Goal: Task Accomplishment & Management: Manage account settings

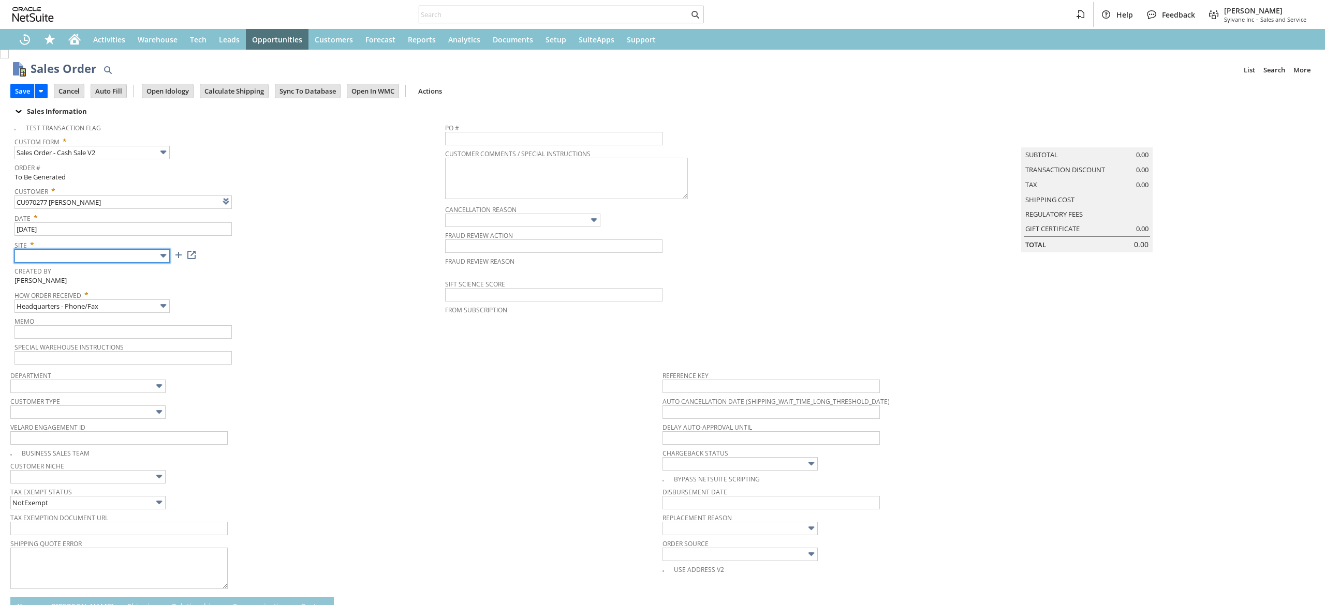
click at [141, 262] on body "Help Feedback Devin Carswell Sylvane Inc - Sales and Service Activities Warehou…" at bounding box center [662, 302] width 1325 height 605
type input "Intelligent Recommendations¹⁰"
drag, startPoint x: 131, startPoint y: 324, endPoint x: 143, endPoint y: 306, distance: 21.0
type input "Sylvane - [DOMAIN_NAME]"
click at [143, 306] on input "Headquarters - Phone/Fax" at bounding box center [91, 306] width 155 height 13
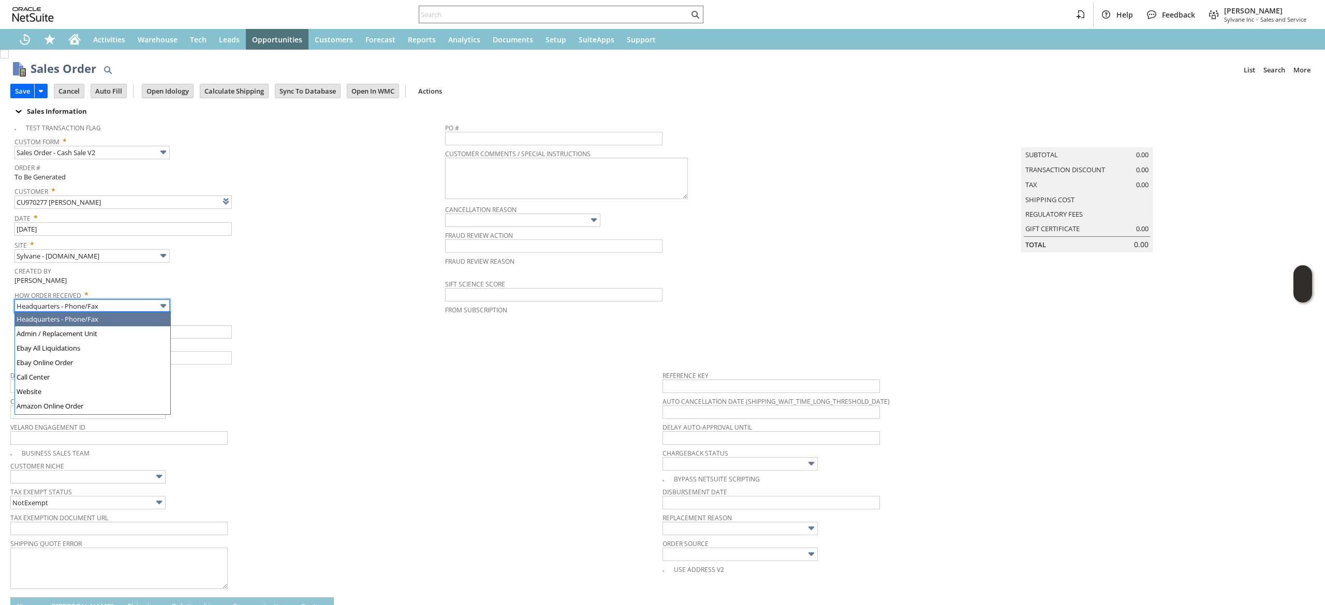
scroll to position [242, 0]
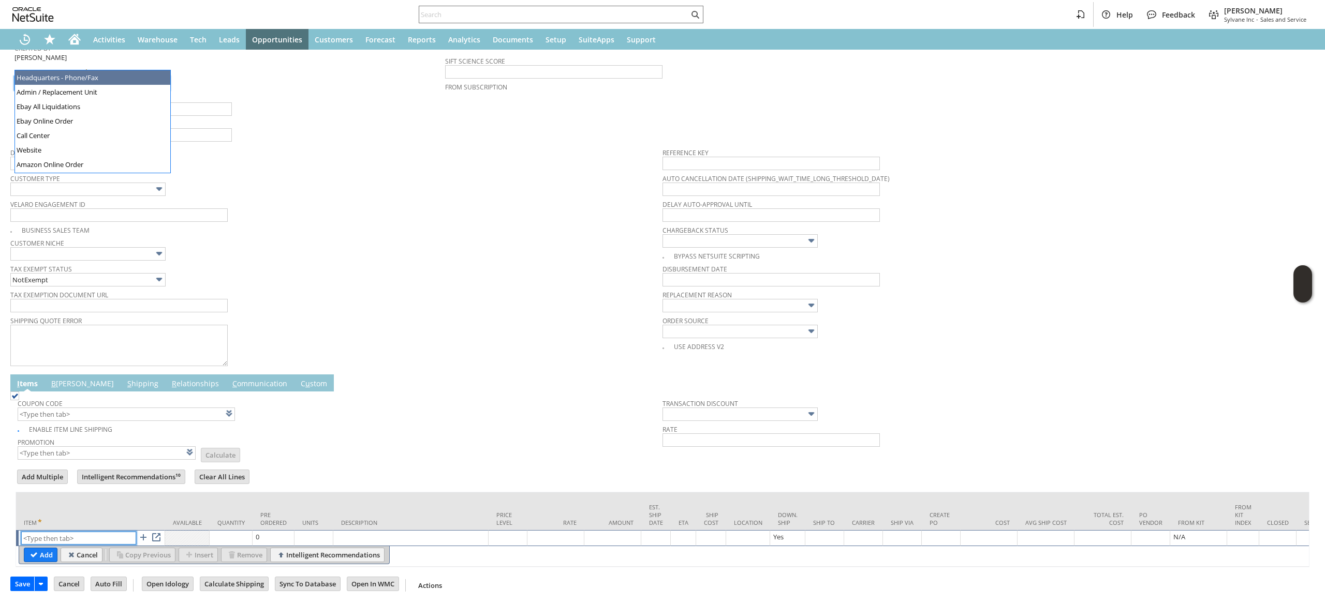
click at [66, 532] on input "text" at bounding box center [78, 538] width 115 height 13
paste input "qu14856"
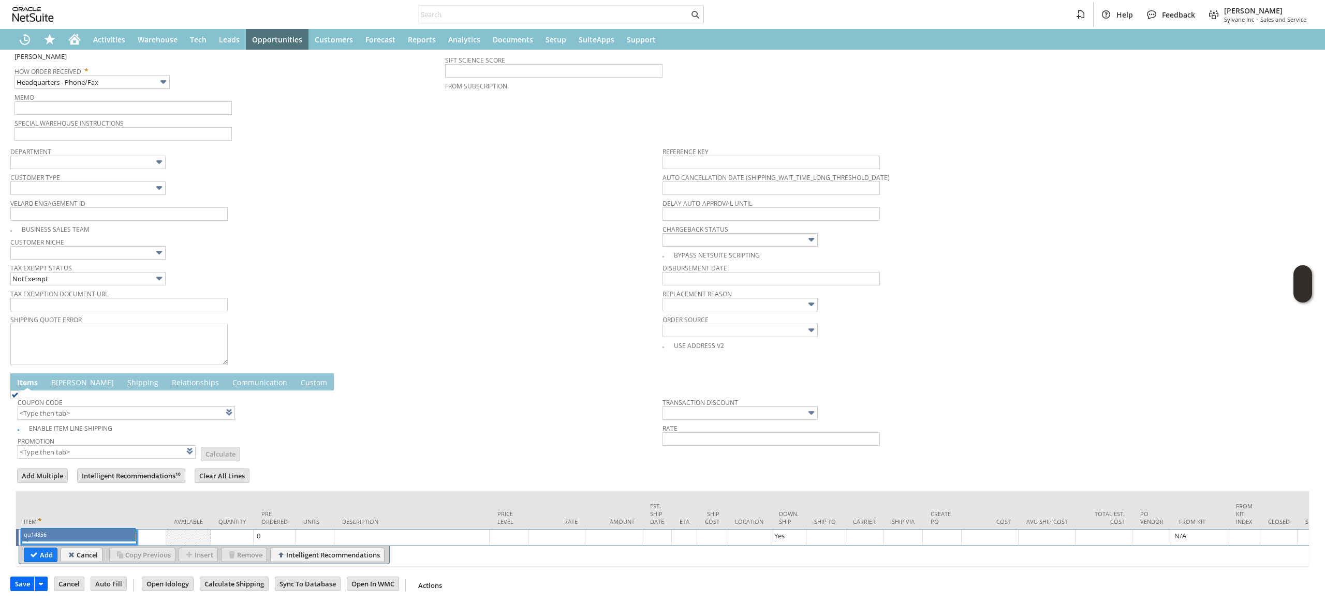
type input "qu14856"
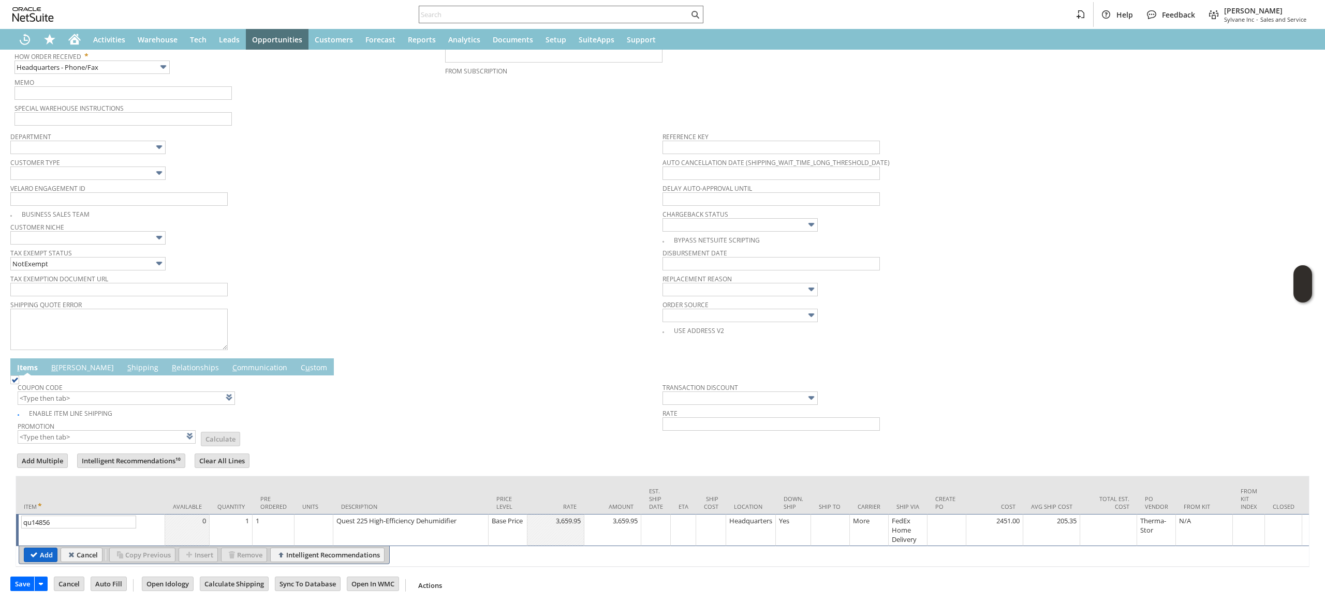
click at [42, 558] on input "Add" at bounding box center [40, 555] width 33 height 13
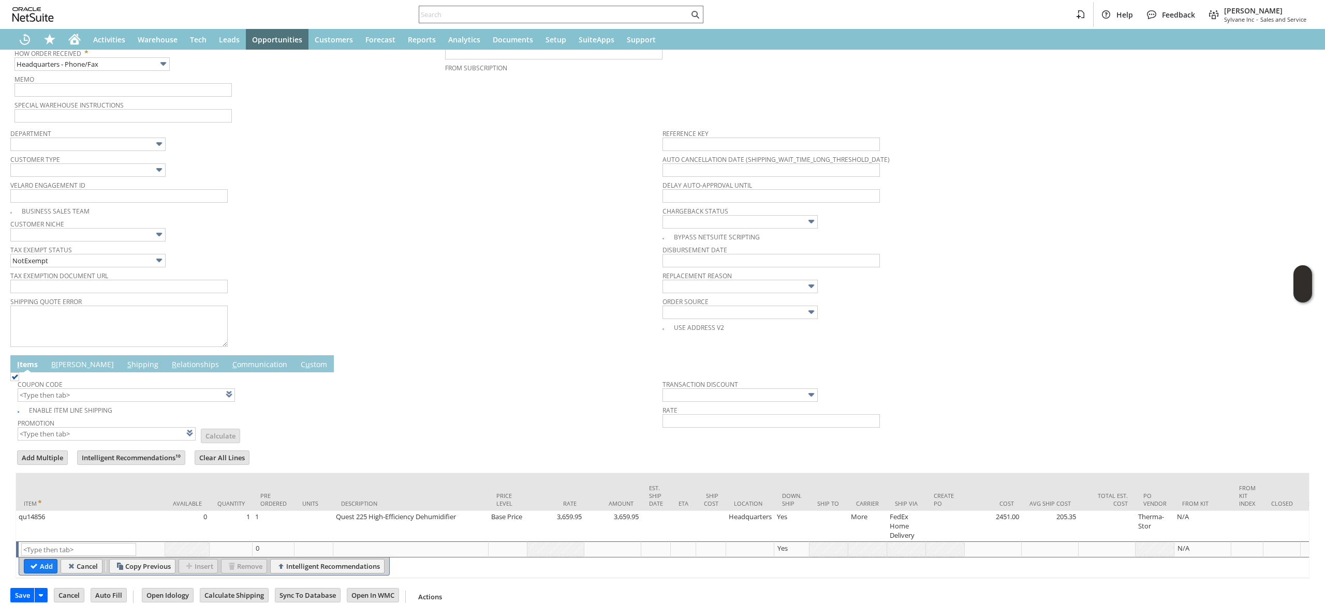
scroll to position [0, 0]
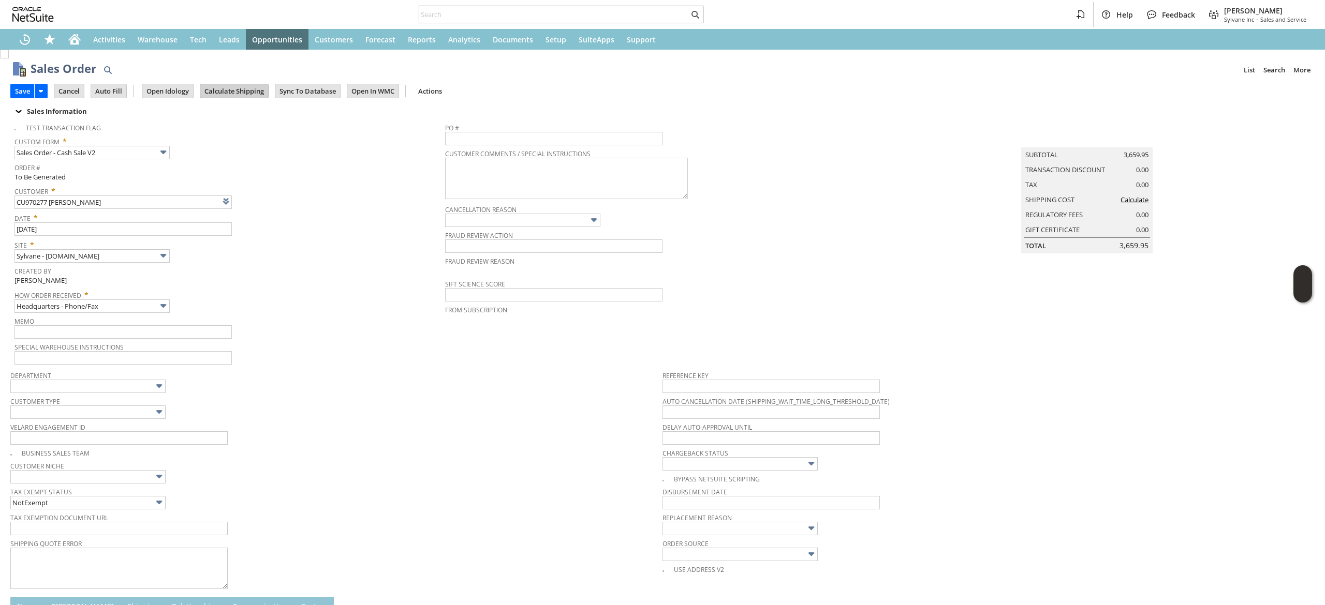
click at [247, 92] on input "Calculate Shipping" at bounding box center [234, 90] width 68 height 13
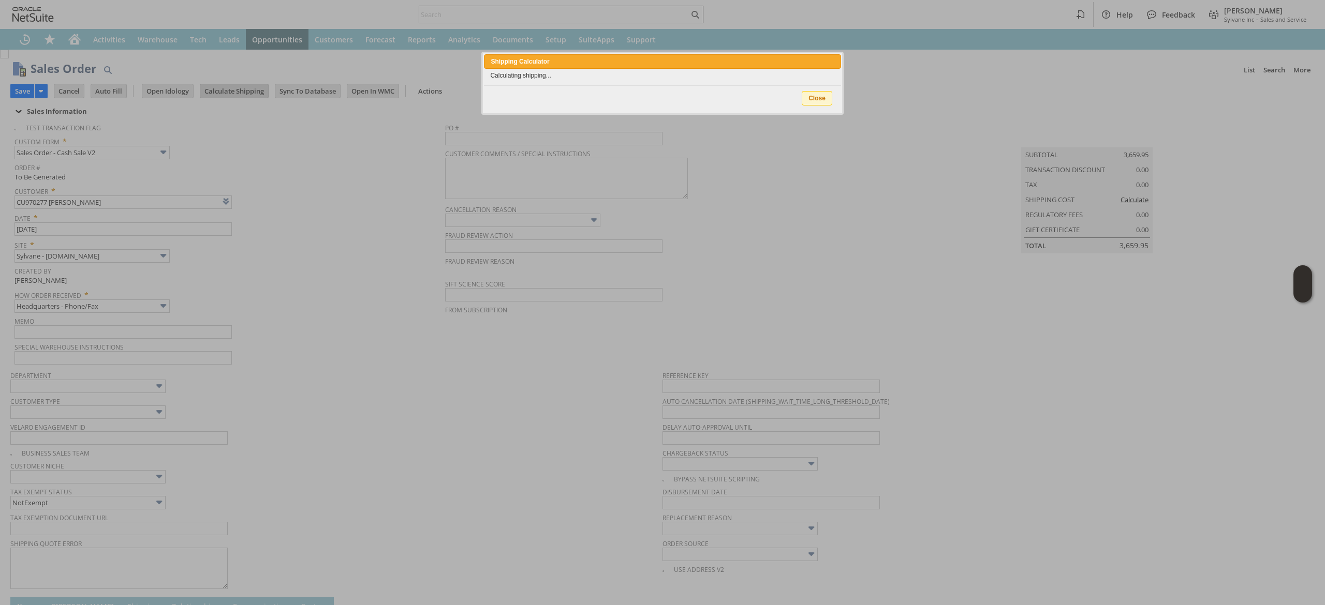
type input "Add"
type input "Copy Previous"
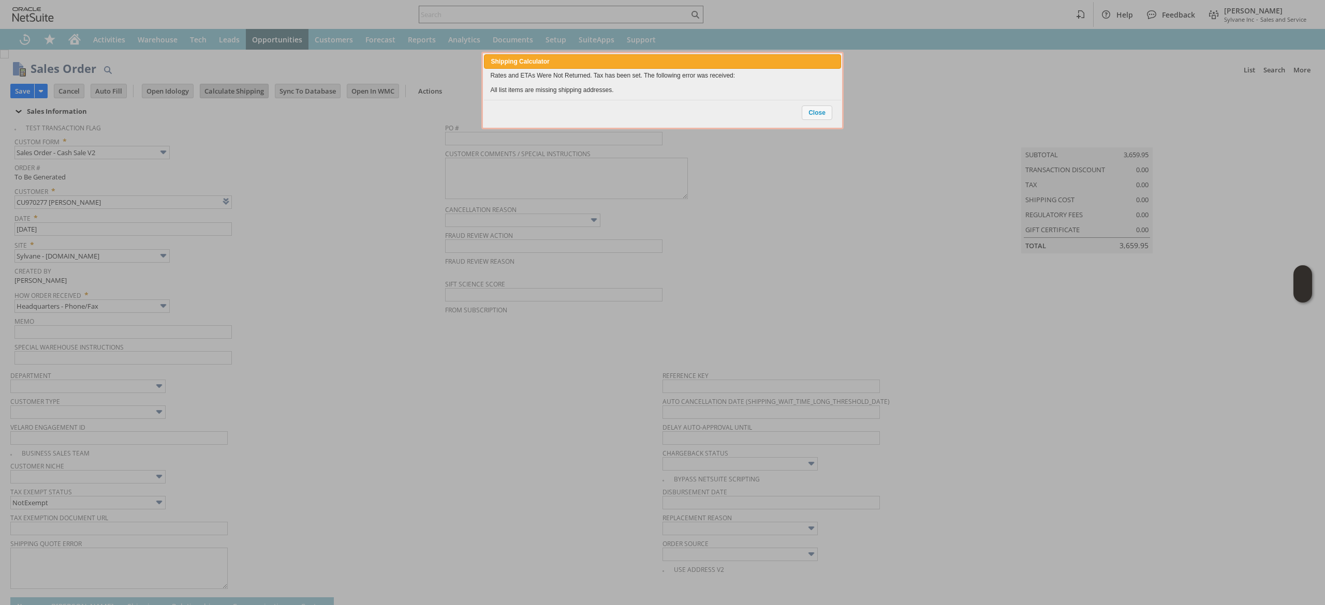
scroll to position [271, 0]
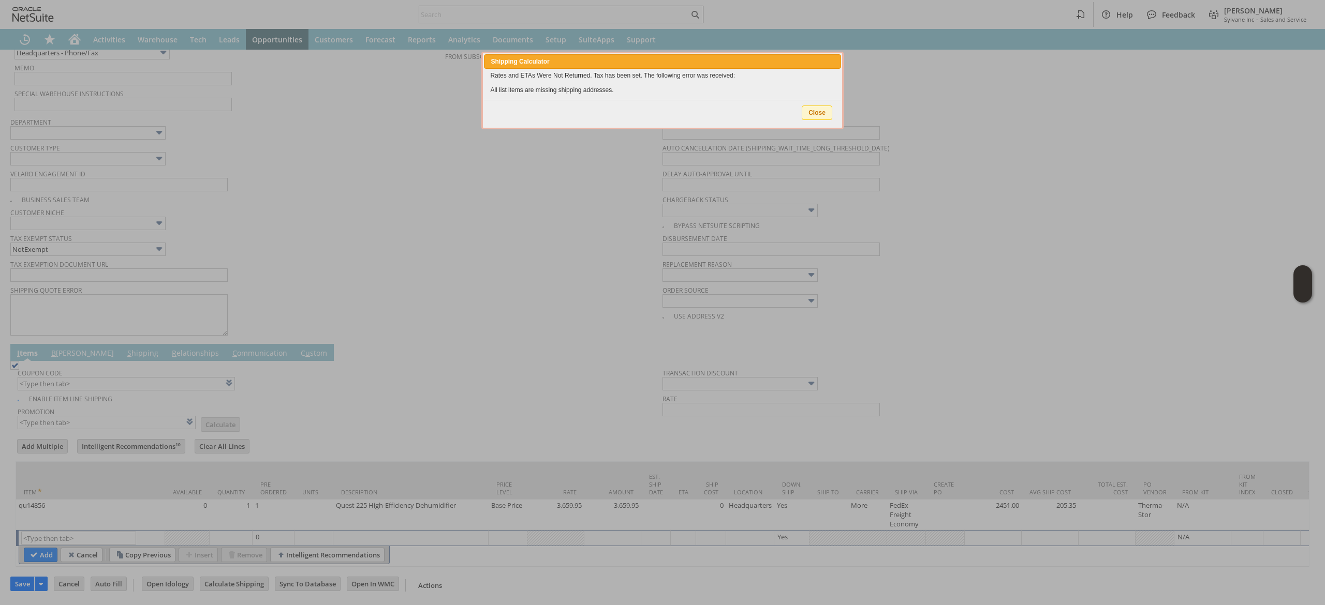
click at [820, 120] on div "Close" at bounding box center [818, 112] width 33 height 21
click at [820, 114] on span "Close" at bounding box center [816, 112] width 29 height 13
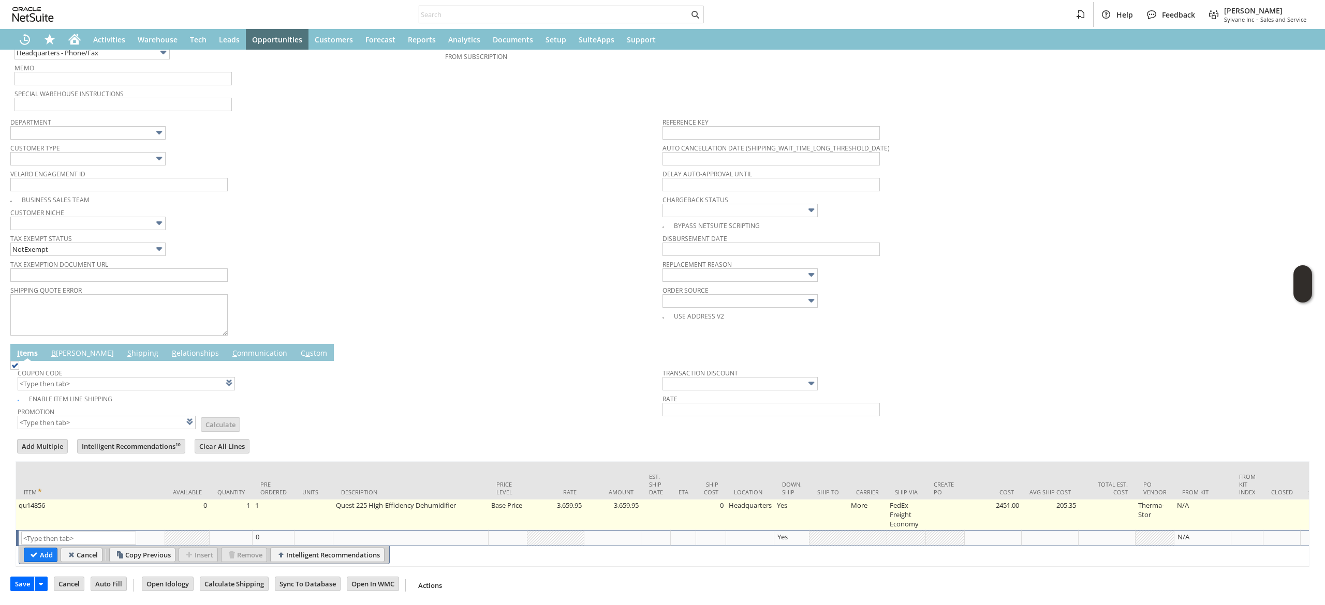
click at [827, 503] on td at bounding box center [828, 515] width 39 height 31
type input "OK"
type input "Make Copy"
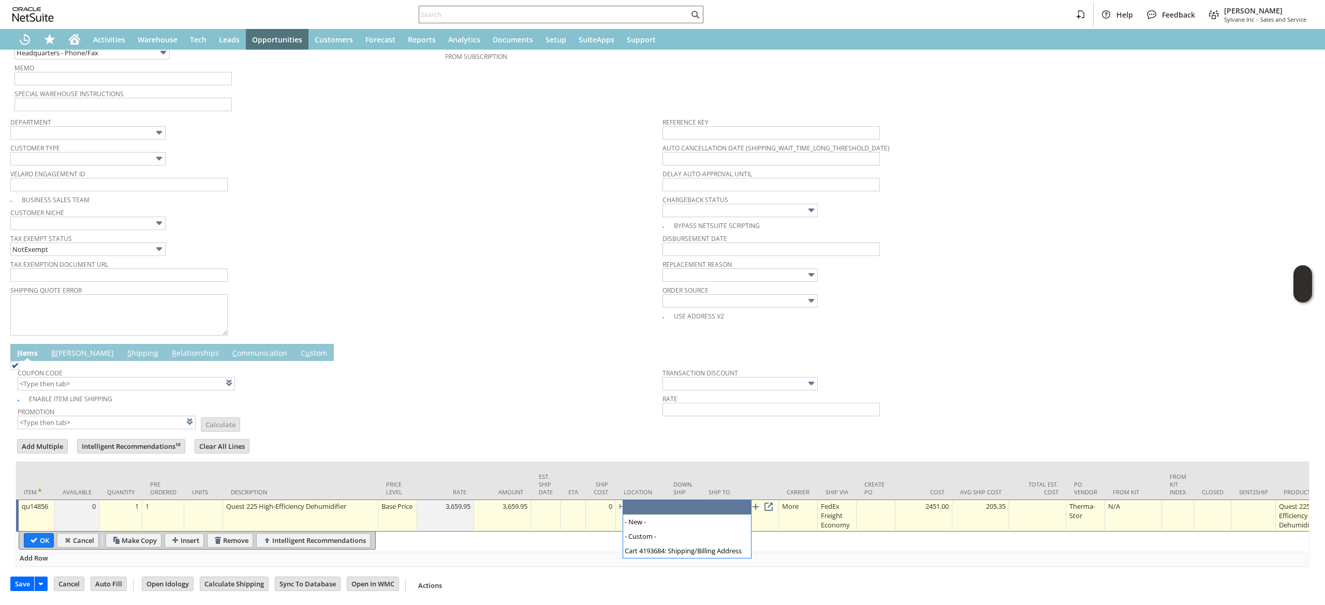
click at [715, 501] on input "text" at bounding box center [724, 507] width 43 height 13
type input "Cart 4193684: Shipping/Billing Address"
click at [29, 534] on input "OK" at bounding box center [38, 540] width 29 height 13
type input "Add"
type input "Copy Previous"
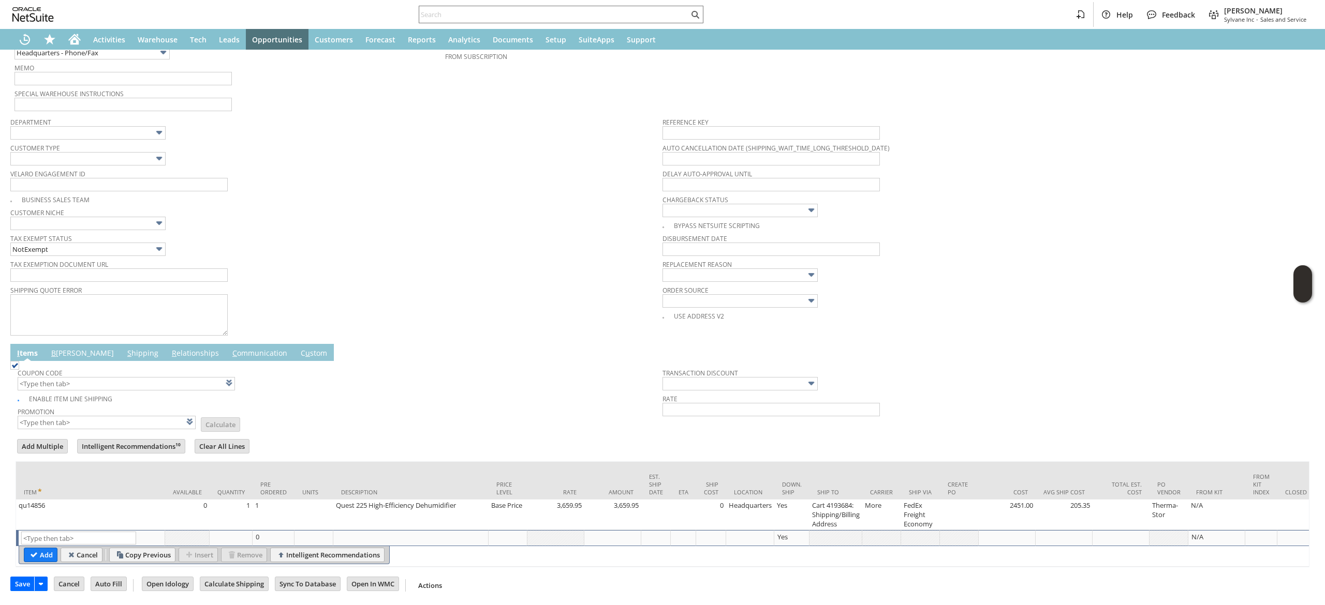
scroll to position [0, 0]
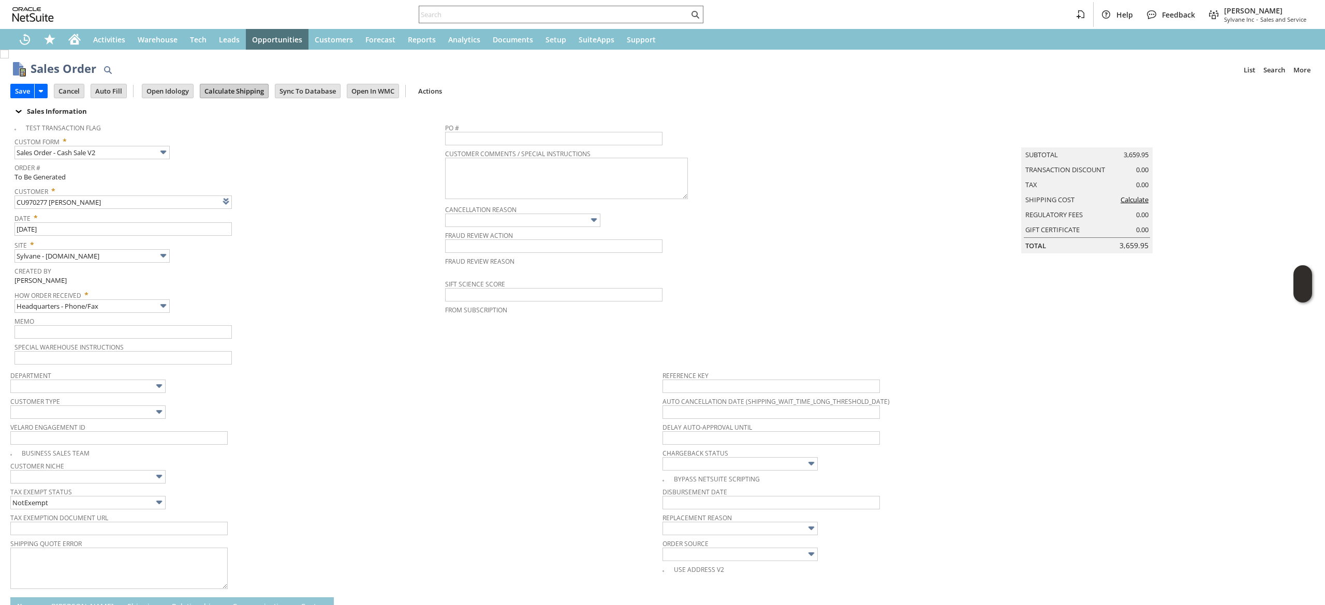
click at [226, 84] on input "Calculate Shipping" at bounding box center [234, 90] width 68 height 13
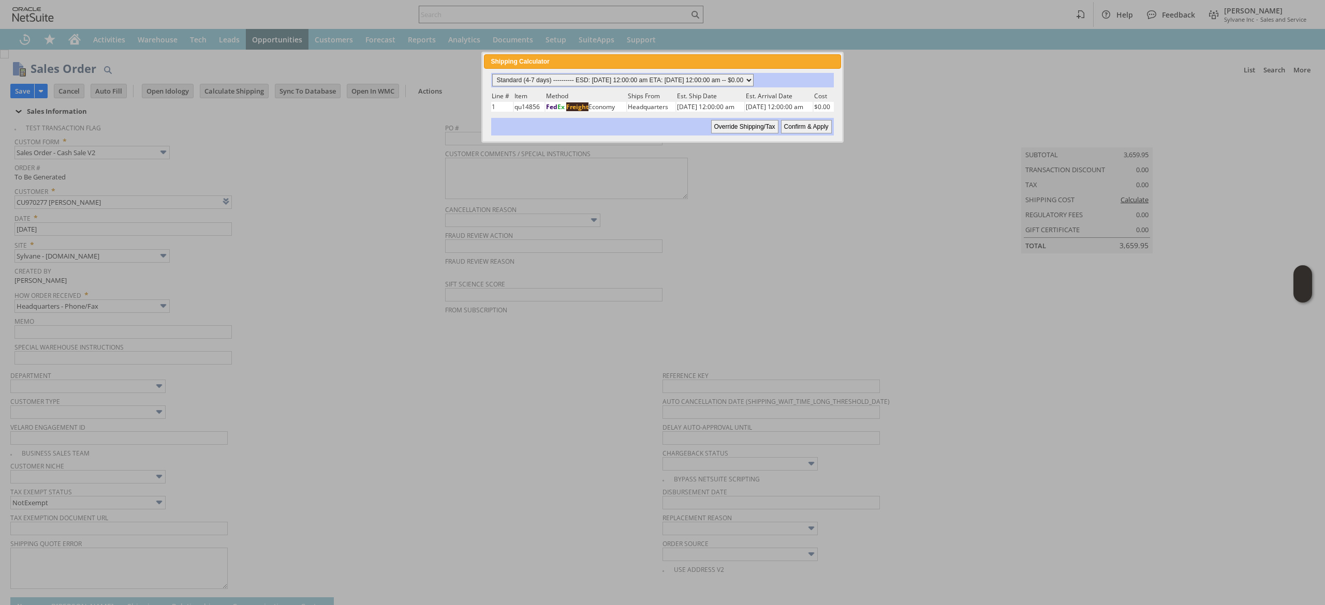
click at [586, 78] on select "Standard (4-7 days) ---------- ESD: 08/22/2025 12:00:00 am ETA: 08/27/2025 12:0…" at bounding box center [622, 80] width 261 height 12
click at [492, 74] on select "Standard (4-7 days) ---------- ESD: 08/22/2025 12:00:00 am ETA: 08/27/2025 12:0…" at bounding box center [622, 80] width 261 height 12
click at [717, 88] on div "Standard (4-7 days) ---------- ESD: 08/22/2025 12:00:00 am ETA: 08/27/2025 12:0…" at bounding box center [662, 104] width 344 height 63
click at [717, 78] on select "Standard (4-7 days) ---------- ESD: 08/22/2025 12:00:00 am ETA: 08/27/2025 12:0…" at bounding box center [622, 80] width 261 height 12
click at [492, 74] on select "Standard (4-7 days) ---------- ESD: 08/22/2025 12:00:00 am ETA: 08/27/2025 12:0…" at bounding box center [622, 80] width 261 height 12
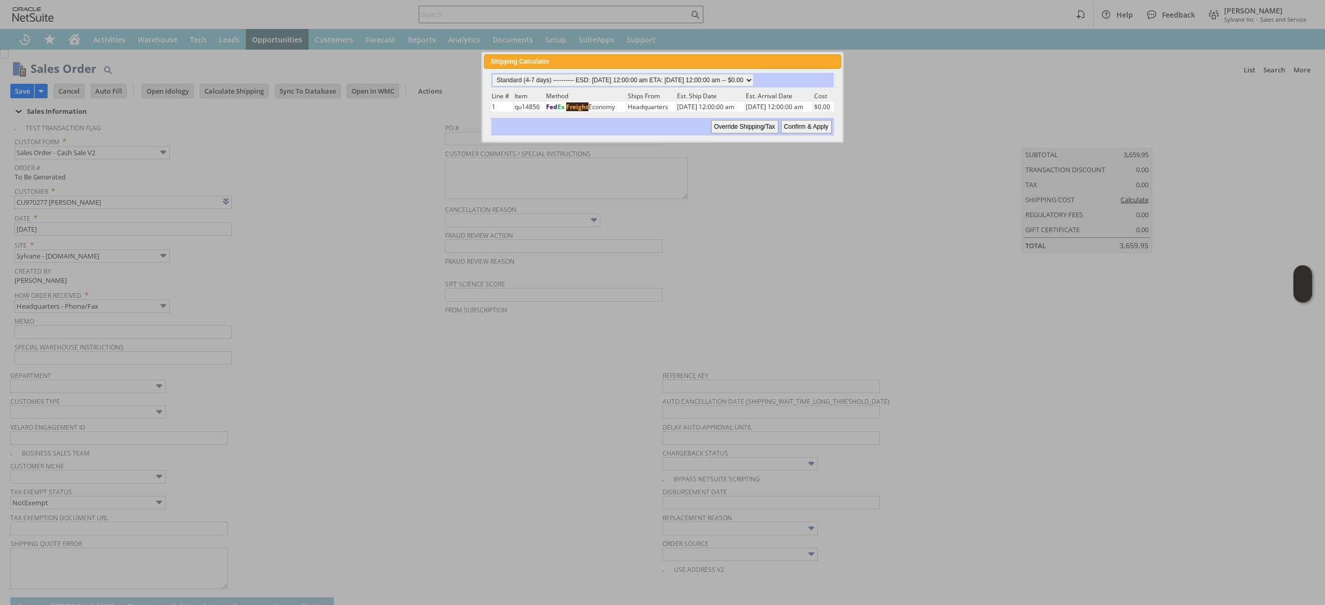
click at [825, 112] on div "Standard (4-7 days) ---------- ESD: 08/22/2025 12:00:00 am ETA: 08/27/2025 12:0…" at bounding box center [662, 104] width 344 height 63
click at [824, 115] on div "Standard (4-7 days) ---------- ESD: 08/22/2025 12:00:00 am ETA: 08/27/2025 12:0…" at bounding box center [662, 104] width 344 height 63
click at [824, 122] on input "Confirm & Apply" at bounding box center [806, 126] width 51 height 13
type input "Add"
type input "Copy Previous"
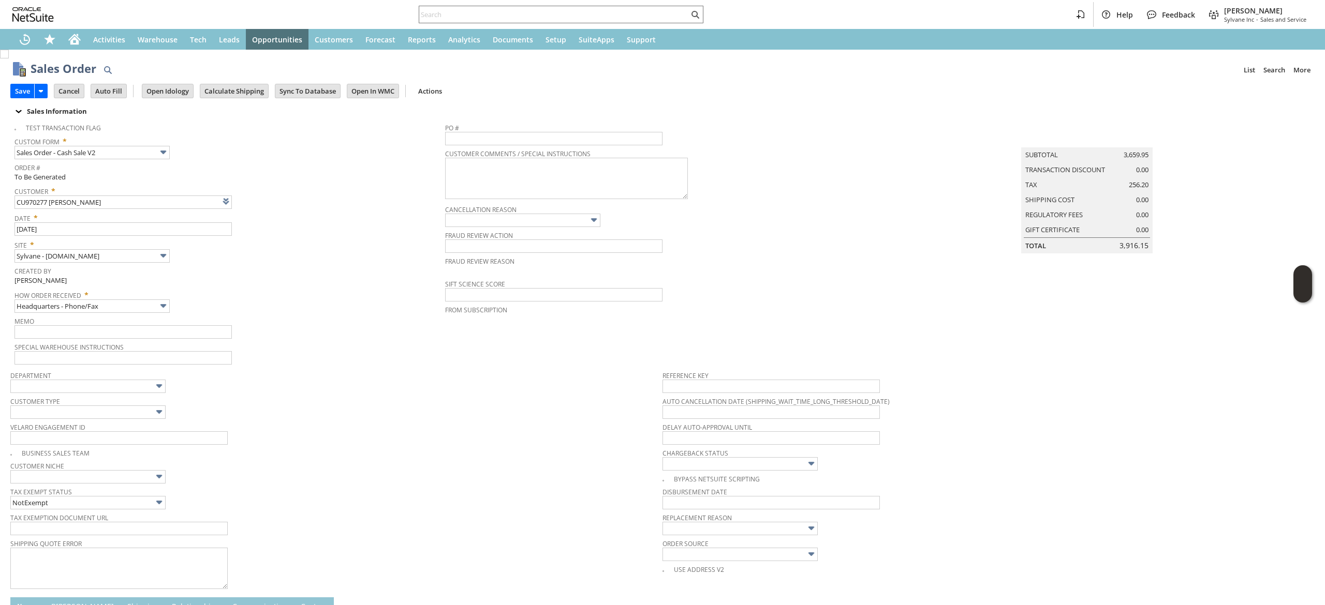
scroll to position [272, 0]
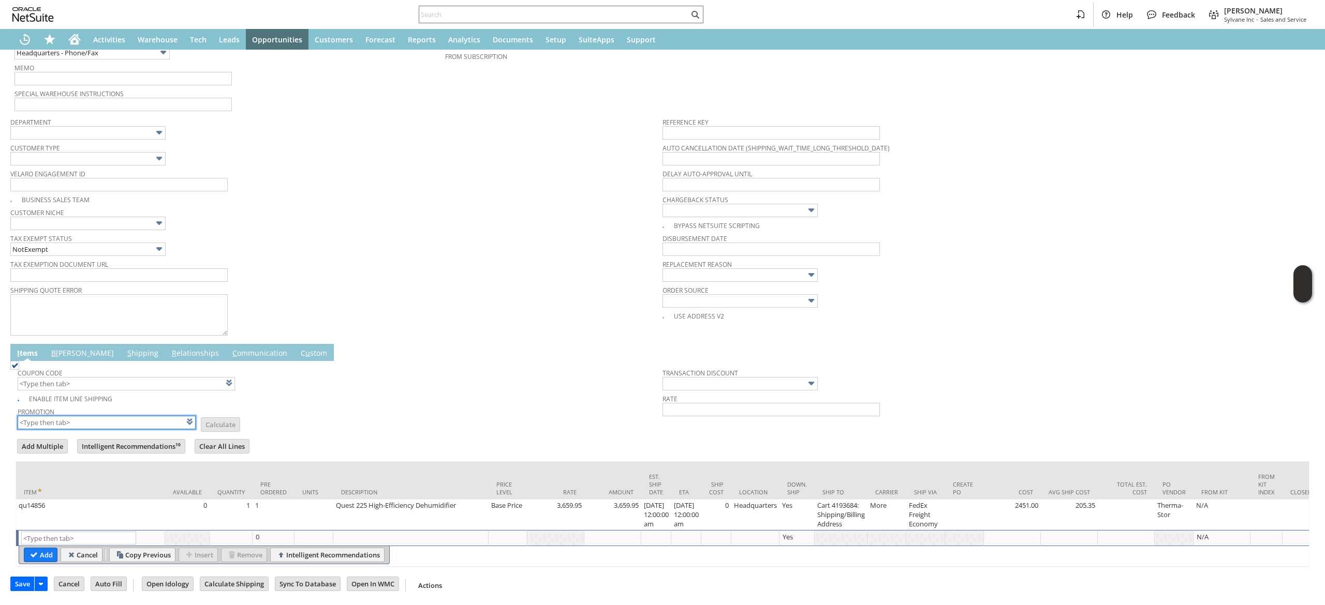
click at [146, 416] on input "text" at bounding box center [107, 422] width 178 height 13
type input "XA325"
type input "Promo Code"
type input "-5.0%"
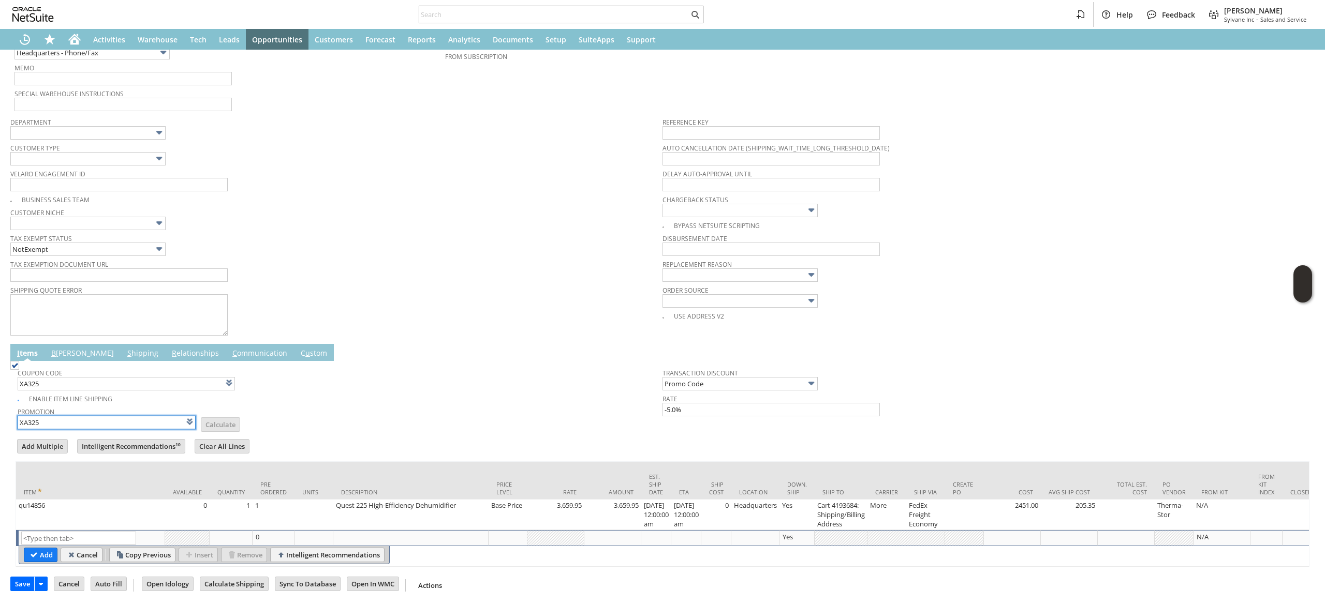
click at [140, 416] on input "XA325" at bounding box center [107, 422] width 178 height 13
click at [160, 377] on input "XA325" at bounding box center [126, 383] width 217 height 13
type input "x"
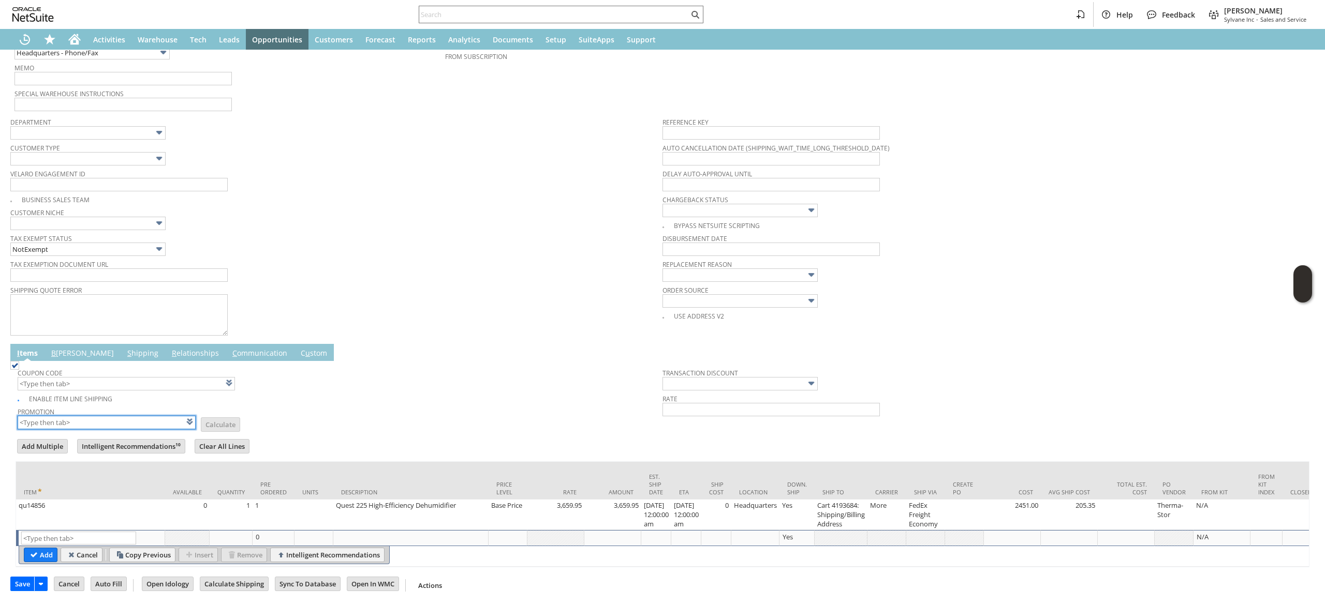
click at [131, 416] on input "text" at bounding box center [107, 422] width 178 height 13
type input "XA325"
type input "Promo Code"
type input "-5.0%"
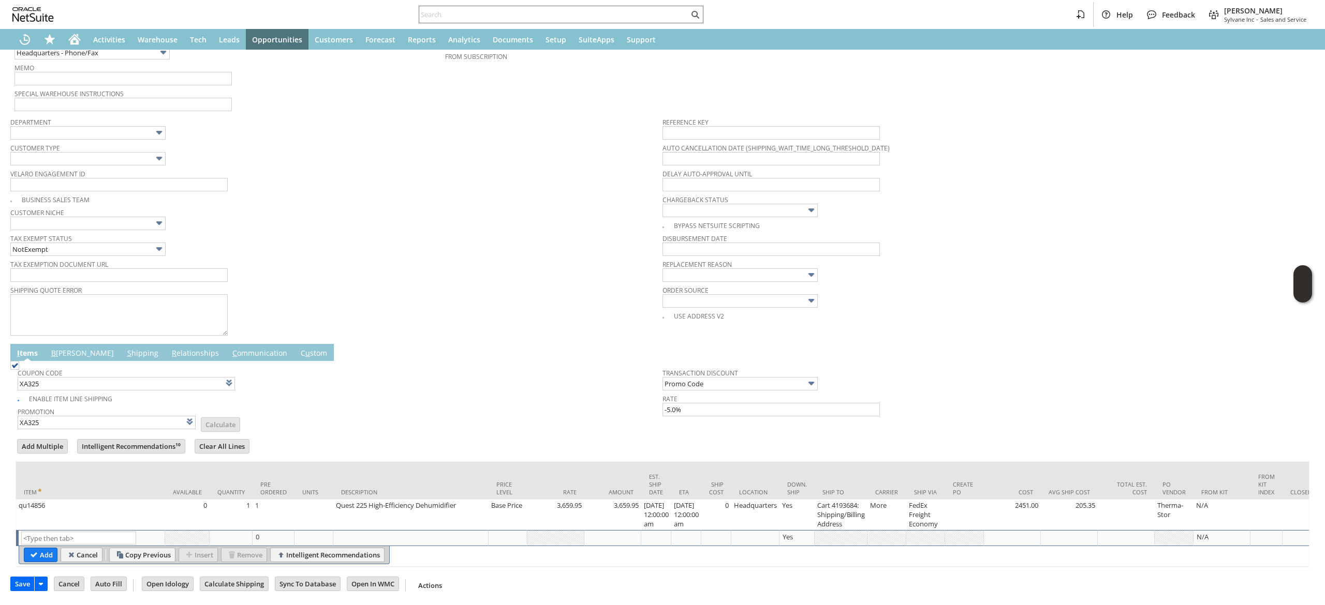
click at [307, 438] on form "Add Multiple Intelligent Recommendations¹⁰ Clear All Lines Line Items All Item …" at bounding box center [663, 503] width 1294 height 130
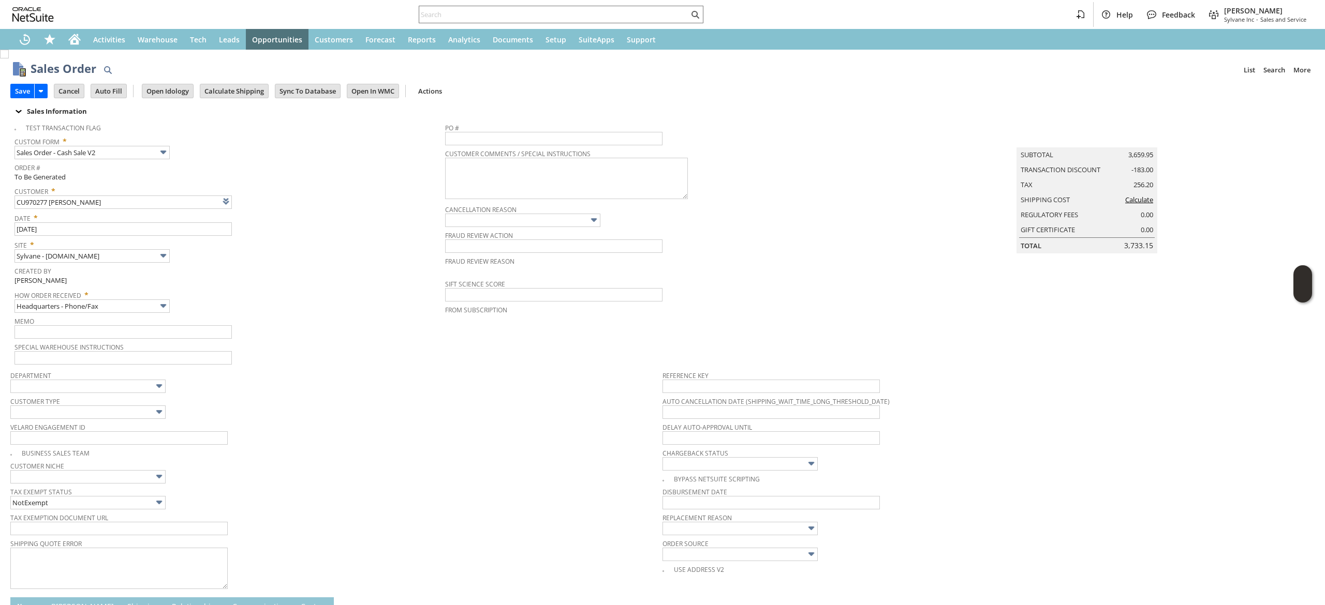
click at [239, 100] on div "Save Save Save & Fulfill Save & New Save & Print Cancel Auto Fill" at bounding box center [662, 91] width 1304 height 25
click at [239, 91] on input "Calculate Shipping" at bounding box center [234, 90] width 68 height 13
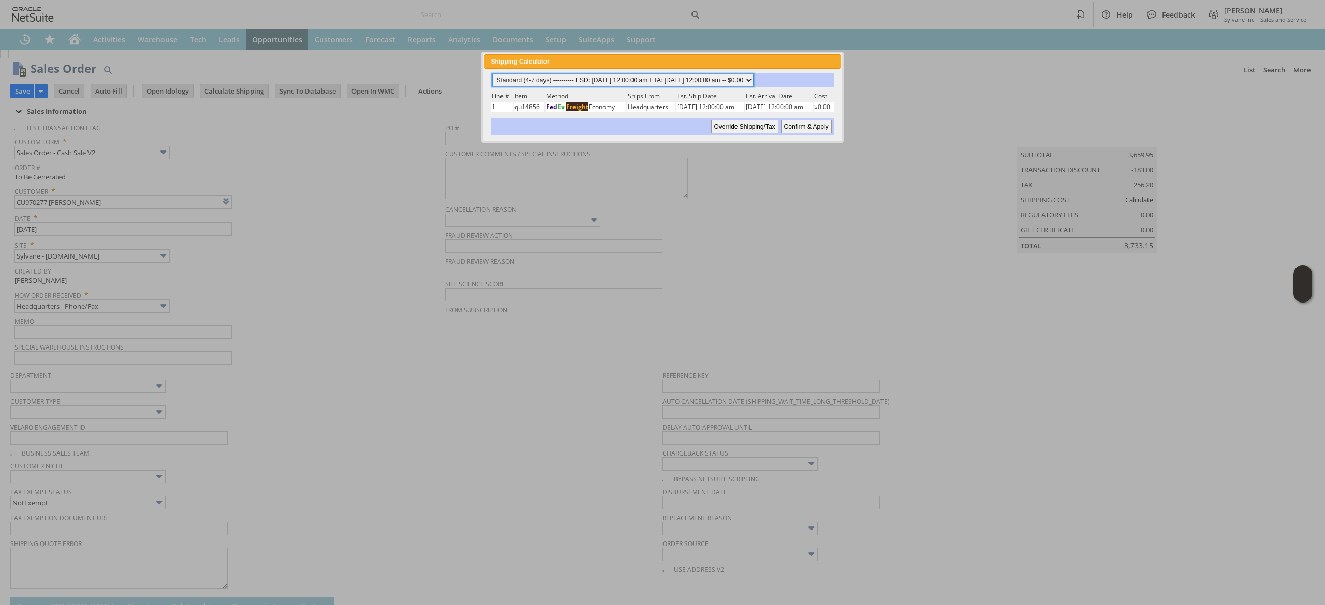
click at [637, 74] on select "Standard (4-7 days) ---------- ESD: 08/22/2025 12:00:00 am ETA: 08/27/2025 12:0…" at bounding box center [622, 80] width 261 height 12
click at [492, 74] on select "Standard (4-7 days) ---------- ESD: 08/22/2025 12:00:00 am ETA: 08/27/2025 12:0…" at bounding box center [622, 80] width 261 height 12
click at [797, 122] on input "Confirm & Apply" at bounding box center [806, 126] width 51 height 13
type input "Add"
type input "Copy Previous"
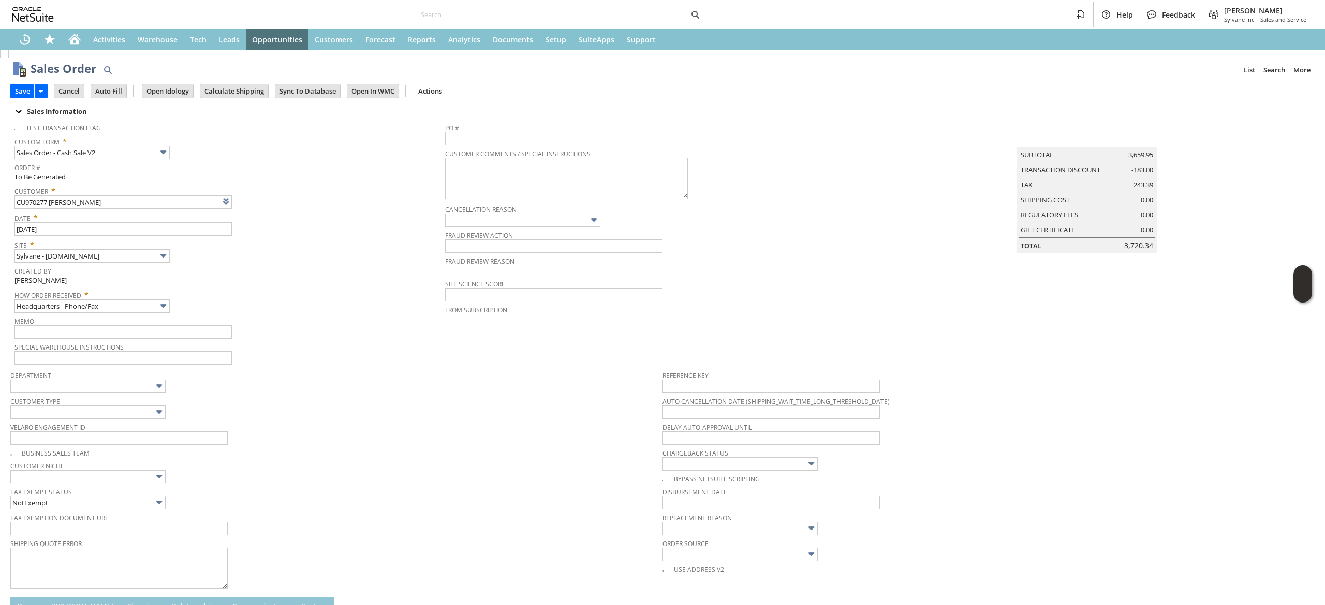
scroll to position [271, 0]
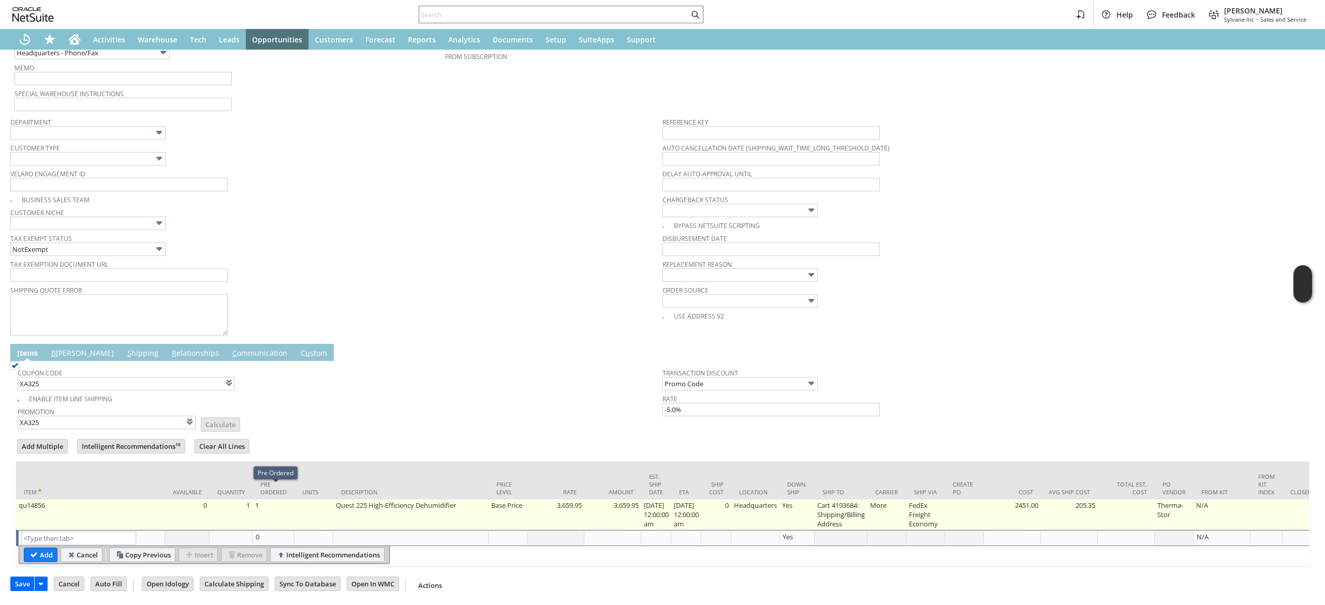
click at [264, 500] on td "1" at bounding box center [274, 515] width 42 height 31
type input "1"
type input "OK"
type input "Make Copy"
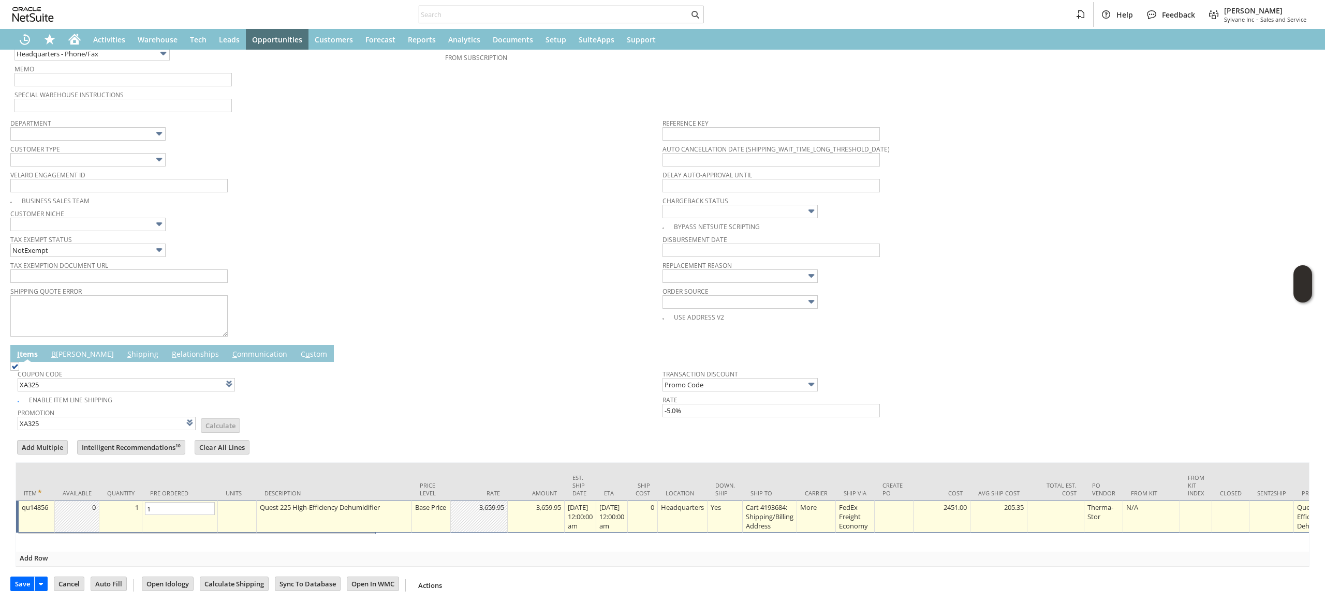
scroll to position [270, 0]
type input "3"
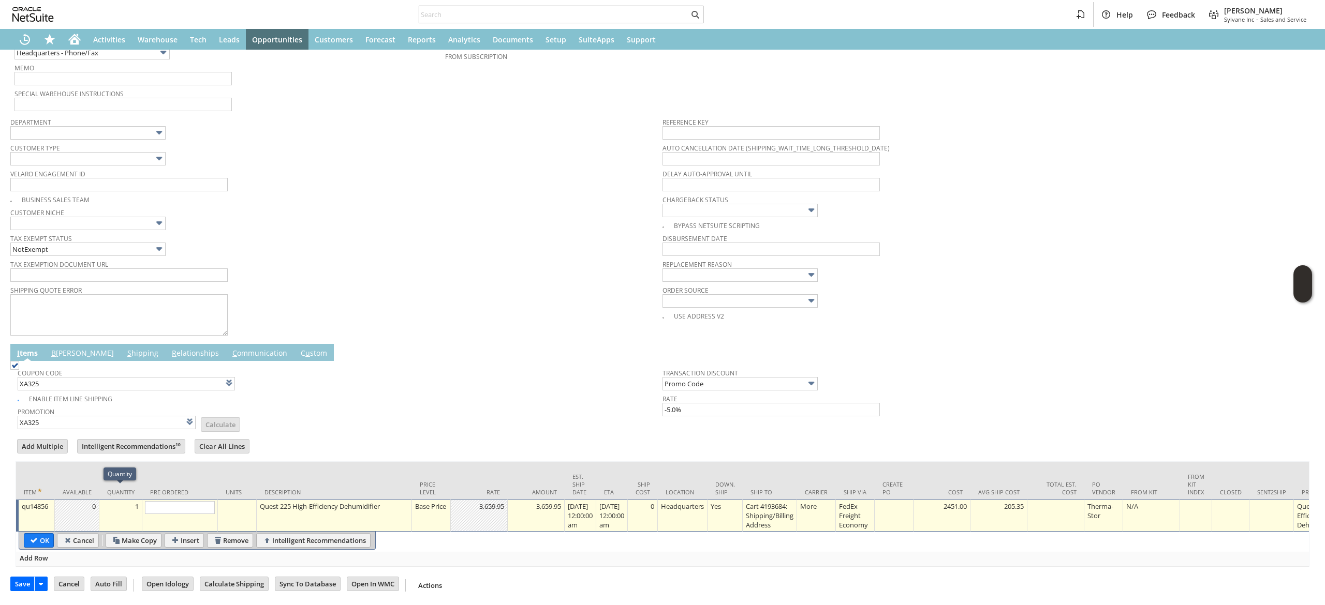
click at [110, 501] on div "1" at bounding box center [120, 506] width 37 height 10
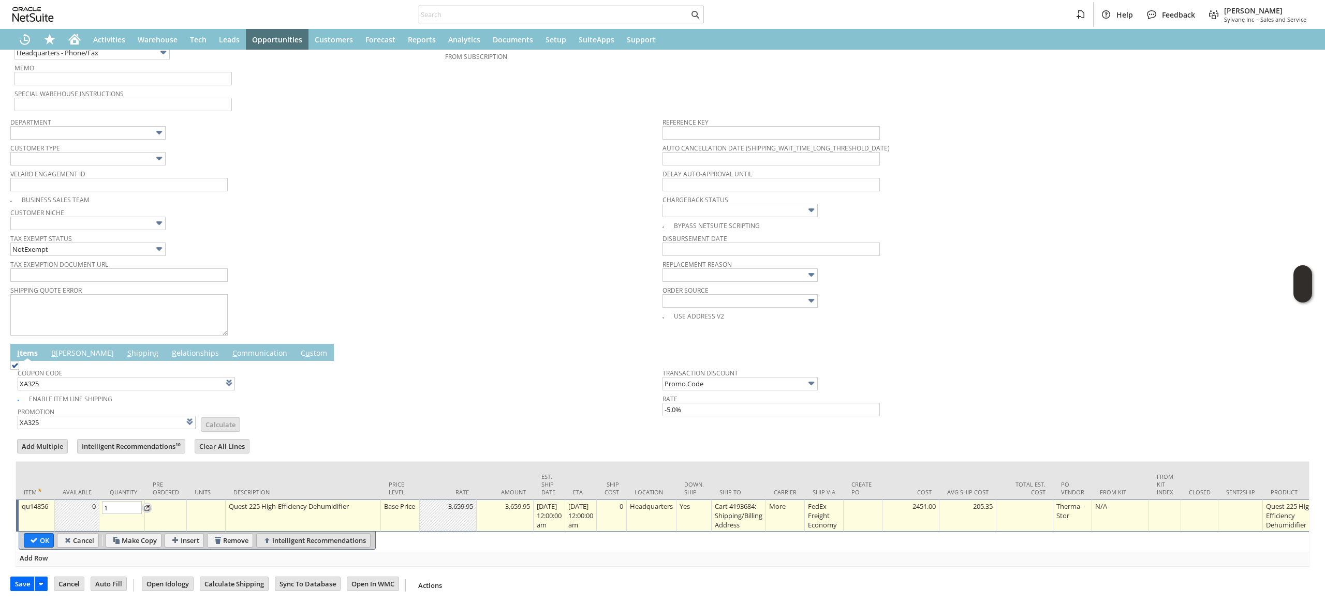
type input "3"
click at [30, 534] on input "OK" at bounding box center [38, 540] width 29 height 13
type input "Add"
type input "Copy Previous"
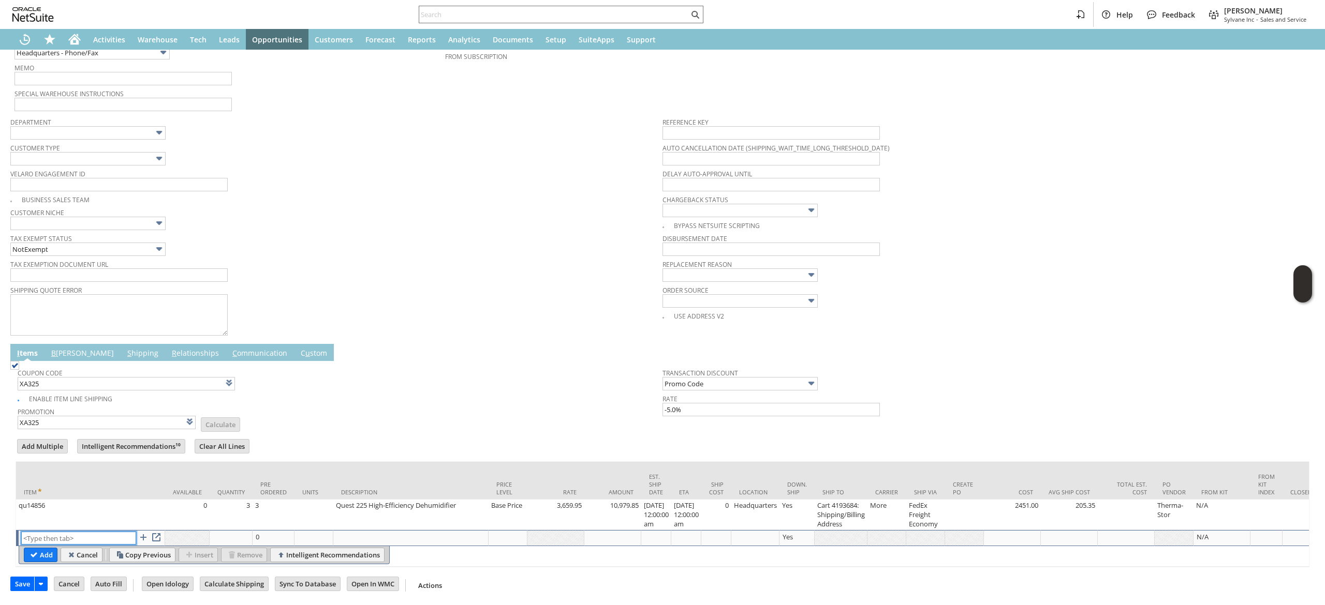
paste input "sa162"
type input "sa162"
click at [54, 549] on input "Add" at bounding box center [40, 555] width 33 height 13
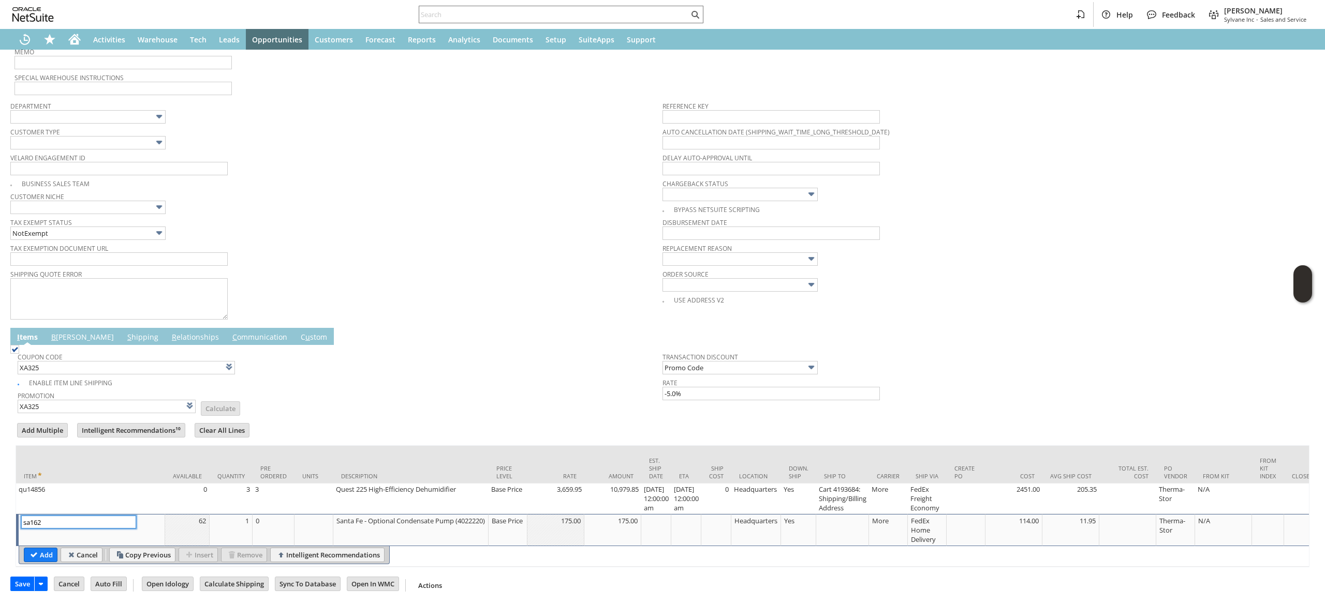
type input "1"
click at [48, 556] on input "Add" at bounding box center [40, 555] width 33 height 13
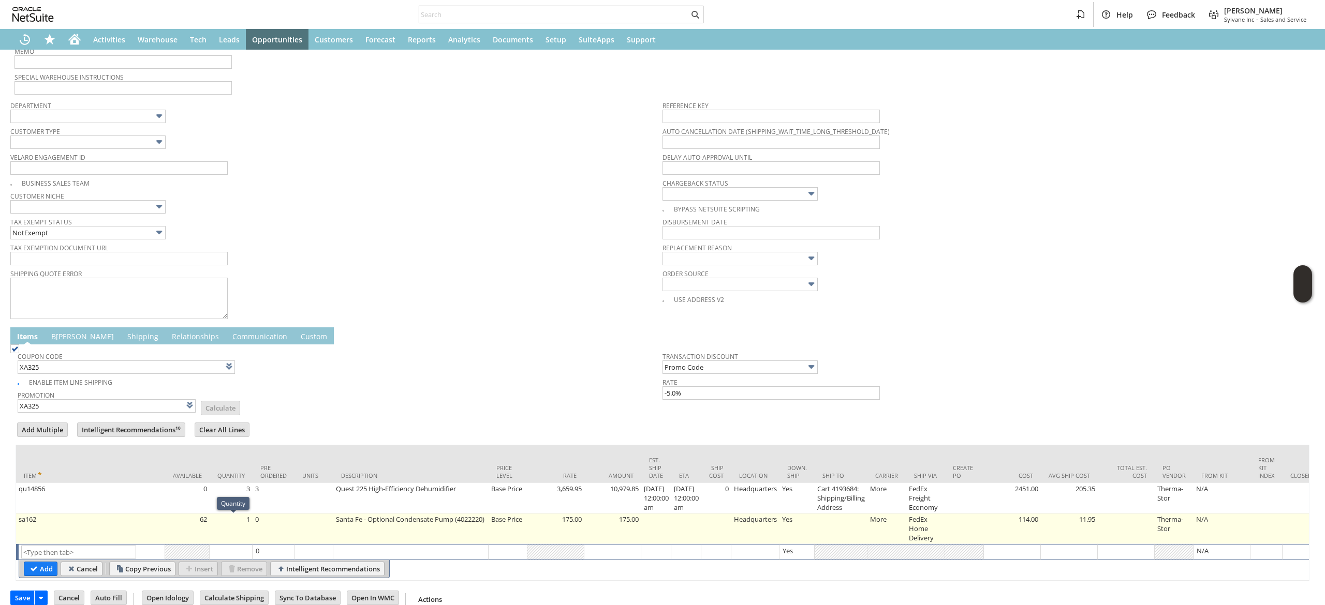
click at [235, 534] on td "1" at bounding box center [231, 529] width 43 height 31
type input "1"
type input "sa162"
type input "OK"
type input "Make Copy"
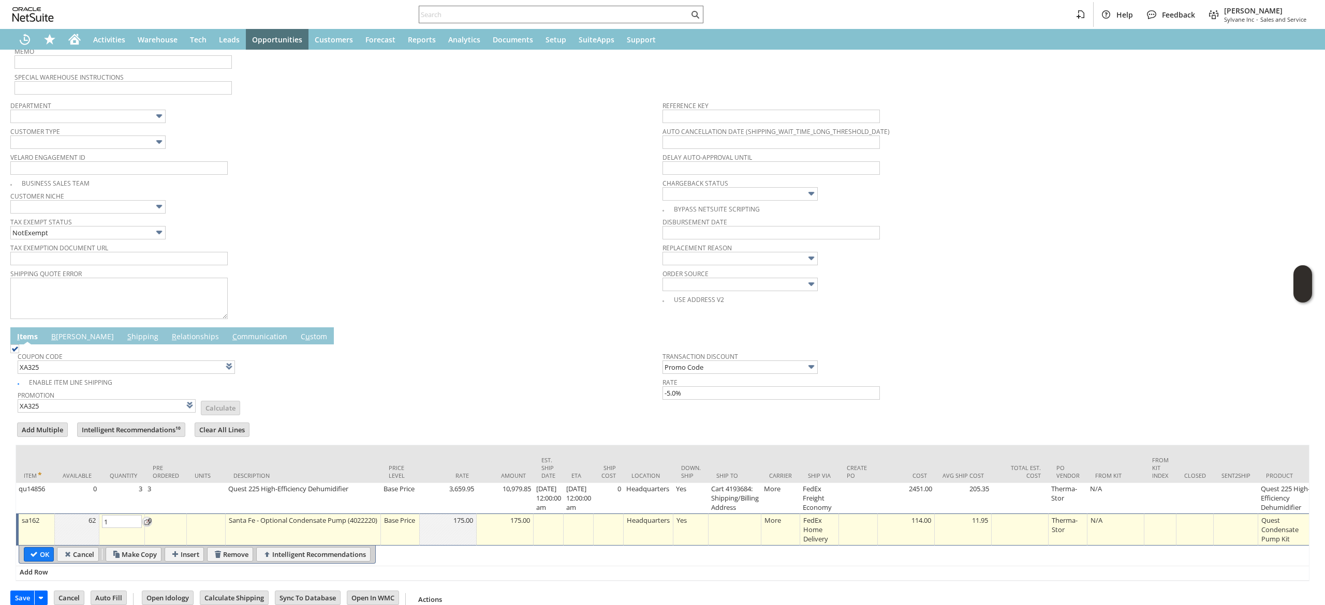
type input "3"
click at [34, 556] on input "OK" at bounding box center [38, 554] width 29 height 13
type input "Add"
type input "Copy Previous"
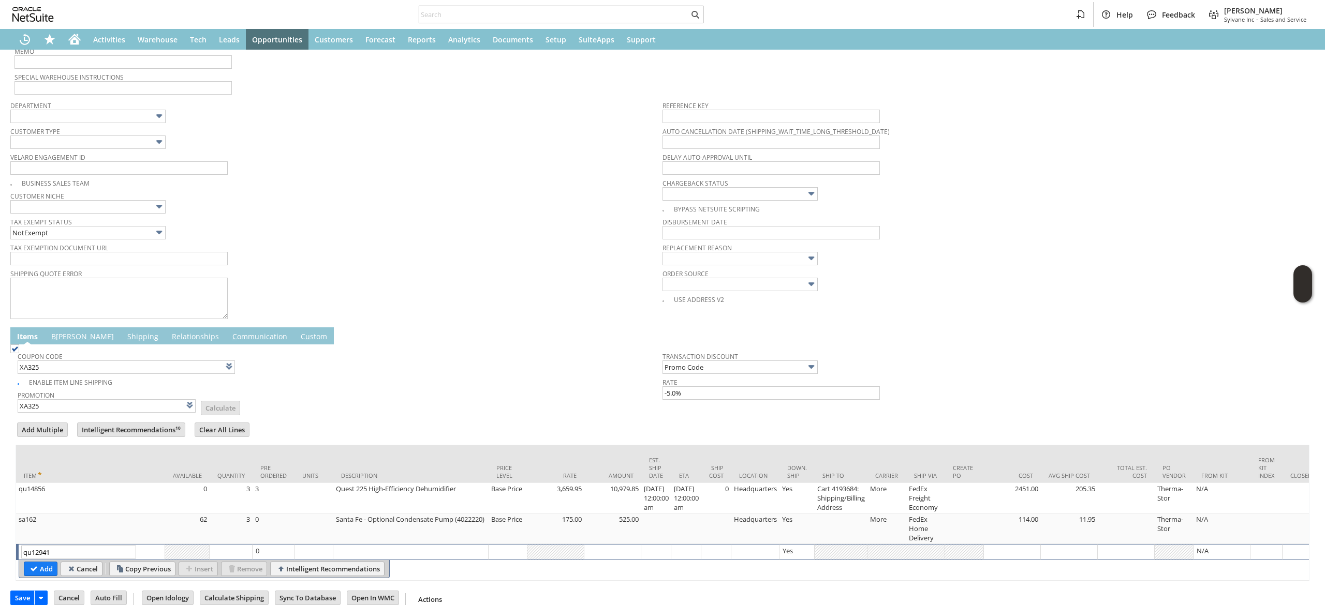
type input "qu12941"
click at [158, 321] on span at bounding box center [118, 316] width 217 height 9
type input "1"
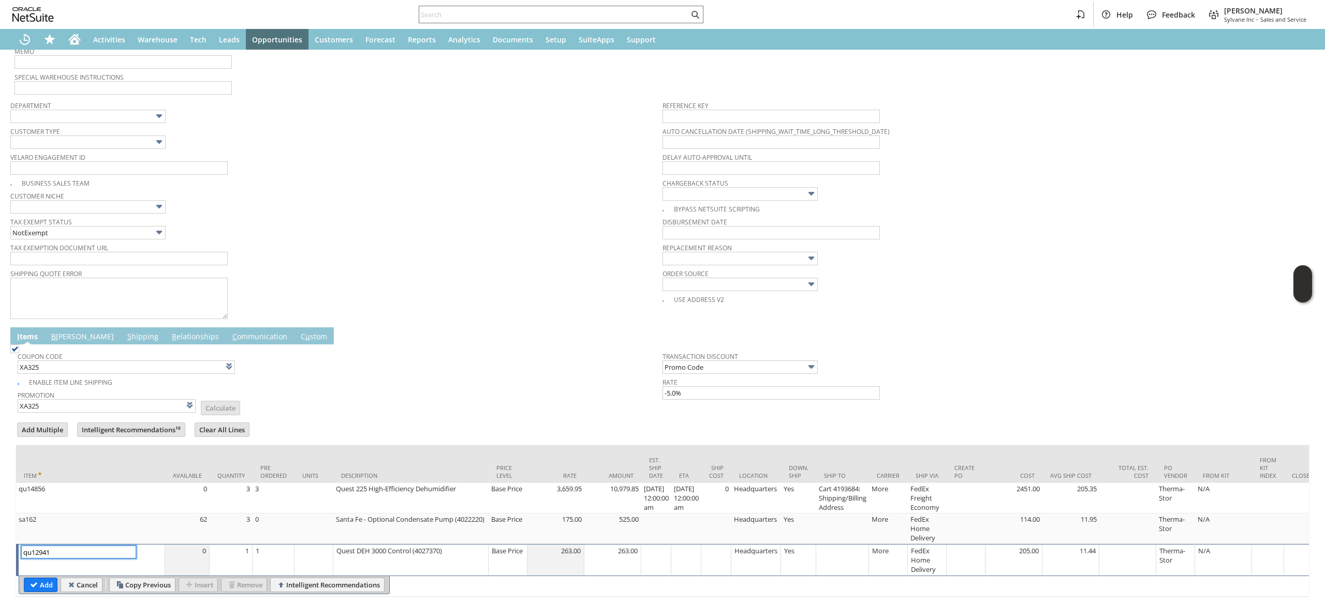
scroll to position [317, 0]
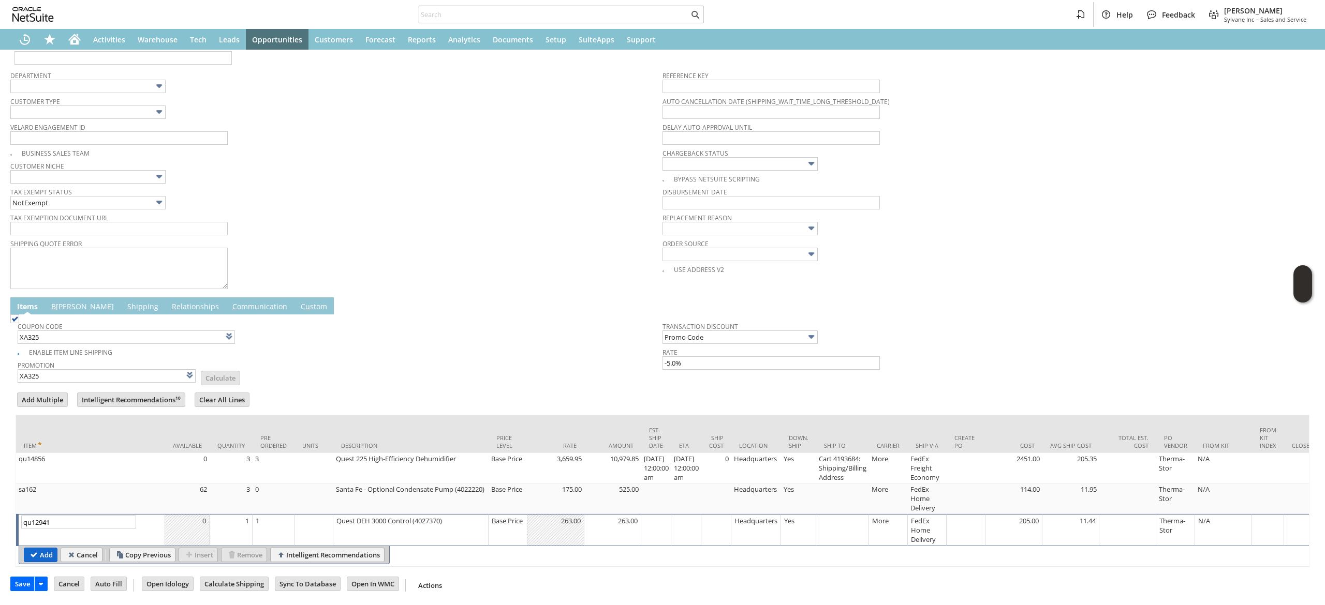
click at [35, 549] on input "Add" at bounding box center [40, 555] width 33 height 13
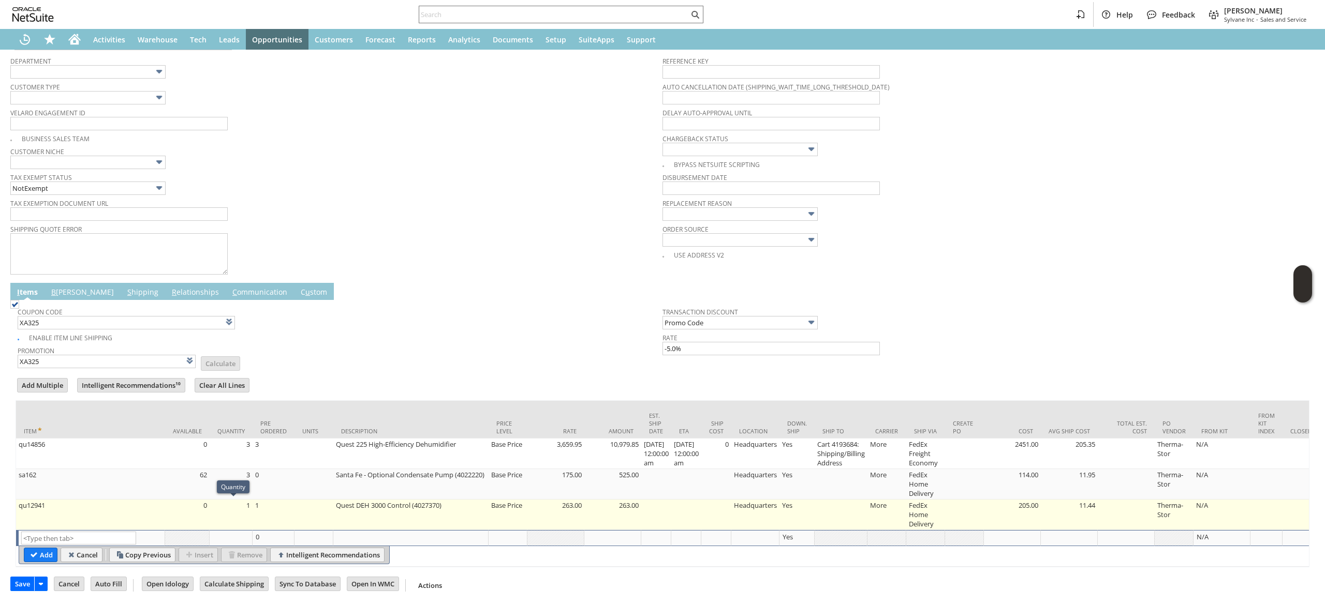
click at [232, 515] on td "1" at bounding box center [231, 515] width 43 height 31
type input "1"
type input "qu12941"
type input "OK"
type input "Make Copy"
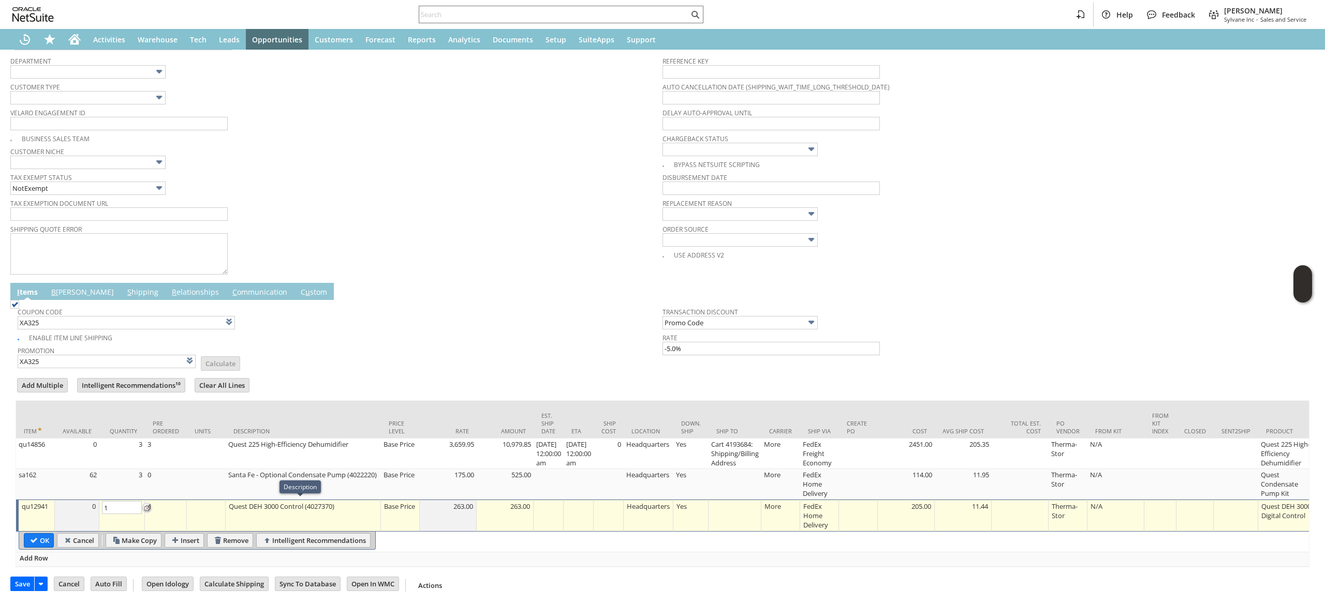
type input "3"
click at [39, 537] on input "OK" at bounding box center [38, 540] width 29 height 13
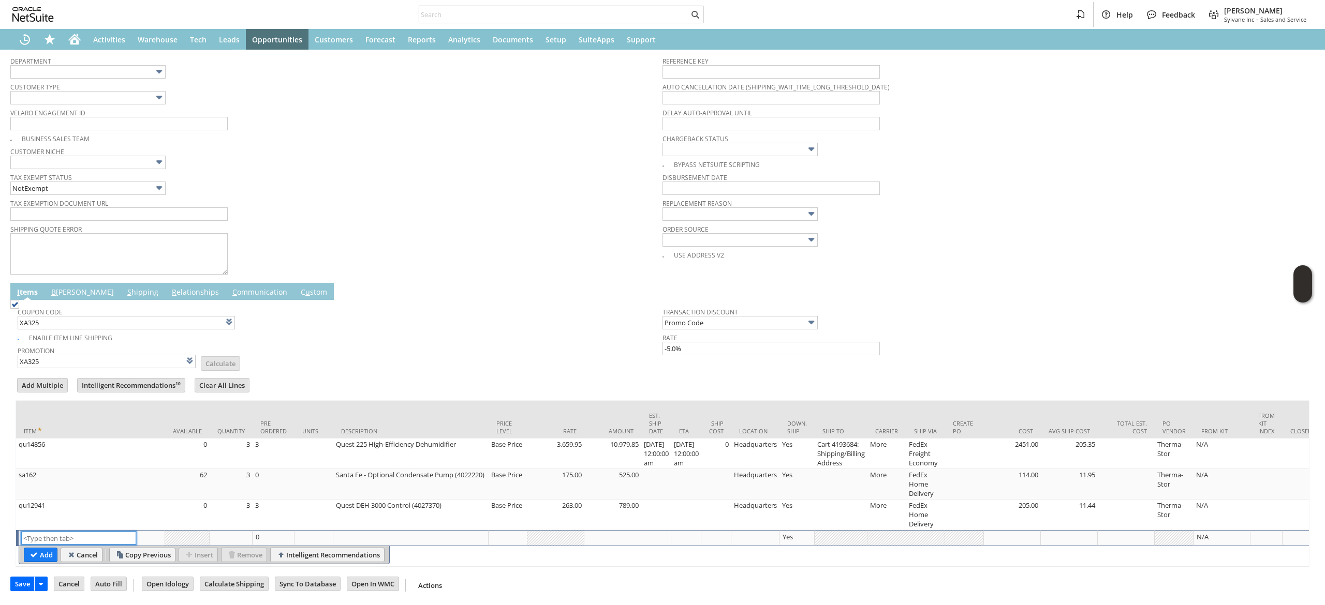
scroll to position [0, 0]
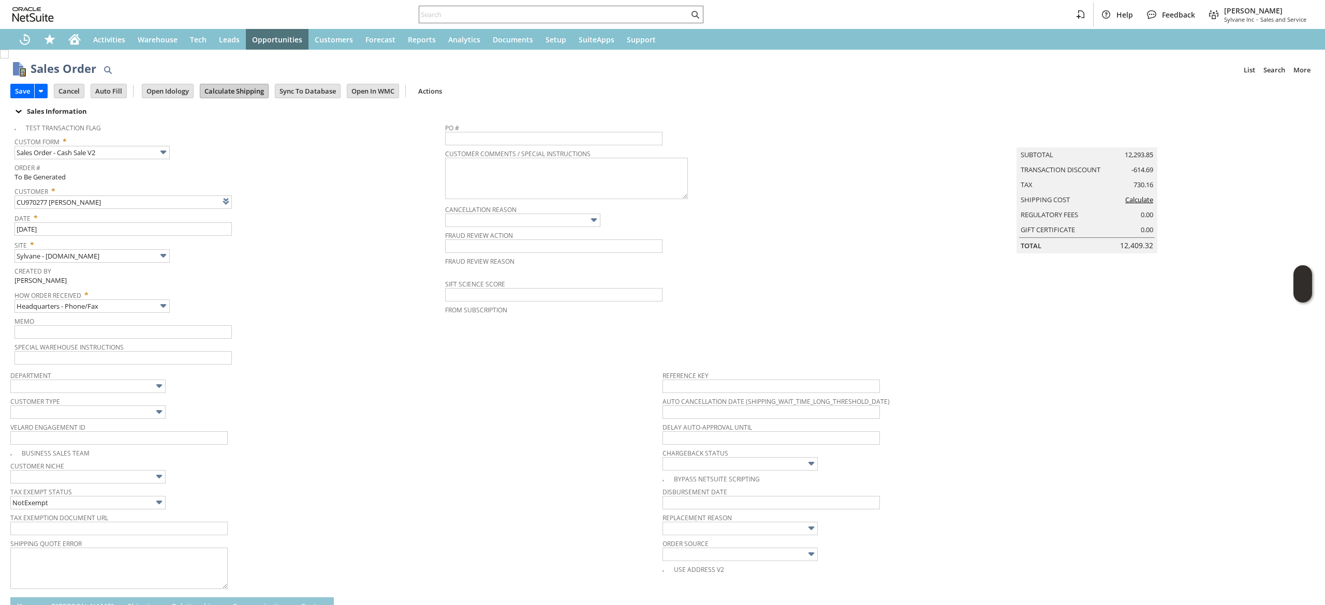
click at [230, 95] on input "Calculate Shipping" at bounding box center [234, 90] width 68 height 13
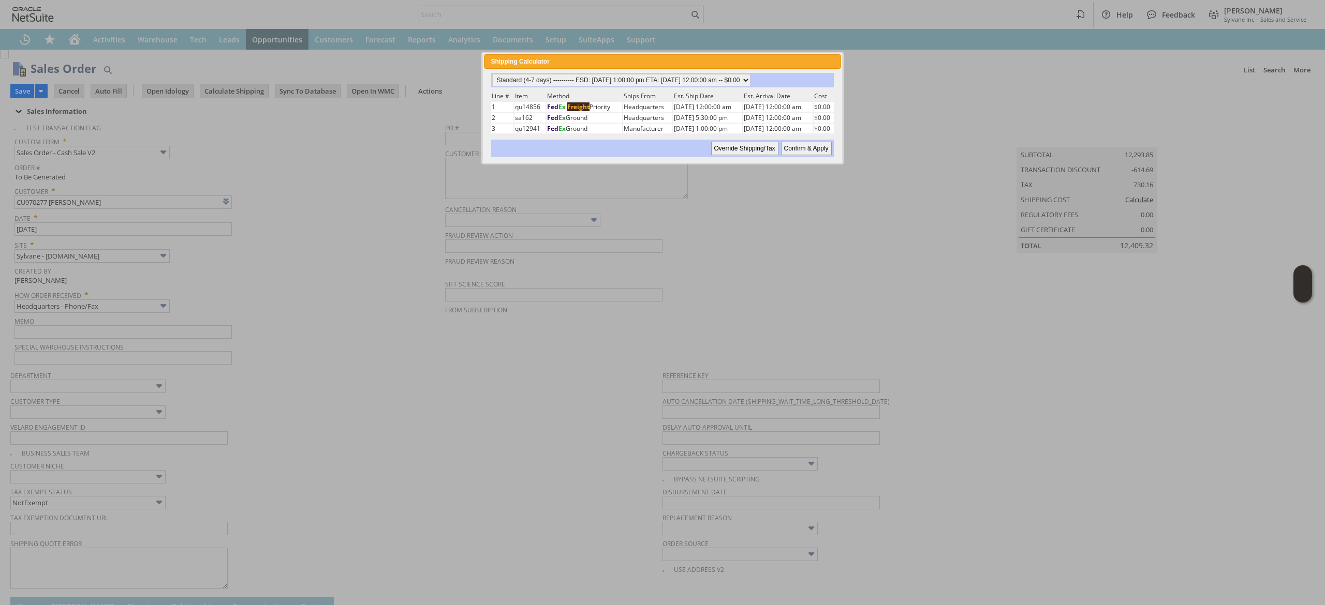
click at [673, 91] on td "Est. Ship Date" at bounding box center [707, 96] width 69 height 10
click at [661, 81] on select "Standard (4-7 days) ---------- ESD: 08/22/2025 1:00:00 pm ETA: 08/27/2025 12:00…" at bounding box center [621, 80] width 258 height 12
click at [492, 74] on select "Standard (4-7 days) ---------- ESD: 08/22/2025 1:00:00 pm ETA: 08/27/2025 12:00…" at bounding box center [621, 80] width 258 height 12
click at [823, 144] on input "Confirm & Apply" at bounding box center [806, 148] width 51 height 13
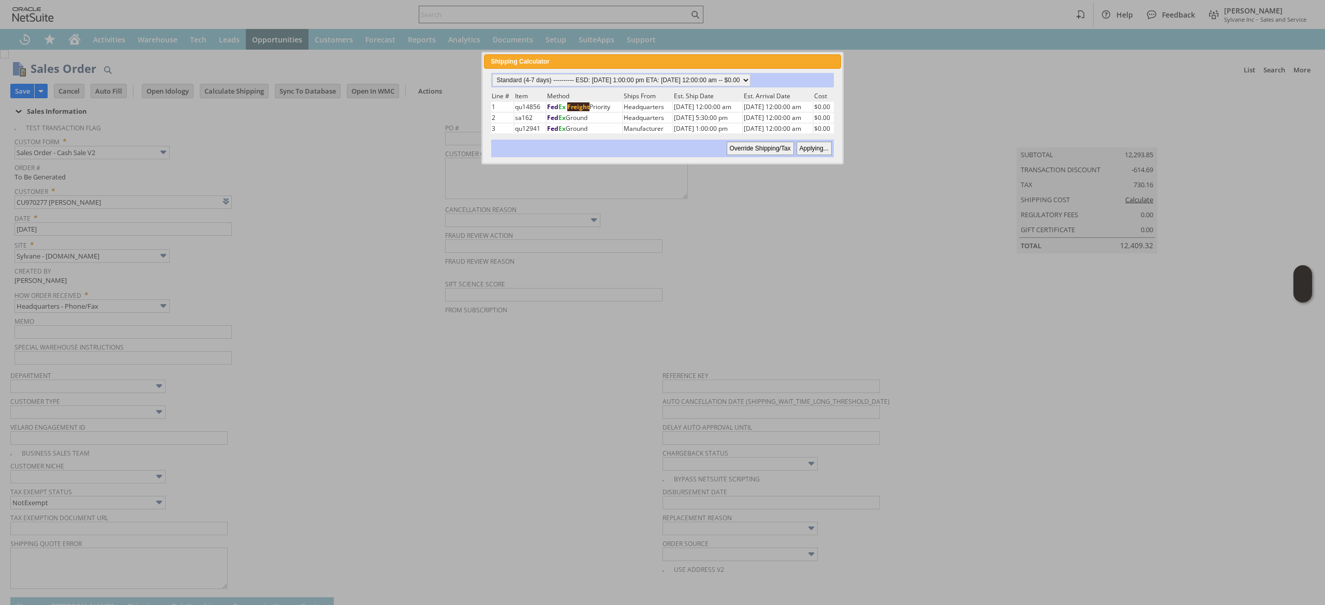
type input "Add"
type input "Copy Previous"
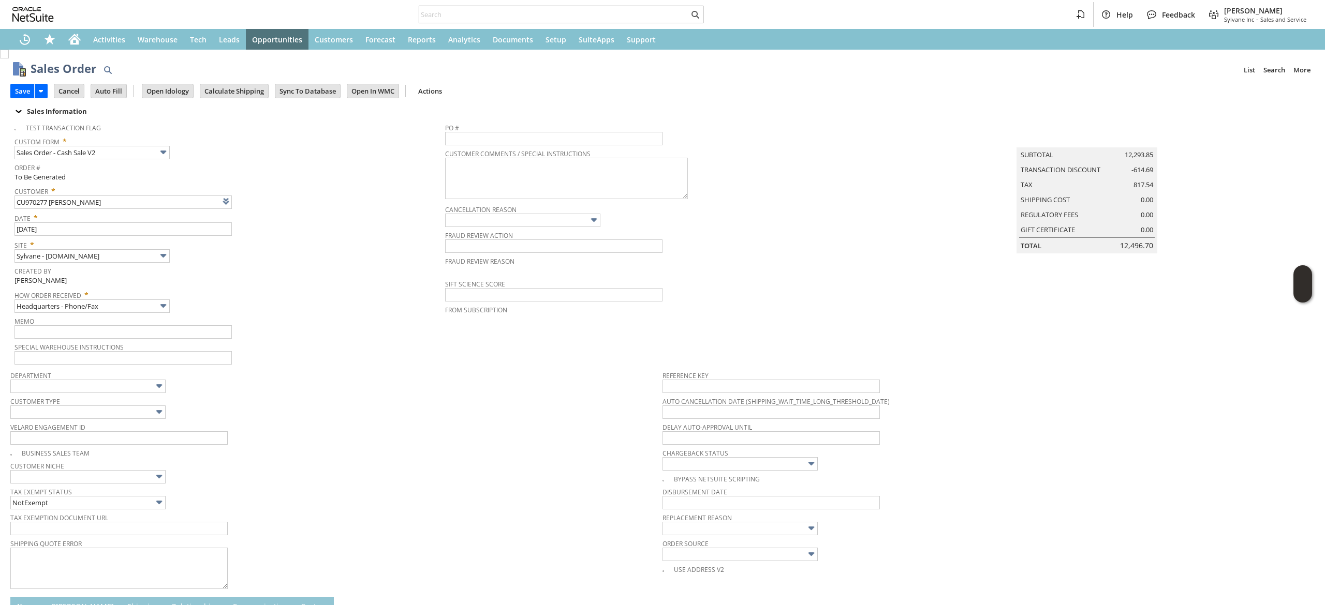
scroll to position [331, 0]
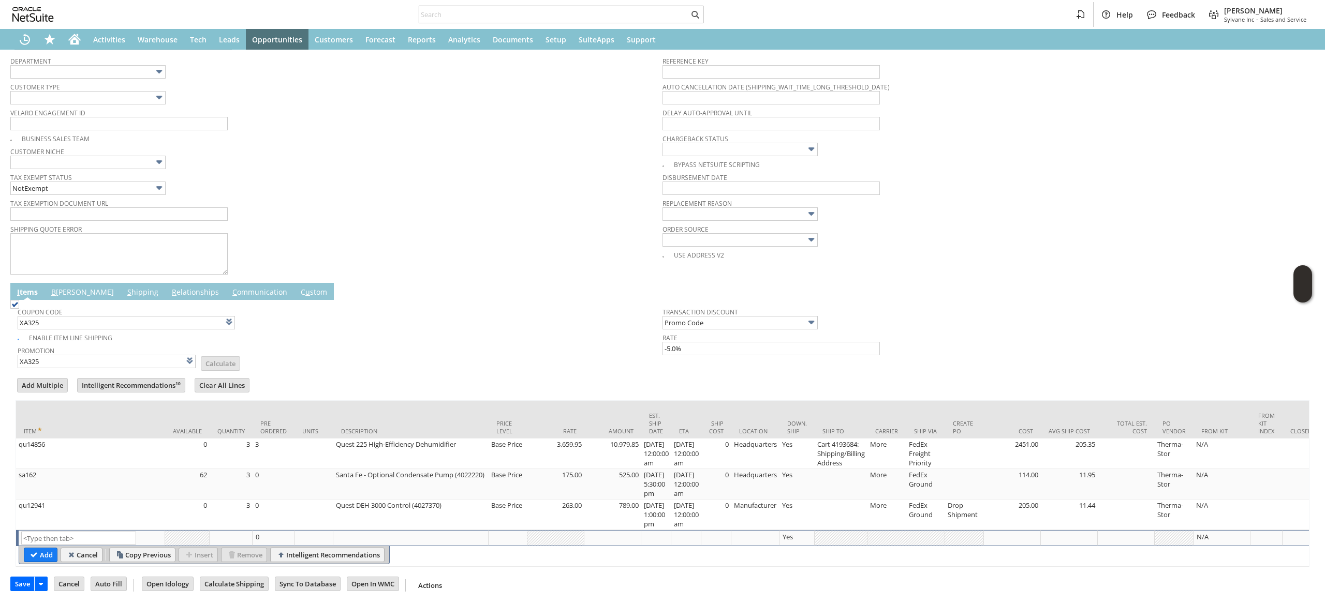
click at [75, 283] on td "B illing" at bounding box center [83, 291] width 76 height 17
click at [64, 287] on link "B illing" at bounding box center [83, 292] width 68 height 11
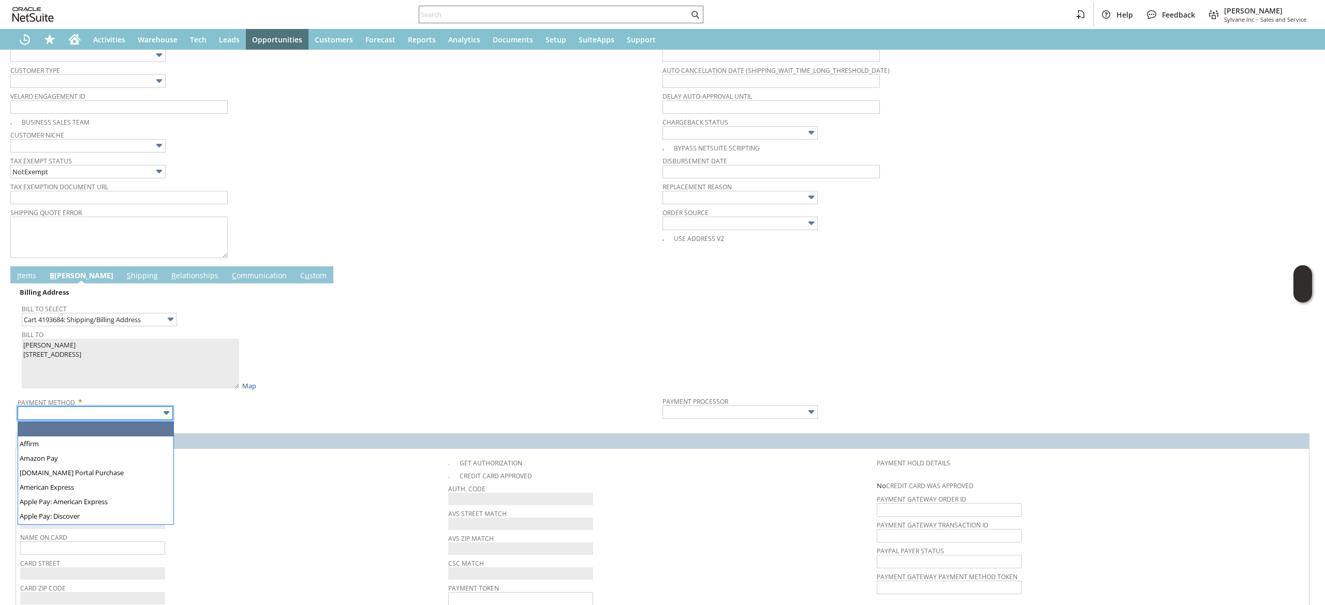
click at [139, 415] on input "text" at bounding box center [95, 413] width 155 height 13
drag, startPoint x: 121, startPoint y: 480, endPoint x: 121, endPoint y: 490, distance: 9.3
type input "Visa / Mastercard"
type input "Braintree"
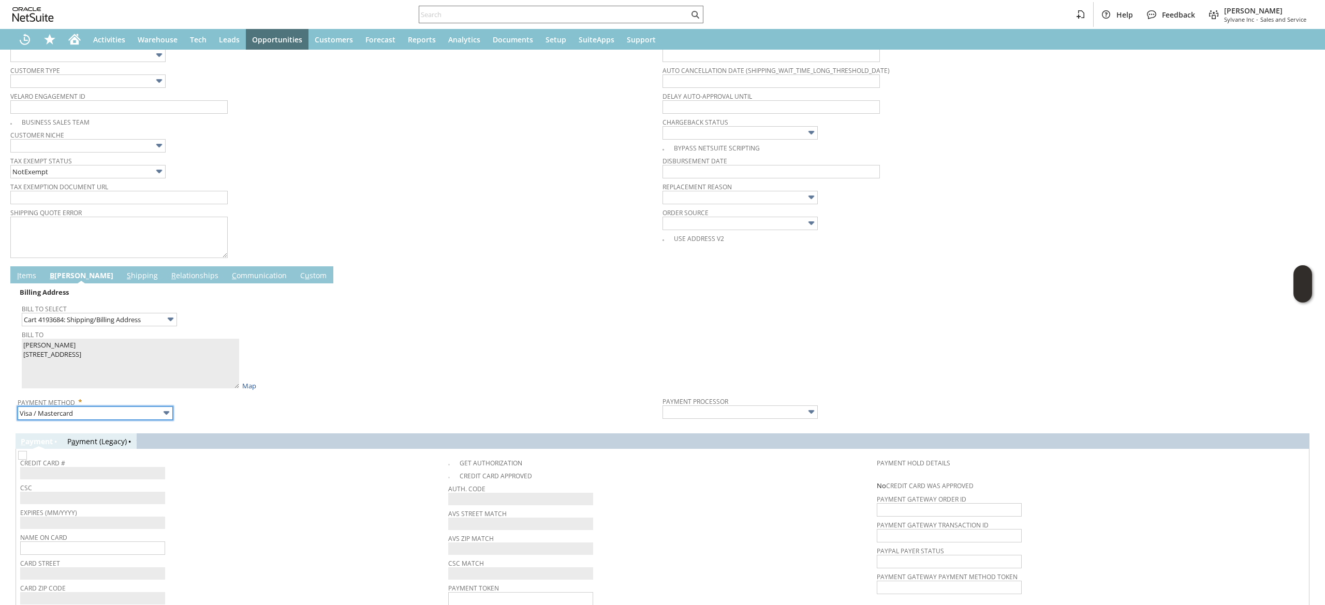
checkbox input "true"
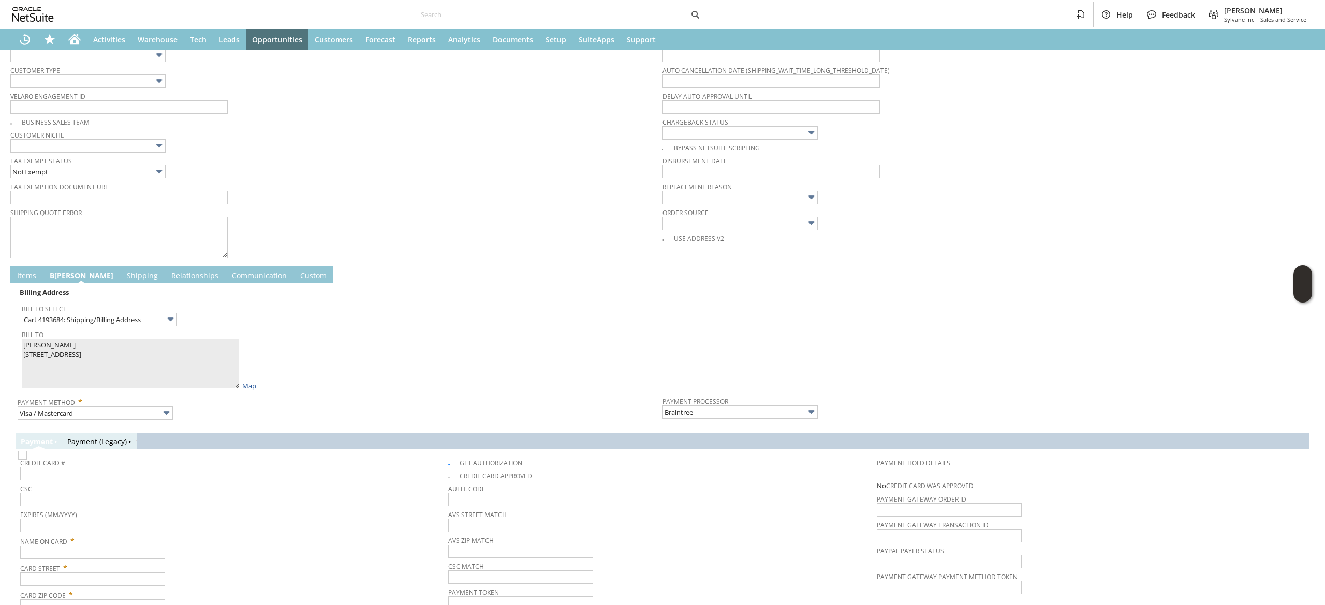
scroll to position [437, 0]
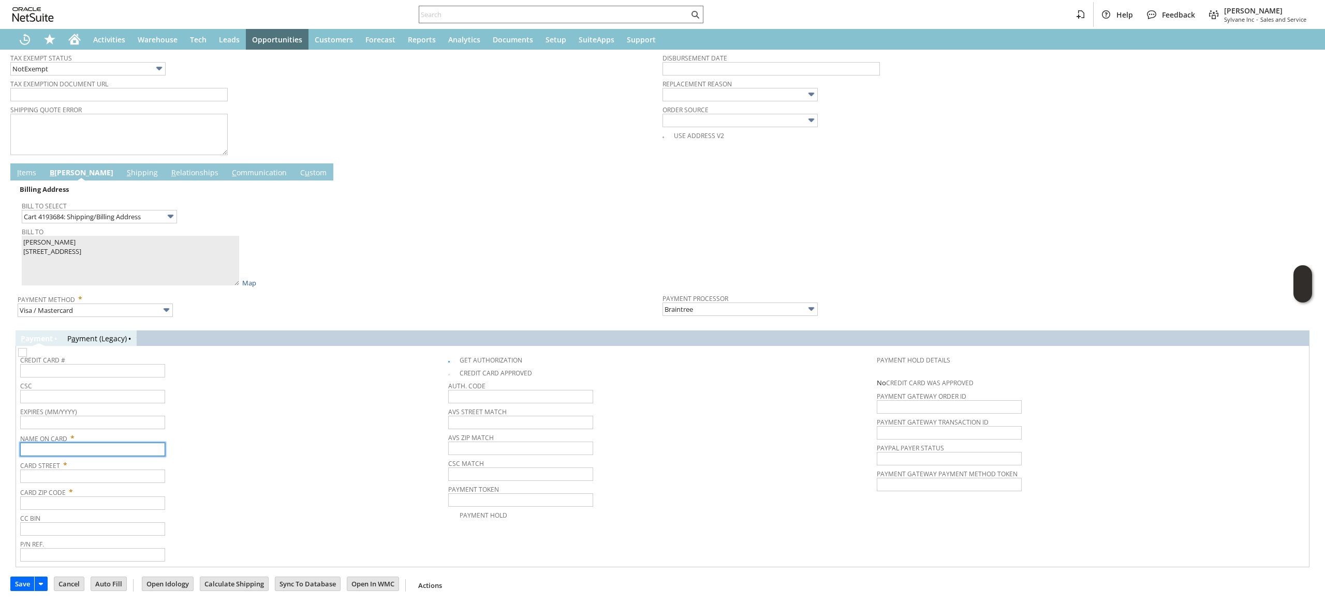
click at [65, 450] on input "text" at bounding box center [92, 449] width 145 height 13
paste input "John Bomar"
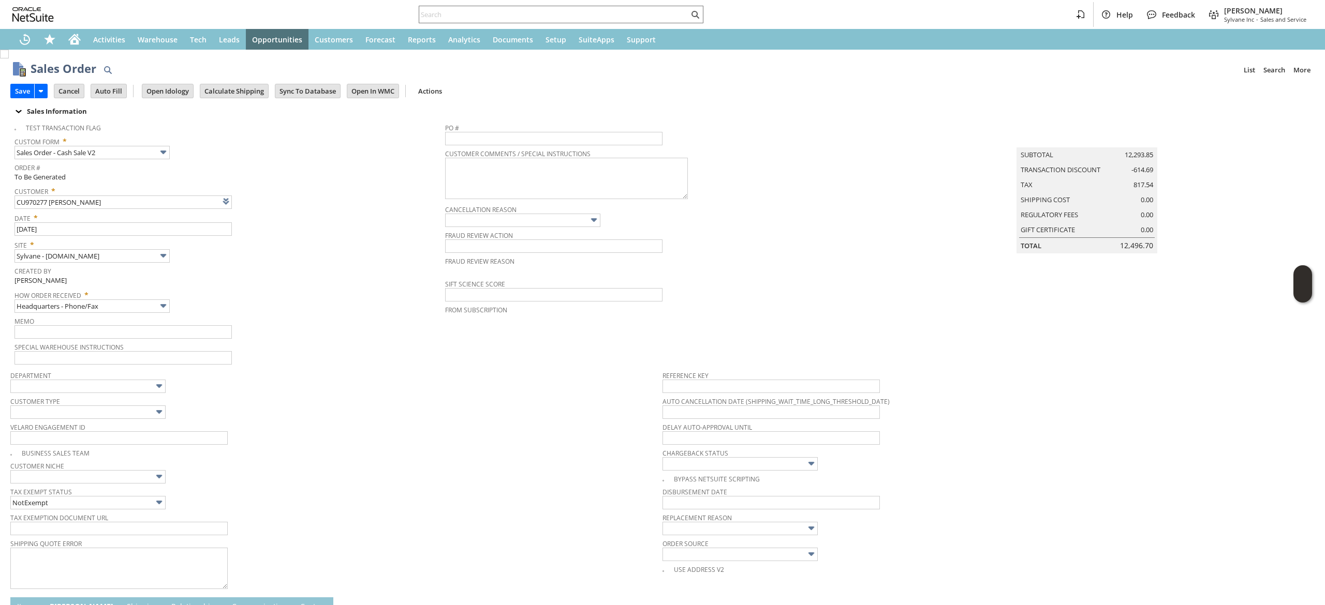
scroll to position [145, 0]
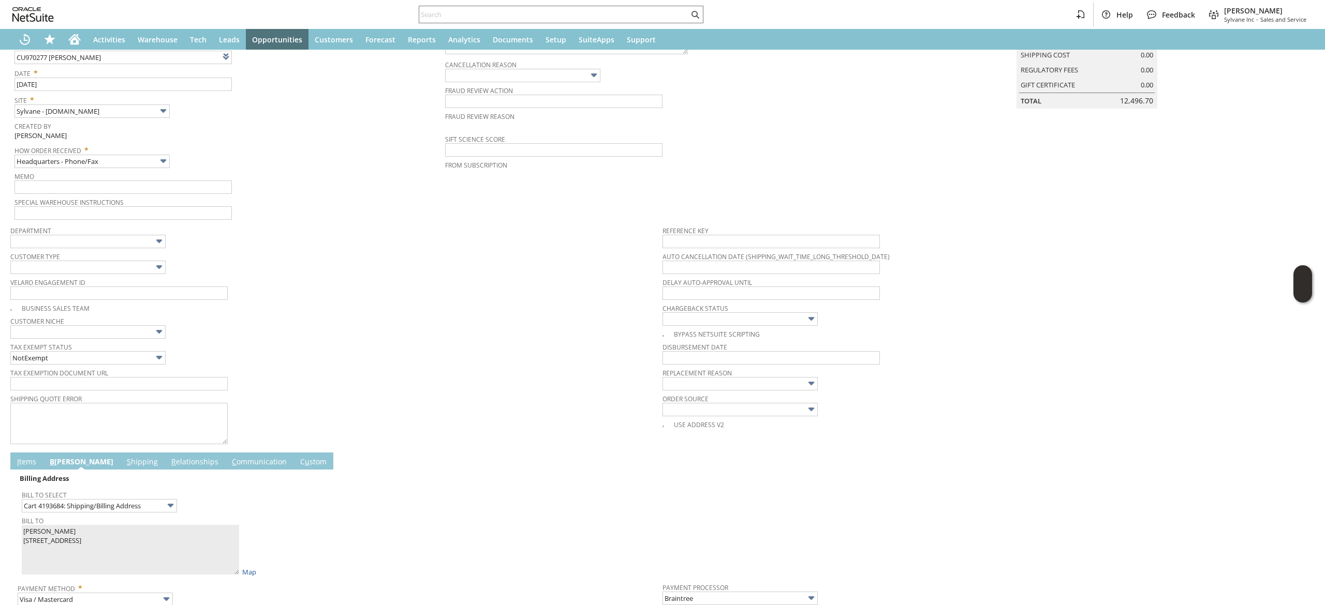
type input "John Bomar"
click at [18, 461] on span "I" at bounding box center [18, 462] width 2 height 10
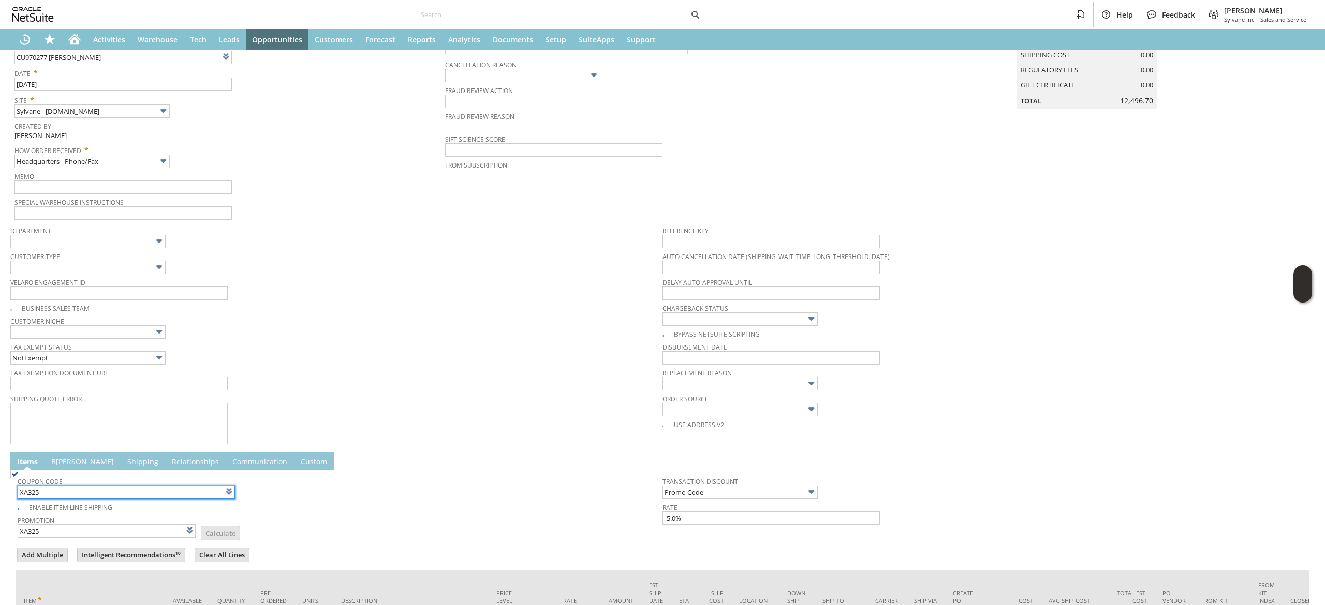
scroll to position [331, 0]
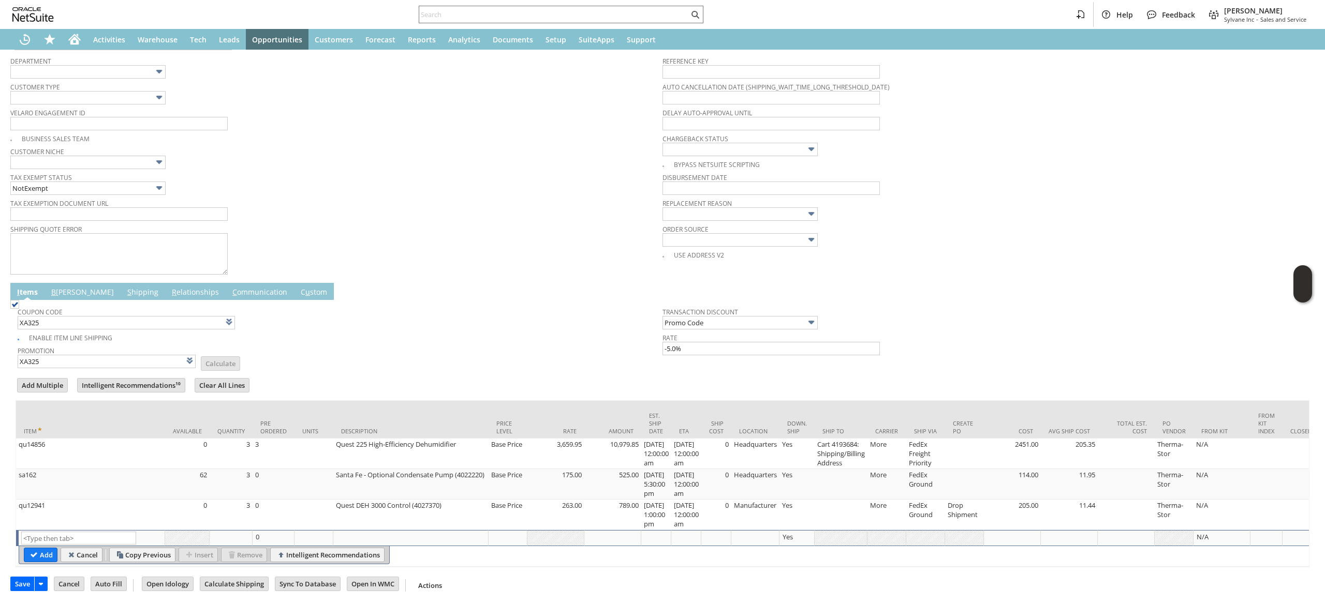
click at [67, 287] on link "B illing" at bounding box center [83, 292] width 68 height 11
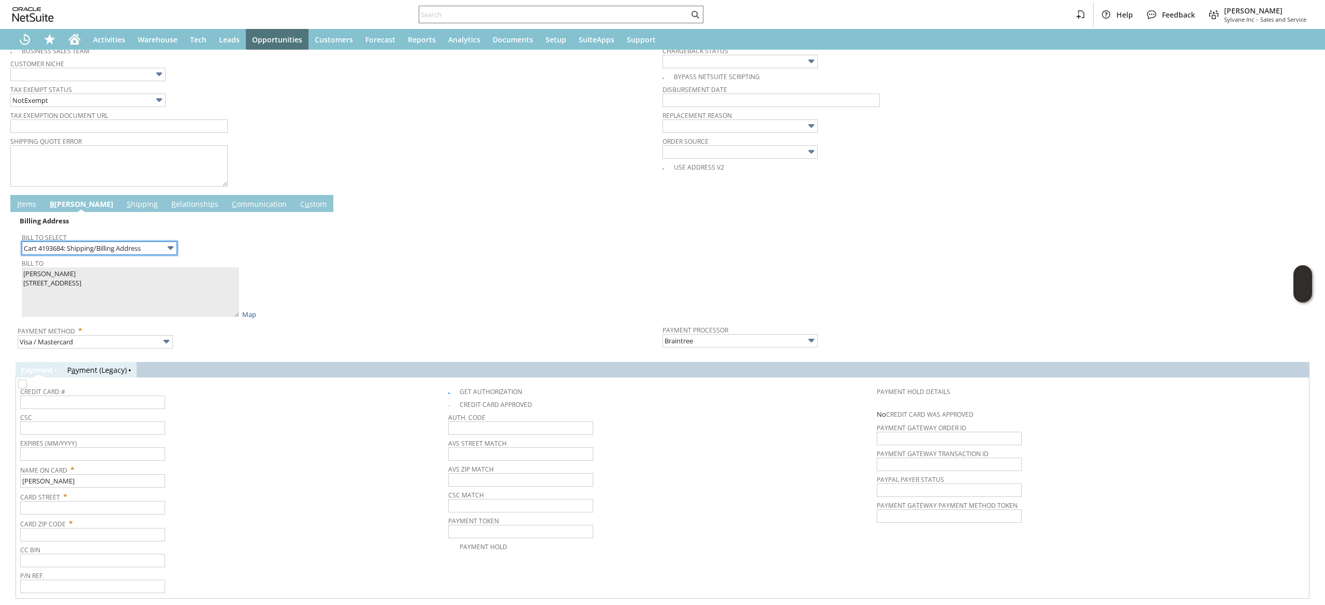
scroll to position [404, 0]
click at [121, 414] on span "CSC" at bounding box center [231, 414] width 423 height 11
click at [125, 405] on input "text" at bounding box center [92, 401] width 145 height 13
type input "4246315279324824"
click at [112, 460] on input "text" at bounding box center [92, 453] width 145 height 13
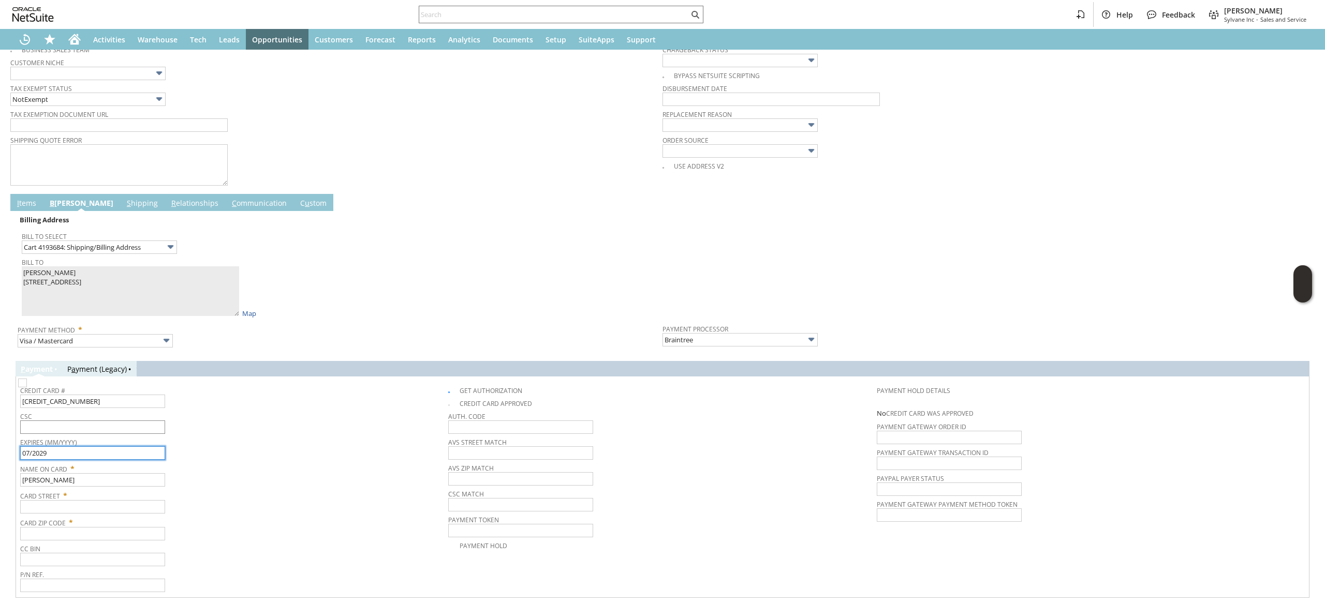
type input "07/2029"
click at [129, 434] on input "text" at bounding box center [92, 427] width 145 height 13
type input "251"
click at [115, 508] on input "text" at bounding box center [92, 506] width 145 height 13
paste input "1055 East 35th Street"
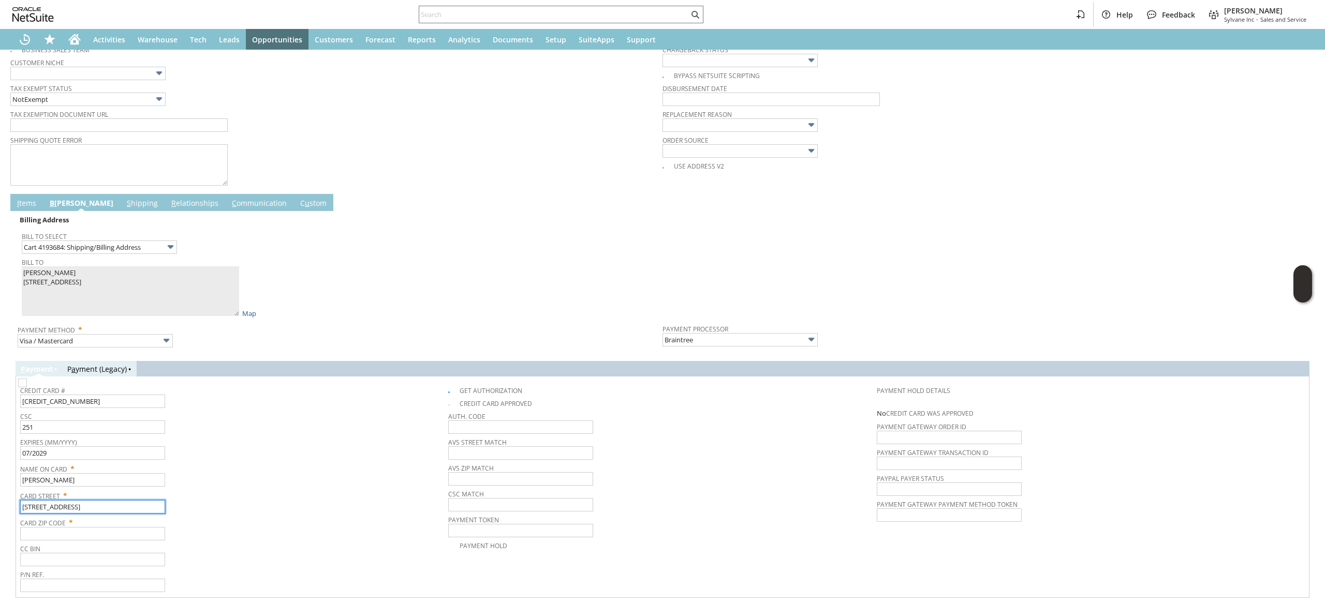
type input "1055 East 35th Street"
click at [112, 541] on input "text" at bounding box center [92, 533] width 145 height 13
paste input "33013"
click at [112, 541] on input "33013" at bounding box center [92, 533] width 145 height 13
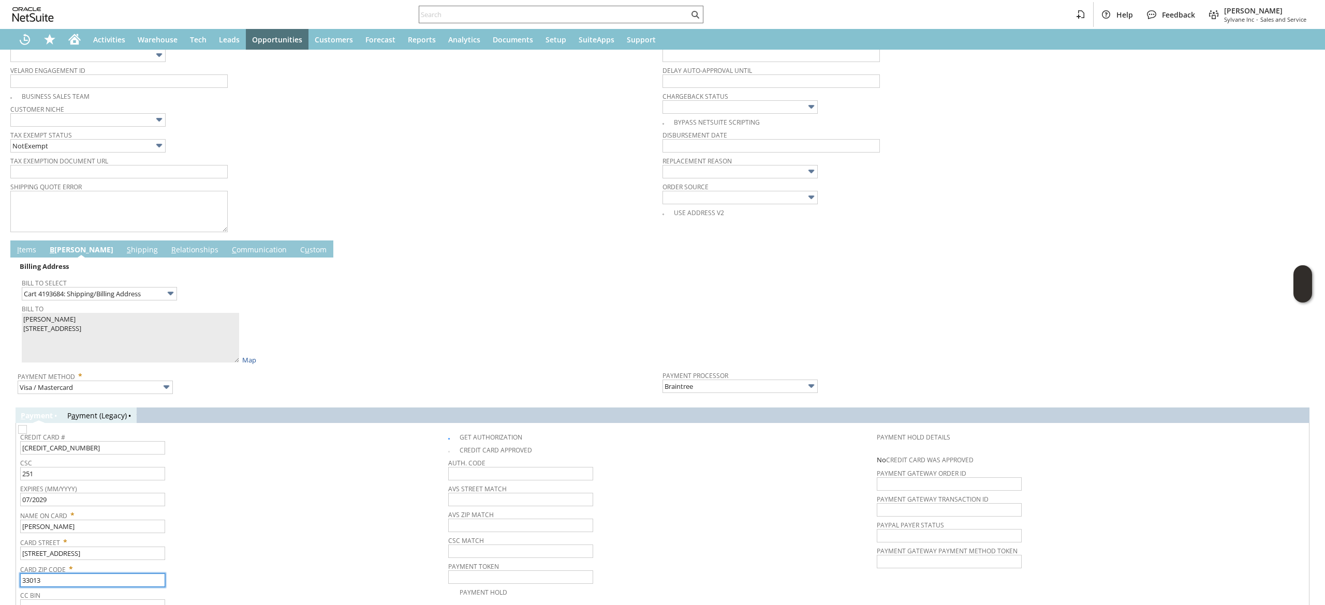
type input "33013"
drag, startPoint x: 278, startPoint y: 577, endPoint x: 201, endPoint y: 279, distance: 307.8
click at [201, 279] on span "Bill To Select" at bounding box center [340, 281] width 636 height 11
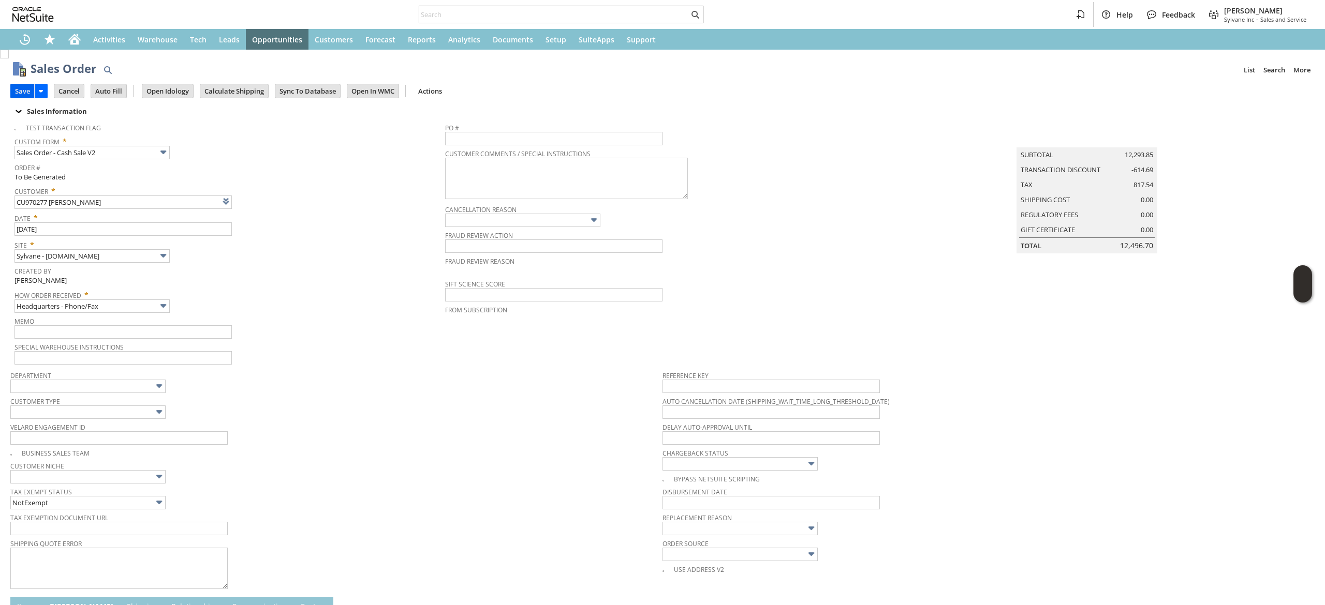
click at [21, 86] on input "Save" at bounding box center [22, 90] width 23 height 13
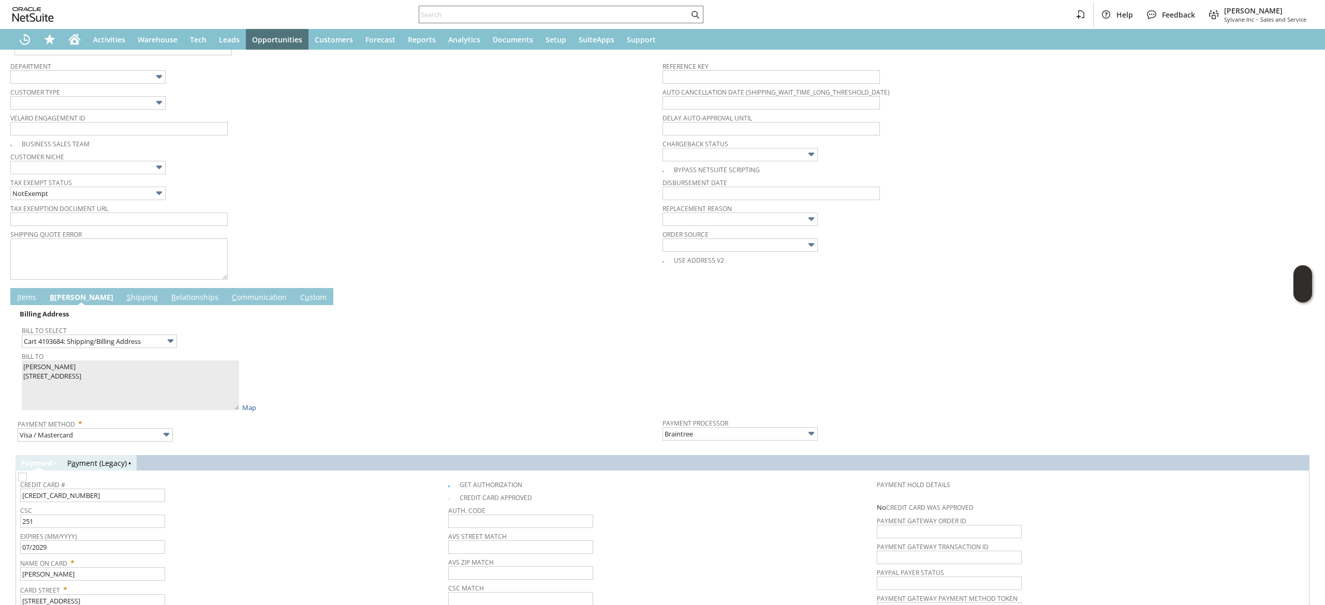
scroll to position [437, 0]
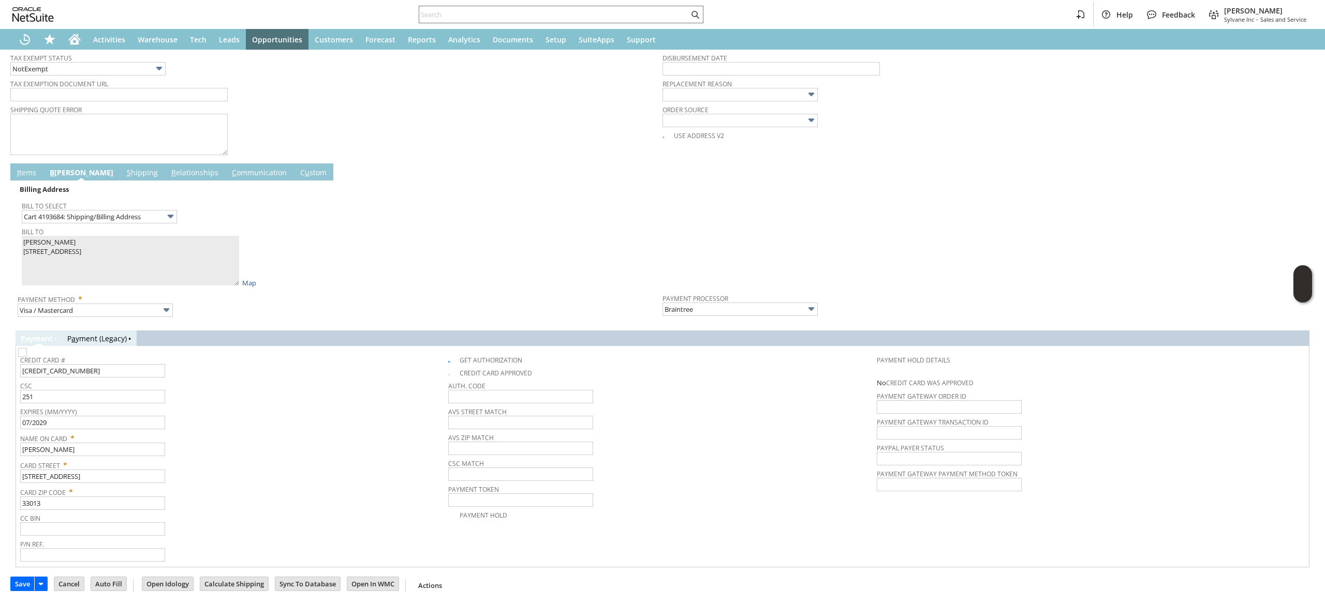
click at [23, 172] on link "I tems" at bounding box center [26, 173] width 24 height 11
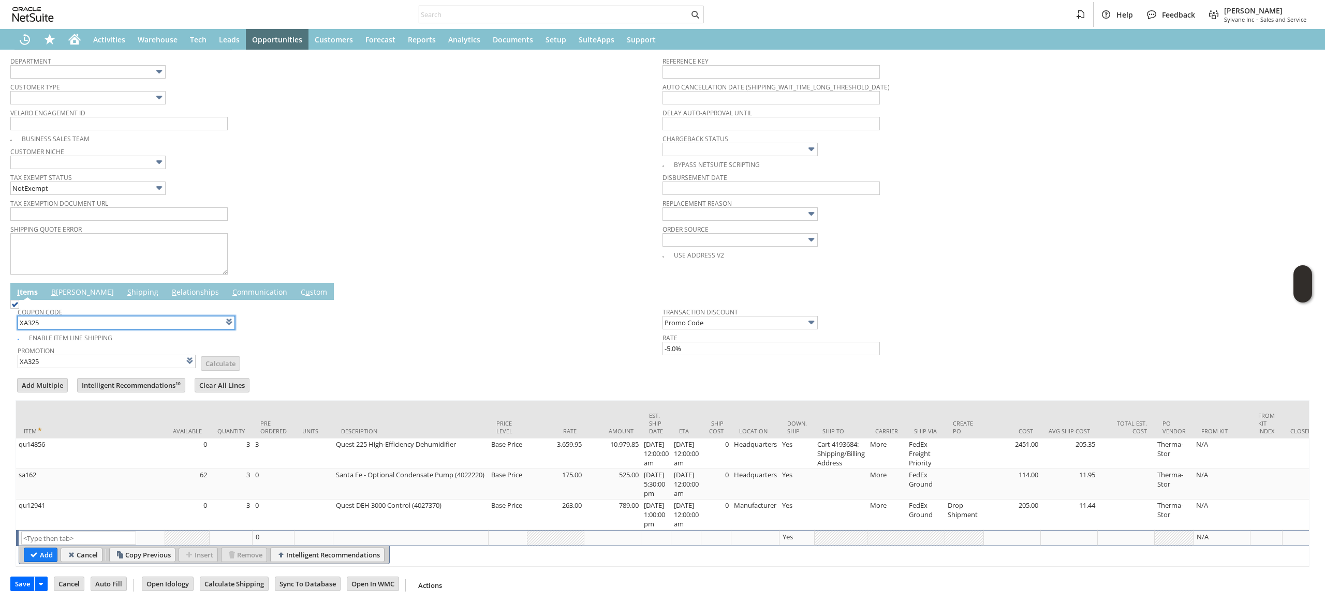
scroll to position [331, 0]
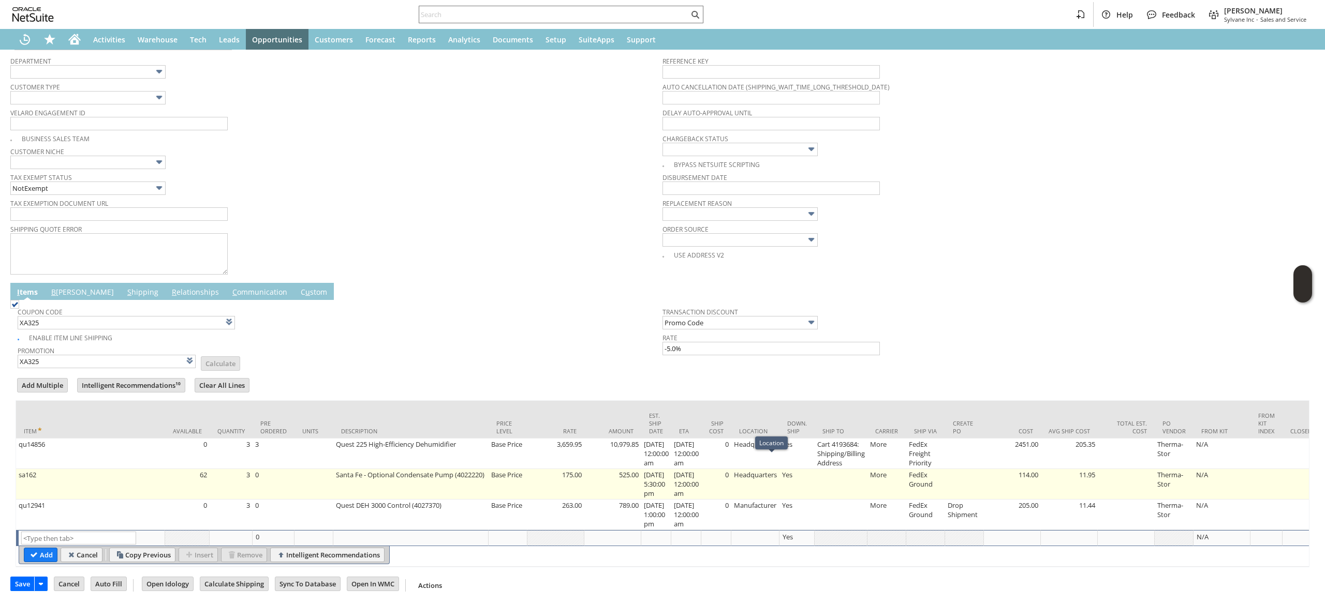
click at [815, 476] on td "Yes" at bounding box center [796, 484] width 35 height 31
type input "OK"
type input "Make Copy"
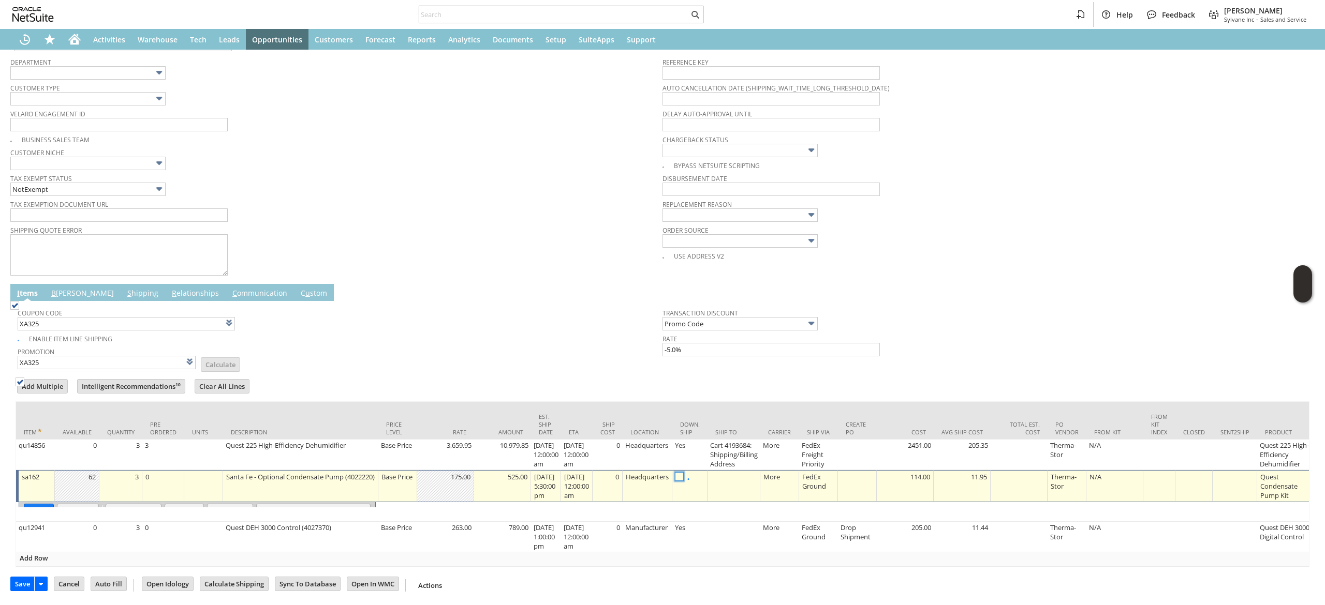
scroll to position [330, 0]
click at [758, 476] on td at bounding box center [733, 485] width 53 height 32
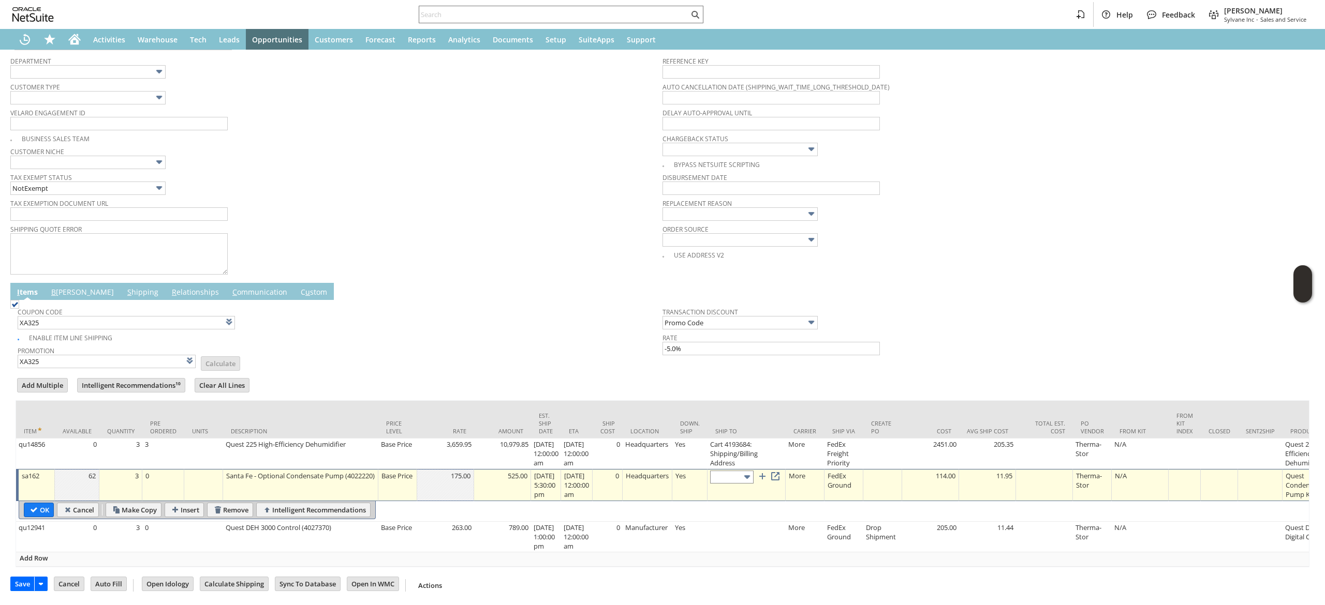
click at [735, 471] on input "text" at bounding box center [731, 477] width 43 height 13
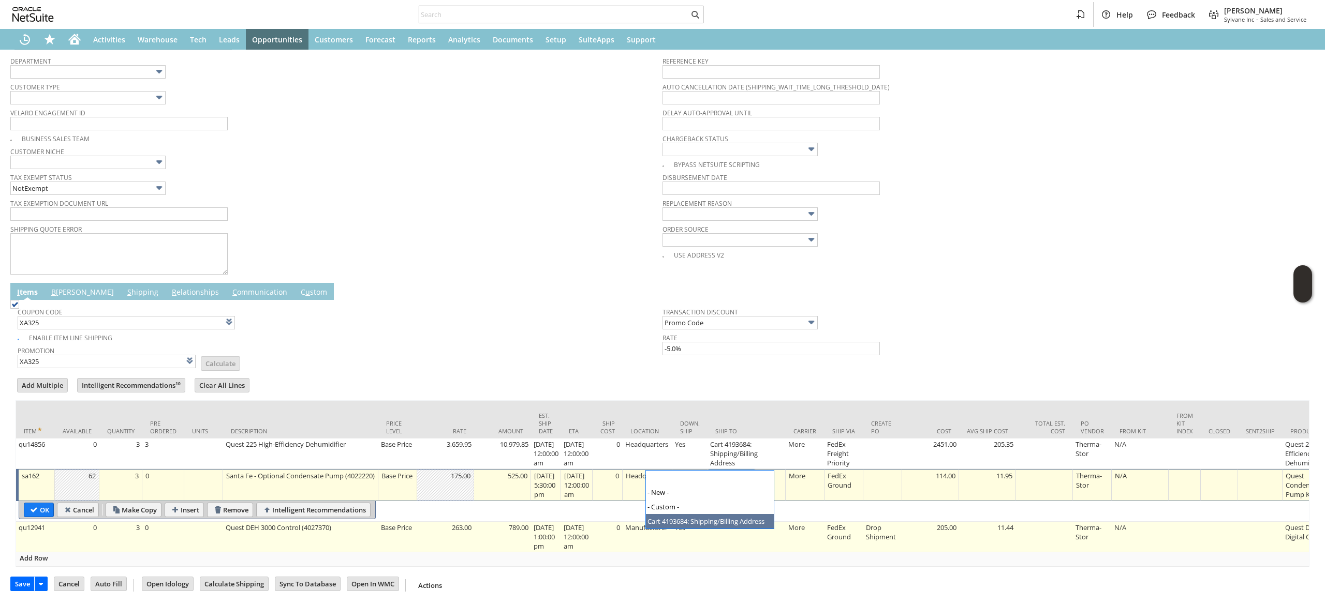
type input "Cart 4193684: Shipping/Billing Address"
click at [754, 522] on td at bounding box center [746, 537] width 78 height 31
type input "qu12941"
type input "OK"
type input "Make Copy"
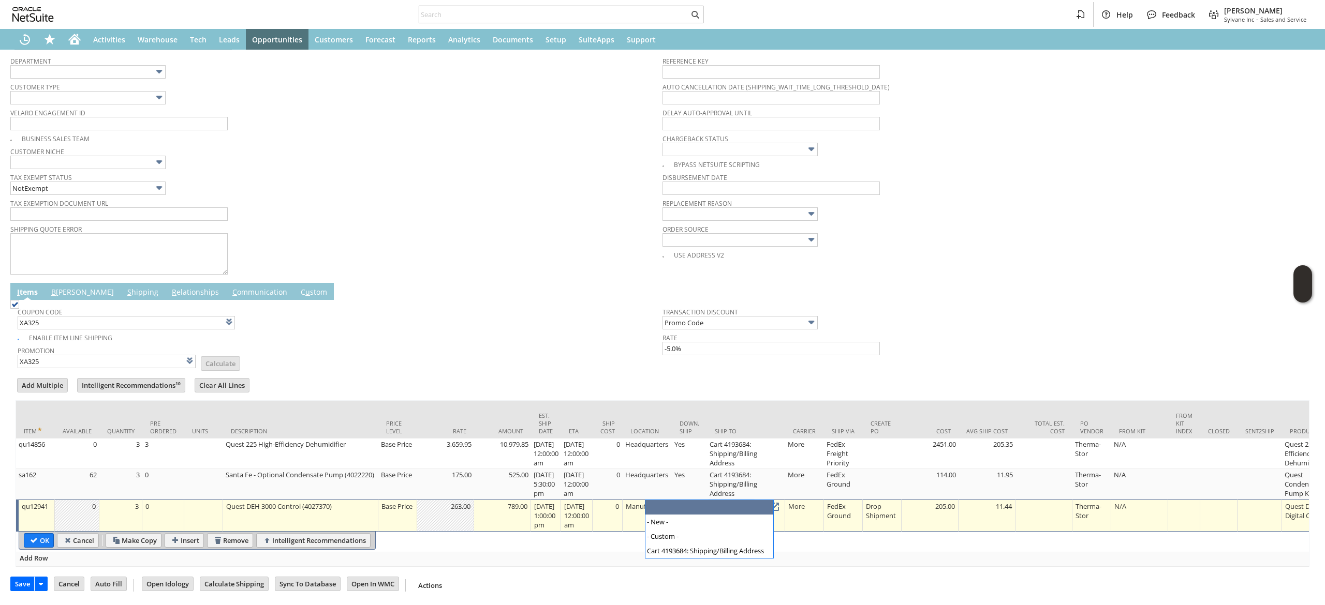
click at [746, 501] on input "text" at bounding box center [731, 507] width 43 height 13
type input "Cart 4193684: Shipping/Billing Address"
click at [37, 534] on input "OK" at bounding box center [38, 540] width 29 height 13
type input "Add"
type input "Copy Previous"
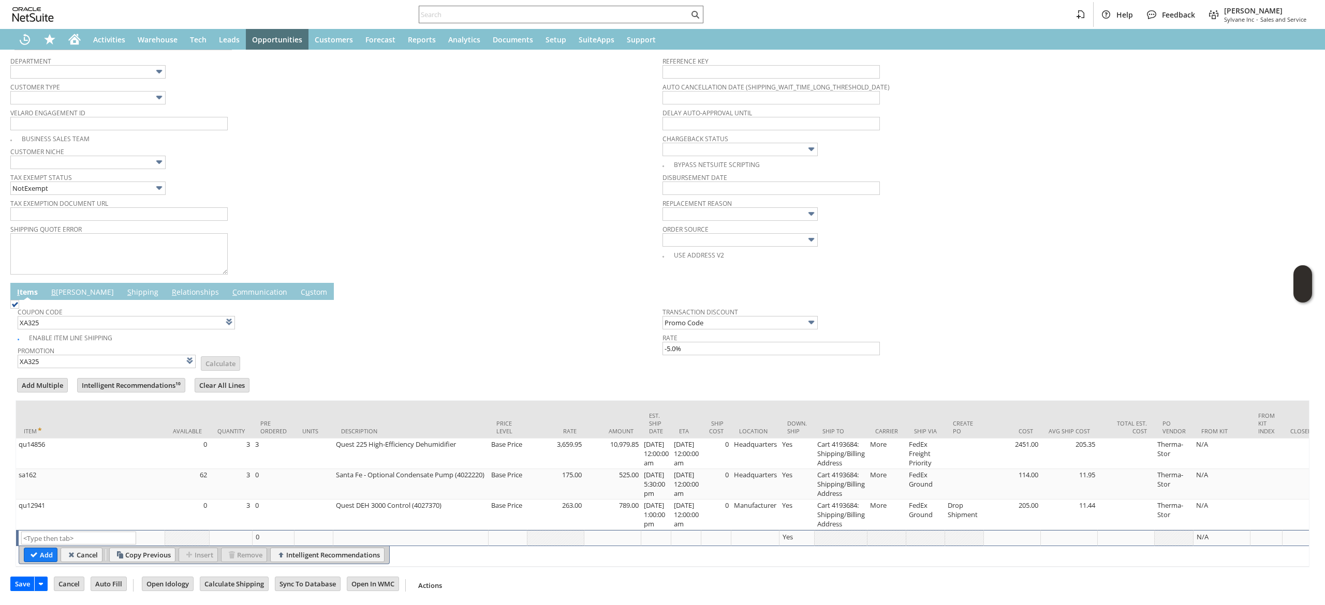
click at [226, 592] on td "Calculate Shipping" at bounding box center [234, 584] width 69 height 14
click at [230, 587] on input "Calculate Shipping" at bounding box center [234, 584] width 68 height 13
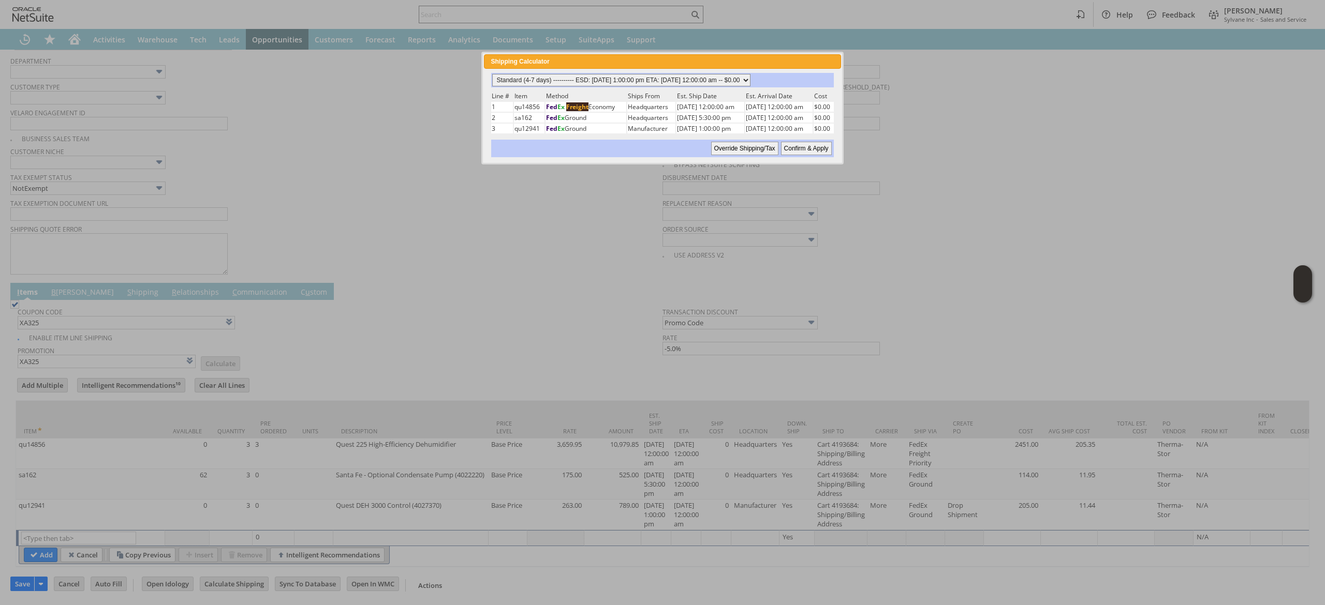
click at [711, 80] on div "Standard (4-7 days) ---------- ESD: 08/22/2025 1:00:00 pm ETA: 08/27/2025 12:00…" at bounding box center [662, 115] width 357 height 93
click at [704, 84] on select "Standard (4-7 days) ---------- ESD: 08/22/2025 1:00:00 pm ETA: 08/27/2025 12:00…" at bounding box center [621, 80] width 258 height 12
click at [492, 74] on select "Standard (4-7 days) ---------- ESD: 08/22/2025 1:00:00 pm ETA: 08/27/2025 12:00…" at bounding box center [621, 80] width 258 height 12
click at [791, 143] on input "Confirm & Apply" at bounding box center [806, 148] width 51 height 13
type input "Add"
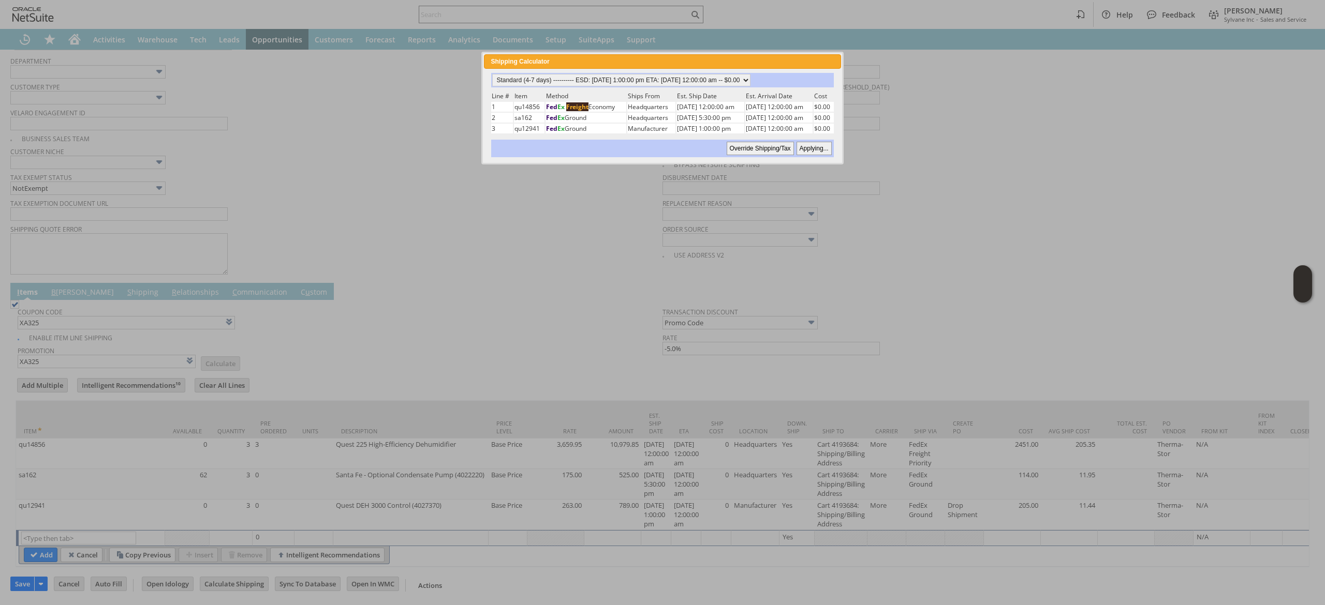
type input "Copy Previous"
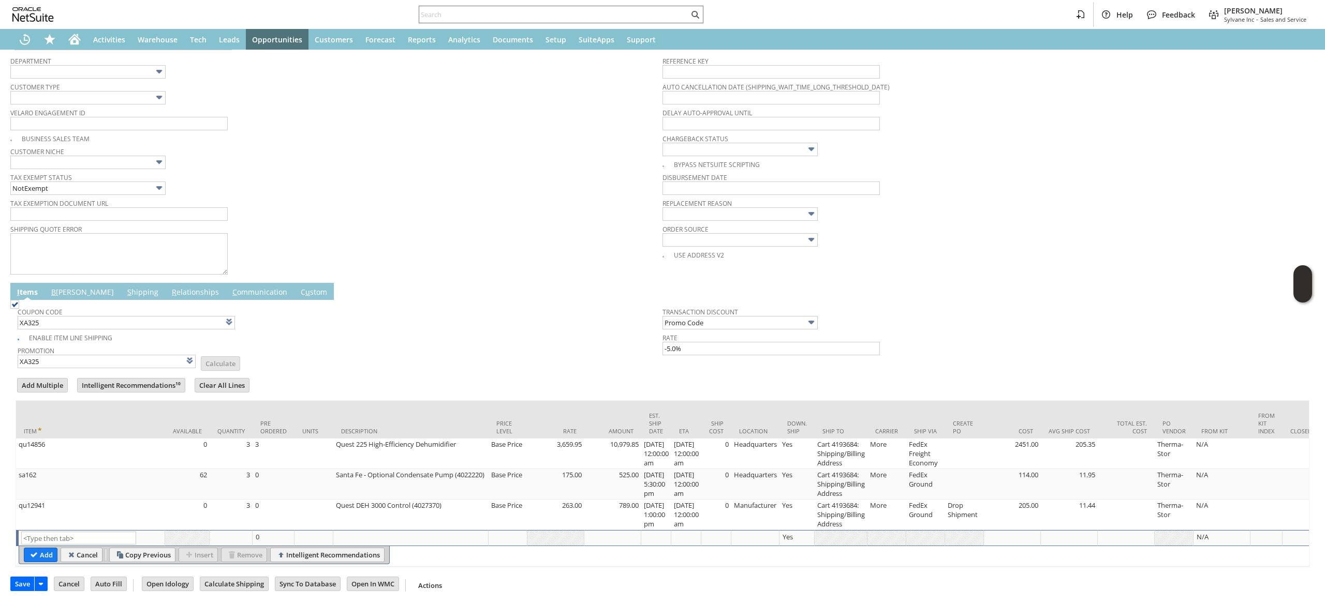
scroll to position [0, 0]
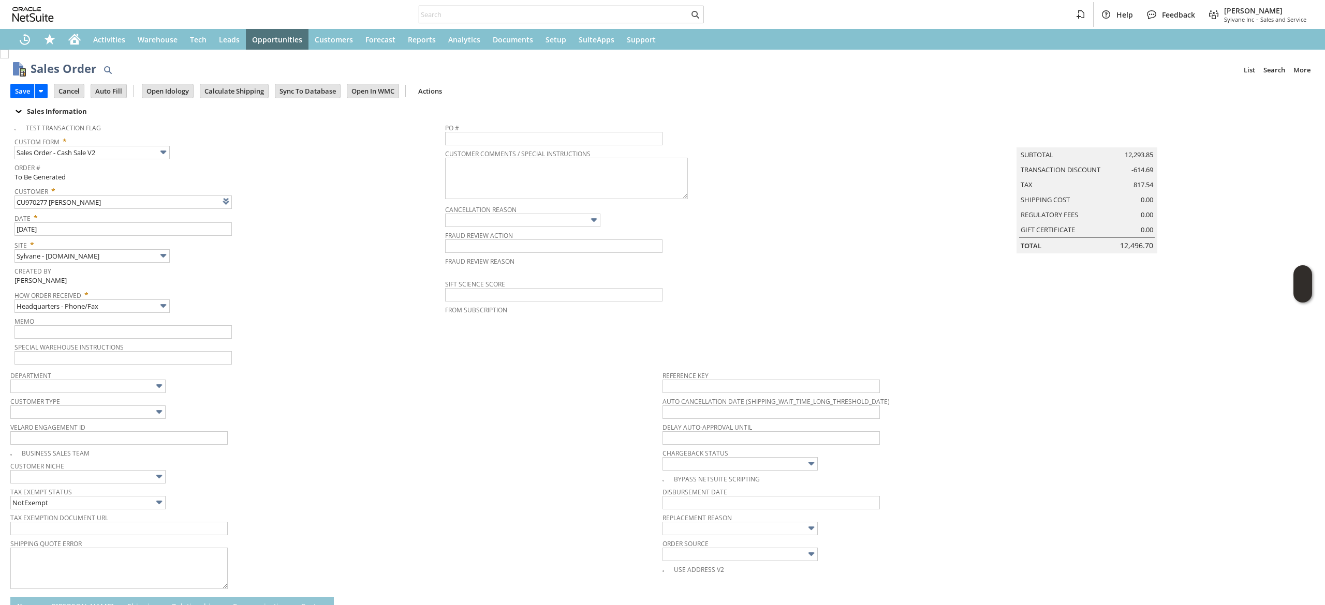
drag, startPoint x: 13, startPoint y: 88, endPoint x: 247, endPoint y: 42, distance: 238.4
click at [13, 88] on input "Save" at bounding box center [22, 90] width 23 height 13
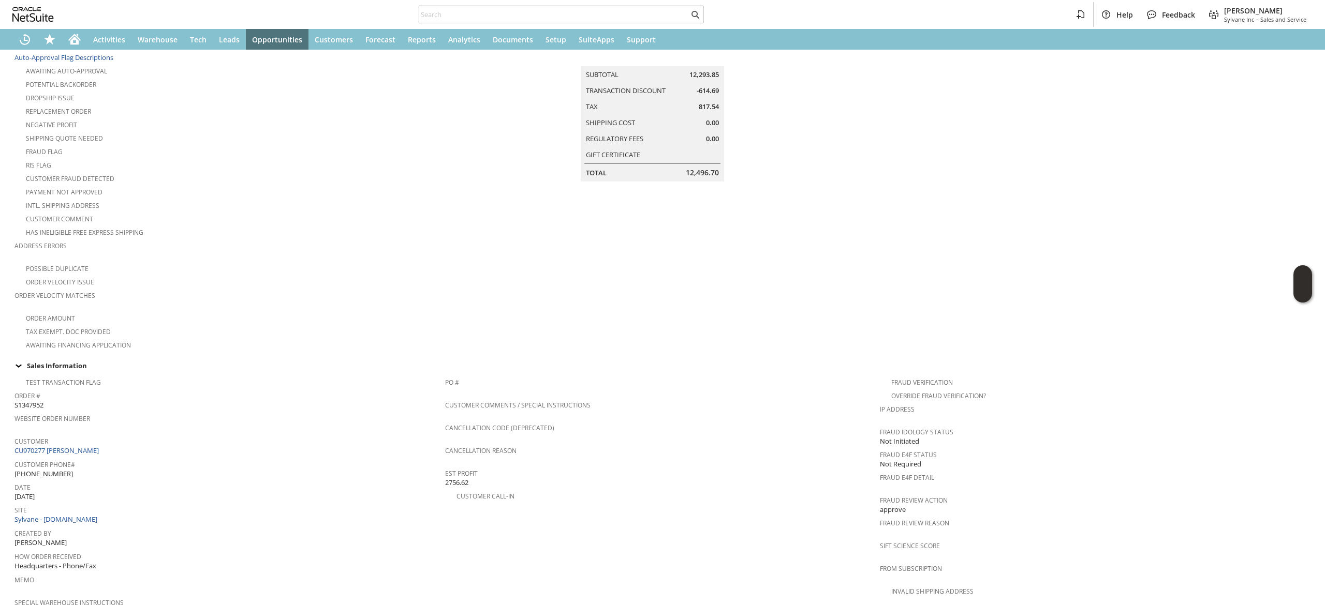
scroll to position [128, 0]
click at [533, 10] on input "text" at bounding box center [554, 14] width 270 height 12
paste input "srjohnmichael@sistersofmary.org"
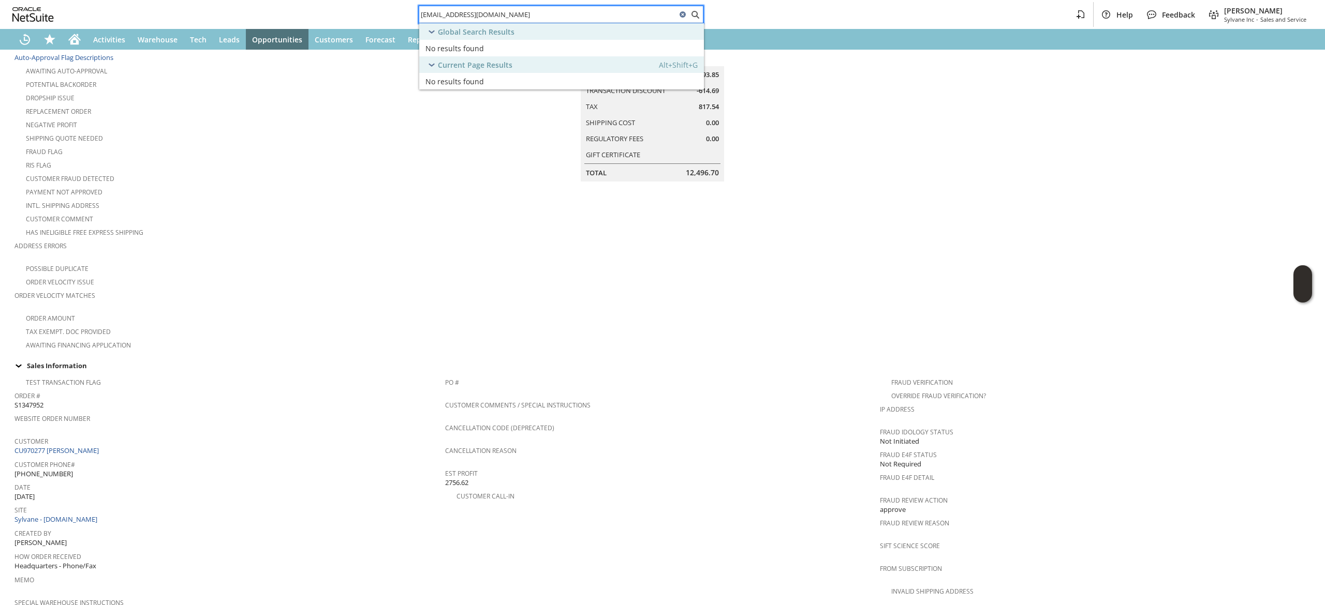
drag, startPoint x: 472, startPoint y: 17, endPoint x: 330, endPoint y: 20, distance: 142.9
click at [330, 20] on div "srjohnmichael@sistersofmary.org Help Feedback Devin Carswell Sylvane Inc - Sale…" at bounding box center [662, 14] width 1325 height 29
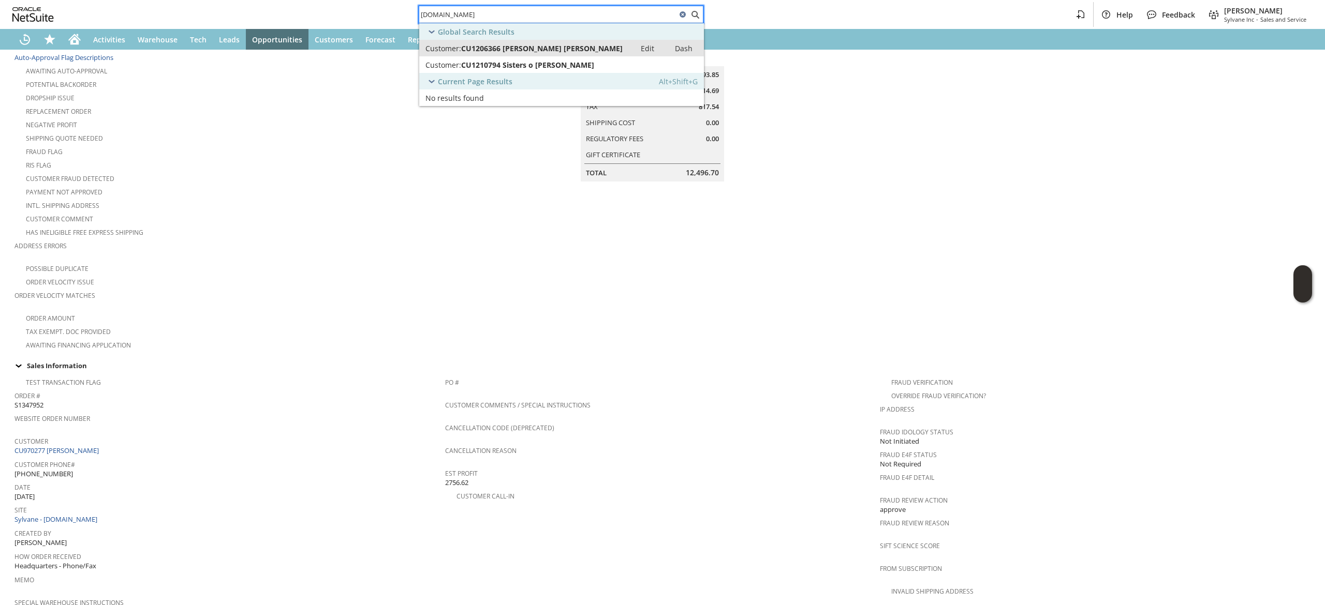
type input "sistersofmary.org"
click at [457, 53] on span "Customer:" at bounding box center [443, 48] width 36 height 10
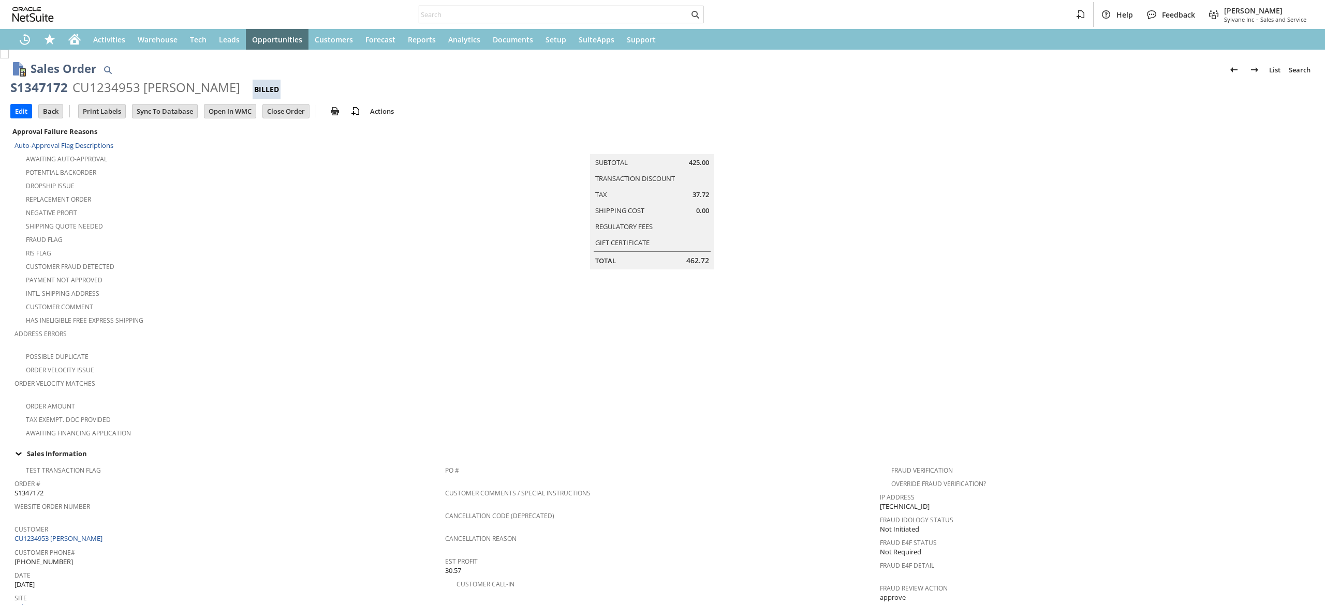
scroll to position [454, 0]
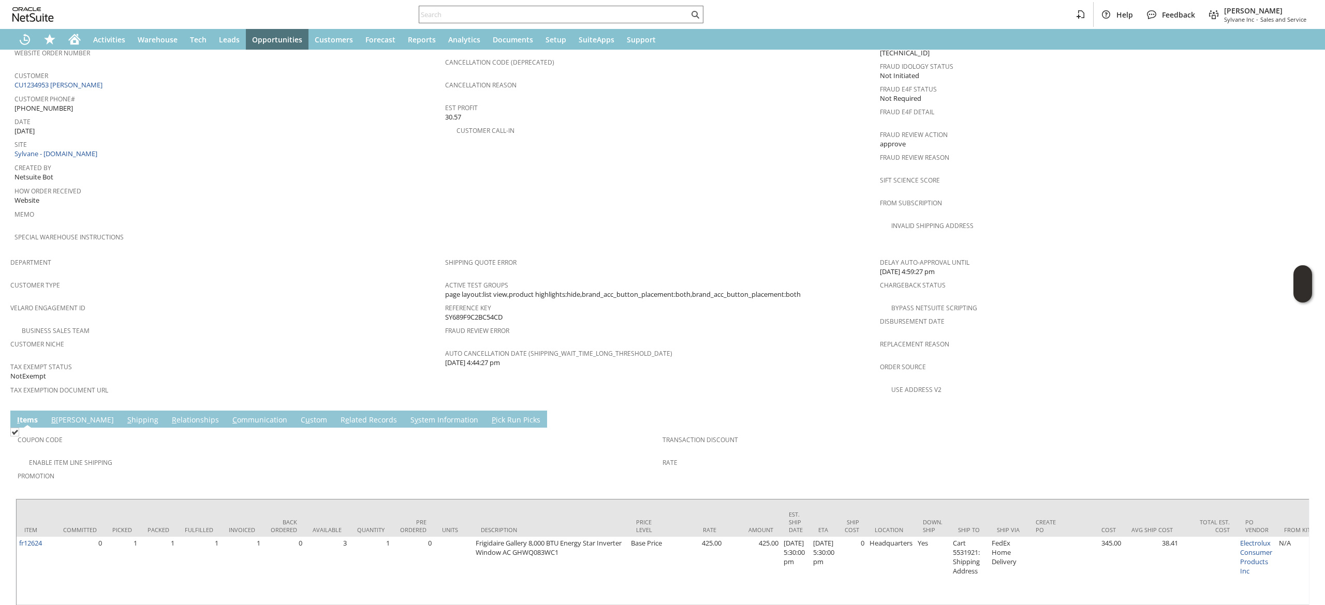
click at [230, 415] on link "C ommunication" at bounding box center [260, 420] width 60 height 11
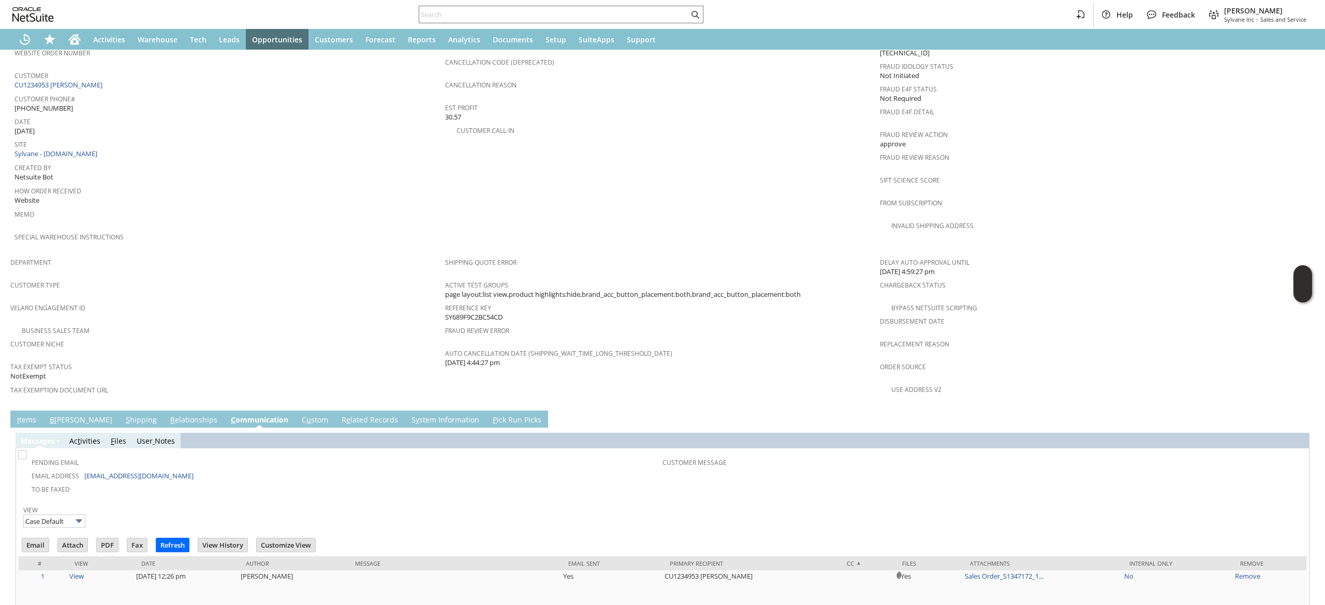
scroll to position [622, 0]
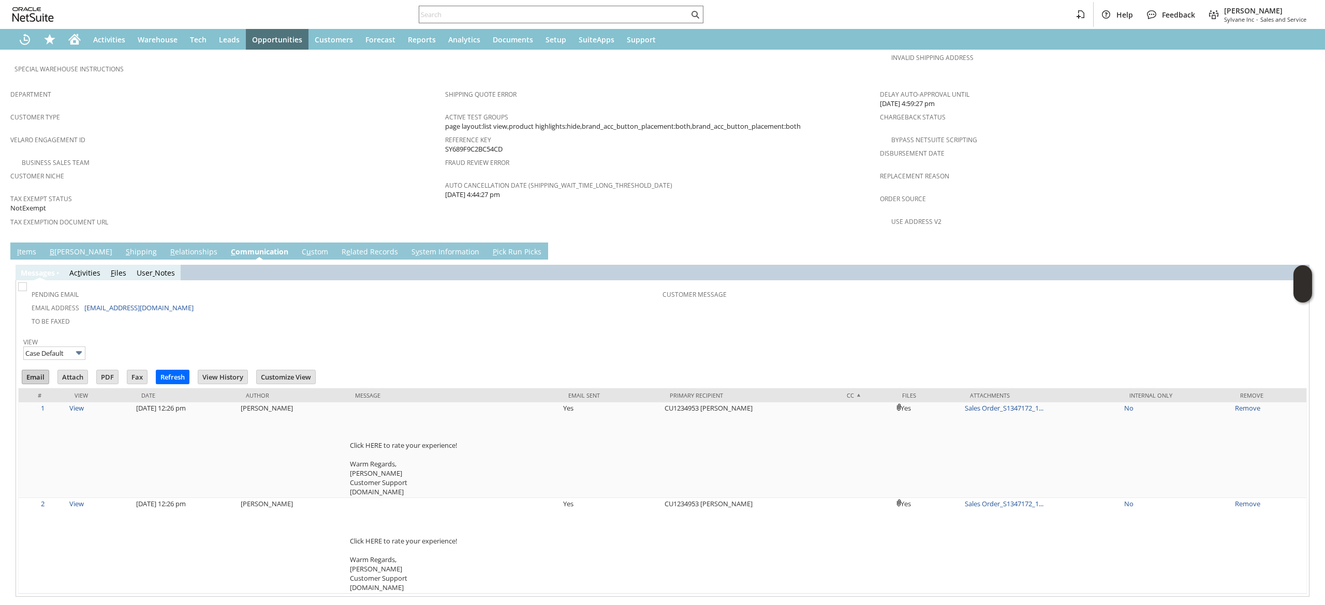
click at [36, 371] on input "Email" at bounding box center [35, 377] width 26 height 13
click at [803, 260] on div "Messa g es Ac t ivities F iles User Notes Pending Email Email Address jplafke@g…" at bounding box center [663, 428] width 1294 height 337
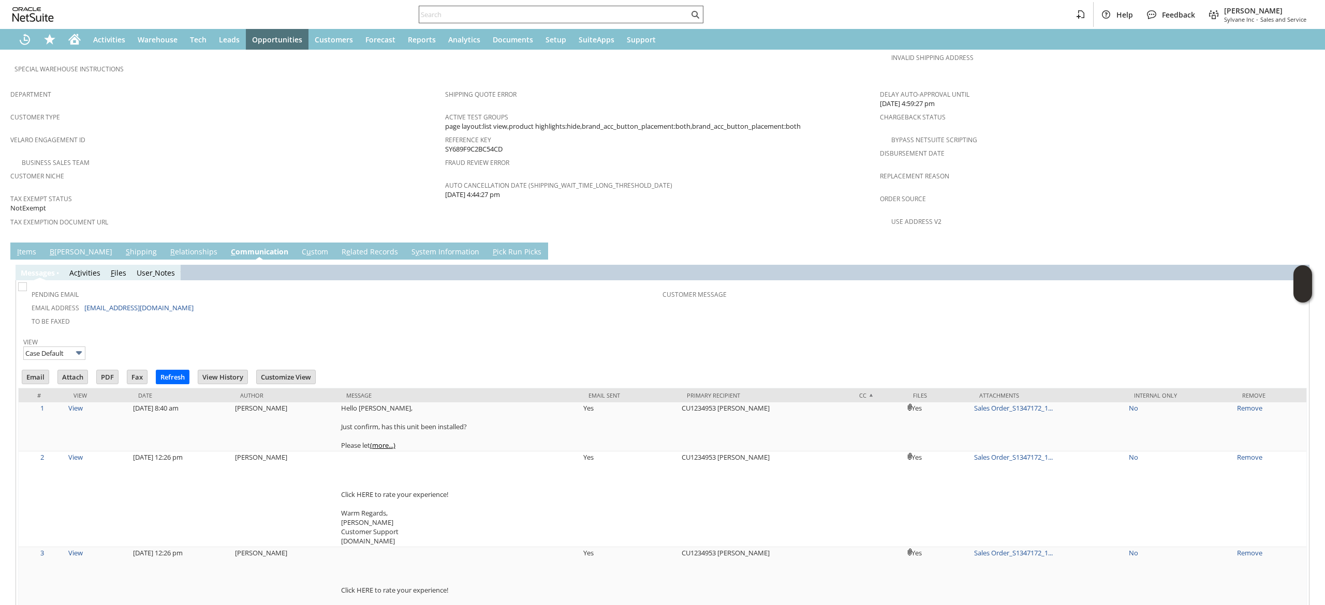
click at [524, 19] on input "text" at bounding box center [554, 14] width 270 height 12
paste input "E22443"
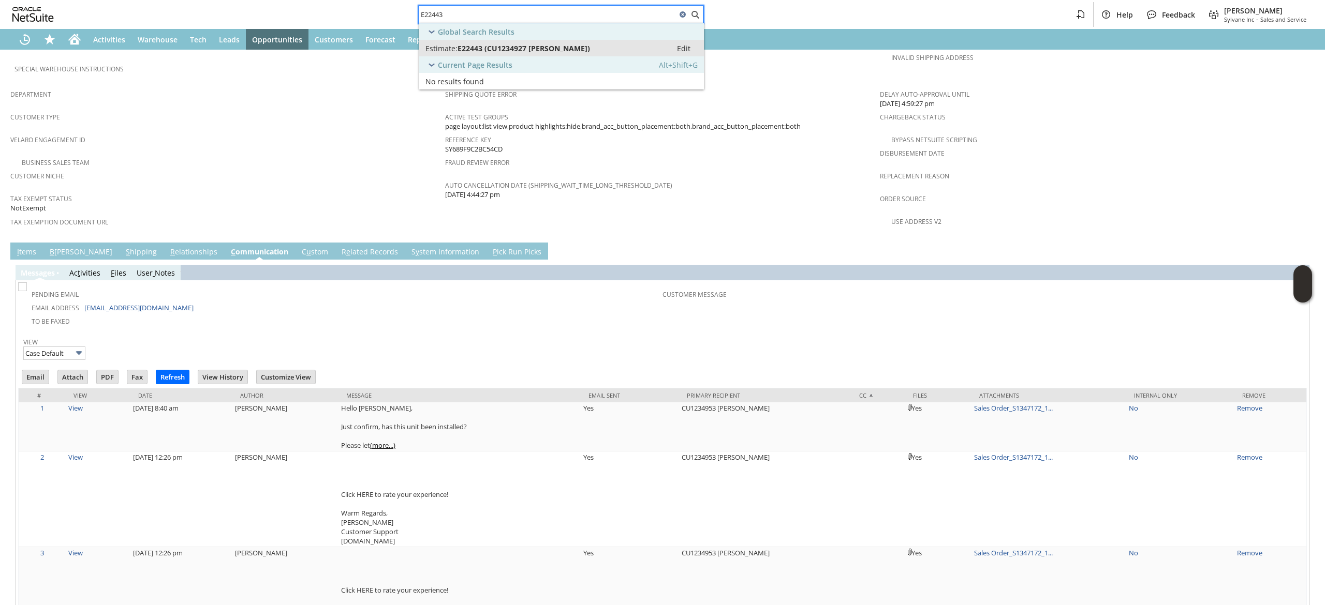
type input "E22443"
click at [537, 49] on span "E22443 (CU1234927 Itai Friendinger)" at bounding box center [523, 48] width 132 height 10
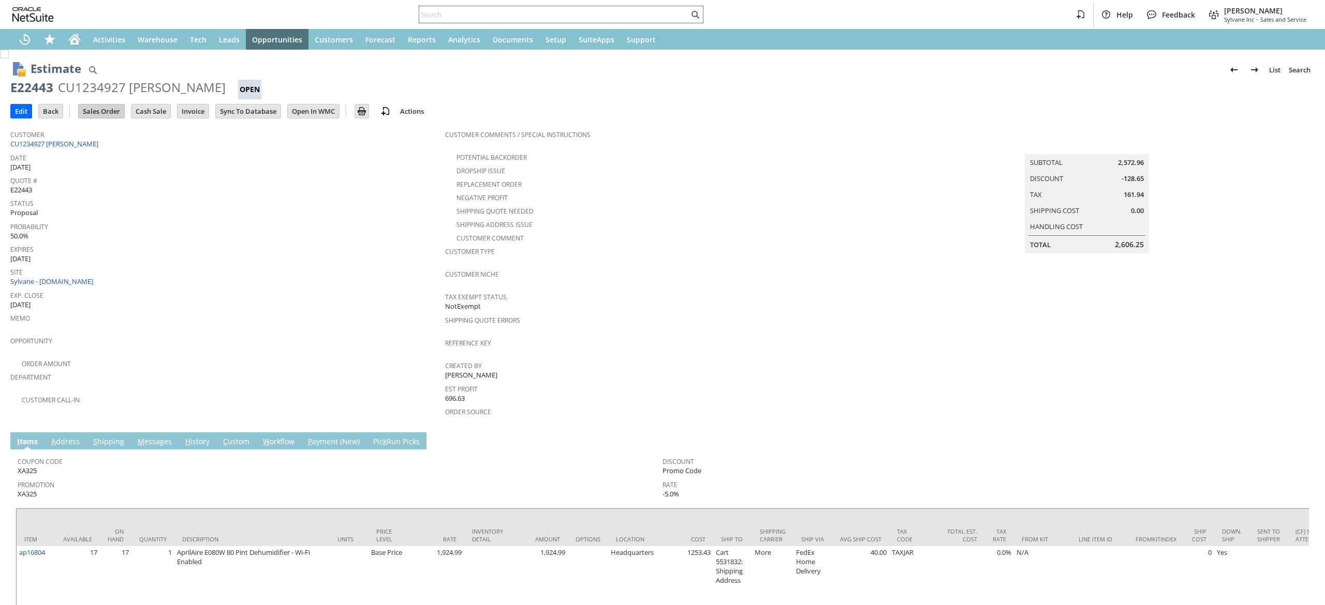
click at [105, 107] on input "Sales Order" at bounding box center [102, 111] width 46 height 13
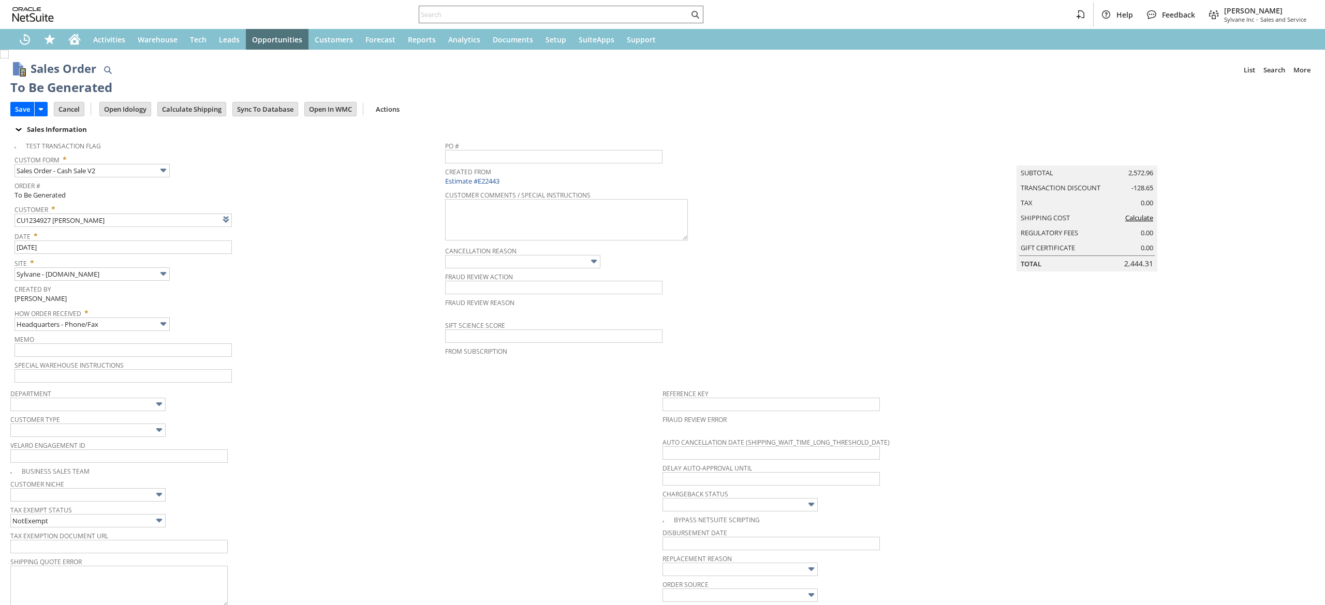
type input "Intelligent Recommendations¹⁰"
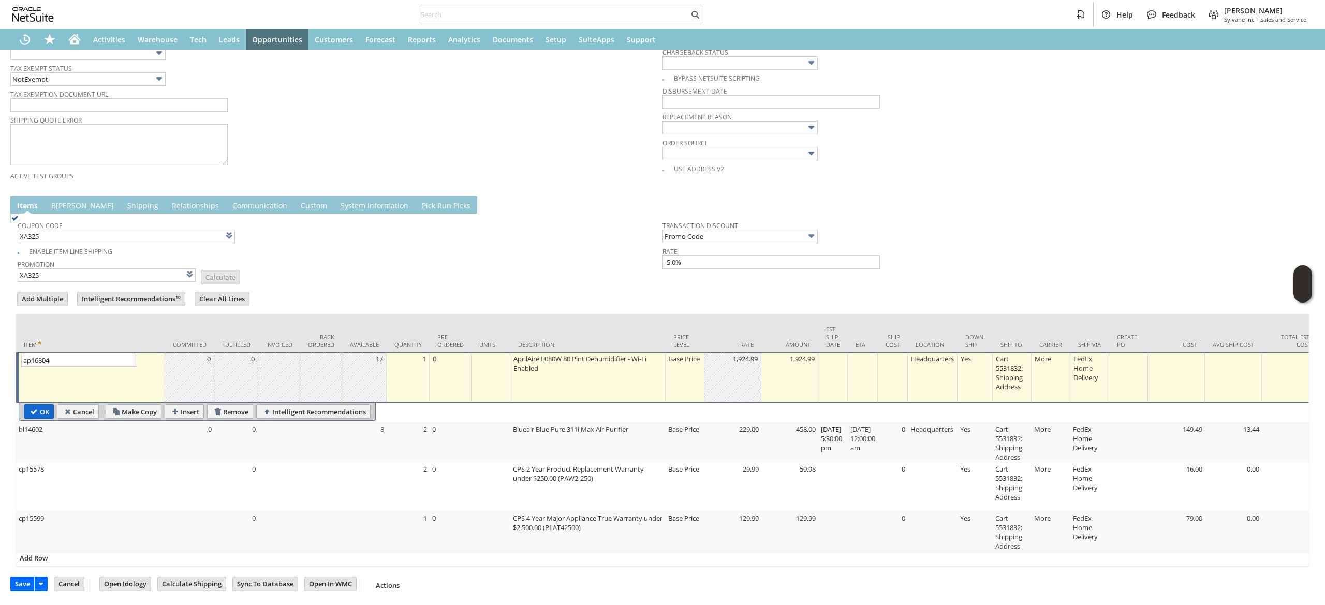
click at [42, 405] on input "OK" at bounding box center [38, 411] width 29 height 13
type input "Add"
type input "Copy Previous"
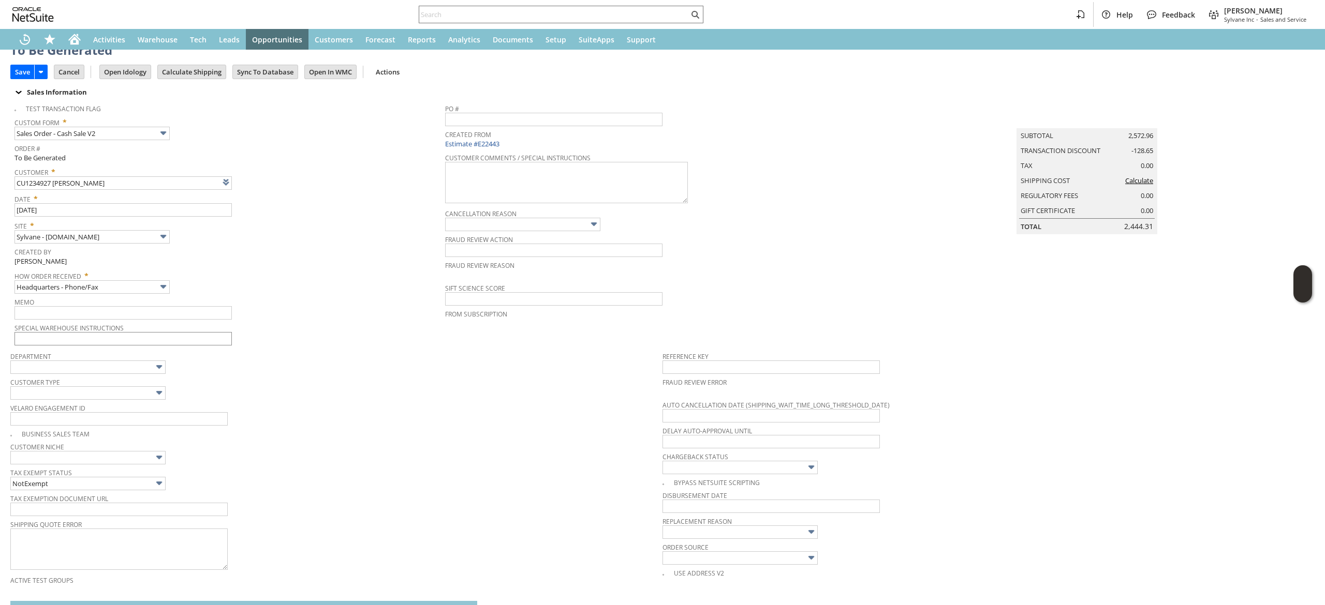
scroll to position [7, 0]
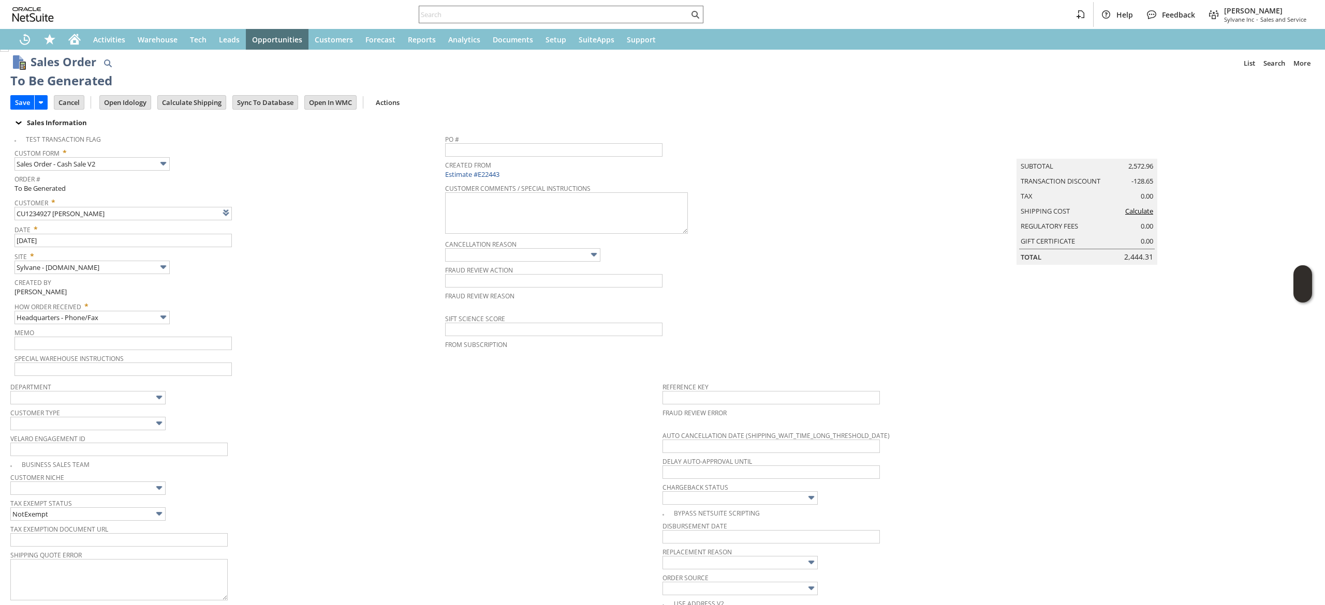
click at [81, 352] on span "Special Warehouse Instructions" at bounding box center [226, 356] width 425 height 11
click at [81, 349] on input "text" at bounding box center [122, 343] width 217 height 13
type input "wire received by [PERSON_NAME], Good to go"
click at [183, 107] on input "Calculate Shipping" at bounding box center [192, 102] width 68 height 13
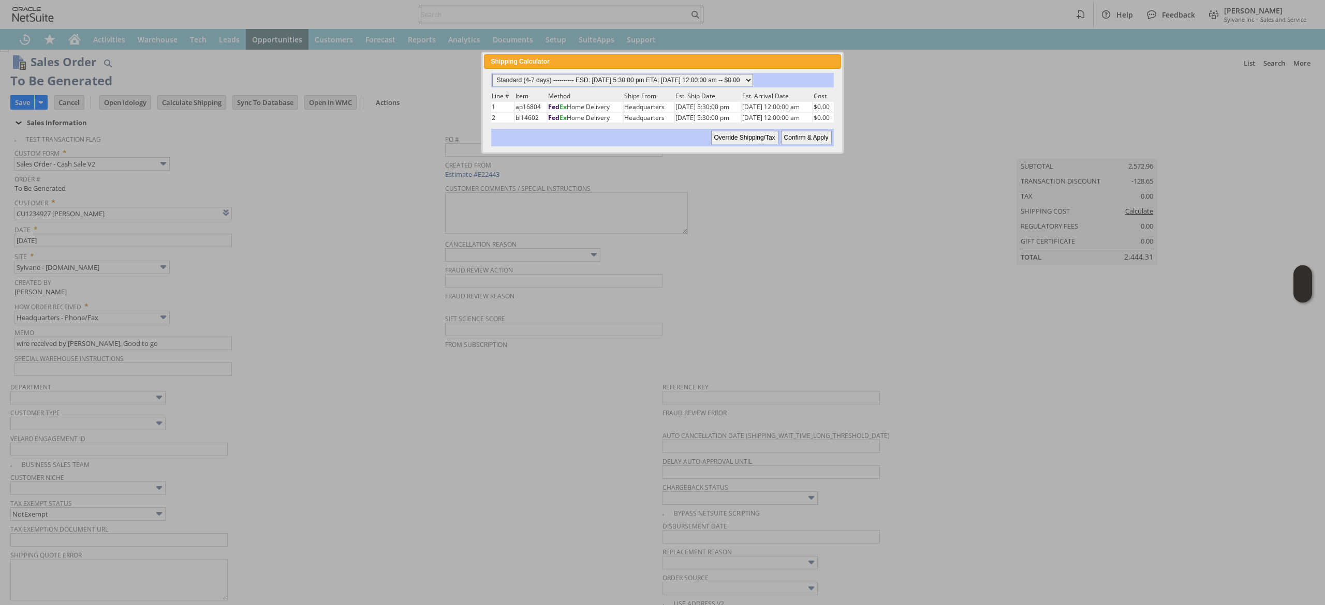
click at [645, 81] on select "Standard (4-7 days) ---------- ESD: [DATE] 5:30:00 pm ETA: [DATE] 12:00:00 am -…" at bounding box center [622, 80] width 261 height 12
select select "2 Day ------------------------ ESD: [DATE] 5:30:00 pm ETA: [DATE] 12:00:00 am -…"
click at [492, 74] on select "Standard (4-7 days) ---------- ESD: [DATE] 5:30:00 pm ETA: [DATE] 12:00:00 am -…" at bounding box center [622, 80] width 261 height 12
click at [820, 145] on div "Standard (4-7 days) ---------- ESD: [DATE] 5:30:00 pm ETA: [DATE] 12:00:00 am -…" at bounding box center [662, 110] width 357 height 82
click at [818, 136] on input "Confirm & Apply" at bounding box center [806, 137] width 51 height 13
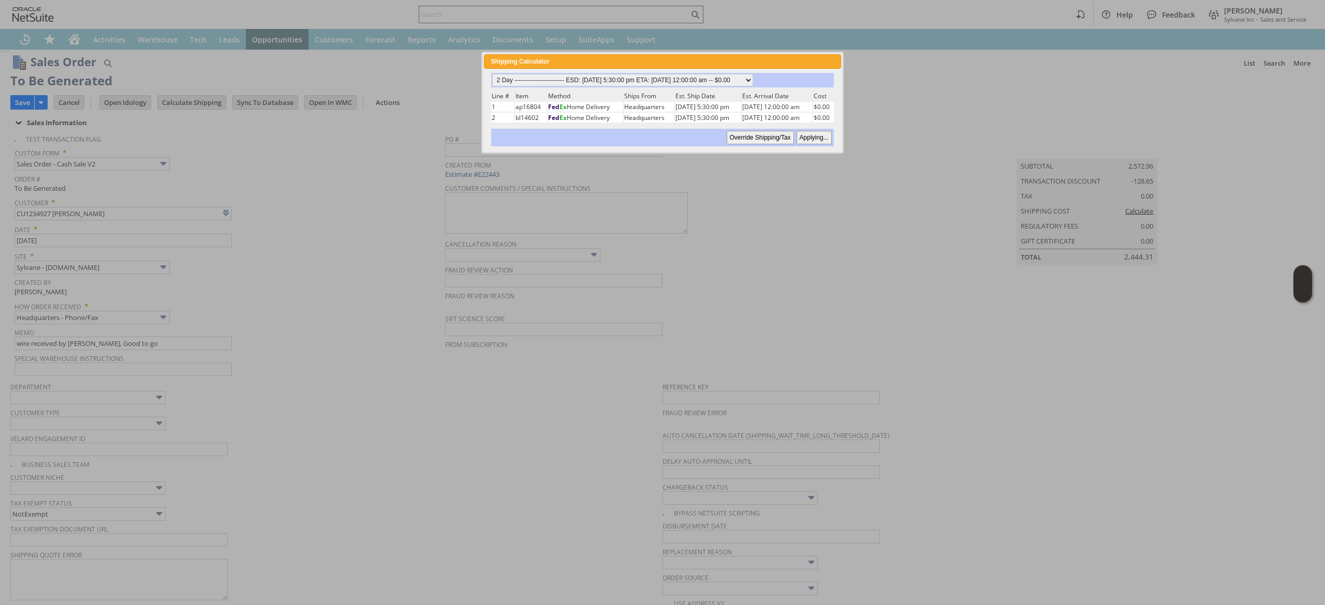
type input "Add"
type input "Copy Previous"
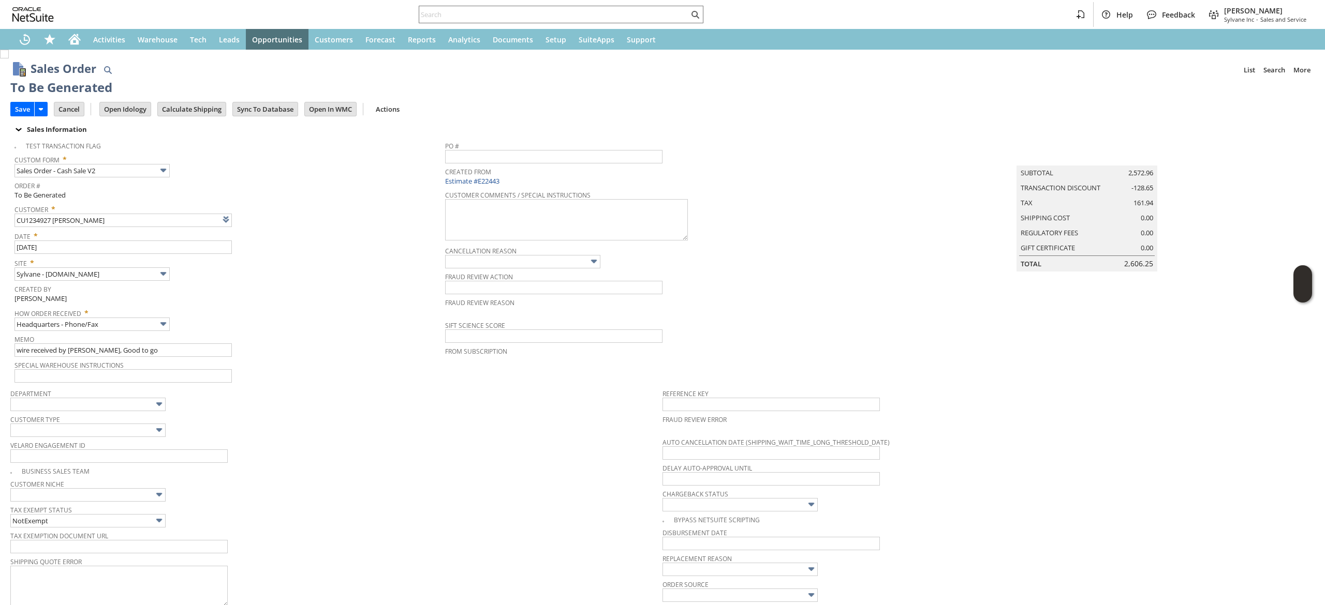
scroll to position [479, 0]
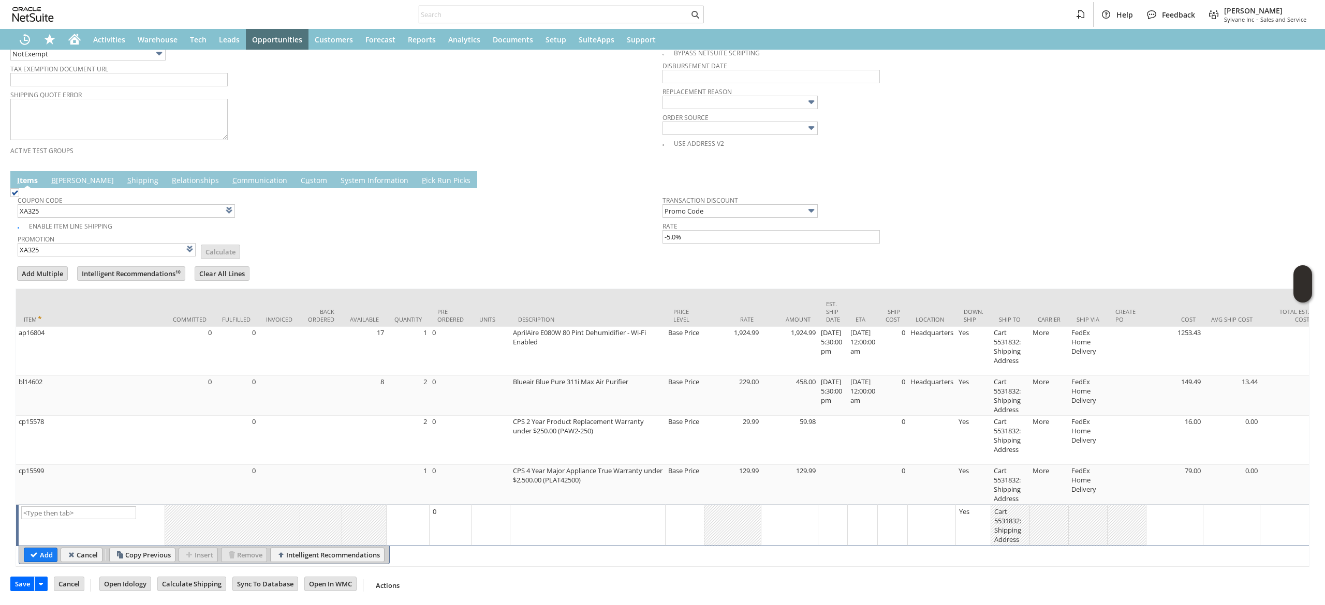
click at [230, 175] on link "C ommunication" at bounding box center [260, 180] width 60 height 11
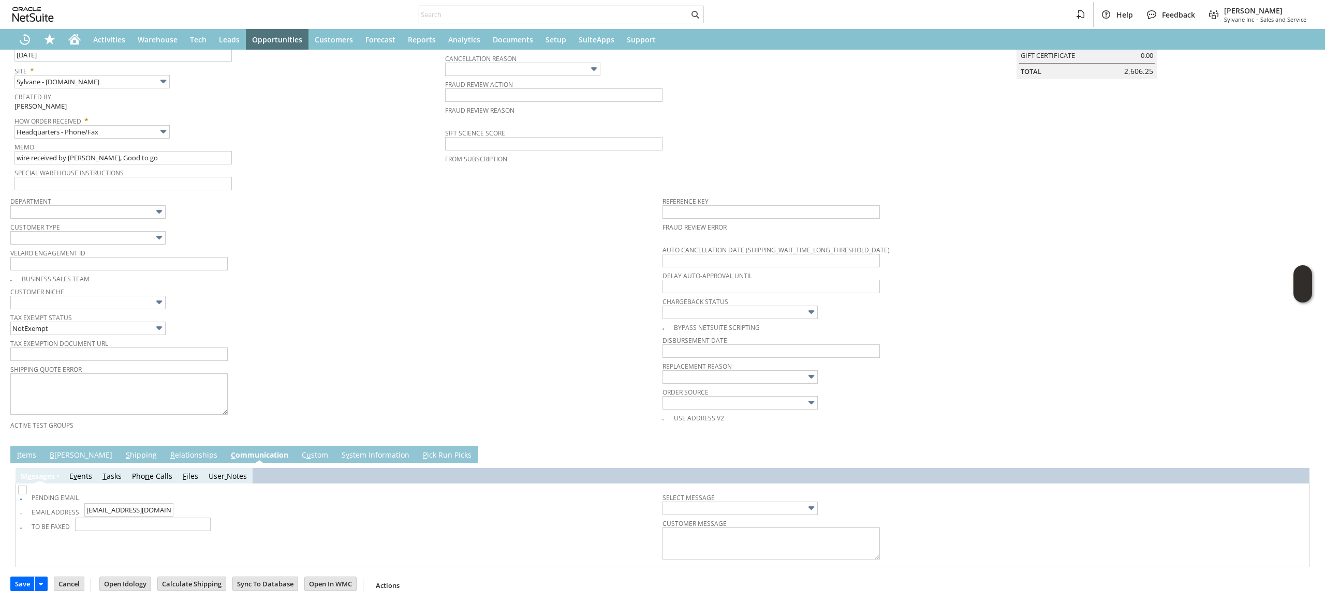
scroll to position [196, 0]
click at [58, 453] on link "B illing" at bounding box center [81, 455] width 68 height 11
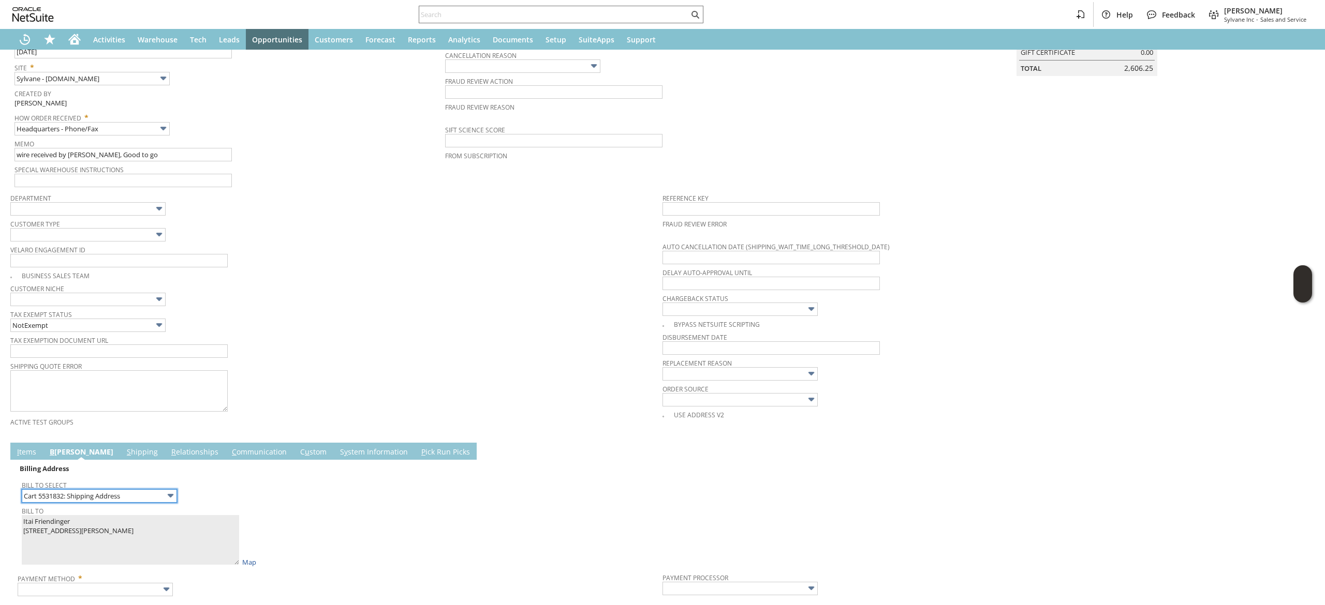
scroll to position [475, 0]
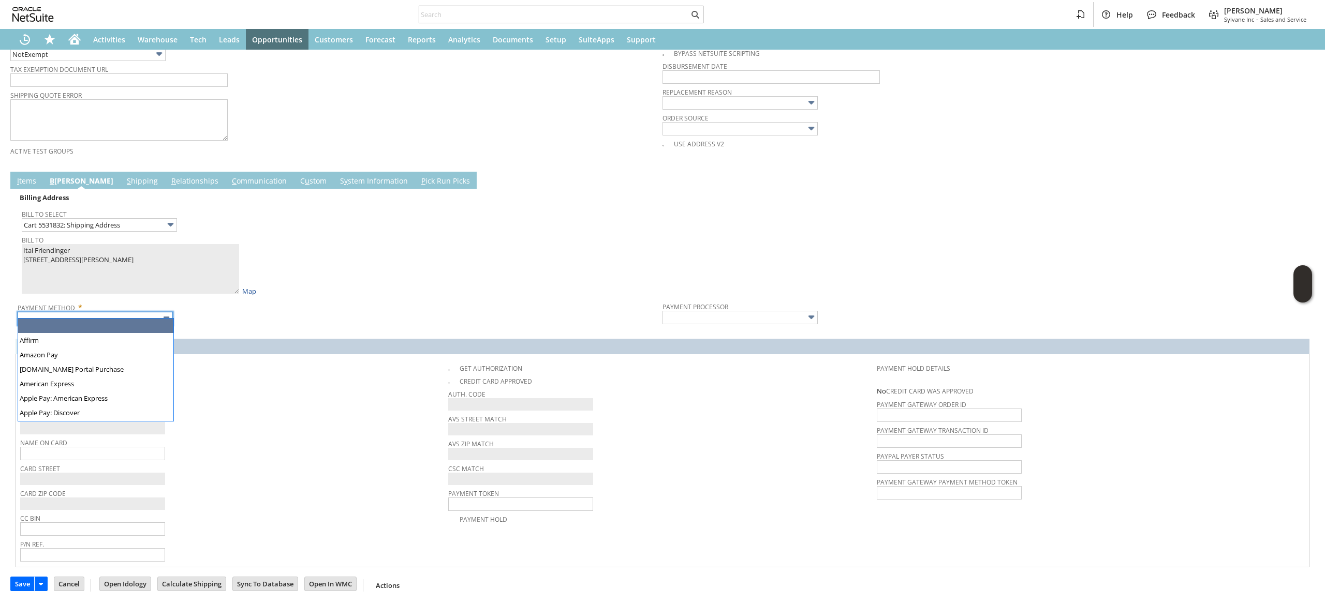
click at [143, 312] on input "text" at bounding box center [95, 318] width 155 height 13
type input "Wire Transfer"
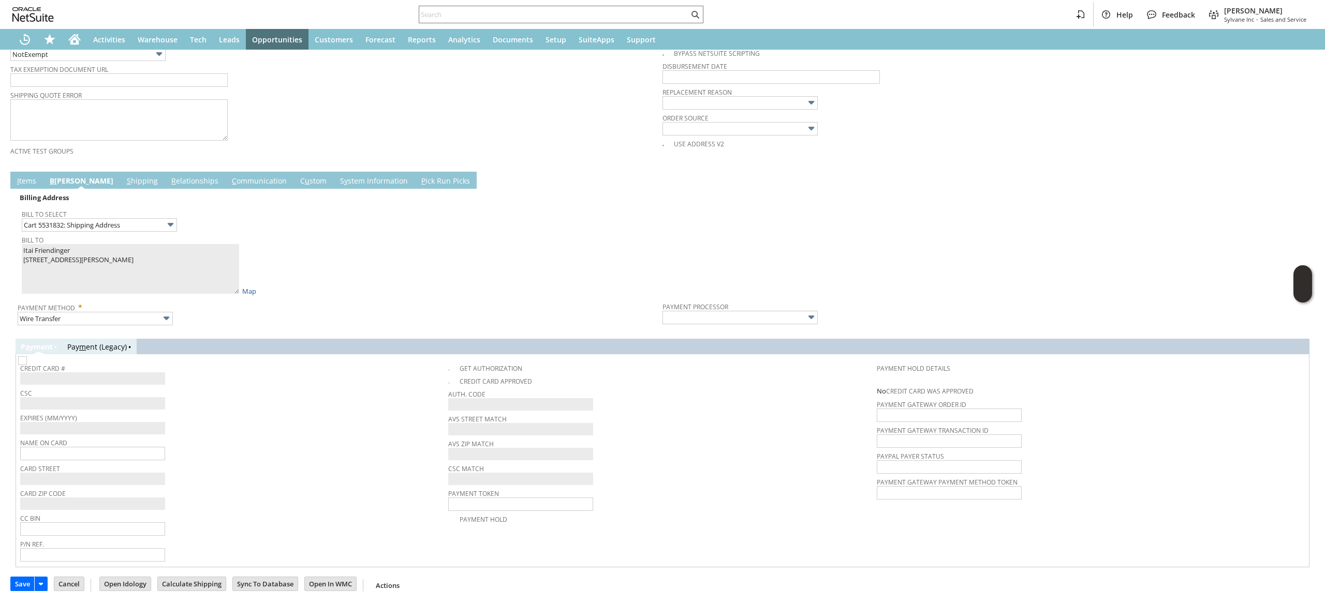
click at [267, 438] on span "Name On Card" at bounding box center [231, 441] width 423 height 11
click at [112, 455] on input "text" at bounding box center [92, 453] width 145 height 13
paste input "Itai Friendinger"
type input "Itai Friendinger"
click at [229, 478] on div "Card Street" at bounding box center [231, 474] width 423 height 24
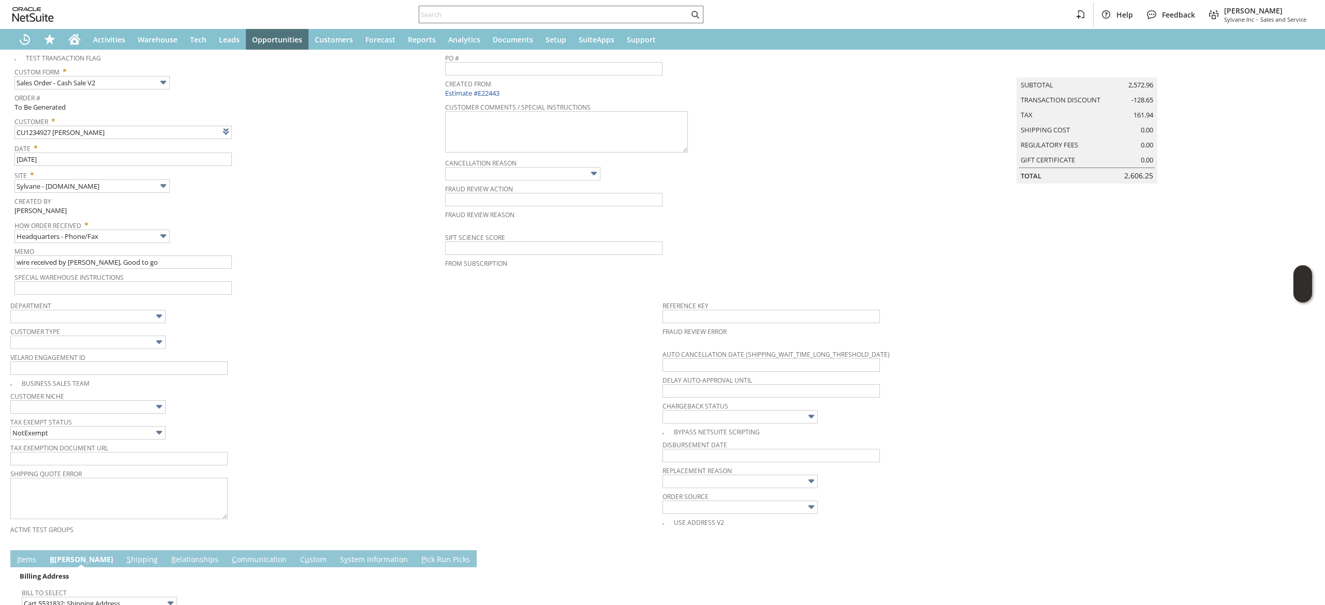
scroll to position [0, 0]
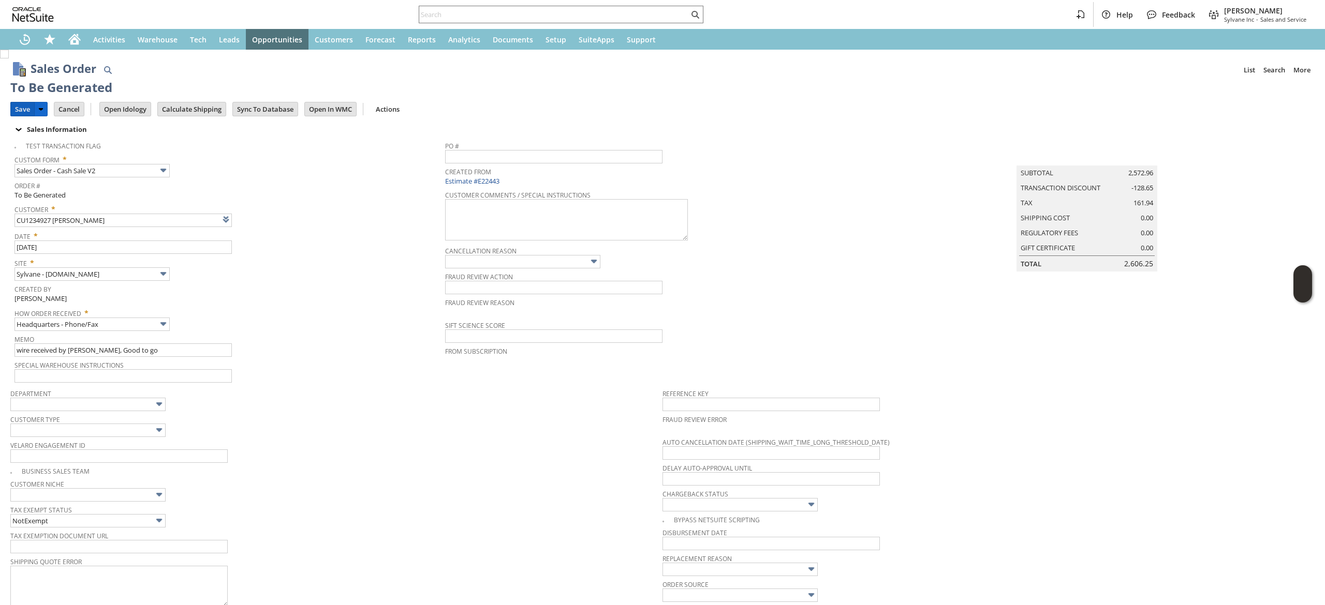
click at [15, 104] on input "Save" at bounding box center [22, 108] width 23 height 13
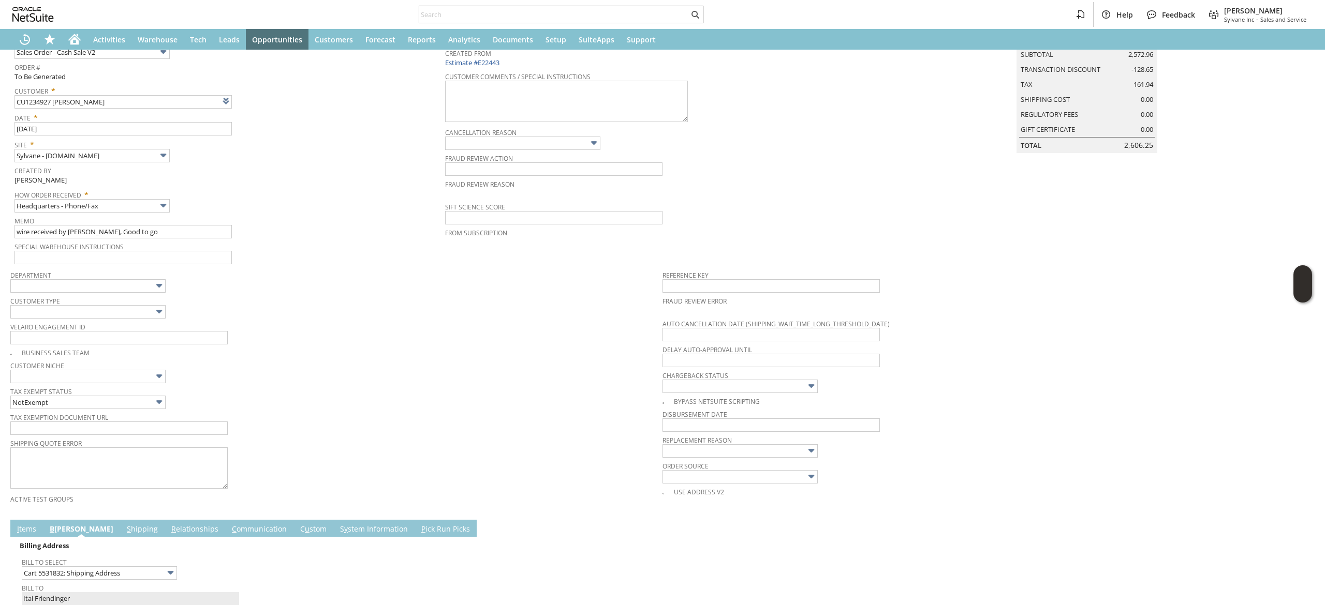
scroll to position [117, 0]
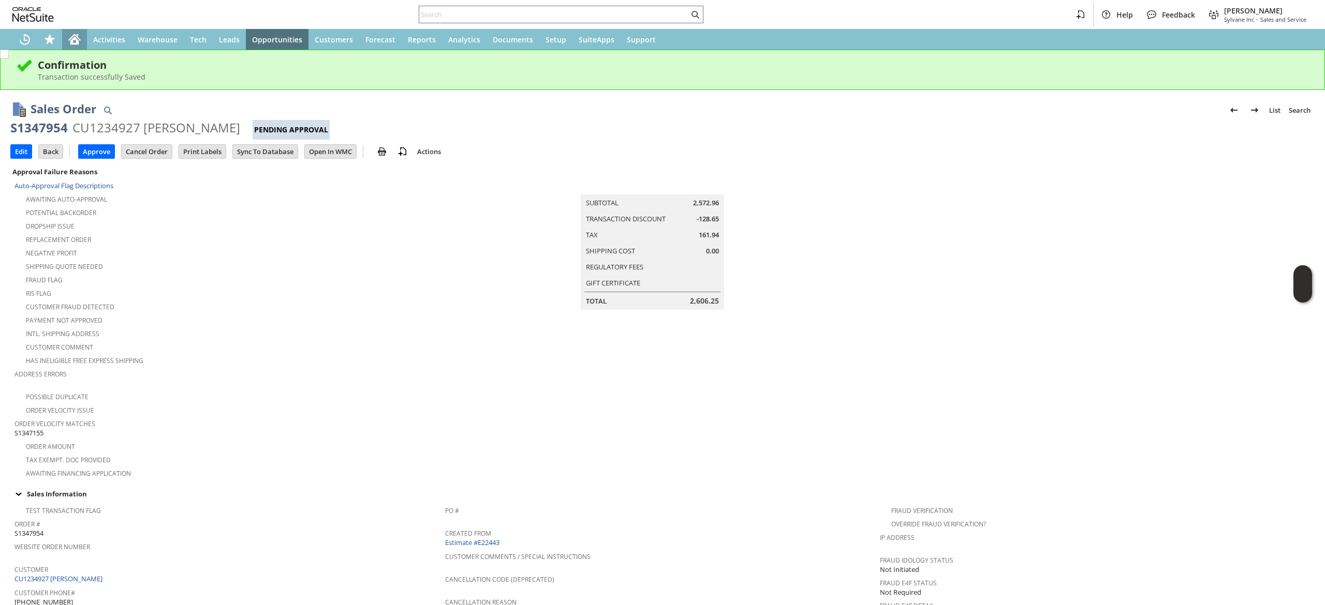
click at [73, 30] on div "Home" at bounding box center [74, 39] width 25 height 21
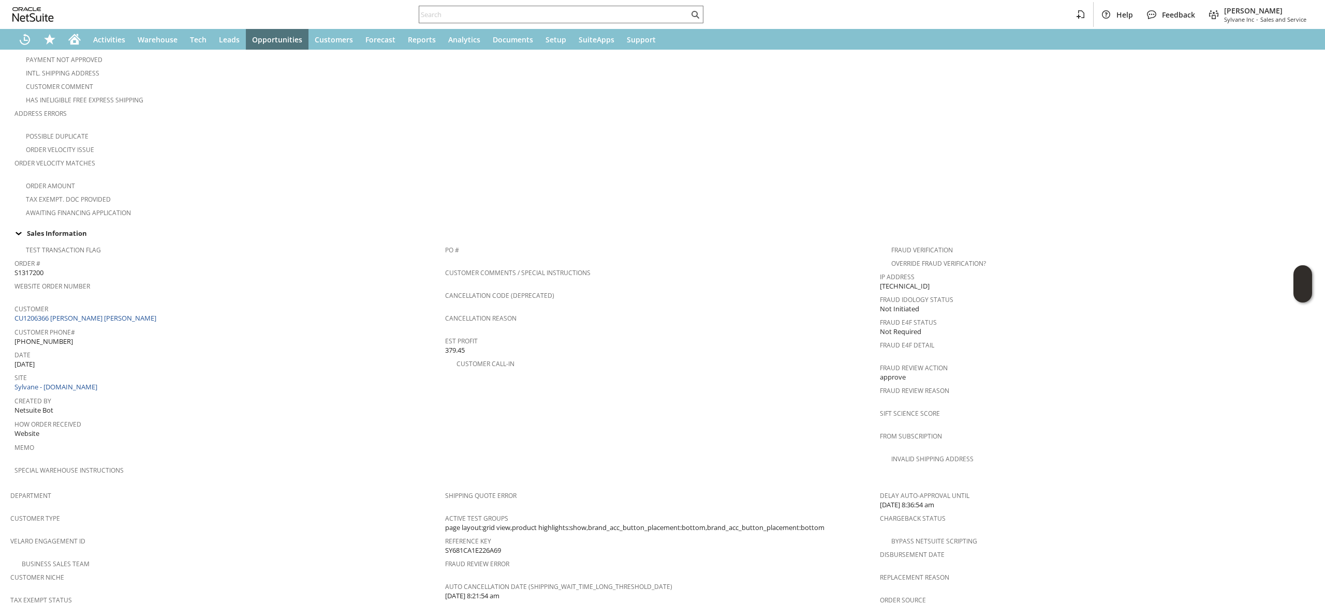
scroll to position [218, 0]
click at [89, 316] on link "CU1206366 Michelle B Carlton" at bounding box center [86, 320] width 144 height 9
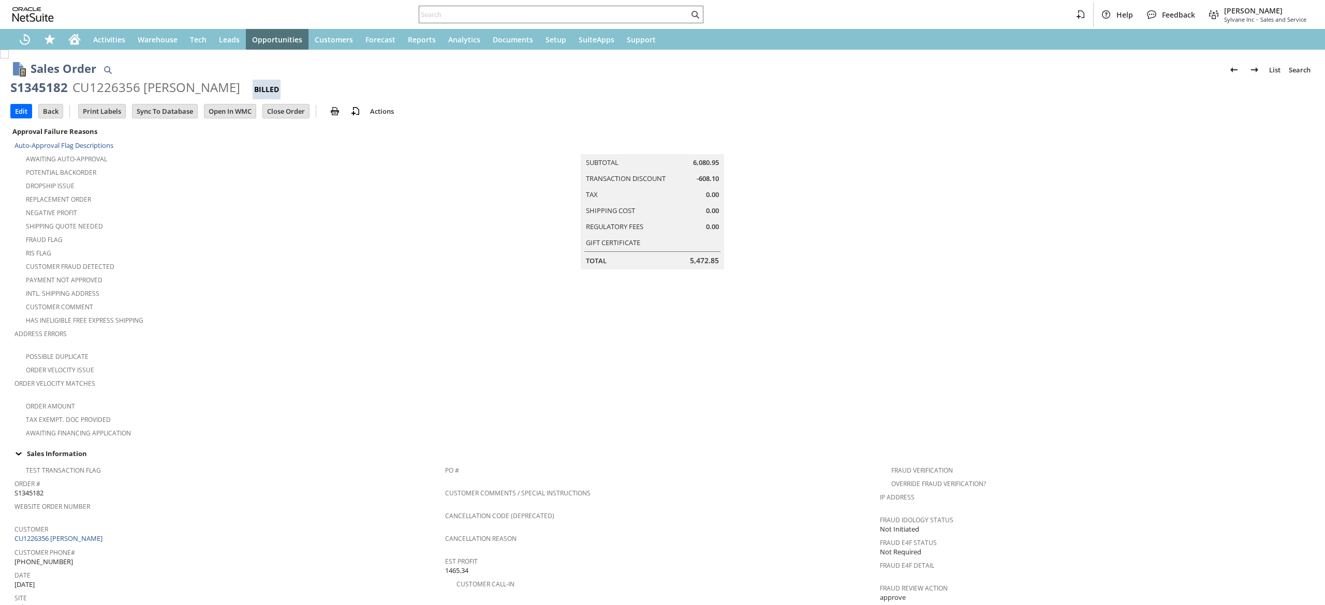
scroll to position [503, 0]
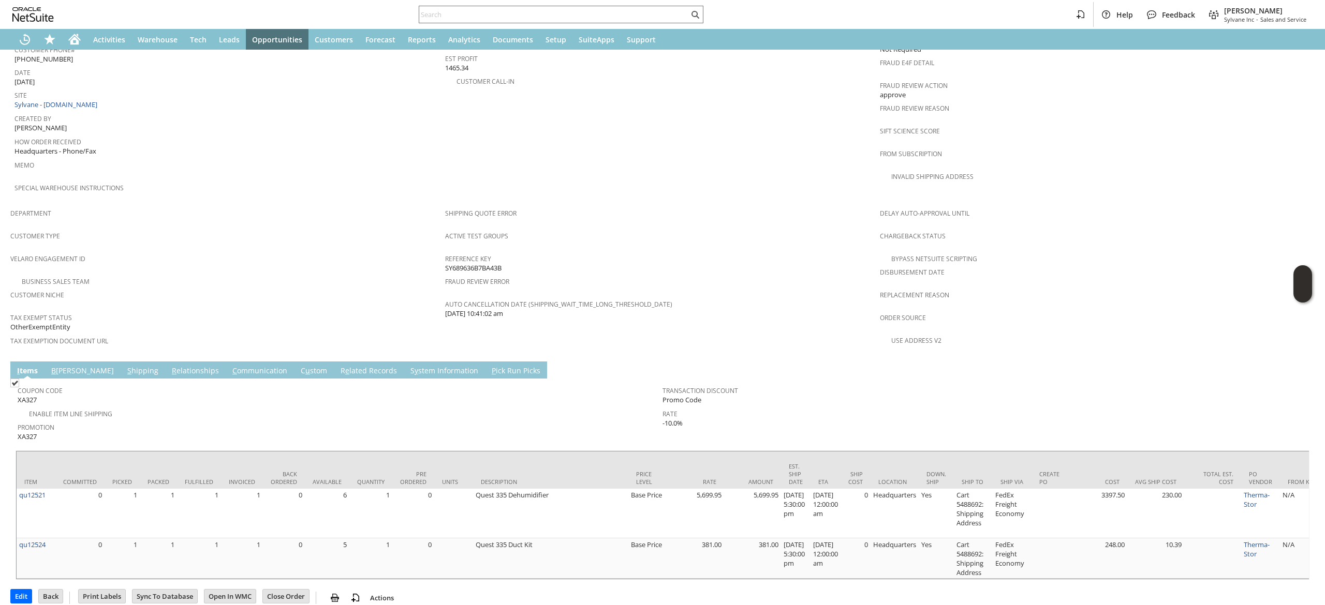
click at [125, 366] on link "S hipping" at bounding box center [143, 371] width 36 height 11
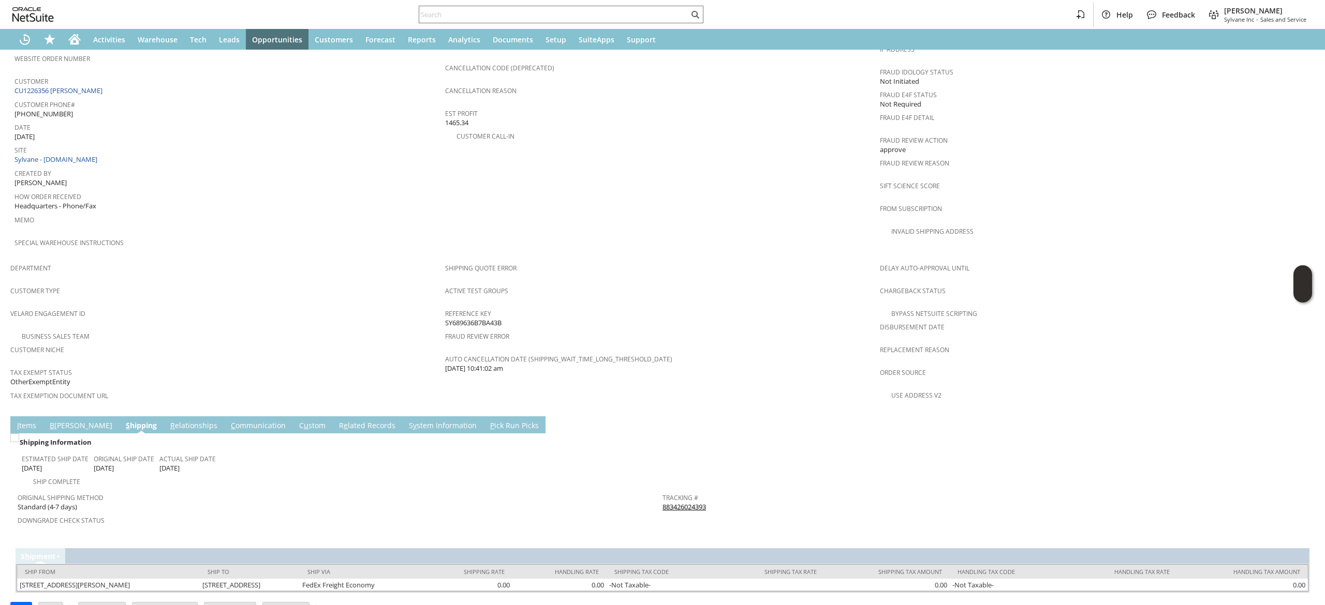
click at [670, 503] on link "883426024393" at bounding box center [683, 507] width 43 height 9
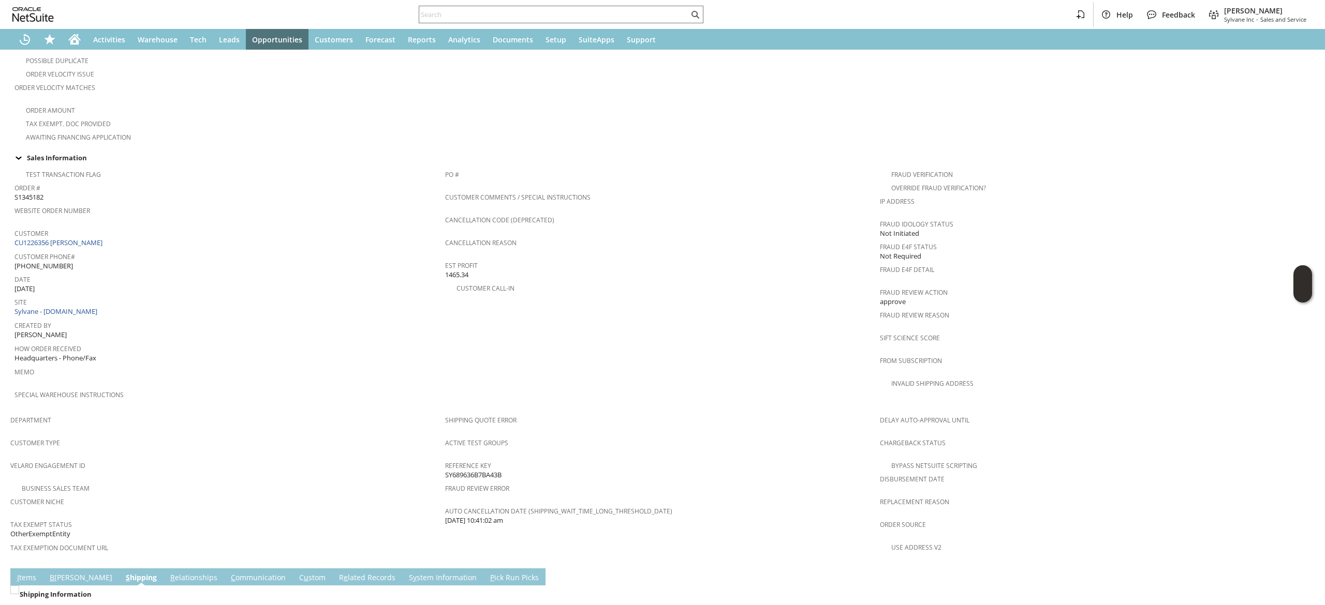
scroll to position [300, 0]
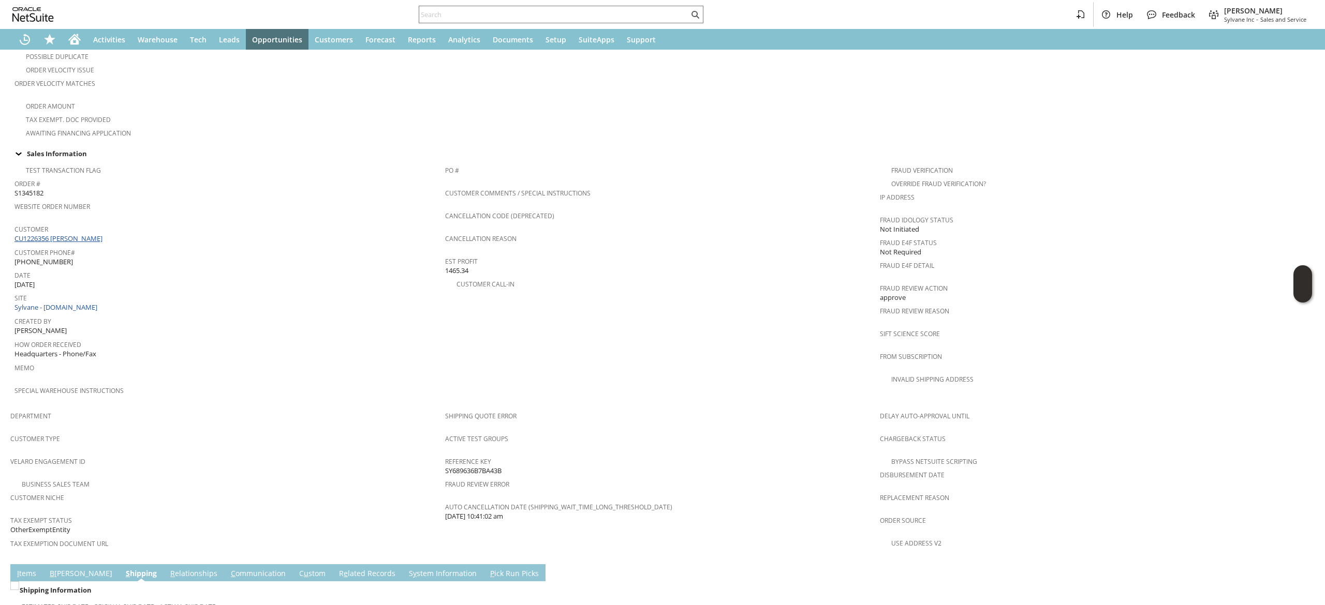
click at [78, 234] on link "CU1226356 [PERSON_NAME]" at bounding box center [59, 238] width 91 height 9
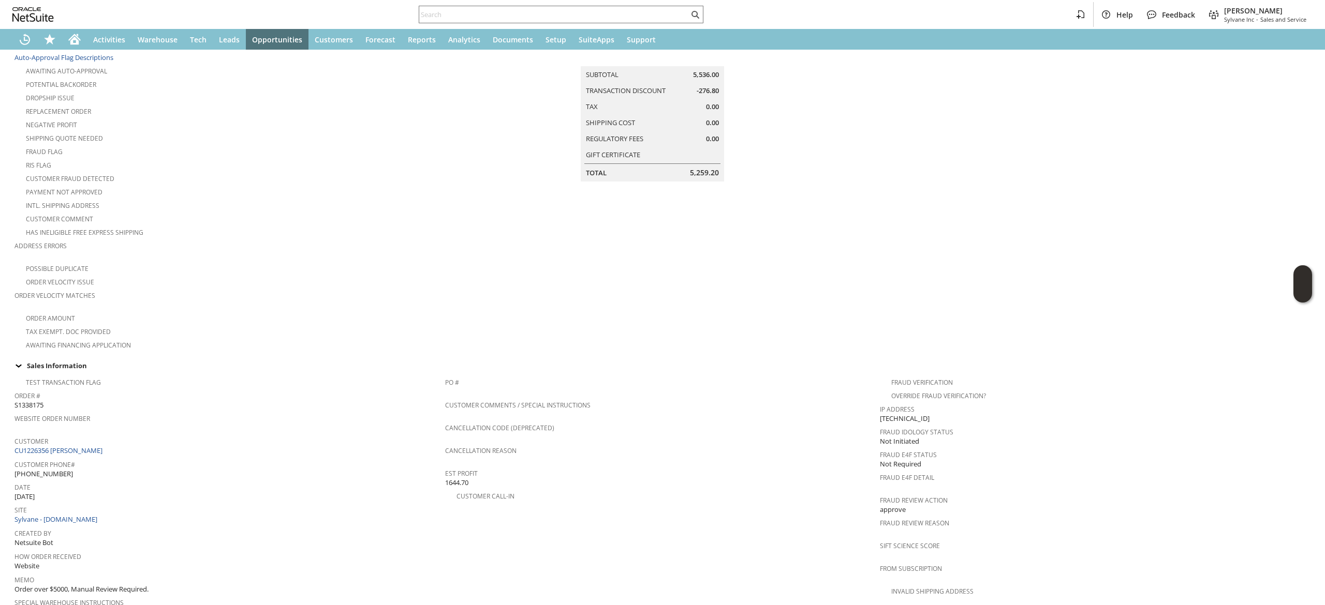
scroll to position [65, 0]
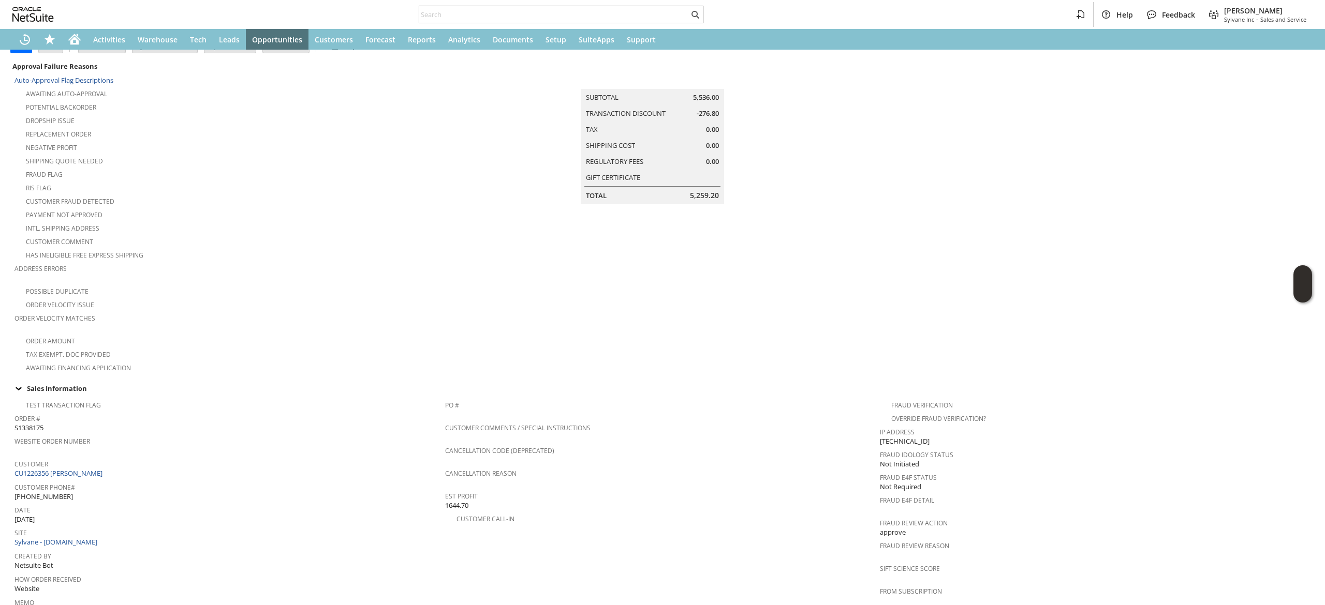
click at [139, 462] on div "Customer CU1226356 Alex Naumenko" at bounding box center [226, 468] width 425 height 22
copy tbody "CU1226356 [PERSON_NAME]"
click at [139, 462] on div "Customer CU1226356 Alex Naumenko" at bounding box center [226, 468] width 425 height 22
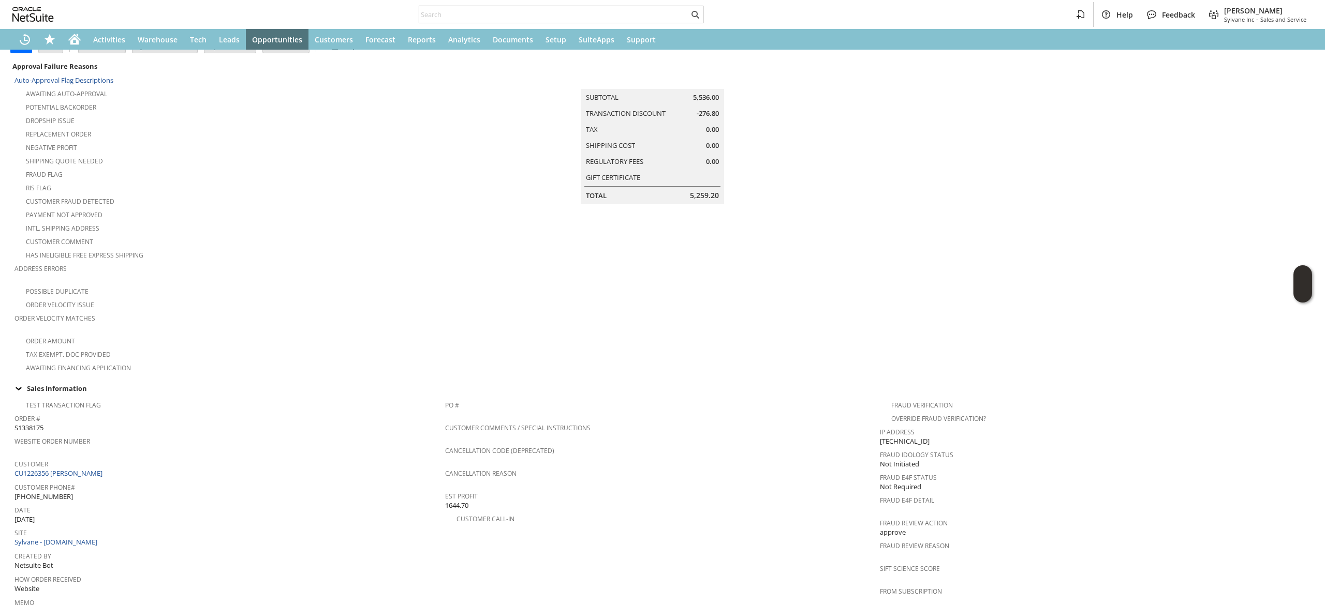
scroll to position [454, 0]
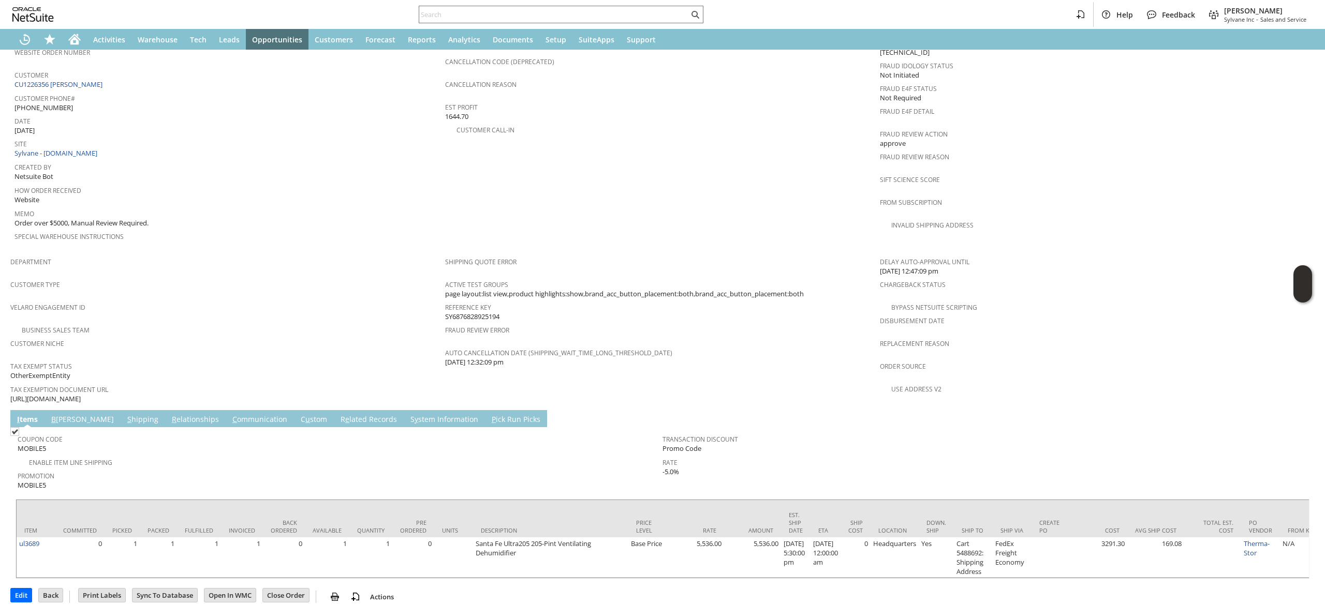
click at [226, 410] on td "C ommunication" at bounding box center [260, 418] width 68 height 17
click at [230, 415] on link "C ommunication" at bounding box center [260, 420] width 60 height 11
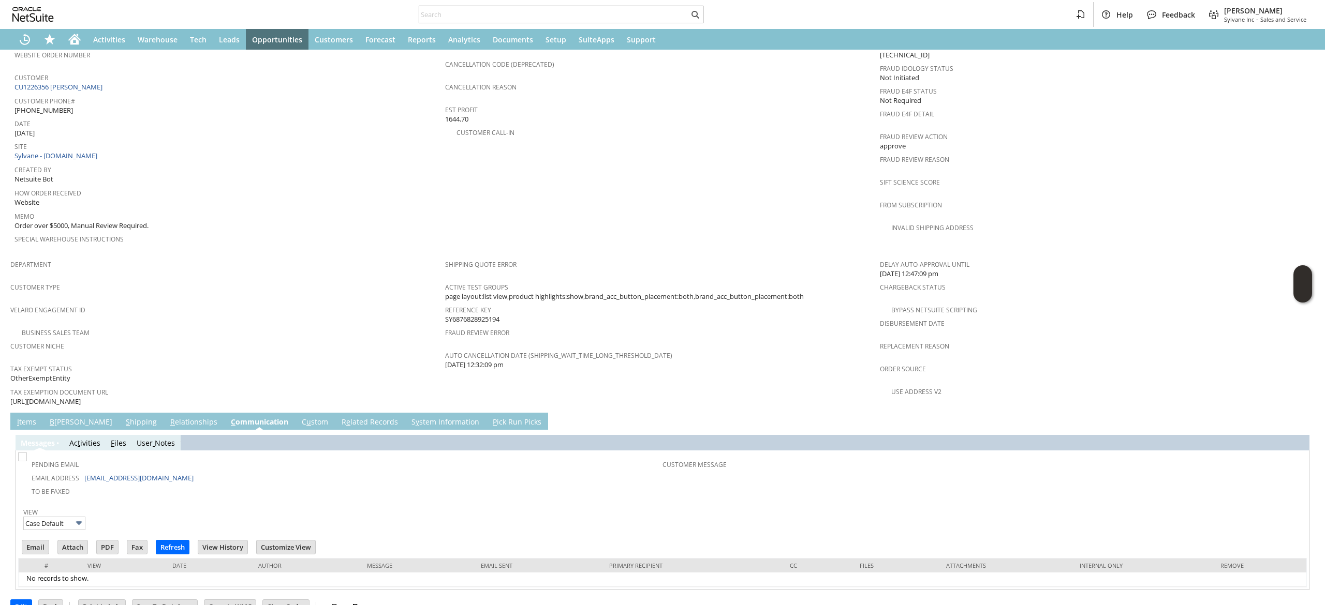
scroll to position [0, 0]
click at [416, 417] on span "y" at bounding box center [418, 422] width 4 height 10
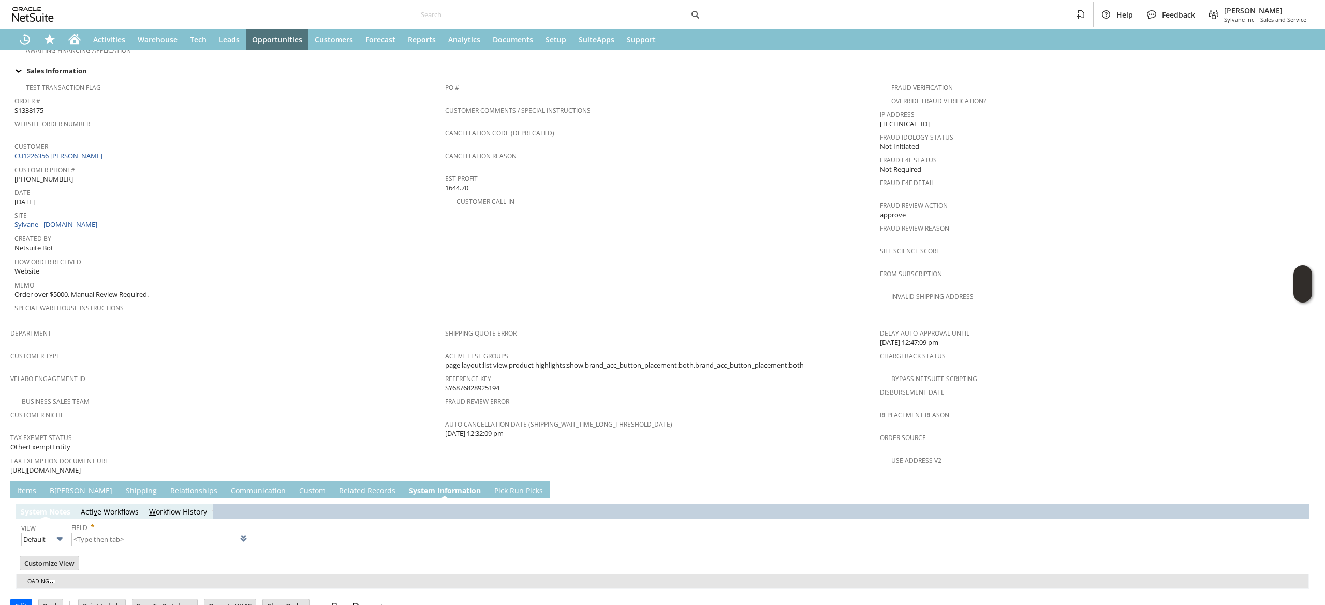
type input "1 to 25 of 110"
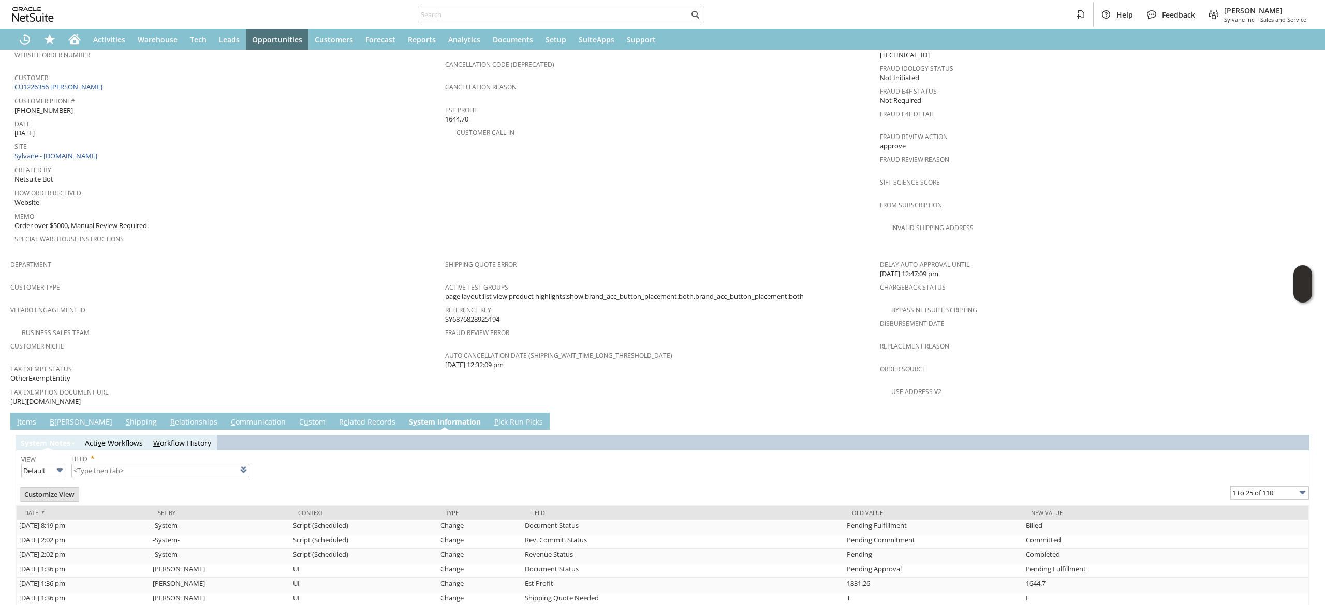
click at [332, 413] on td "R e lated Records" at bounding box center [367, 421] width 70 height 17
click at [336, 417] on link "R e lated Records" at bounding box center [367, 422] width 62 height 11
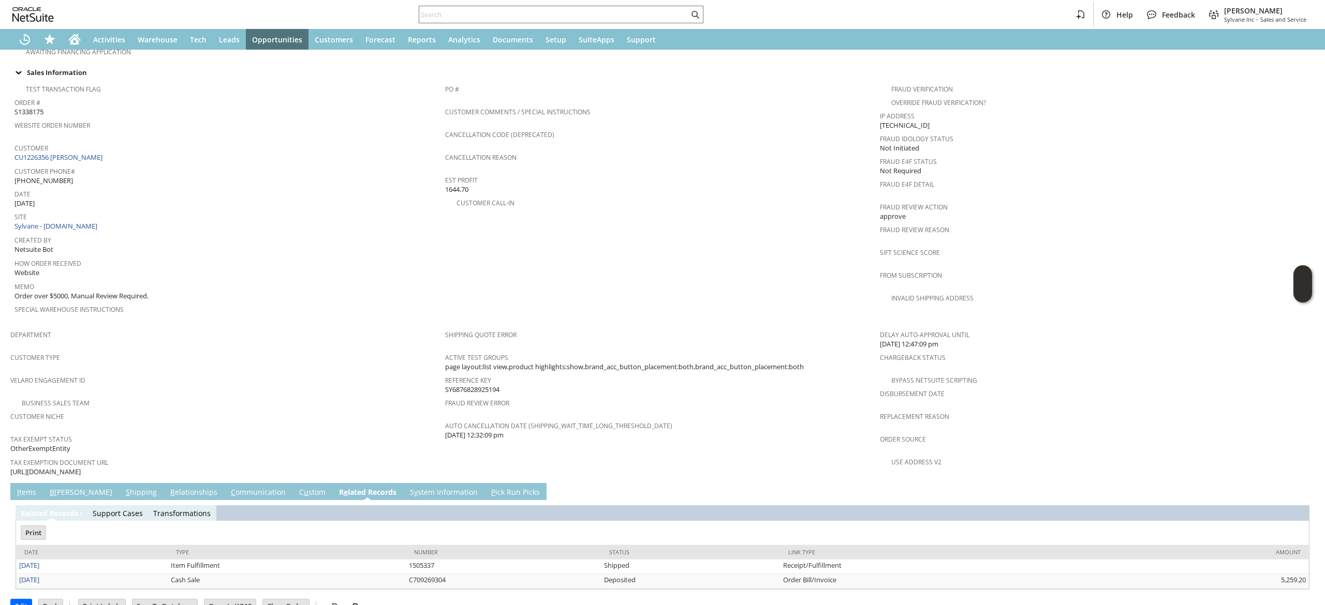
scroll to position [0, 0]
click at [38, 575] on link "7/15/2025" at bounding box center [29, 579] width 20 height 9
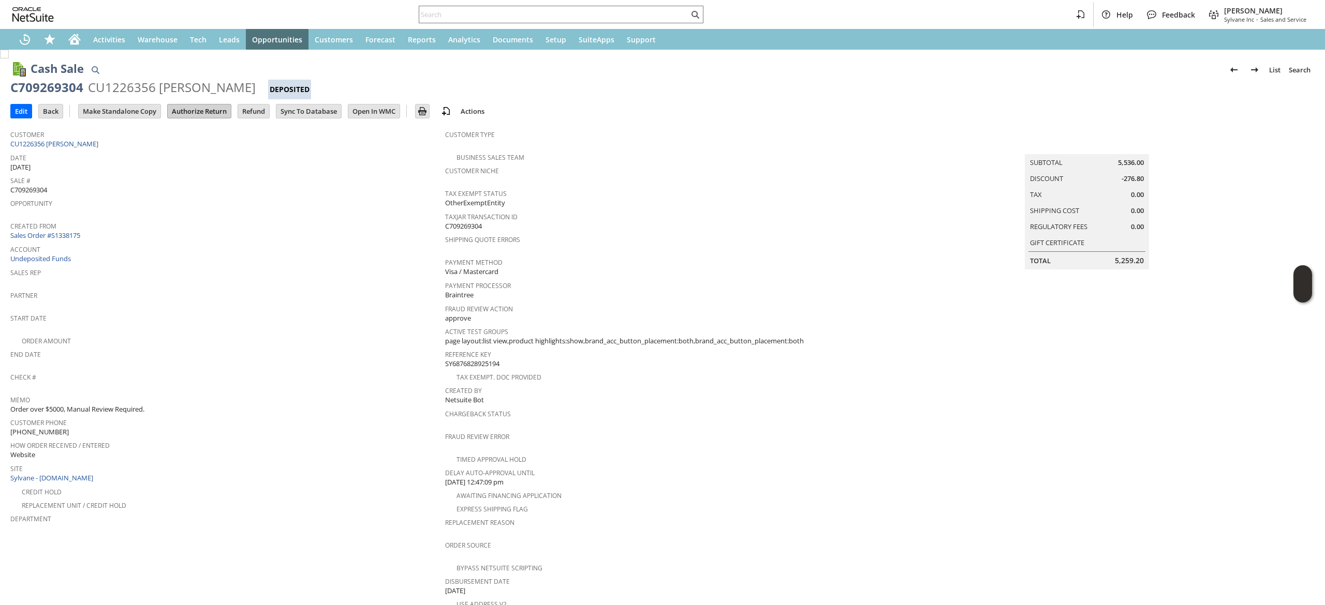
click at [207, 113] on input "Authorize Return" at bounding box center [199, 111] width 63 height 13
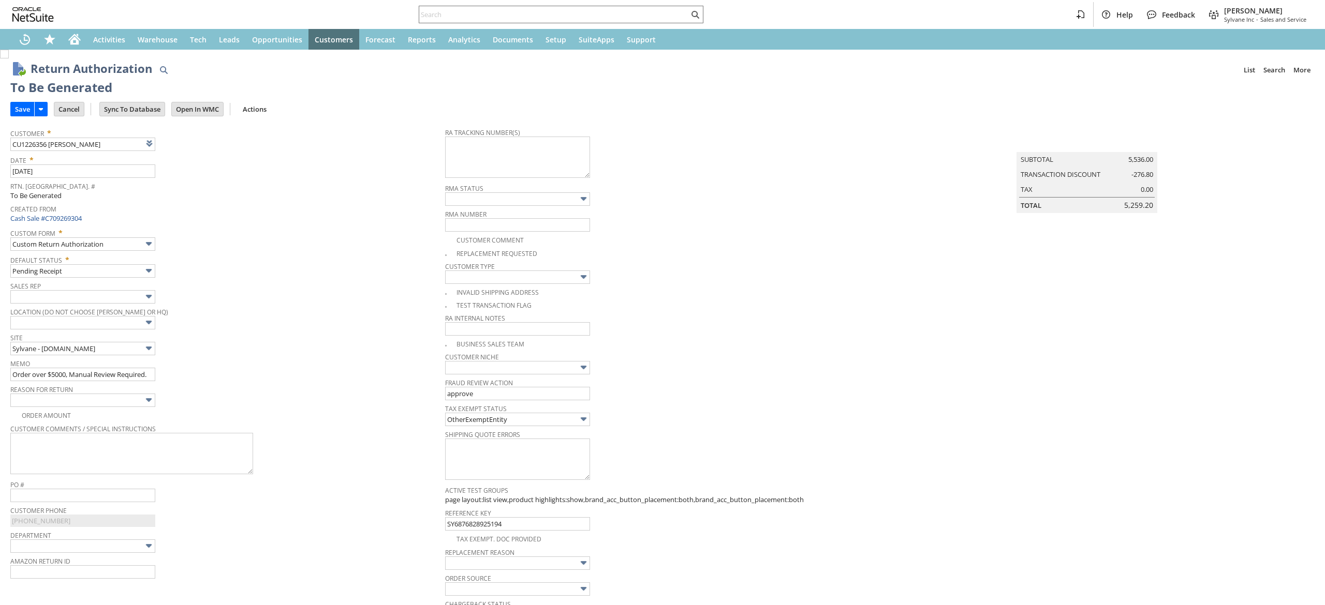
type input "Add"
type input "Copy Previous"
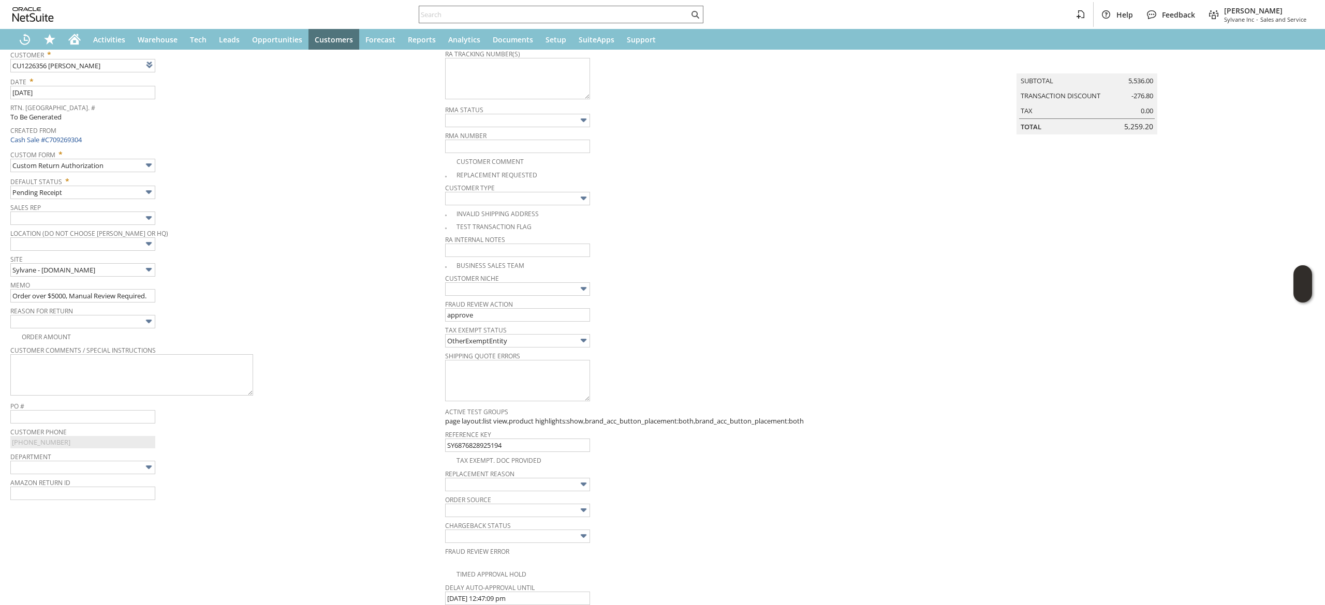
scroll to position [81, 0]
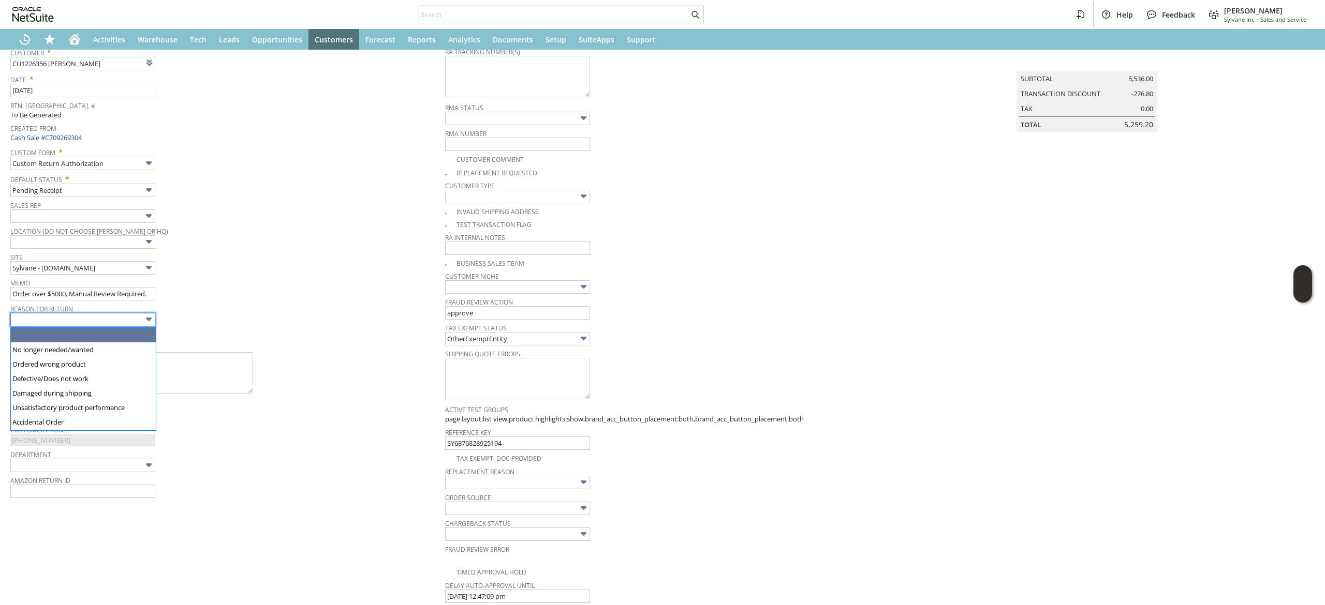
click at [94, 319] on input "text" at bounding box center [82, 319] width 145 height 13
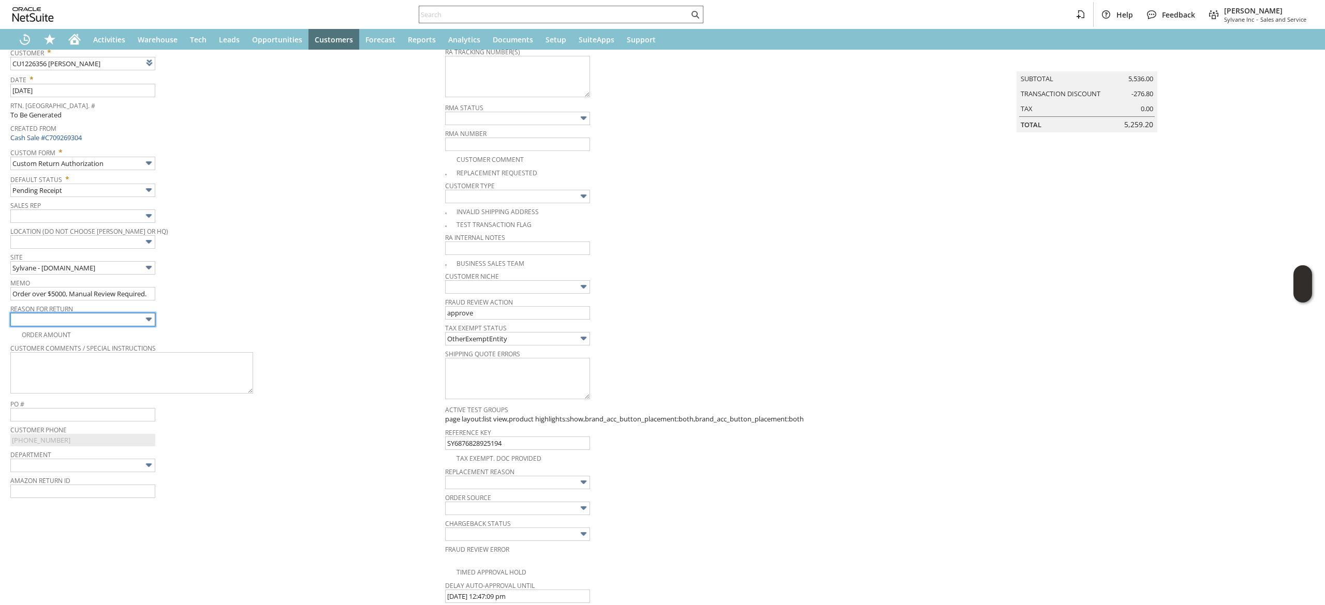
click at [110, 320] on input "text" at bounding box center [82, 319] width 145 height 13
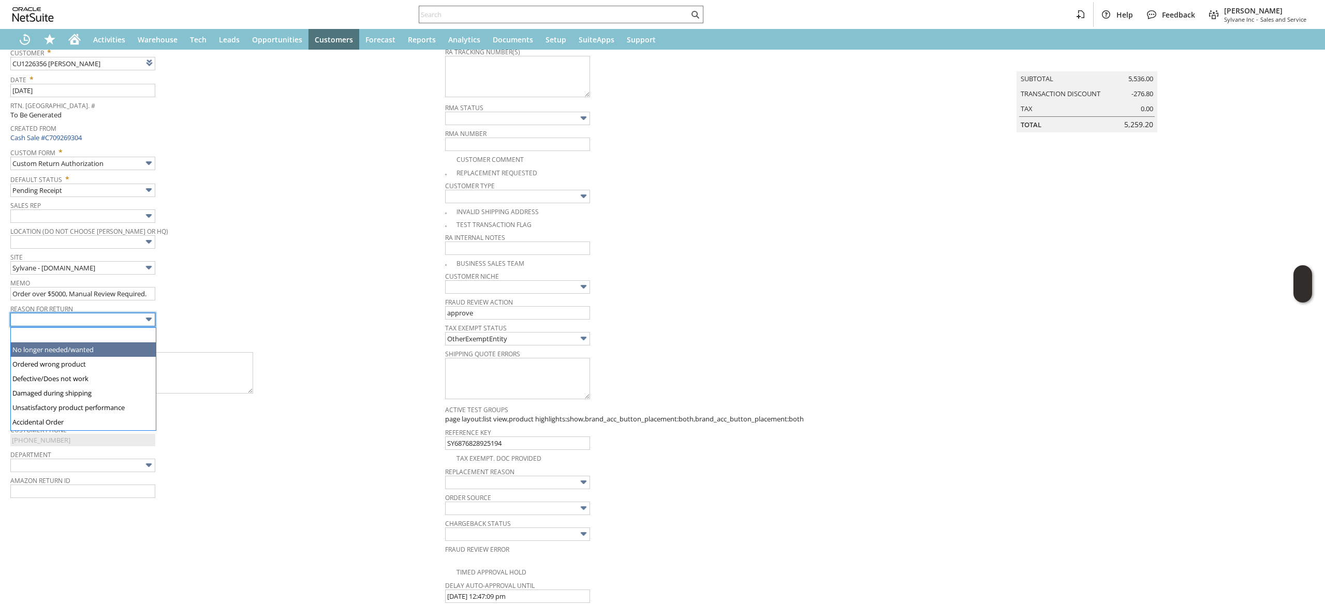
type input "No longer needed/wanted"
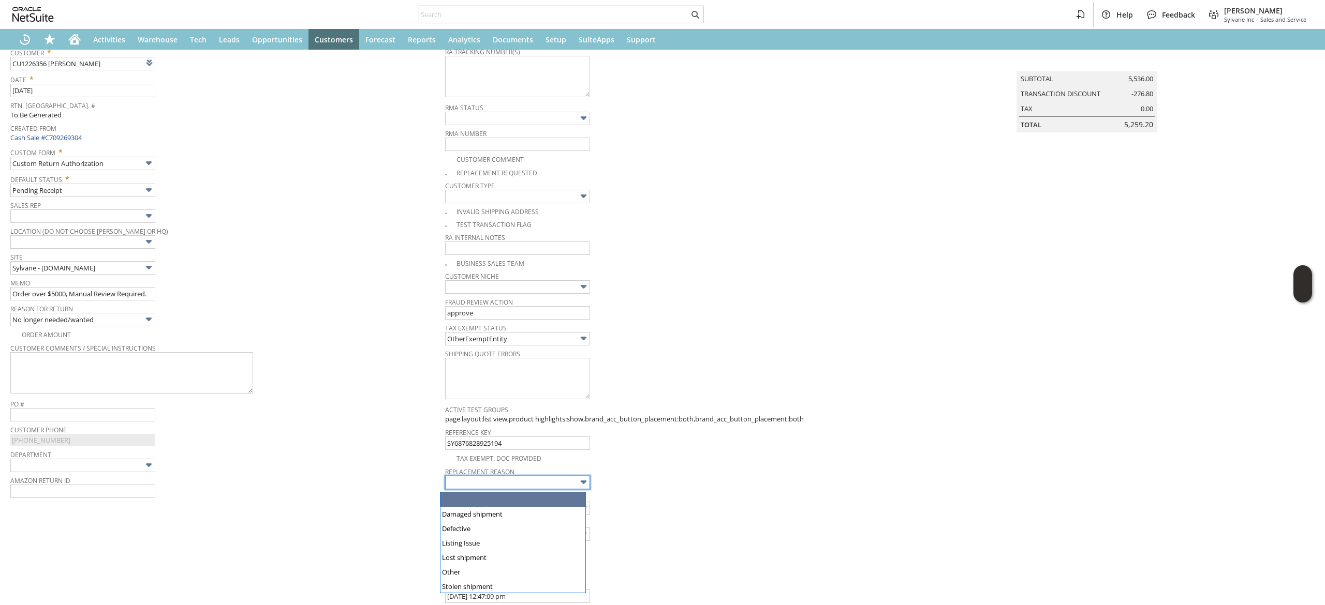
click at [487, 492] on body "Help Feedback Devin Carswell Sylvane Inc - Sales and Service Activities Warehou…" at bounding box center [662, 302] width 1325 height 605
click at [369, 477] on span "Amazon Return ID" at bounding box center [225, 479] width 430 height 11
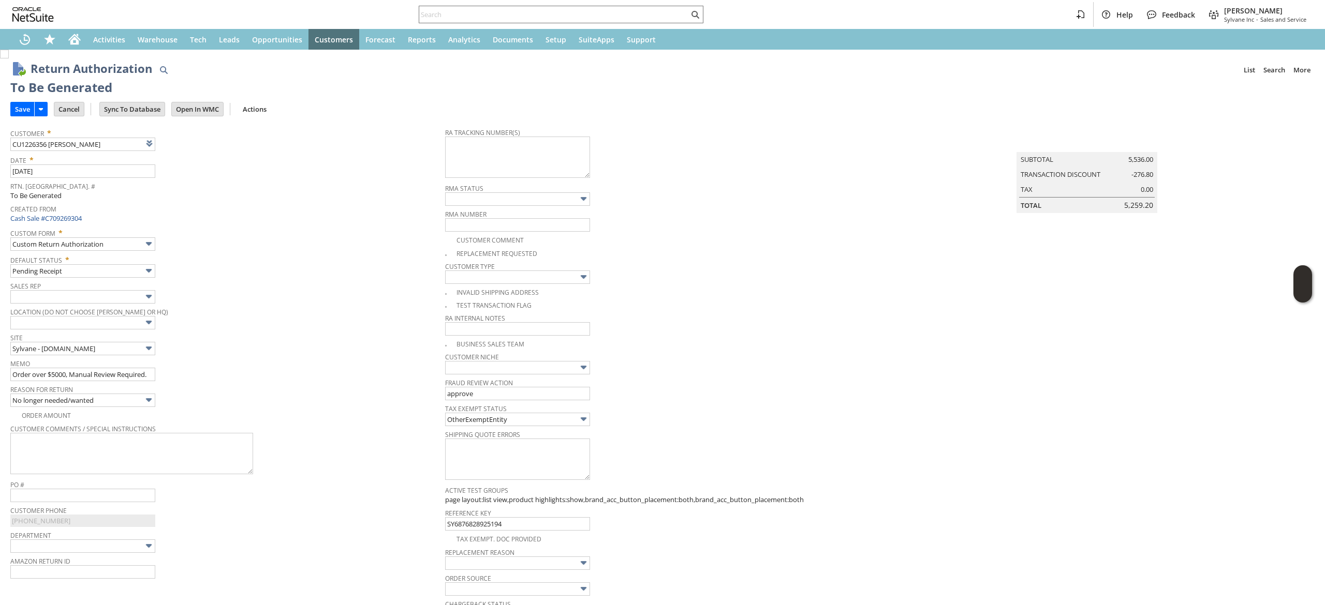
scroll to position [419, 0]
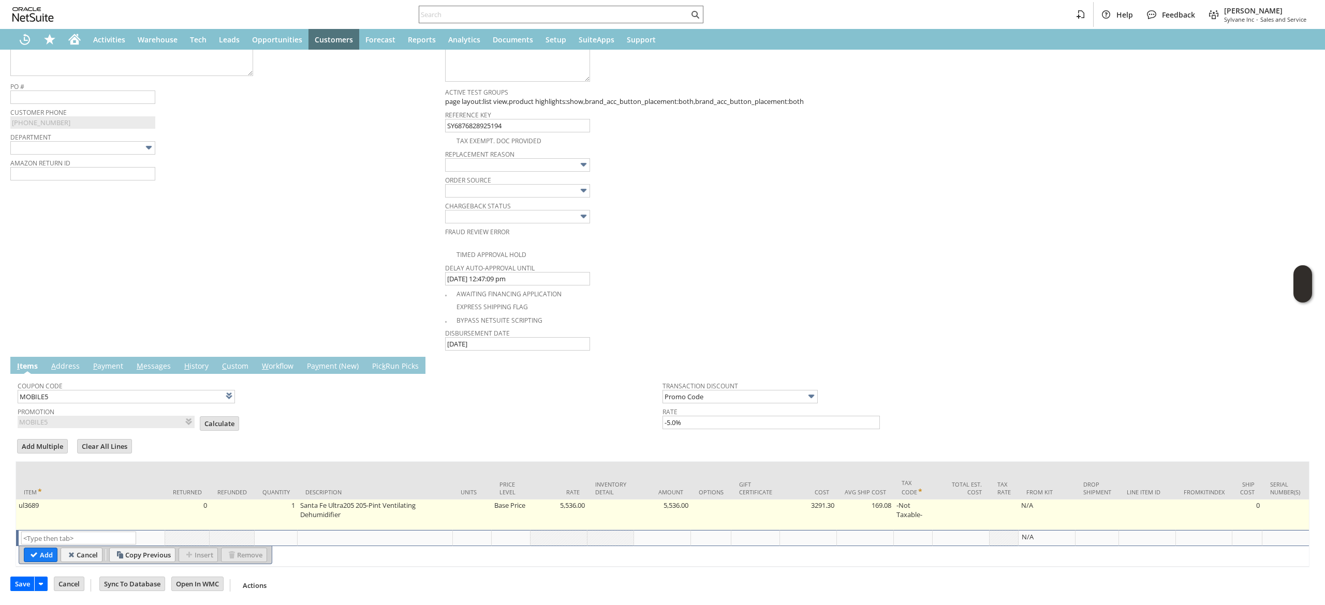
click at [90, 500] on td "ul3689" at bounding box center [90, 515] width 149 height 31
type input "ul3689"
type input "OK"
type input "Make Copy"
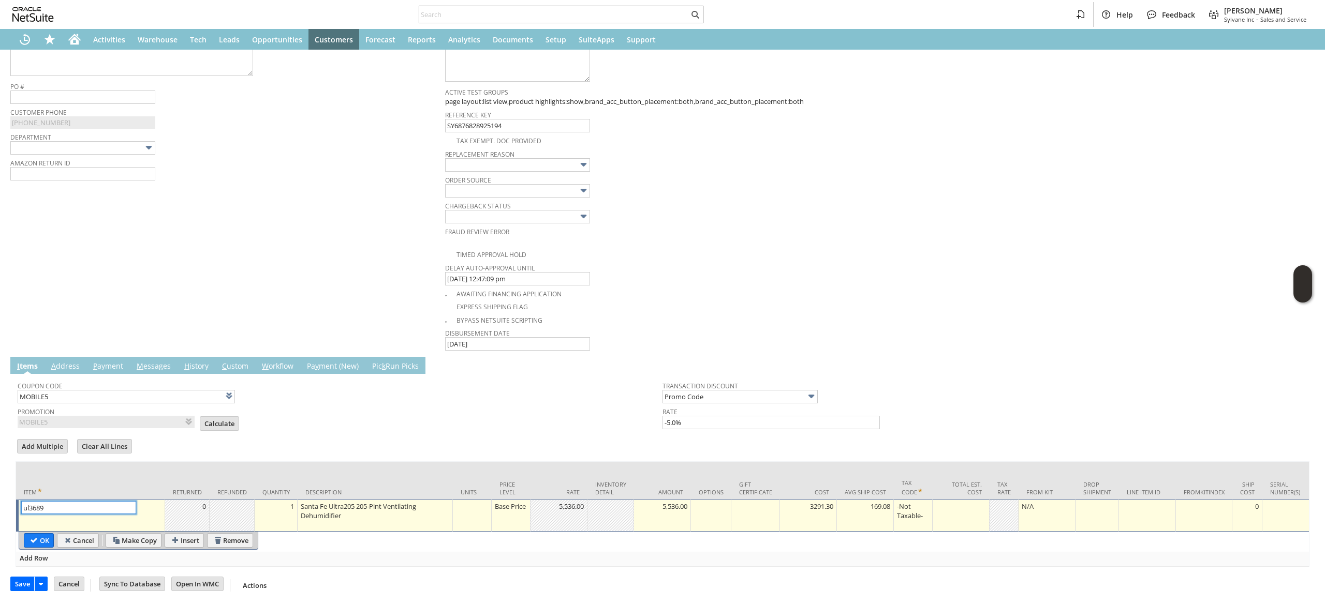
scroll to position [427, 0]
click at [30, 534] on input "OK" at bounding box center [38, 540] width 29 height 13
type input "Add"
type input "Copy Previous"
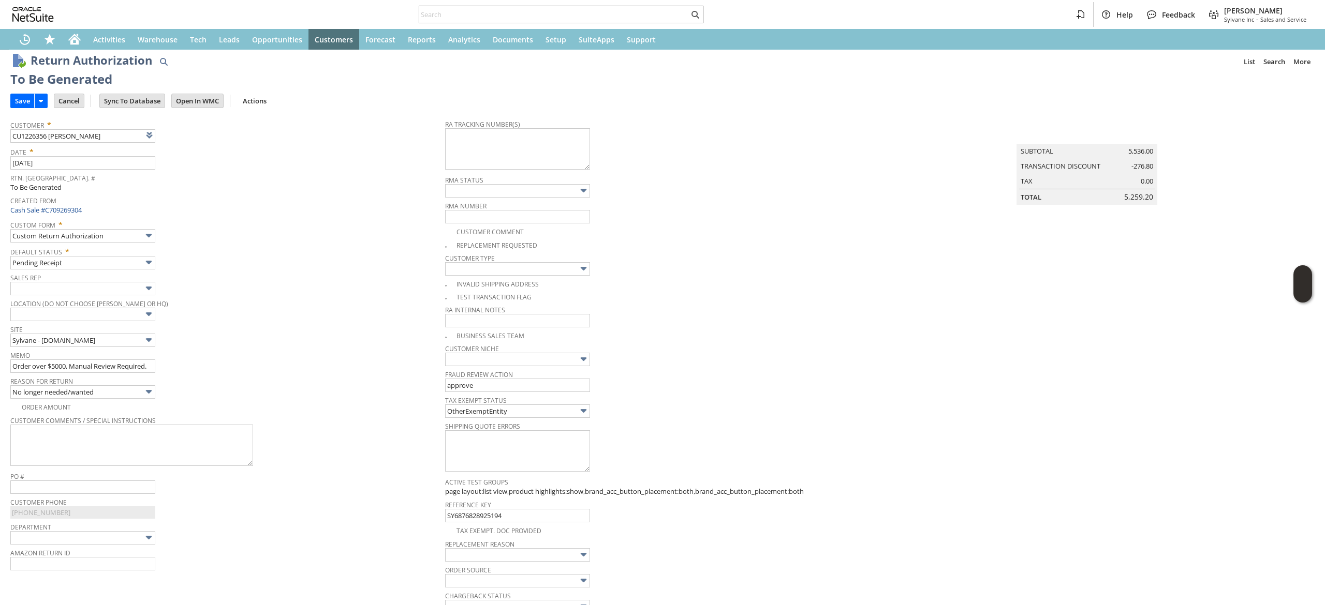
scroll to position [7, 0]
click at [113, 359] on span "Memo" at bounding box center [225, 354] width 430 height 11
drag, startPoint x: 113, startPoint y: 360, endPoint x: 110, endPoint y: 370, distance: 10.8
click at [110, 370] on input "Order over $5000, Manual Review Required." at bounding box center [82, 367] width 145 height 13
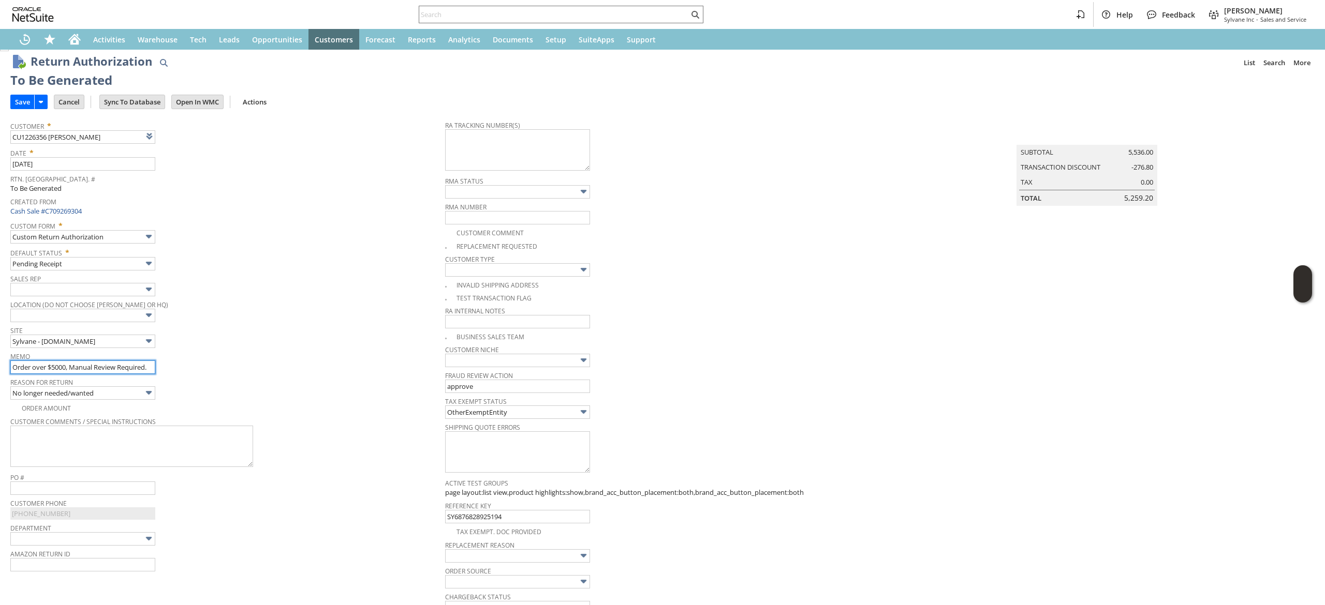
click at [110, 370] on input "Order over $5000, Manual Review Required." at bounding box center [82, 367] width 145 height 13
click at [149, 370] on input "Order over $5000, Manual Review Required." at bounding box center [82, 367] width 145 height 13
click at [149, 370] on input "Order over $5000, Manual Review Require." at bounding box center [82, 367] width 145 height 13
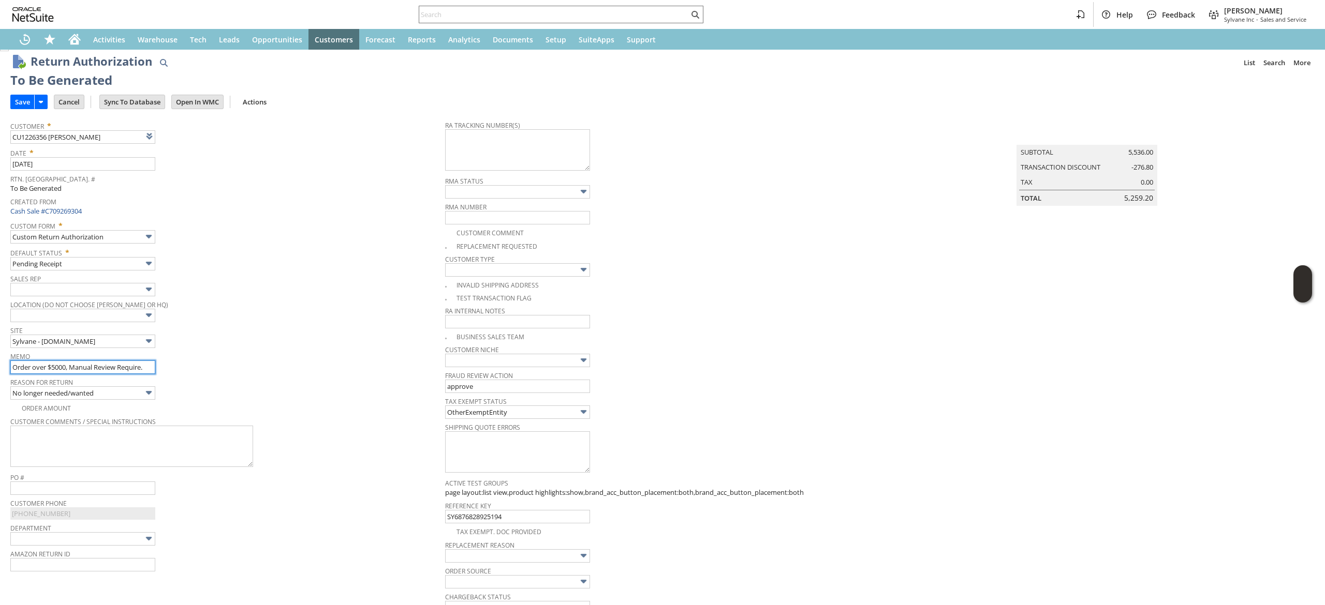
click at [149, 370] on input "Order over $5000, Manual Review Require." at bounding box center [82, 367] width 145 height 13
type input "no longer needed, wrong zize"
drag, startPoint x: 13, startPoint y: 106, endPoint x: 837, endPoint y: 122, distance: 824.6
click at [13, 106] on input "Save" at bounding box center [22, 101] width 23 height 13
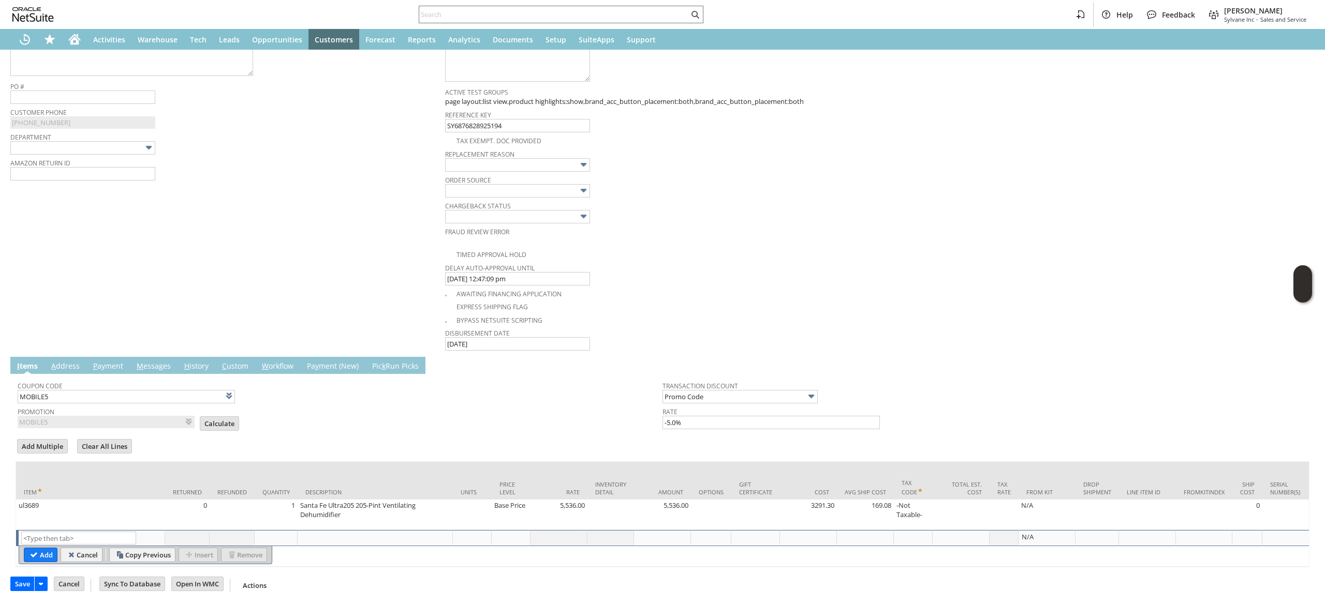
scroll to position [419, 0]
click at [200, 417] on input "Calculate" at bounding box center [219, 423] width 38 height 13
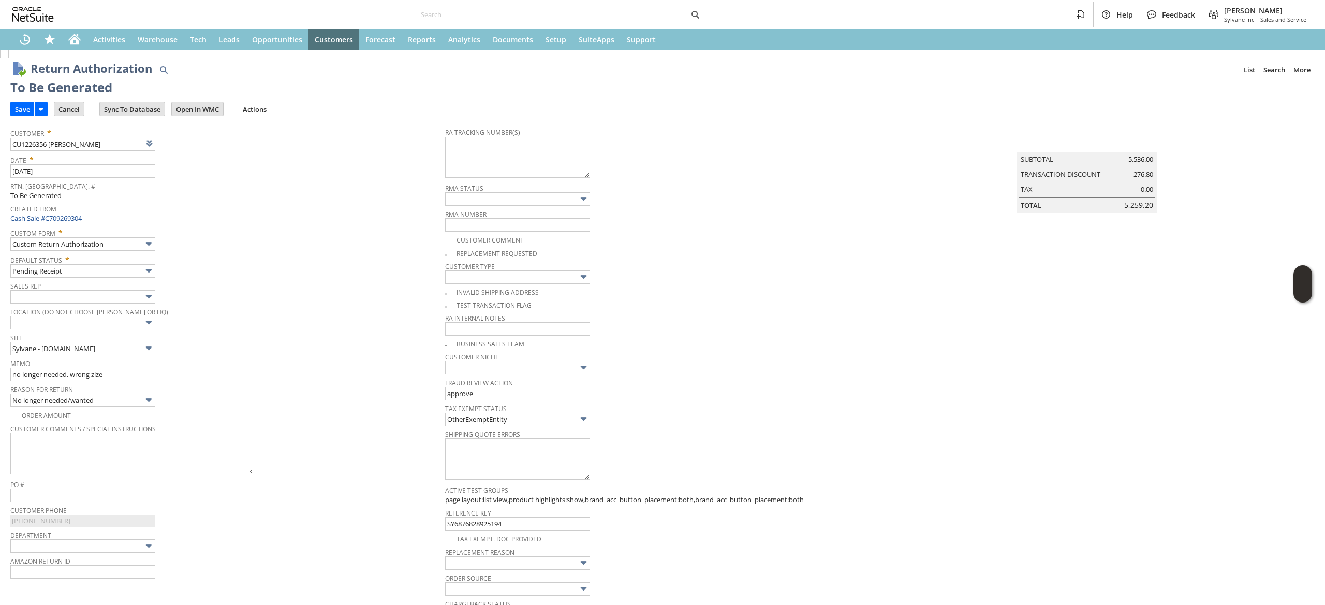
click at [18, 100] on td "Save" at bounding box center [31, 108] width 43 height 19
click at [17, 109] on input "Save" at bounding box center [22, 108] width 23 height 13
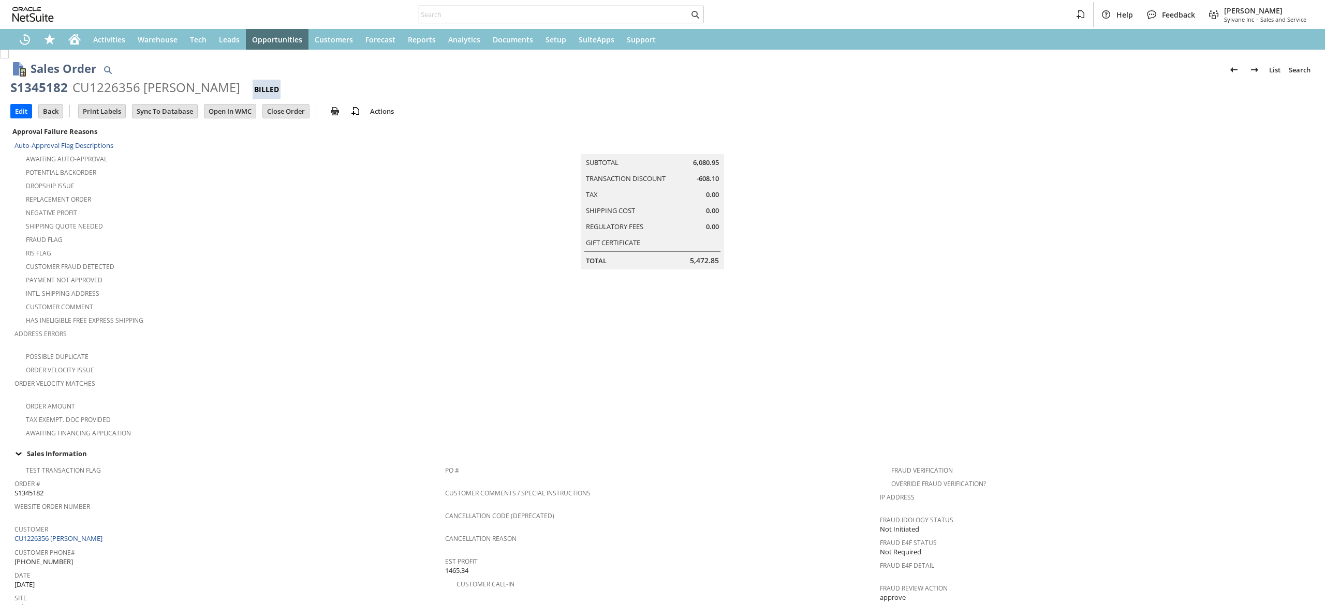
scroll to position [503, 0]
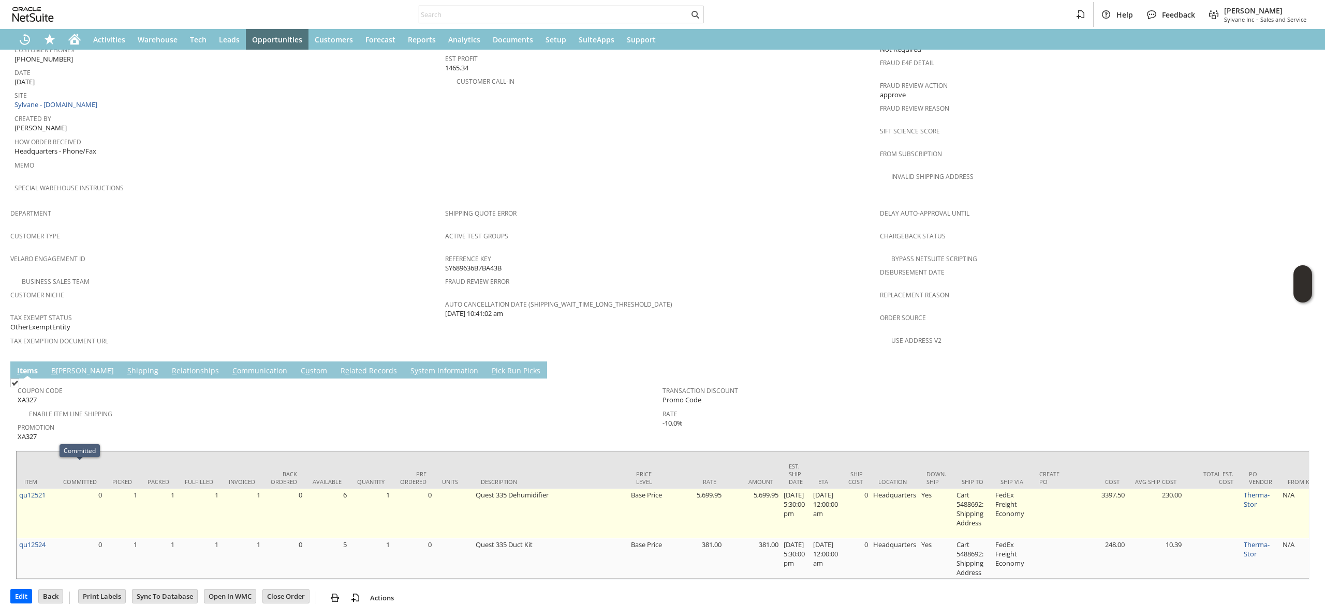
click at [55, 489] on td "0" at bounding box center [79, 514] width 49 height 50
click at [50, 489] on td "qu12521" at bounding box center [36, 514] width 39 height 50
copy tr "qu12521"
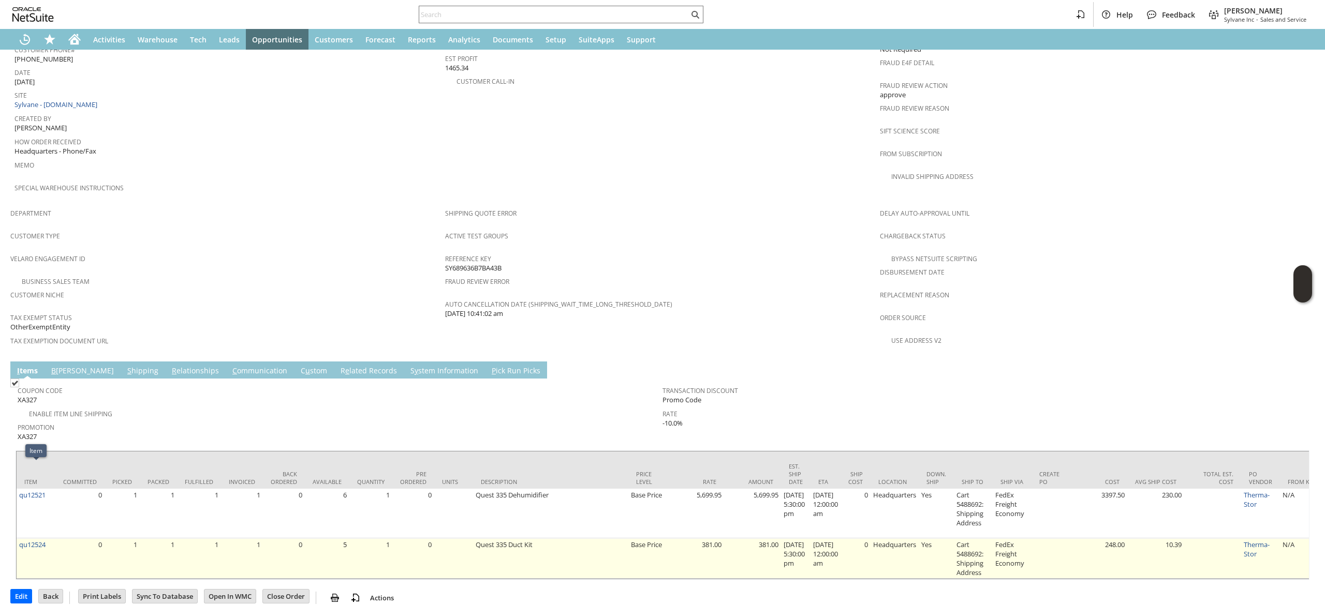
click at [50, 539] on td "qu12524" at bounding box center [36, 559] width 39 height 40
copy tr "qu12524"
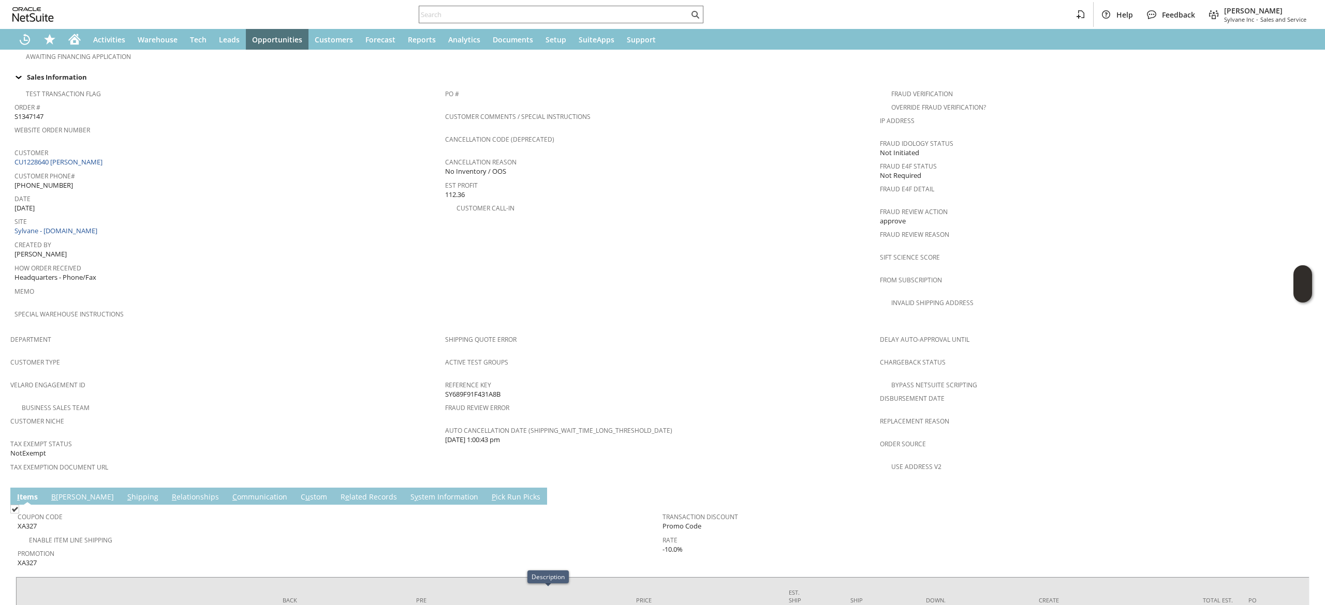
scroll to position [454, 0]
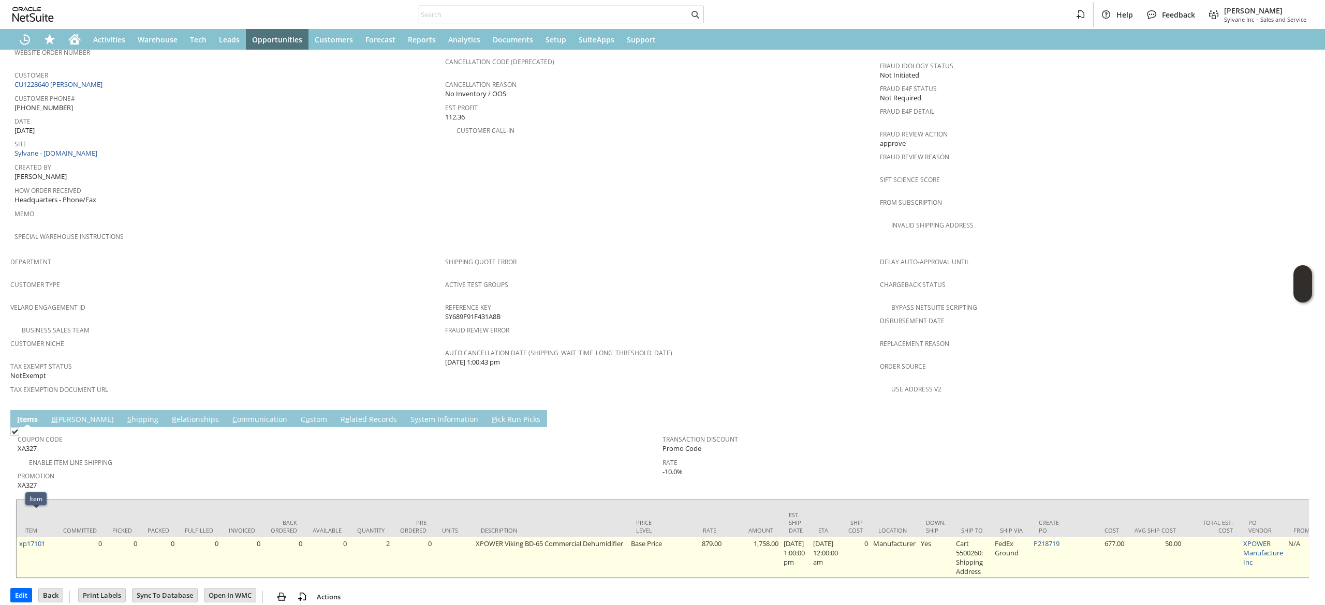
click at [48, 538] on td "xp17101" at bounding box center [36, 558] width 39 height 40
click at [38, 539] on link "xp17101" at bounding box center [32, 543] width 26 height 9
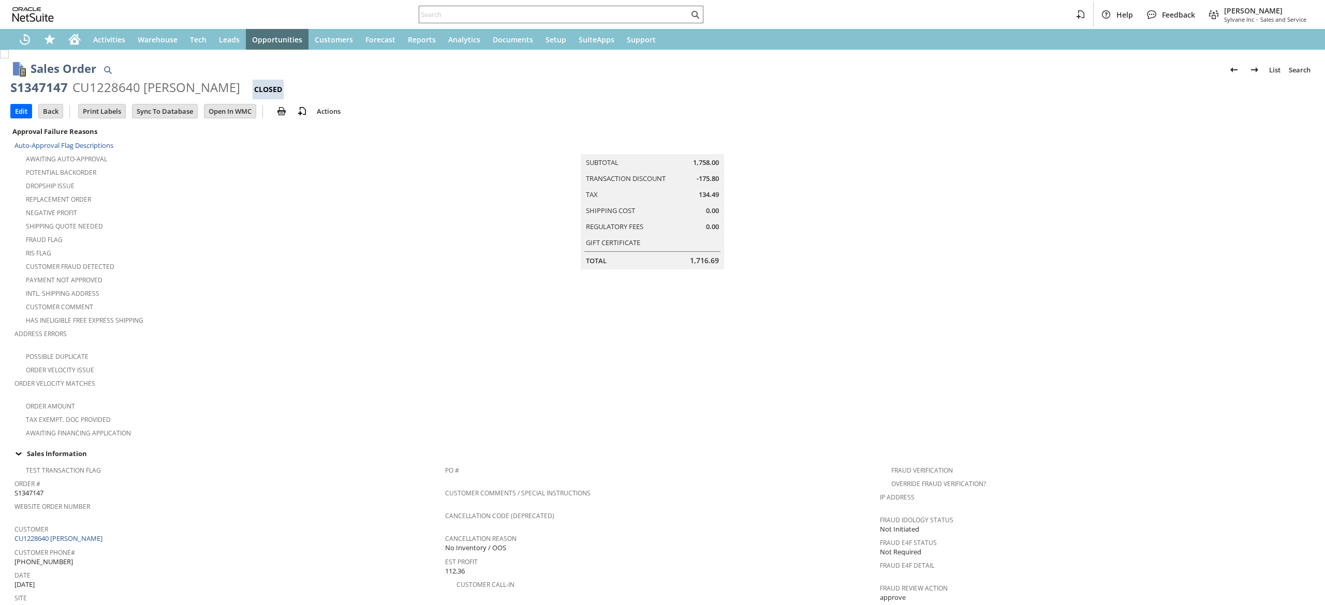
scroll to position [427, 0]
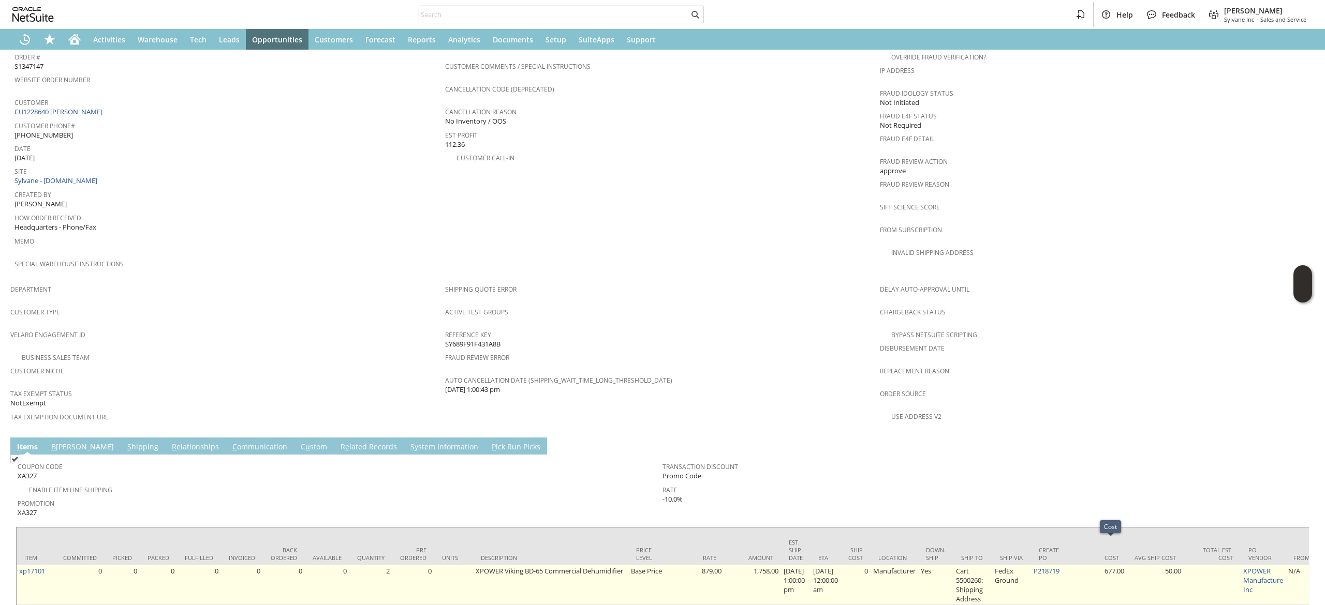
click at [1062, 565] on td "P218719" at bounding box center [1050, 585] width 39 height 40
click at [1059, 567] on link "P218719" at bounding box center [1046, 571] width 26 height 9
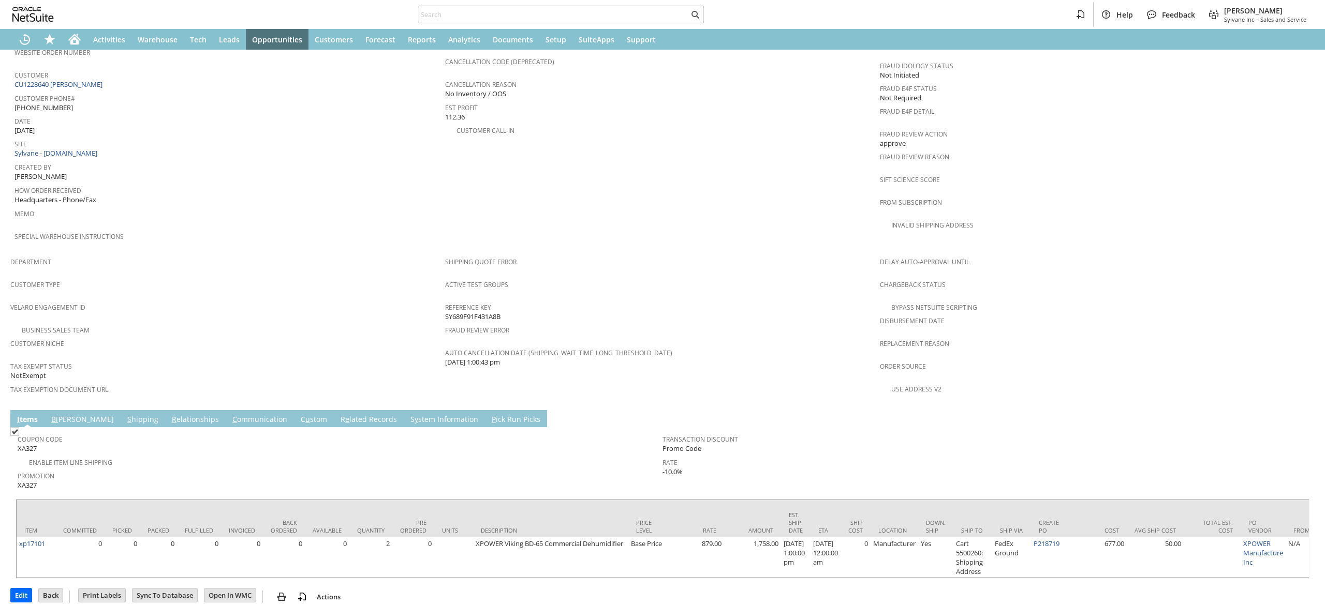
scroll to position [425, 0]
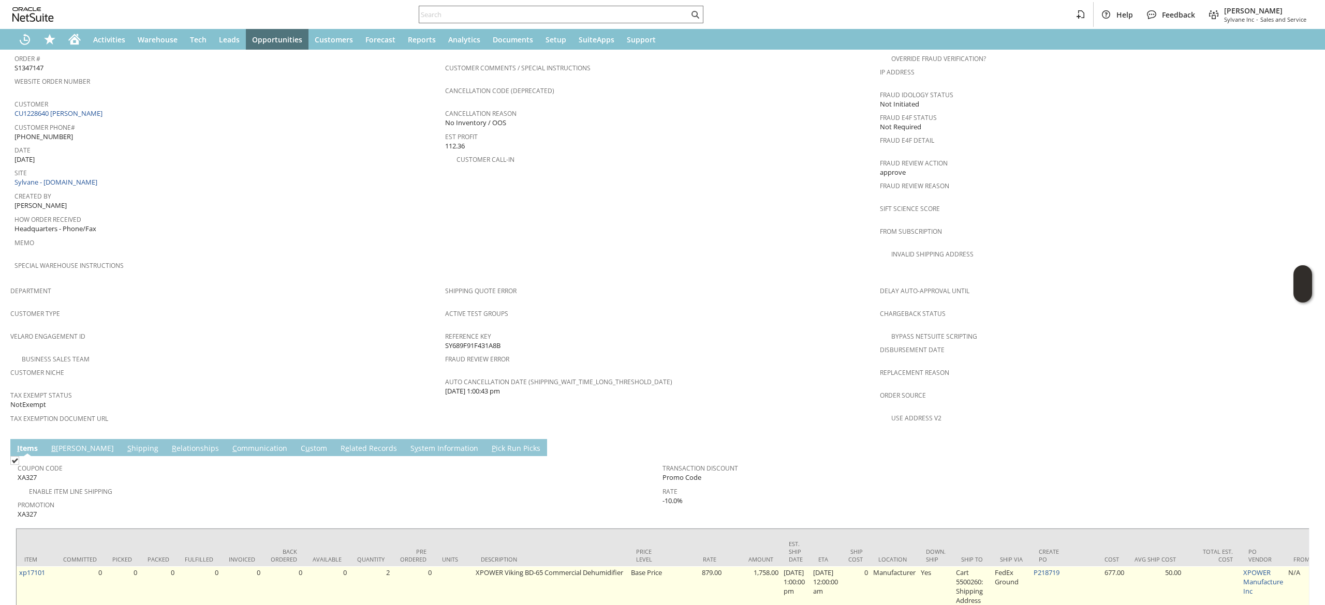
click at [1070, 567] on td "P218719" at bounding box center [1050, 587] width 39 height 40
click at [1059, 568] on link "P218719" at bounding box center [1046, 572] width 26 height 9
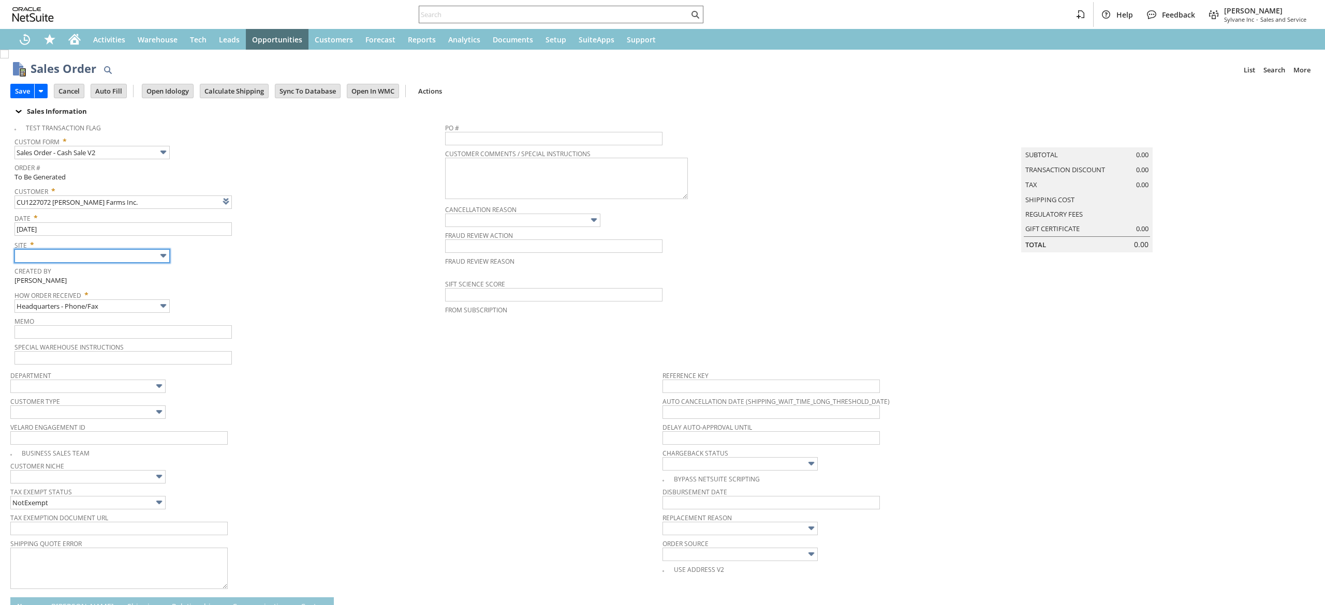
type input "Intelligent Recommendations ⁰"
type input "Sylvane - [DOMAIN_NAME]"
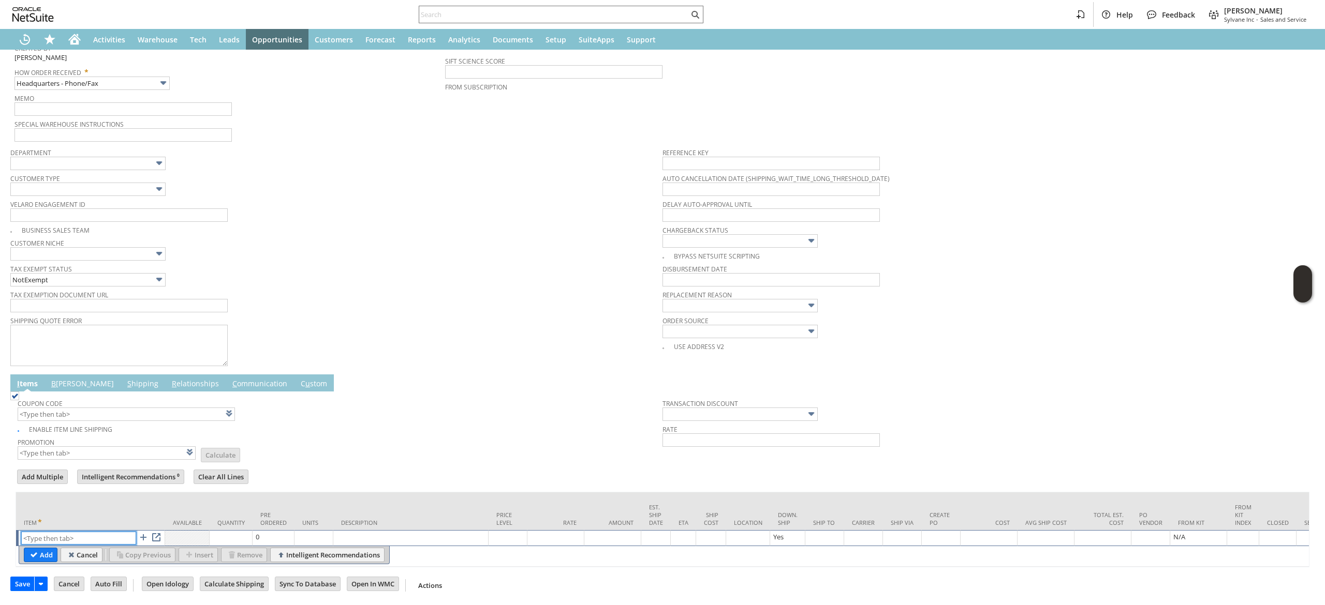
paste input "sa13479k"
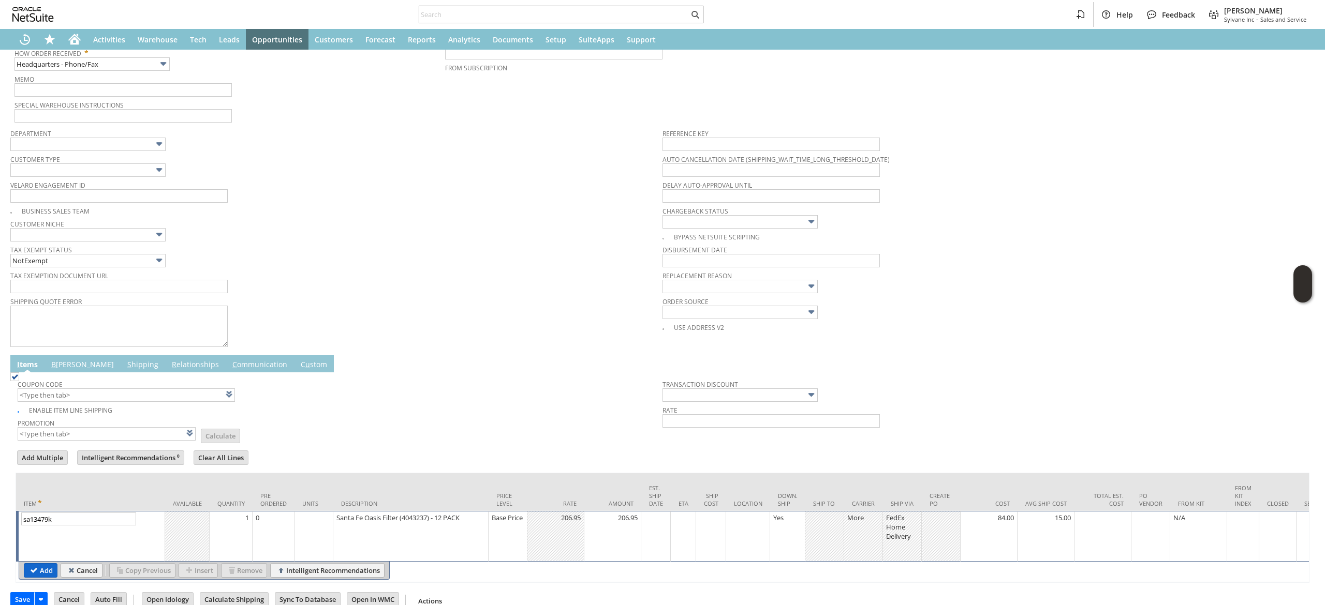
type input "sa13478"
type input "OK"
type input "Make Copy"
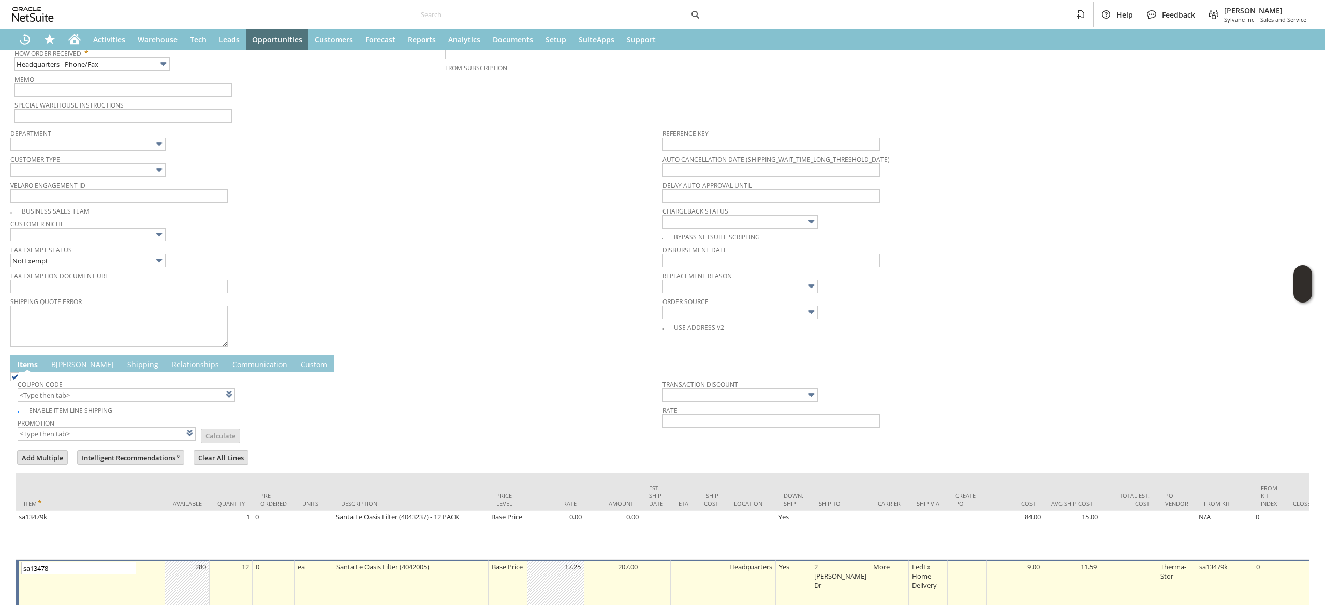
type input "Intelligent Recommendations¹⁰"
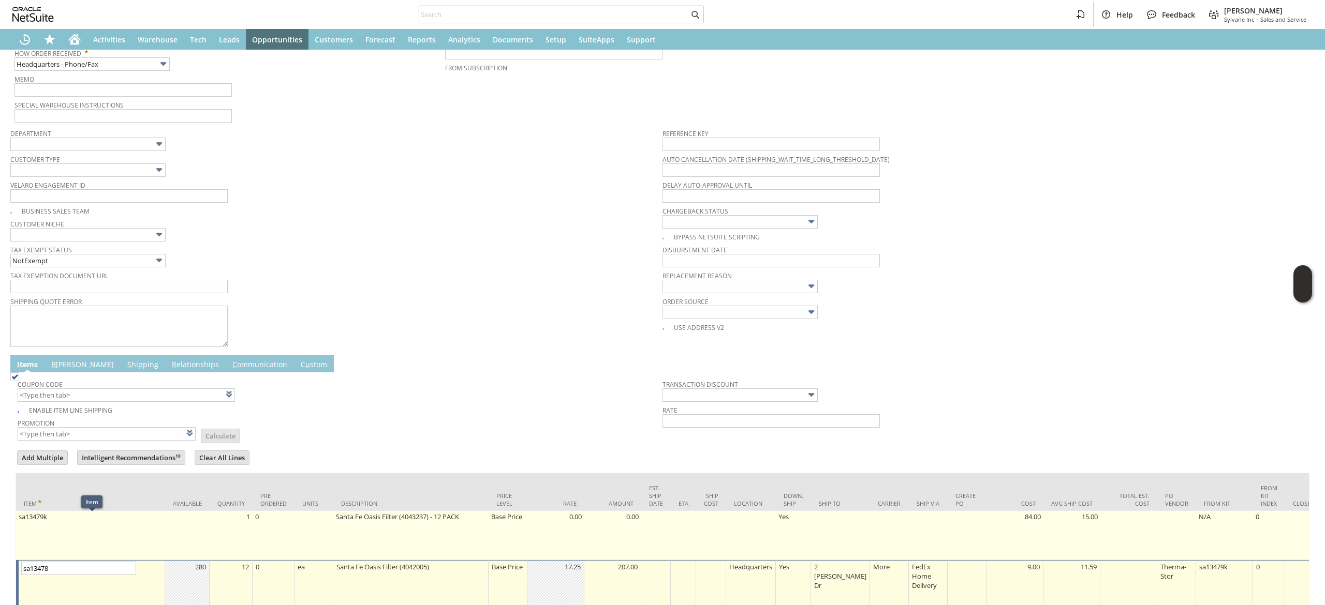
scroll to position [337, 0]
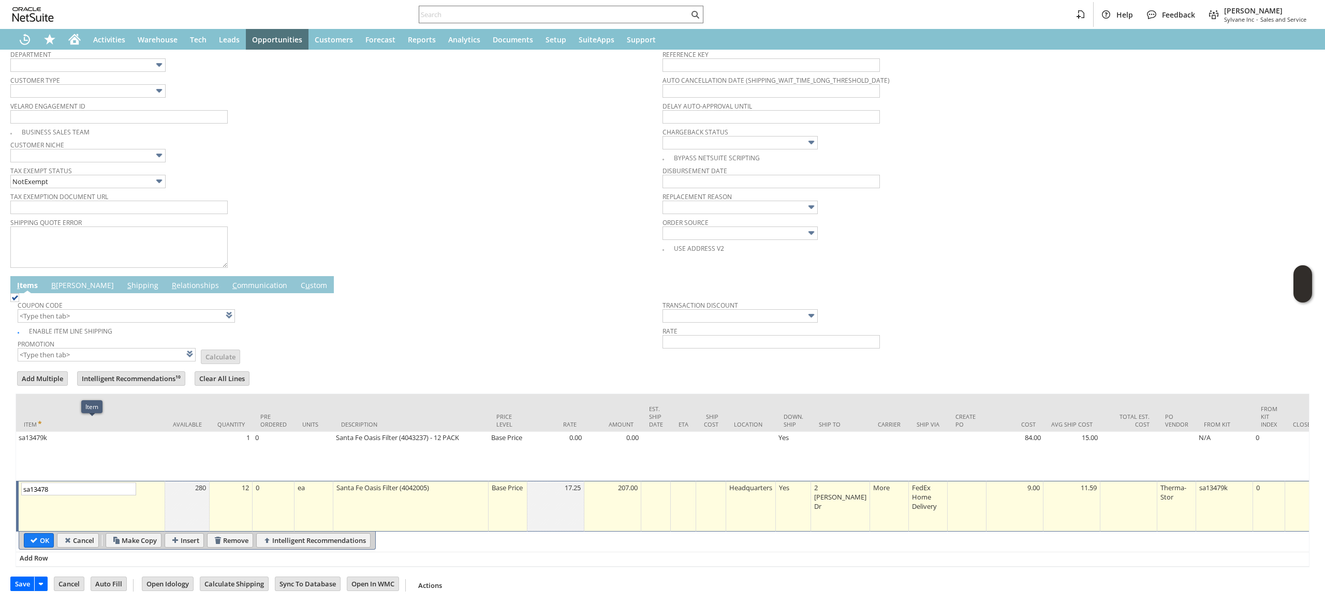
type input "Add"
type input "Copy Previous"
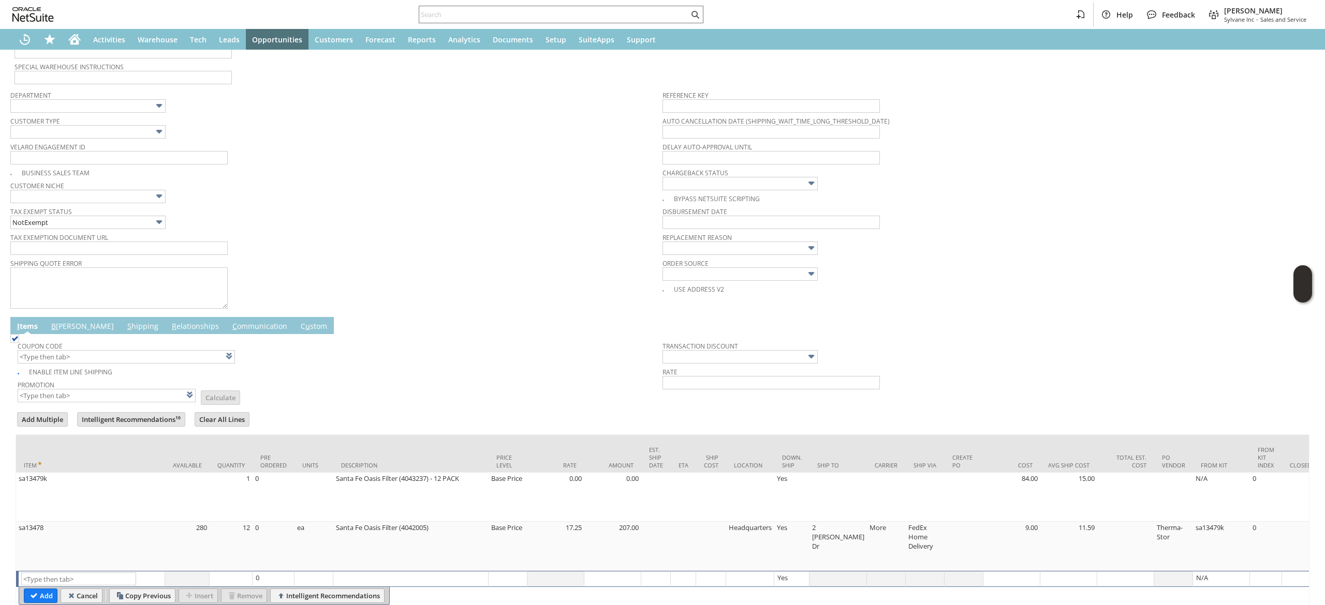
scroll to position [0, 0]
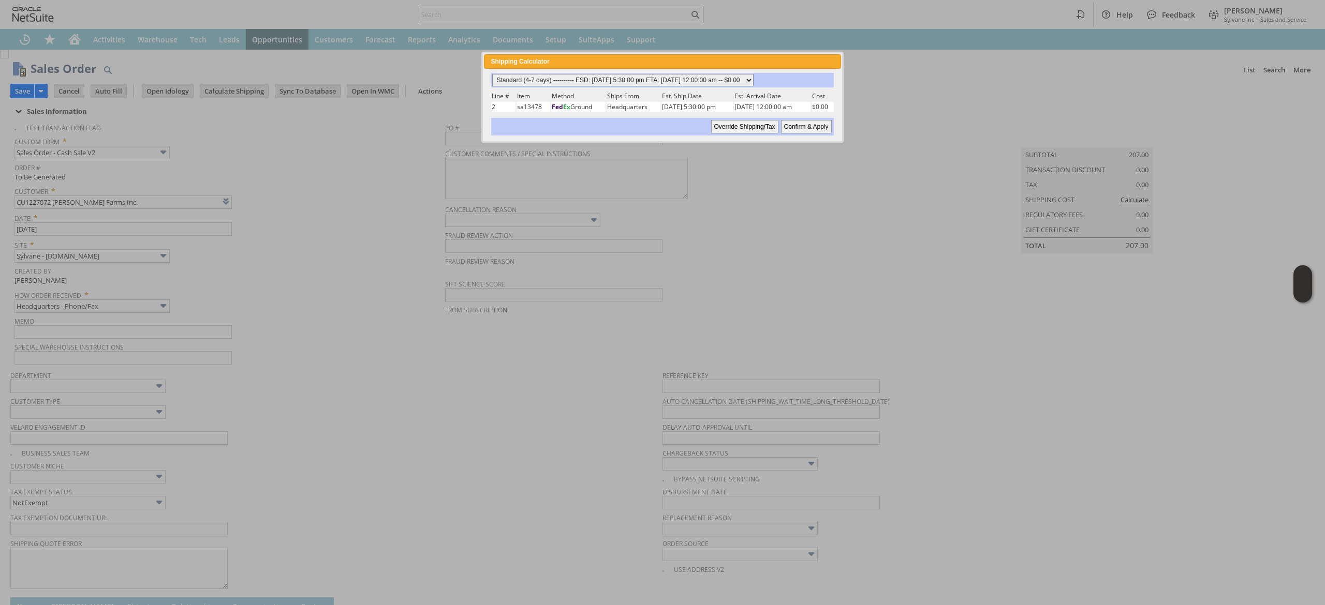
click at [672, 78] on select "Standard (4-7 days) ---------- ESD: 08/19/2025 5:30:00 pm ETA: 08/21/2025 12:00…" at bounding box center [621, 78] width 258 height 9
select select "2 Day ------------------------ ESD: 08/19/2025 5:30:00 pm ETA: 08/21/2025 12:00…"
click at [492, 74] on select "Standard (4-7 days) ---------- ESD: 08/19/2025 5:30:00 pm ETA: 08/21/2025 12:00…" at bounding box center [621, 78] width 258 height 9
click at [815, 127] on input "Confirm & Apply" at bounding box center [811, 120] width 51 height 13
type input "Add"
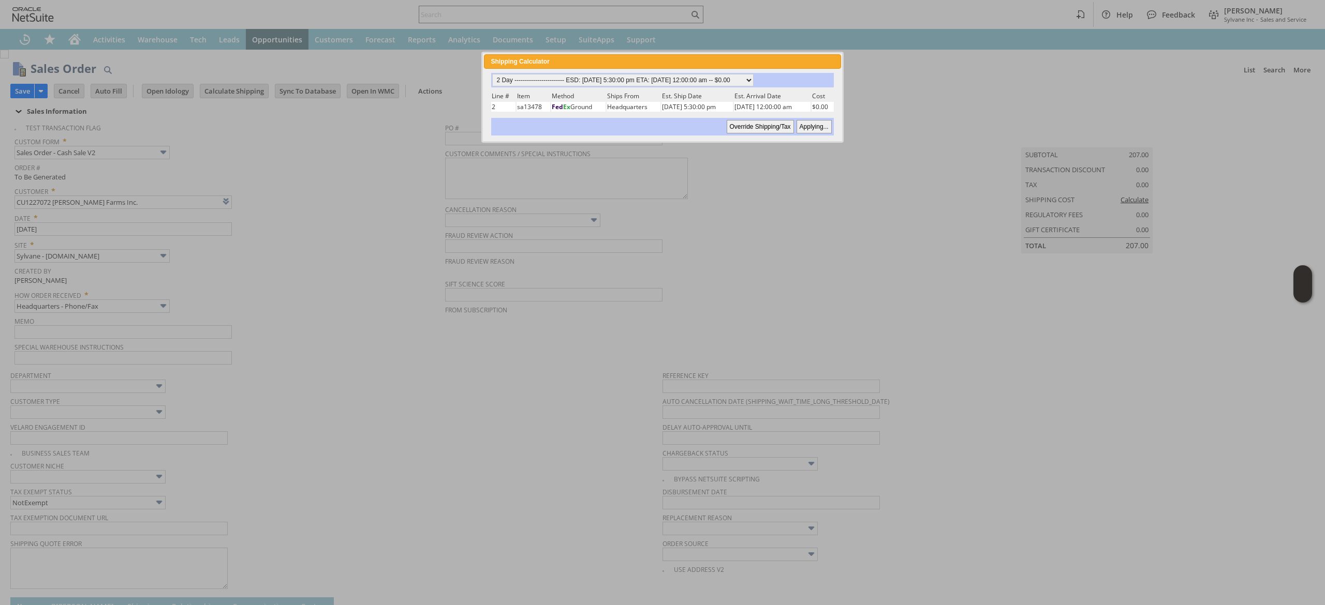
type input "Copy Previous"
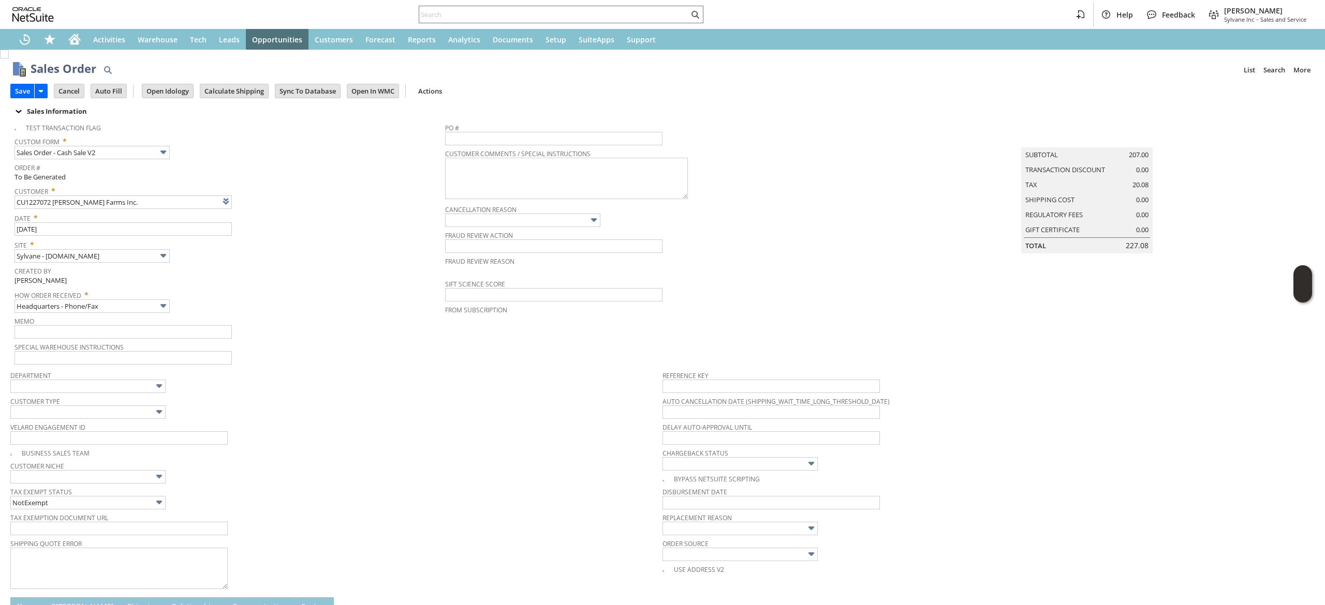
scroll to position [337, 0]
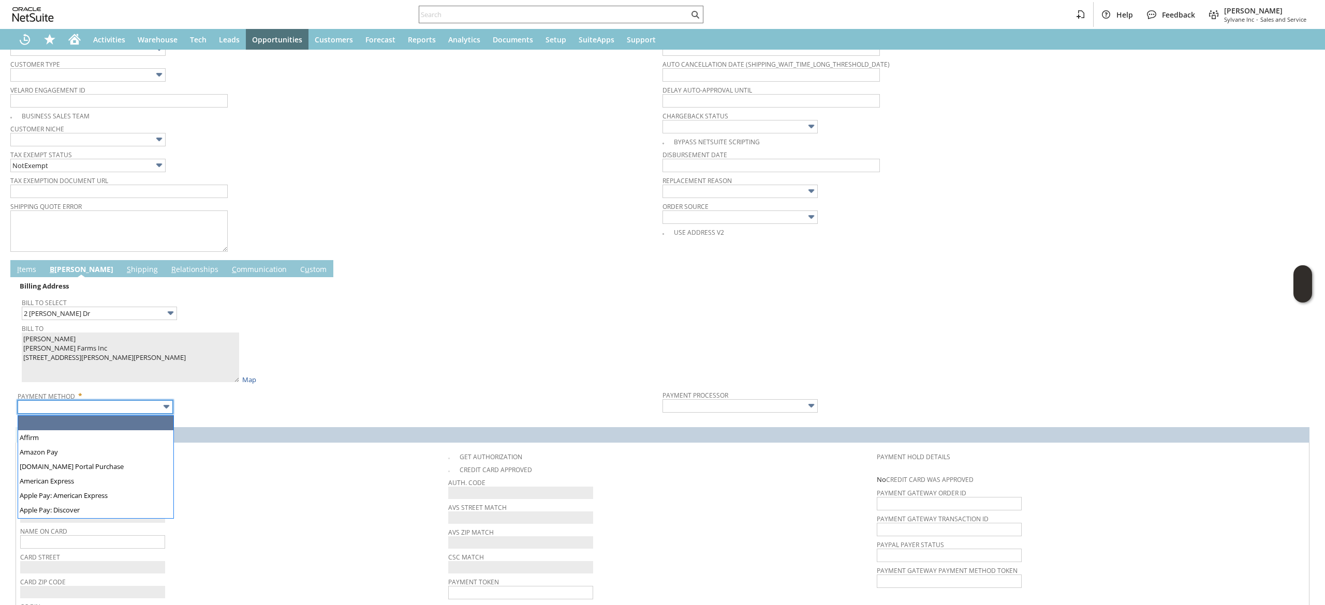
type input "Visa / Mastercard"
type input "Braintree"
checkbox input "true"
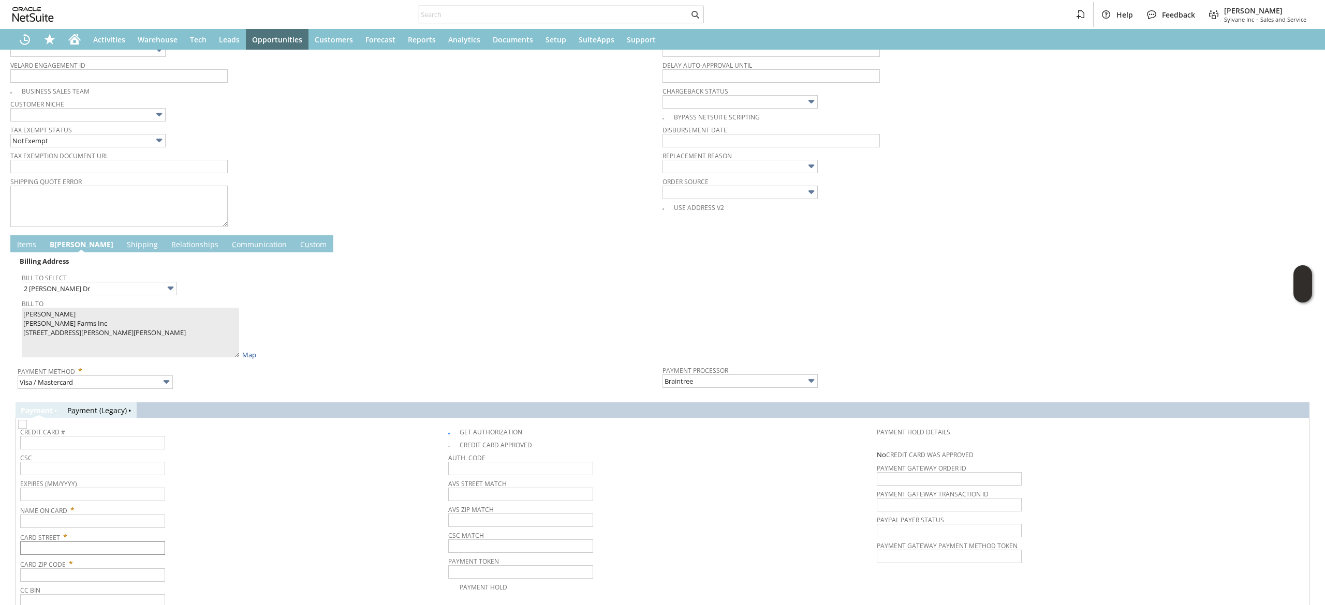
scroll to position [366, 0]
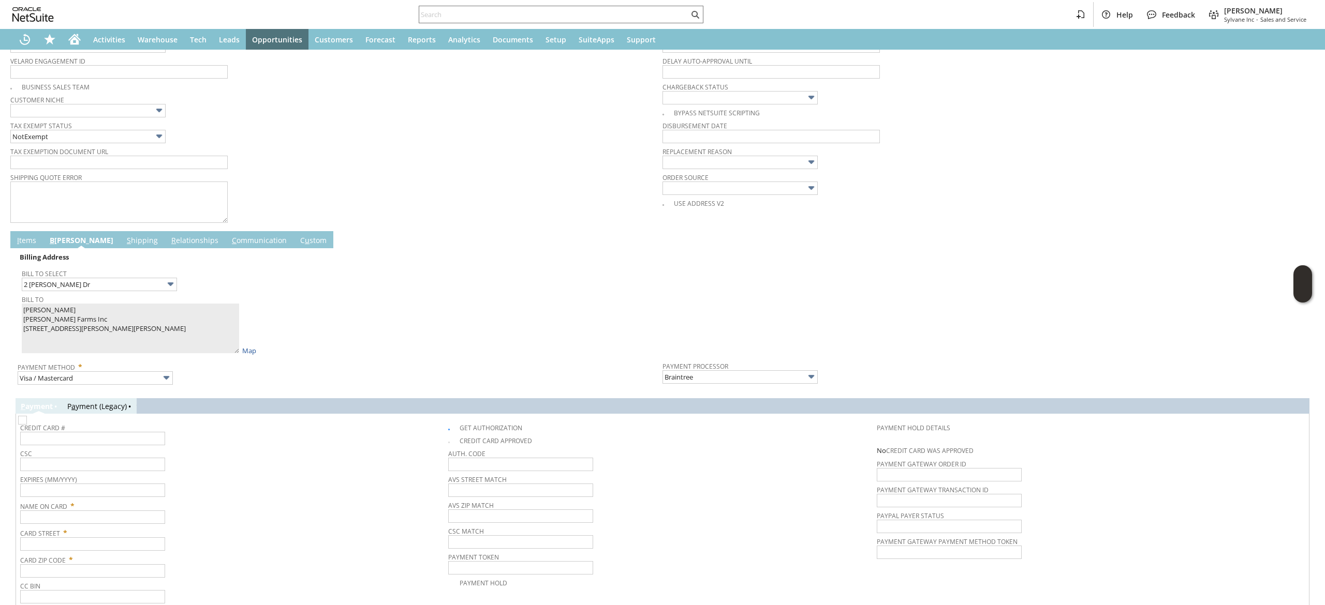
paste input "David Neumann"
type input "David Neumann"
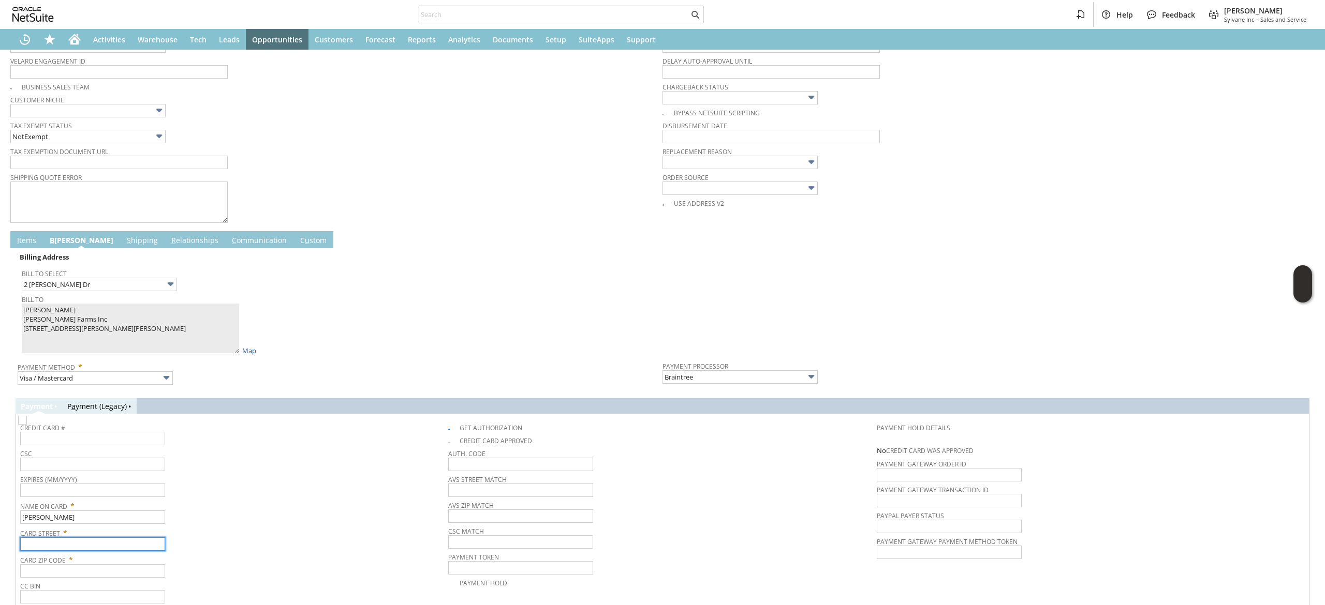
paste input "2 Dunn Dr"
type input "2 Dunn Dr"
paste input "64505"
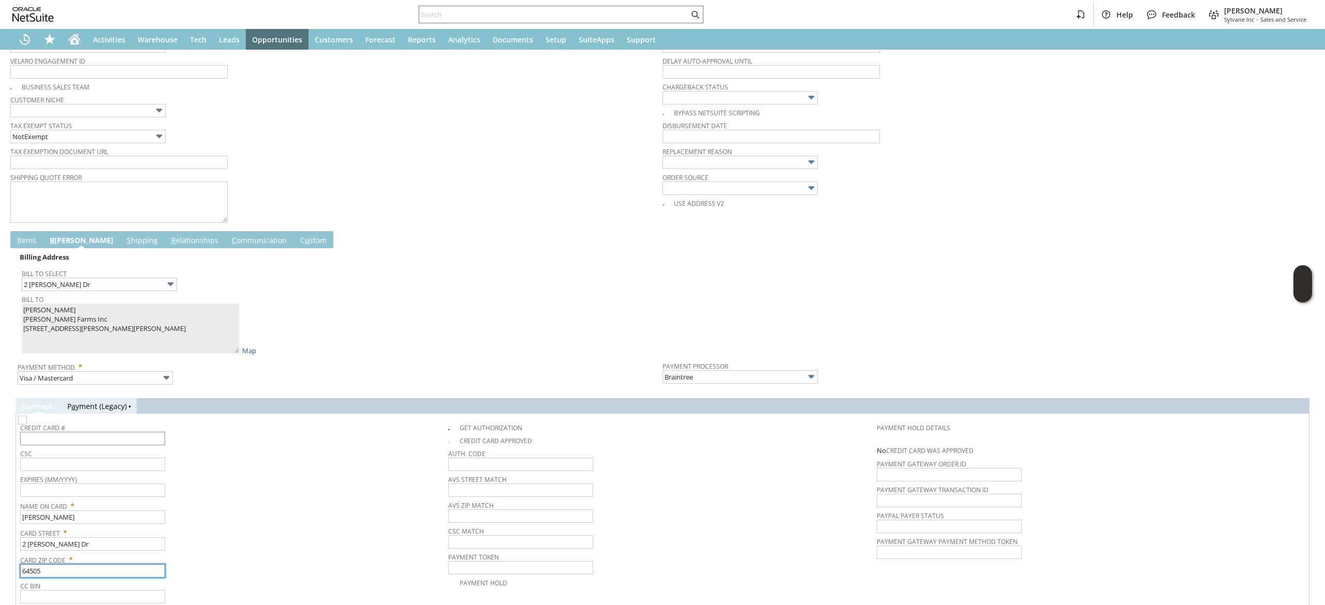
type input "64505"
type input "4606480003161902"
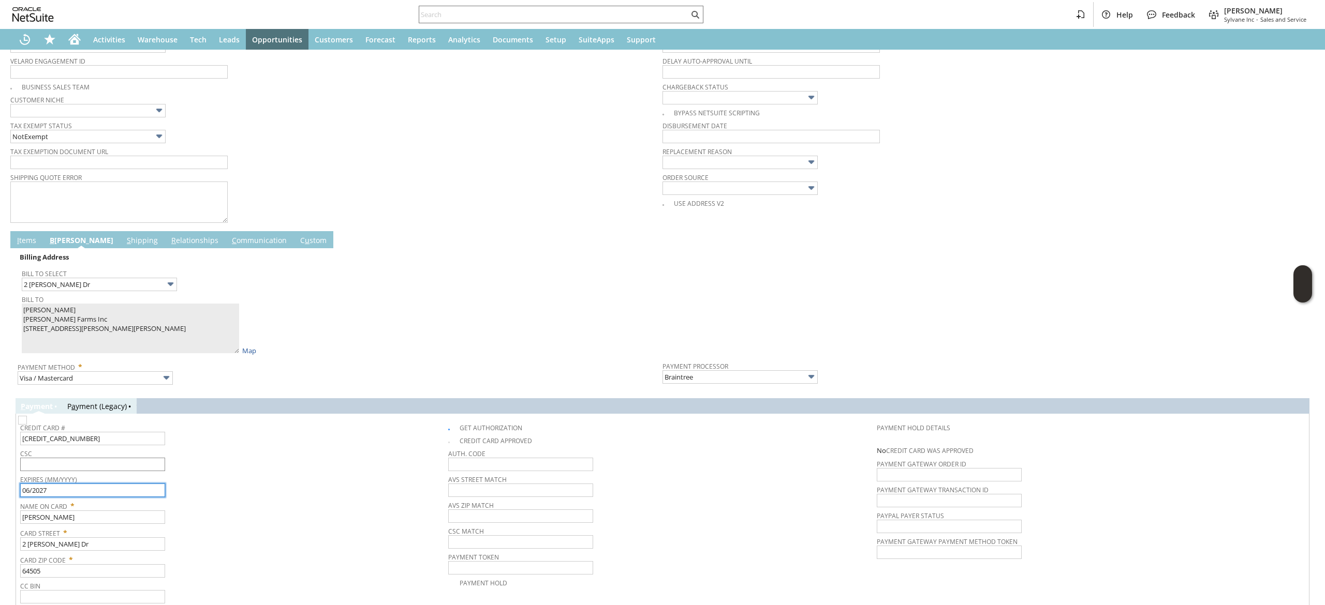
type input "06/2027"
type input "719"
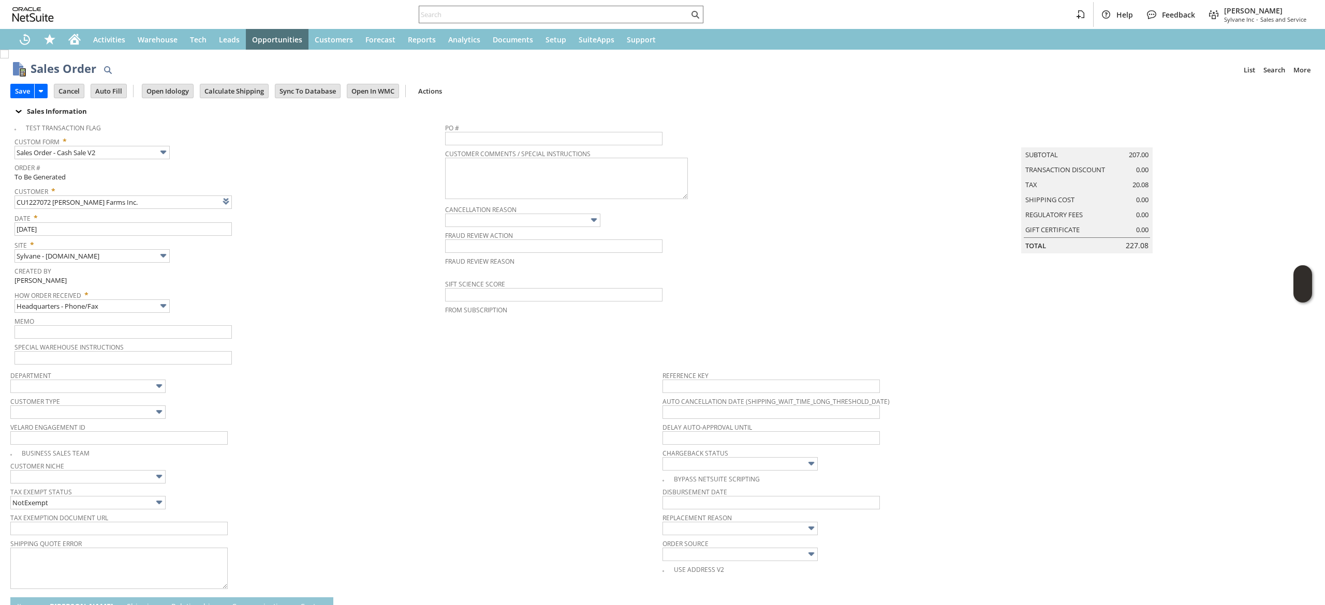
scroll to position [437, 0]
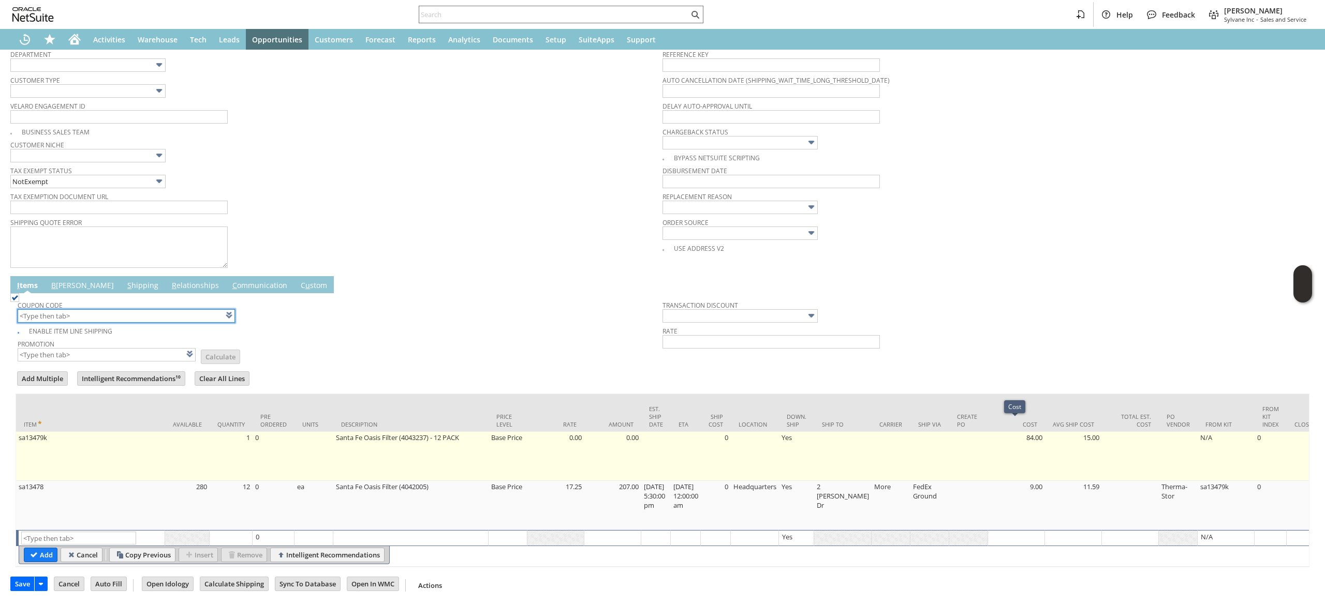
scroll to position [0, 0]
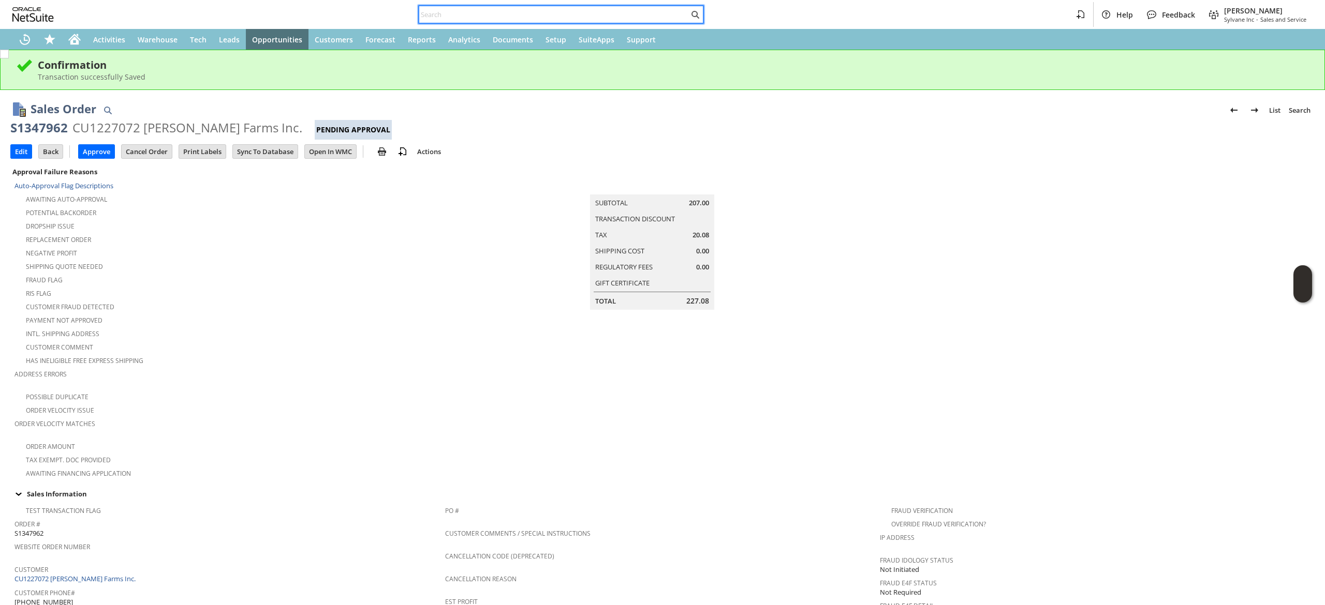
click at [543, 13] on input "text" at bounding box center [554, 14] width 270 height 12
paste input "2762438105"
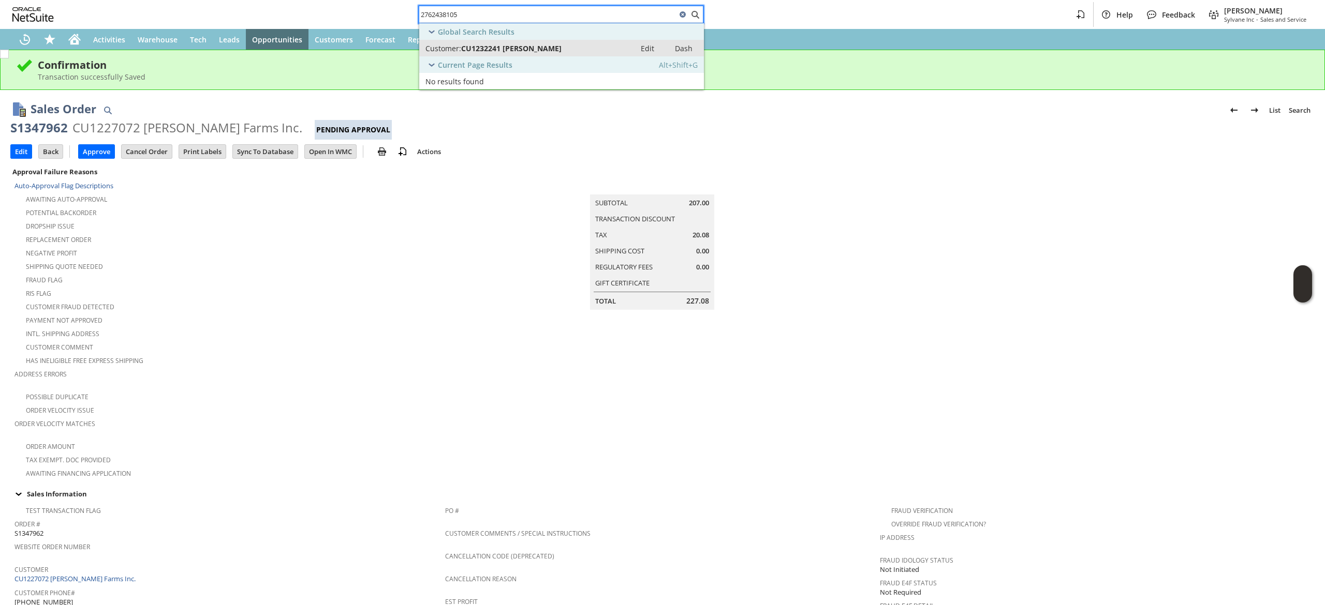
type input "2762438105"
click at [547, 41] on link "Customer: CU1232241 [PERSON_NAME] Edit Dash" at bounding box center [561, 48] width 285 height 17
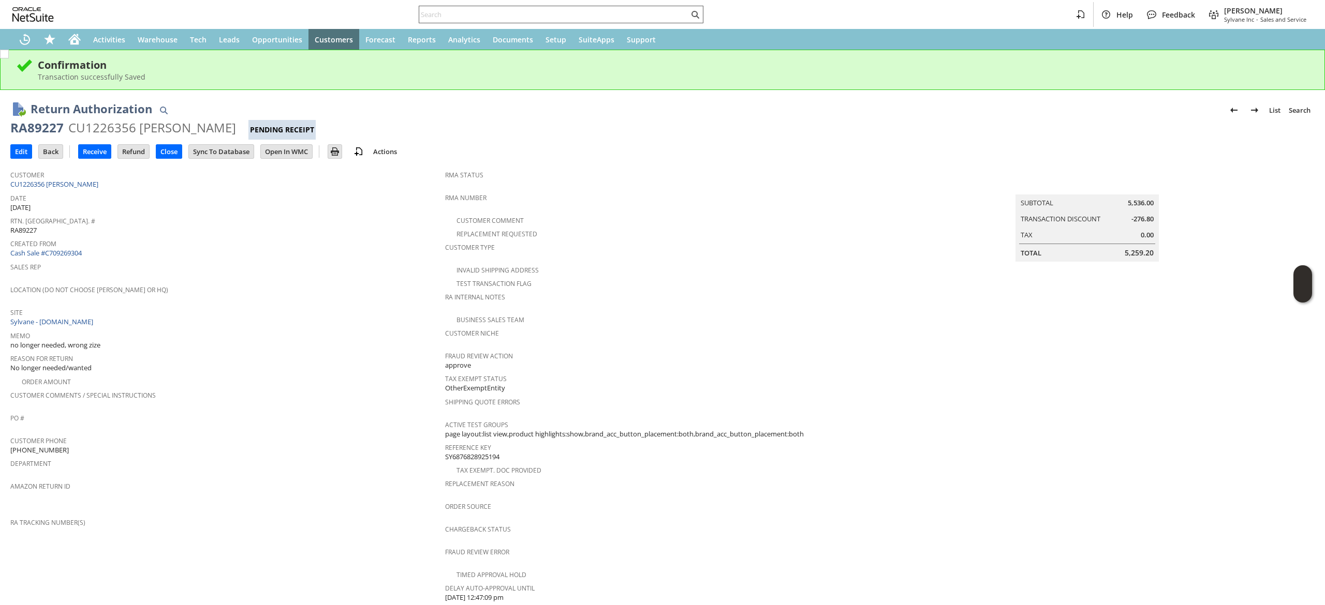
click at [626, 18] on input "text" at bounding box center [554, 14] width 270 height 12
paste input "RA88993"
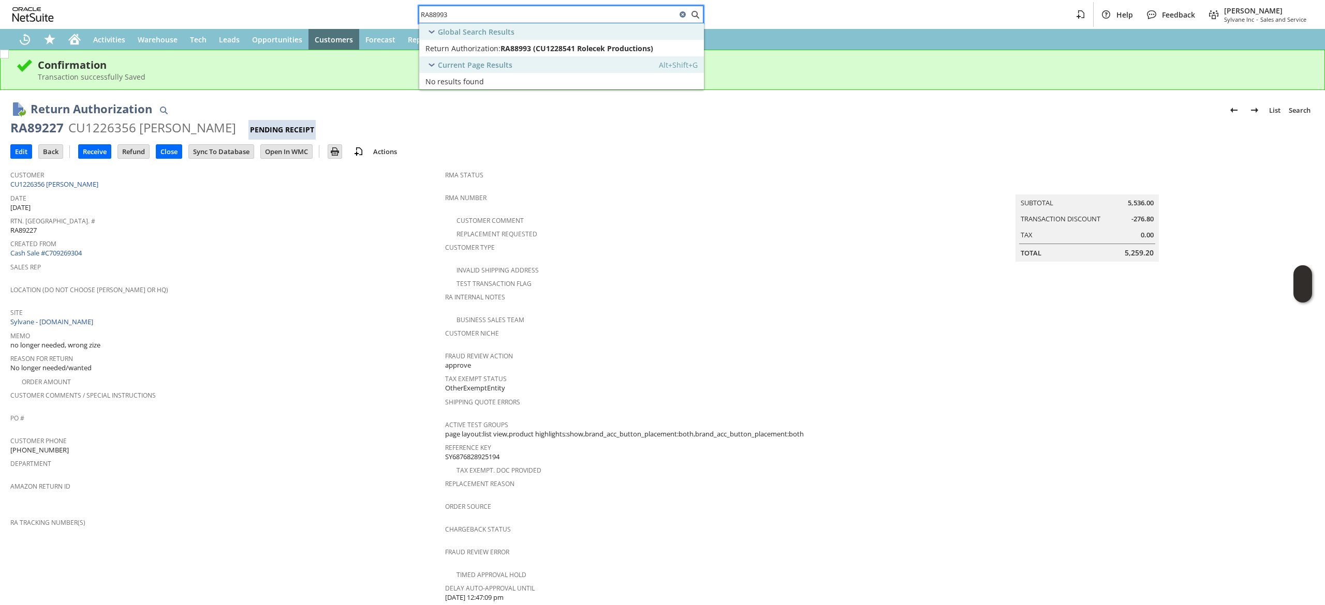
type input "RA88993"
click at [559, 51] on span "RA88993 (CU1228541 Rolecek Productions)" at bounding box center [576, 48] width 153 height 10
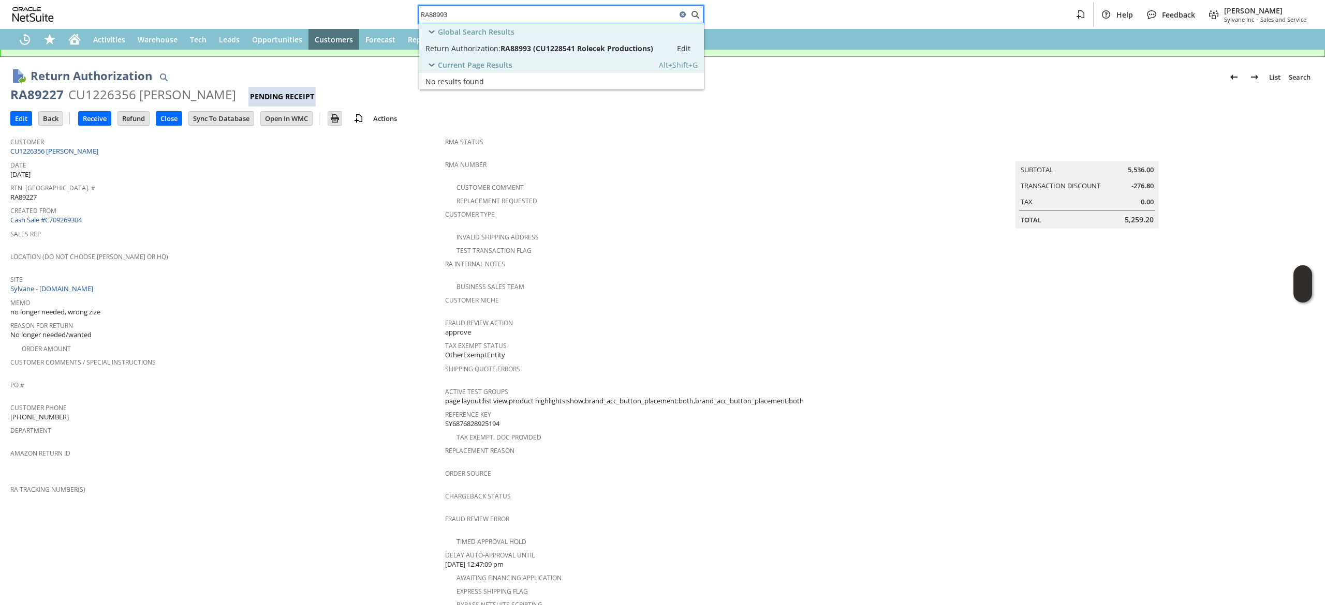
scroll to position [35, 0]
click at [75, 36] on icon "Home" at bounding box center [74, 39] width 12 height 12
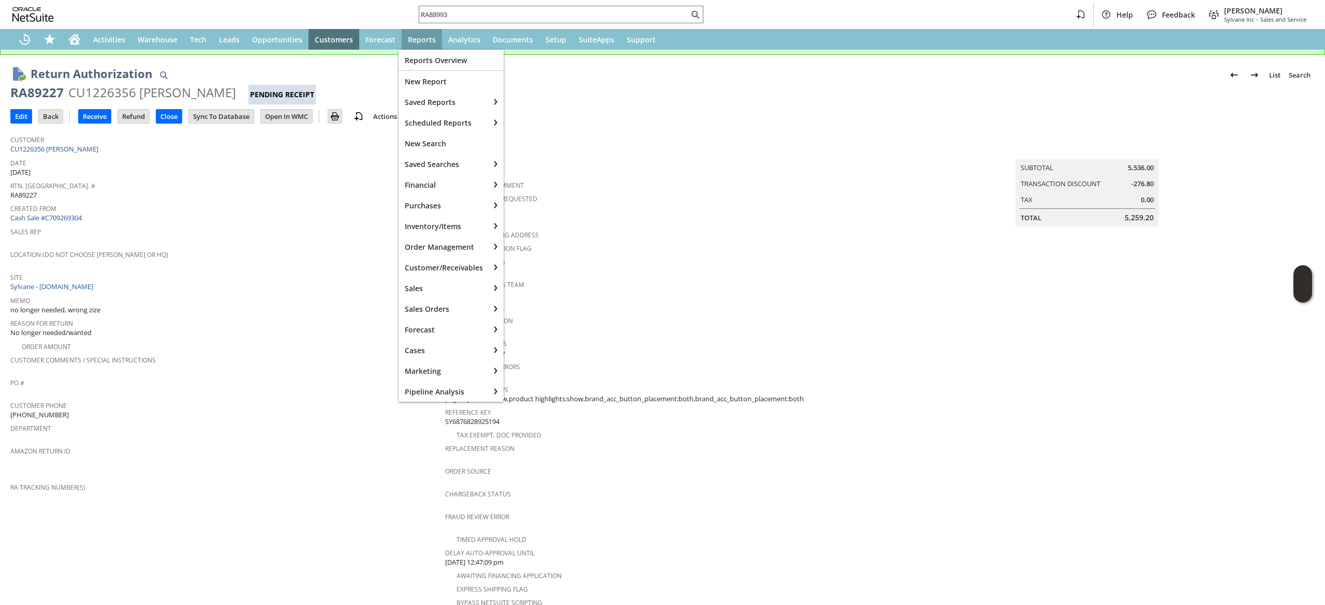
click at [121, 156] on span "Date" at bounding box center [225, 162] width 430 height 12
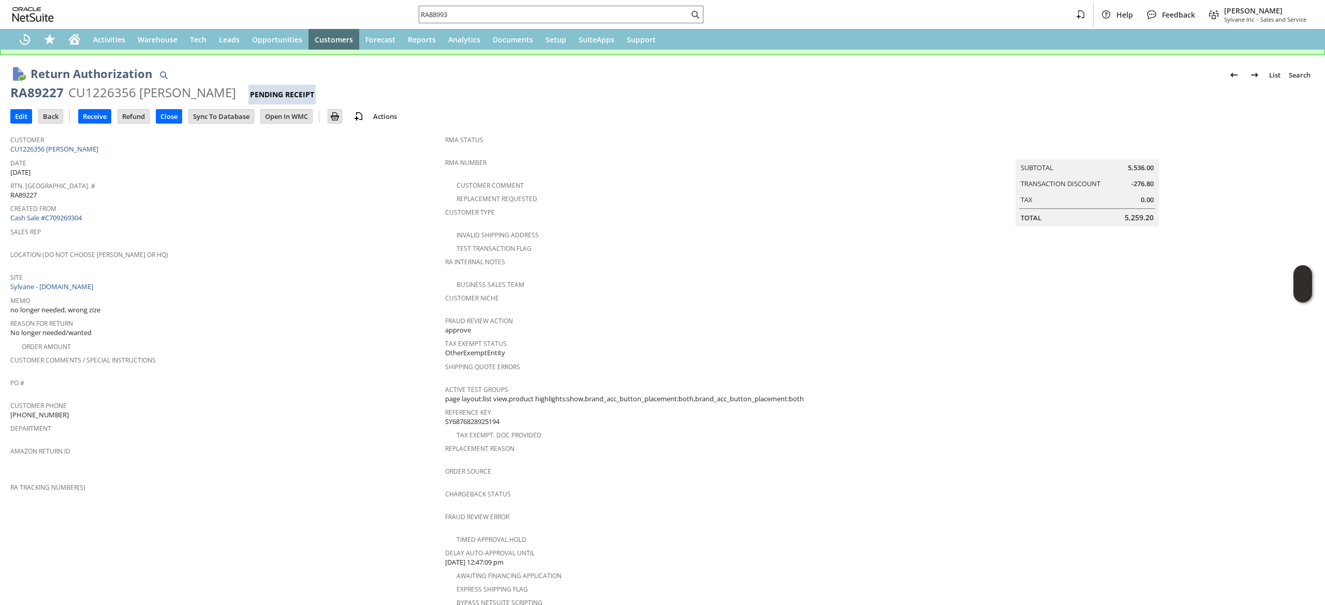
click at [126, 149] on div "Customer CU1226356 Alex Naumenko" at bounding box center [225, 143] width 430 height 22
copy tbody "CU1226356 Alex Naumenko"
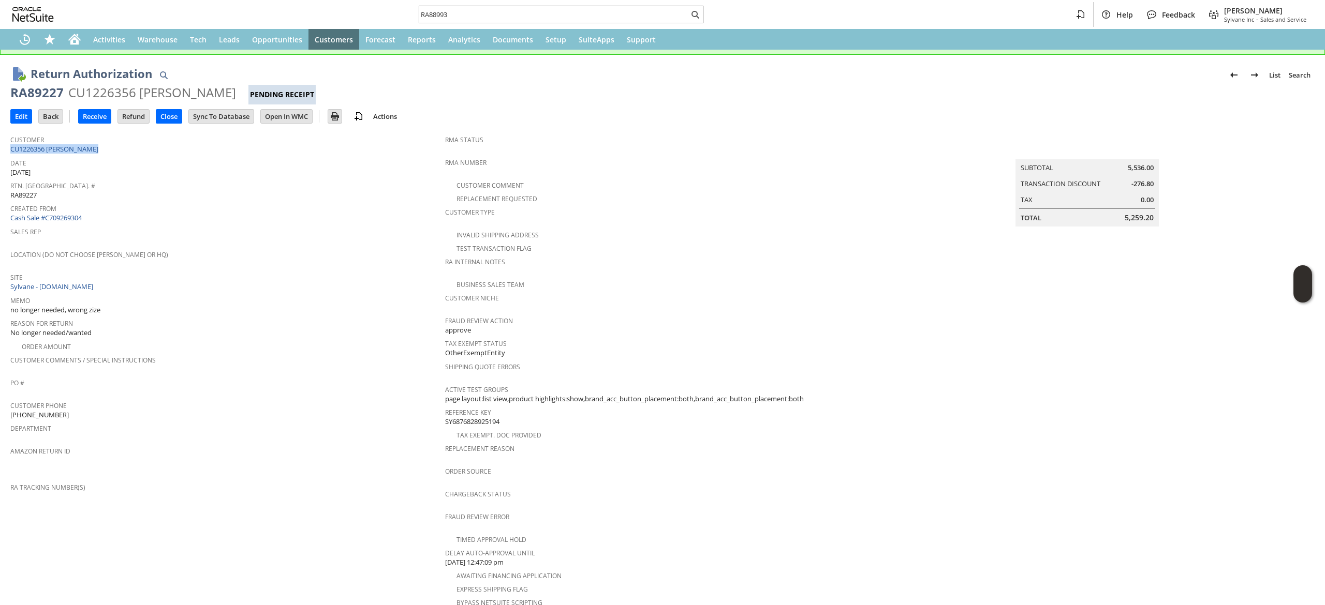
copy tbody "CU1226356 Alex Naumenko"
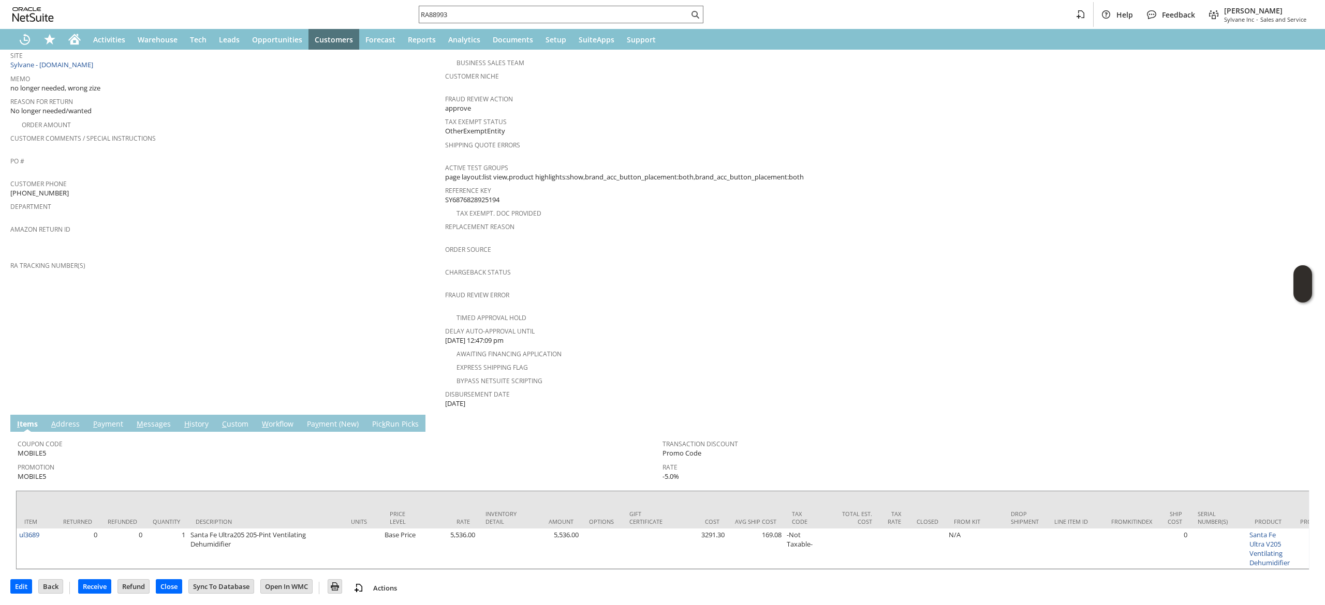
click at [45, 415] on td "A ddress" at bounding box center [66, 423] width 42 height 17
click at [50, 419] on link "A ddress" at bounding box center [66, 424] width 34 height 11
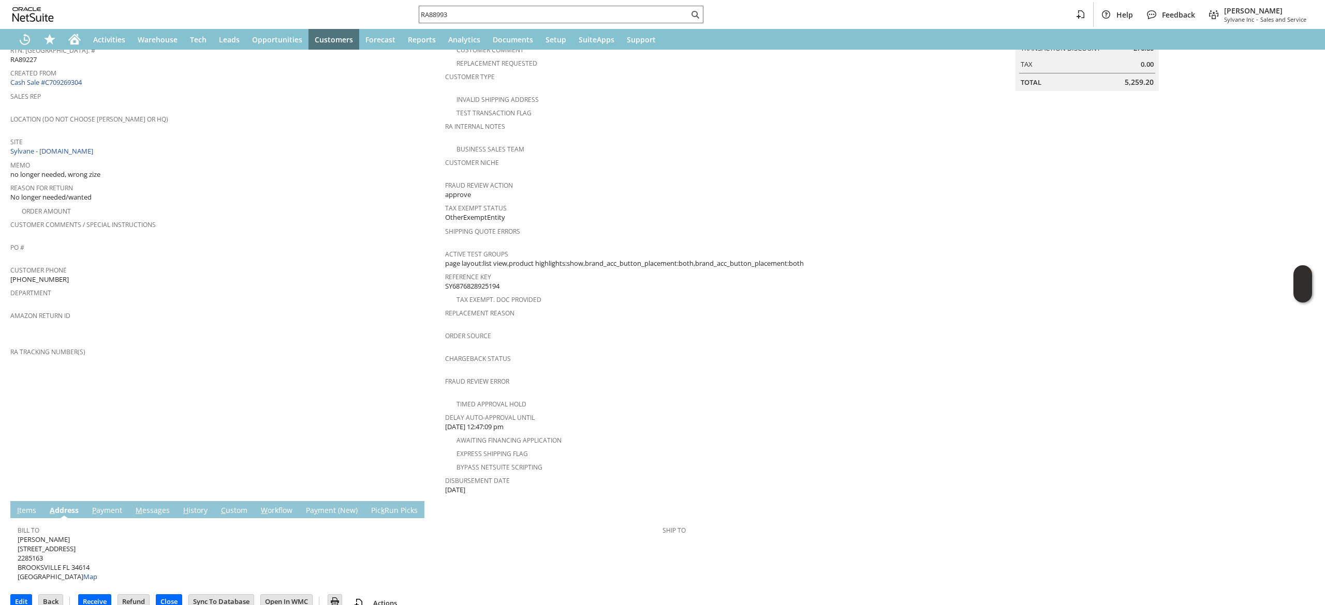
click at [72, 538] on span "Alex Naumenko 11228 SHIVERING OWL AVE 2285163 BROOKSVILLE FL 34614 United State…" at bounding box center [58, 558] width 80 height 47
copy span "11228 SHIVERING OWL AVE"
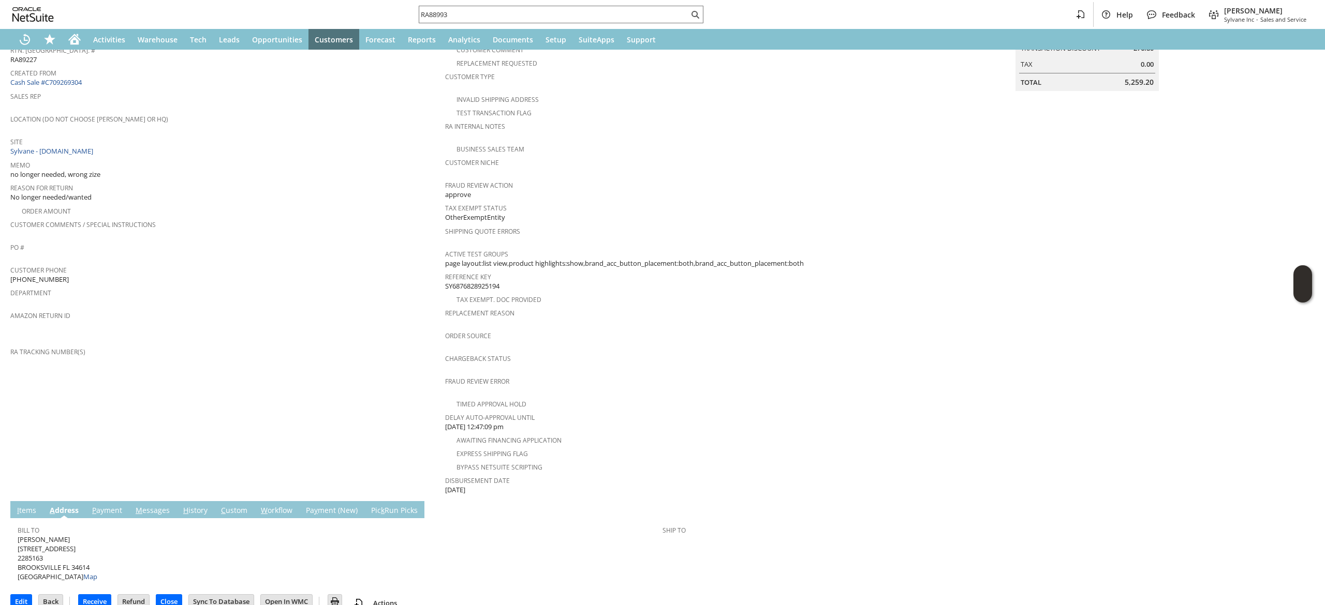
click at [75, 549] on span "Alex Naumenko 11228 SHIVERING OWL AVE 2285163 BROOKSVILLE FL 34614 United State…" at bounding box center [58, 558] width 80 height 47
click at [77, 549] on span "Alex Naumenko 11228 SHIVERING OWL AVE 2285163 BROOKSVILLE FL 34614 United State…" at bounding box center [58, 558] width 80 height 47
copy span "34614"
click at [22, 506] on link "I tems" at bounding box center [26, 511] width 24 height 11
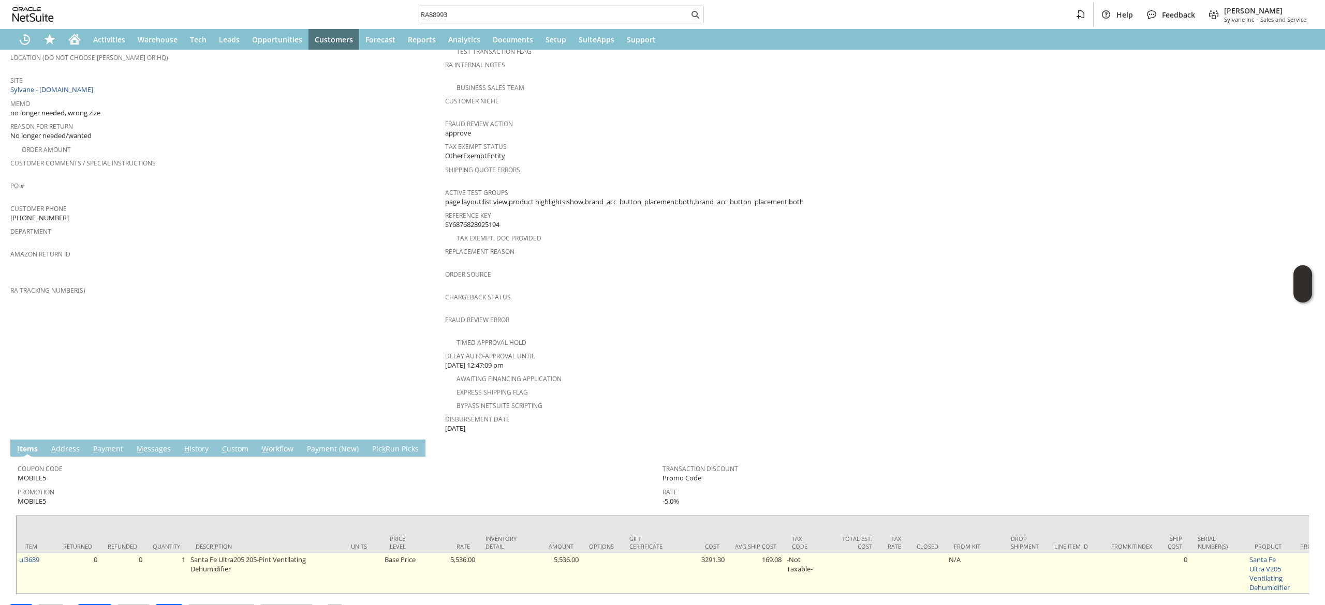
scroll to position [257, 0]
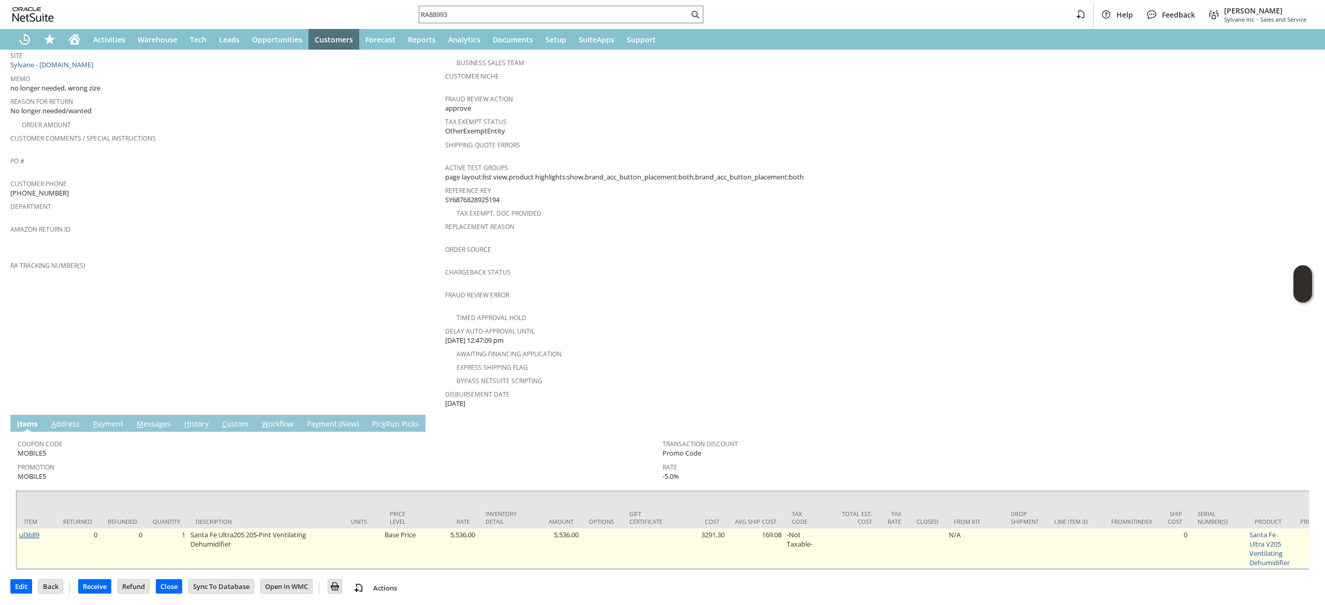
click at [27, 530] on link "ul3689" at bounding box center [29, 534] width 20 height 9
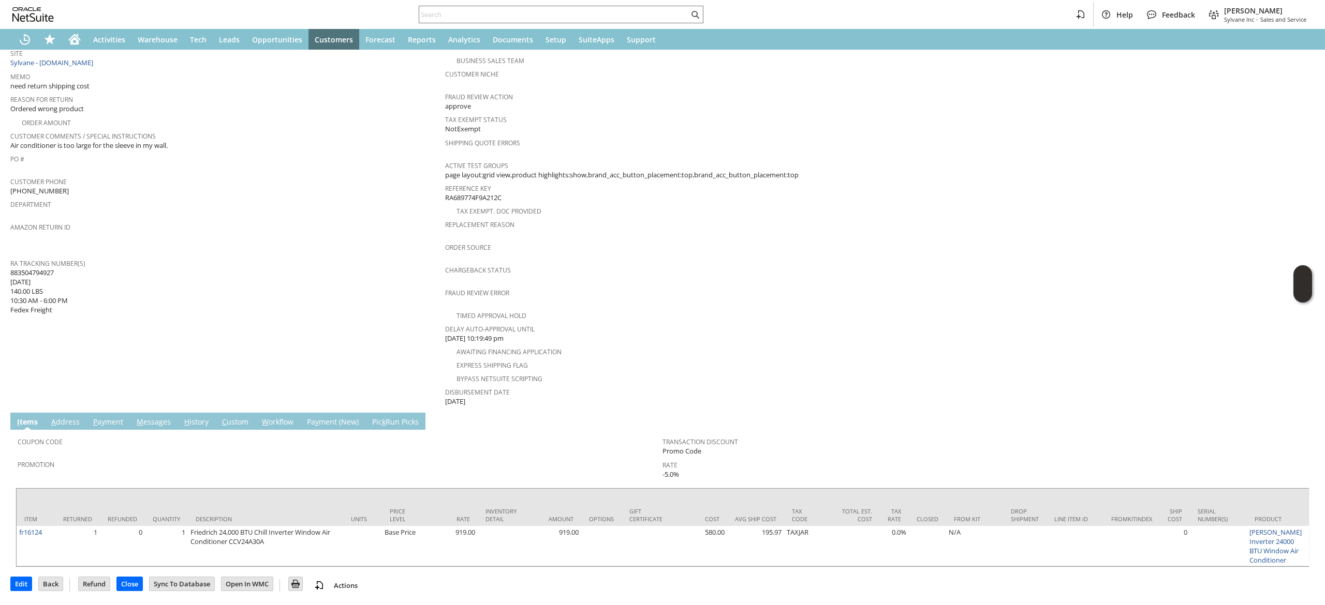
scroll to position [220, 0]
click at [39, 268] on span "883504794927 [DATE] 140.00 LBS 10:30 AM - 6:00 PM Fedex Freight" at bounding box center [38, 291] width 57 height 47
copy span "883504794927"
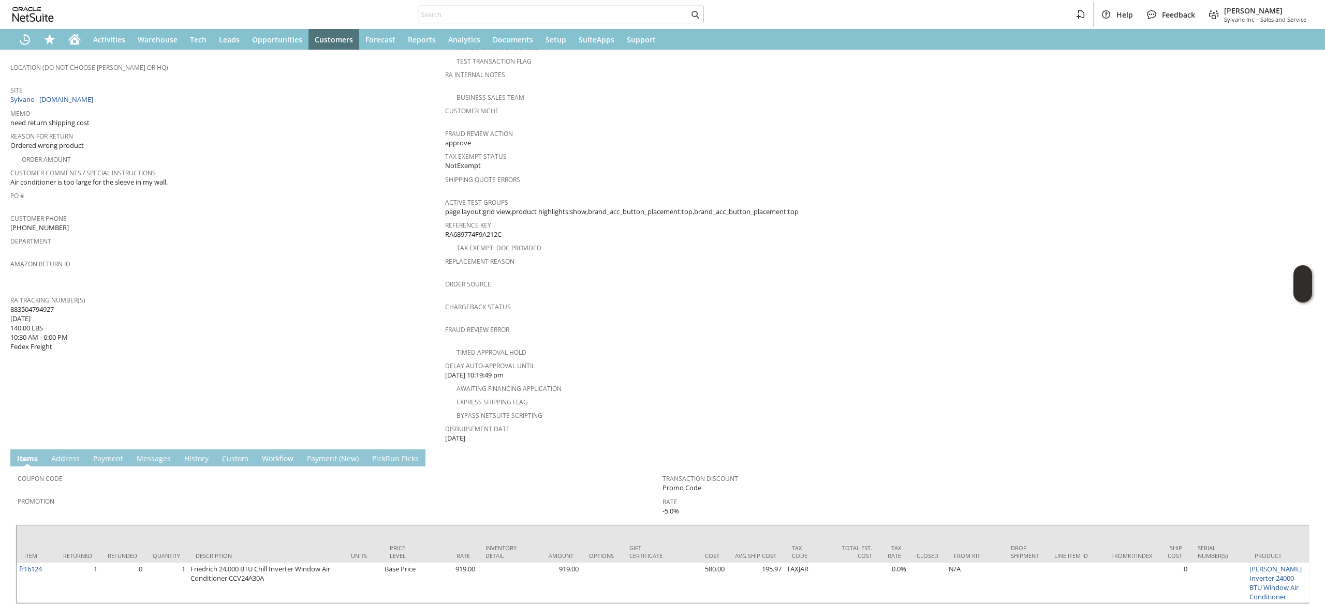
scroll to position [183, 0]
click at [38, 304] on span "883504794927 [DATE] 140.00 LBS 10:30 AM - 6:00 PM Fedex Freight" at bounding box center [38, 327] width 57 height 47
drag, startPoint x: 9, startPoint y: 300, endPoint x: 42, endPoint y: 300, distance: 33.6
click at [42, 300] on div "Return Authorization List Search RA88993 CU1228541 Rolecek Productions Pending …" at bounding box center [662, 254] width 1325 height 775
click at [42, 304] on span "883504794927 [DATE] 140.00 LBS 10:30 AM - 6:00 PM Fedex Freight" at bounding box center [38, 327] width 57 height 47
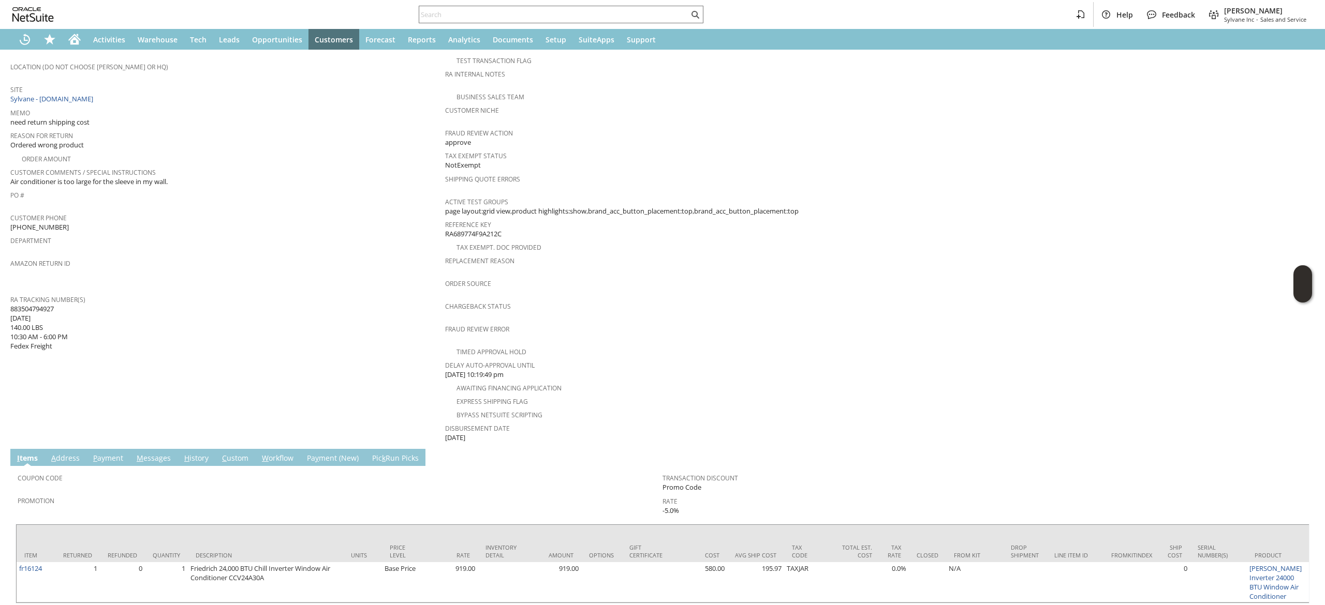
drag, startPoint x: 50, startPoint y: 298, endPoint x: 9, endPoint y: 297, distance: 40.9
click at [9, 297] on div "Return Authorization List Search RA88993 CU1228541 Rolecek Productions Pending …" at bounding box center [662, 254] width 1325 height 775
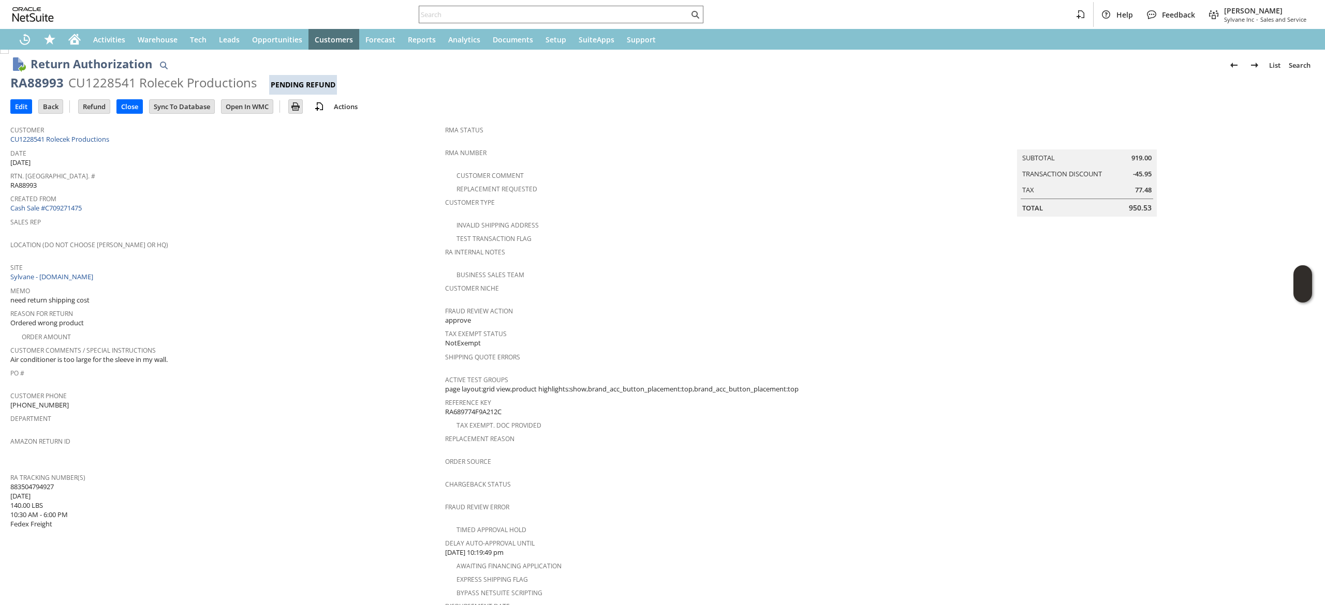
scroll to position [6, 0]
drag, startPoint x: 278, startPoint y: 399, endPoint x: 203, endPoint y: 321, distance: 108.3
click at [203, 328] on div "Order Amount" at bounding box center [227, 334] width 435 height 12
click at [197, 318] on div "Reason For Return Ordered wrong product" at bounding box center [225, 316] width 430 height 22
click at [154, 140] on div "Customer CU1228541 Rolecek Productions" at bounding box center [225, 132] width 430 height 22
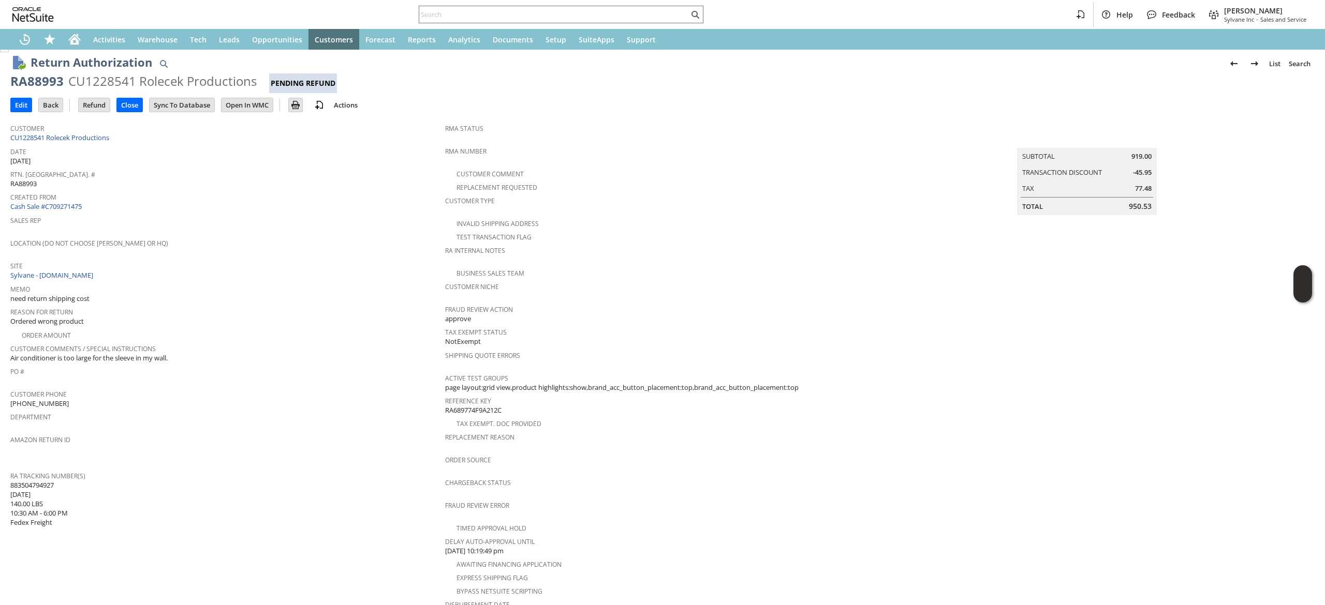
click at [154, 140] on div "Customer CU1228541 Rolecek Productions" at bounding box center [225, 132] width 430 height 22
copy tbody "CU1228541 Rolecek Productions"
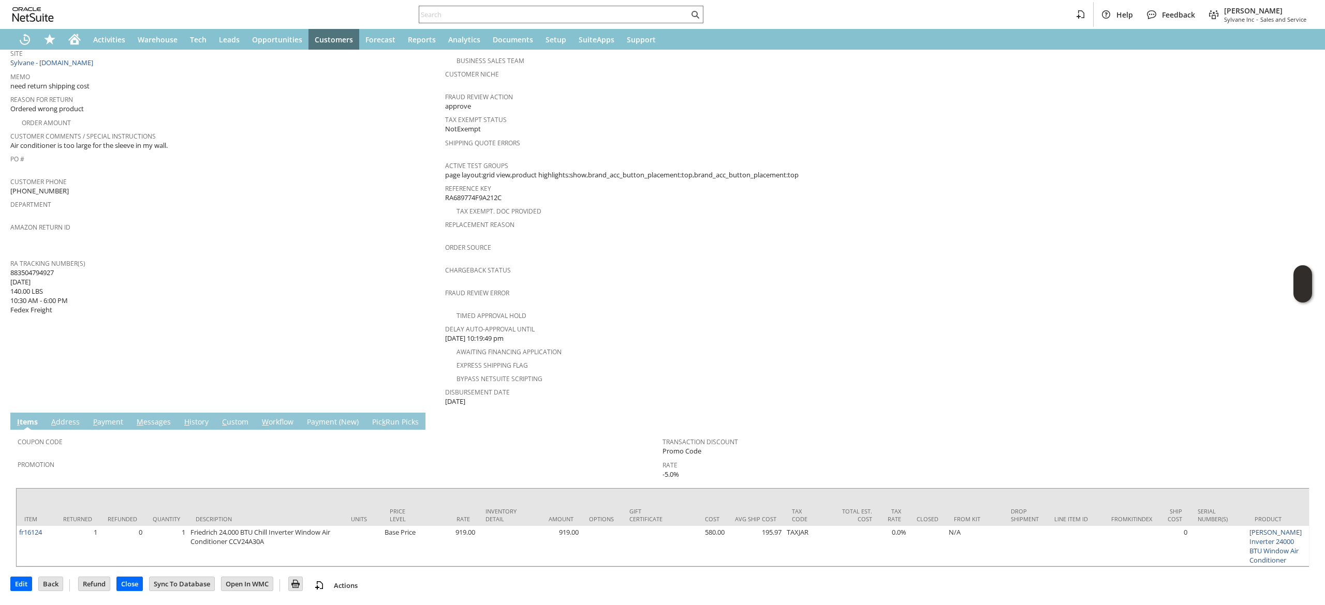
click at [66, 417] on link "A ddress" at bounding box center [66, 422] width 34 height 11
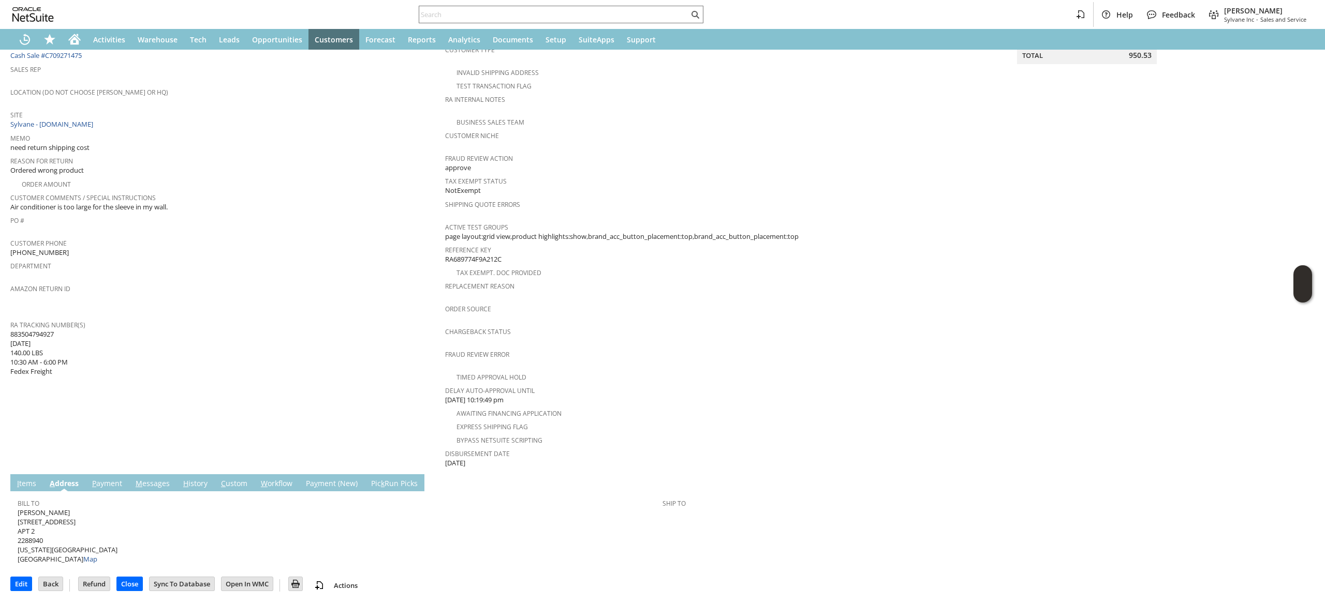
scroll to position [140, 0]
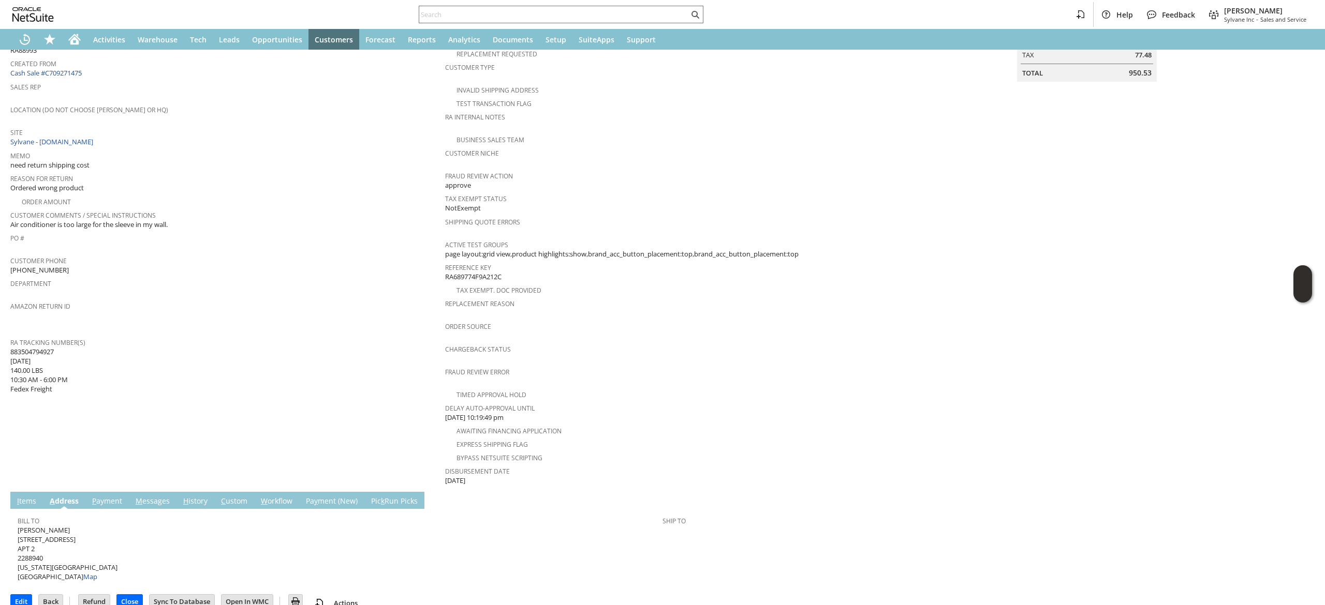
click at [38, 526] on span "Alex J Rolecek 126 W 82ND ST APT 2 2288940 NEW YORK NY 10024 United States Map" at bounding box center [68, 554] width 100 height 56
copy span "126 W 82ND ST"
click at [79, 552] on span "Alex J Rolecek 126 W 82ND ST APT 2 2288940 NEW YORK NY 10024 United States Map" at bounding box center [68, 554] width 100 height 56
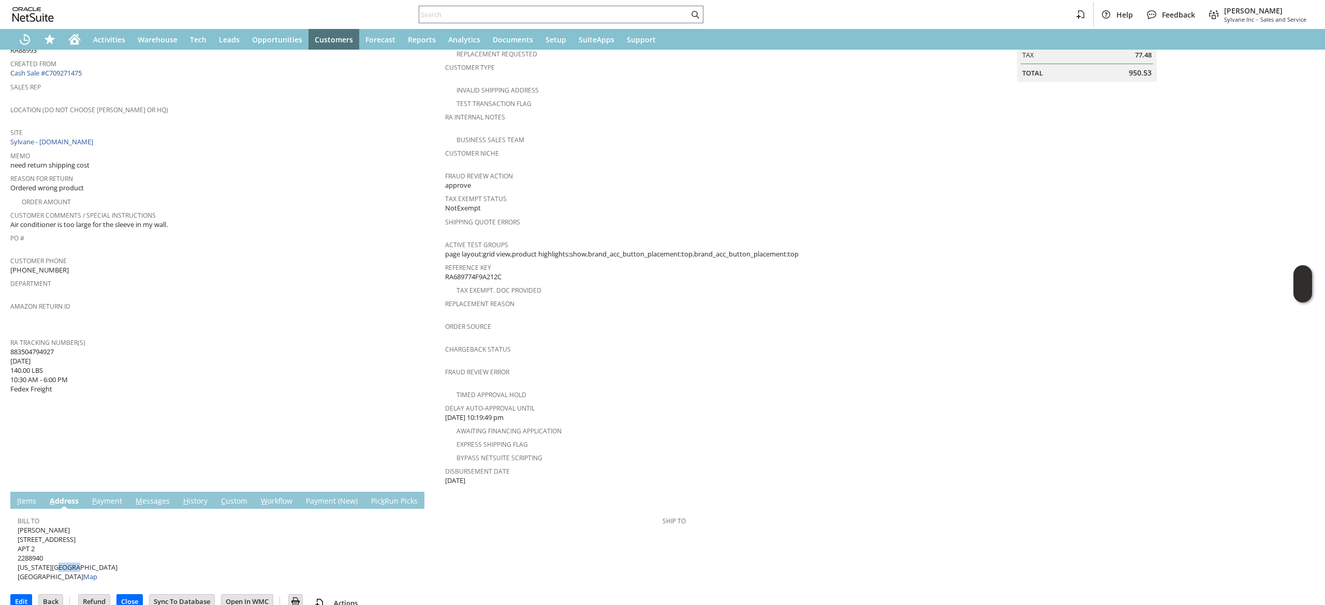
click at [79, 552] on span "Alex J Rolecek 126 W 82ND ST APT 2 2288940 NEW YORK NY 10024 United States Map" at bounding box center [68, 554] width 100 height 56
copy span "10024"
click at [25, 496] on link "I tems" at bounding box center [26, 501] width 24 height 11
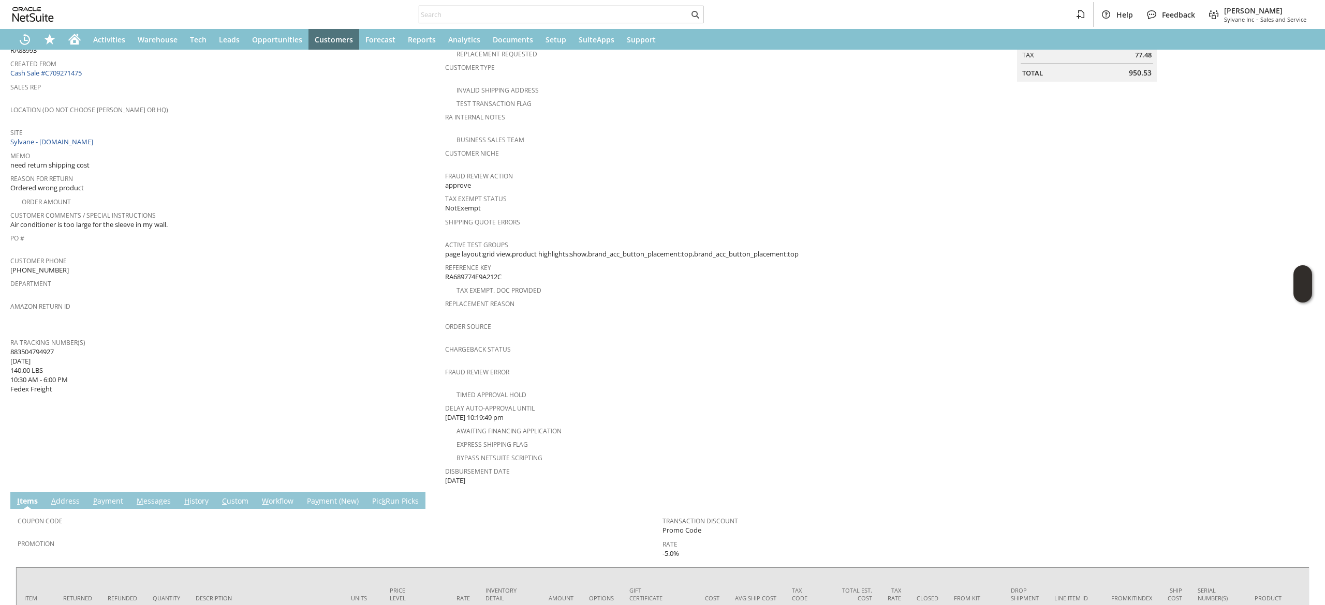
scroll to position [234, 0]
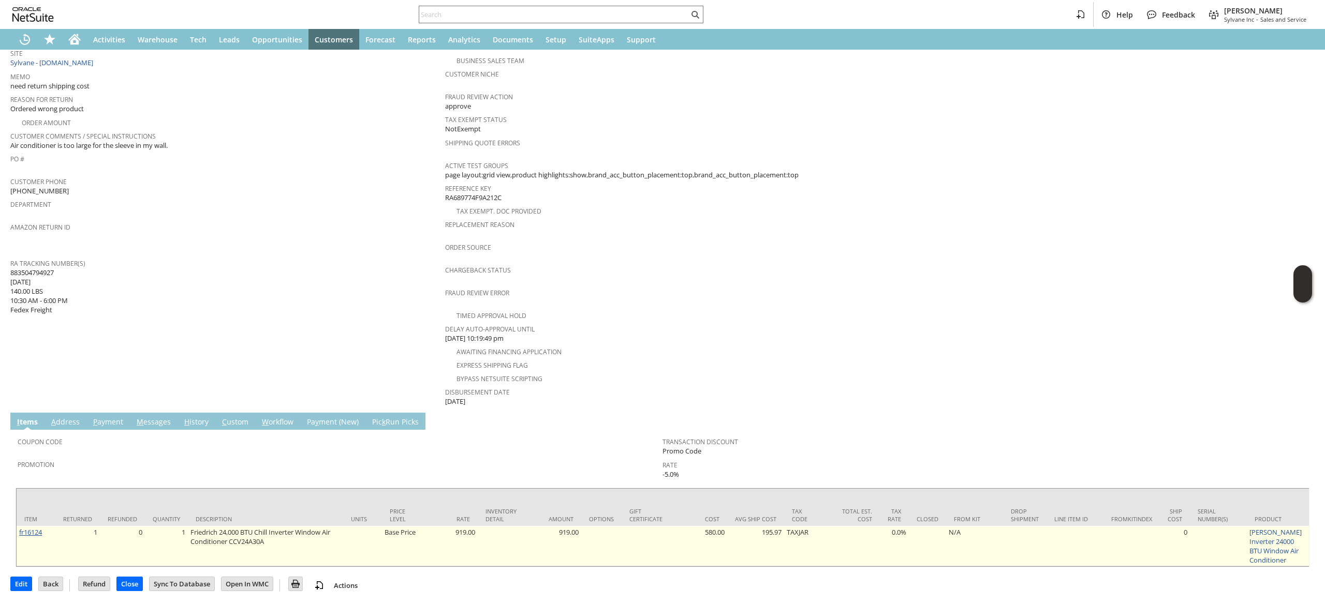
click at [27, 528] on link "fr16124" at bounding box center [30, 532] width 23 height 9
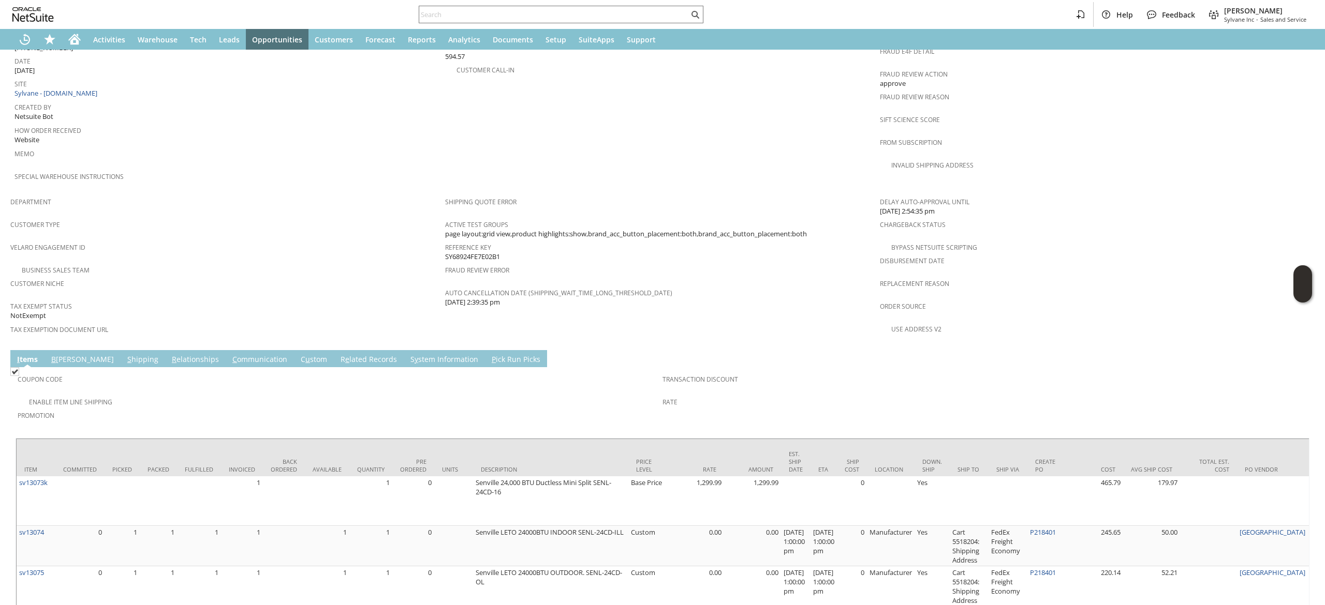
click at [125, 354] on link "S hipping" at bounding box center [143, 359] width 36 height 11
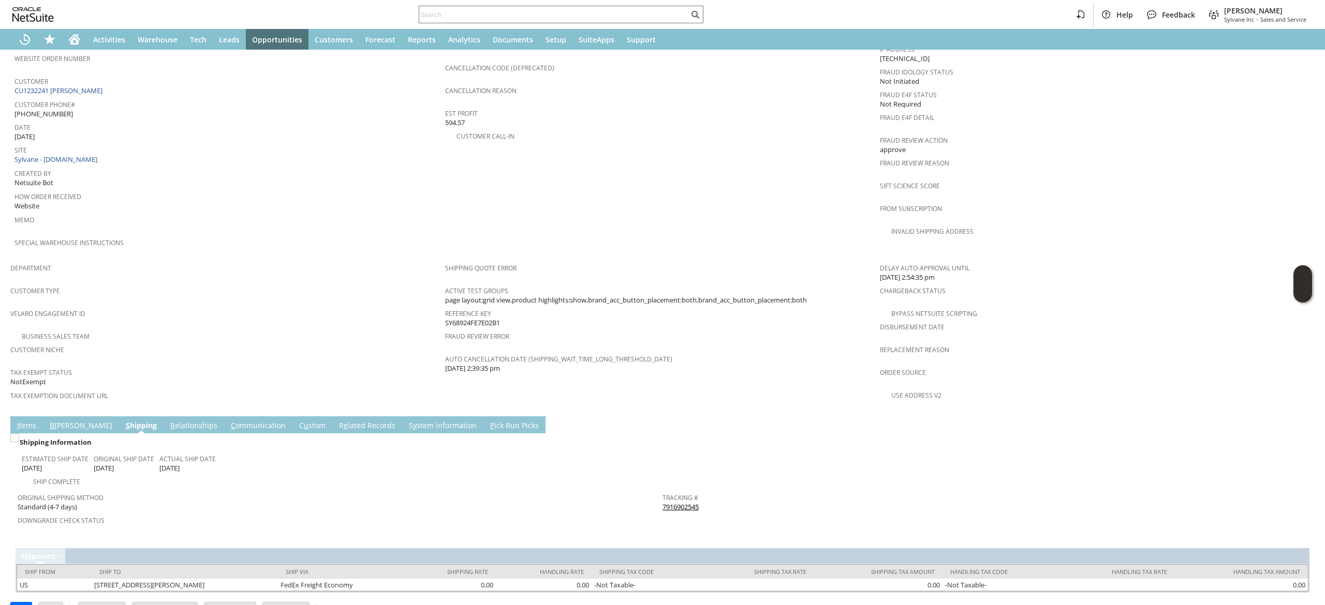
click at [668, 503] on link "7916902545" at bounding box center [680, 507] width 36 height 9
click at [702, 491] on div "Tracking # 7916902545" at bounding box center [982, 502] width 640 height 22
copy tbody "7916902545 Return Tracking #"
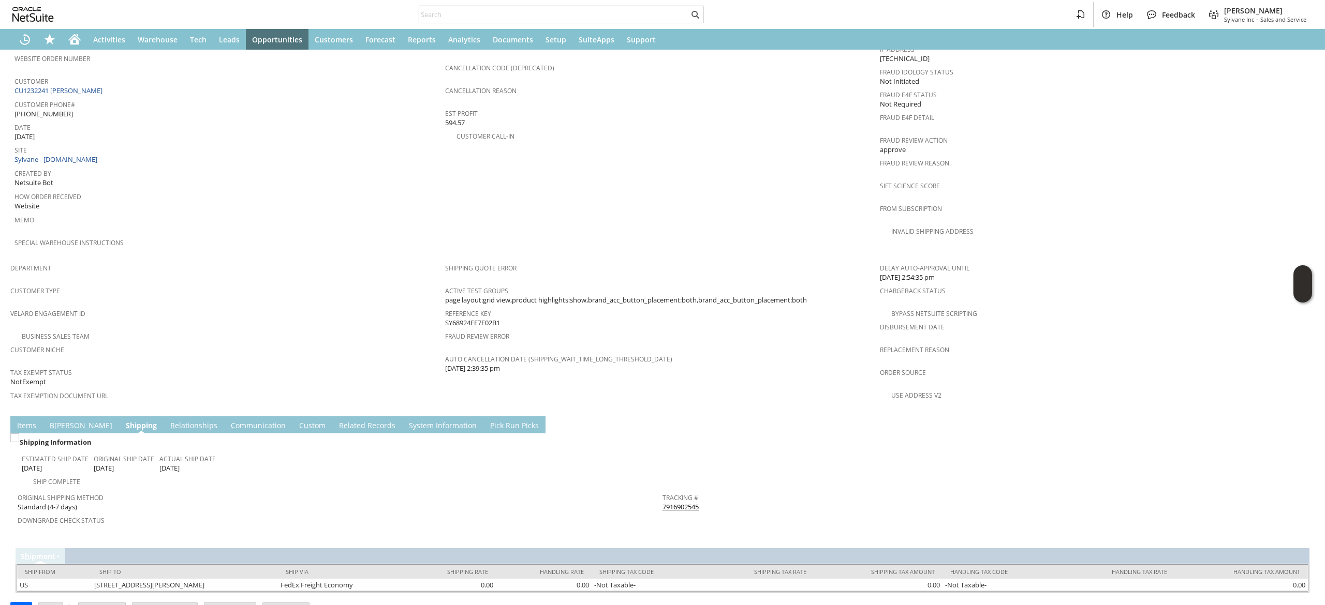
click at [24, 417] on td "I tems" at bounding box center [26, 425] width 33 height 17
click at [23, 421] on link "I tems" at bounding box center [26, 426] width 24 height 11
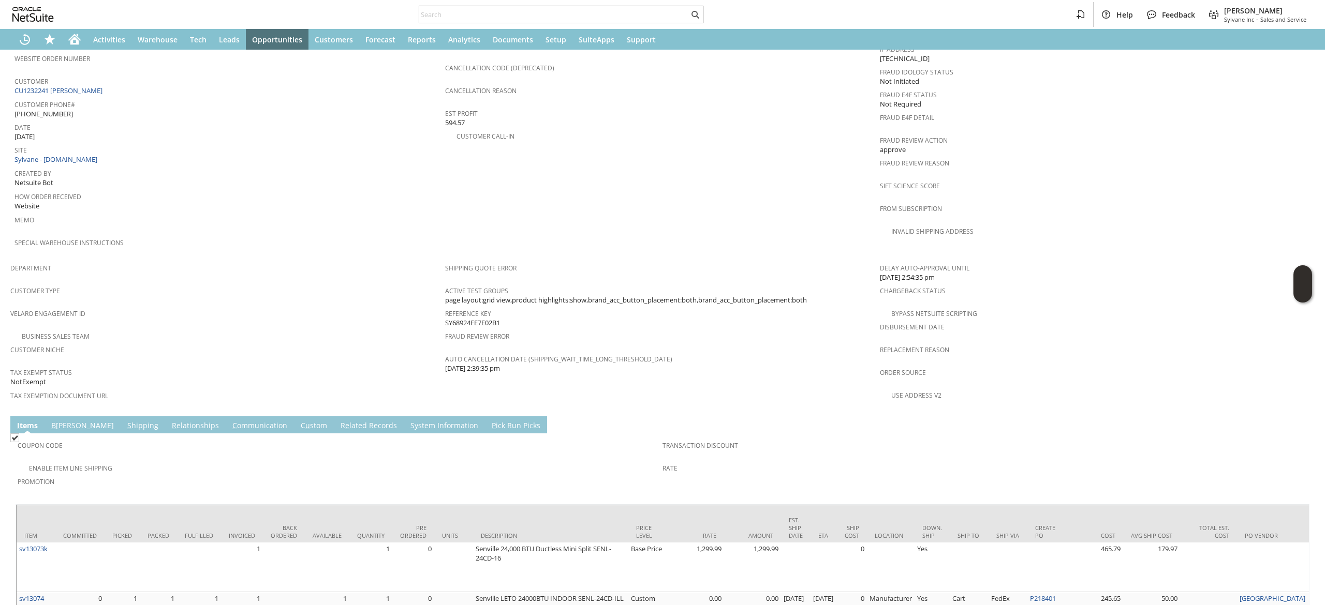
scroll to position [542, 0]
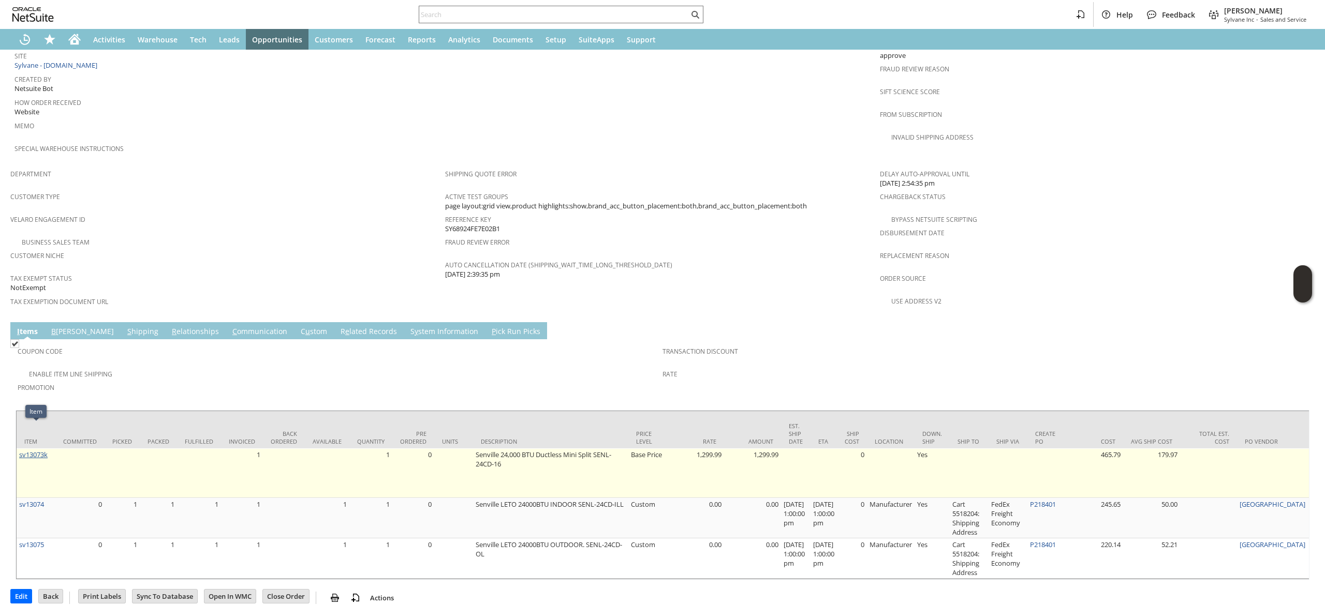
click at [27, 450] on link "sv13073k" at bounding box center [33, 454] width 28 height 9
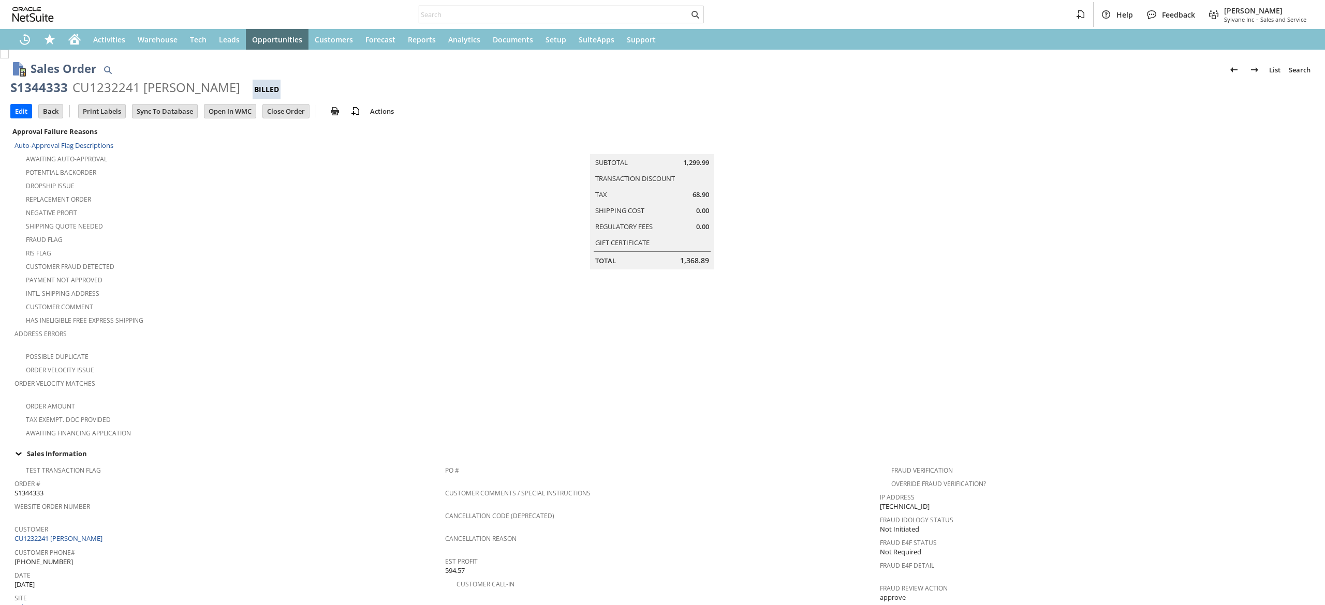
scroll to position [542, 0]
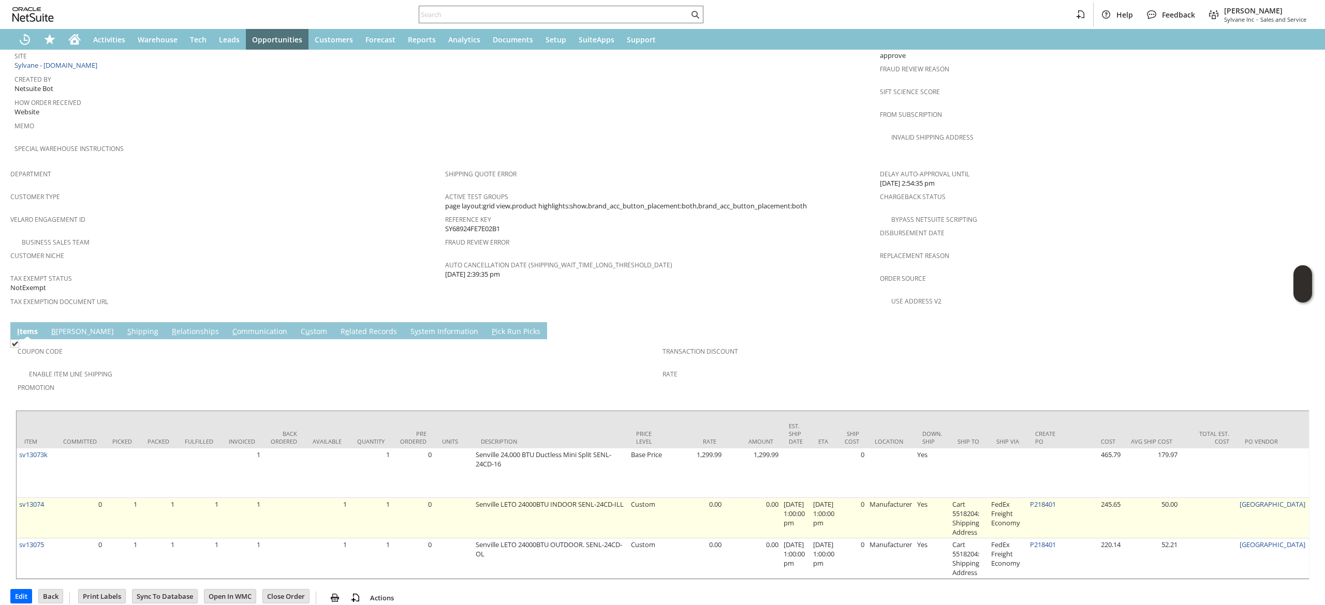
click at [1055, 498] on td "P218401" at bounding box center [1046, 518] width 39 height 40
click at [1058, 498] on td "P218401" at bounding box center [1046, 518] width 39 height 40
click at [1056, 500] on link "P218401" at bounding box center [1043, 504] width 26 height 9
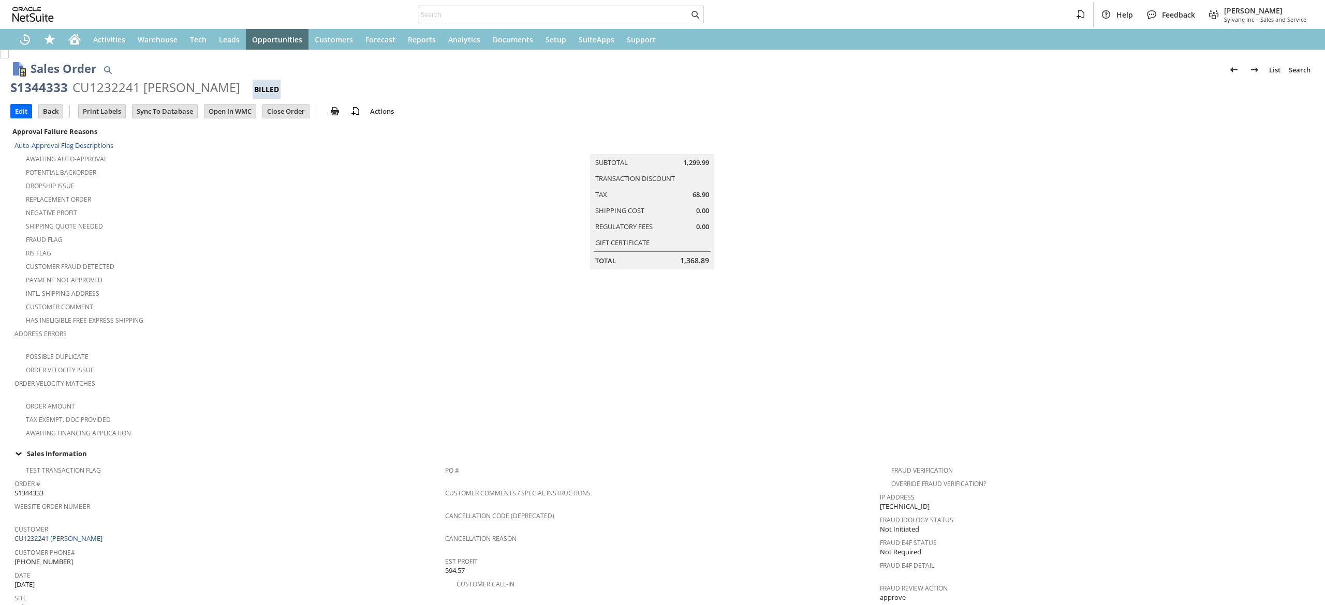
scroll to position [542, 0]
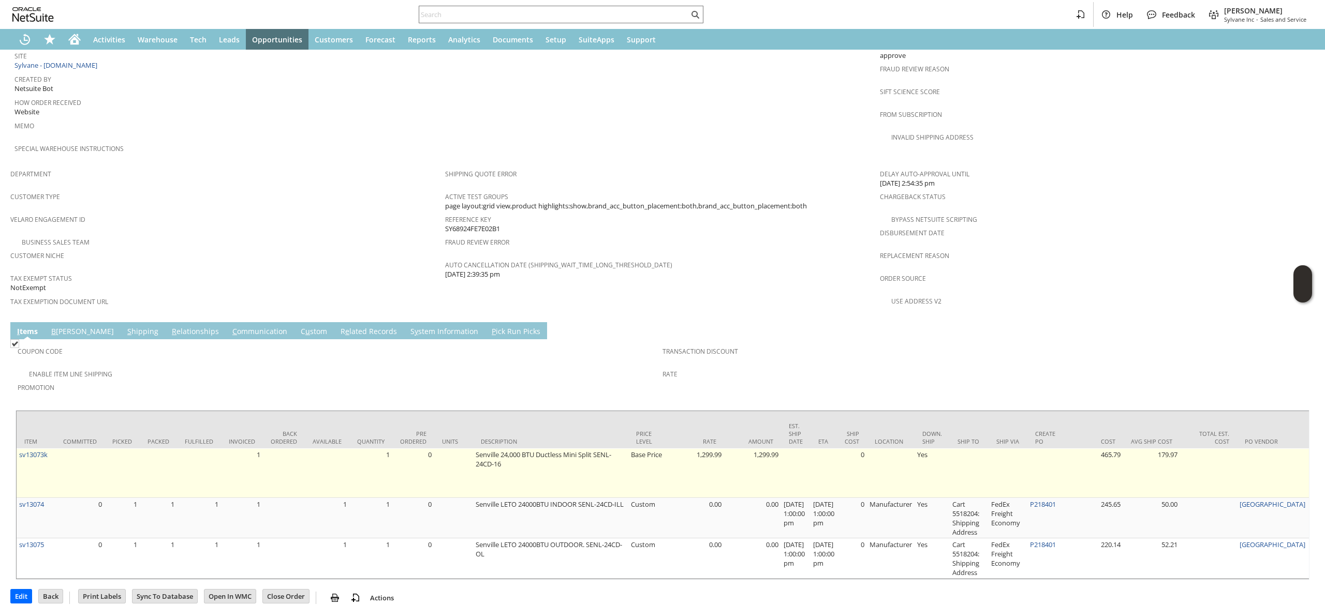
click at [50, 449] on td "sv13073k" at bounding box center [36, 474] width 39 height 50
click at [45, 450] on link "sv13073k" at bounding box center [33, 454] width 28 height 9
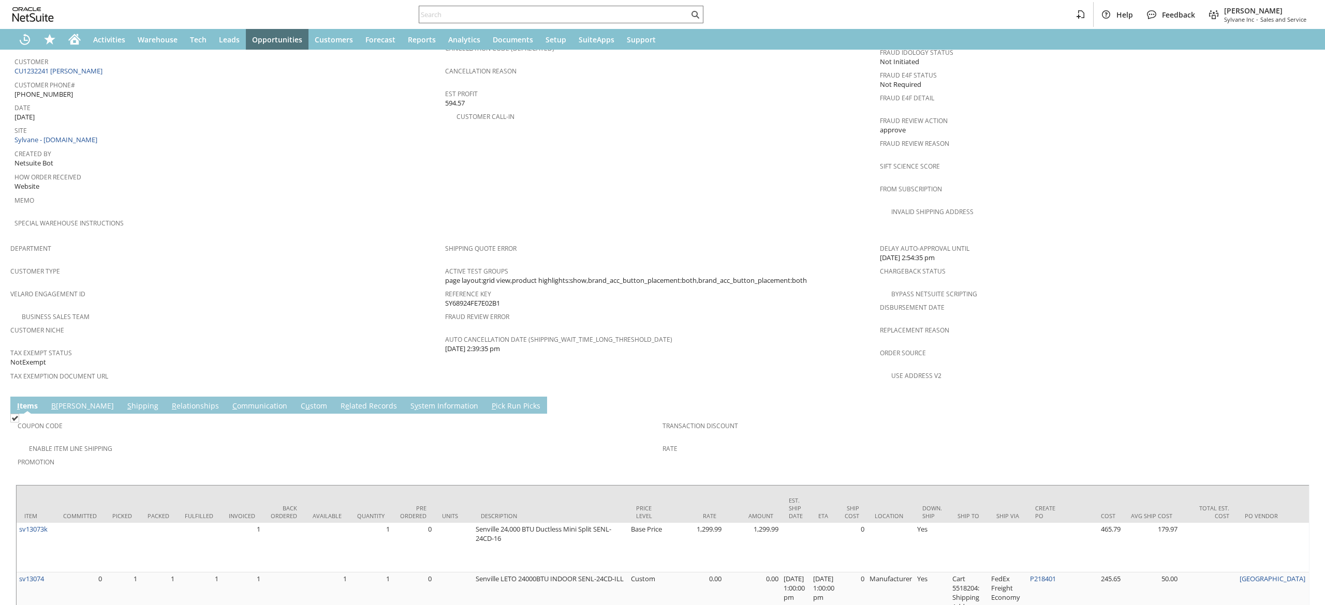
scroll to position [542, 0]
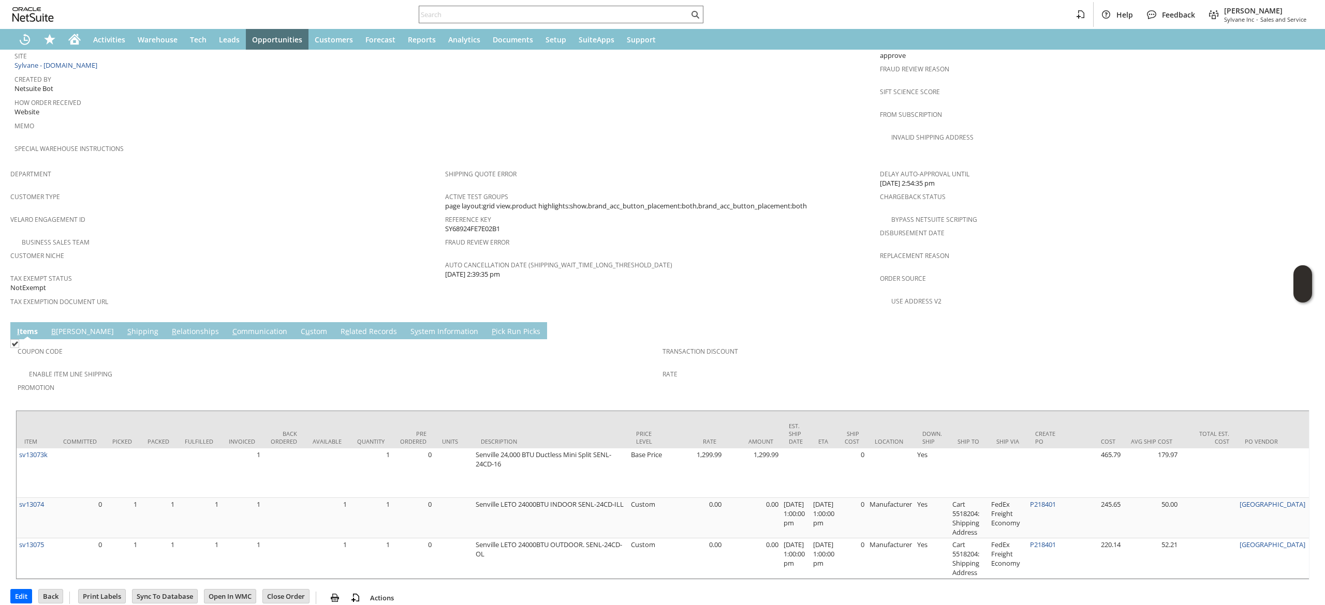
click at [335, 271] on span "Tax Exempt Status" at bounding box center [225, 277] width 430 height 12
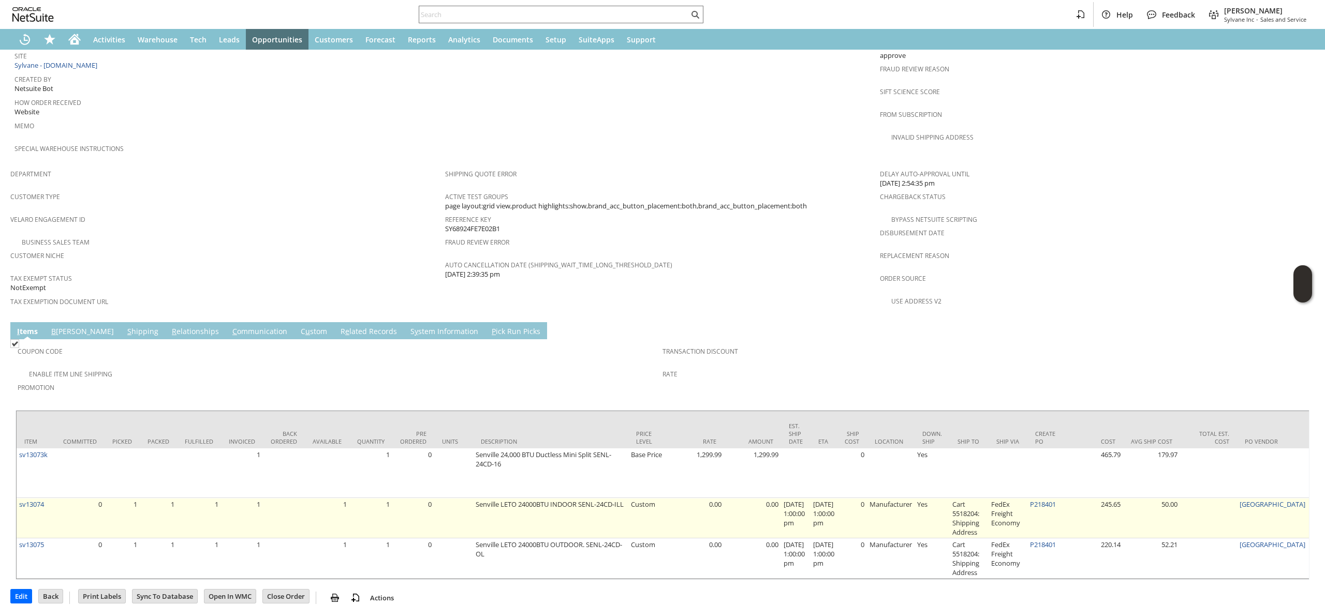
click at [1060, 498] on td "P218401" at bounding box center [1046, 518] width 39 height 40
click at [1056, 500] on link "P218401" at bounding box center [1043, 504] width 26 height 9
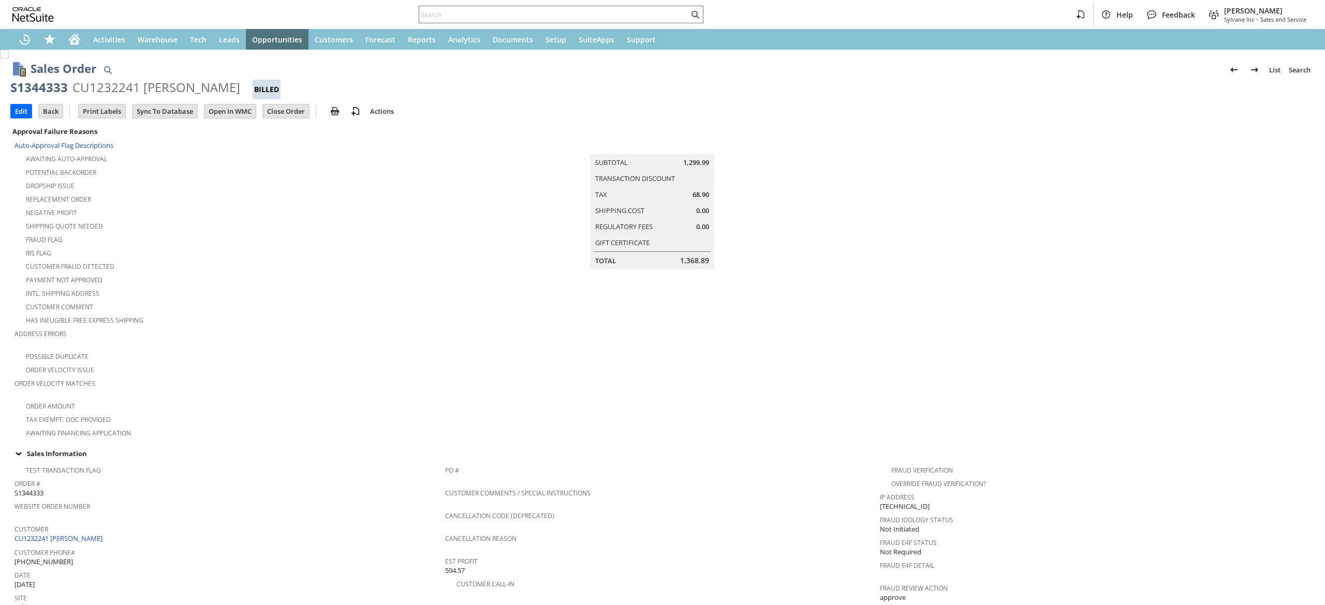
scroll to position [535, 0]
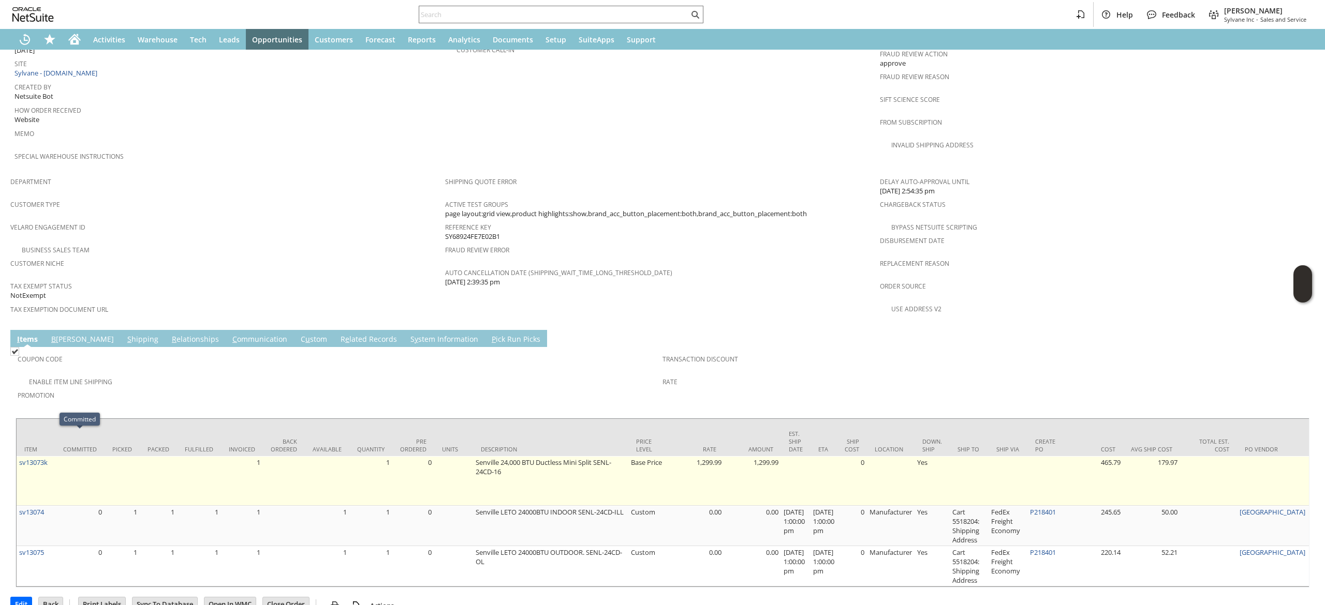
click at [36, 456] on td "sv13073k" at bounding box center [36, 481] width 39 height 50
click at [39, 458] on link "sv13073k" at bounding box center [33, 462] width 28 height 9
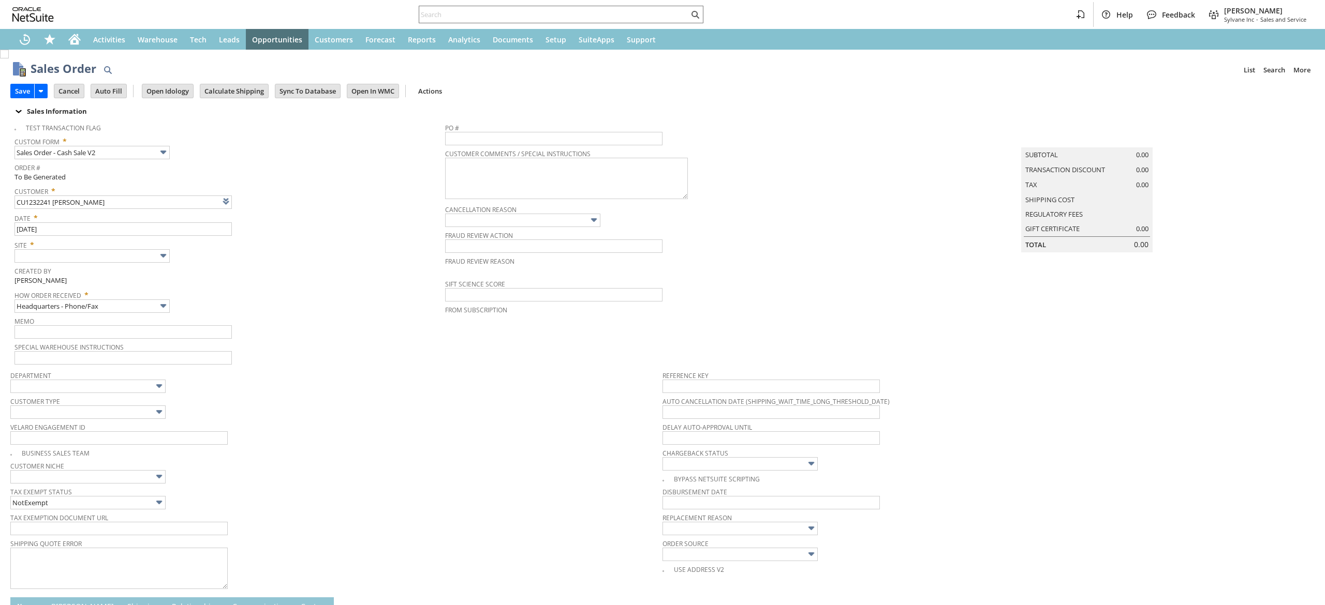
type input "Intelligent Recommendations ⁰"
click at [150, 252] on input "text" at bounding box center [91, 255] width 155 height 13
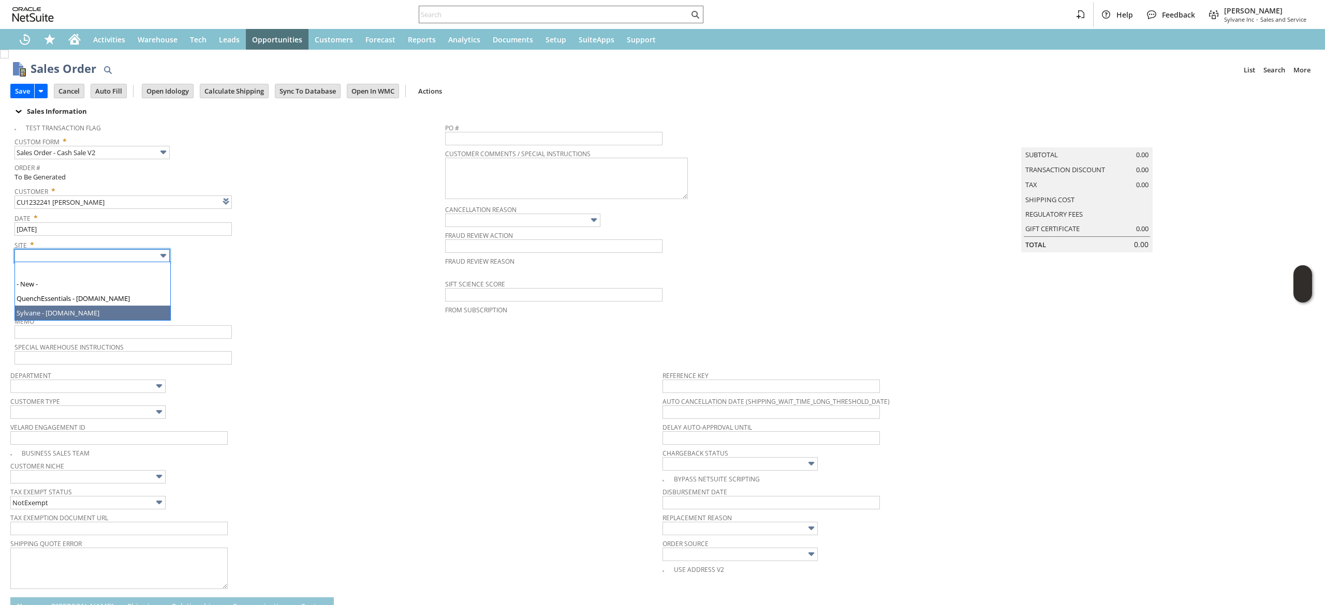
type input "Sylvane - [DOMAIN_NAME]"
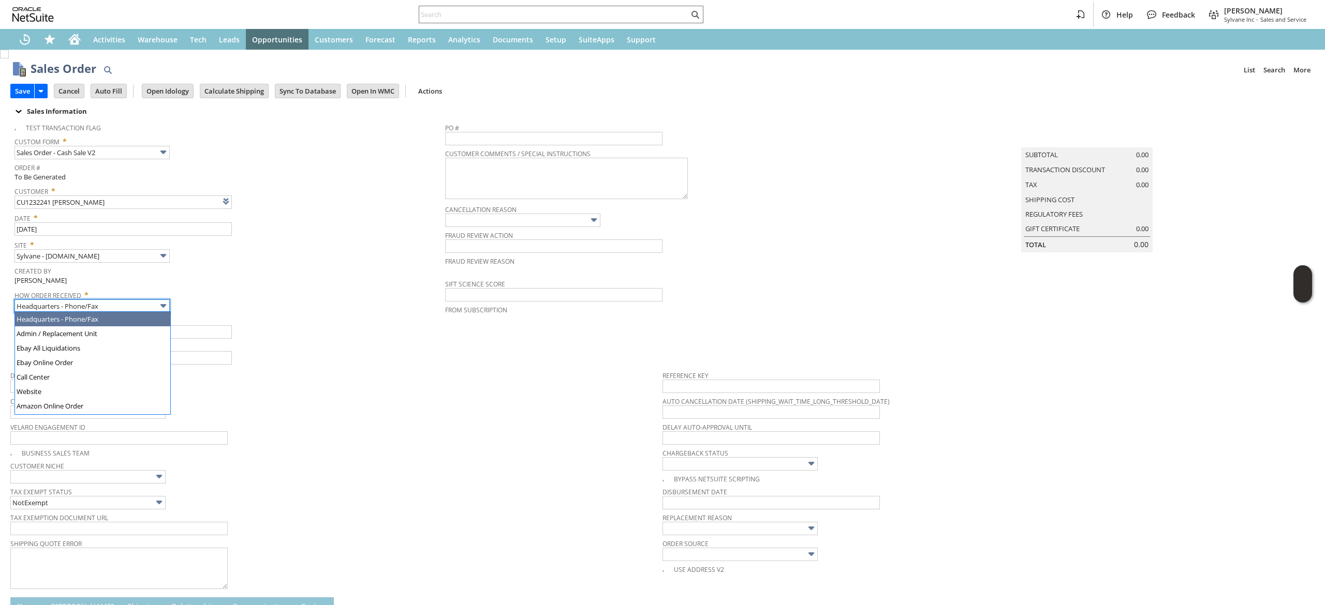
click at [130, 304] on input "Headquarters - Phone/Fax" at bounding box center [91, 306] width 155 height 13
type input "Admin / Replacement Unit"
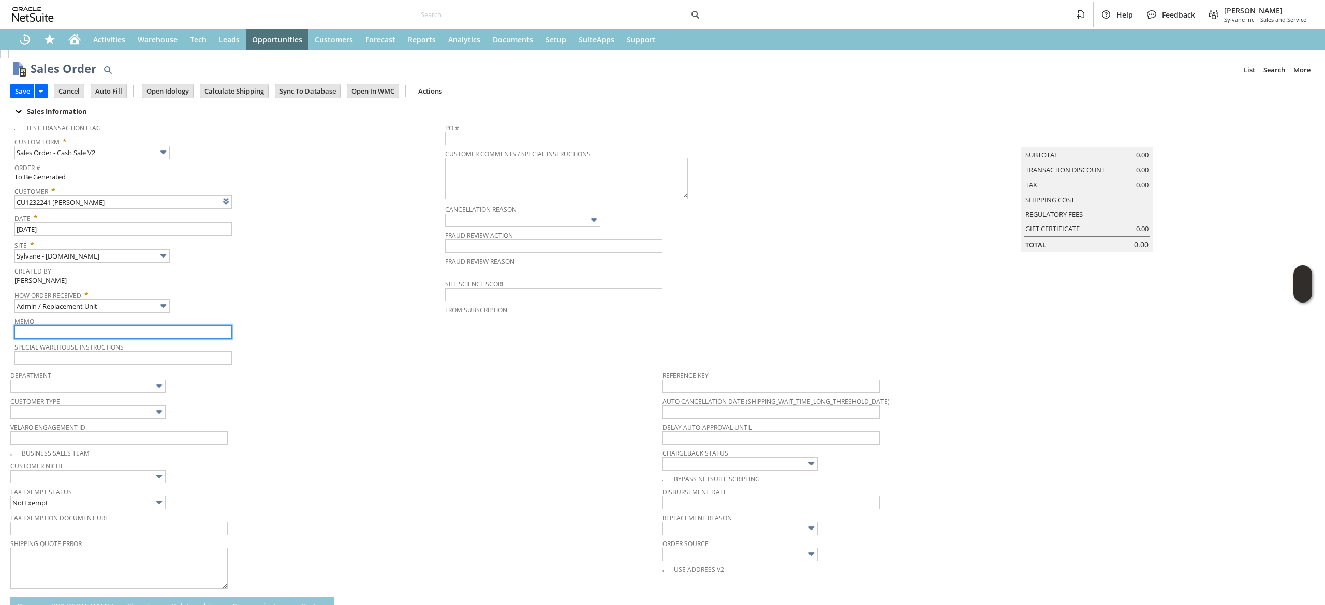
click at [127, 328] on input "text" at bounding box center [122, 332] width 217 height 13
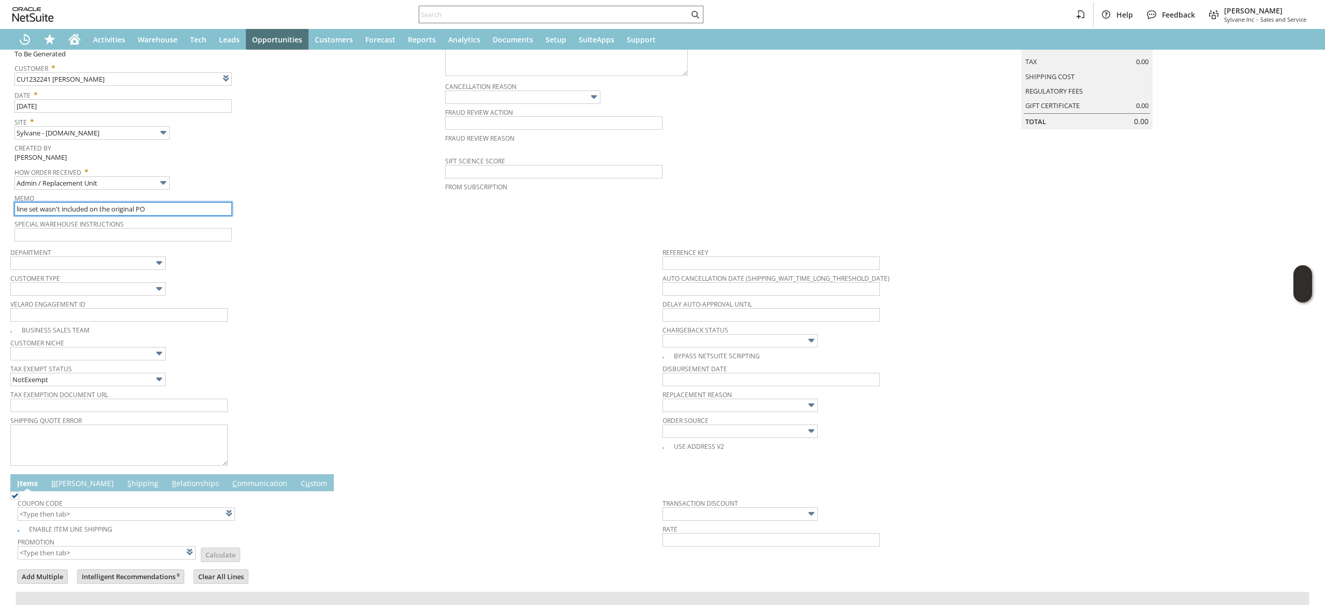
scroll to position [125, 0]
type input "line set wasn't included on the original PO"
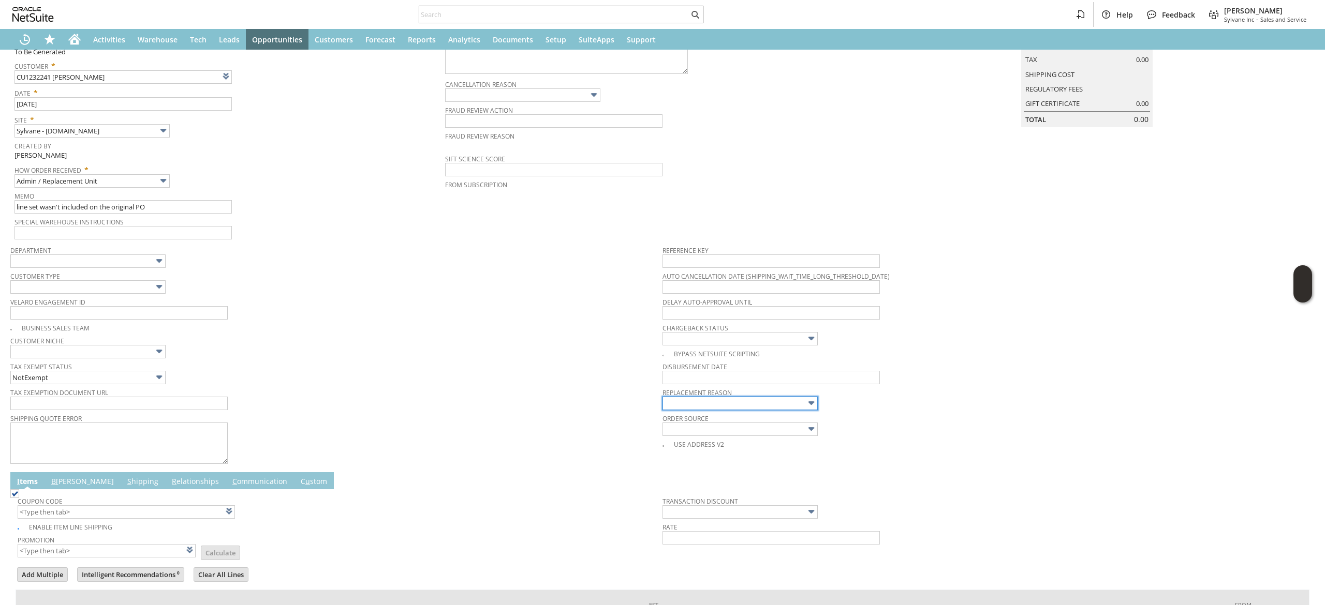
click at [687, 401] on input "text" at bounding box center [739, 403] width 155 height 13
type input "Listing Issue"
click at [253, 266] on div "Department" at bounding box center [333, 255] width 647 height 25
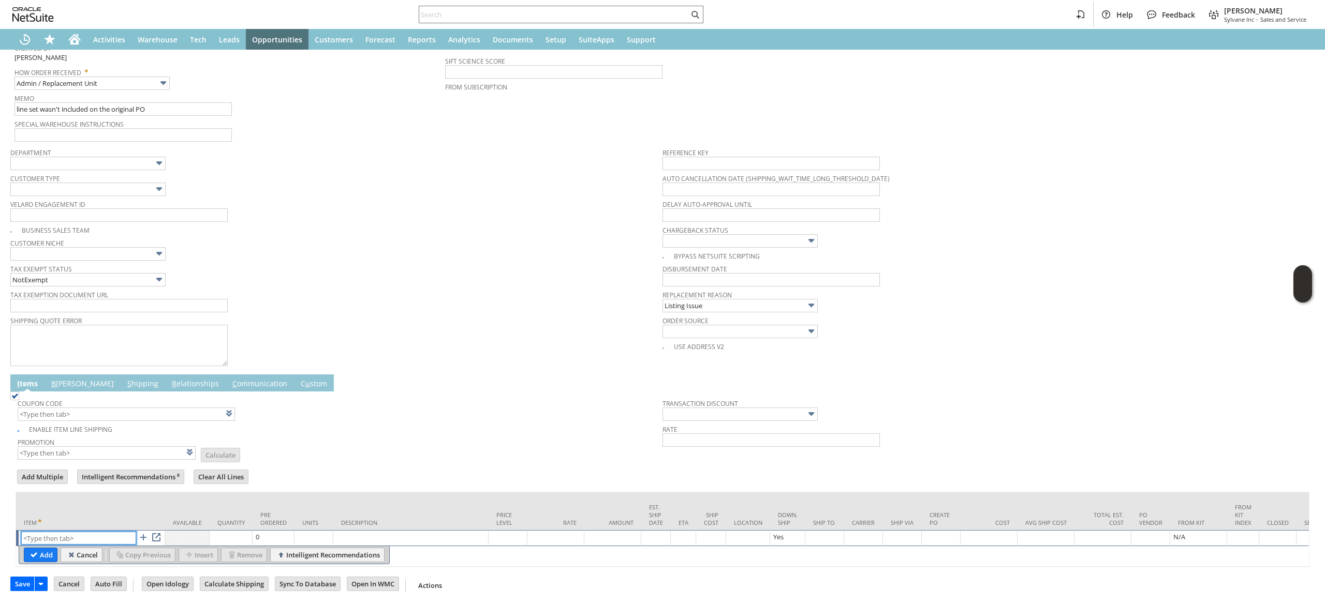
click at [98, 532] on input "text" at bounding box center [78, 538] width 115 height 13
paste input "sv111"
type input "sv111"
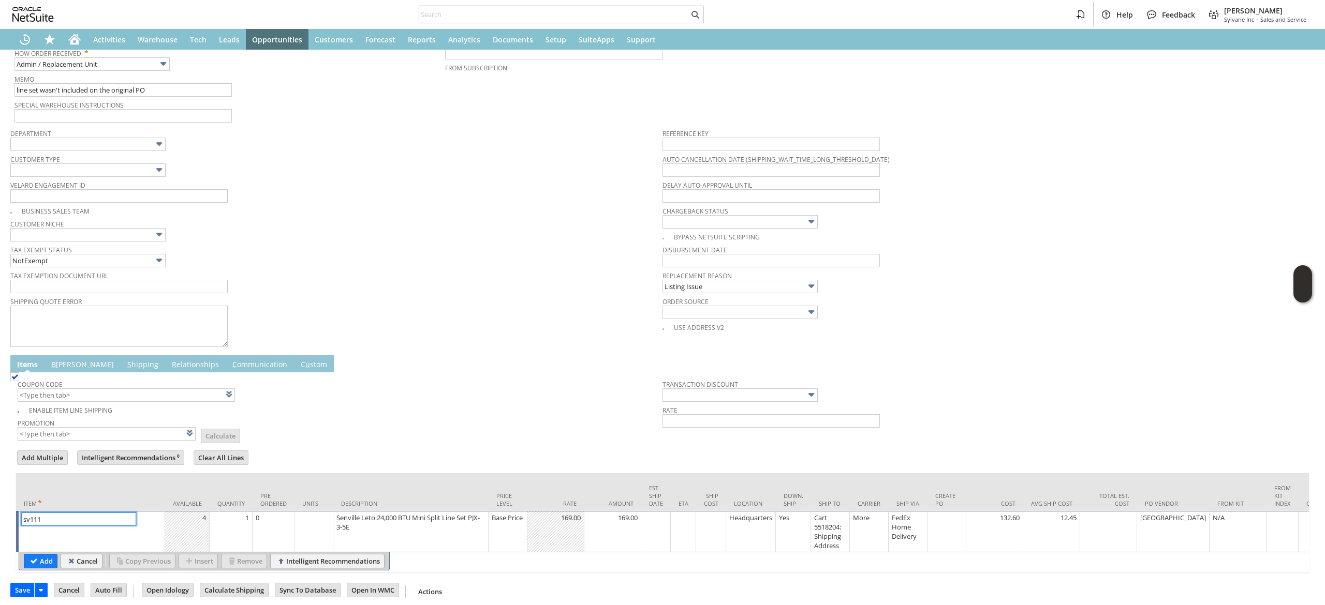
type input "Base Price"
type input "sv111"
click at [504, 523] on div "Base Price" at bounding box center [507, 518] width 33 height 10
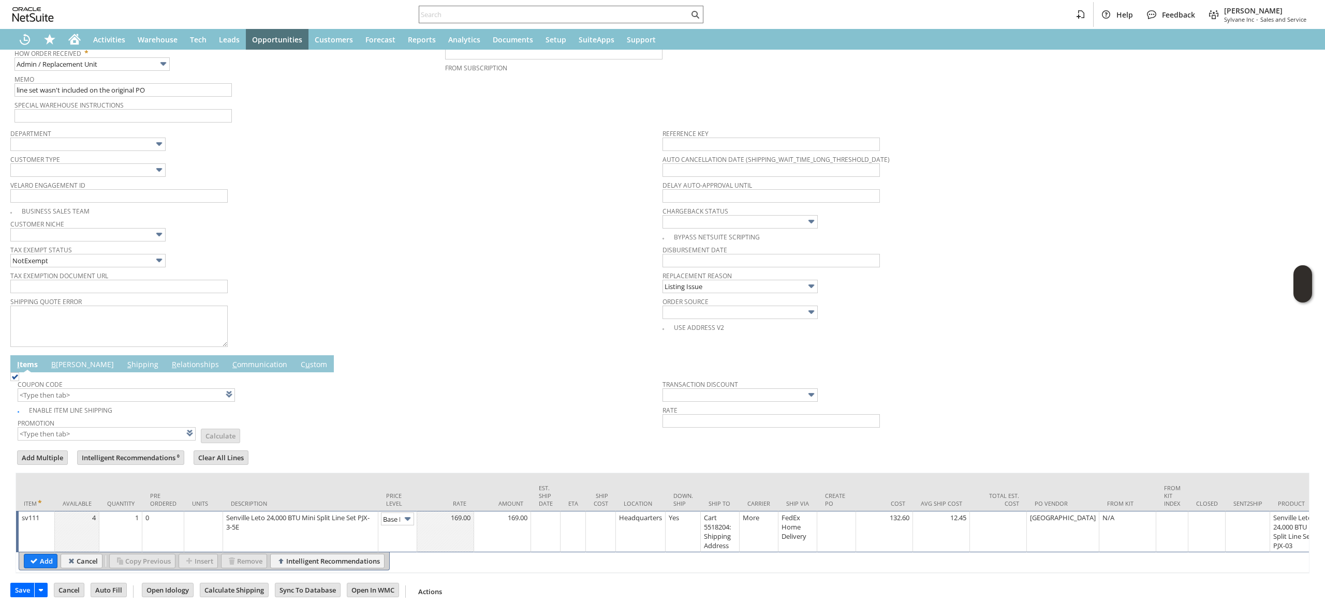
scroll to position [0, 16]
click at [406, 524] on img at bounding box center [408, 519] width 12 height 12
type input "Custom"
click at [434, 519] on div at bounding box center [445, 518] width 51 height 10
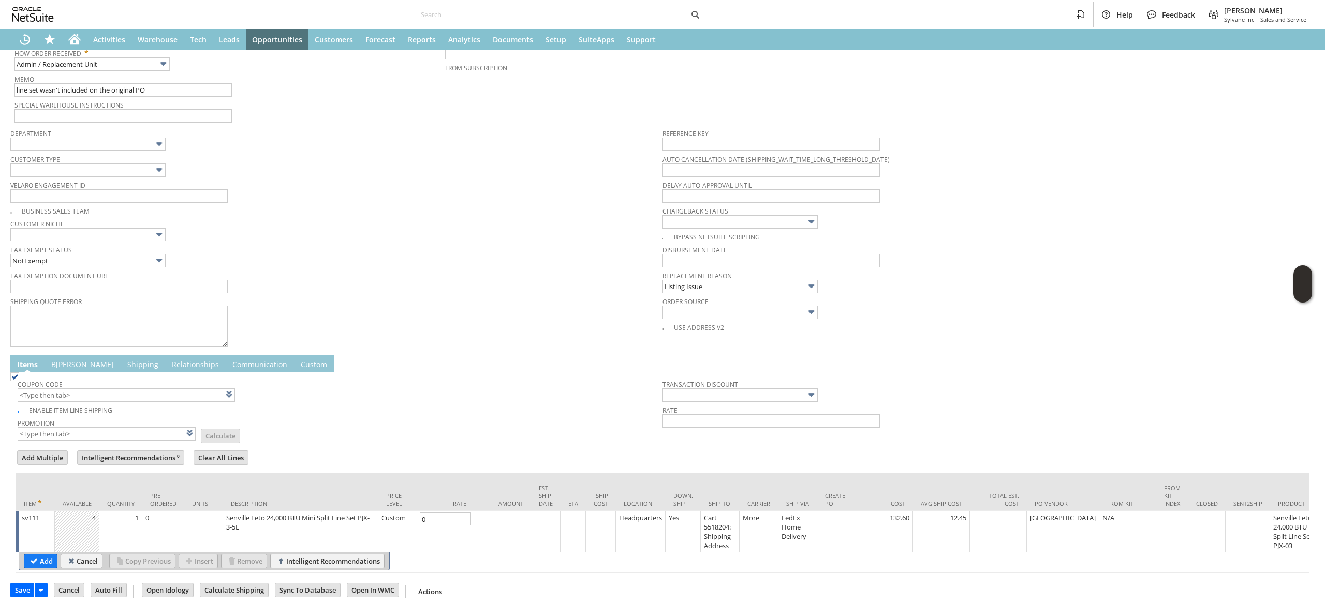
type input "0.00"
drag, startPoint x: 40, startPoint y: 564, endPoint x: 234, endPoint y: 370, distance: 274.8
click at [40, 565] on input "Add" at bounding box center [40, 561] width 33 height 13
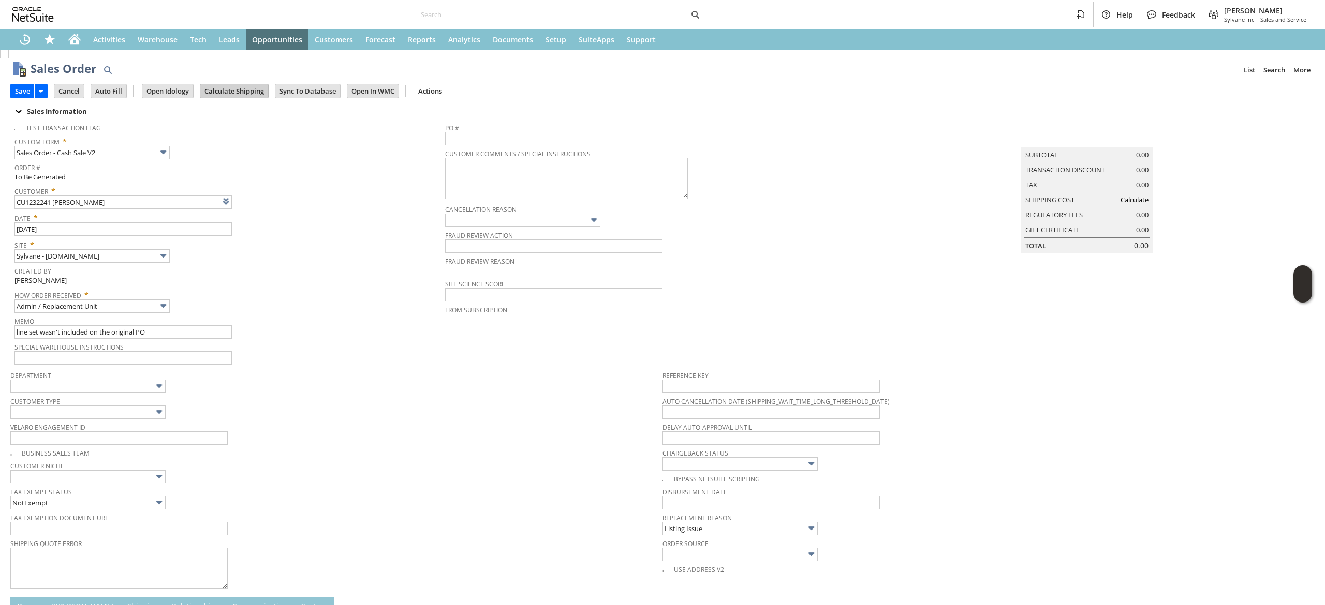
click at [223, 97] on input "Calculate Shipping" at bounding box center [234, 90] width 68 height 13
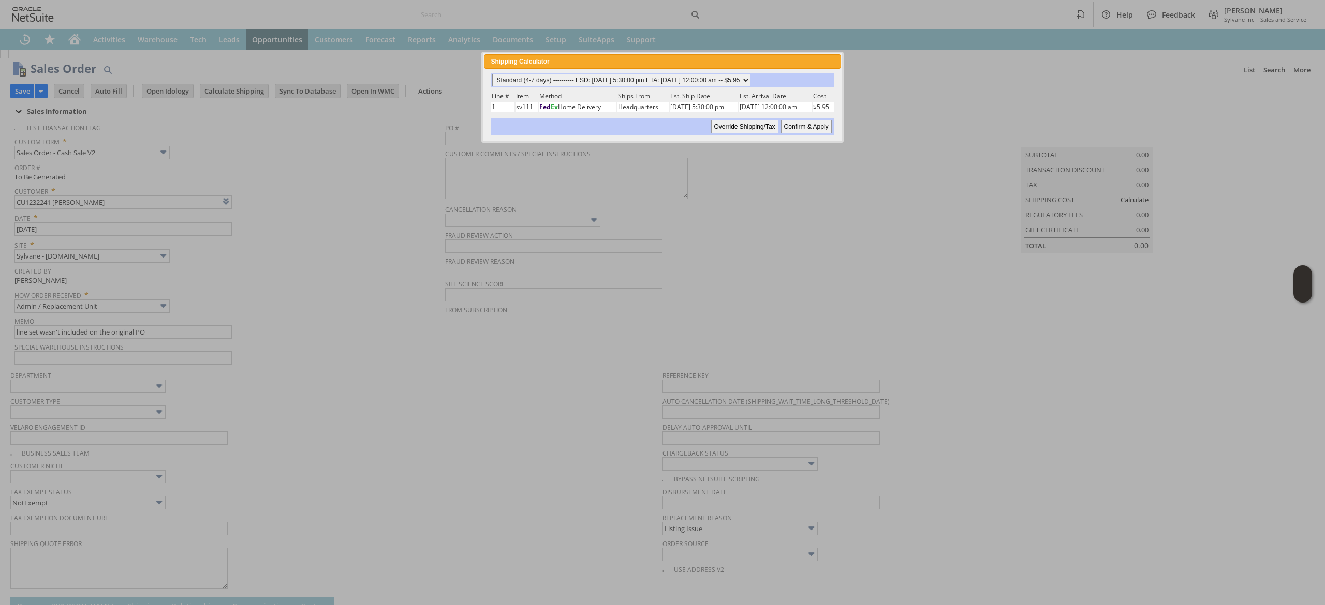
click at [682, 82] on select "Standard (4-7 days) ---------- ESD: 08/19/2025 5:30:00 pm ETA: 08/21/2025 12:00…" at bounding box center [621, 80] width 258 height 12
select select "2 Day ------------------------ ESD: 08/19/2025 5:30:00 pm ETA: 08/21/2025 12:00…"
click at [492, 74] on select "Standard (4-7 days) ---------- ESD: 08/19/2025 5:30:00 pm ETA: 08/21/2025 12:00…" at bounding box center [621, 80] width 258 height 12
click at [801, 128] on input "Confirm & Apply" at bounding box center [806, 126] width 51 height 13
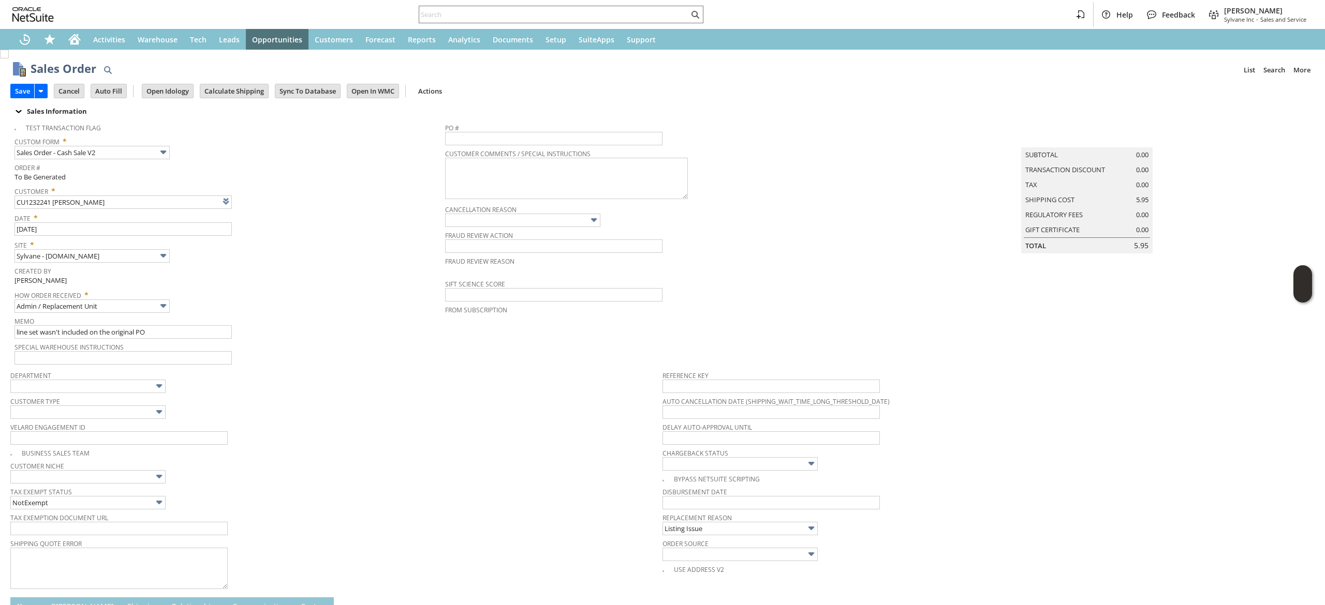
type input "Add"
type input "Copy Previous"
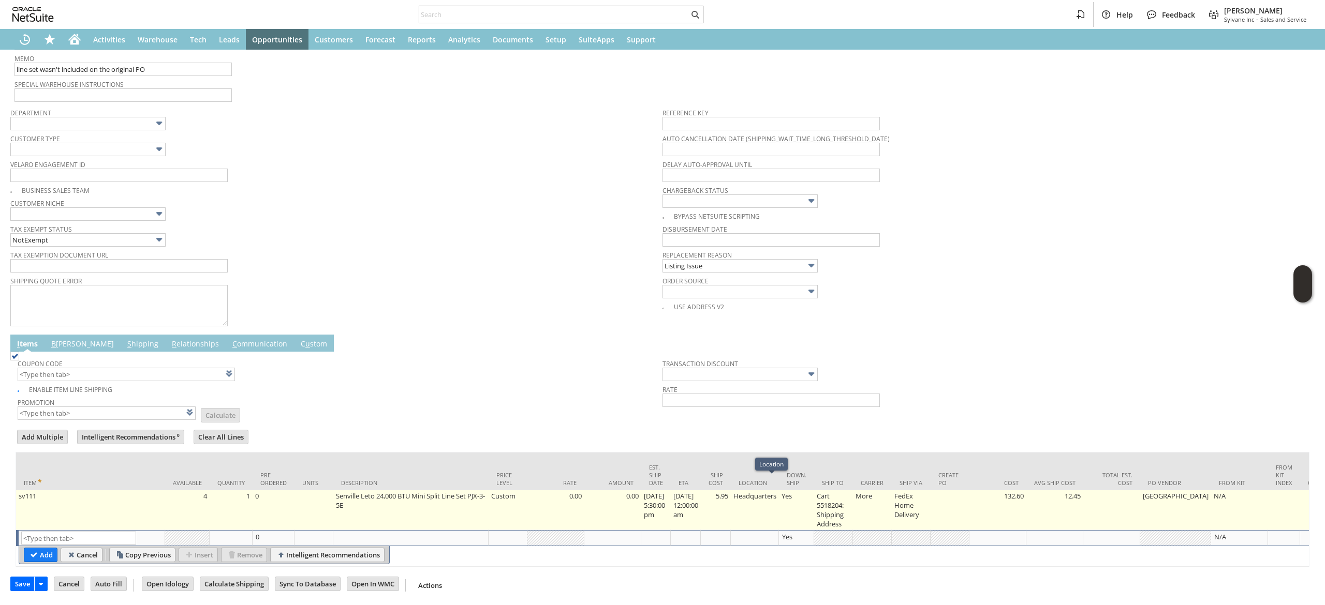
click at [748, 508] on td "Headquarters" at bounding box center [755, 511] width 48 height 40
type input "5.95"
type input "Headquarters"
type input "OK"
type input "Make Copy"
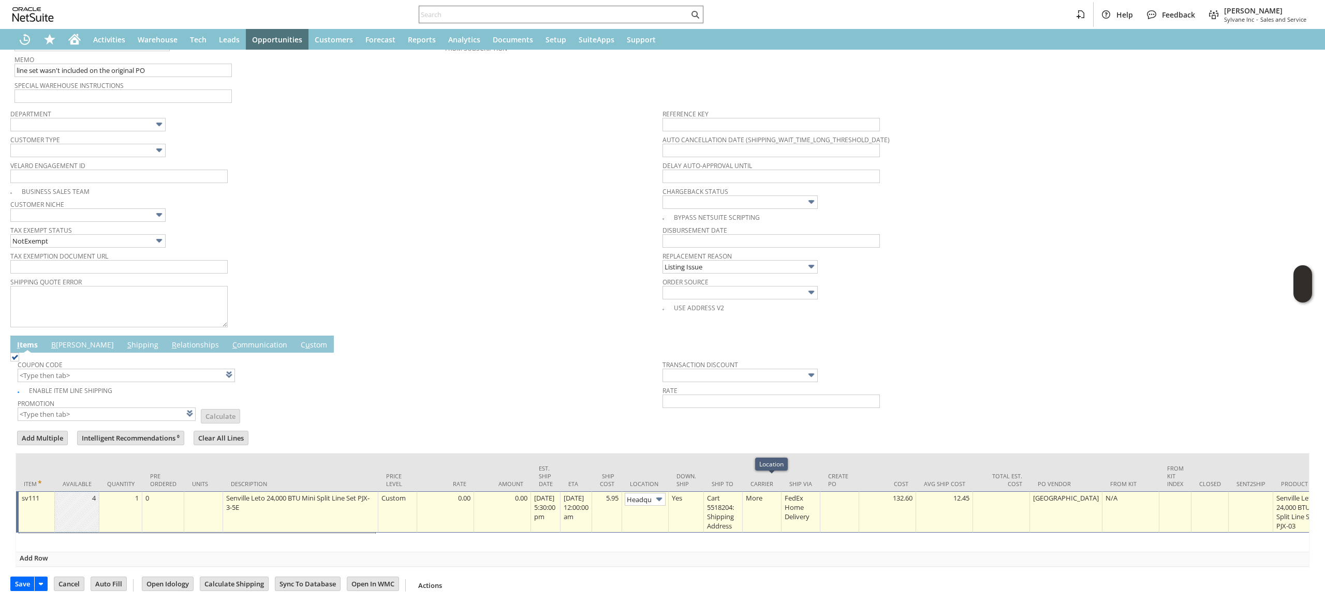
scroll to position [0, 19]
click at [622, 491] on td "5.95" at bounding box center [607, 511] width 30 height 41
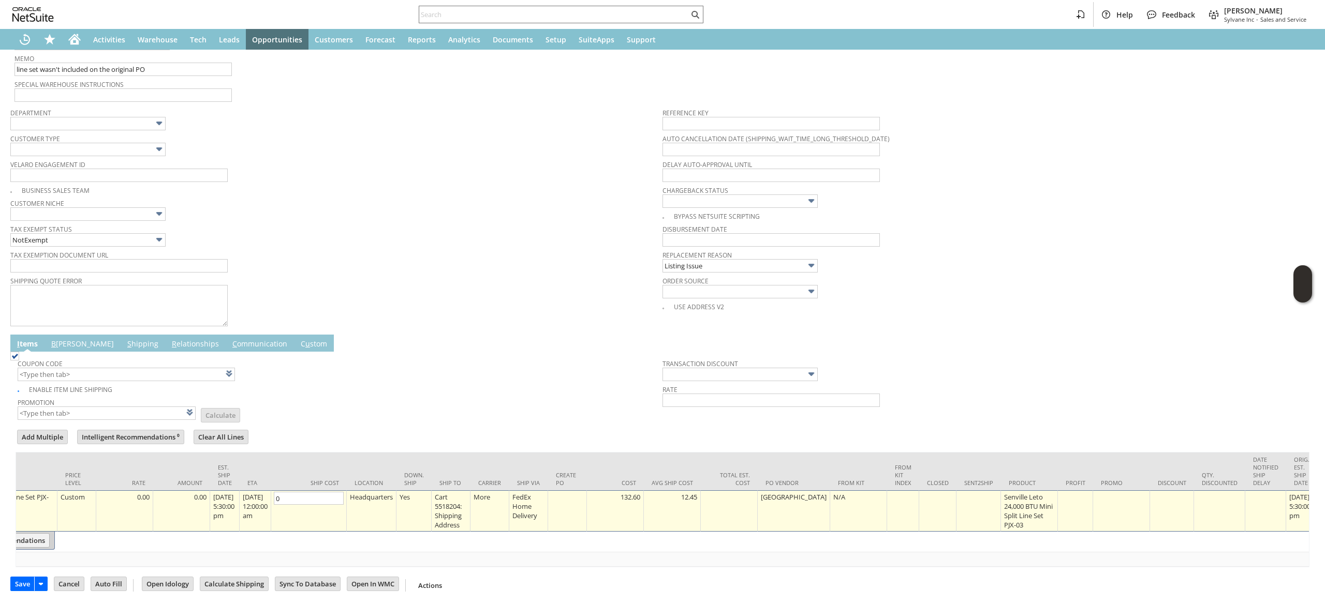
scroll to position [0, 0]
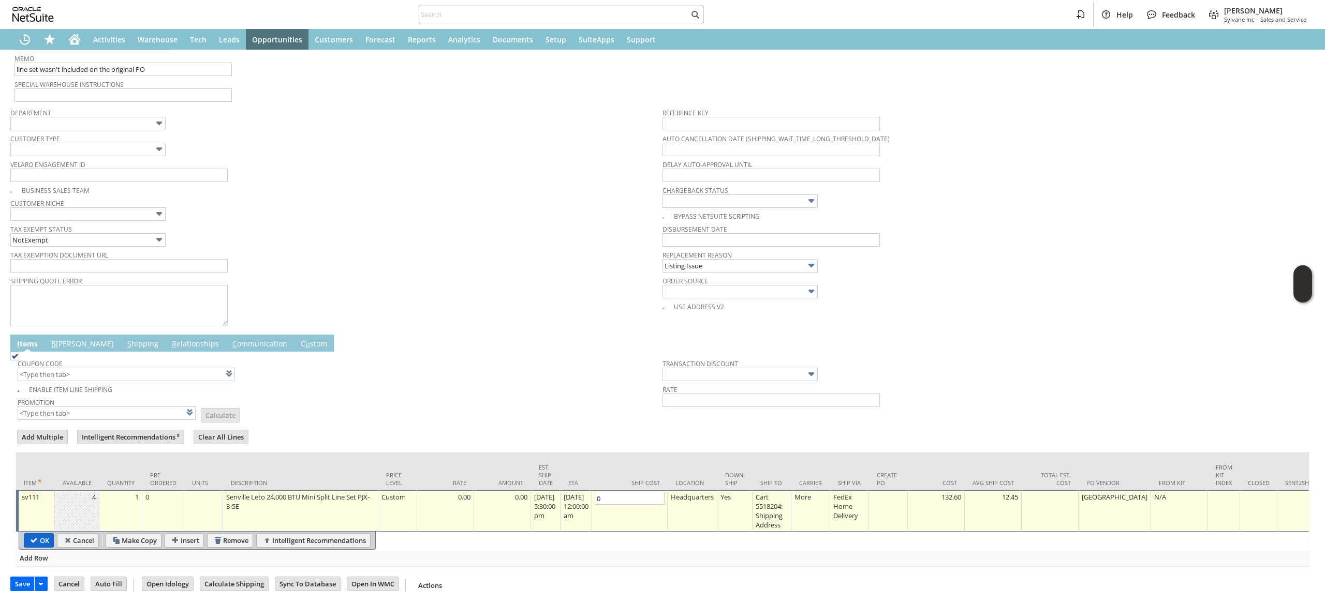
type input "0"
click at [33, 534] on input "OK" at bounding box center [38, 540] width 29 height 13
type input "Add"
type input "Copy Previous"
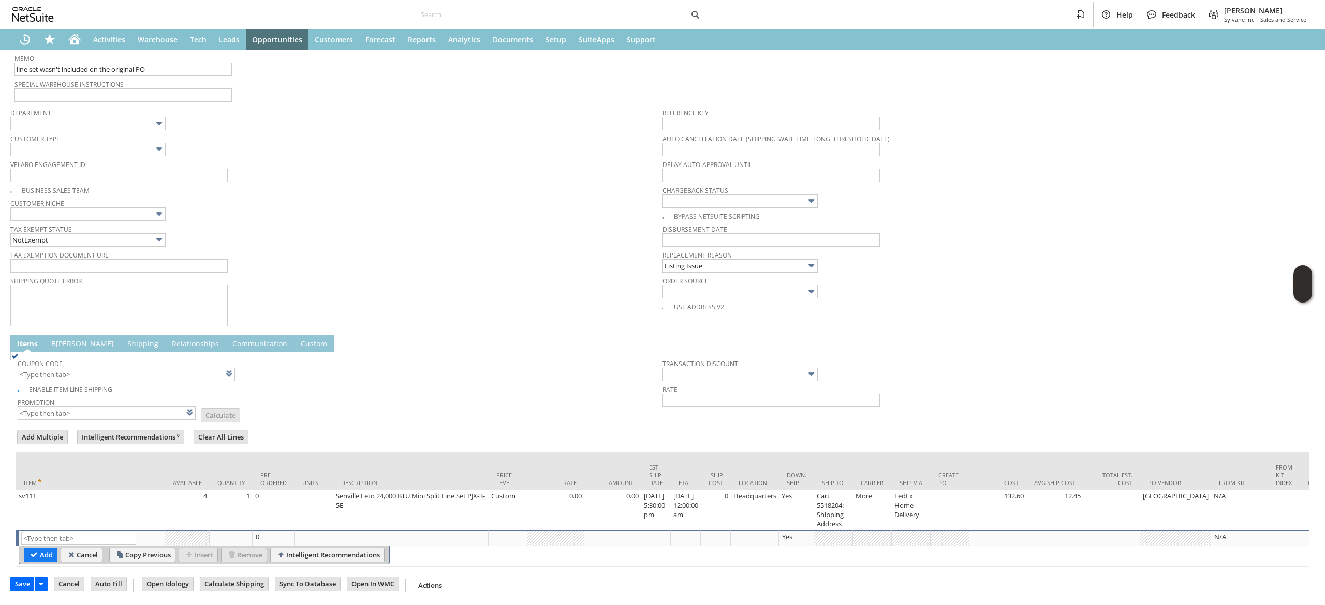
click at [63, 339] on link "B illing" at bounding box center [83, 344] width 68 height 11
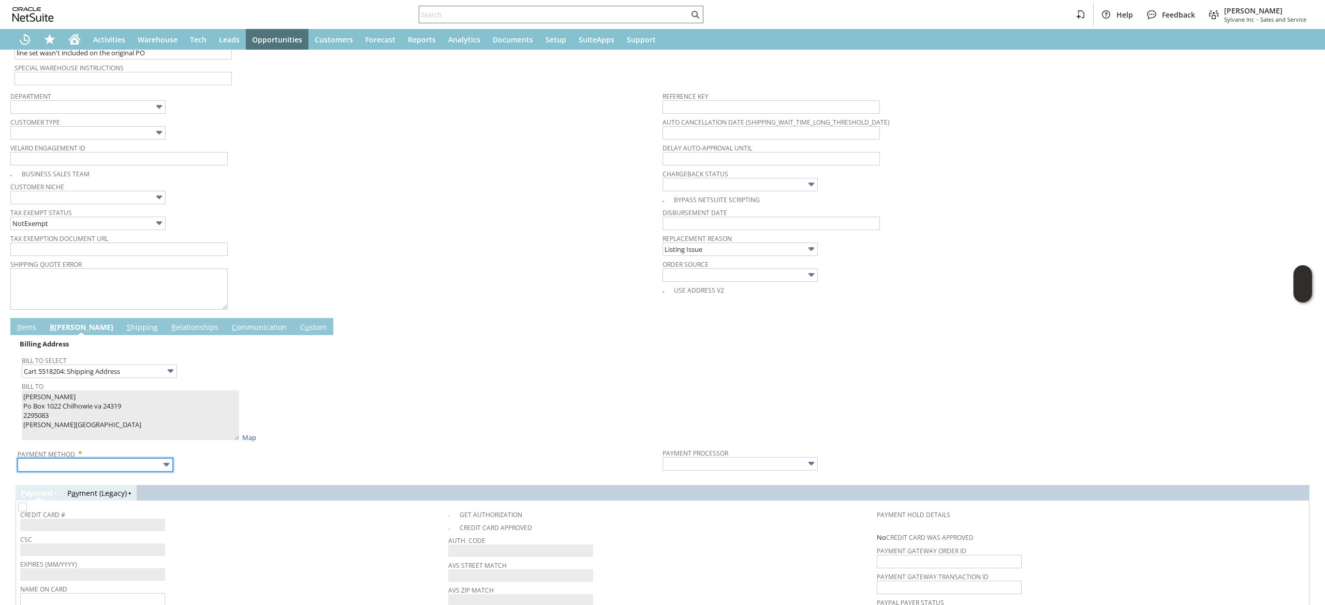
click at [117, 468] on input "text" at bounding box center [95, 465] width 155 height 13
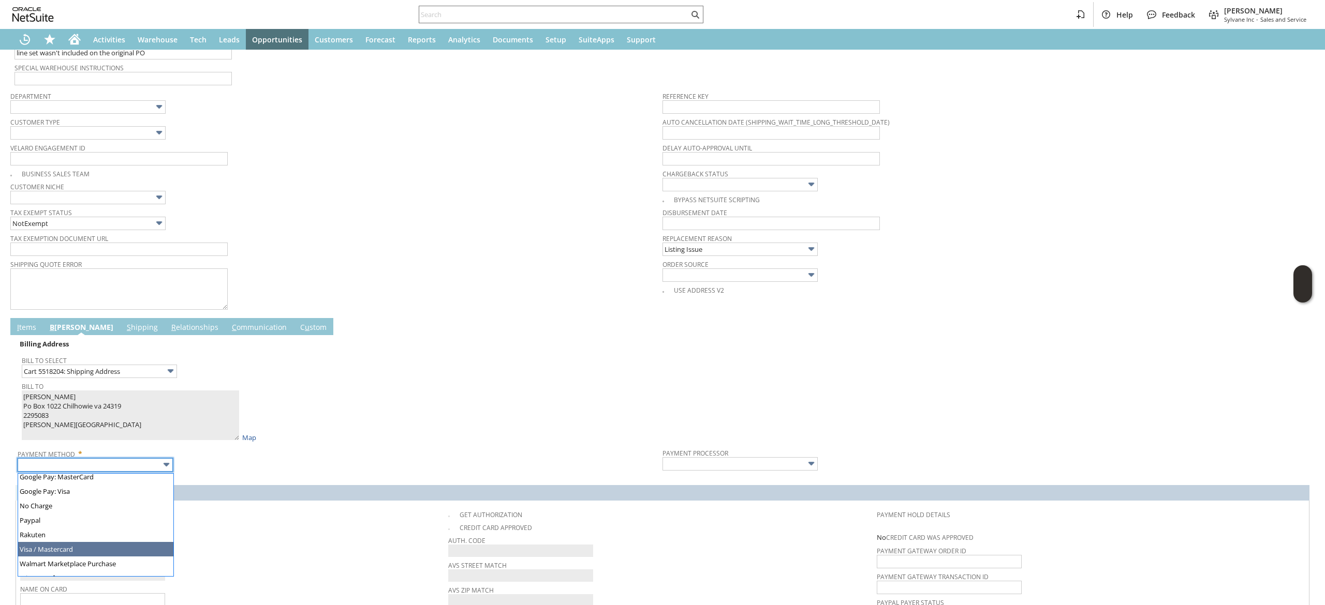
type input "Visa / Mastercard"
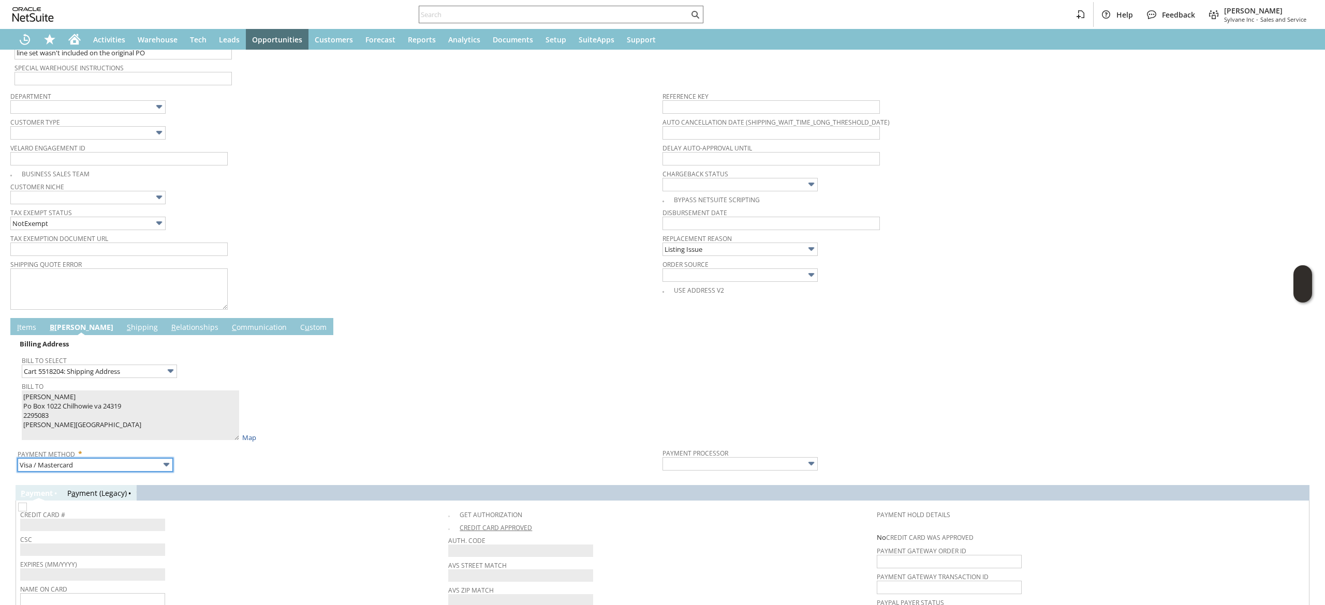
type input "Braintree"
click at [27, 512] on img at bounding box center [22, 507] width 9 height 9
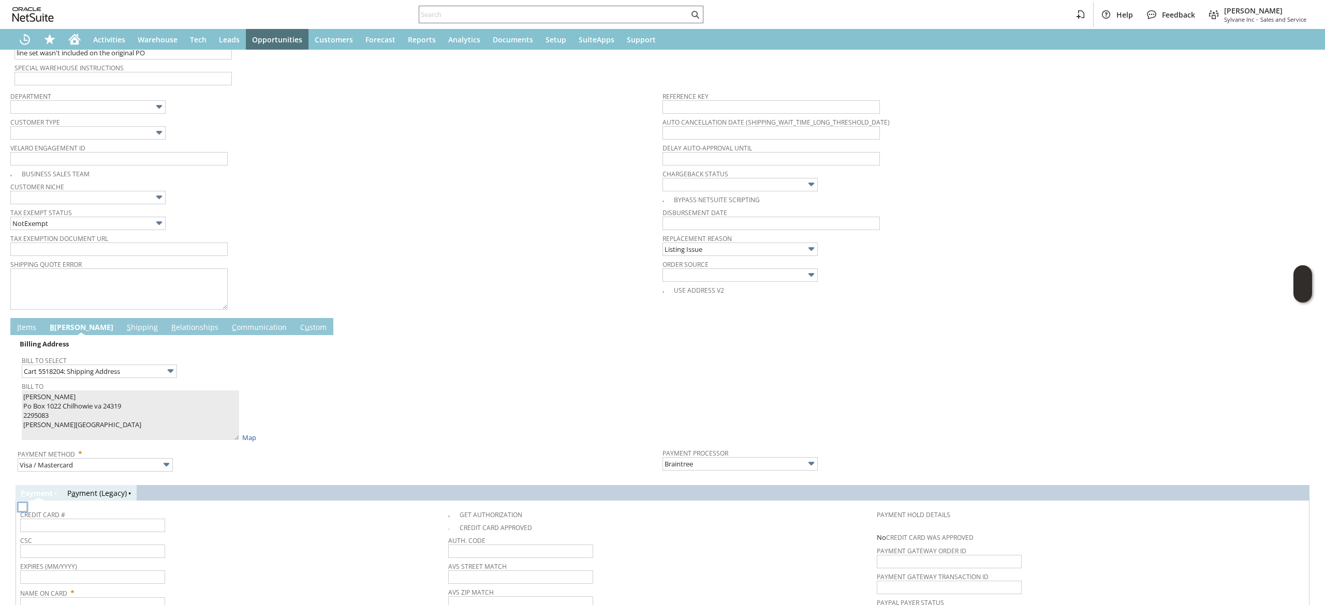
checkbox input "false"
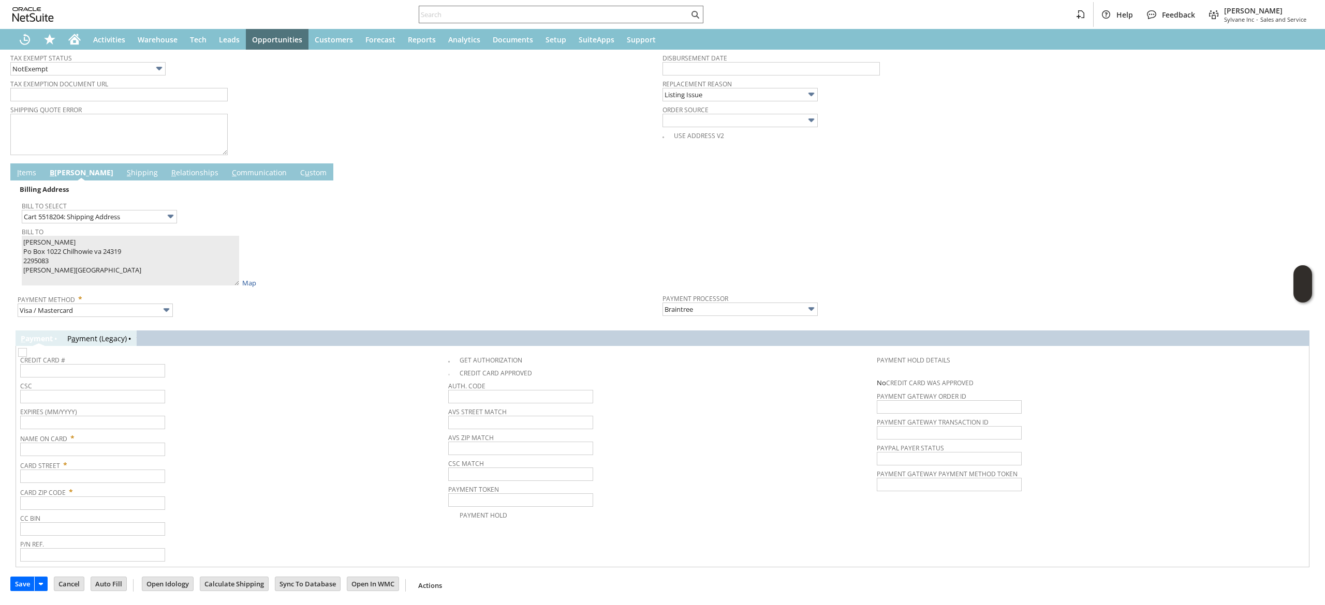
click at [82, 440] on span "Name On Card *" at bounding box center [231, 437] width 423 height 12
click at [78, 449] on input "text" at bounding box center [92, 449] width 145 height 13
paste input "charles d counts"
type input "charles d counts"
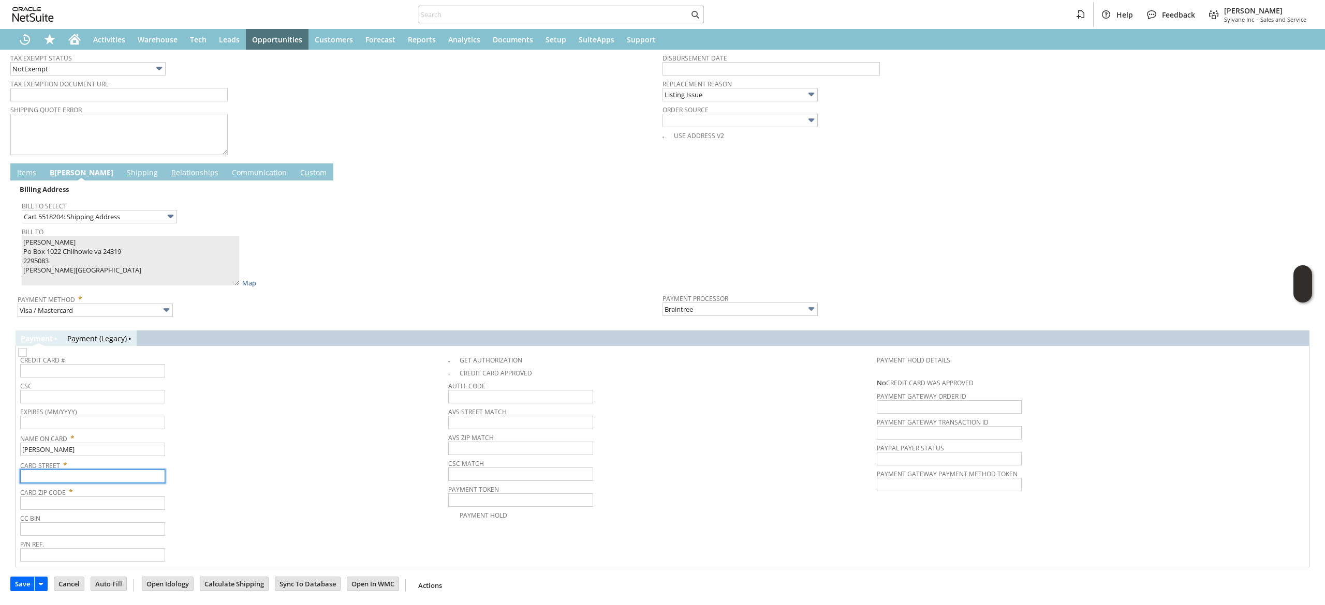
click at [108, 471] on input "text" at bounding box center [92, 476] width 145 height 13
paste input "Po Box 1022 Chilhowie"
type input "Po Box 1022 Chilhowie"
click at [116, 498] on input "text" at bounding box center [92, 503] width 145 height 13
paste input "24354"
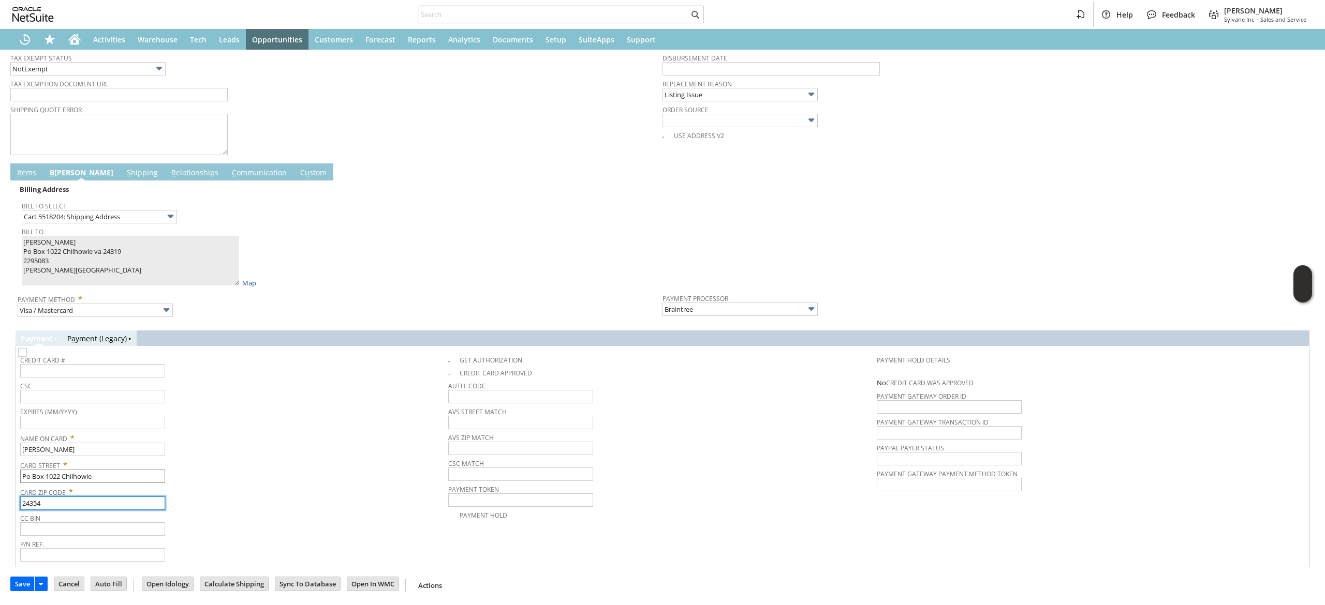
type input "24354"
click at [46, 477] on input "Po Box 1022 Chilhowie" at bounding box center [92, 476] width 145 height 13
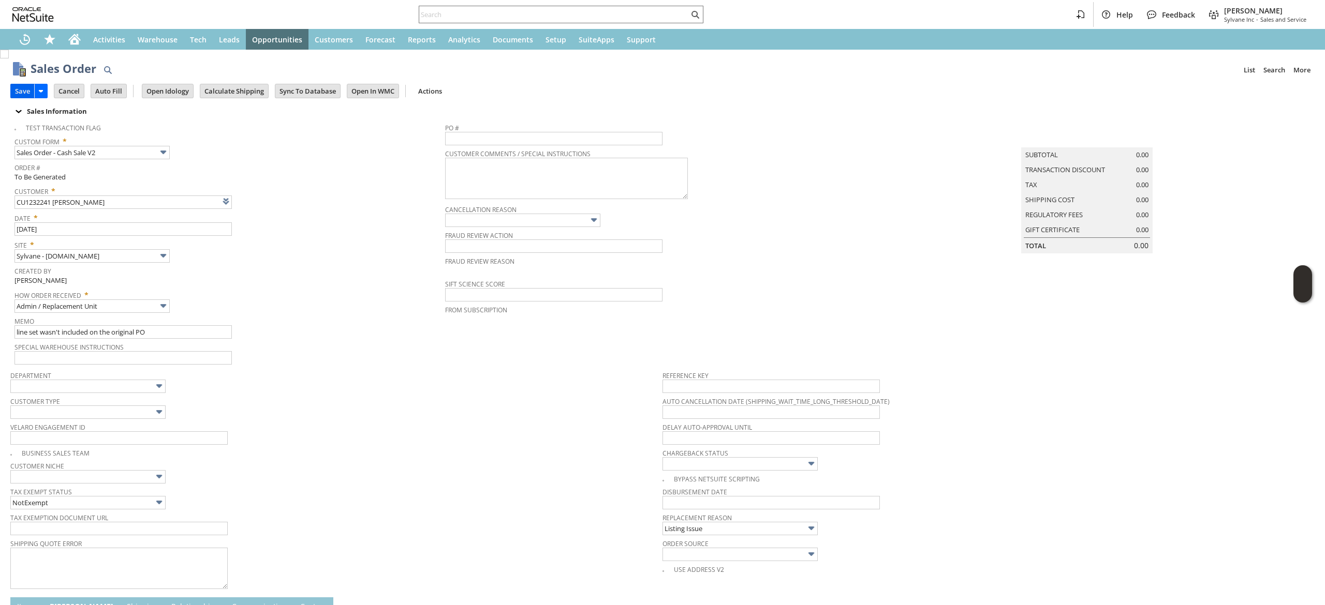
click at [17, 92] on input "Save" at bounding box center [22, 90] width 23 height 13
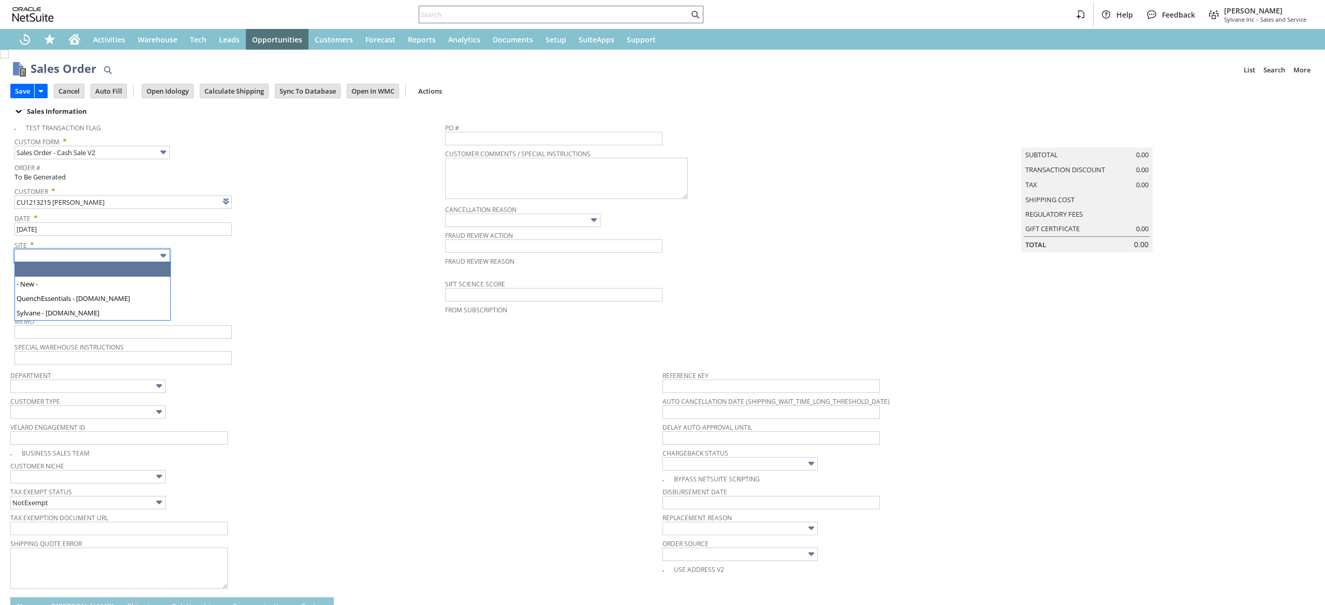
type input "Intelligent Recommendations ⁰"
click at [137, 262] on body "Help Feedback [PERSON_NAME] Sylvane Inc - Sales and Service Activities Warehous…" at bounding box center [662, 302] width 1325 height 605
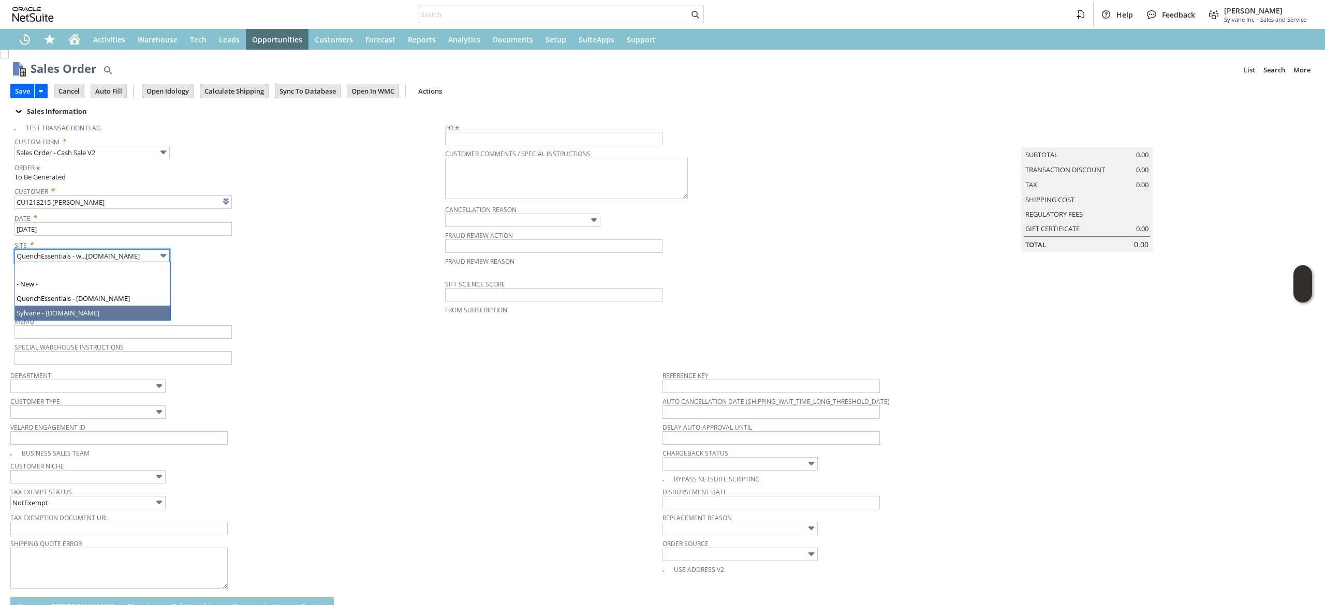
type input "Sylvane - [DOMAIN_NAME]"
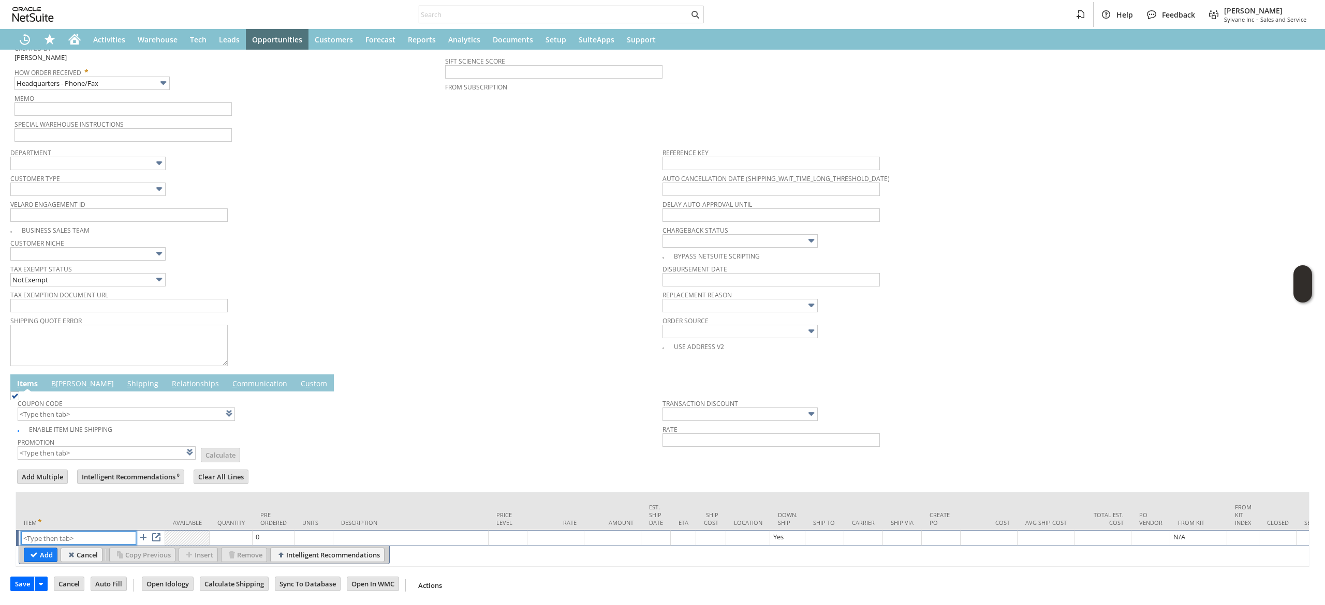
click at [91, 532] on input "text" at bounding box center [78, 538] width 115 height 13
paste input "pi11489k"
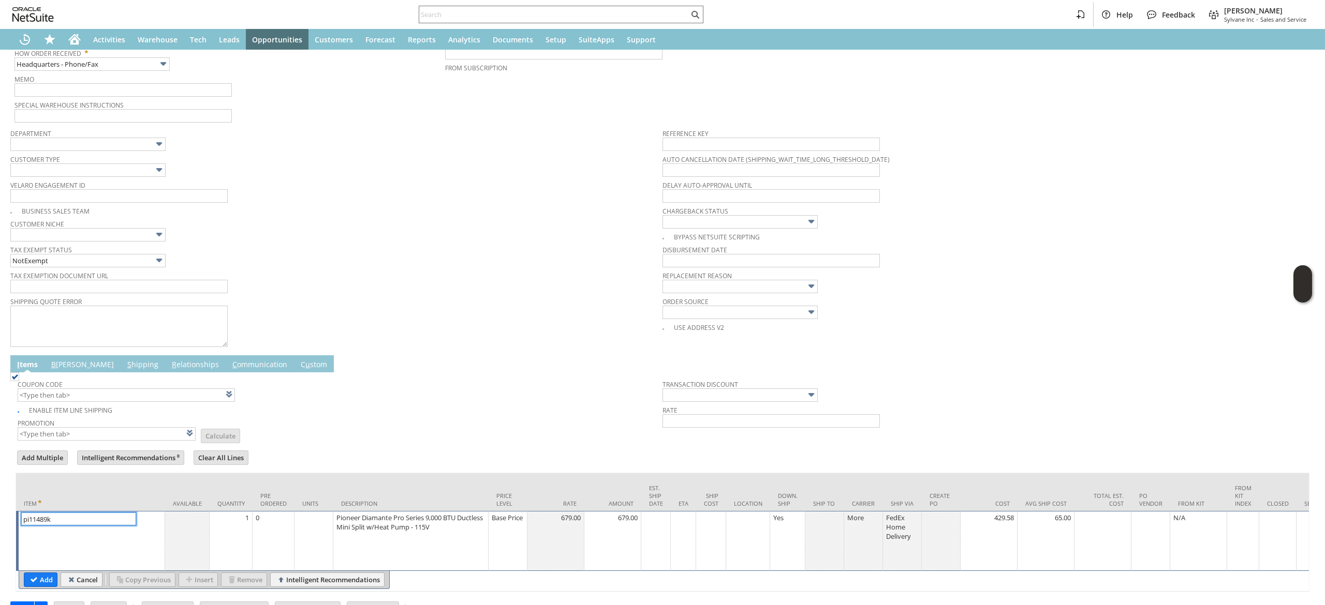
type input "pi11489k"
click at [32, 581] on table "Add Cancel Copy Previous Insert Remove Intelligent Recommendations" at bounding box center [204, 580] width 371 height 18
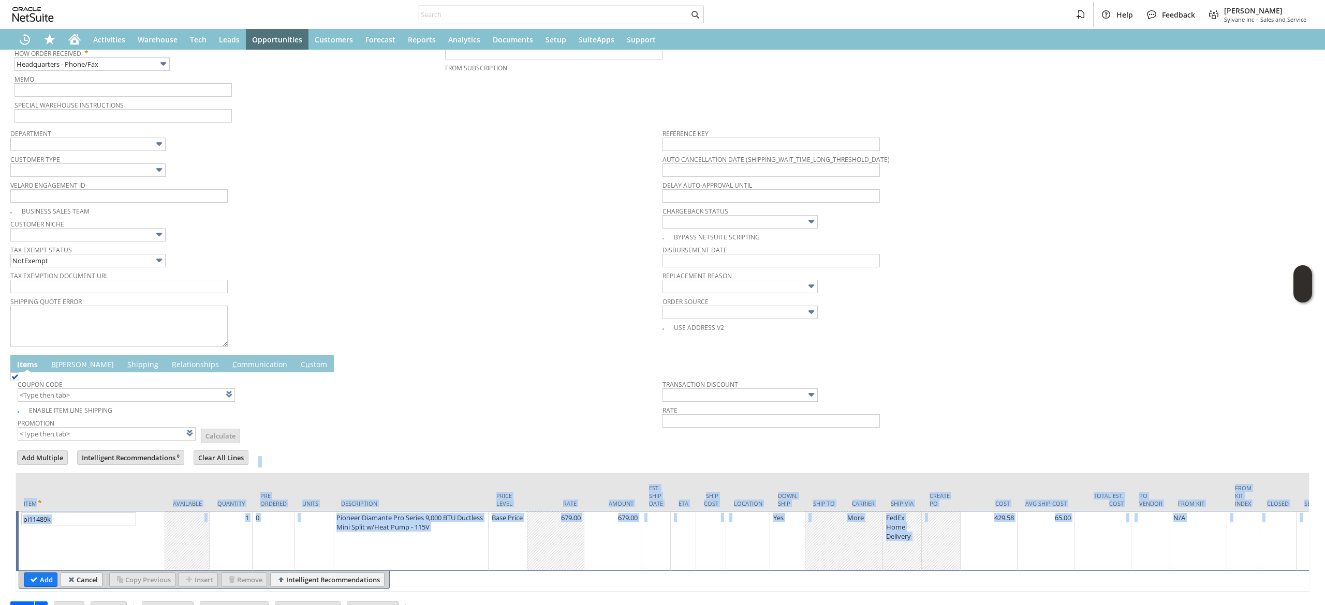
click at [32, 581] on table "Add Cancel Copy Previous Insert Remove Intelligent Recommendations" at bounding box center [204, 580] width 371 height 18
click at [31, 587] on input "Add" at bounding box center [40, 579] width 33 height 13
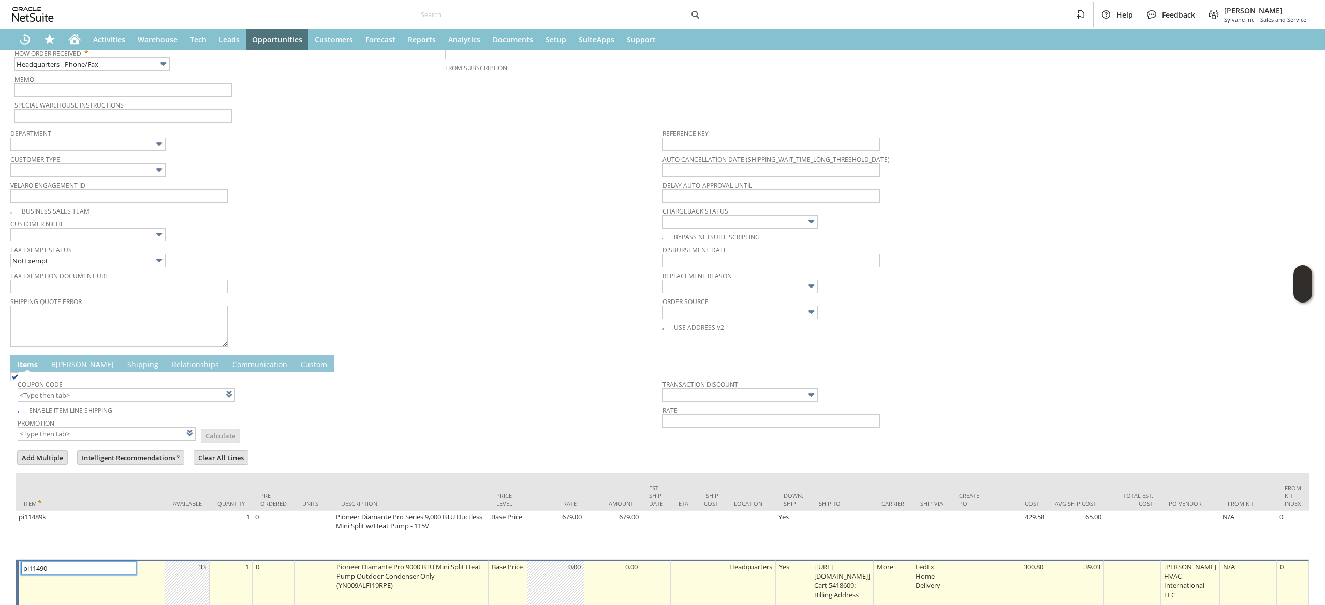
type input "Intelligent Recommendations¹⁰"
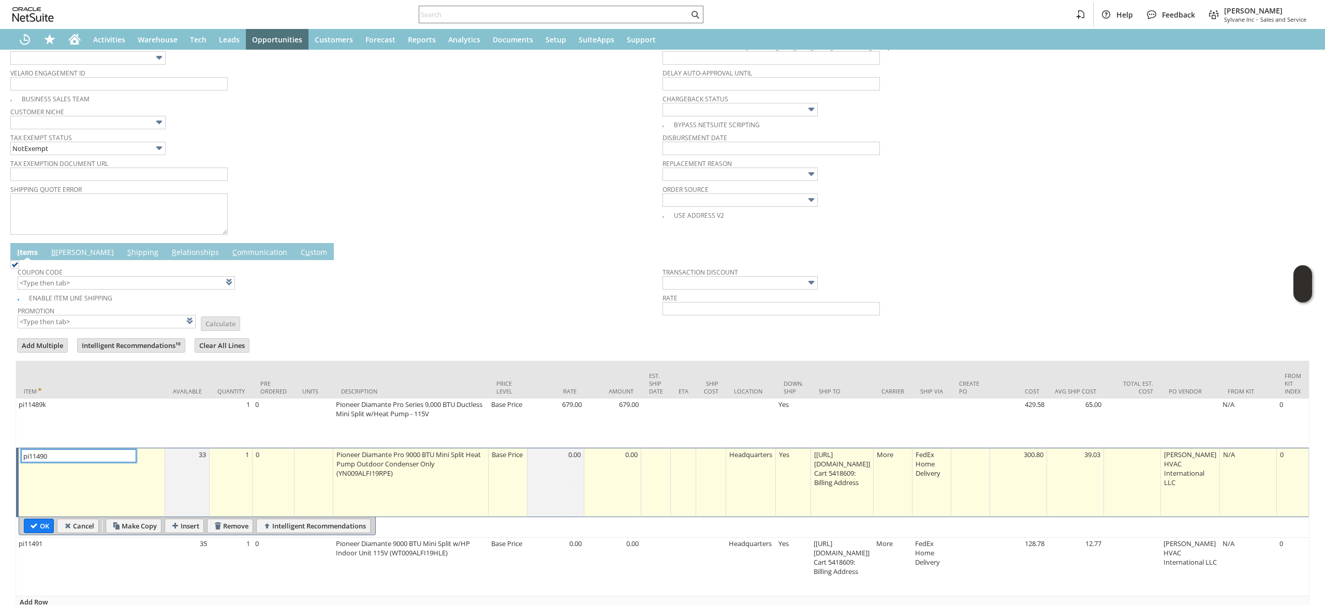
scroll to position [412, 0]
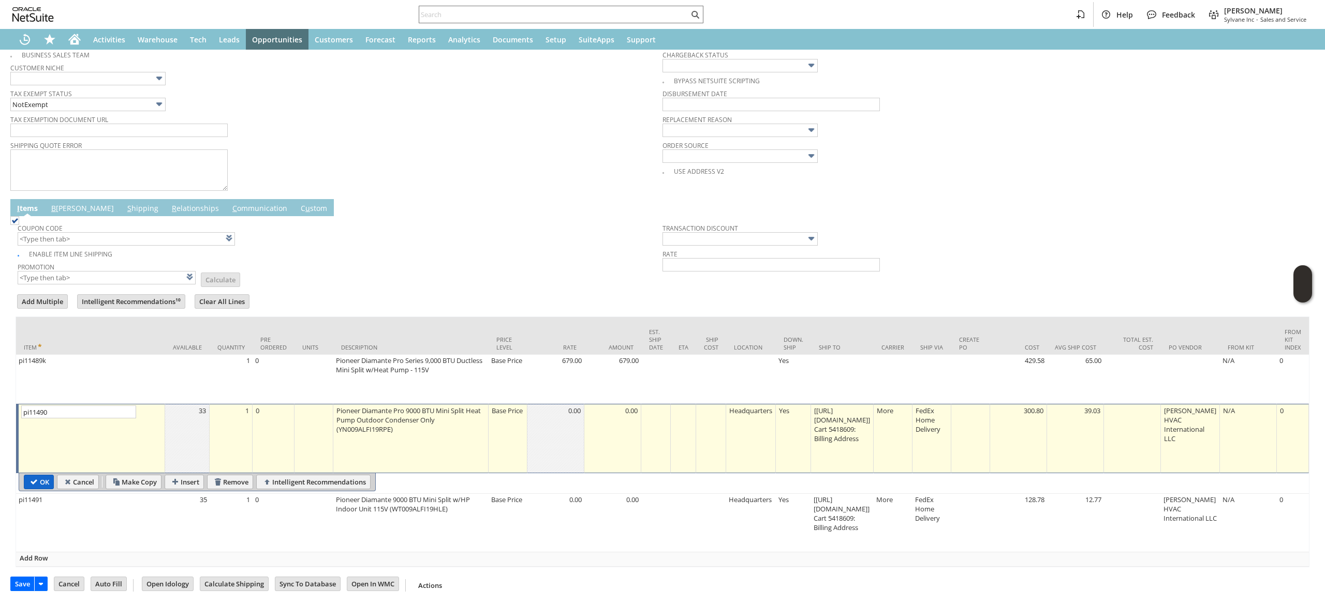
click at [39, 476] on input "OK" at bounding box center [38, 482] width 29 height 13
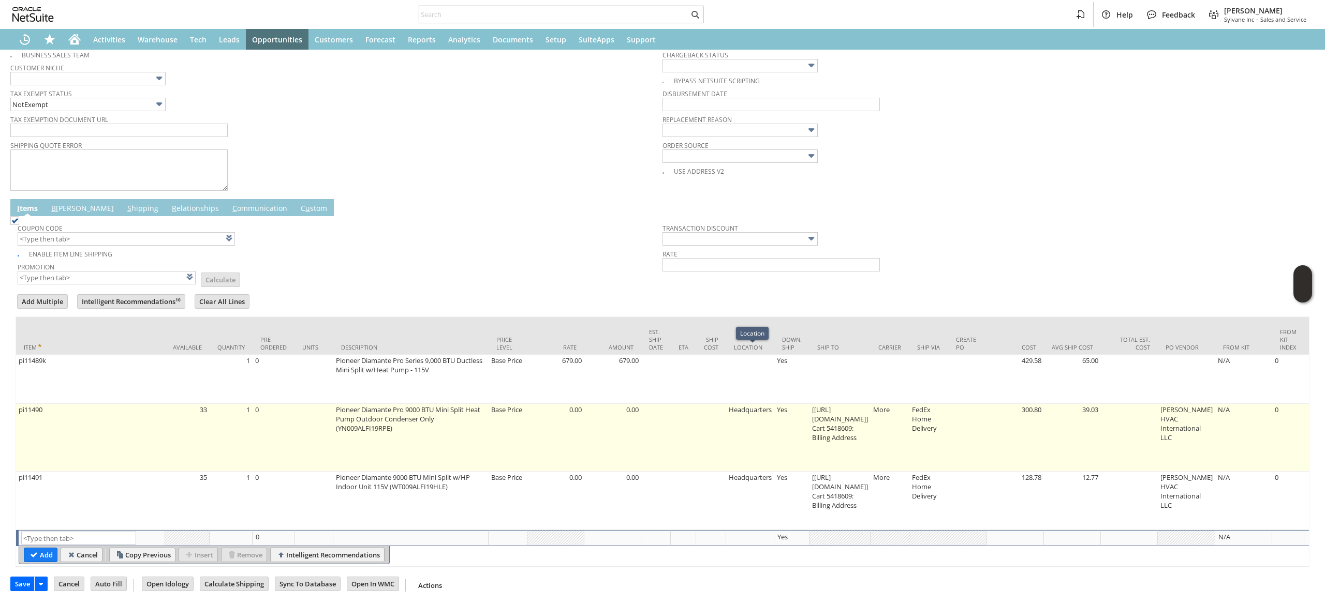
click at [851, 412] on td "[[URL][DOMAIN_NAME]] Cart 5418609: Billing Address" at bounding box center [839, 438] width 61 height 68
type input "[[URL][DOMAIN_NAME]] ...8609: Billing Address"
type input "OK"
type input "Make Copy"
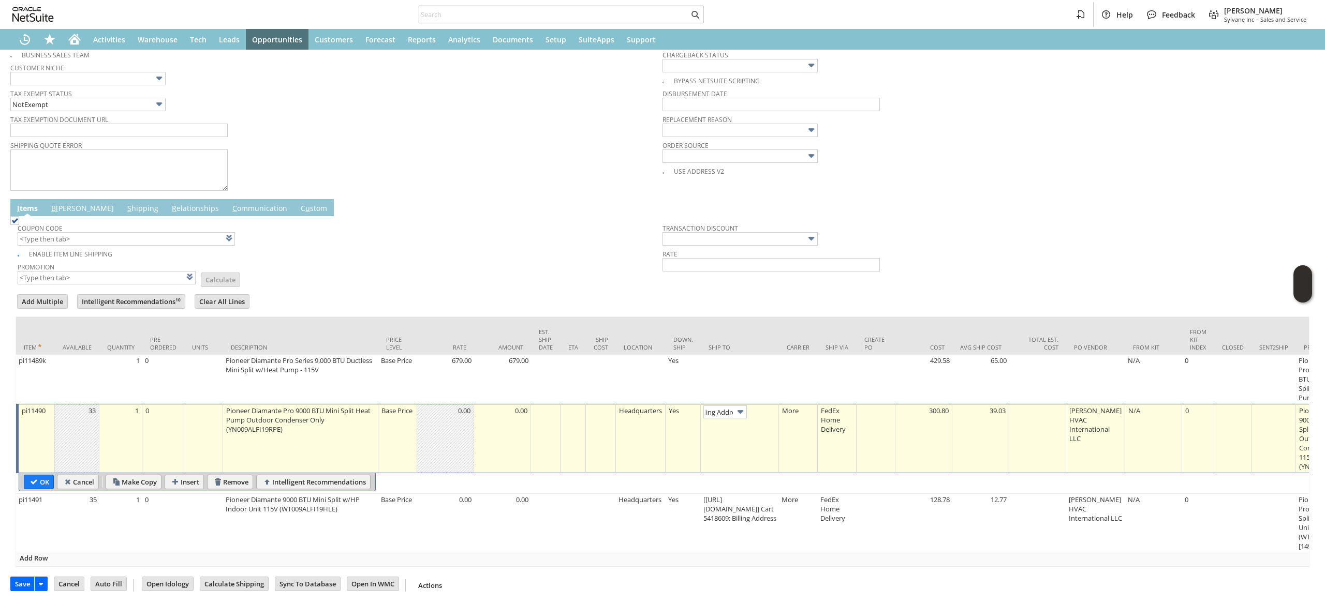
scroll to position [0, 0]
drag, startPoint x: 774, startPoint y: 398, endPoint x: 609, endPoint y: 344, distance: 174.0
click at [774, 406] on link at bounding box center [768, 411] width 11 height 11
click at [46, 476] on input "OK" at bounding box center [38, 482] width 29 height 13
type input "Add"
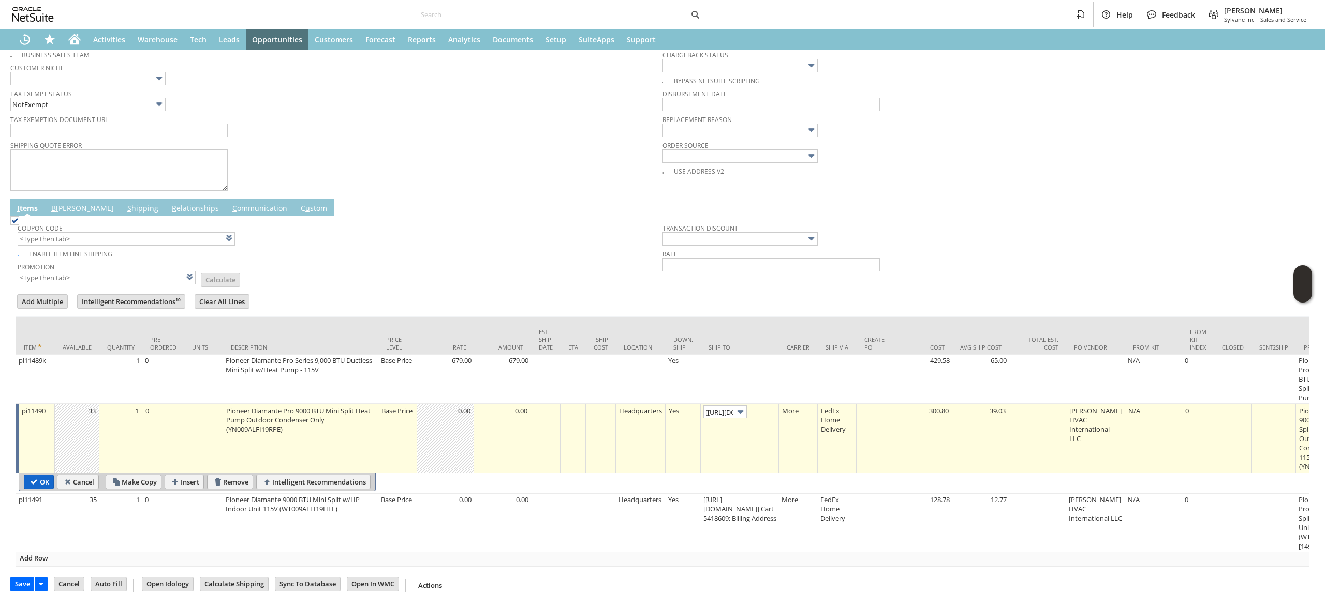
type input "Copy Previous"
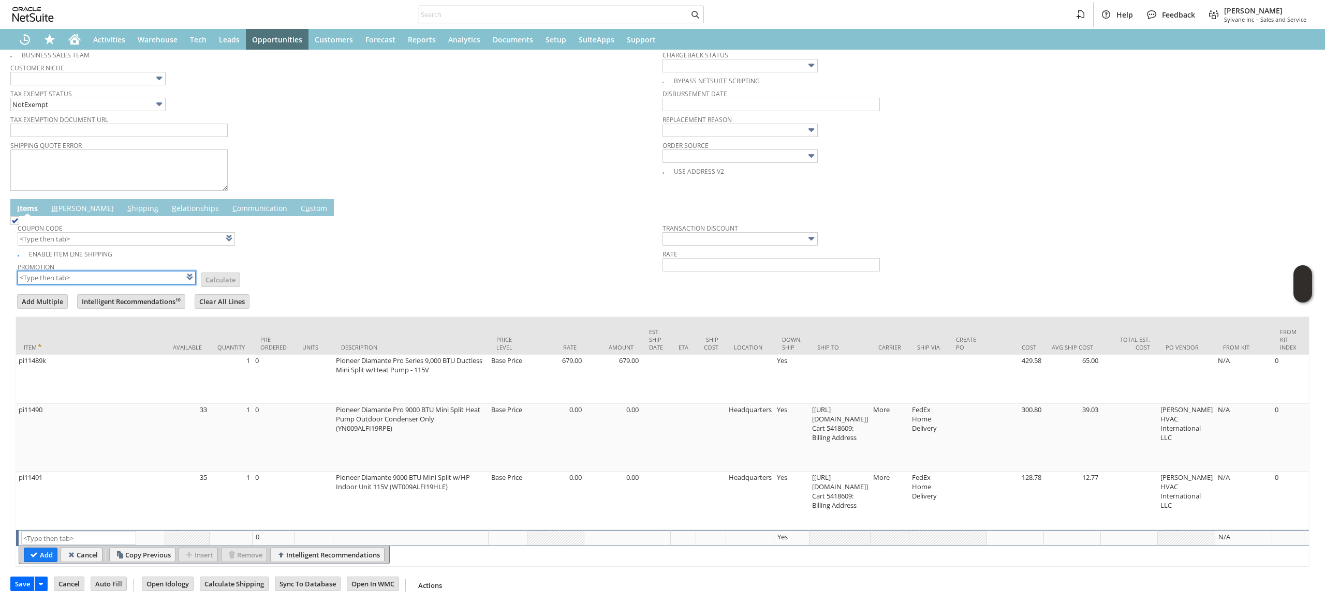
click at [152, 272] on input "text" at bounding box center [107, 277] width 178 height 13
type input "XA325"
click at [373, 260] on td "Promotion XA325 List Calculate" at bounding box center [340, 273] width 645 height 26
type input "XA325"
type input "Promo Code"
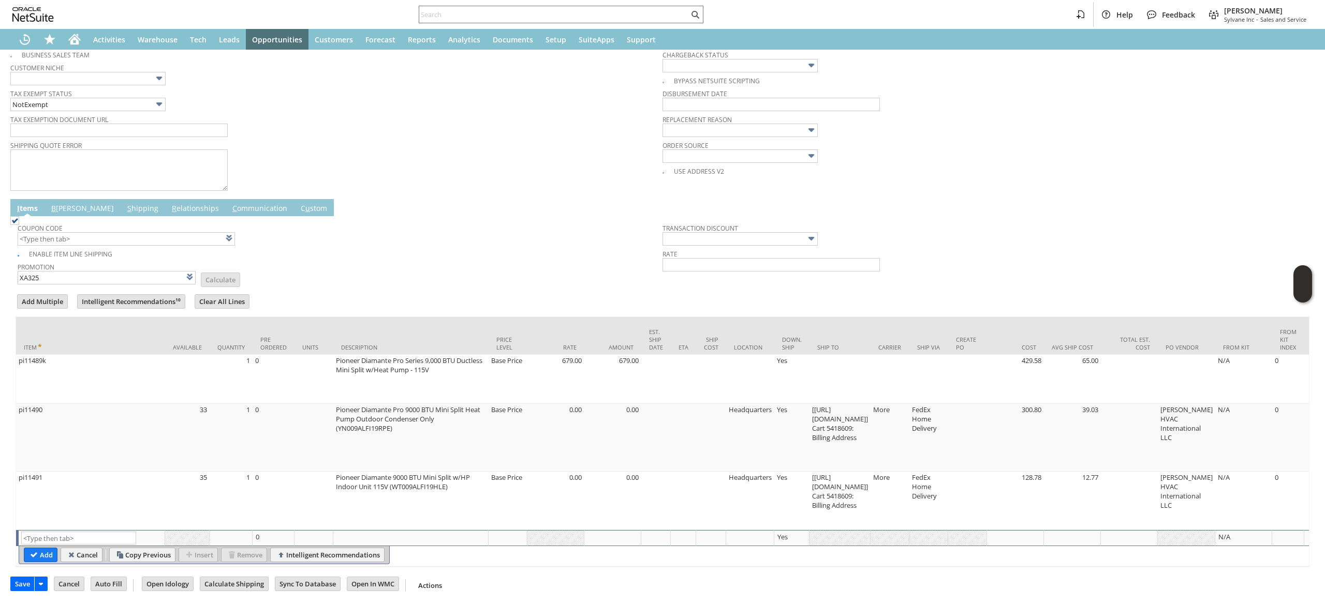
type input "-5.0%"
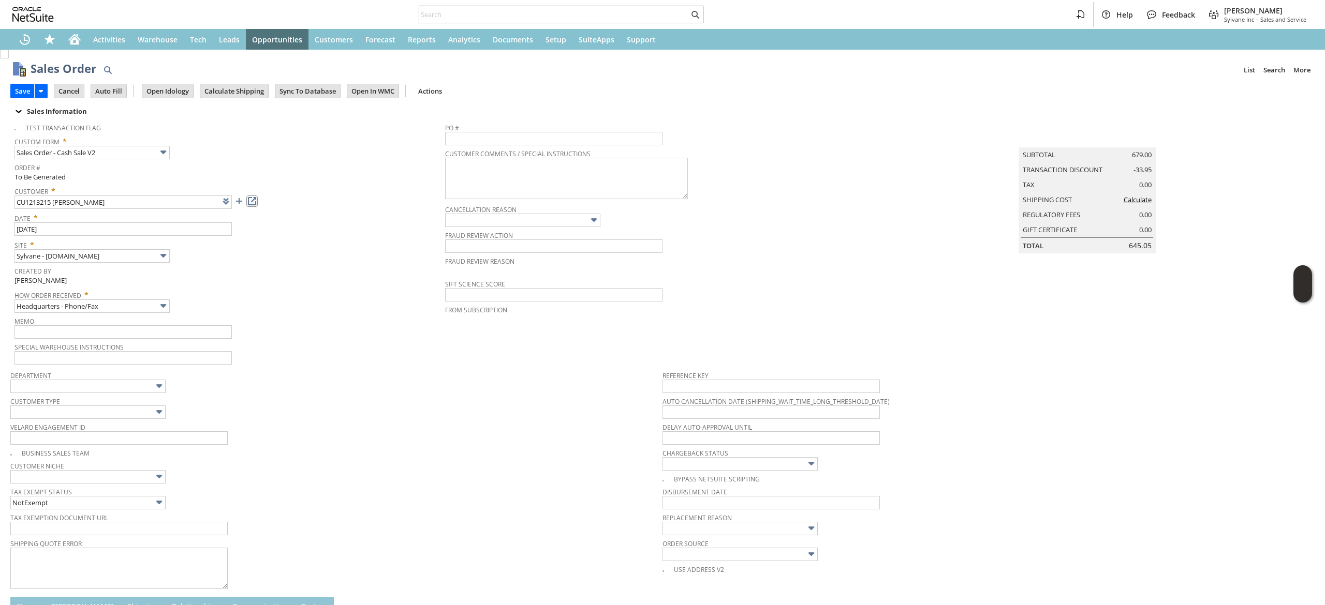
click at [255, 207] on link at bounding box center [251, 201] width 11 height 11
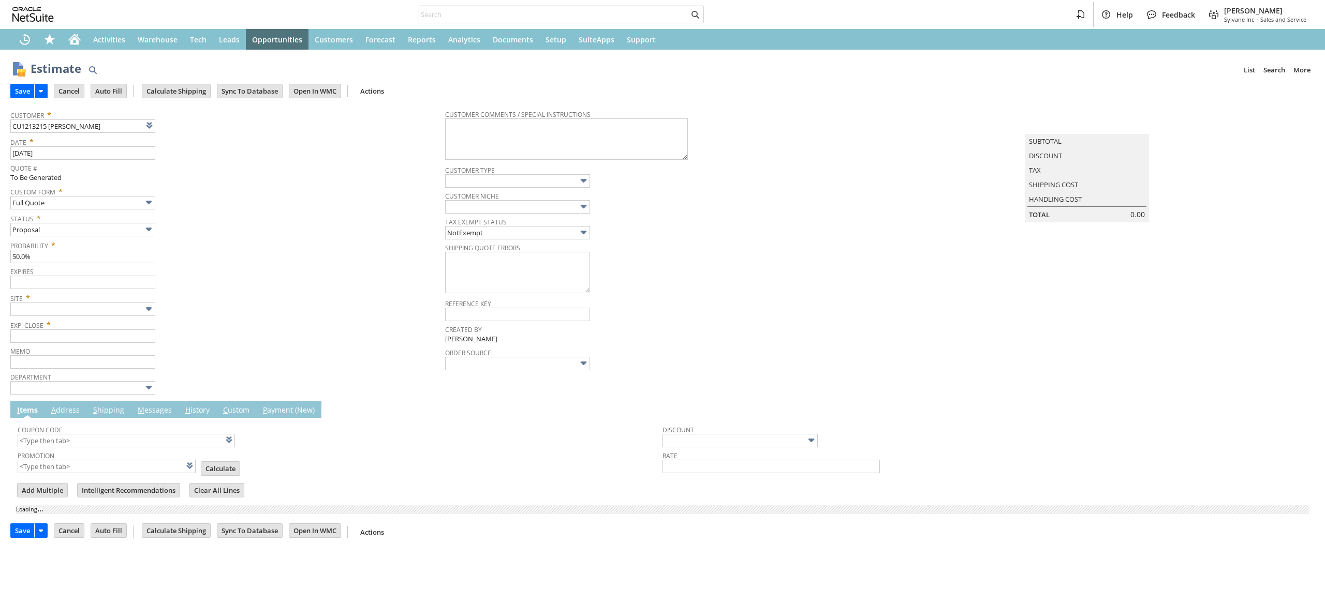
type input "[DATE]"
type input "Add"
type input "Copy Previous"
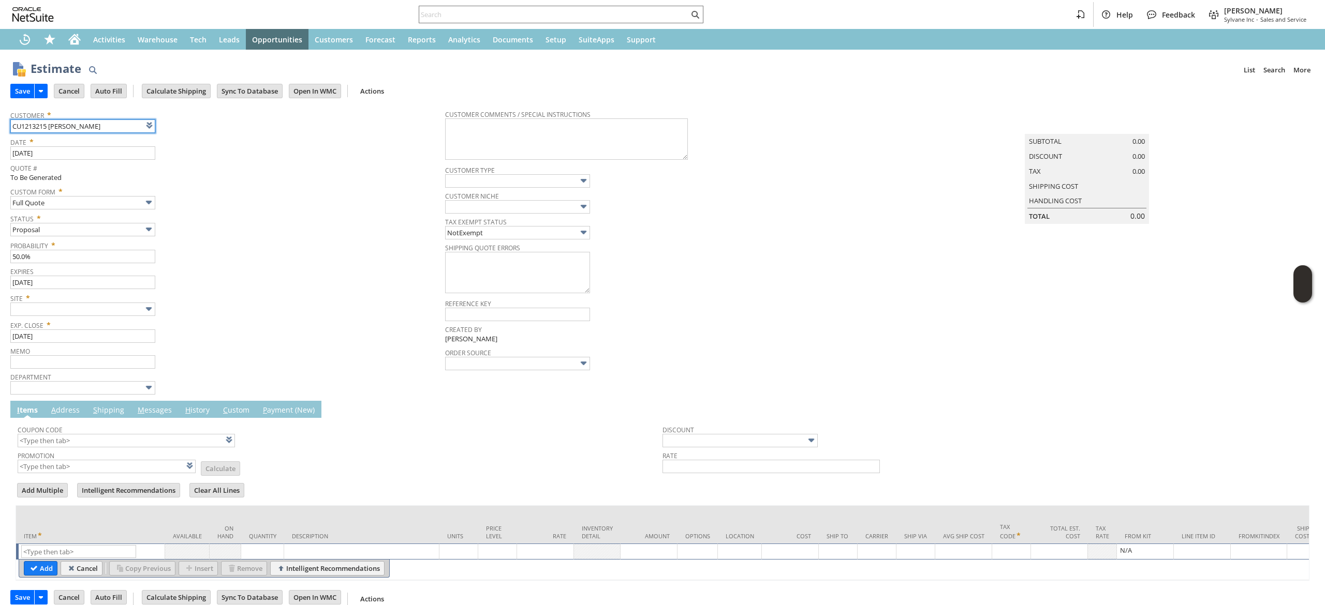
type input "Intelligent Recommendations ⁰"
click at [156, 409] on link "M essages" at bounding box center [154, 410] width 39 height 11
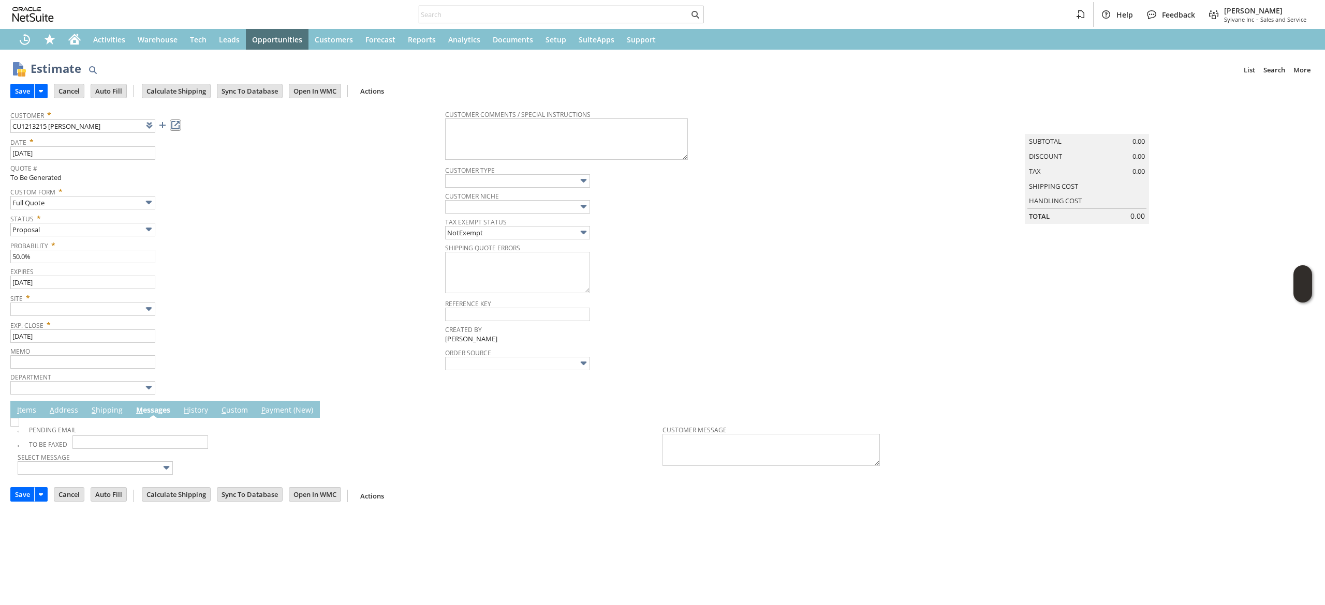
click at [176, 121] on link at bounding box center [175, 125] width 11 height 11
click at [33, 408] on link "I tems" at bounding box center [26, 410] width 24 height 11
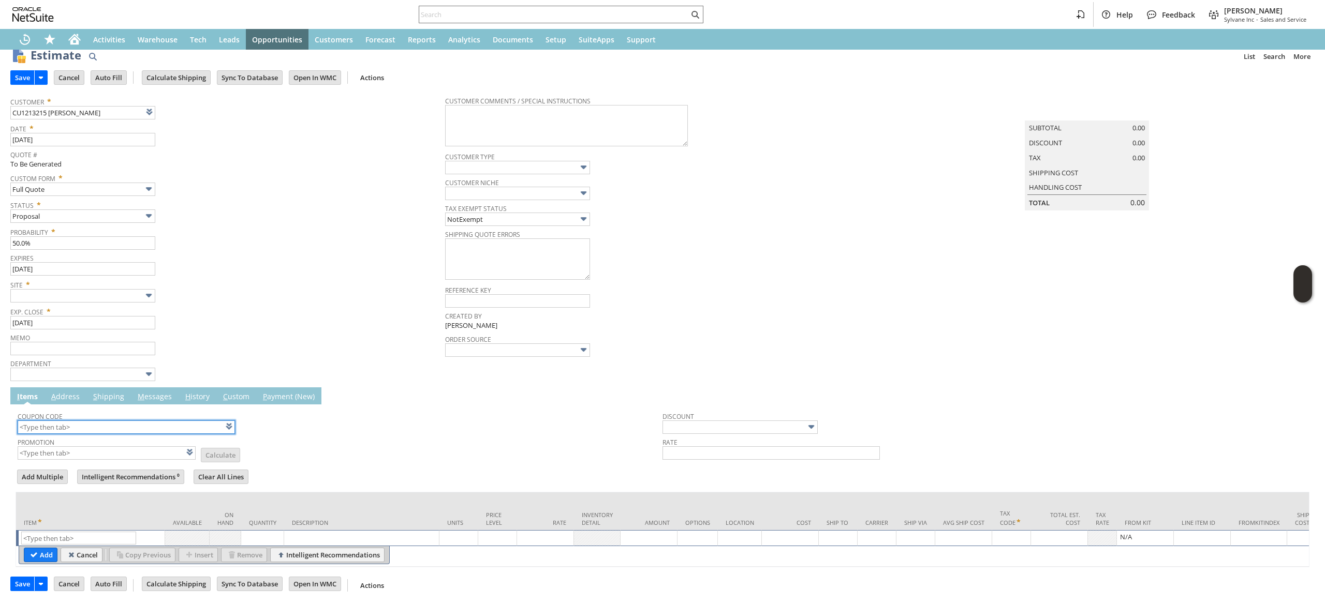
scroll to position [32, 0]
click at [83, 532] on input "text" at bounding box center [78, 538] width 115 height 13
paste input "pi11489k"
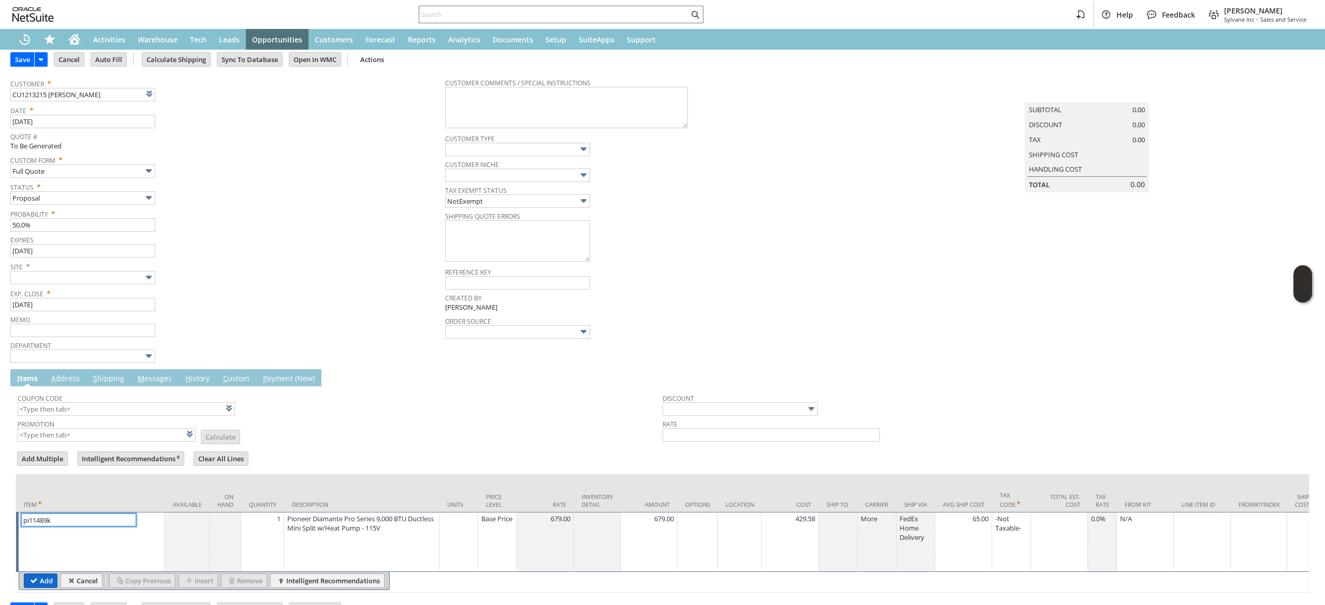
type input "pi11489k"
click at [55, 585] on input "Add" at bounding box center [40, 580] width 33 height 13
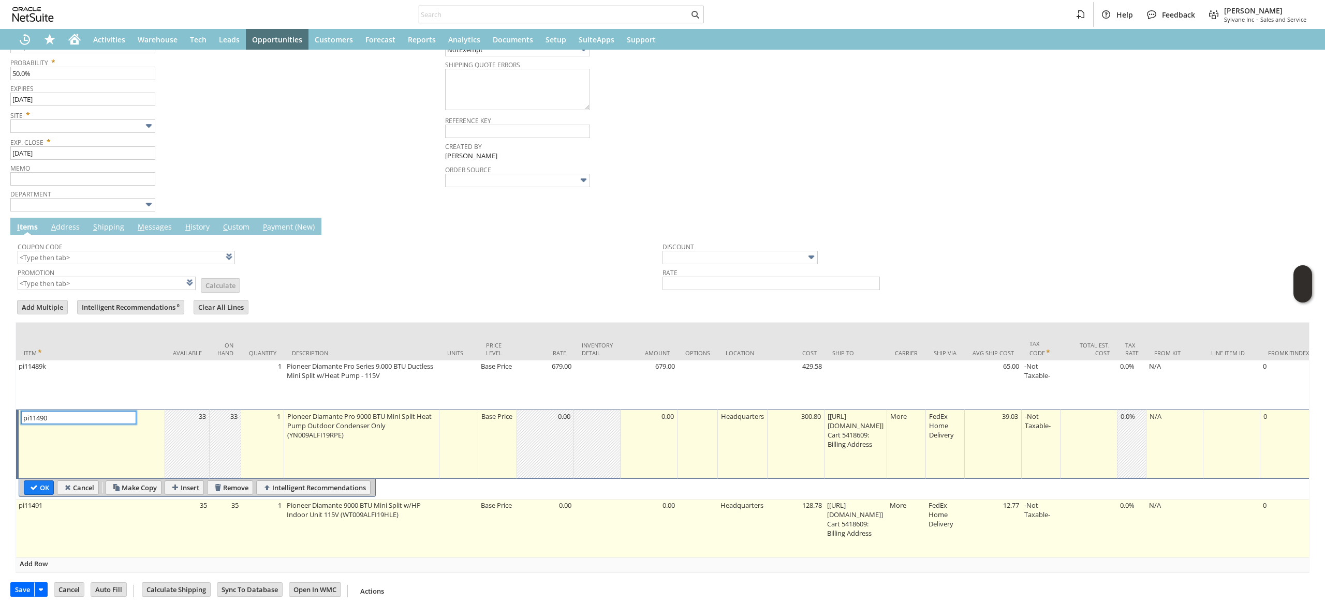
scroll to position [200, 0]
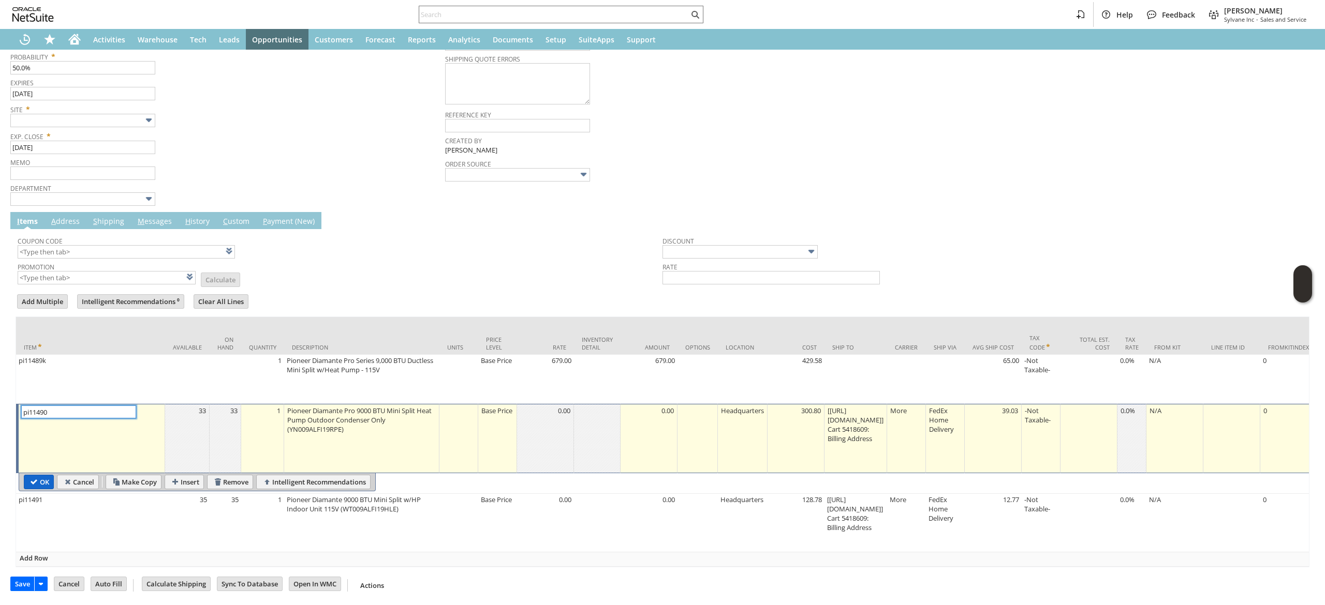
type input "Intelligent Recommendations¹⁰"
click at [48, 476] on input "OK" at bounding box center [38, 482] width 29 height 13
type input "Add"
type input "Copy Previous"
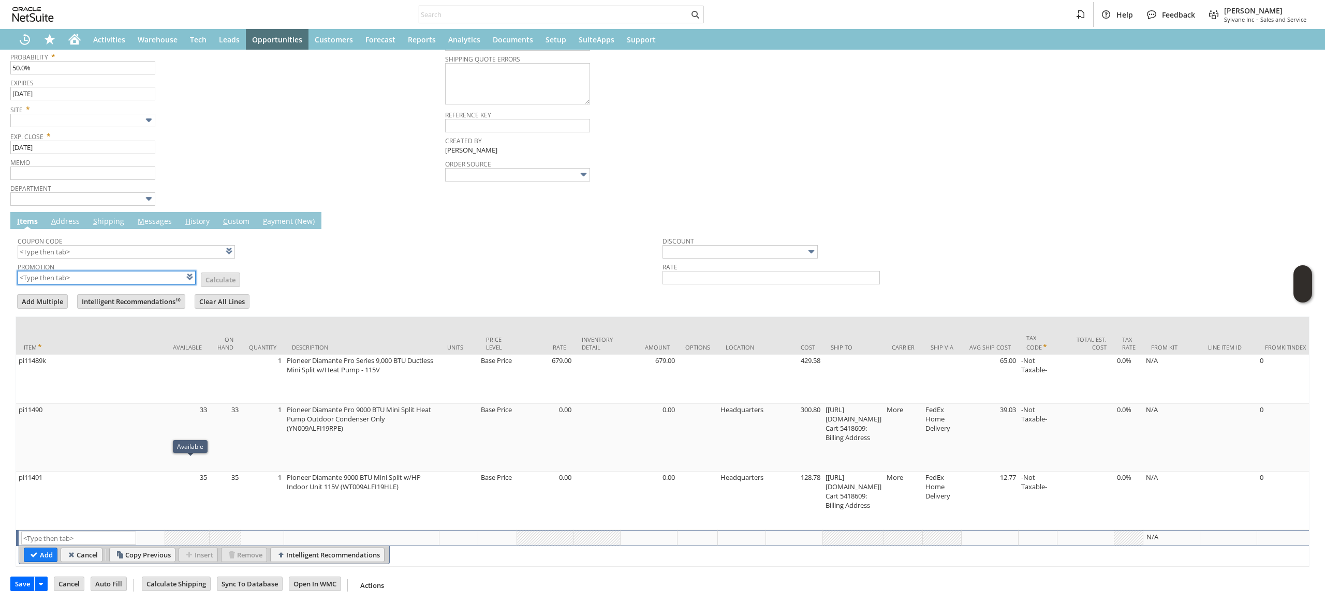
click at [127, 271] on input "text" at bounding box center [107, 277] width 178 height 13
type input "XA325"
click at [379, 260] on td "Promotion XA325 List Calculate" at bounding box center [340, 273] width 645 height 26
type input "XA325"
type input "Promo Code"
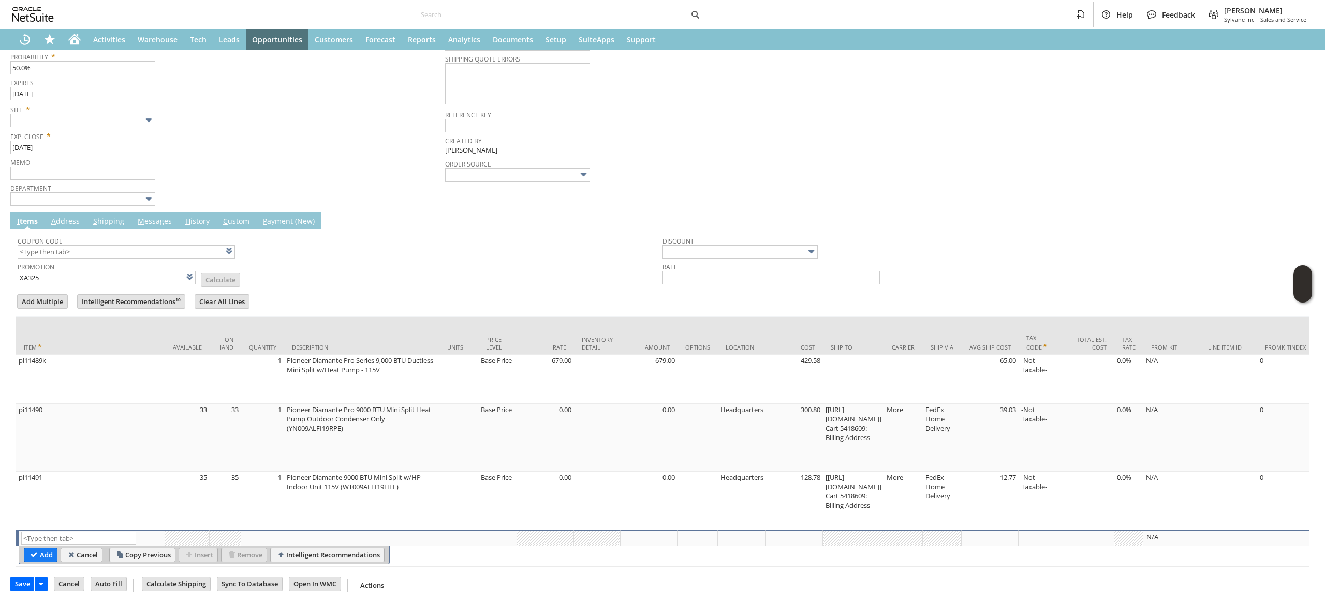
type input "-5.0%"
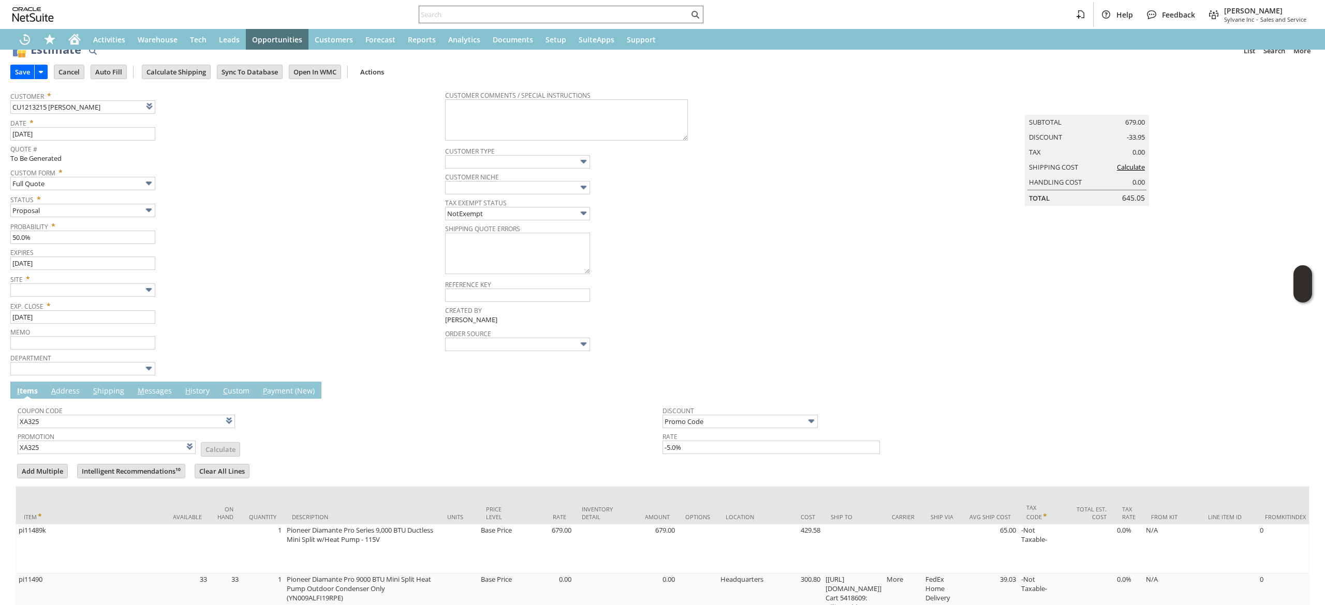
scroll to position [0, 0]
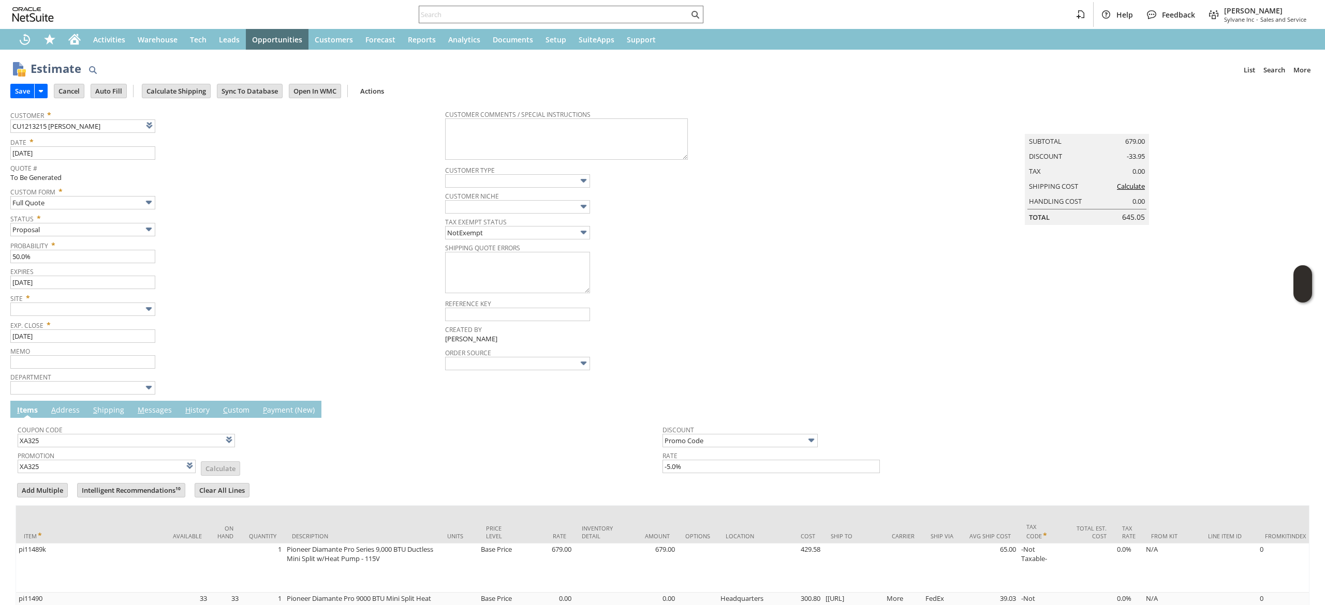
drag, startPoint x: 185, startPoint y: 86, endPoint x: 186, endPoint y: 78, distance: 7.8
click at [185, 82] on td "Calculate Shipping" at bounding box center [179, 90] width 75 height 19
click at [198, 85] on input "Calculate Shipping" at bounding box center [176, 90] width 68 height 13
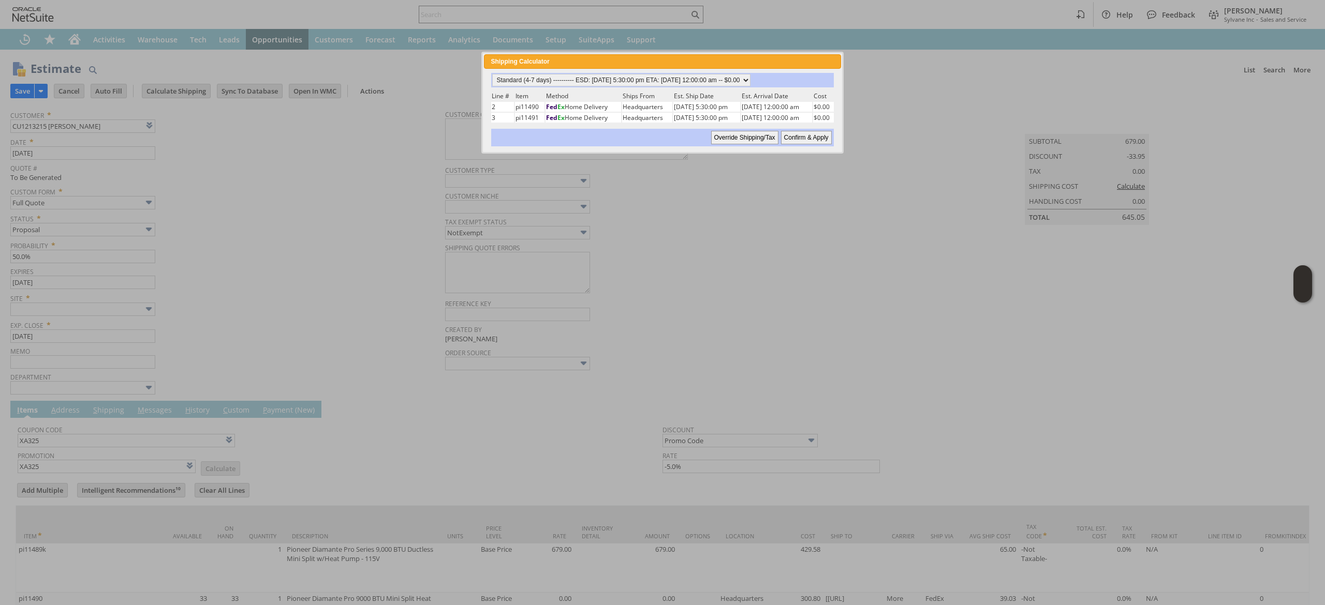
click at [764, 90] on div "Standard (4-7 days) ---------- ESD: 08/19/2025 5:30:00 pm ETA: 08/21/2025 12:00…" at bounding box center [662, 109] width 344 height 73
click at [750, 76] on select "Standard (4-7 days) ---------- ESD: 08/19/2025 5:30:00 pm ETA: 08/21/2025 12:00…" at bounding box center [621, 80] width 258 height 12
select select "2 Day ------------------------ ESD: 08/19/2025 5:30:00 pm ETA: 08/21/2025 12:00…"
click at [492, 74] on select "Standard (4-7 days) ---------- ESD: 08/19/2025 5:30:00 pm ETA: 08/21/2025 12:00…" at bounding box center [621, 80] width 258 height 12
drag, startPoint x: 803, startPoint y: 132, endPoint x: 389, endPoint y: 161, distance: 415.1
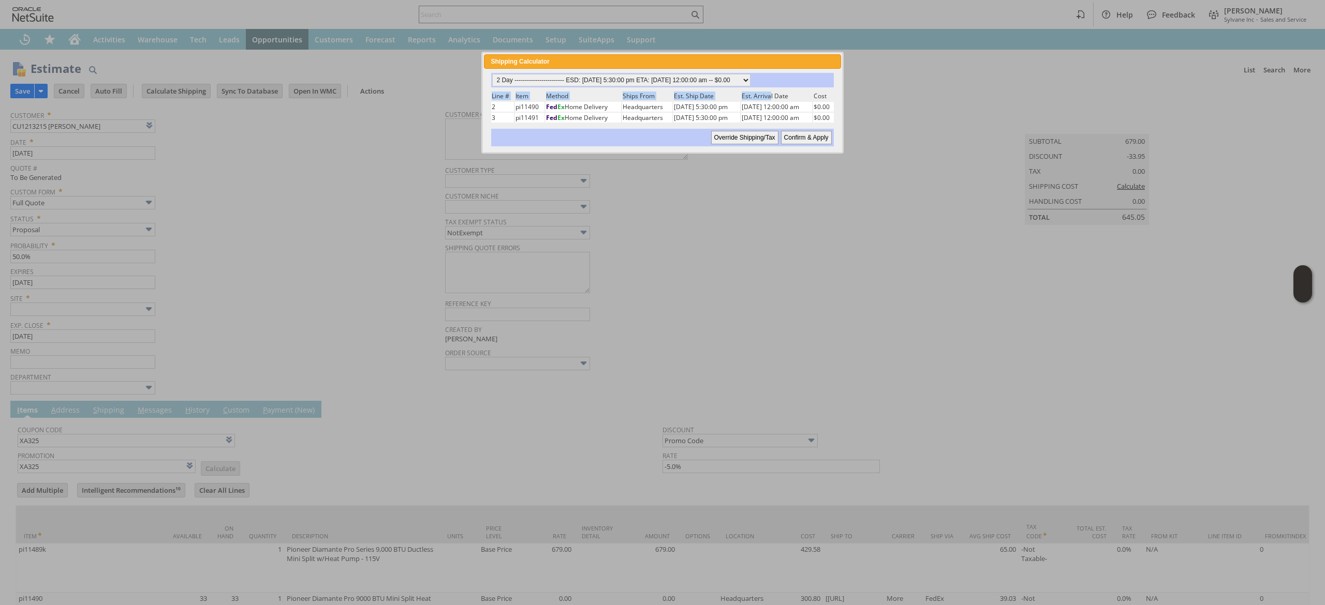
click at [804, 131] on input "Confirm & Apply" at bounding box center [806, 137] width 51 height 13
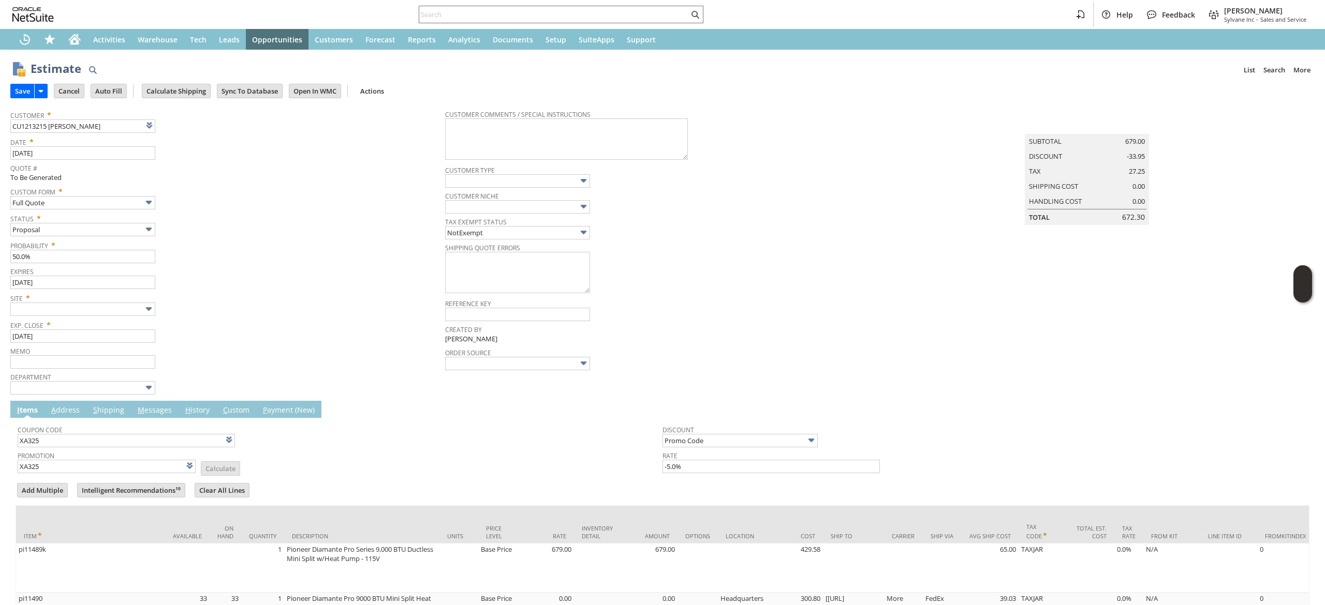
type input "Add"
type input "Copy Previous"
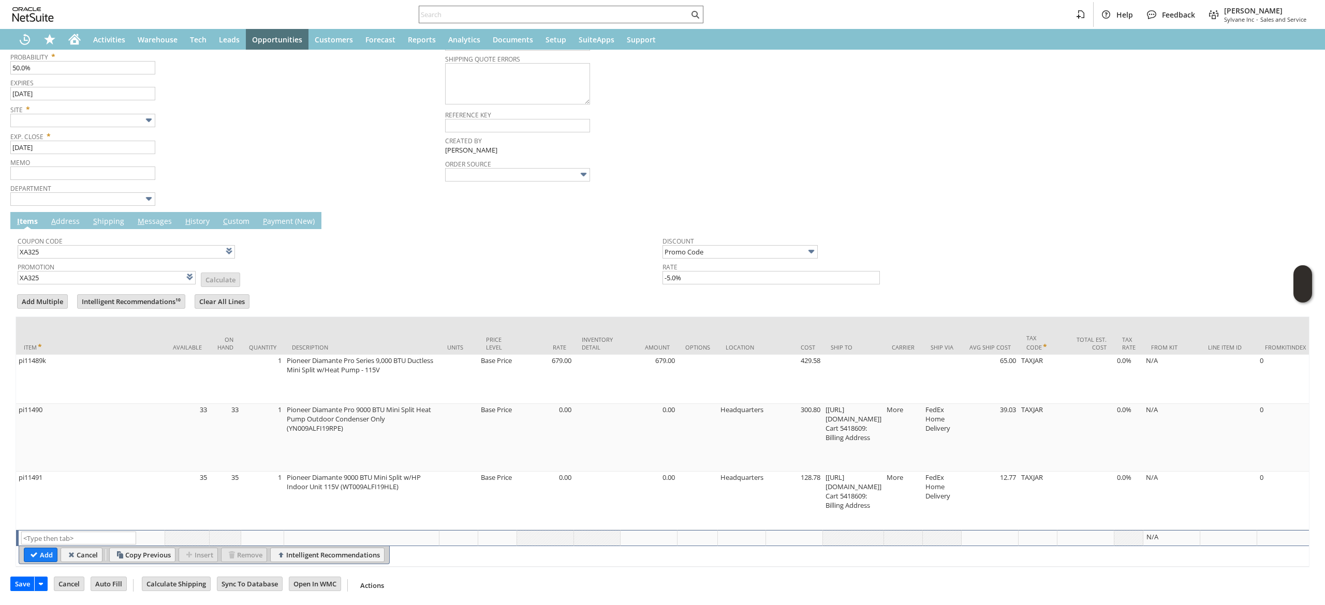
drag, startPoint x: 164, startPoint y: 204, endPoint x: 152, endPoint y: 220, distance: 20.1
click at [160, 212] on td "M essages" at bounding box center [155, 220] width 48 height 17
click at [152, 231] on td "Coupon Code XA325" at bounding box center [340, 245] width 645 height 28
click at [156, 216] on link "M essages" at bounding box center [154, 221] width 39 height 11
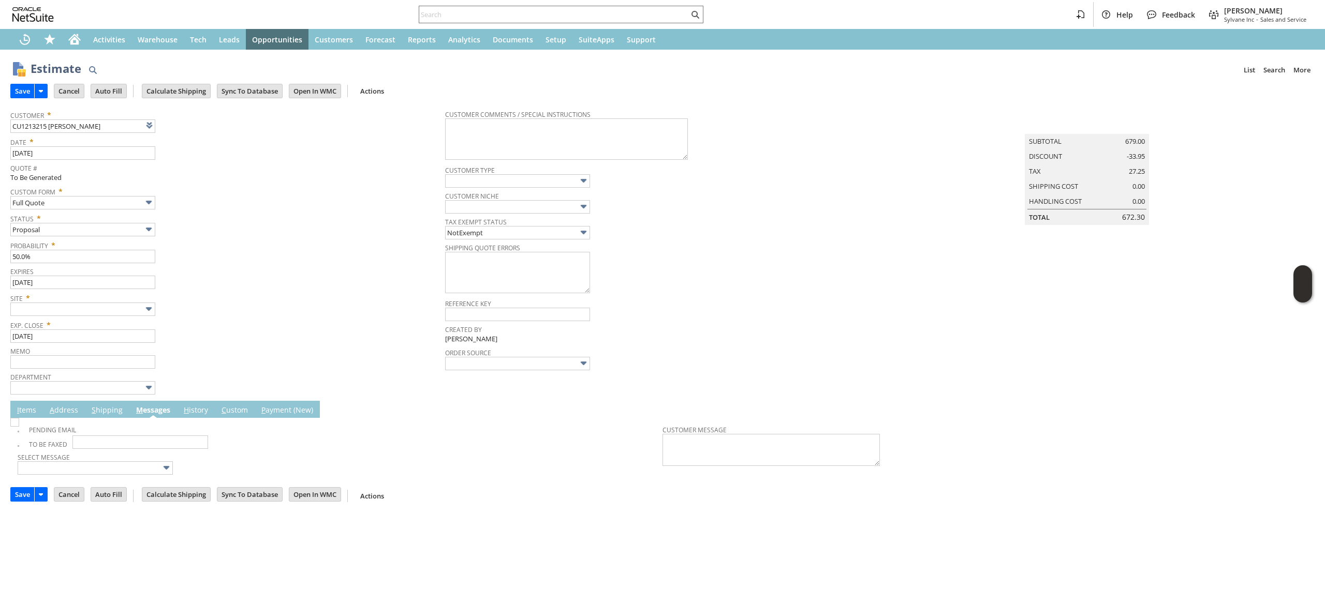
click at [19, 427] on img at bounding box center [14, 422] width 9 height 9
checkbox input "true"
click at [20, 84] on input "Save" at bounding box center [22, 90] width 23 height 13
click at [98, 308] on input "text" at bounding box center [82, 309] width 145 height 13
click at [102, 375] on span "Department" at bounding box center [225, 375] width 430 height 11
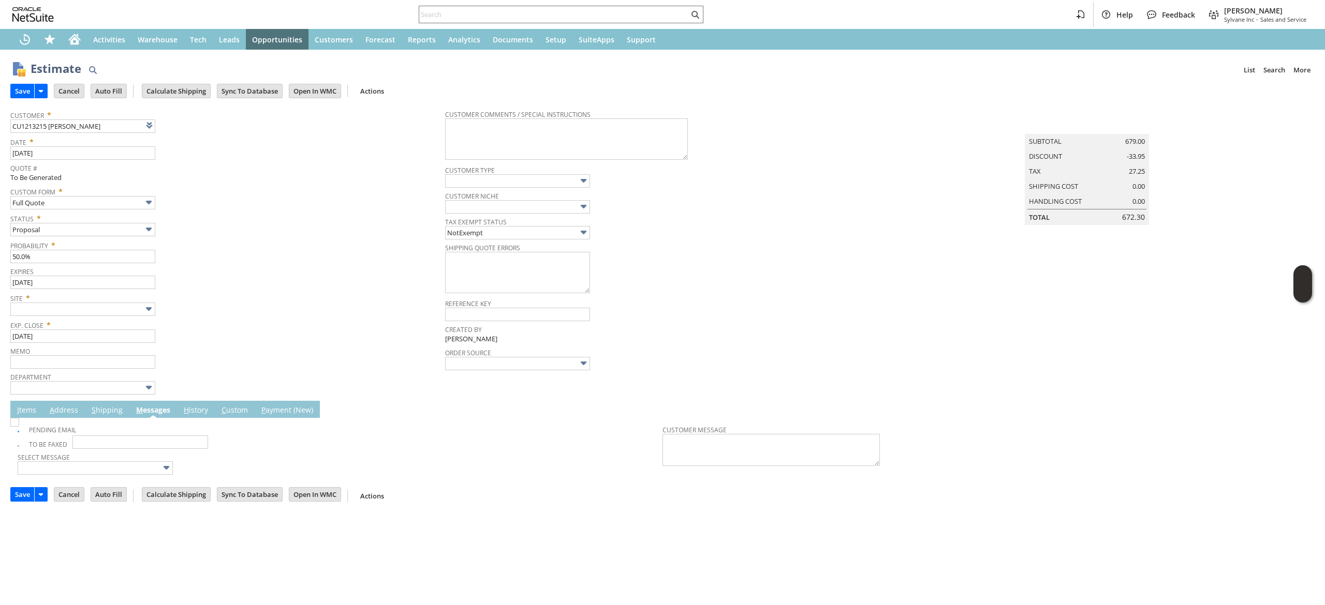
click at [108, 298] on span "Site *" at bounding box center [225, 296] width 430 height 12
click at [109, 308] on input "text" at bounding box center [82, 309] width 145 height 13
drag, startPoint x: 104, startPoint y: 357, endPoint x: 96, endPoint y: 364, distance: 10.2
type input "Sylvane - [DOMAIN_NAME]"
drag, startPoint x: 15, startPoint y: 91, endPoint x: 292, endPoint y: 8, distance: 288.8
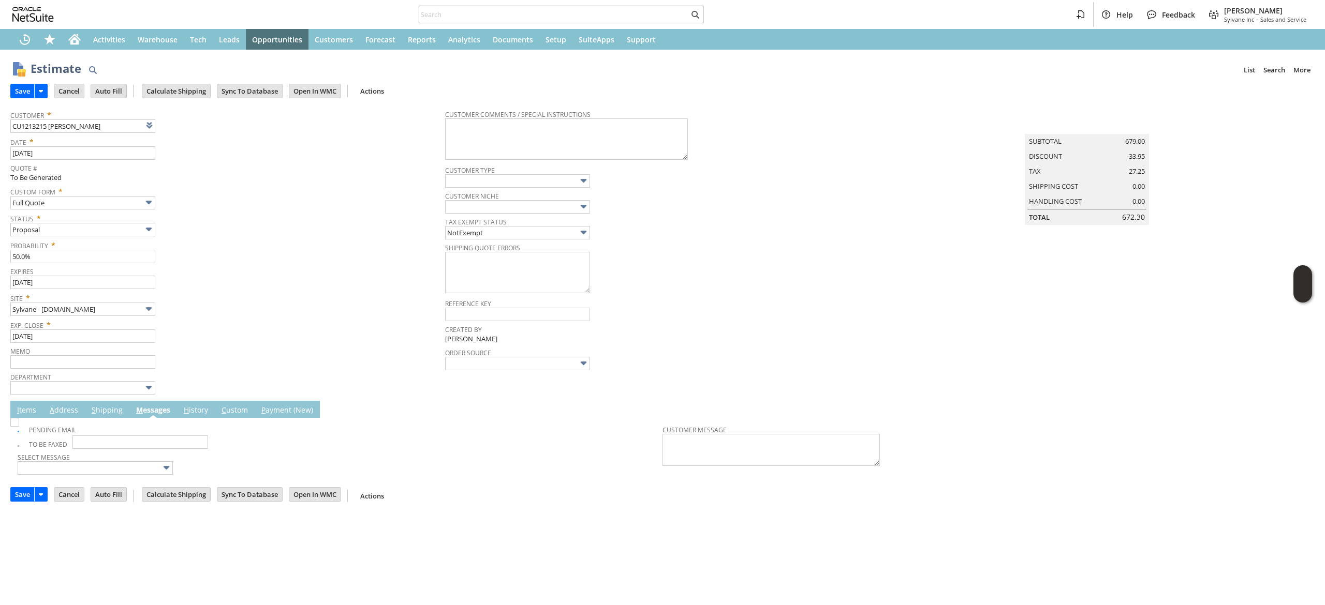
click at [17, 92] on input "Save" at bounding box center [22, 90] width 23 height 13
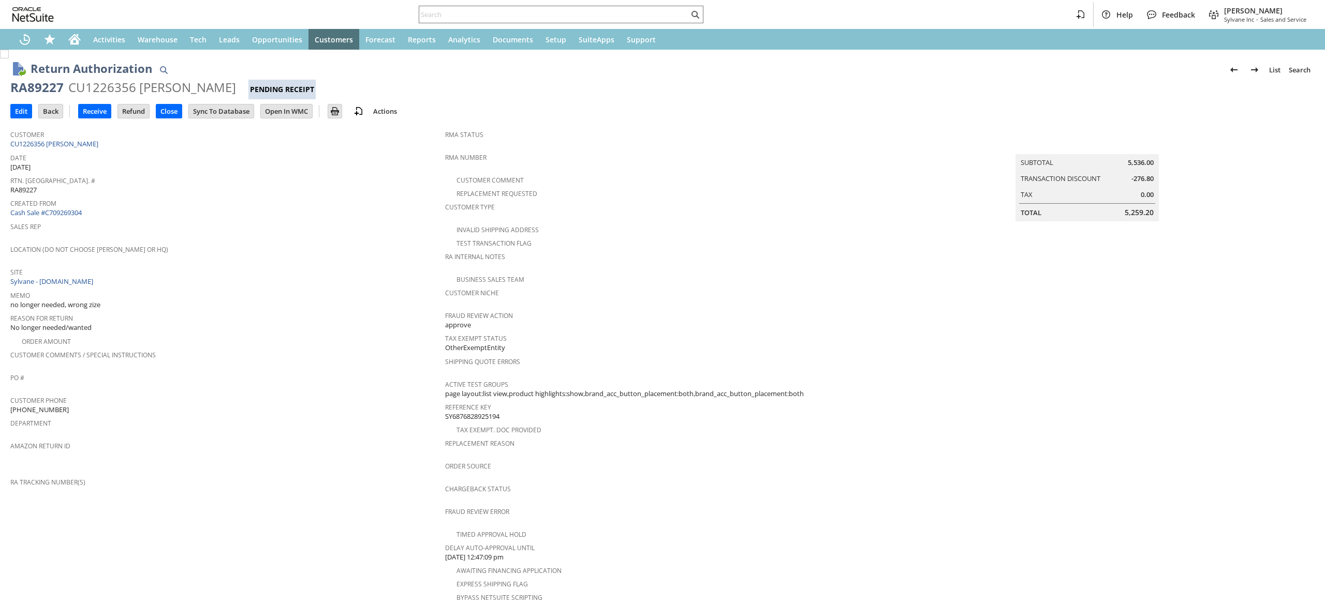
scroll to position [216, 0]
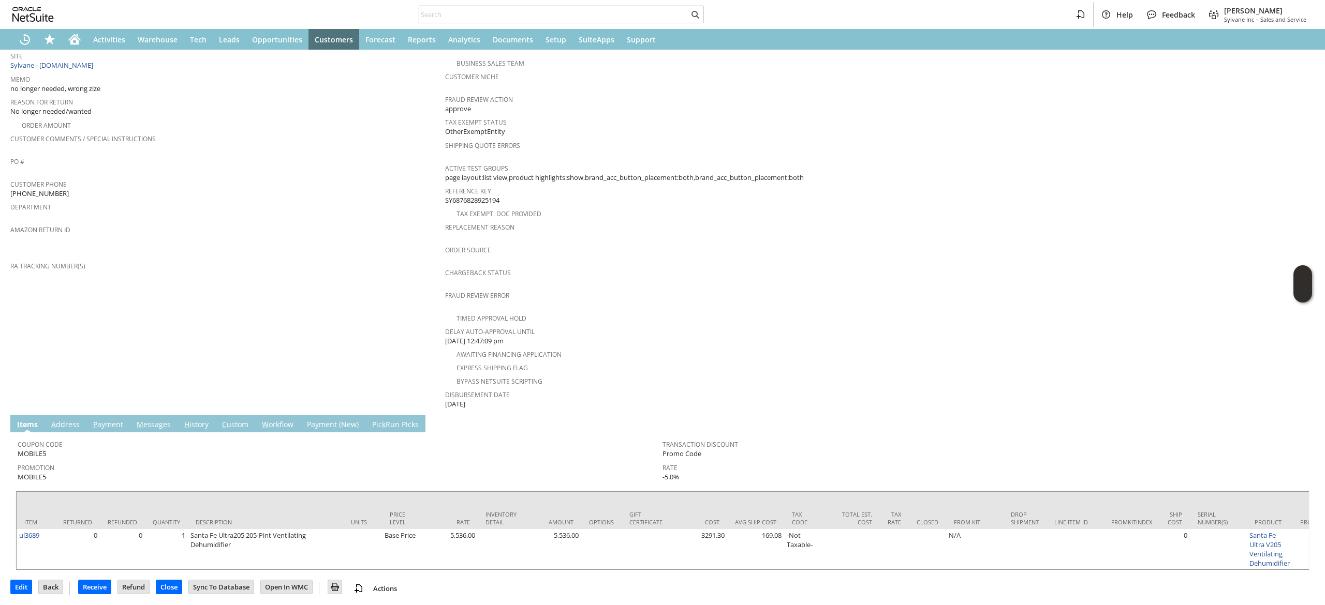
click at [147, 420] on link "M essages" at bounding box center [153, 425] width 39 height 11
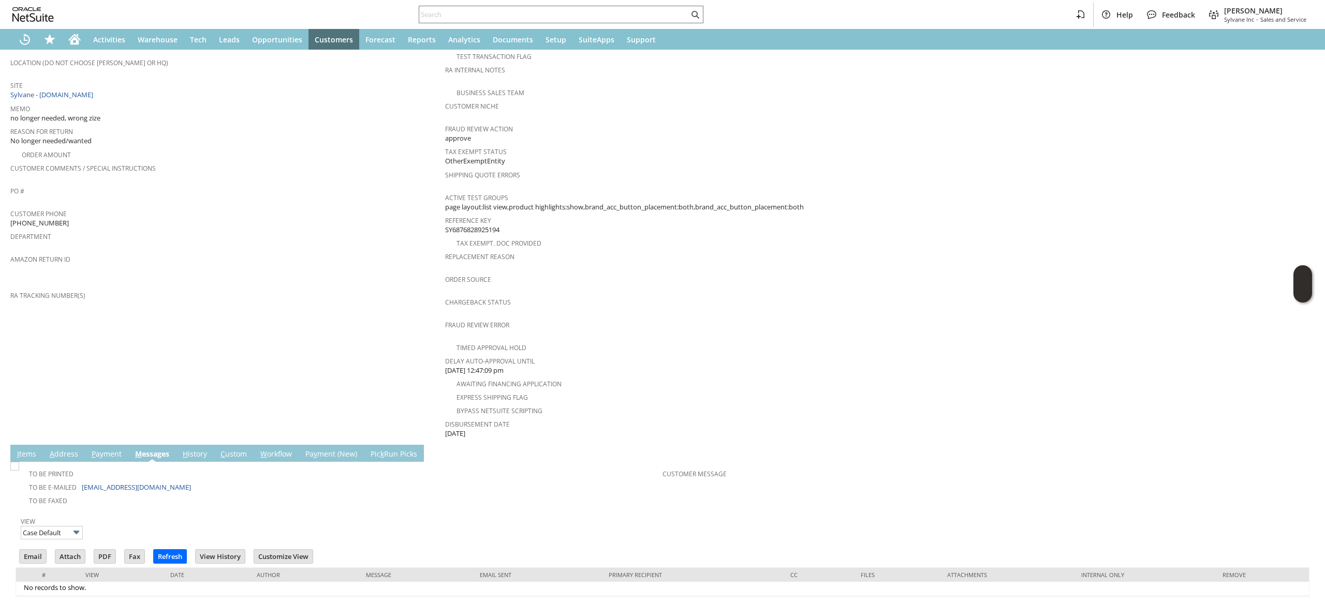
scroll to position [201, 0]
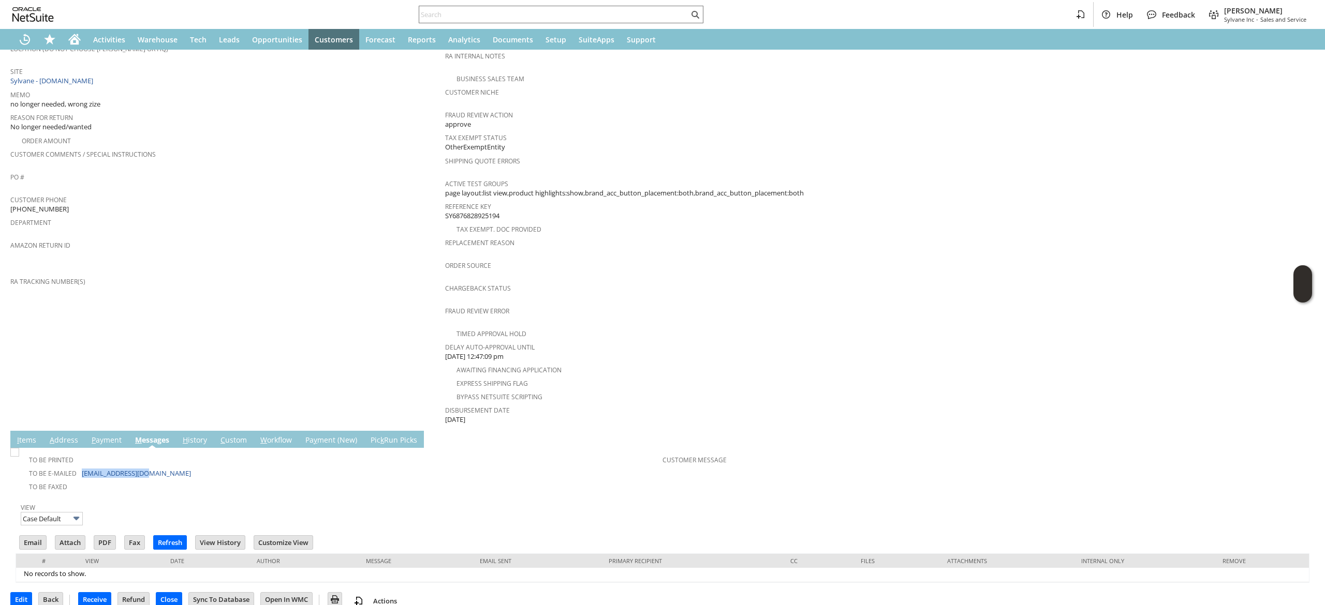
click at [76, 466] on td "To Be E-mailed [EMAIL_ADDRESS][DOMAIN_NAME]" at bounding box center [340, 472] width 645 height 13
drag, startPoint x: 162, startPoint y: 455, endPoint x: 79, endPoint y: 457, distance: 82.8
click at [79, 466] on td "To Be E-mailed [EMAIL_ADDRESS][DOMAIN_NAME]" at bounding box center [340, 472] width 645 height 13
copy td "[EMAIL_ADDRESS][DOMAIN_NAME]"
click at [77, 435] on link "A ddress" at bounding box center [64, 440] width 34 height 11
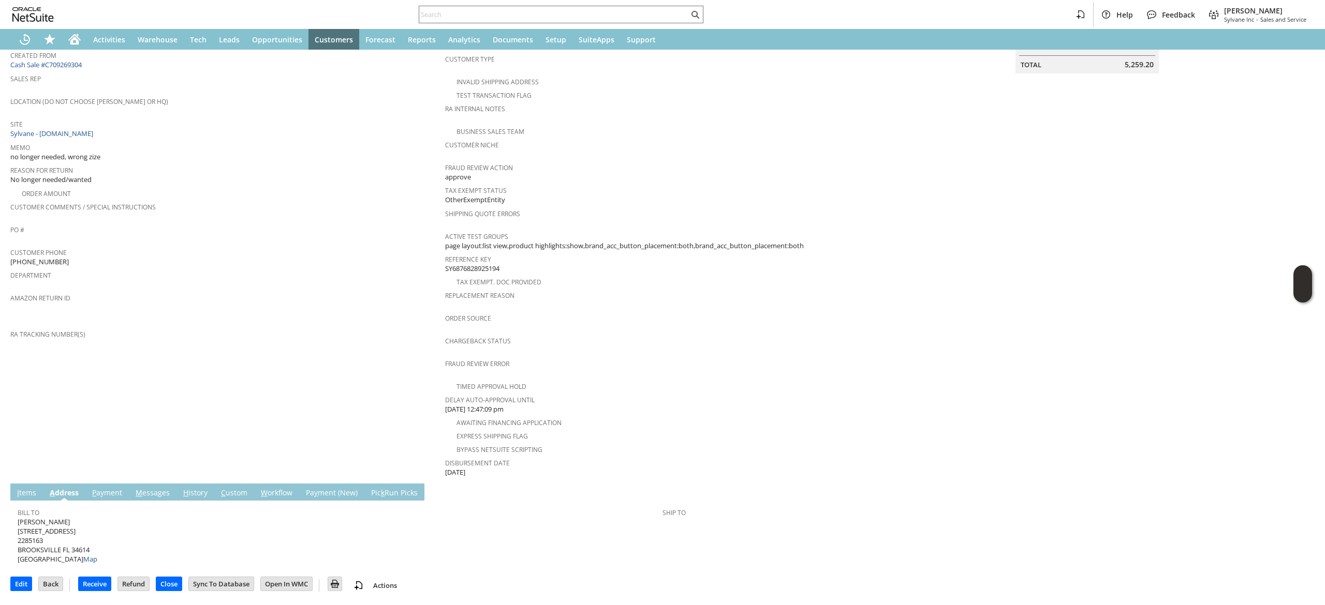
scroll to position [131, 0]
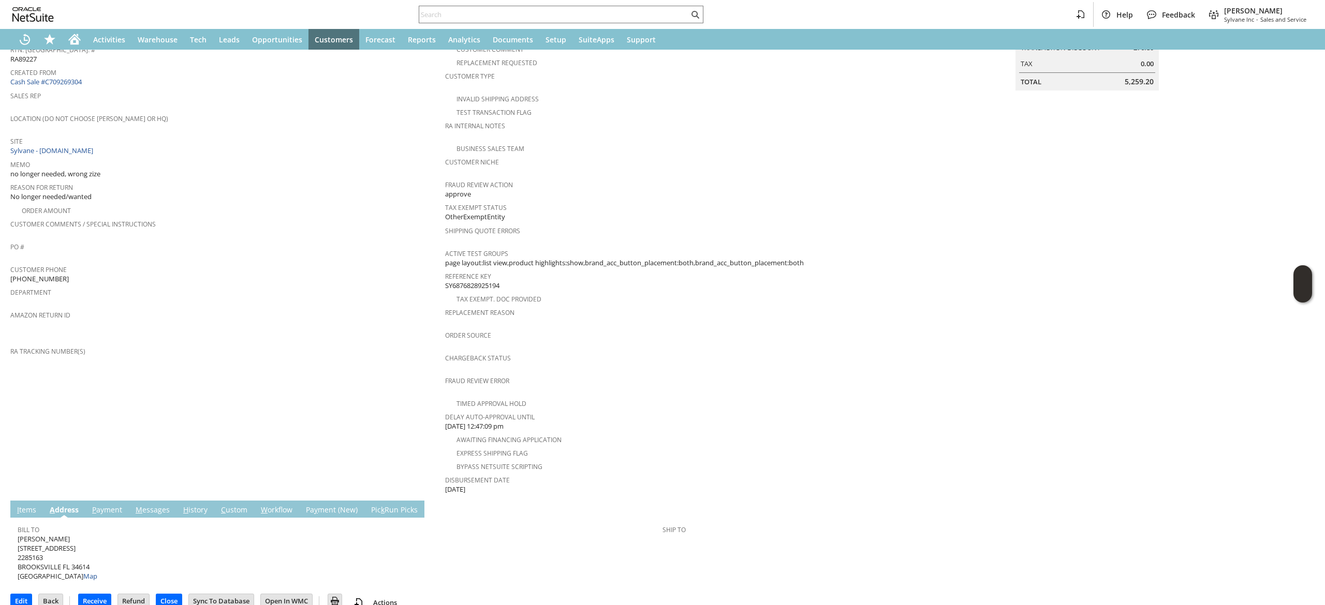
click at [46, 274] on span "[PHONE_NUMBER]" at bounding box center [39, 279] width 58 height 10
click at [44, 274] on span "(352) 563-8024" at bounding box center [39, 279] width 58 height 10
copy tbody "(352) 563-8024"
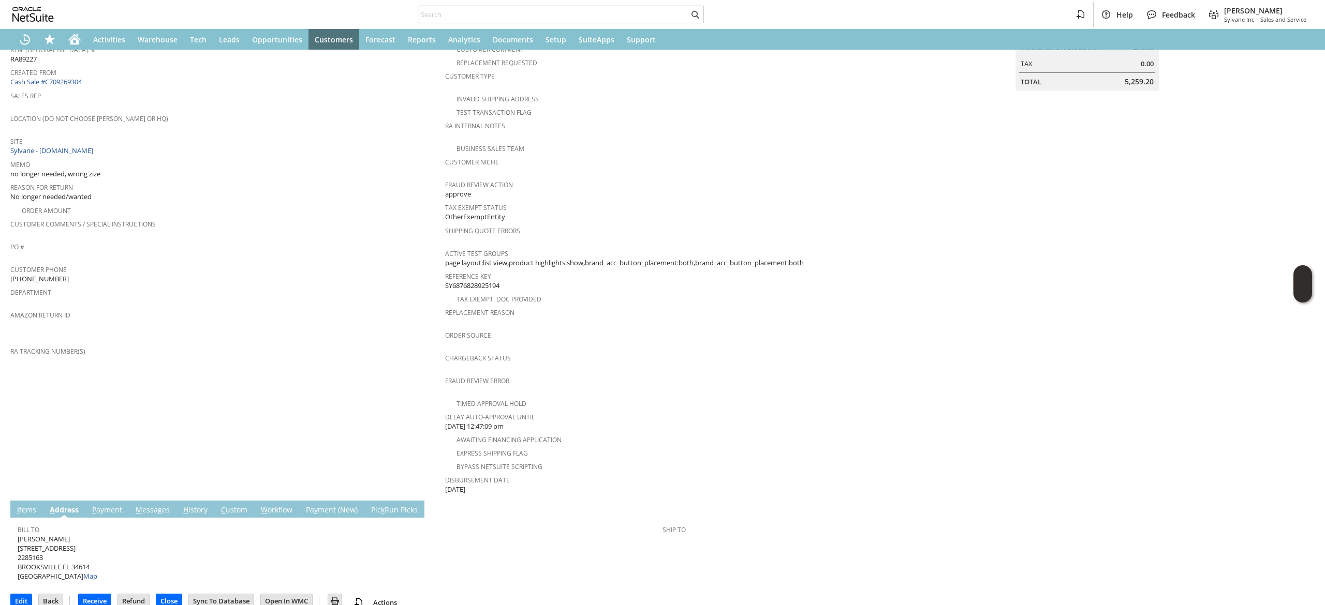
click at [528, 8] on input "text" at bounding box center [554, 14] width 270 height 12
paste input "(352) 563-8024"
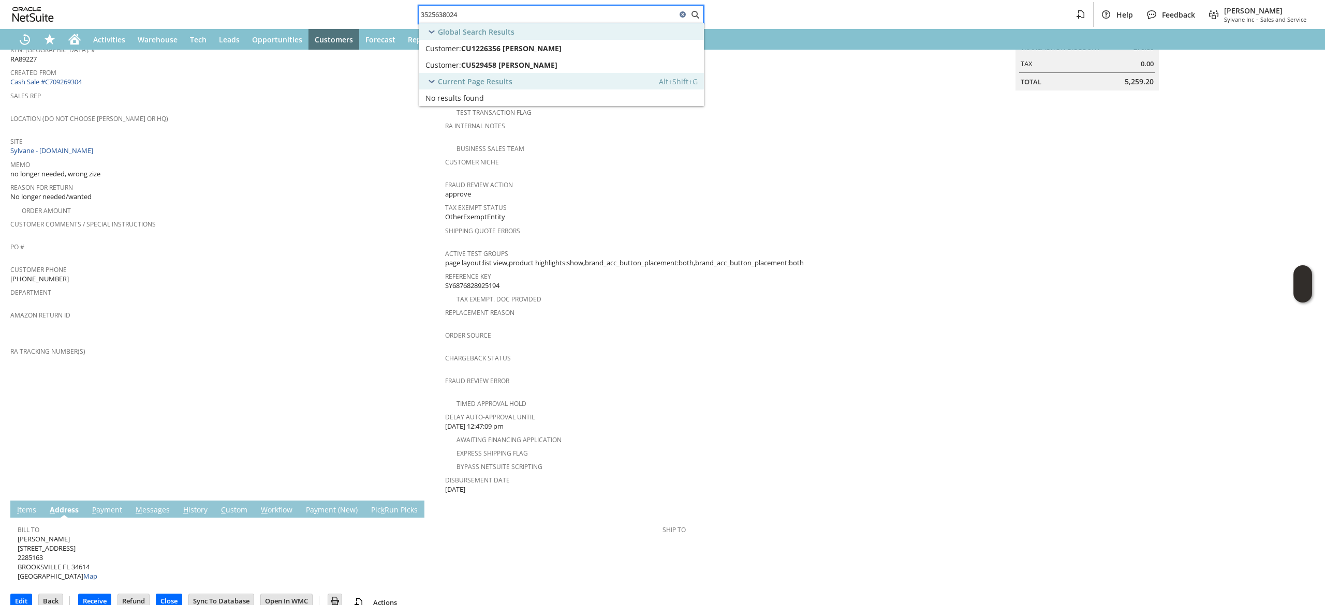
click at [586, 24] on div "Global Search Results" at bounding box center [561, 31] width 285 height 17
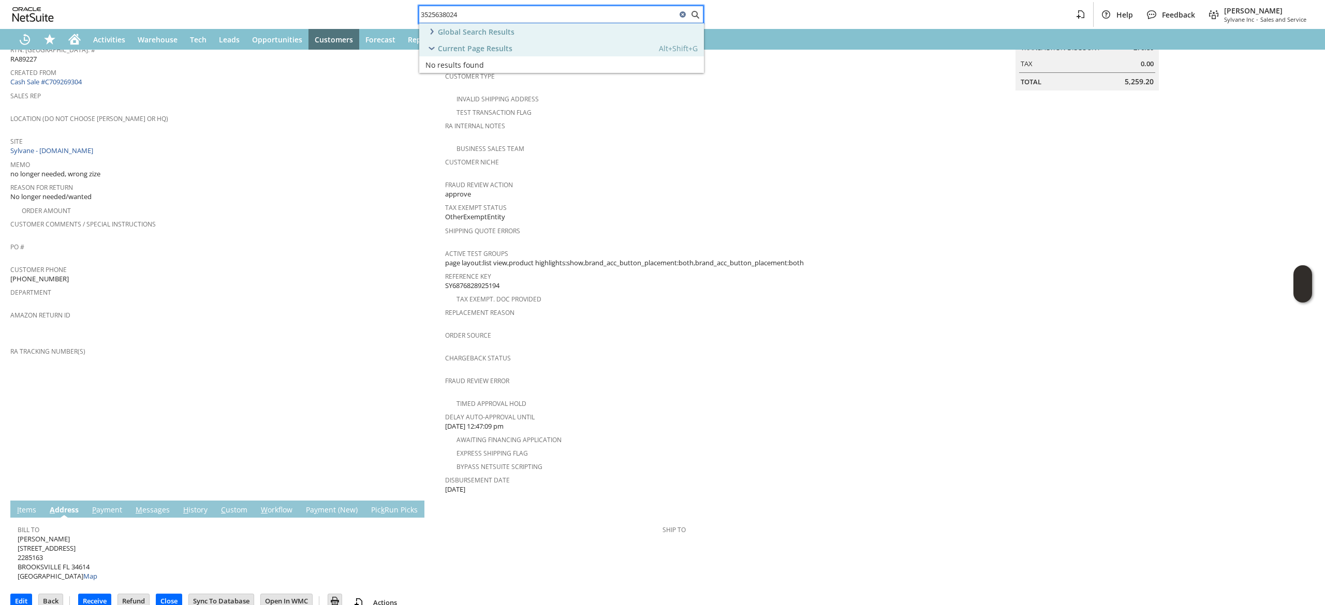
click at [587, 24] on div "Global Search Results" at bounding box center [561, 31] width 285 height 17
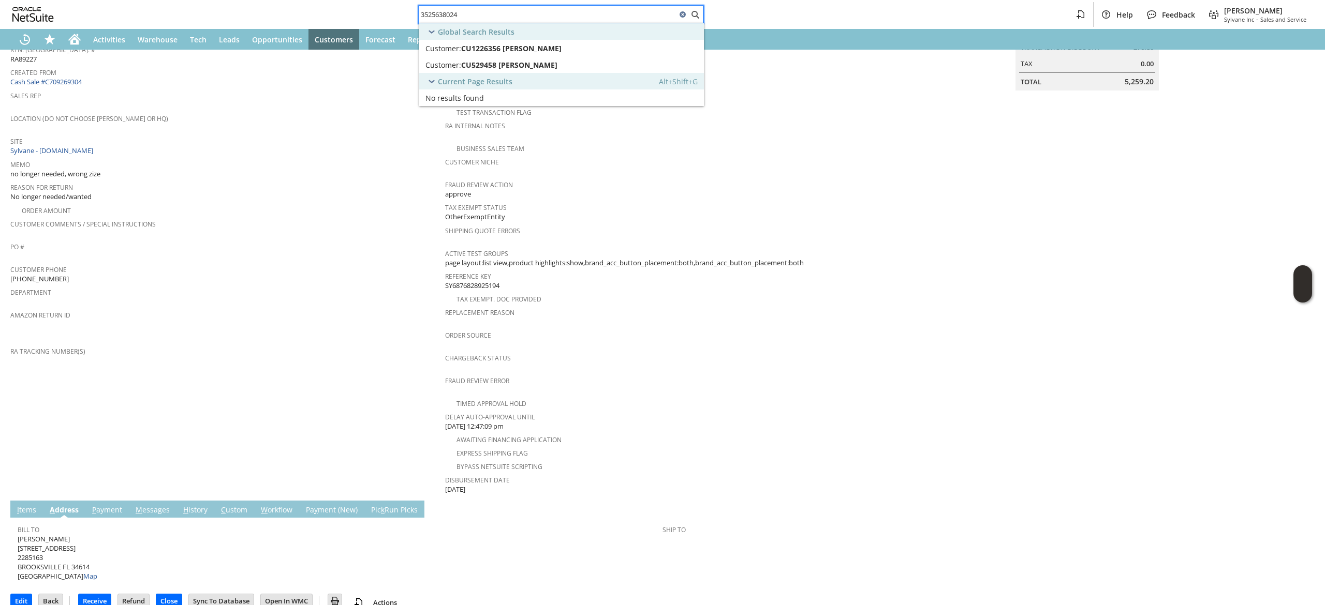
click at [588, 16] on input "3525638024" at bounding box center [547, 14] width 257 height 12
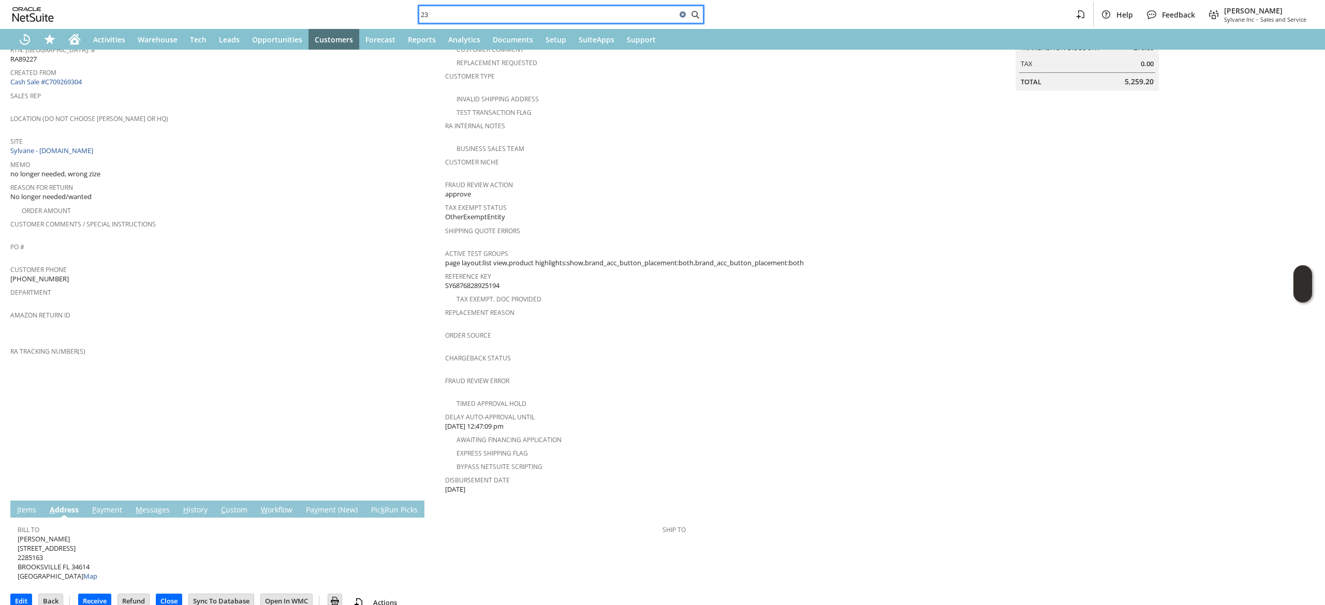
type input "2"
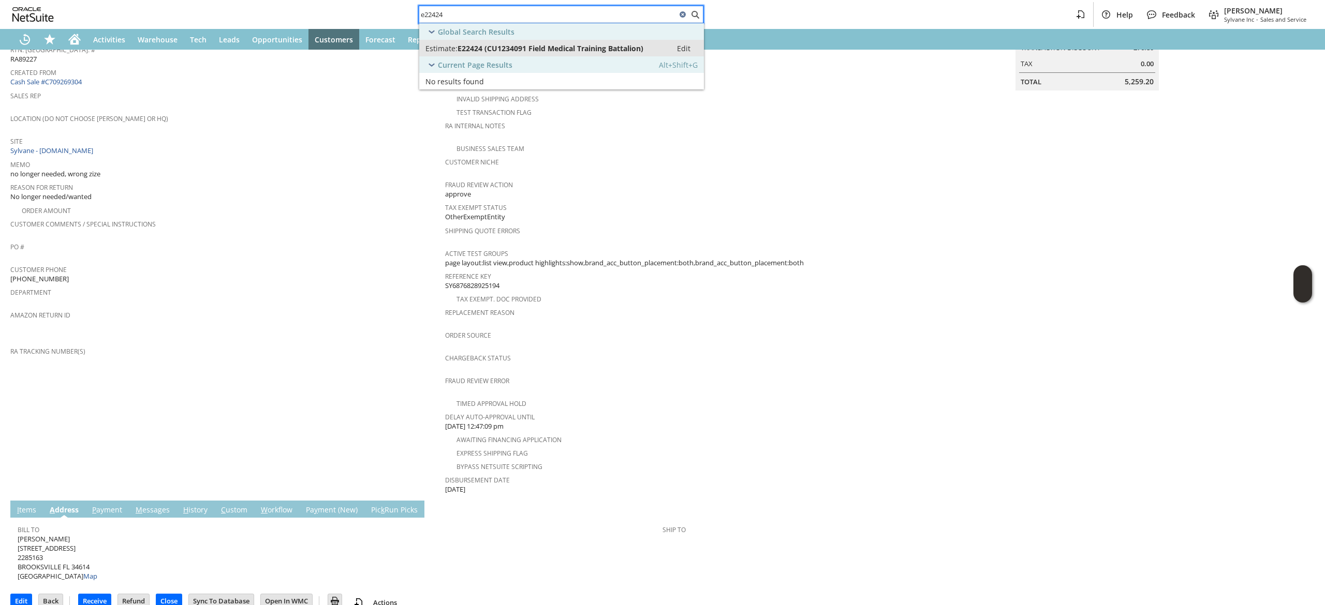
type input "e22424"
click at [574, 46] on span "E22424 (CU1234091 Field Medical Training Battalion)" at bounding box center [550, 48] width 186 height 10
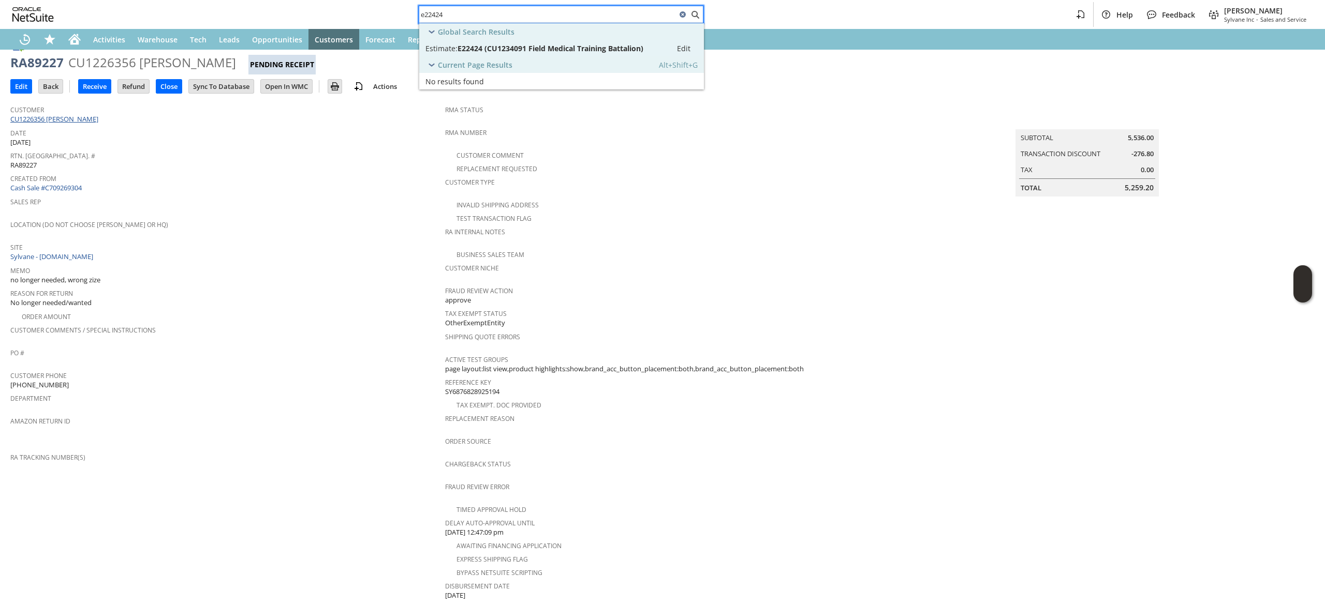
scroll to position [0, 0]
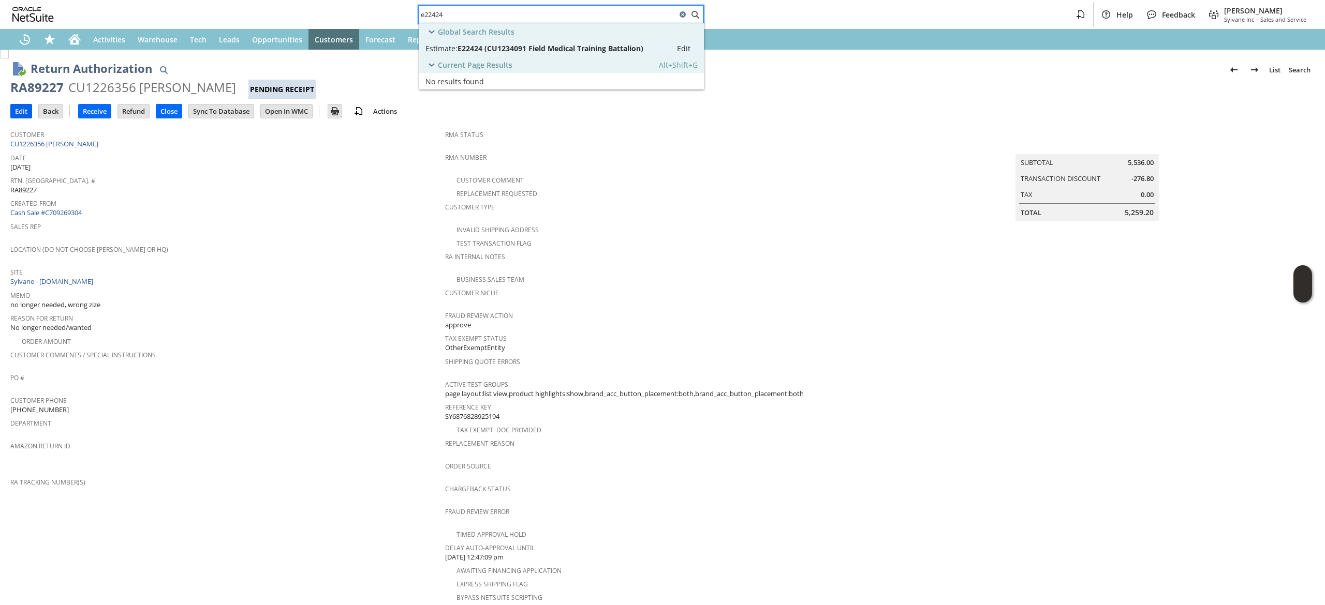
click at [19, 111] on input "Edit" at bounding box center [21, 111] width 21 height 13
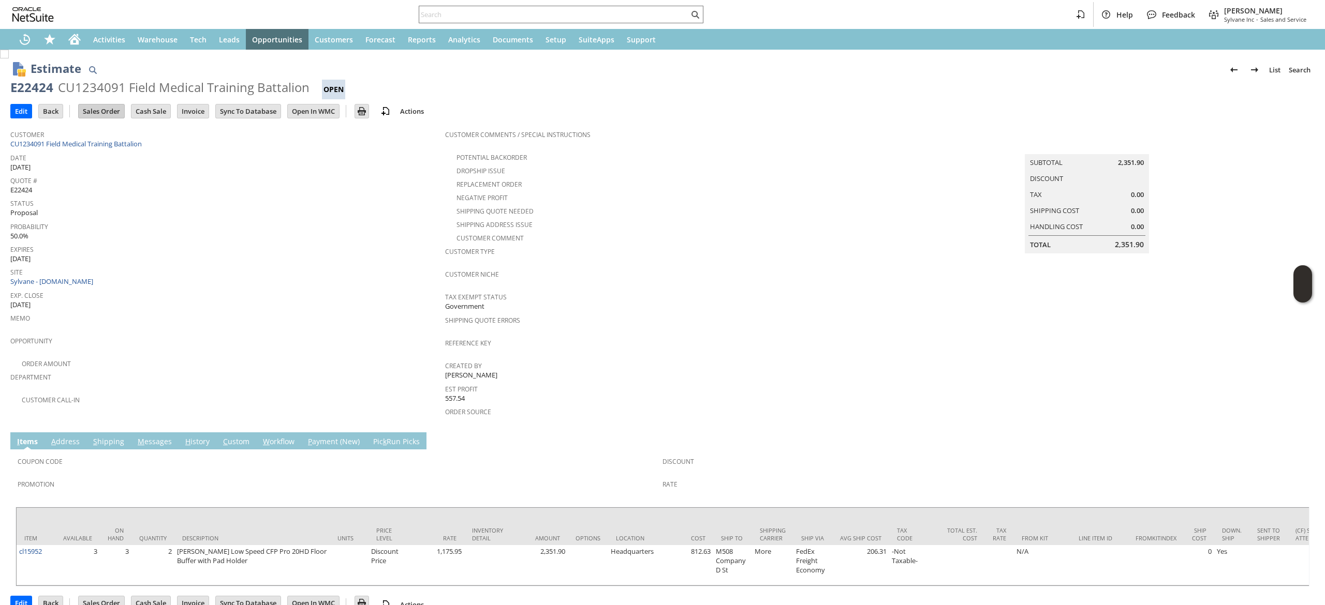
click at [112, 110] on input "Sales Order" at bounding box center [102, 111] width 46 height 13
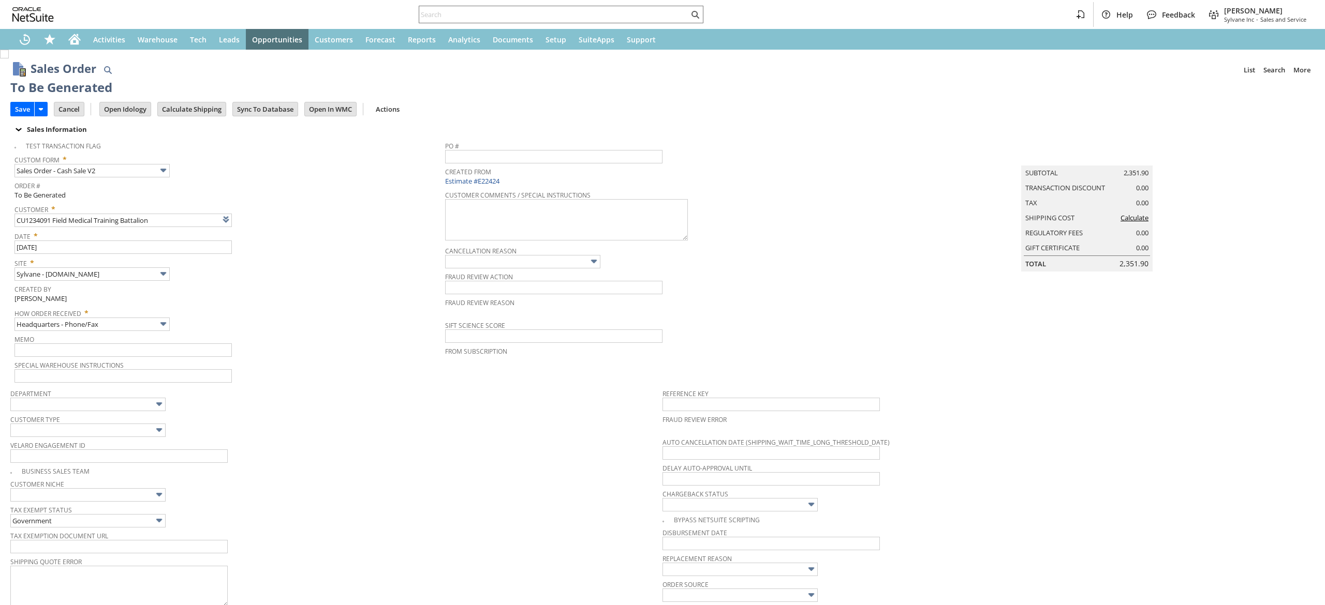
scroll to position [320, 0]
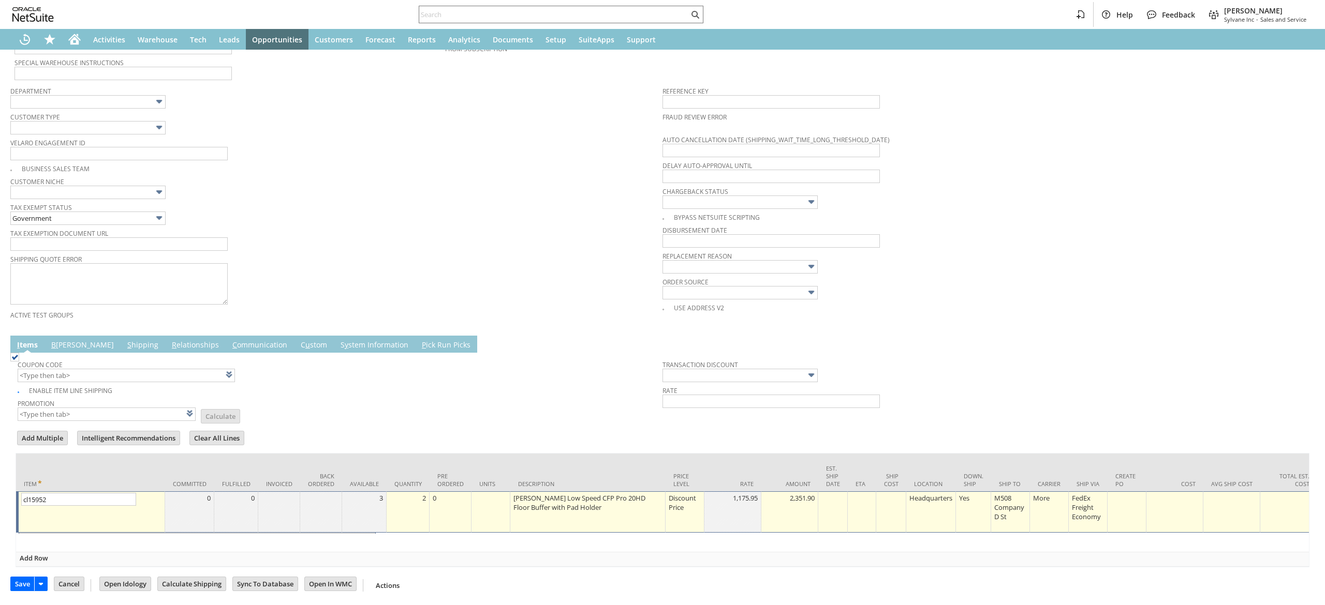
type input "Intelligent Recommendations ⁰"
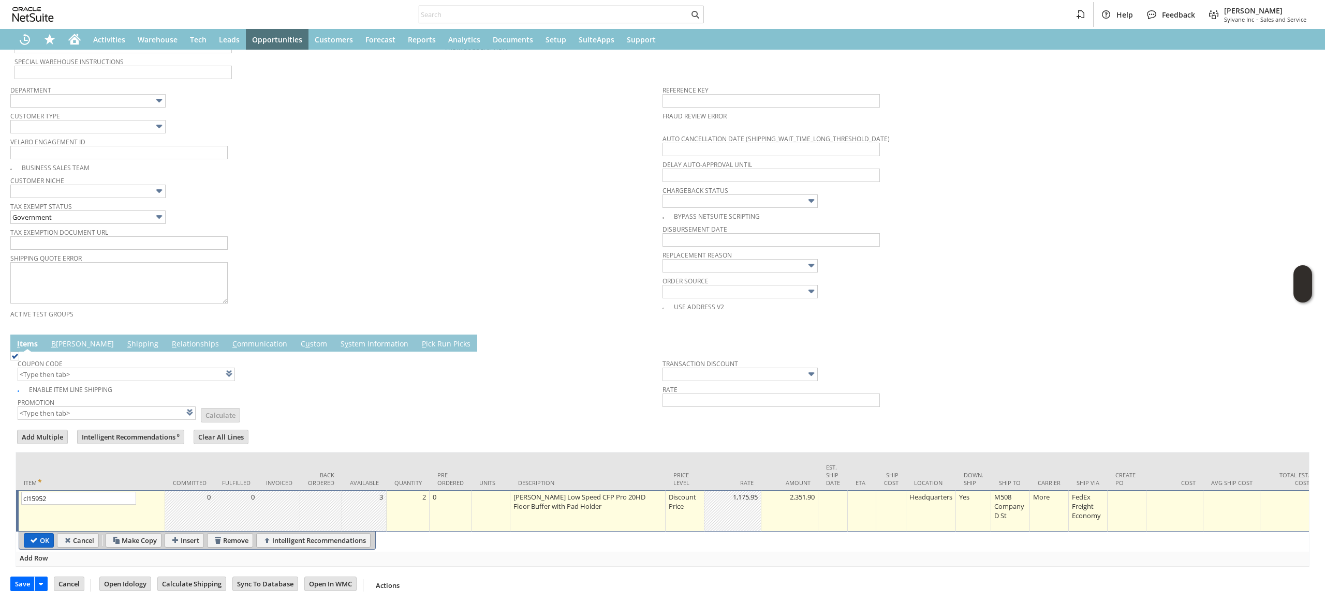
click at [40, 534] on input "OK" at bounding box center [38, 540] width 29 height 13
type input "Add"
type input "Copy Previous"
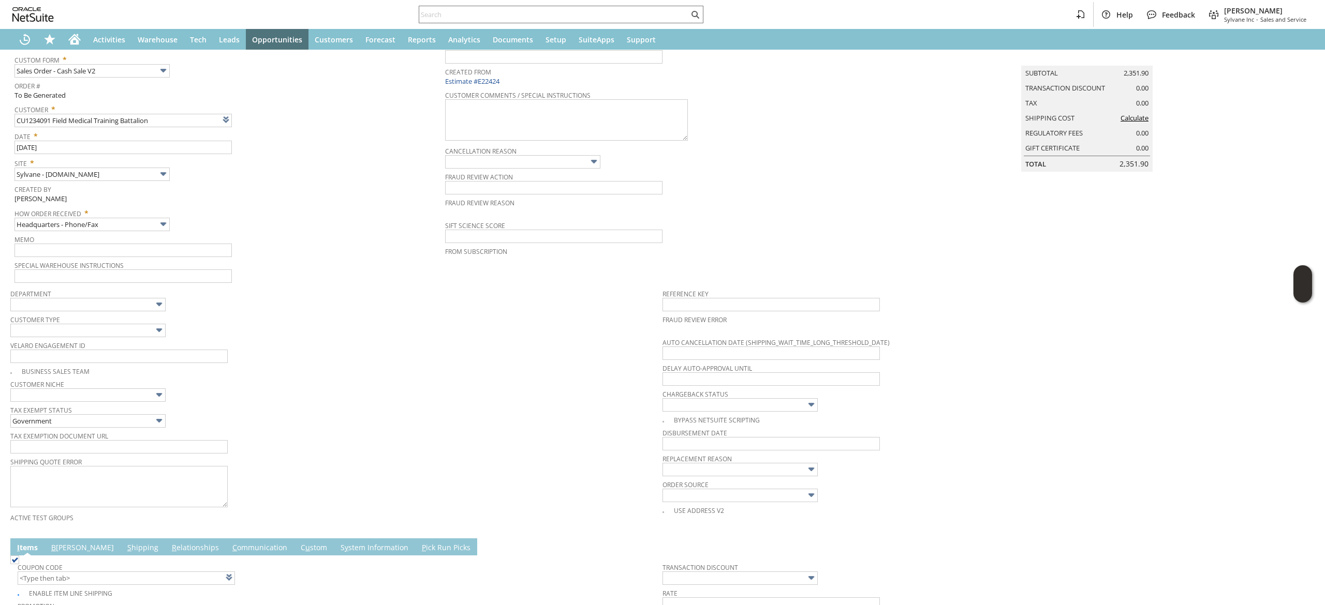
scroll to position [0, 0]
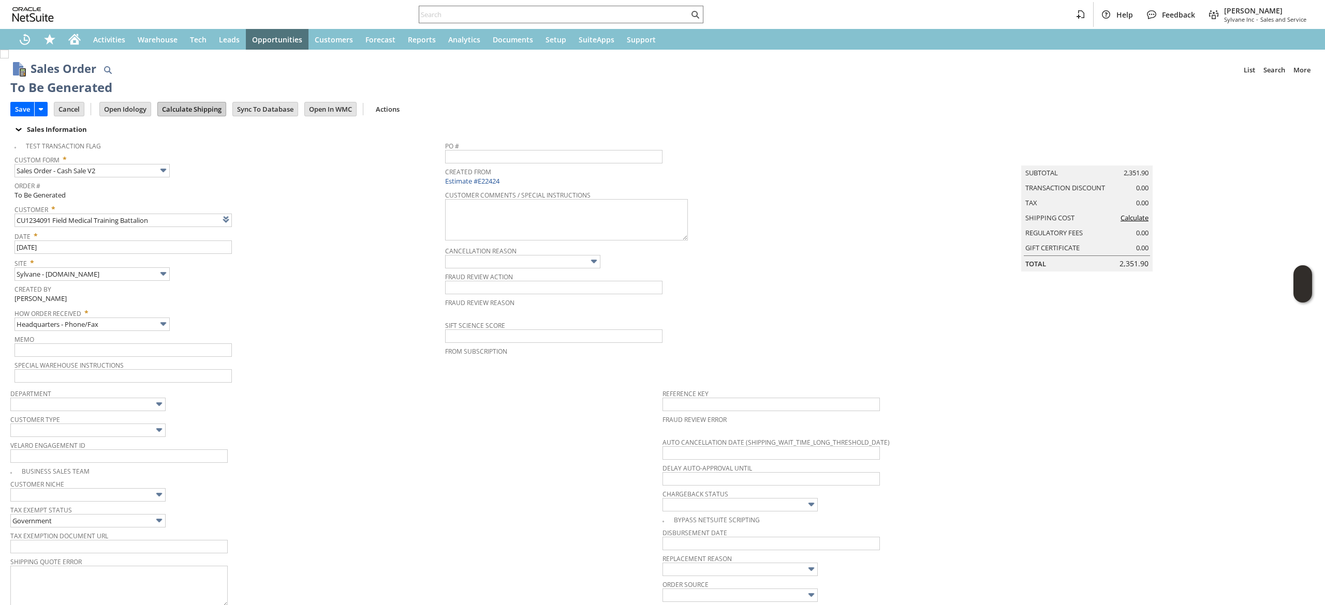
click at [210, 113] on input "Calculate Shipping" at bounding box center [192, 108] width 68 height 13
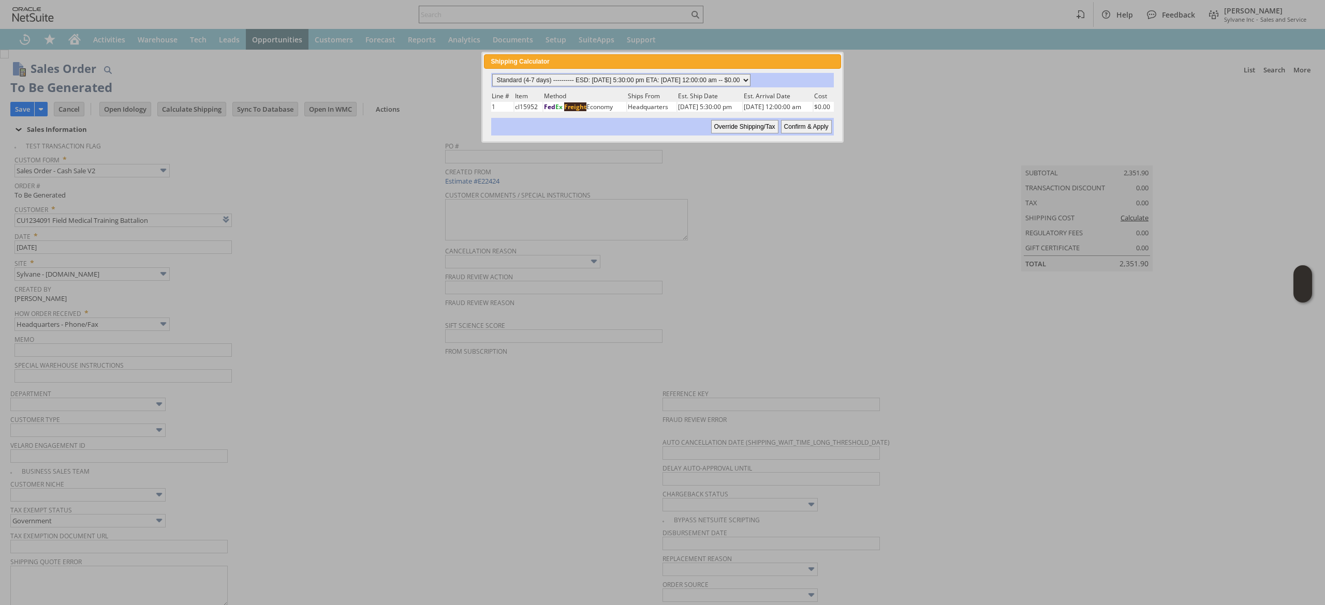
click at [706, 78] on select "Standard (4-7 days) ---------- ESD: 08/19/2025 5:30:00 pm ETA: 08/21/2025 12:00…" at bounding box center [621, 80] width 258 height 12
click at [492, 74] on select "Standard (4-7 days) ---------- ESD: 08/19/2025 5:30:00 pm ETA: 08/21/2025 12:00…" at bounding box center [621, 80] width 258 height 12
click at [802, 131] on input "Confirm & Apply" at bounding box center [806, 126] width 51 height 13
type input "[DATE]"
type input "Add"
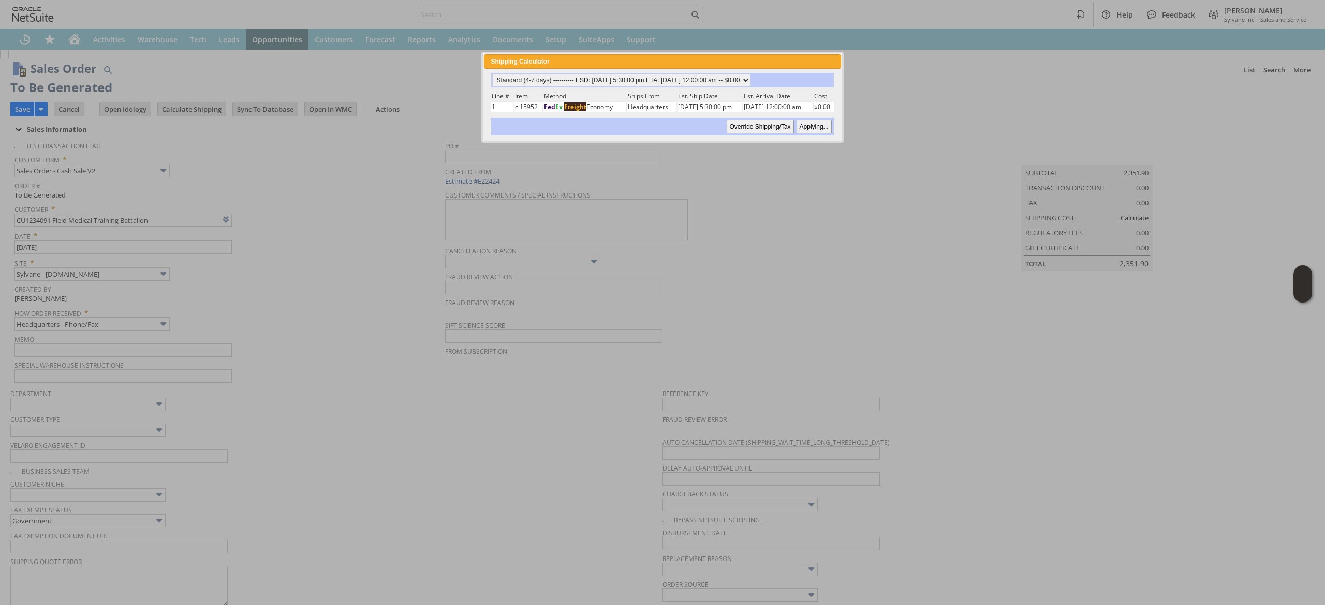
type input "Copy Previous"
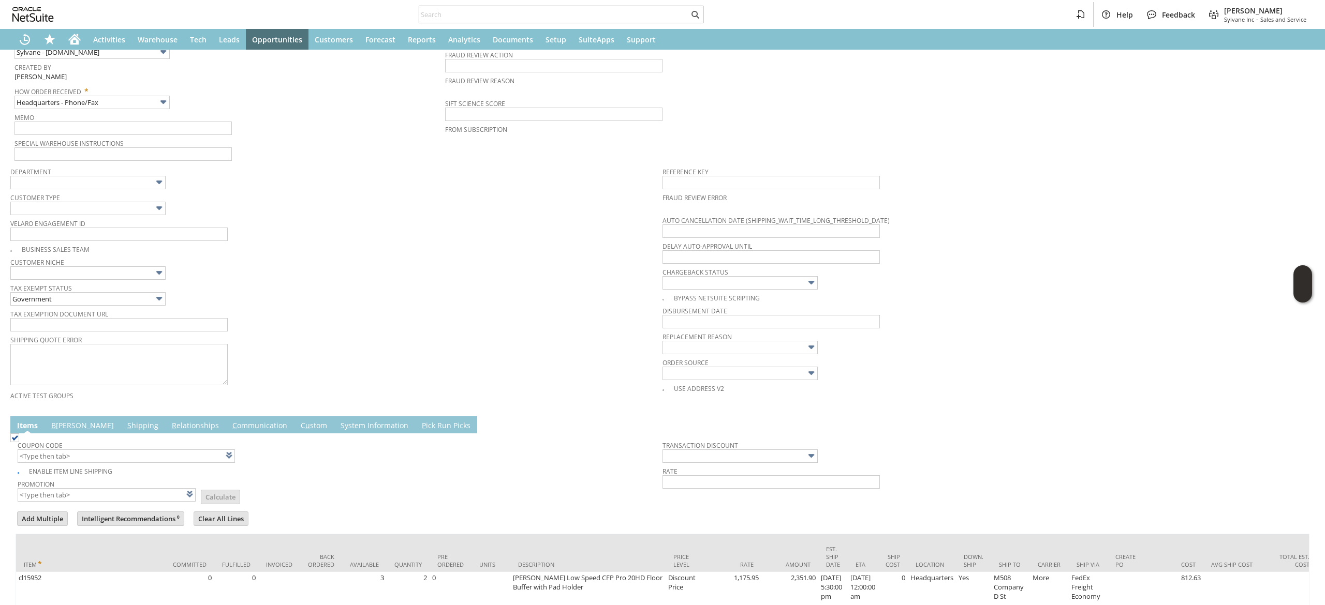
scroll to position [336, 0]
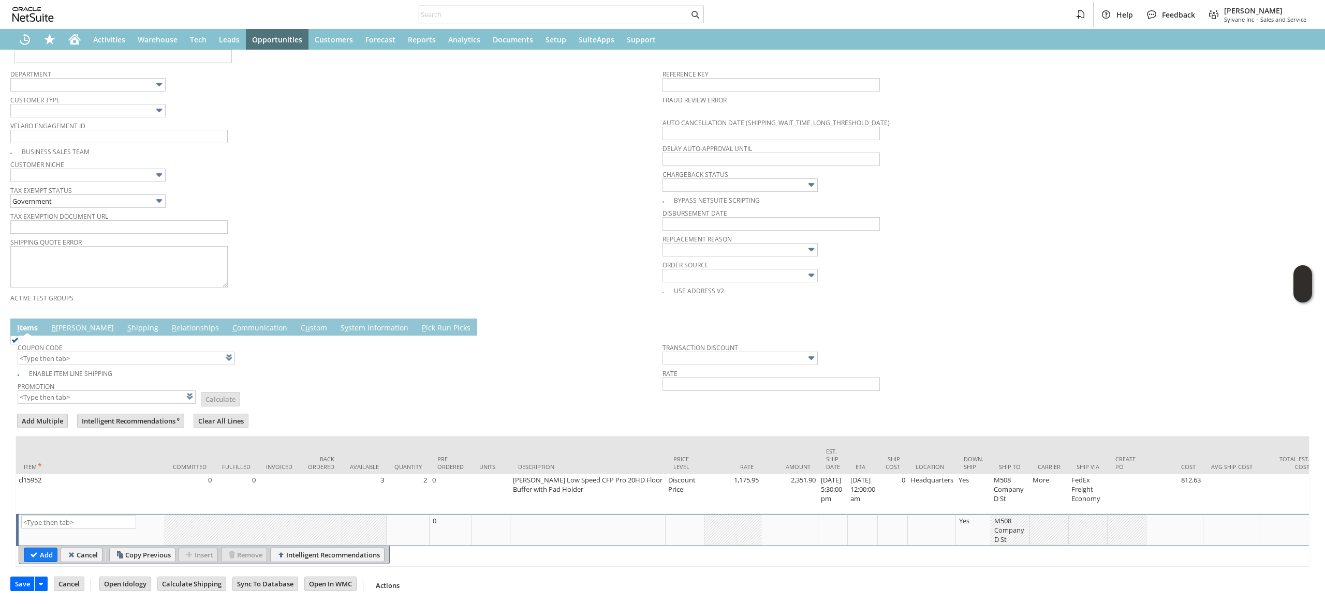
click at [61, 323] on link "B illing" at bounding box center [83, 328] width 68 height 11
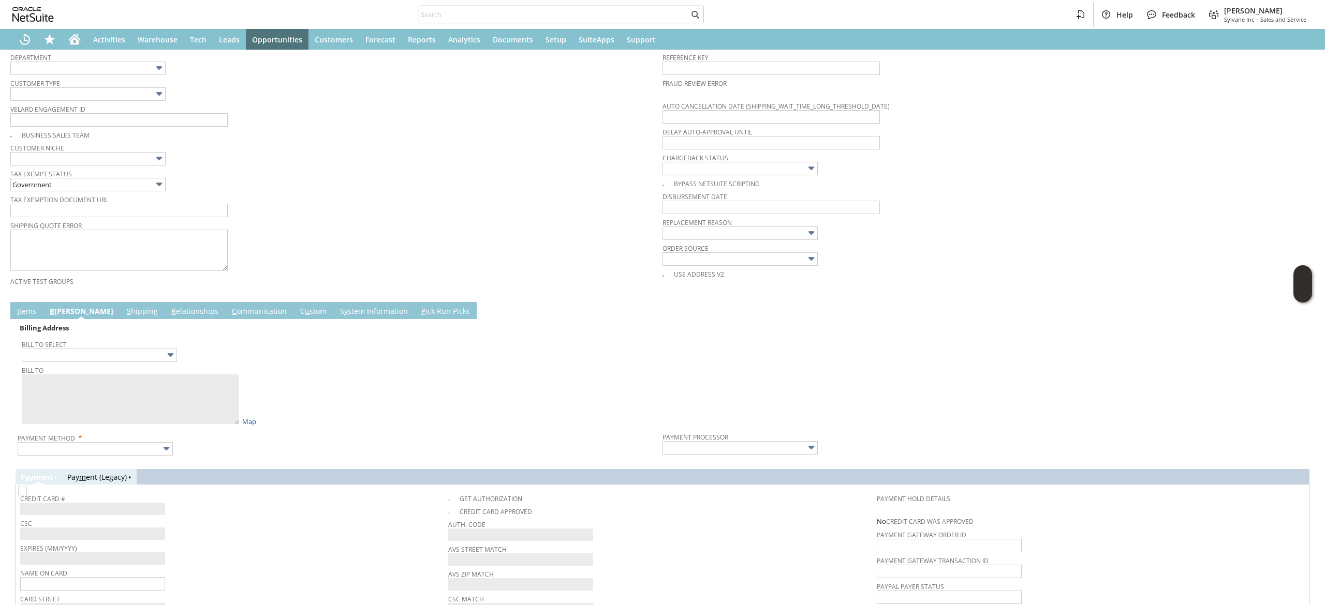
click at [124, 313] on link "S hipping" at bounding box center [142, 311] width 36 height 11
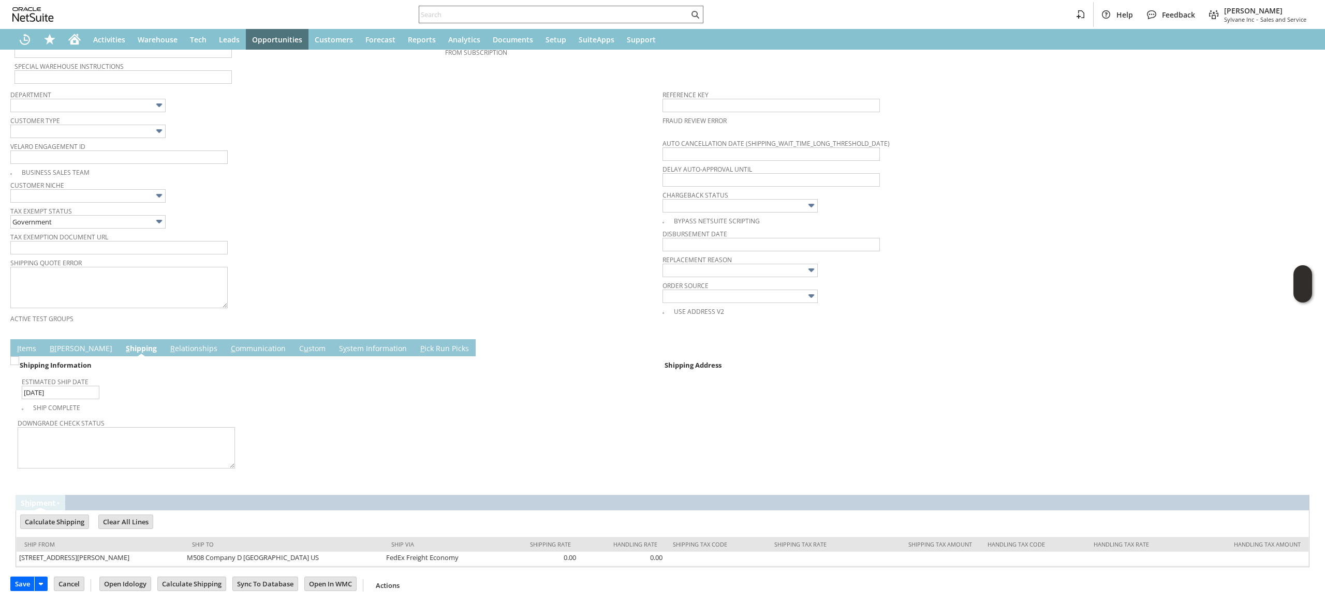
click at [65, 347] on link "B illing" at bounding box center [81, 349] width 68 height 11
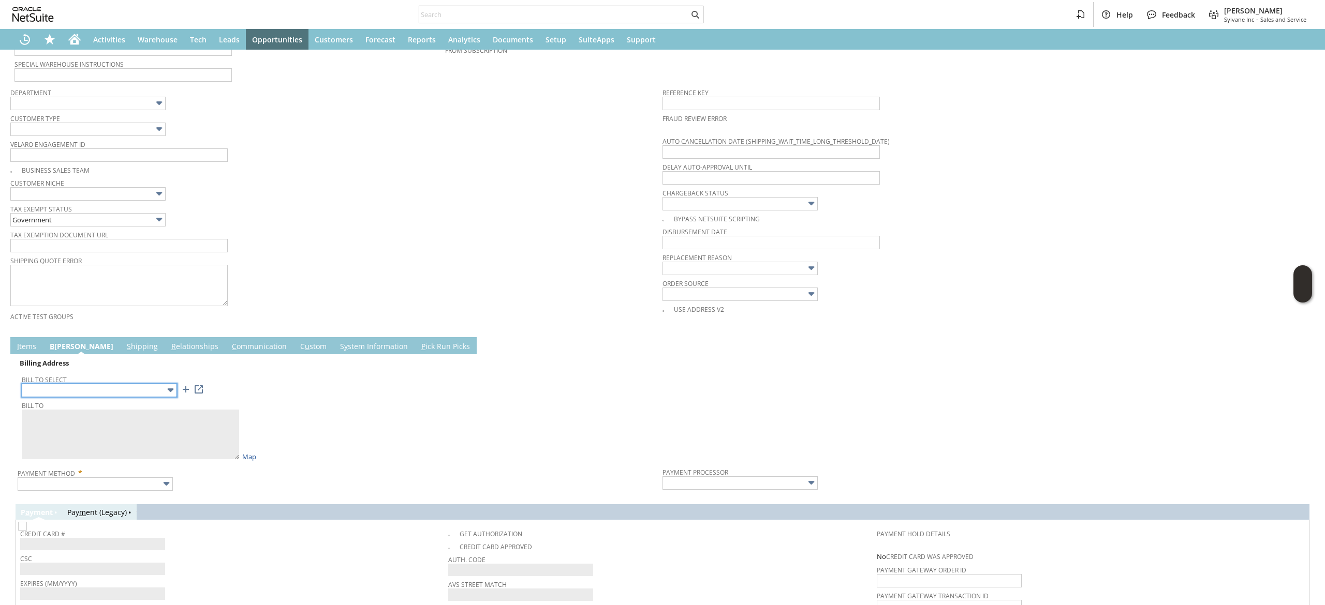
click at [152, 390] on input "text" at bounding box center [99, 390] width 155 height 13
type input "M508 Company D St"
type textarea "HMCS Cripe Field Medical Training Battalion M508 Company D St Tarawa Terrace NC…"
type input "M508 Company D St"
type input "28543"
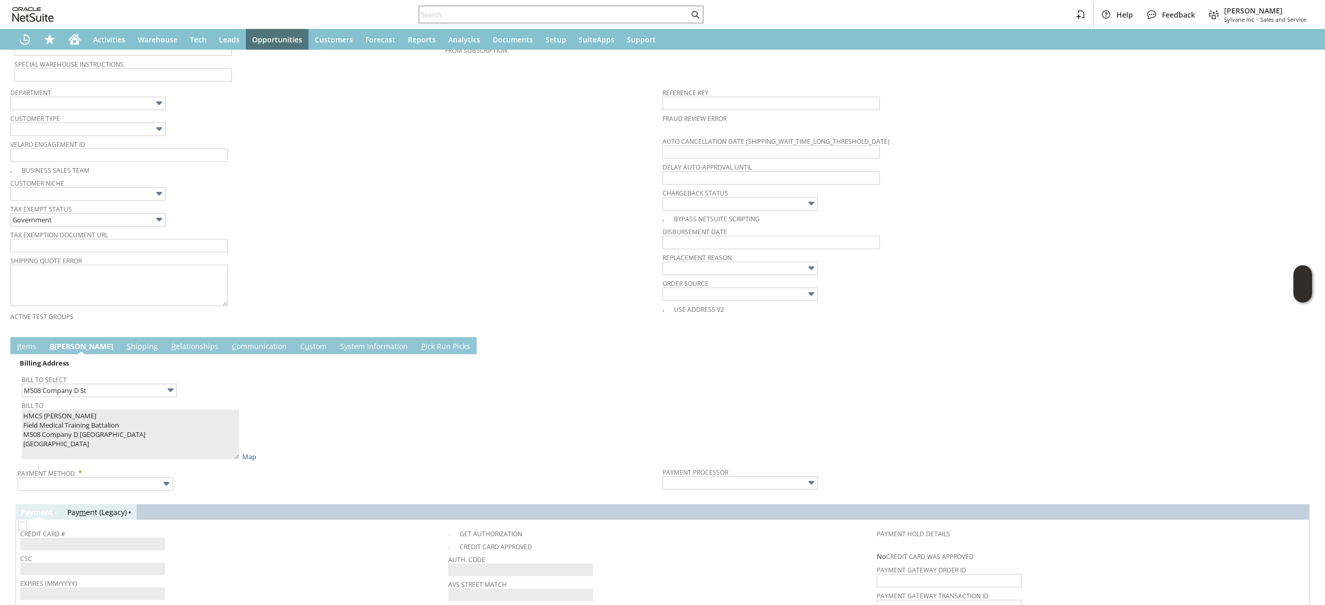
click at [28, 345] on link "I tems" at bounding box center [26, 347] width 24 height 11
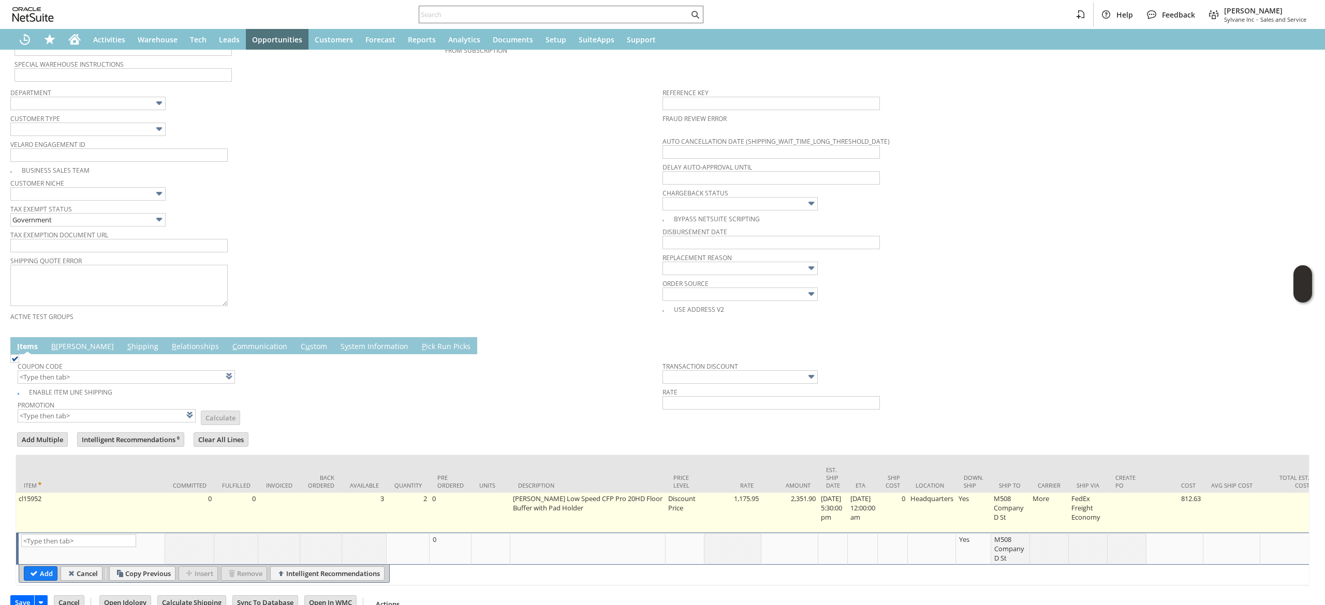
click at [1030, 515] on td "M508 Company D St" at bounding box center [1010, 513] width 39 height 40
type input "M508 Company D St"
type input "OK"
type input "Make Copy"
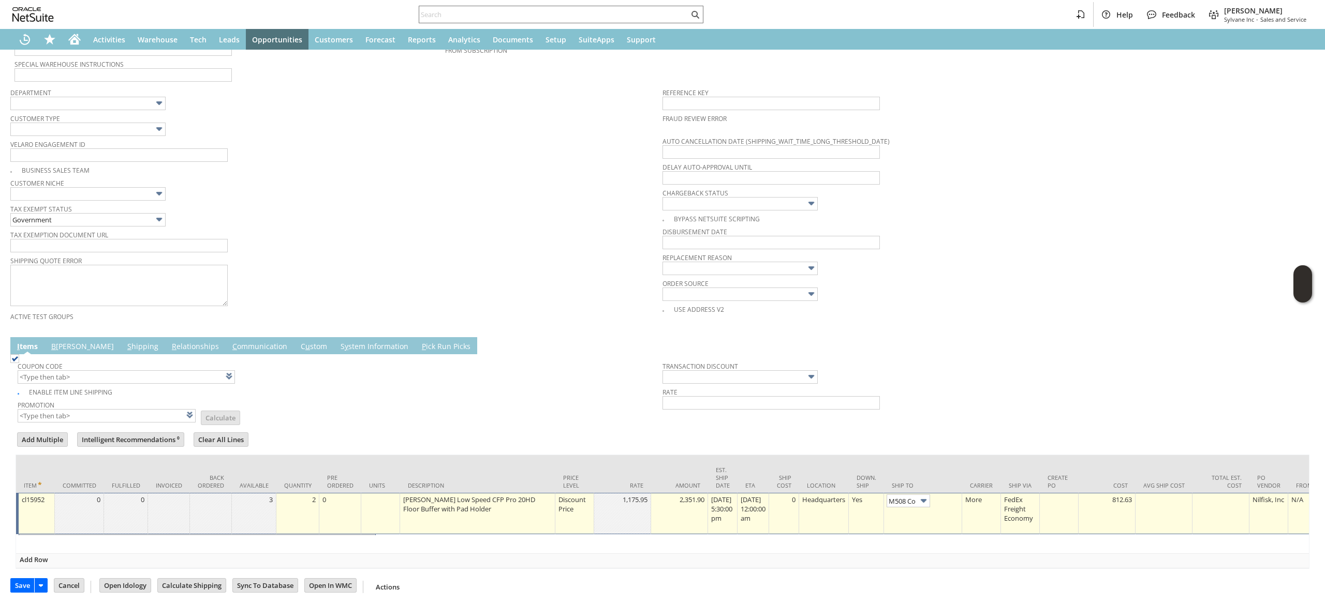
scroll to position [0, 32]
click at [957, 504] on link at bounding box center [951, 500] width 11 height 11
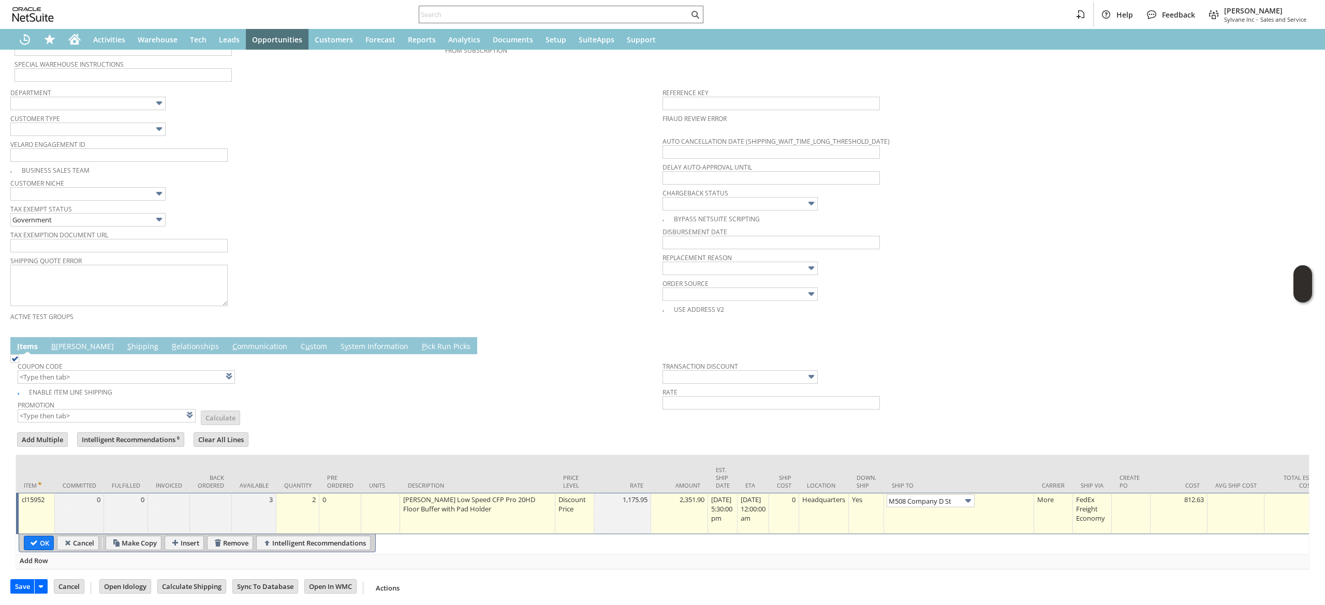
click at [63, 353] on td "B illing" at bounding box center [83, 345] width 76 height 17
click at [61, 346] on link "B illing" at bounding box center [83, 347] width 68 height 11
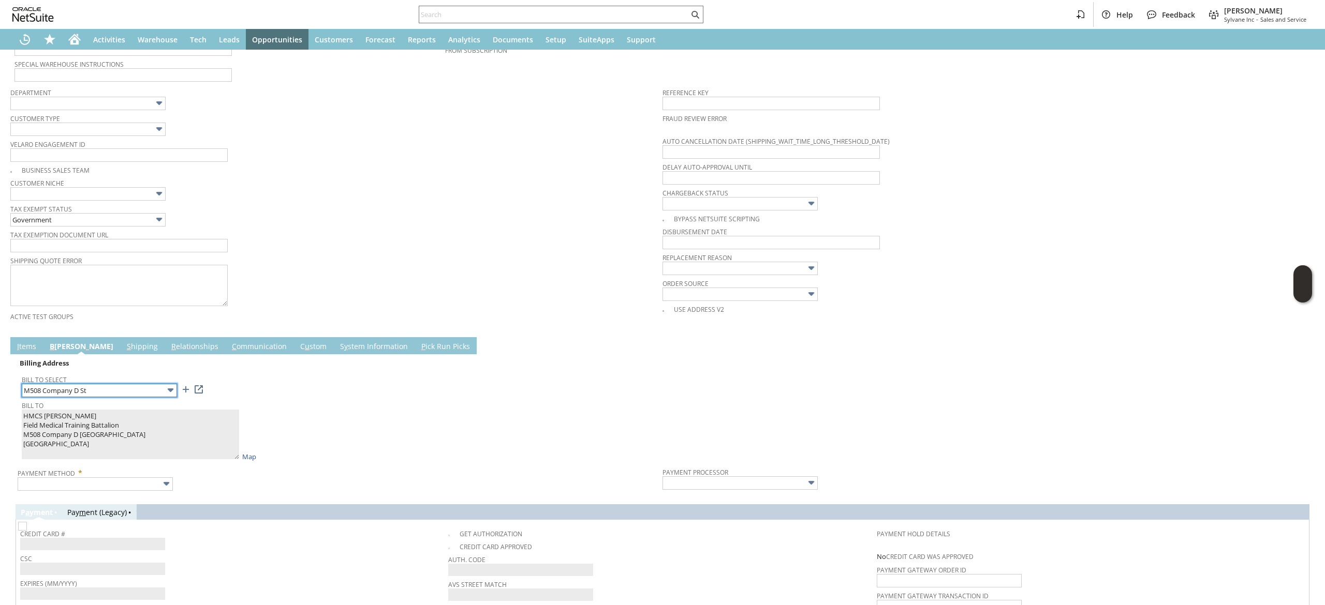
click at [172, 388] on img at bounding box center [171, 391] width 12 height 12
type input "308 E. Holcomb Blvd."
click at [23, 344] on link "I tems" at bounding box center [26, 347] width 24 height 11
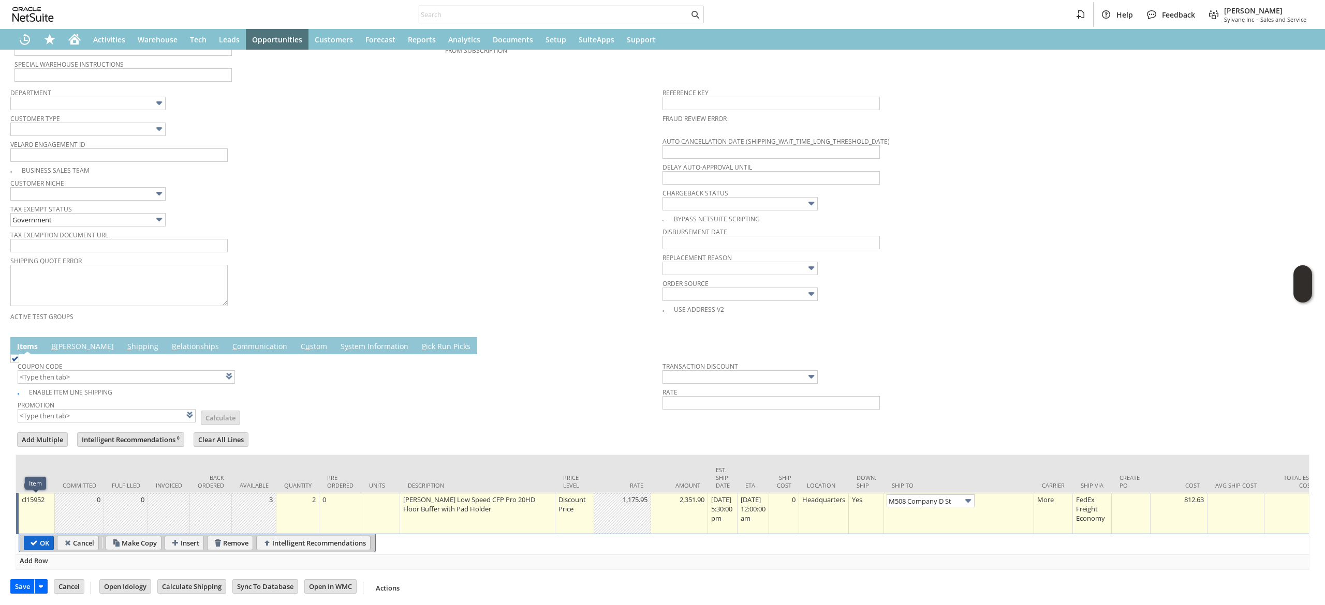
click at [35, 543] on input "OK" at bounding box center [38, 543] width 29 height 13
type input "Add"
type input "Copy Previous"
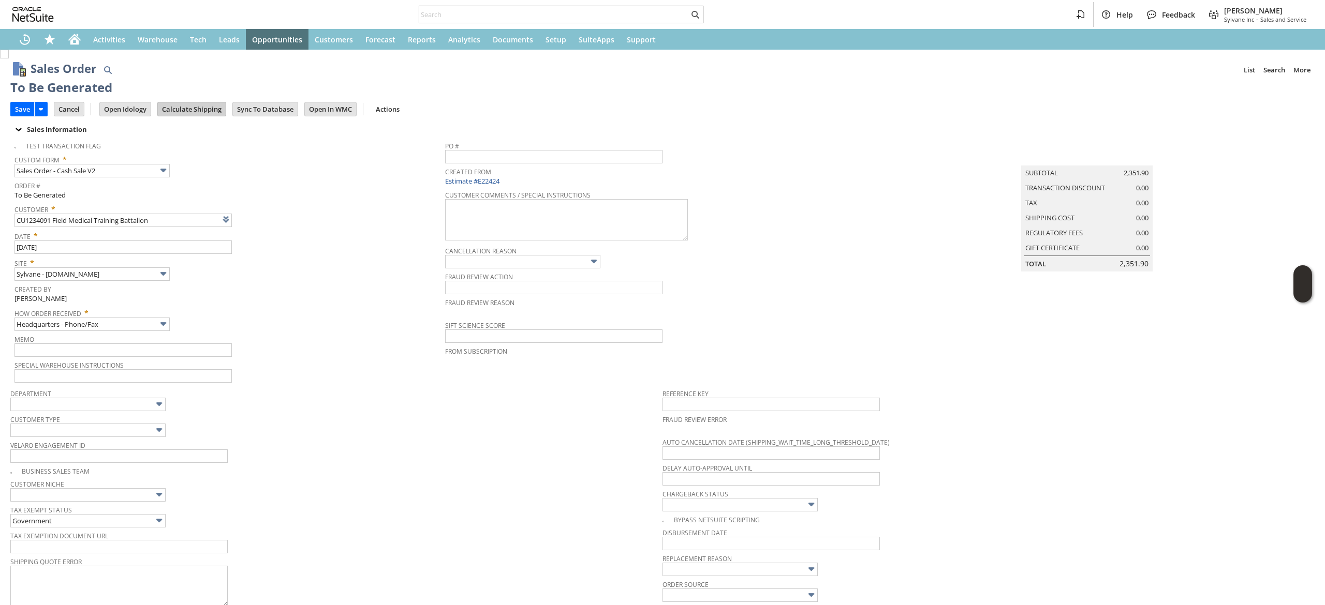
click at [208, 116] on td "Calculate Shipping" at bounding box center [191, 109] width 69 height 14
click at [209, 113] on input "Calculate Shipping" at bounding box center [192, 108] width 68 height 13
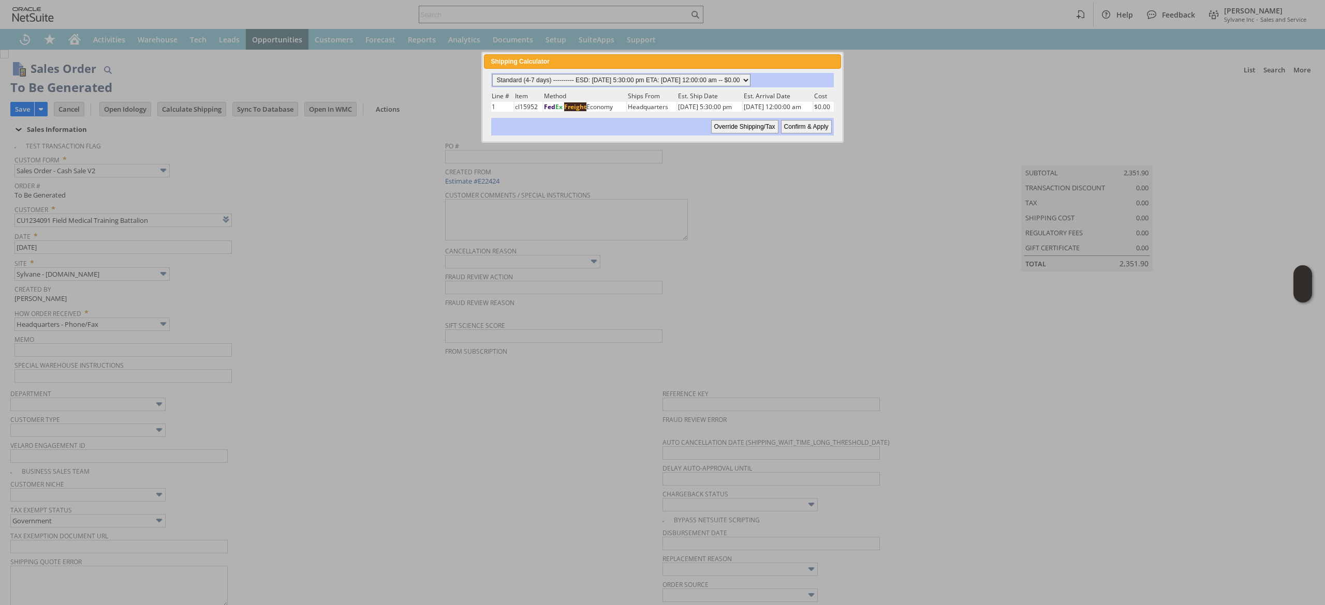
click at [667, 78] on select "Standard (4-7 days) ---------- ESD: 08/19/2025 5:30:00 pm ETA: 08/21/2025 12:00…" at bounding box center [621, 80] width 258 height 12
click at [492, 74] on select "Standard (4-7 days) ---------- ESD: 08/19/2025 5:30:00 pm ETA: 08/21/2025 12:00…" at bounding box center [621, 80] width 258 height 12
click at [826, 124] on input "Confirm & Apply" at bounding box center [806, 126] width 51 height 13
type input "Add"
type input "Copy Previous"
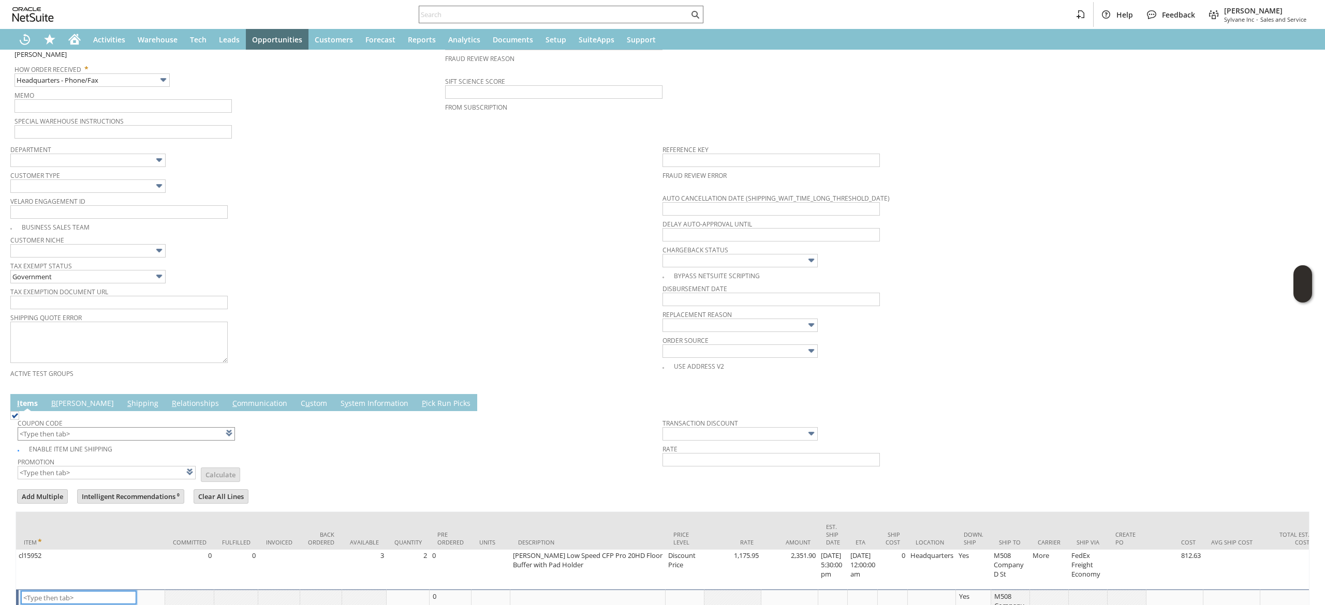
scroll to position [311, 0]
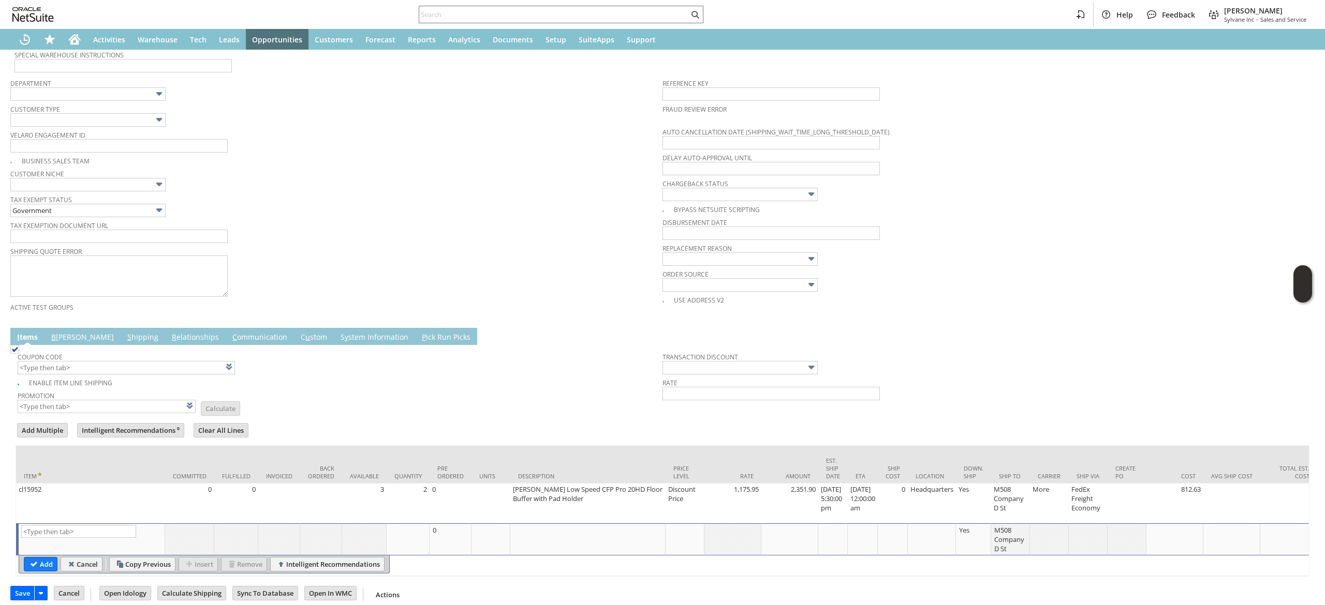
click at [62, 344] on link "B illing" at bounding box center [83, 337] width 68 height 11
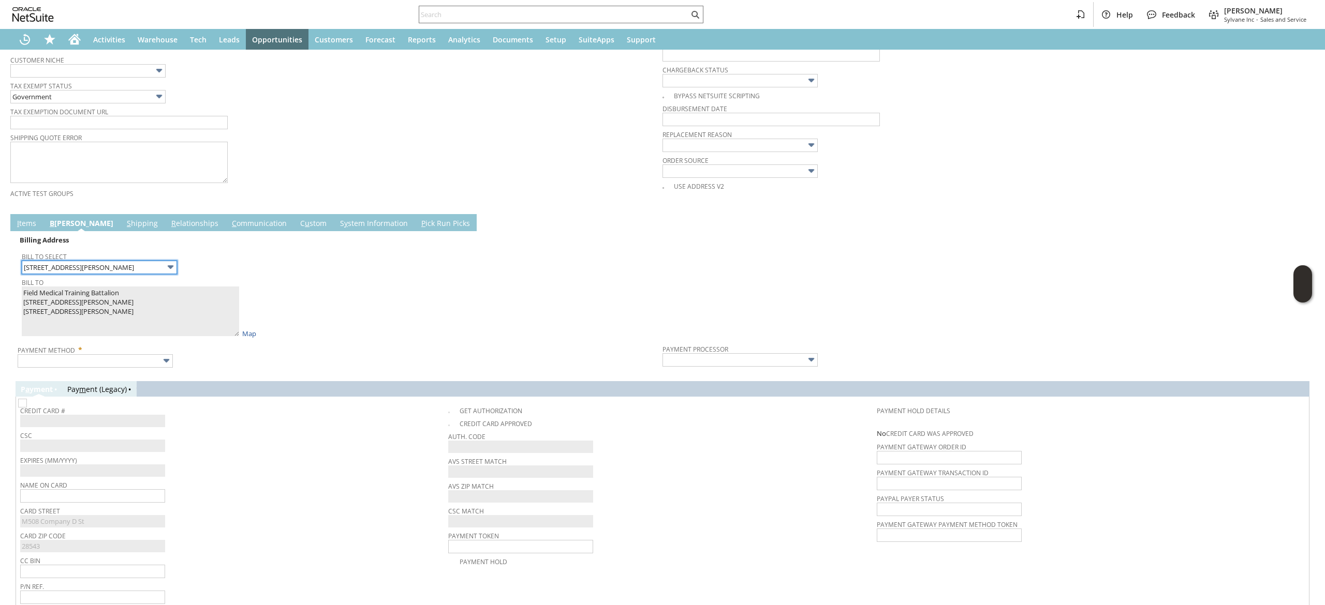
scroll to position [475, 0]
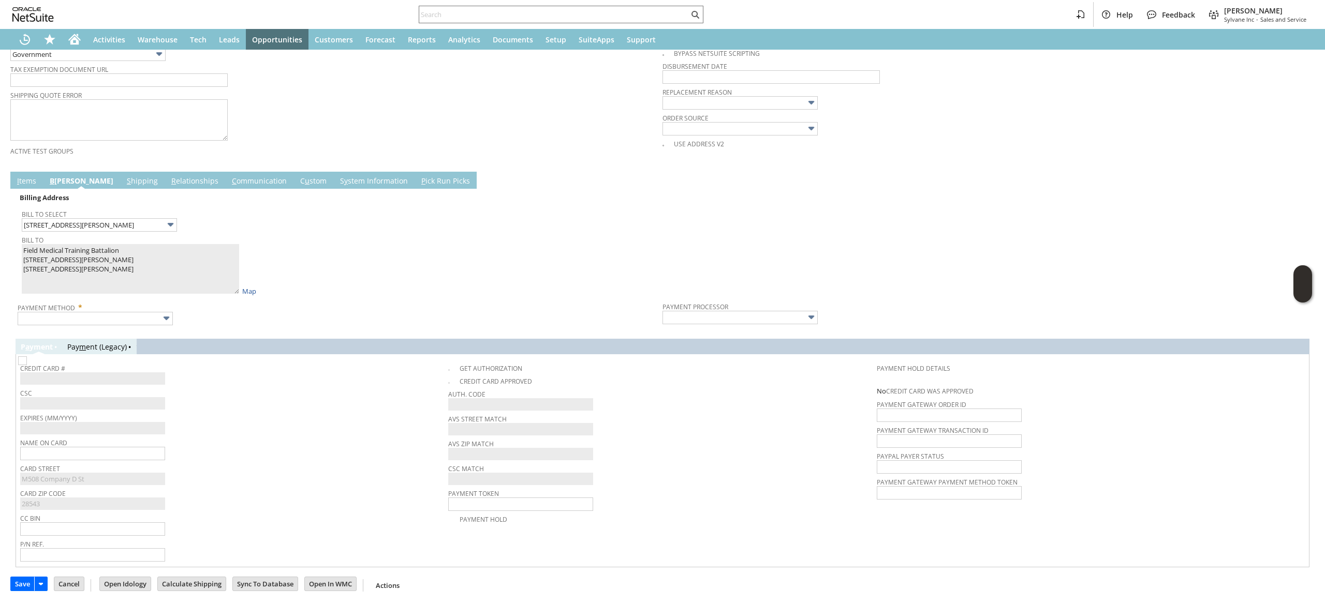
click at [61, 331] on div "Billing Address Bill To Select 308 E. Holcomb Blvd. Bill To Field Medical Train…" at bounding box center [663, 378] width 1294 height 379
click at [61, 329] on div "Billing Address Bill To Select 308 E. Holcomb Blvd. Bill To Field Medical Train…" at bounding box center [663, 378] width 1294 height 379
click at [63, 329] on div at bounding box center [663, 331] width 1294 height 5
click at [64, 329] on div at bounding box center [663, 331] width 1294 height 5
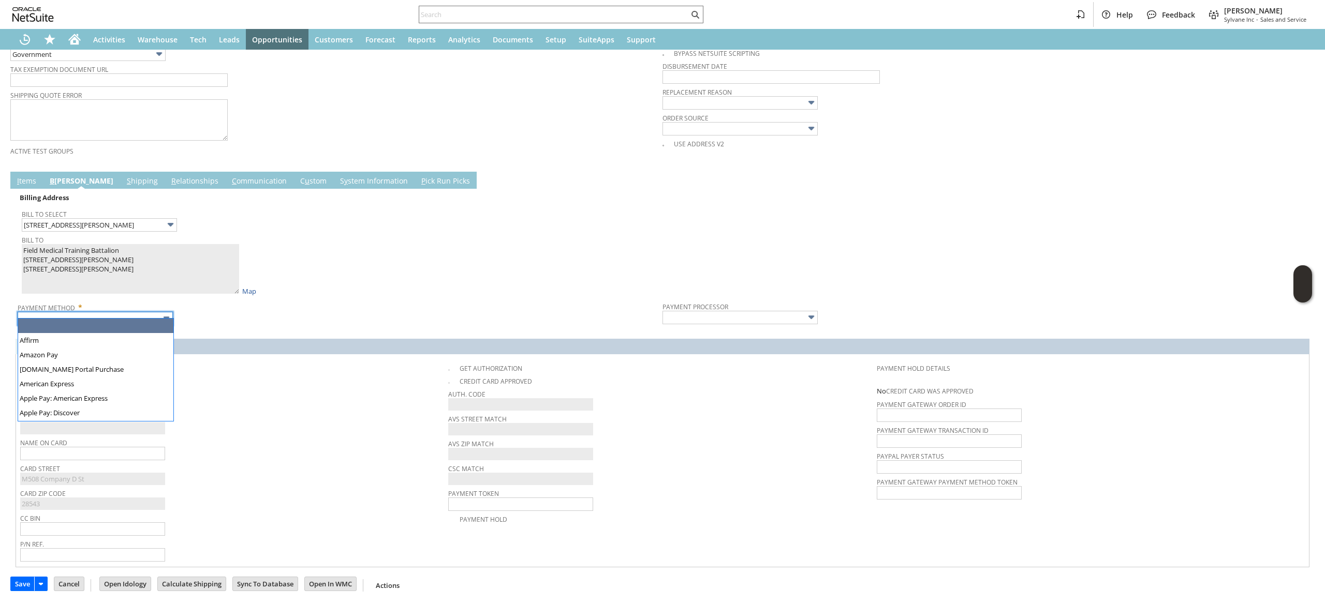
click at [64, 314] on input "text" at bounding box center [95, 318] width 155 height 13
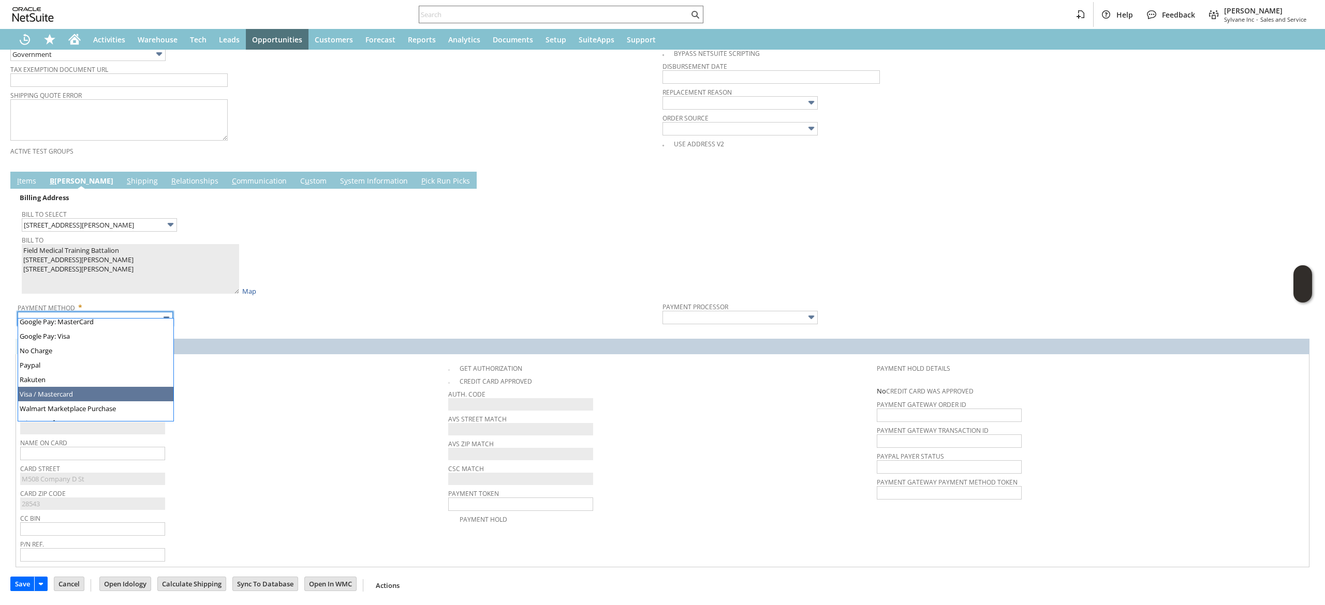
type input "Visa / Mastercard"
type input "Braintree"
checkbox input "true"
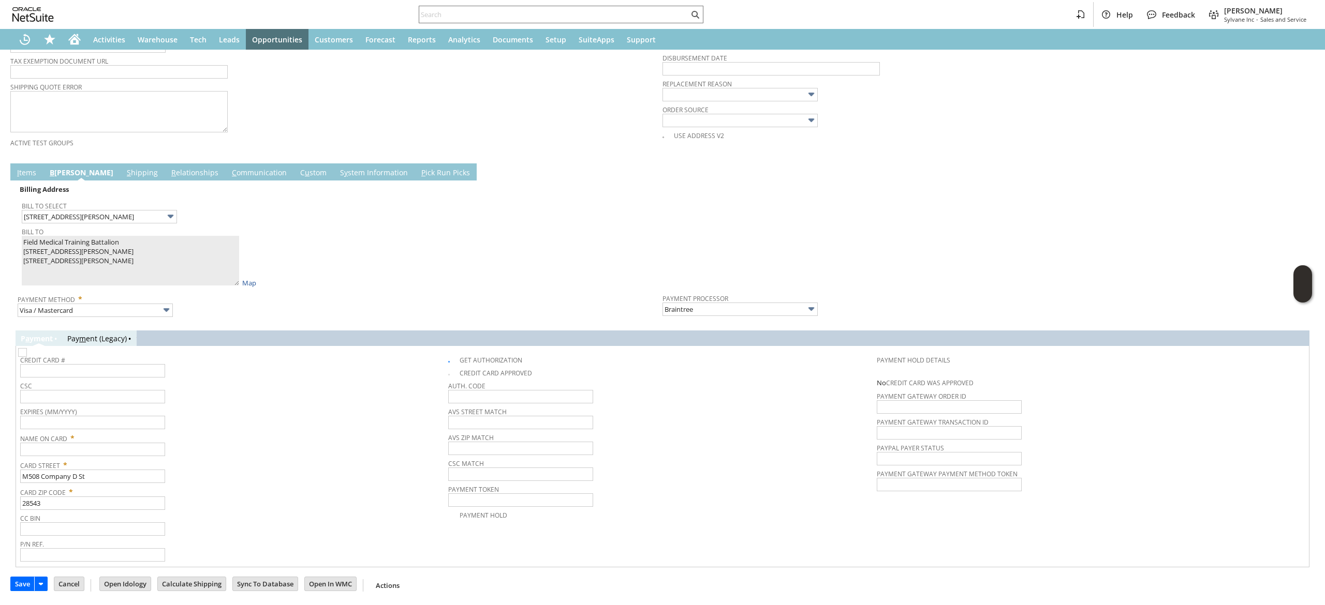
click at [105, 468] on span "Card Street *" at bounding box center [231, 463] width 423 height 12
click at [114, 463] on span "Card Street *" at bounding box center [231, 463] width 423 height 12
click at [104, 472] on input "M508 Company D St" at bounding box center [92, 476] width 145 height 13
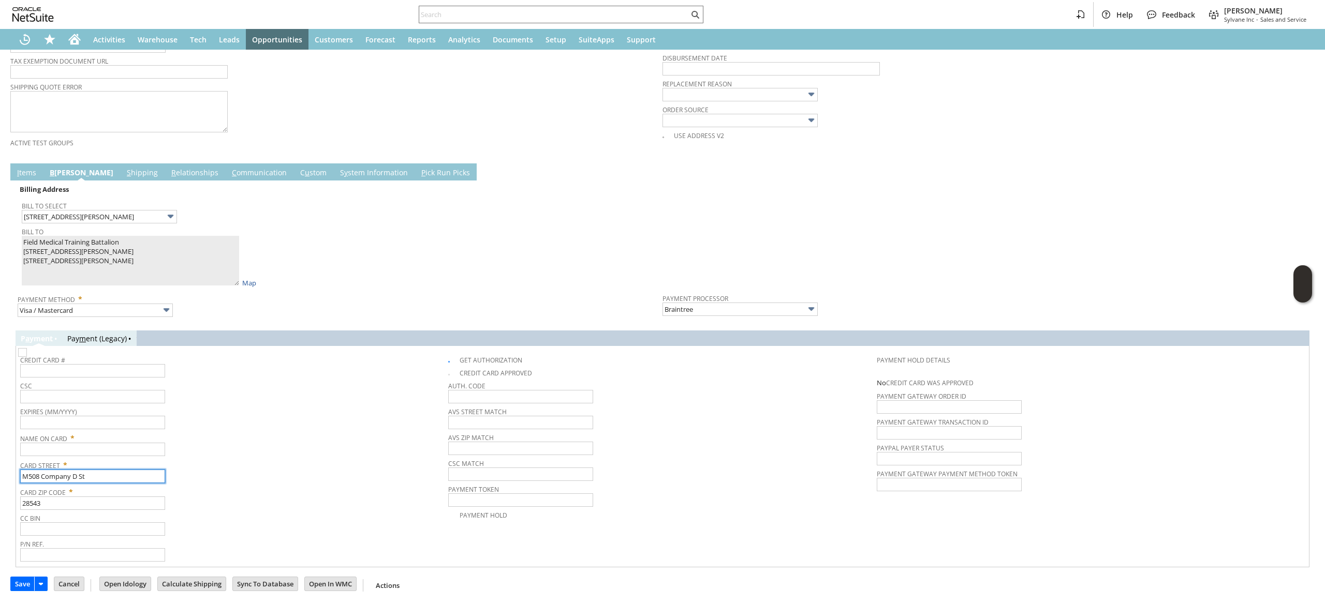
paste input "308 E. Holcomb Blvd."
type input "308 E. Holcomb Blvd."
click at [130, 457] on tbody "Credit Card # CSC Expires (MM/YYYY) Name On Card * Card Street * 308 E. Holcomb…" at bounding box center [234, 456] width 428 height 213
paste input "308 E. Holcomb Blvd."
type input "308 E. Holcomb Blvd."
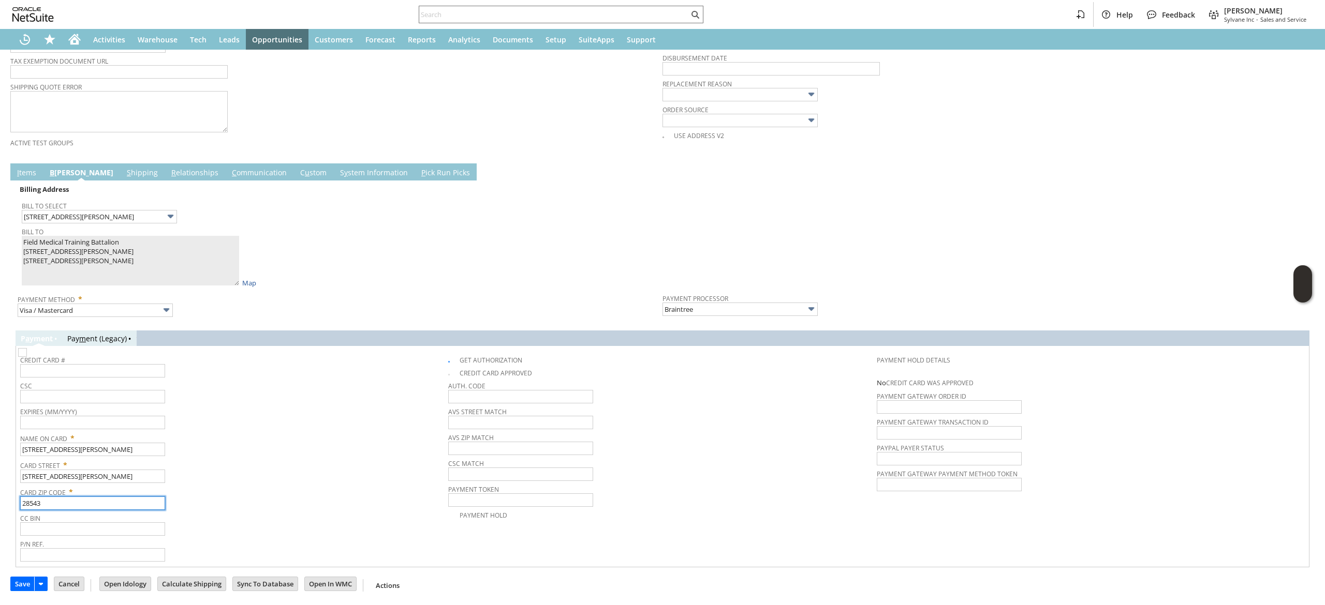
click at [106, 503] on input "28543" at bounding box center [92, 503] width 145 height 13
paste input "7"
type input "28547"
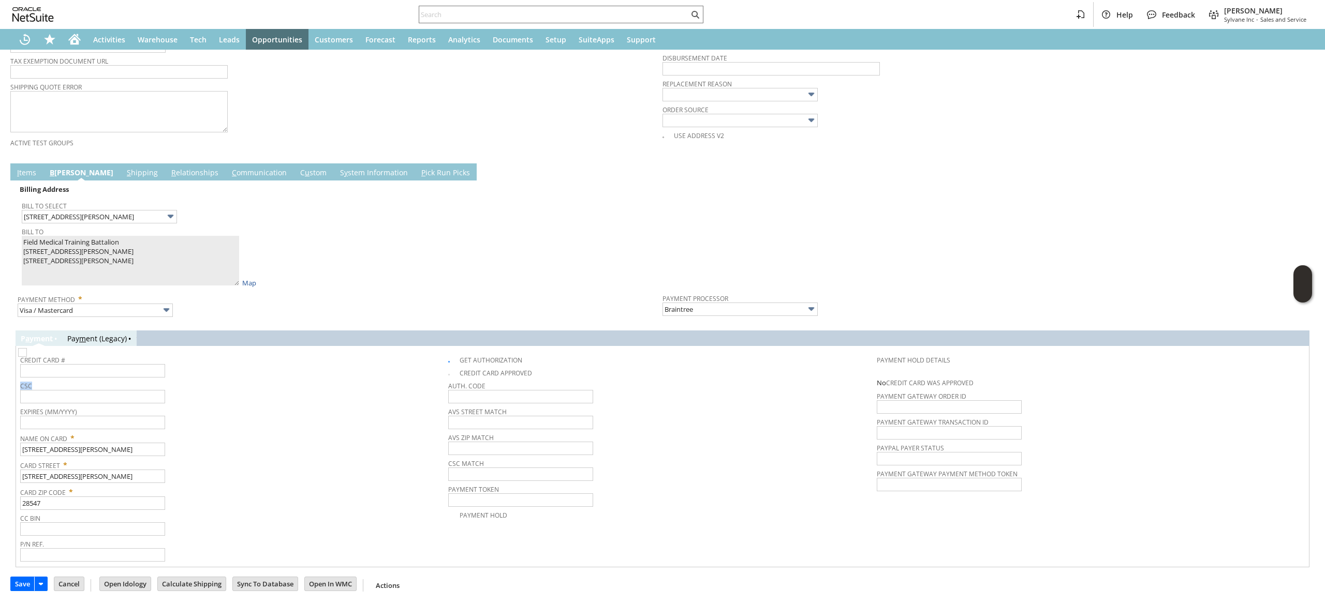
click at [105, 380] on tbody "Credit Card # CSC Expires (MM/YYYY) Name On Card * 308 E. Holcomb Blvd. Card St…" at bounding box center [234, 456] width 428 height 213
click at [109, 374] on input "text" at bounding box center [92, 370] width 145 height 13
type input "5568628001137869"
click at [141, 424] on input "text" at bounding box center [92, 422] width 145 height 13
type input "02/2027"
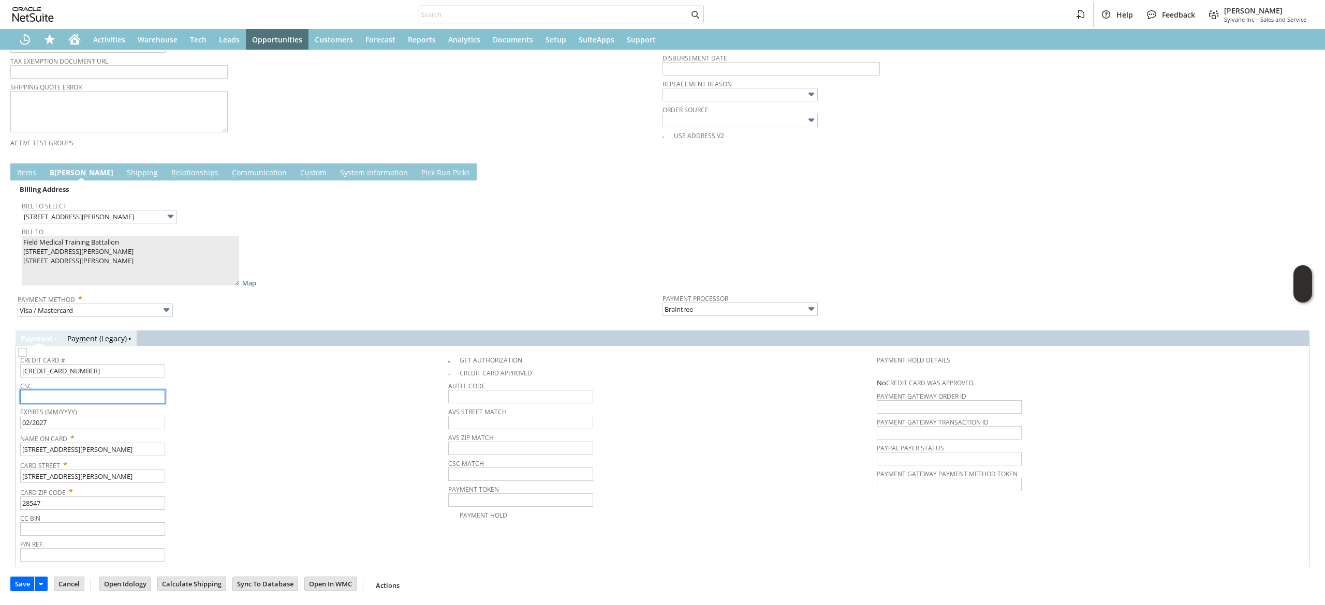
click at [139, 401] on input "text" at bounding box center [92, 396] width 145 height 13
type input "073"
click at [261, 476] on div "Card Street * 308 E. Holcomb Blvd." at bounding box center [231, 470] width 423 height 26
click at [144, 456] on input "308 E. Holcomb Blvd." at bounding box center [92, 449] width 145 height 13
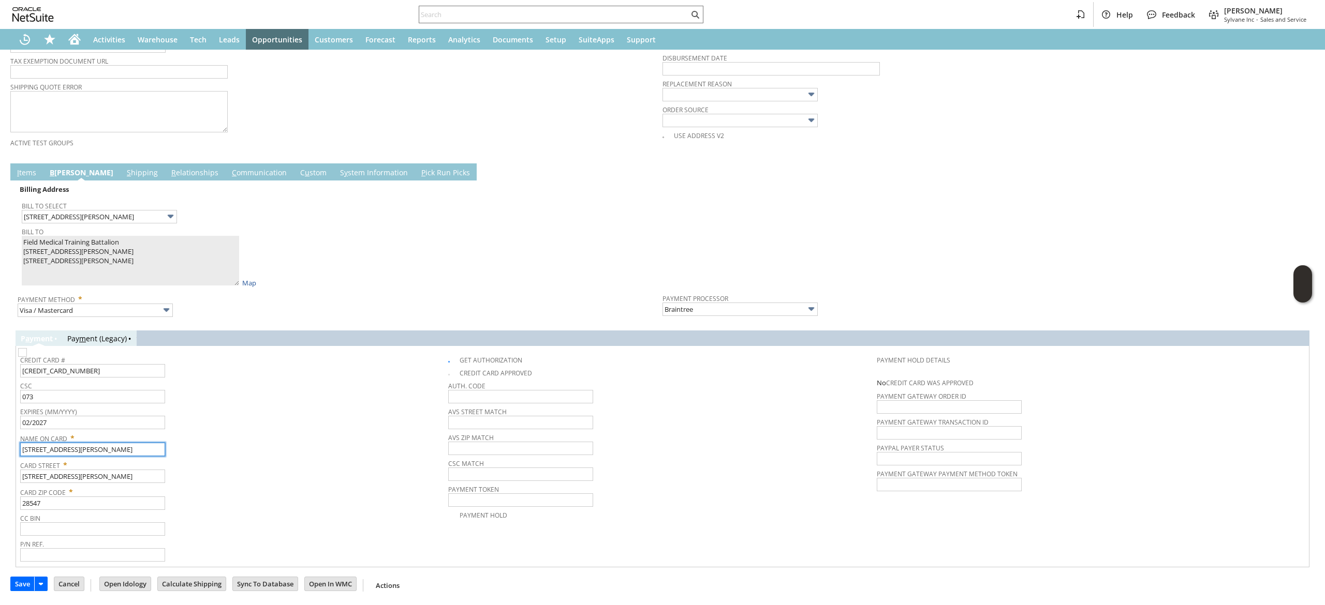
click at [144, 456] on input "308 E. Holcomb Blvd." at bounding box center [92, 449] width 145 height 13
type input "Greyseen J. Saxton"
click at [243, 483] on div "Card Street * 308 E. Holcomb Blvd." at bounding box center [231, 470] width 423 height 26
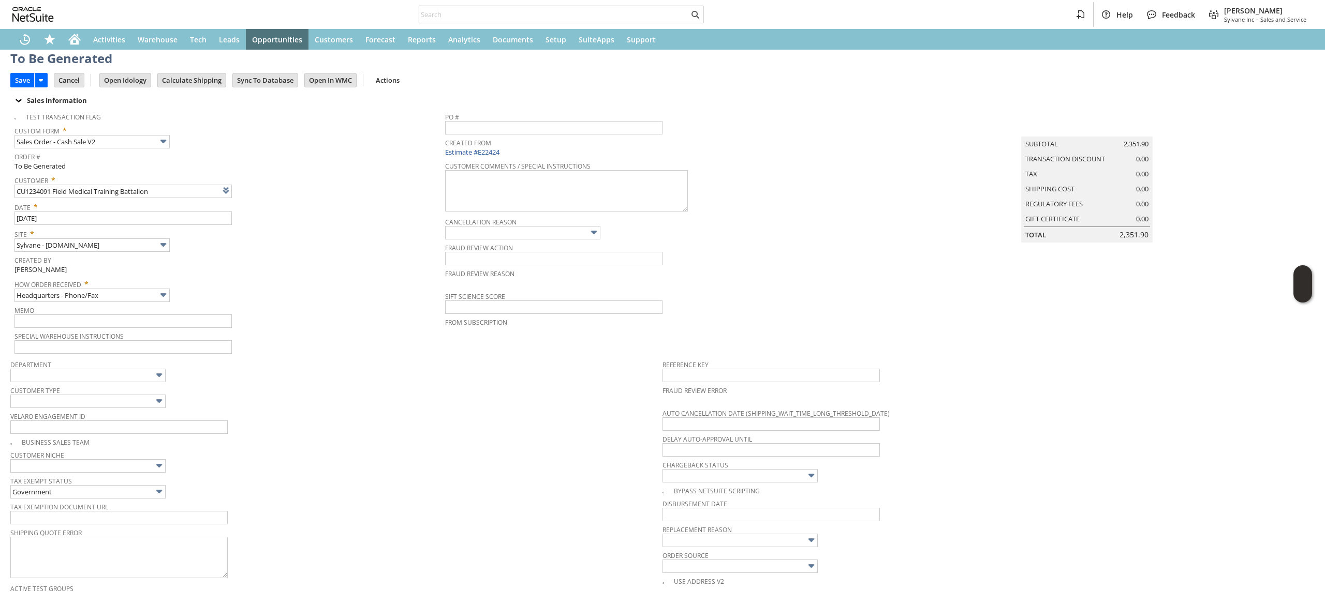
scroll to position [0, 0]
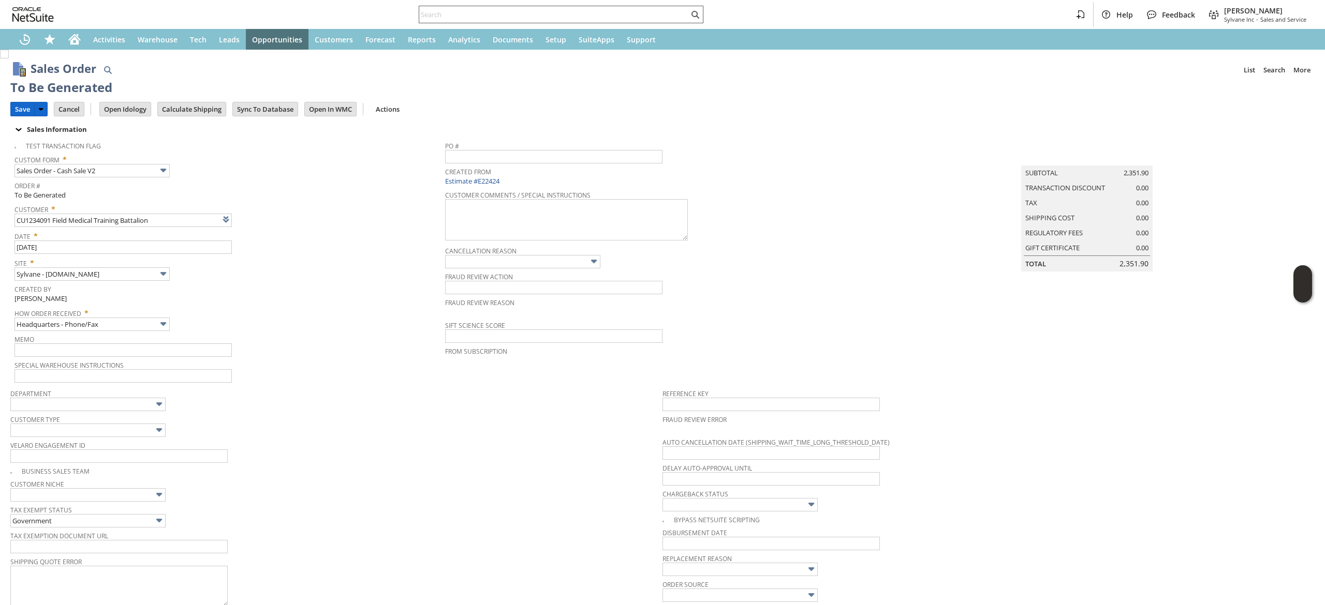
drag, startPoint x: 20, startPoint y: 109, endPoint x: 690, endPoint y: 7, distance: 677.8
click at [20, 109] on input "Save" at bounding box center [22, 108] width 23 height 13
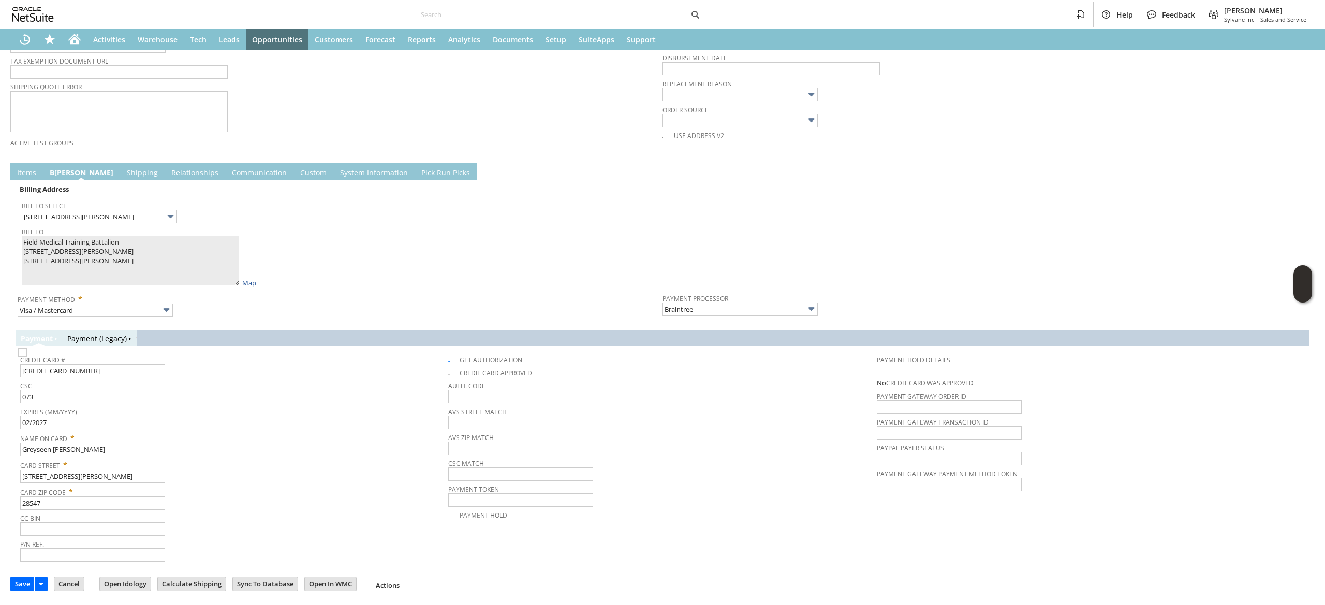
click at [31, 176] on link "I tems" at bounding box center [26, 173] width 24 height 11
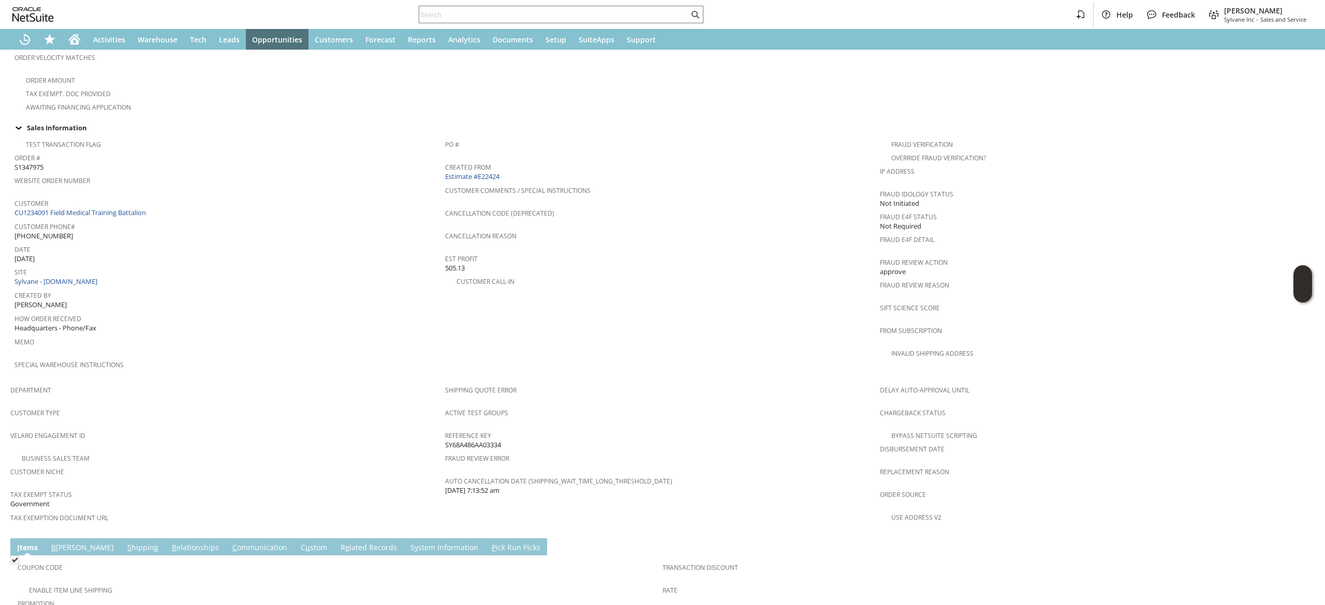
scroll to position [414, 0]
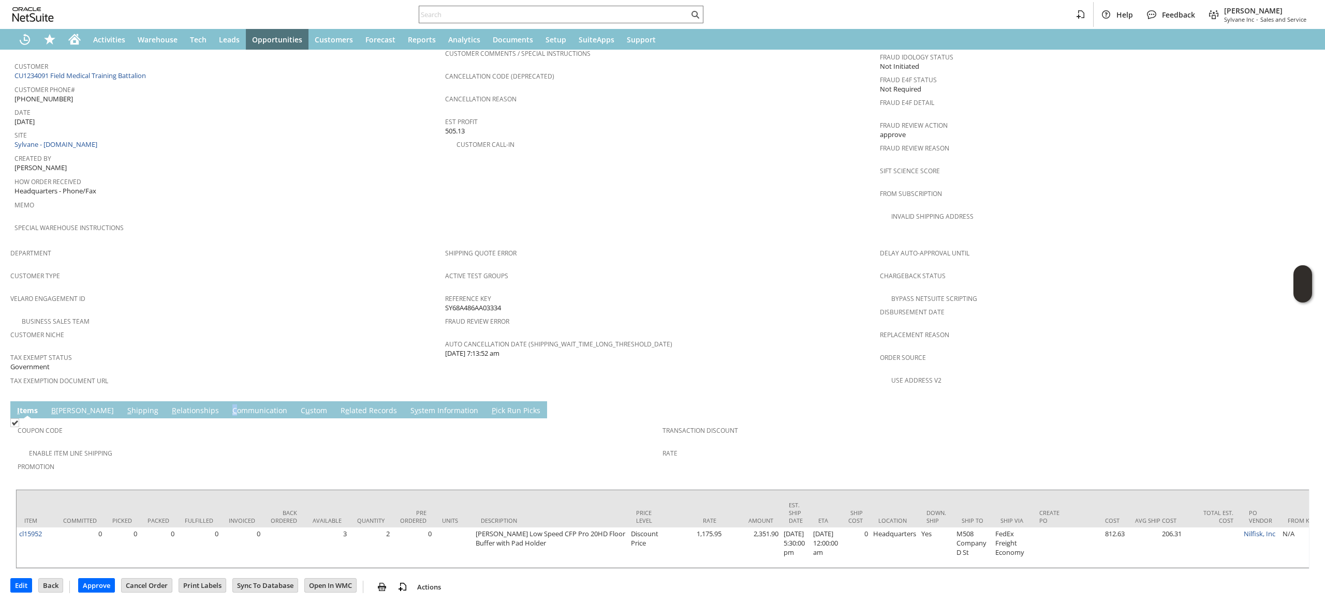
click at [226, 402] on td "C ommunication" at bounding box center [260, 410] width 68 height 17
click at [230, 406] on link "C ommunication" at bounding box center [260, 411] width 60 height 11
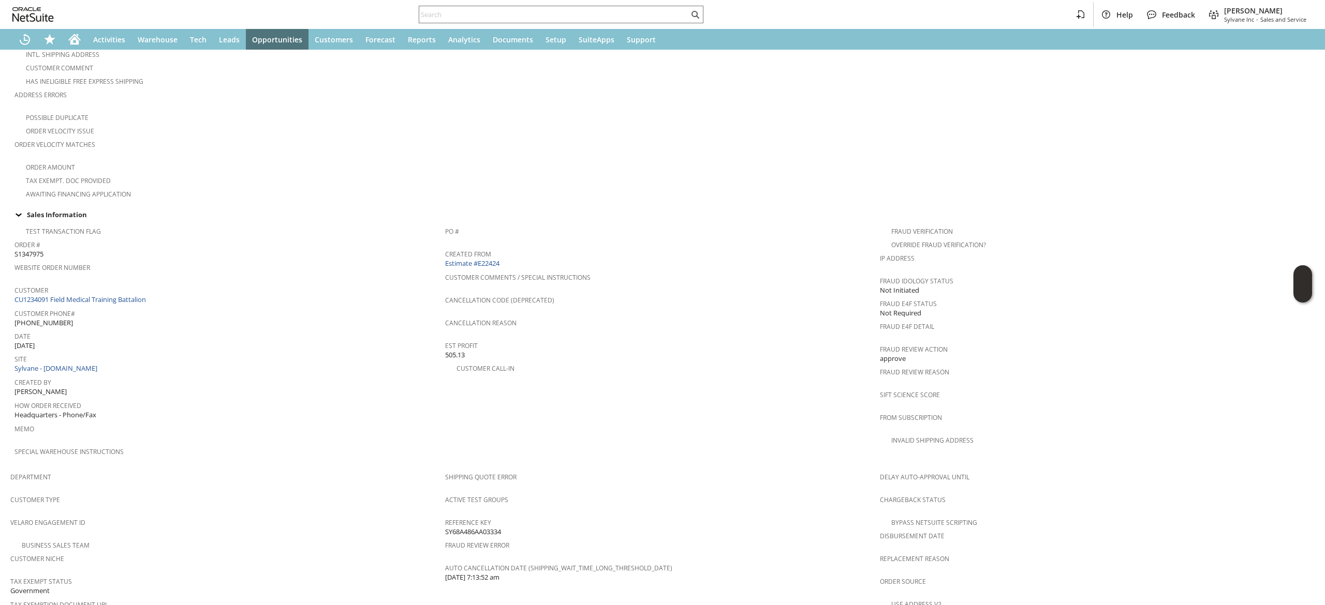
scroll to position [492, 0]
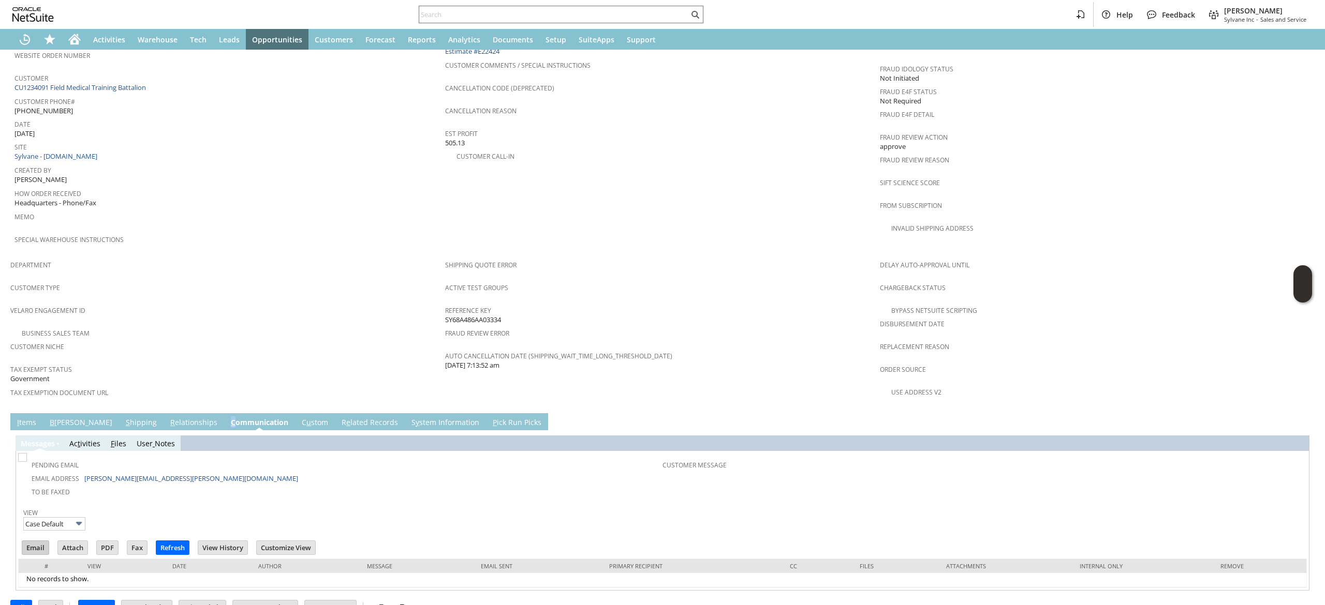
click at [42, 541] on input "Email" at bounding box center [35, 547] width 26 height 13
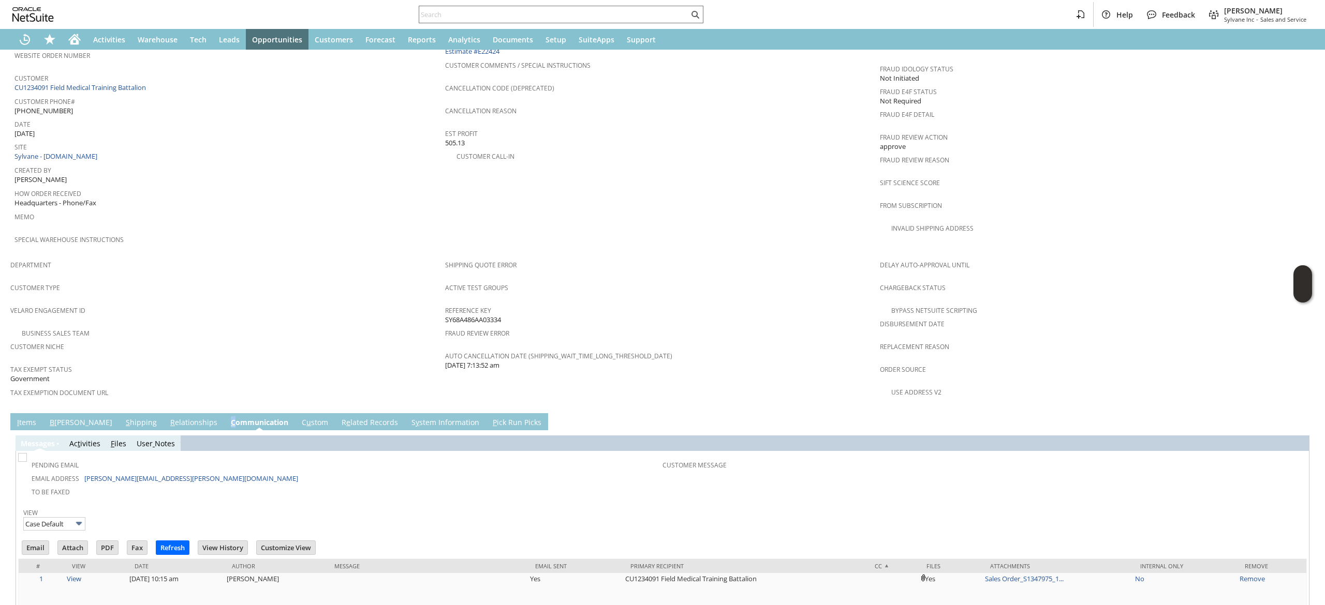
scroll to position [78, 0]
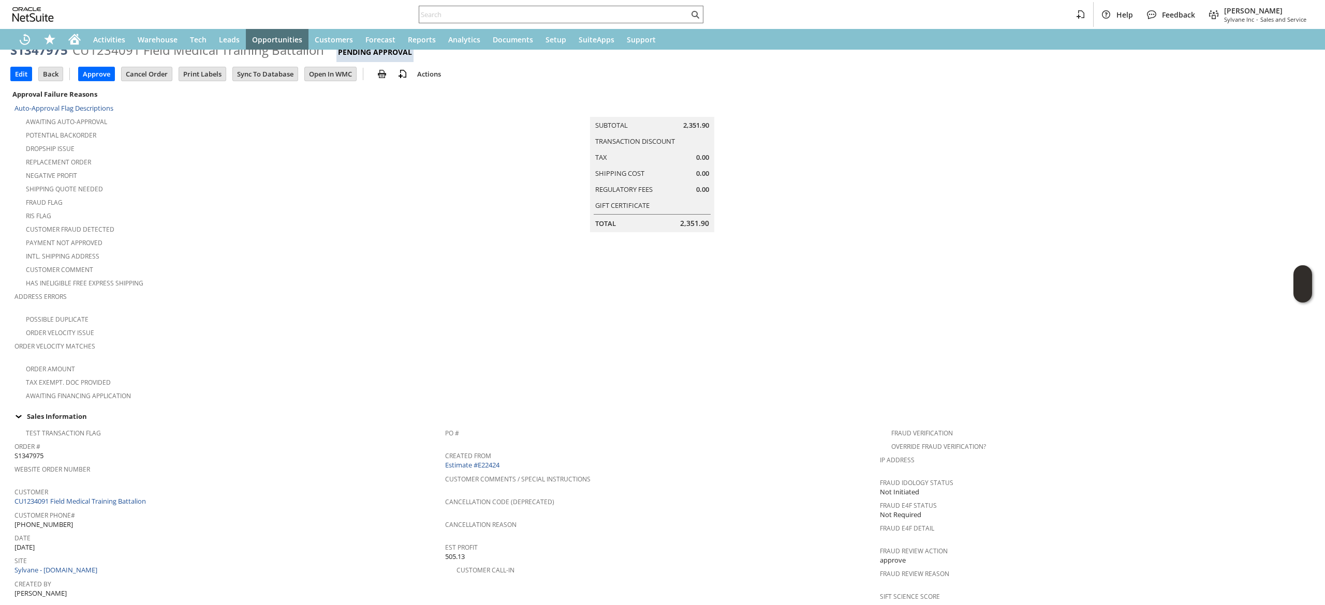
drag, startPoint x: 580, startPoint y: 2, endPoint x: 578, endPoint y: 10, distance: 8.0
click at [579, 2] on div "Help Feedback [PERSON_NAME] Sylvane Inc - Sales and Service" at bounding box center [662, 14] width 1325 height 29
click at [568, 21] on div at bounding box center [561, 15] width 285 height 18
click at [569, 18] on input "text" at bounding box center [554, 14] width 270 height 12
paste input "RA88993"
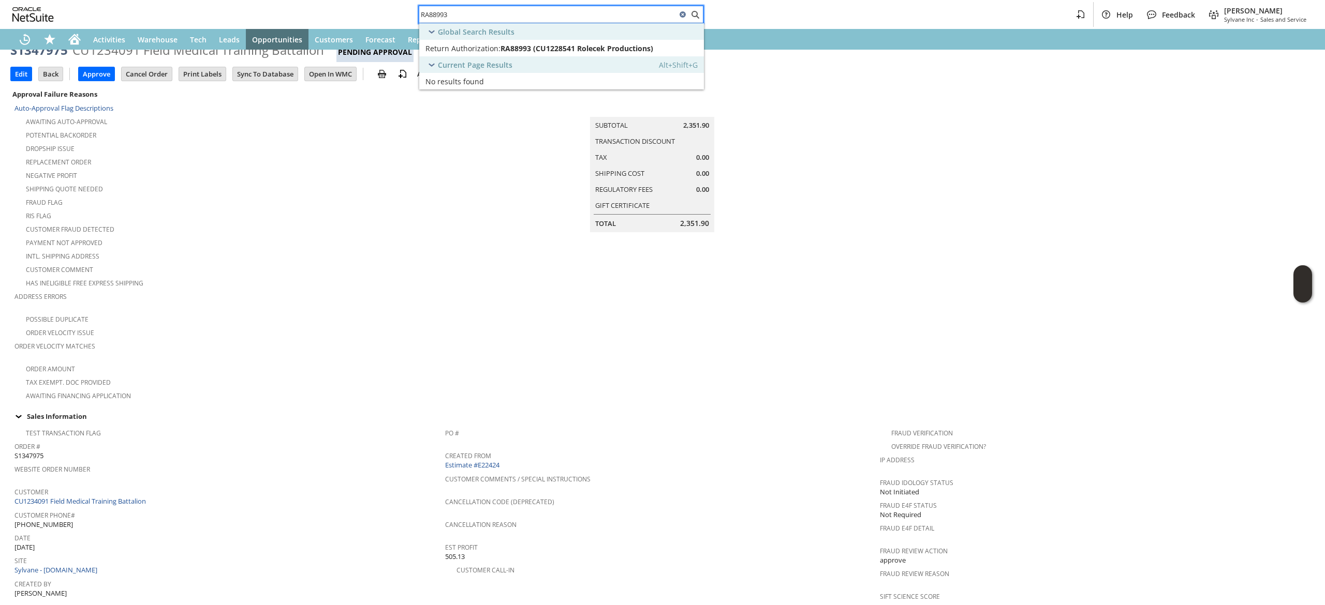
type input "RA88993"
click at [571, 60] on div "Current Page Results Alt+Shift+G" at bounding box center [561, 64] width 285 height 17
drag, startPoint x: 572, startPoint y: 60, endPoint x: 572, endPoint y: 45, distance: 15.0
click at [572, 45] on span "RA88993 (CU1228541 Rolecek Productions)" at bounding box center [576, 48] width 153 height 10
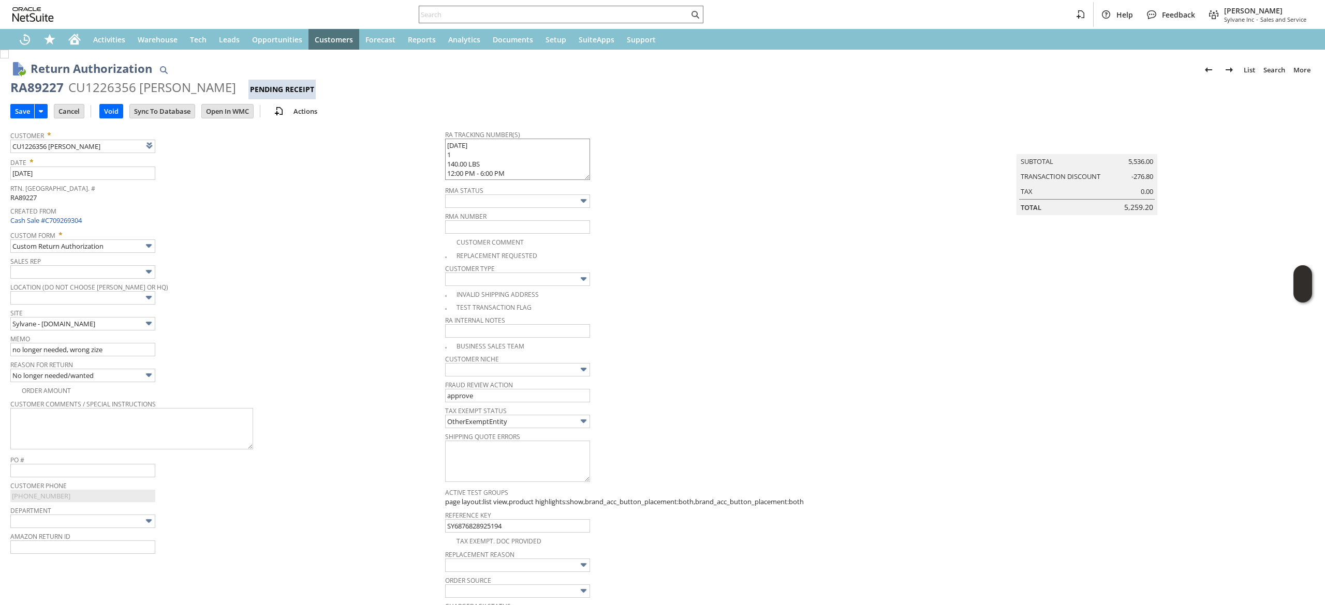
click at [445, 148] on textarea "[DATE] 1 140.00 LBS 12:00 PM - 6:00 PM" at bounding box center [517, 159] width 145 height 41
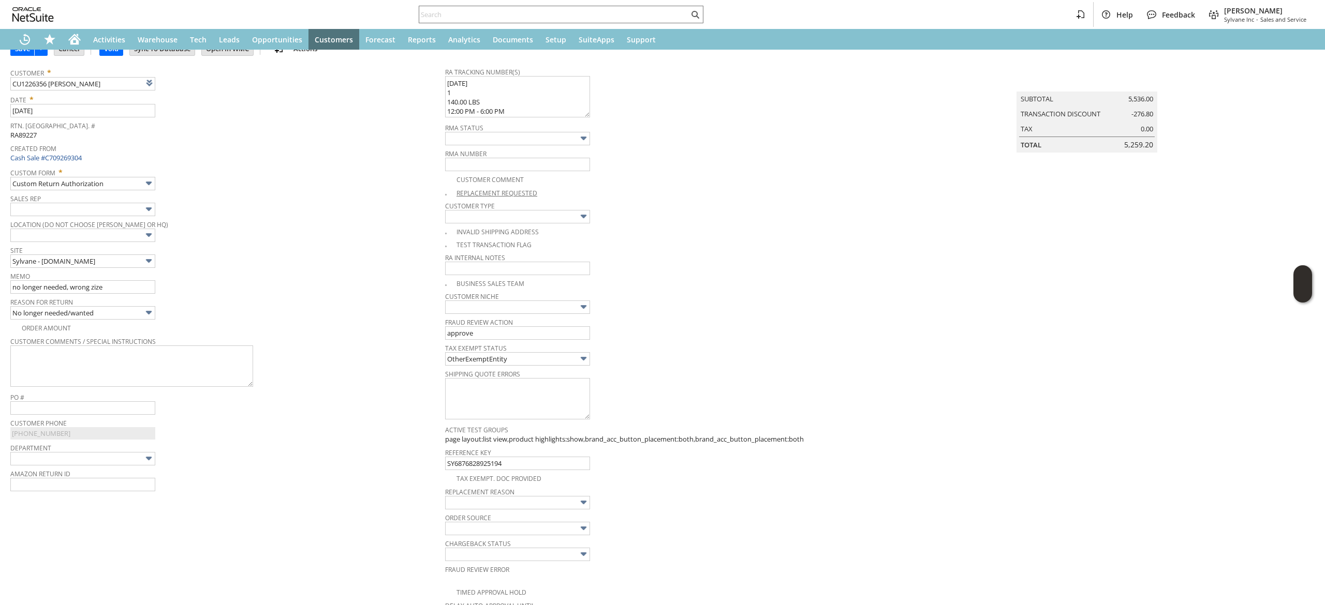
scroll to position [104, 0]
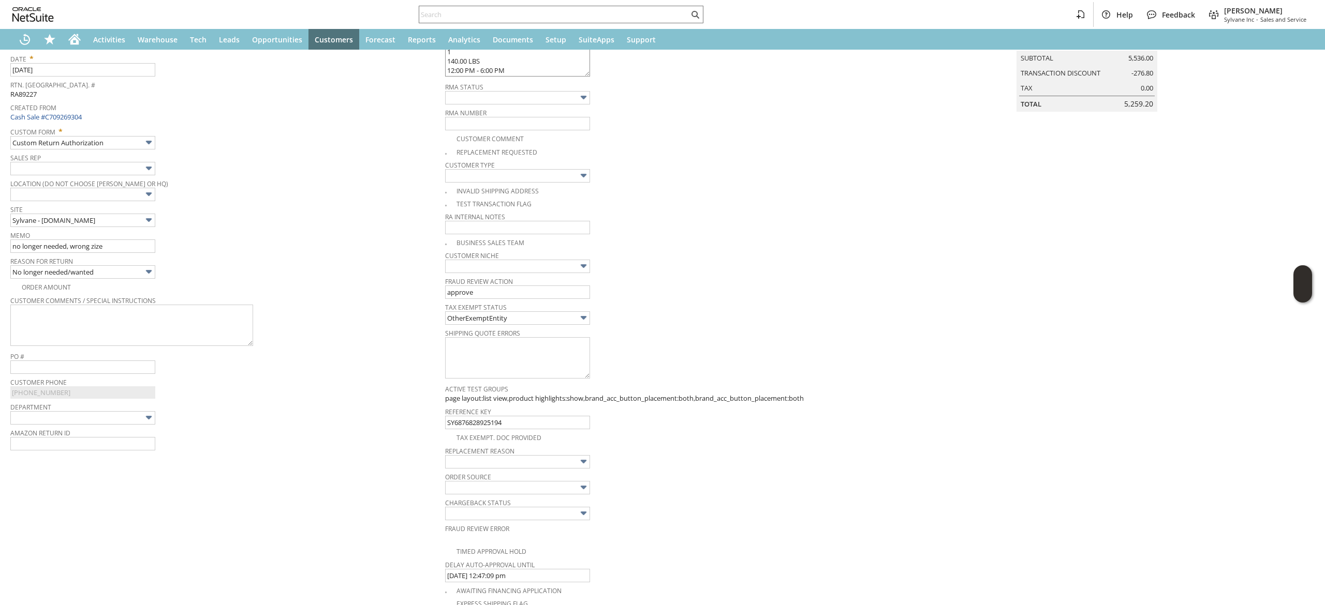
click at [537, 71] on textarea "883684807909 [DATE] 1 140.00 LBS 12:00 PM - 6:00 PM" at bounding box center [517, 55] width 145 height 41
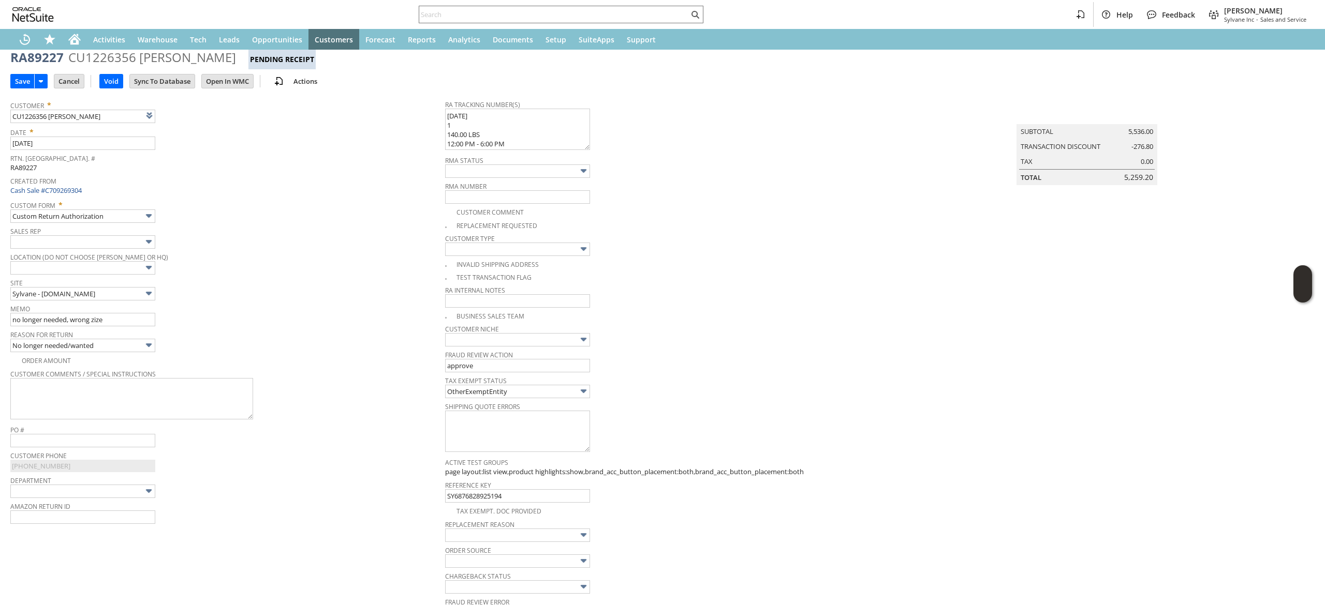
scroll to position [0, 0]
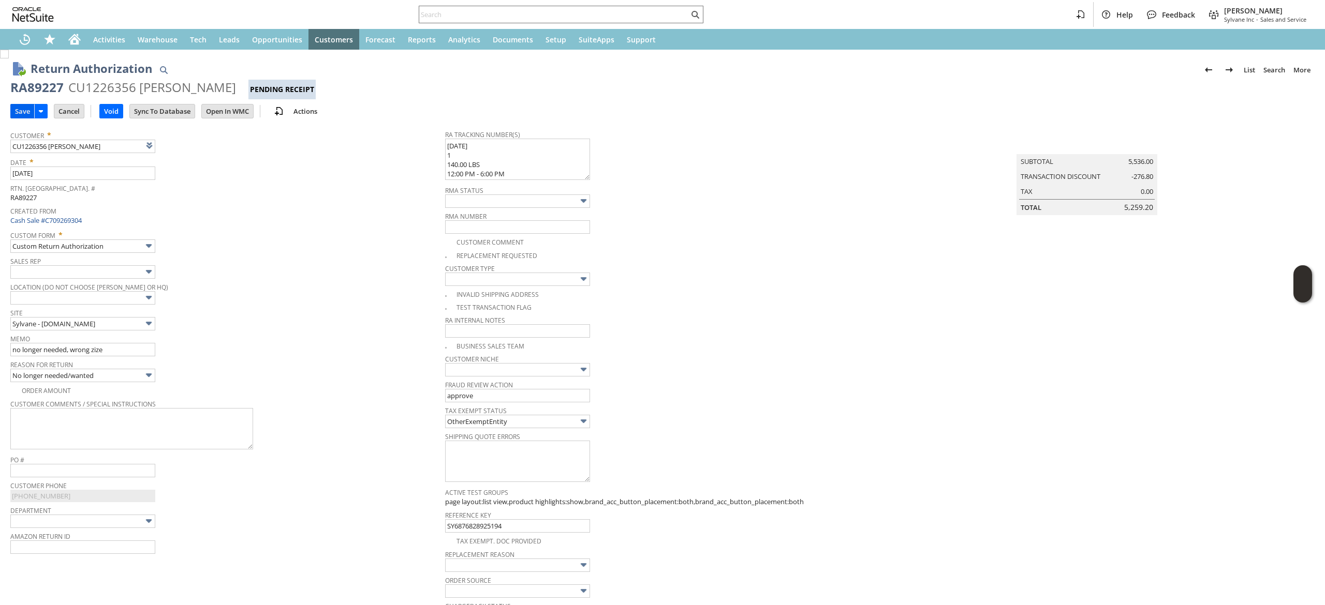
type textarea "883684807909 08/22/2025 1 140.00 LBS 12:00 PM - 6:00 PM"
click at [19, 107] on input "Save" at bounding box center [22, 111] width 23 height 13
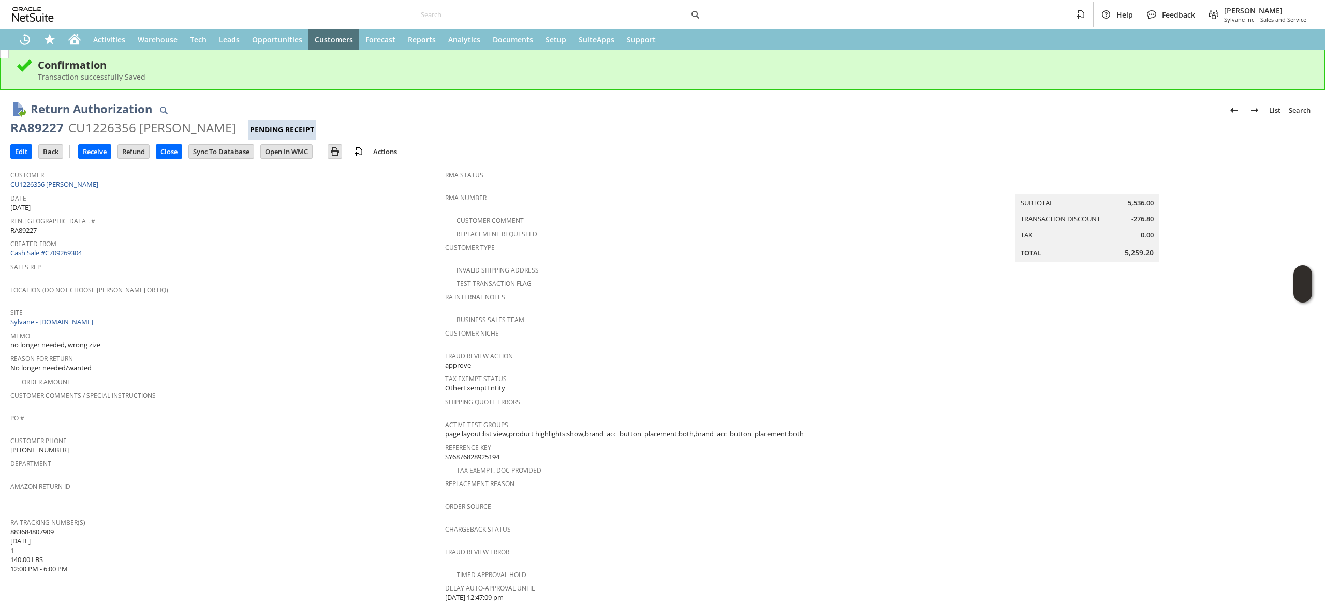
drag, startPoint x: 23, startPoint y: 151, endPoint x: 56, endPoint y: 128, distance: 40.2
click at [23, 151] on input "Edit" at bounding box center [21, 151] width 21 height 13
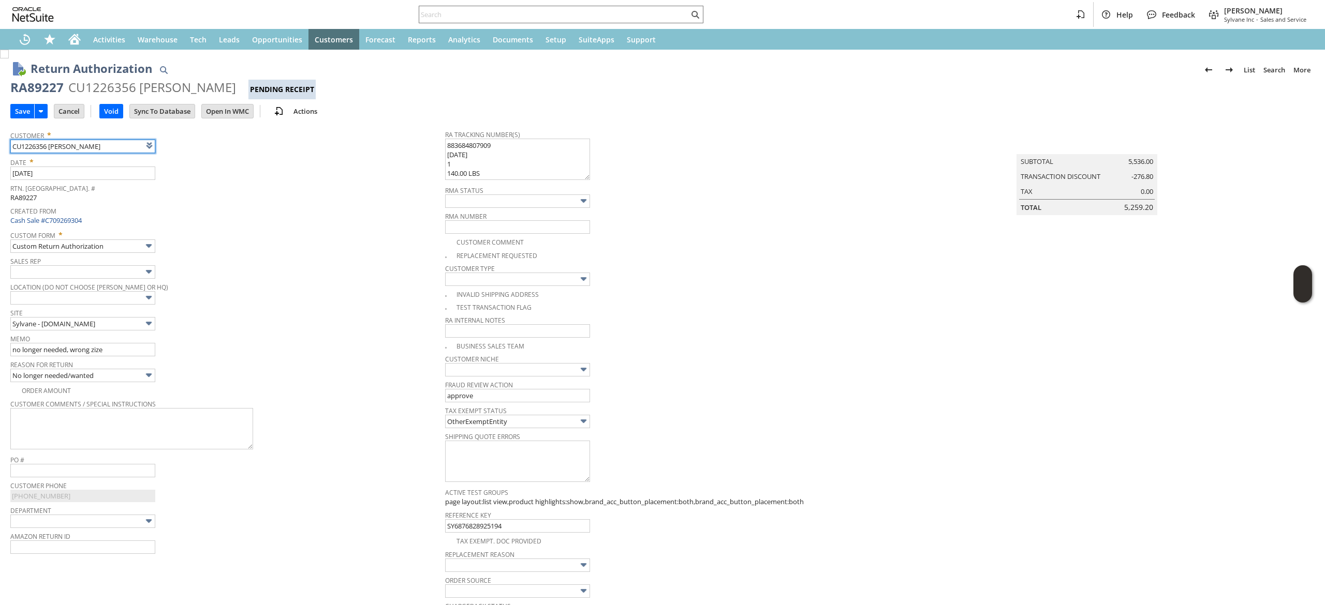
scroll to position [421, 0]
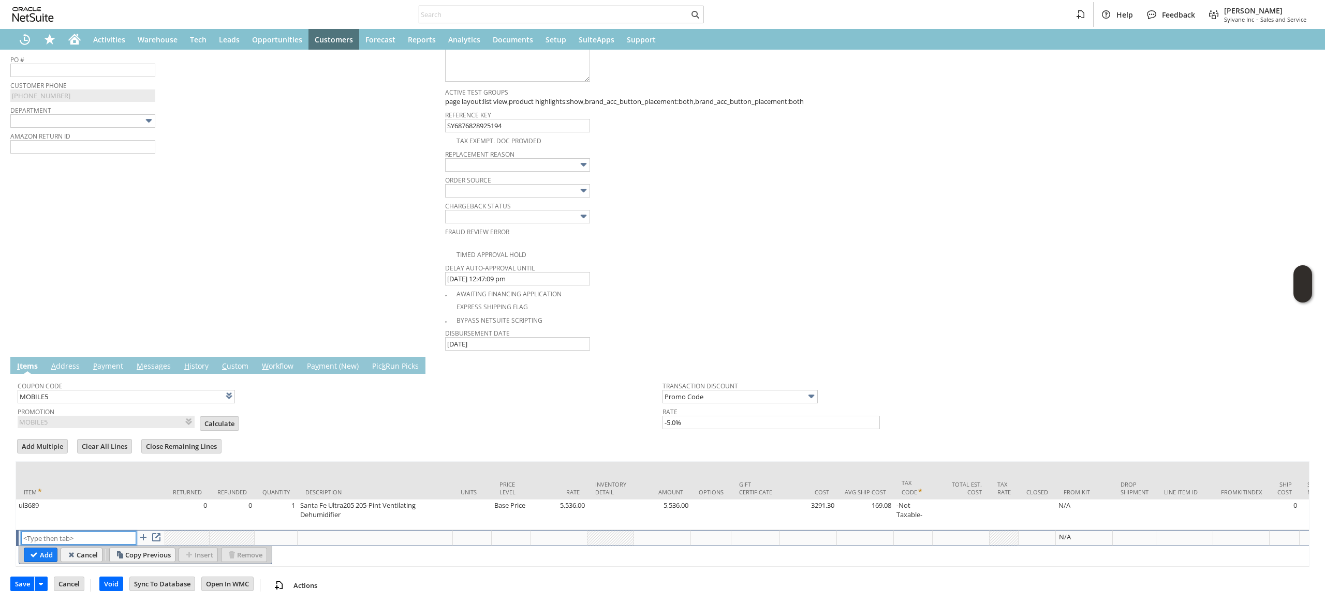
click at [98, 532] on input "text" at bounding box center [78, 538] width 115 height 13
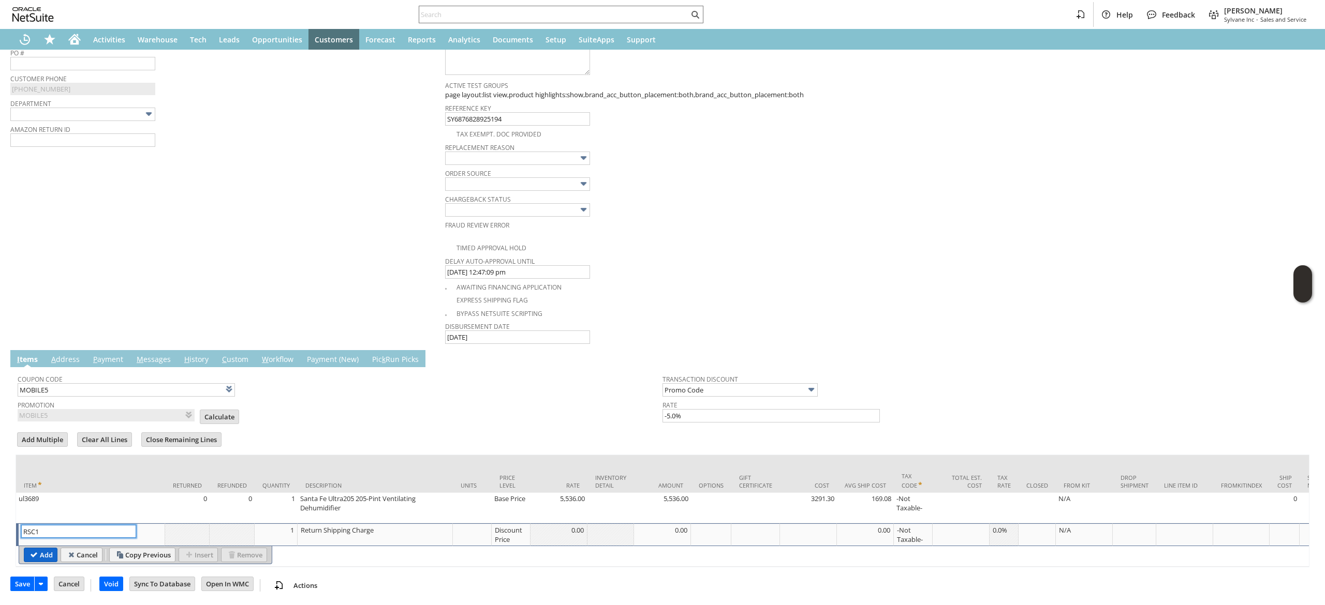
type input "RSC1"
click at [33, 549] on input "Add" at bounding box center [40, 555] width 33 height 13
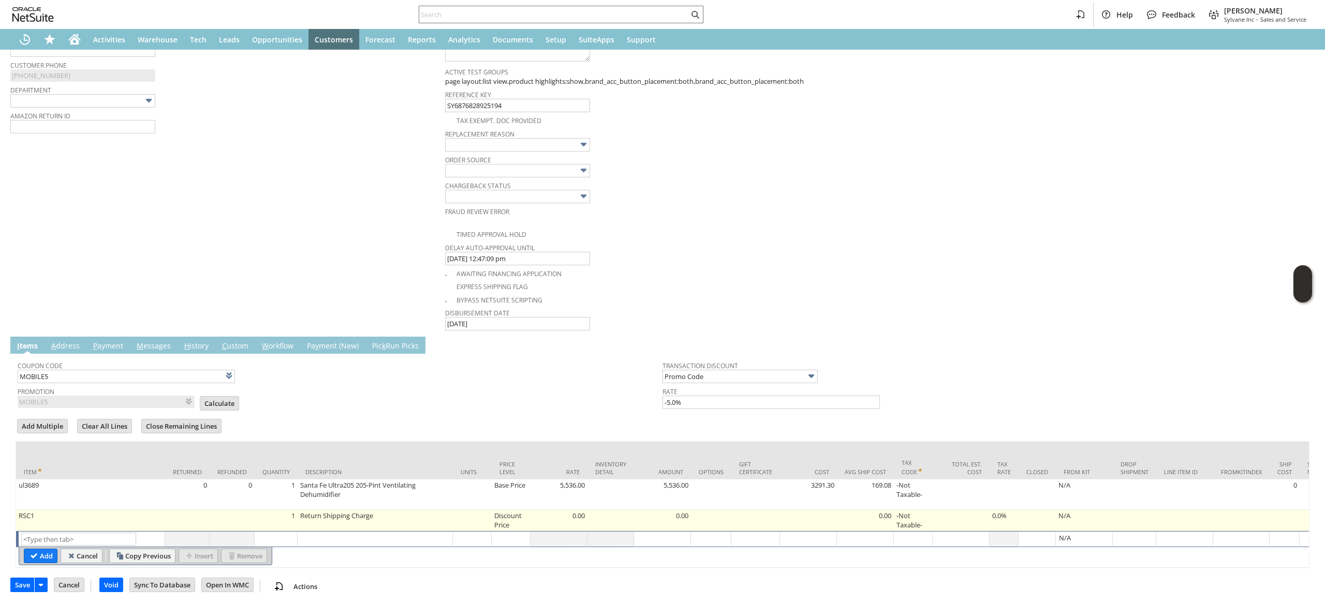
click at [504, 525] on td "Discount Price" at bounding box center [511, 520] width 39 height 21
type input "Disco...rice"
type input "0.00"
type input "OK"
type input "Make Copy"
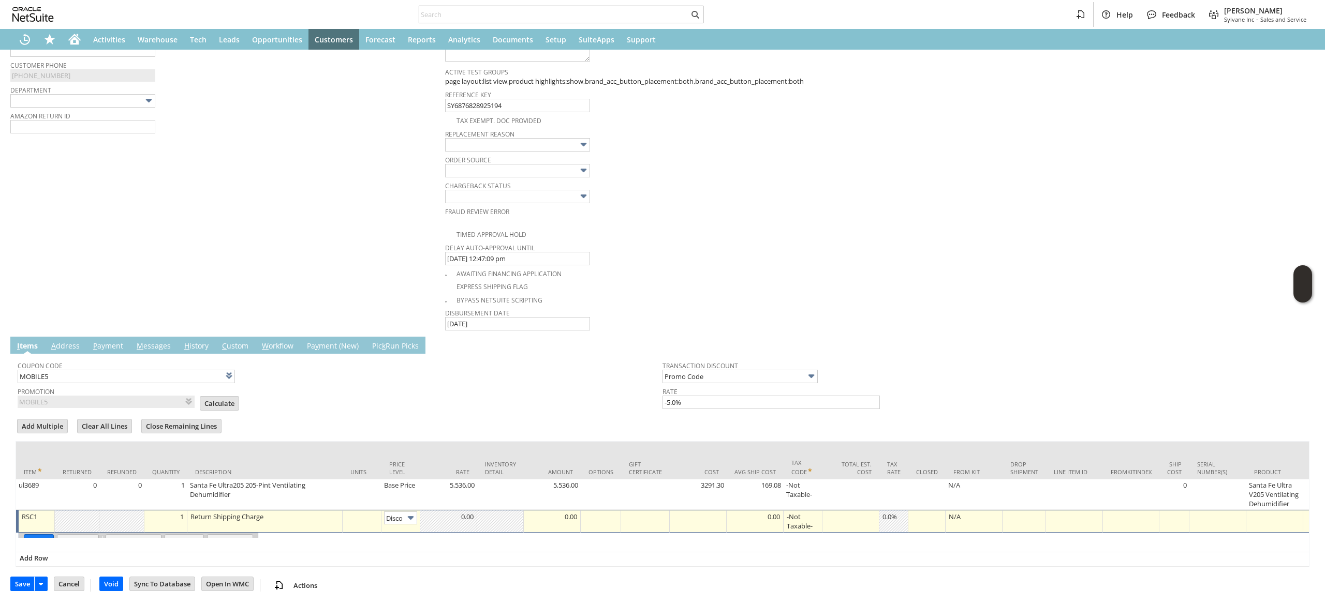
scroll to position [0, 17]
click at [406, 513] on td "Disco...rice" at bounding box center [400, 521] width 39 height 23
click at [408, 524] on img at bounding box center [411, 518] width 12 height 12
drag, startPoint x: 404, startPoint y: 540, endPoint x: 398, endPoint y: 543, distance: 6.9
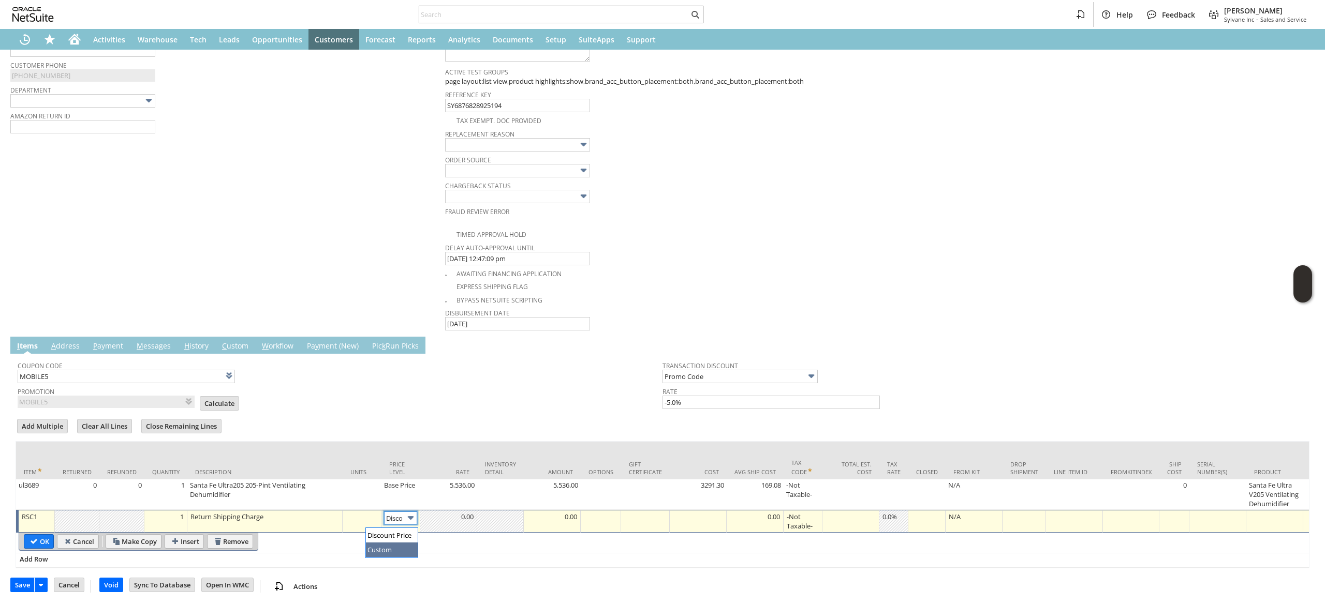
type input "Custom"
click at [445, 527] on td at bounding box center [448, 521] width 57 height 23
type input "-137.37"
click at [38, 544] on input "OK" at bounding box center [38, 541] width 29 height 13
type input "Add"
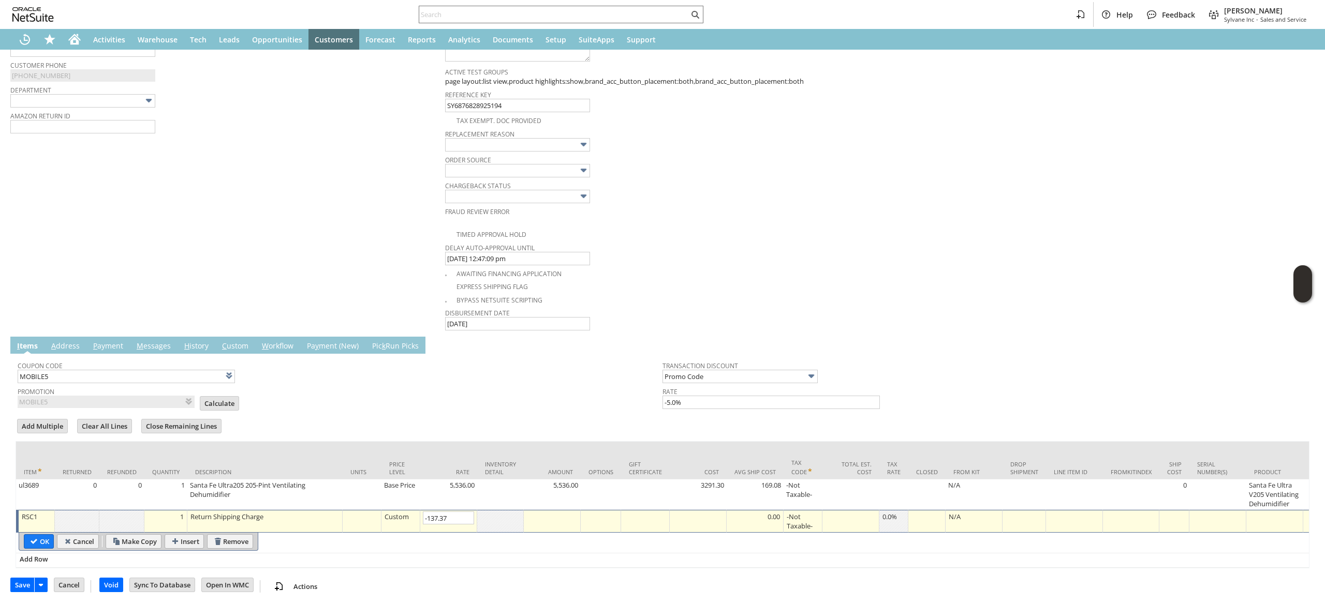
type input "Copy Previous"
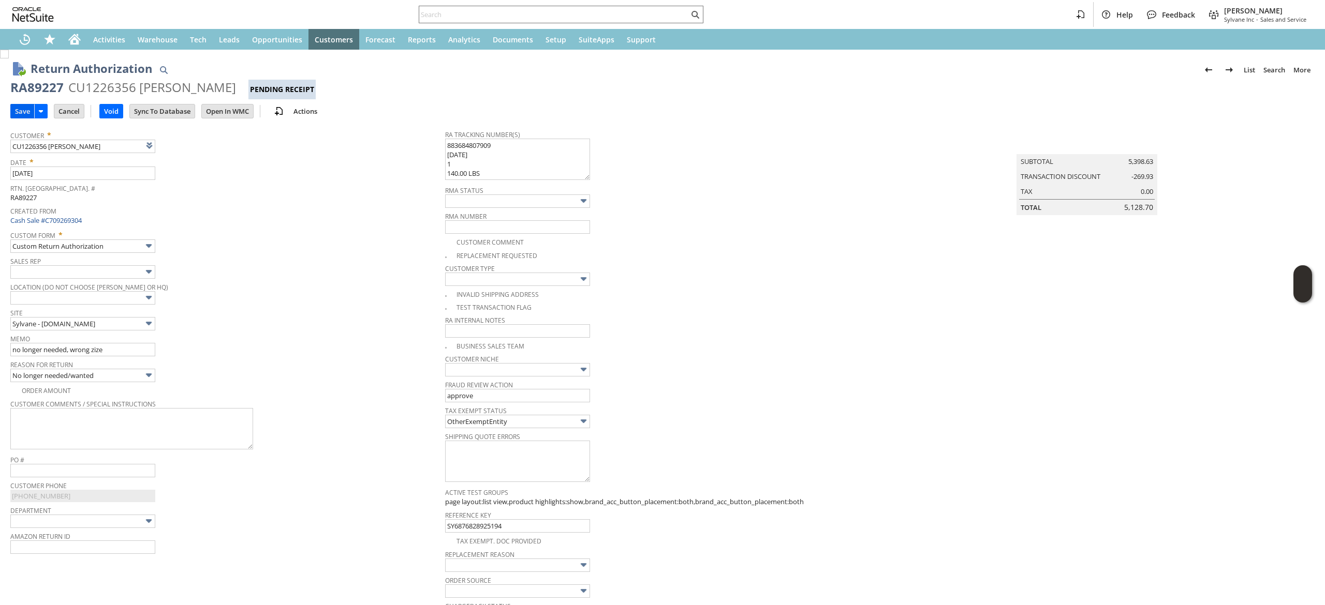
click at [17, 109] on input "Save" at bounding box center [22, 111] width 23 height 13
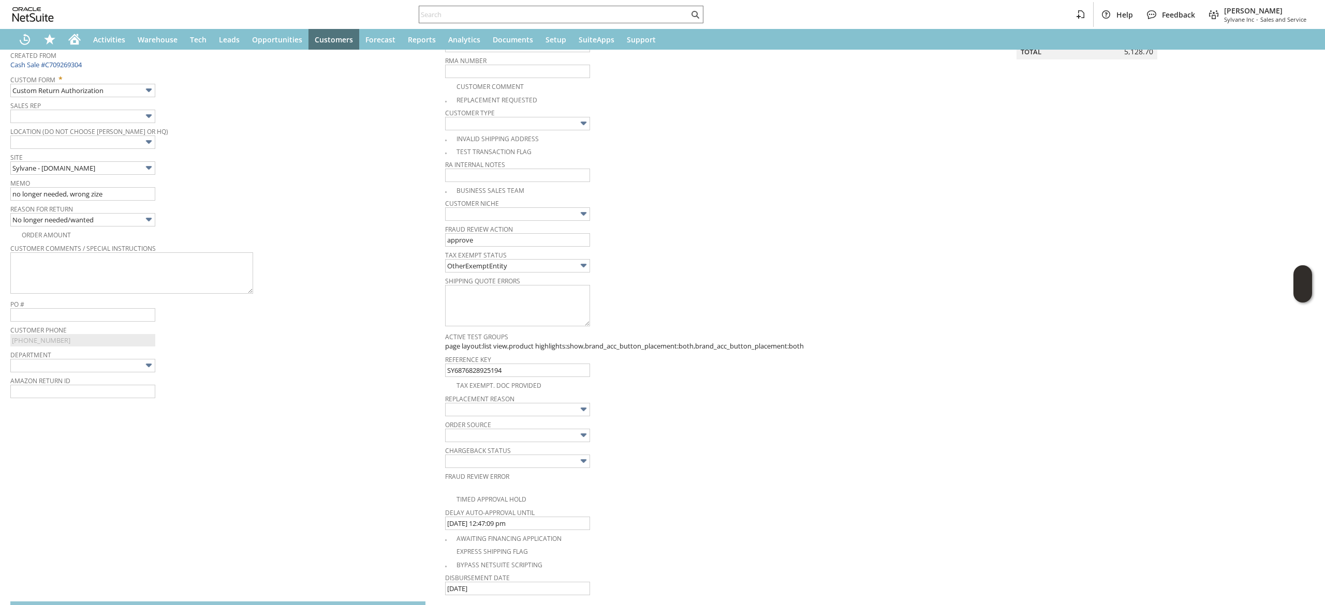
scroll to position [414, 0]
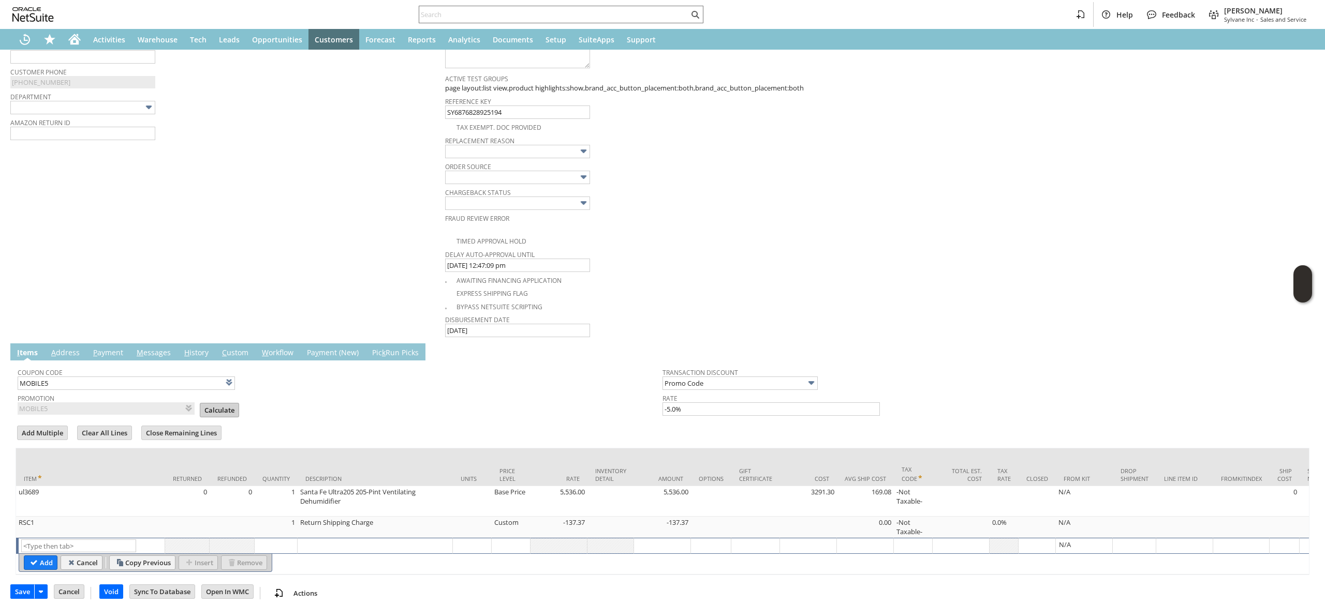
click at [214, 409] on input "Calculate" at bounding box center [219, 410] width 38 height 13
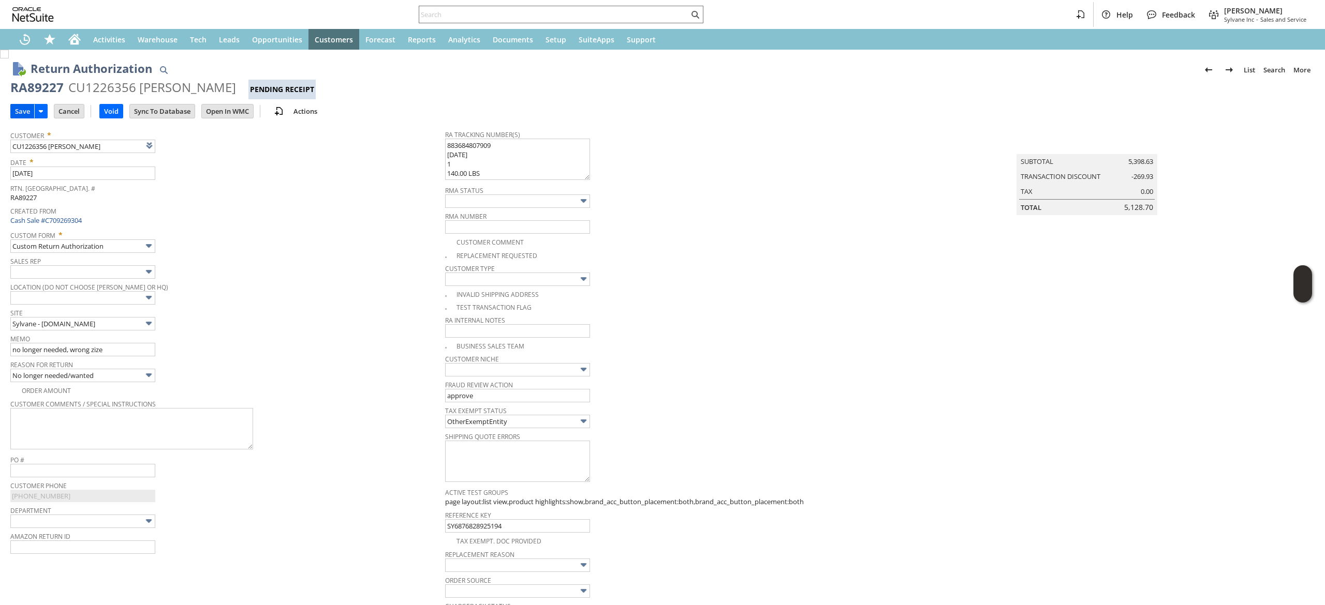
click at [24, 105] on input "Save" at bounding box center [22, 111] width 23 height 13
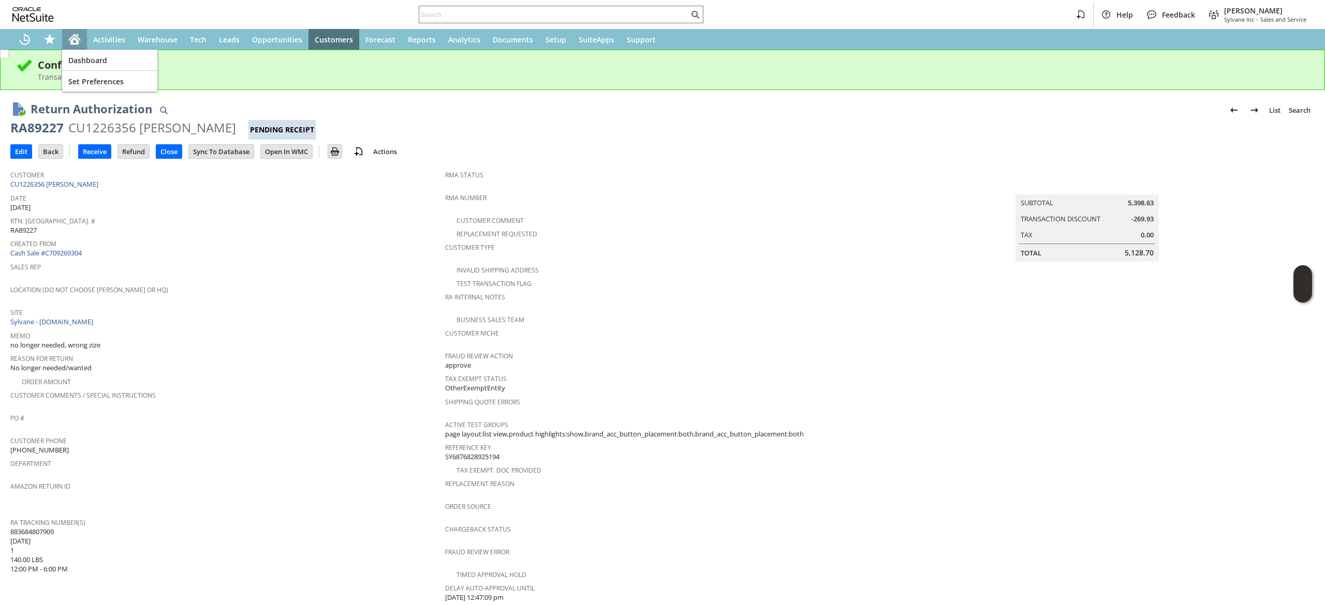
click at [73, 33] on icon "Home" at bounding box center [74, 39] width 12 height 12
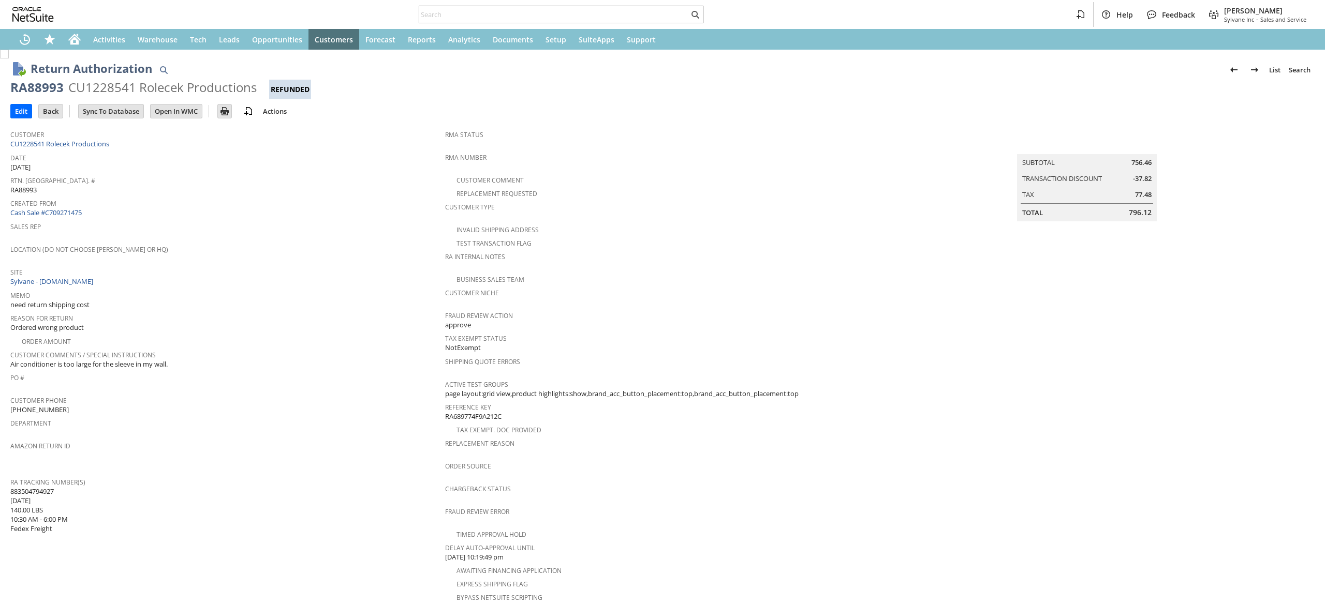
scroll to position [256, 0]
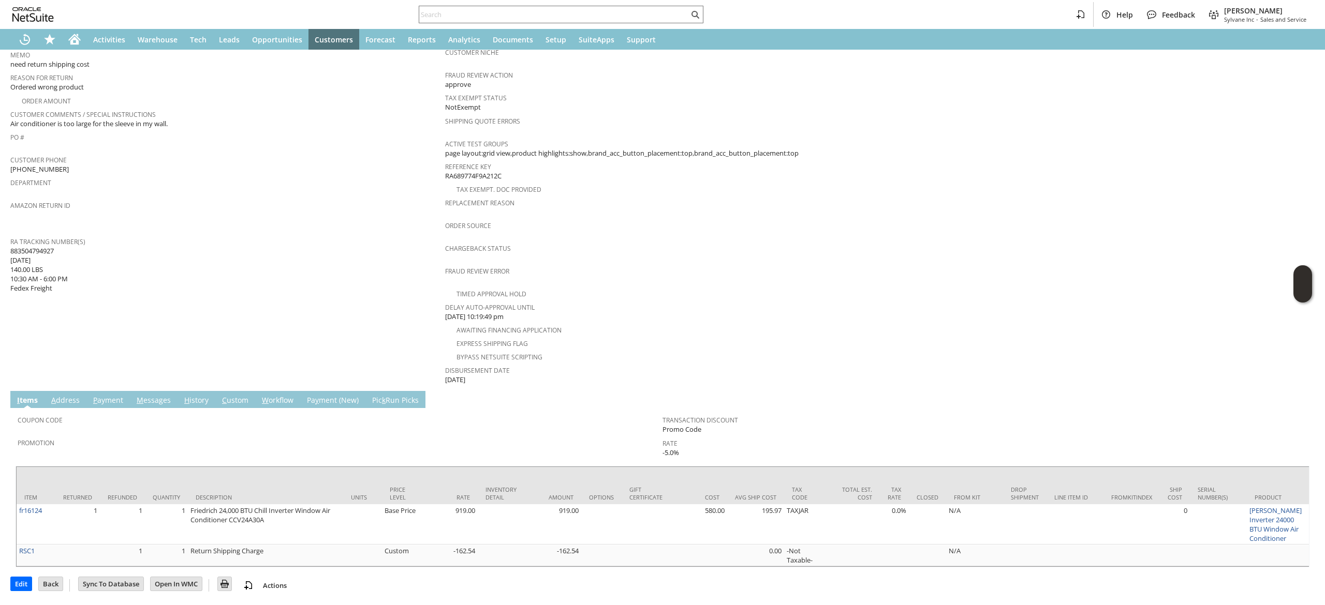
click at [138, 408] on td "Coupon Code Promotion Transaction Discount Promo Code Rate -5.0%" at bounding box center [663, 434] width 1294 height 53
click at [143, 395] on link "M essages" at bounding box center [153, 400] width 39 height 11
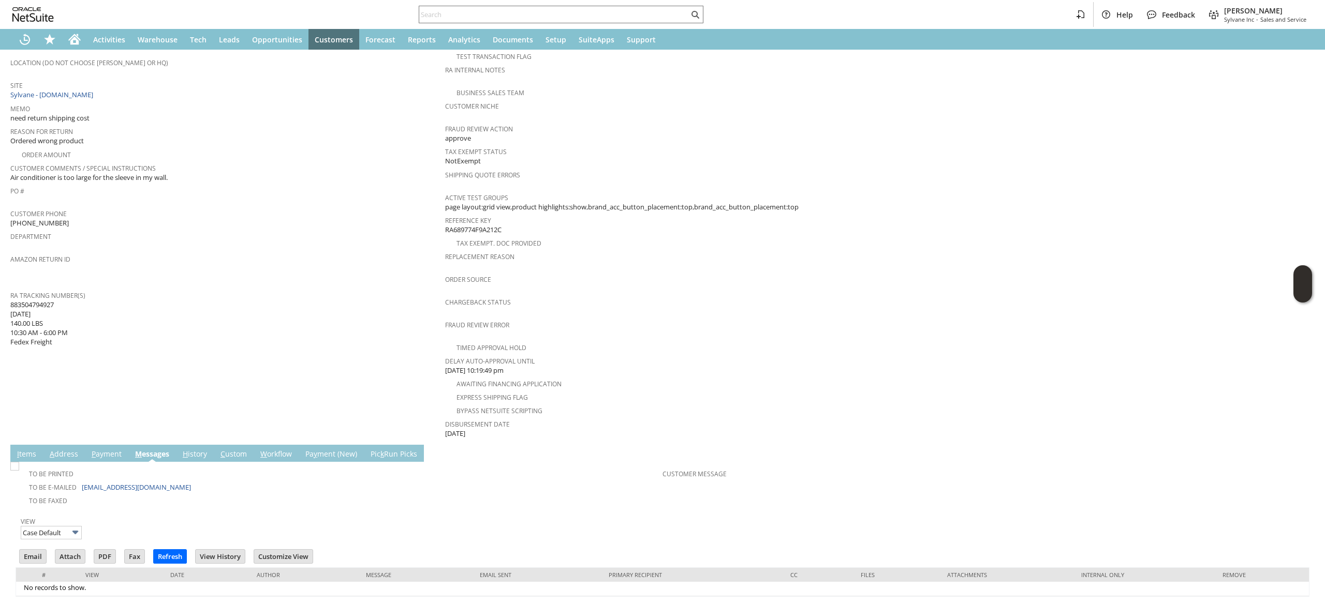
scroll to position [201, 0]
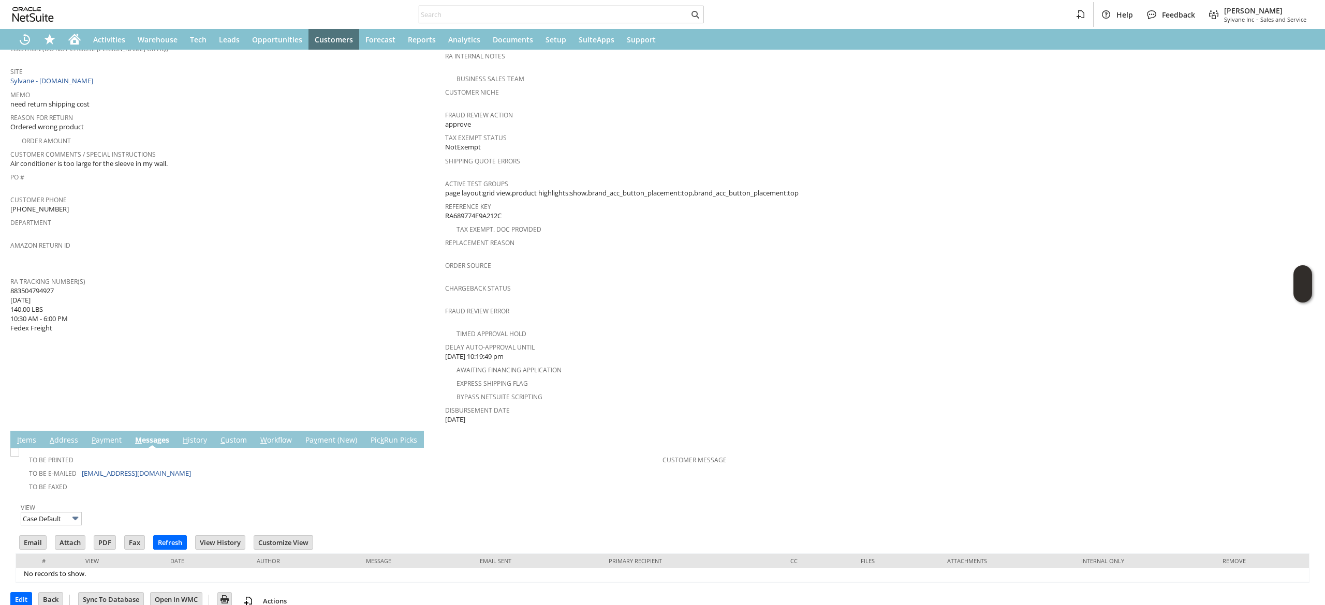
click at [114, 435] on link "P ayment" at bounding box center [106, 440] width 35 height 11
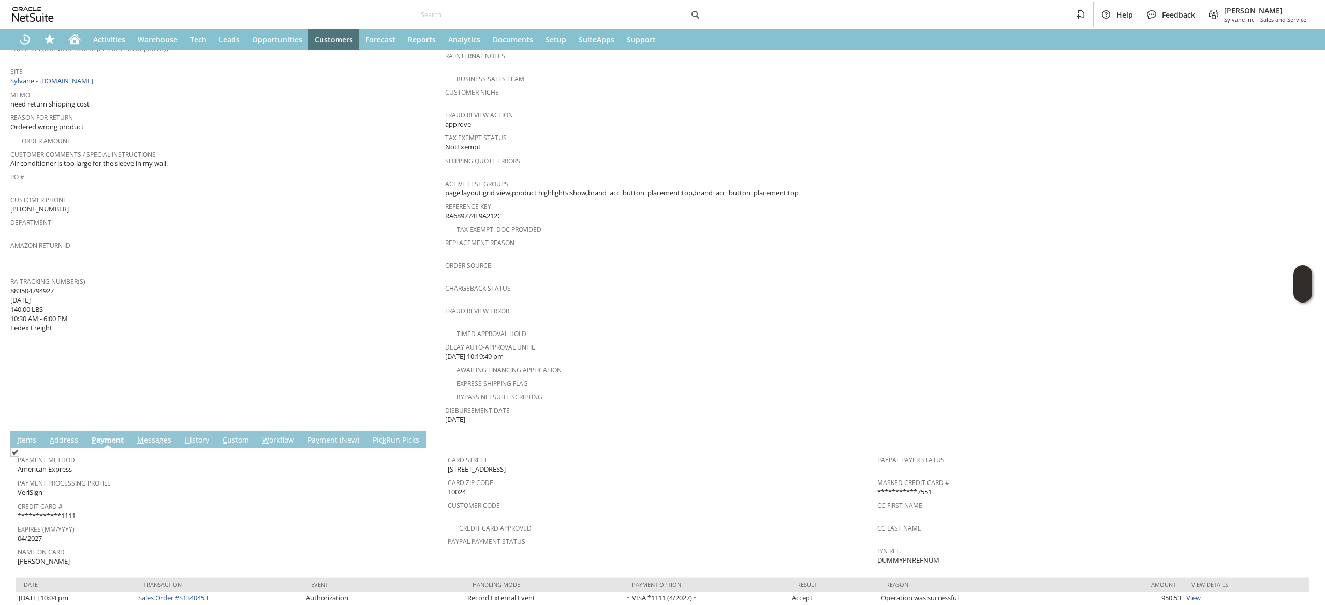
click at [61, 431] on td "A ddress" at bounding box center [64, 439] width 42 height 17
click at [58, 435] on link "A ddress" at bounding box center [64, 440] width 34 height 11
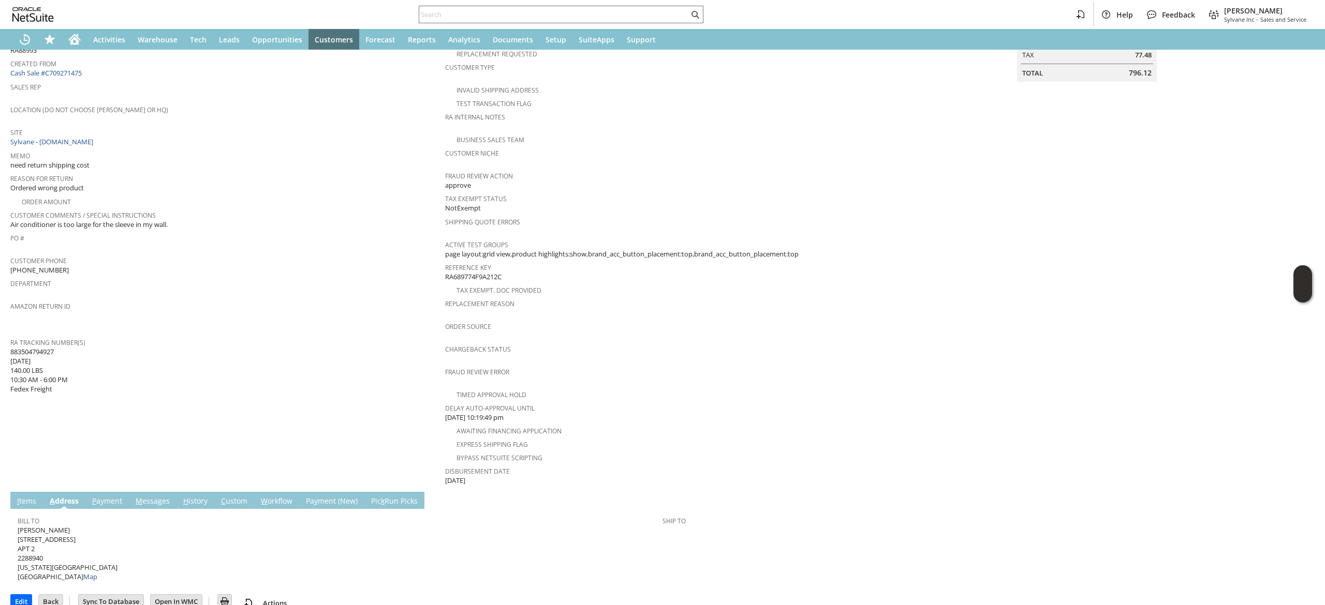
scroll to position [0, 0]
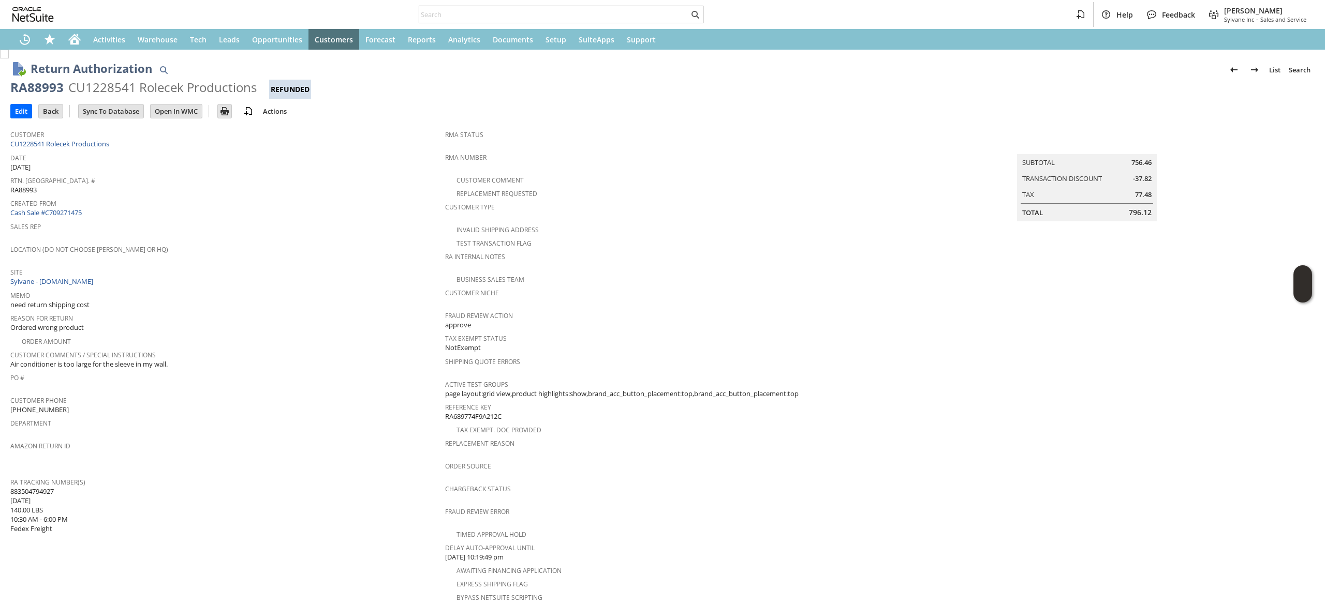
click at [45, 487] on span "883504794927 [DATE] 140.00 LBS 10:30 AM - 6:00 PM Fedex Freight" at bounding box center [38, 510] width 57 height 47
copy span "883504794927"
click at [19, 110] on input "Edit" at bounding box center [21, 111] width 21 height 13
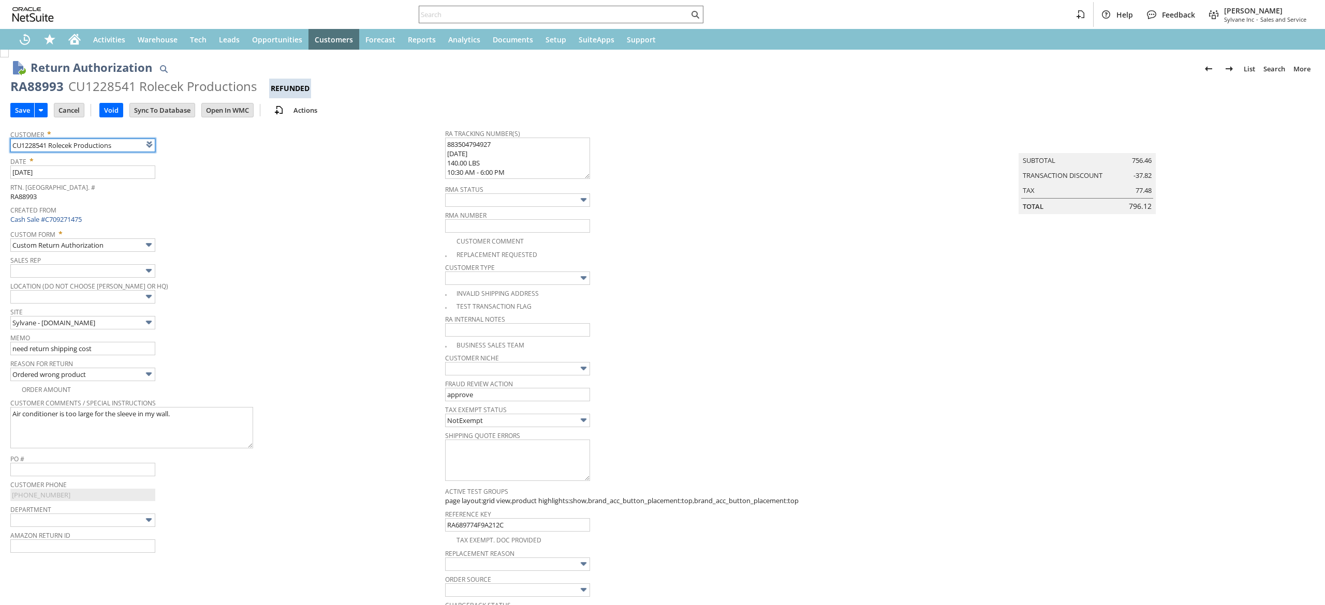
scroll to position [307, 0]
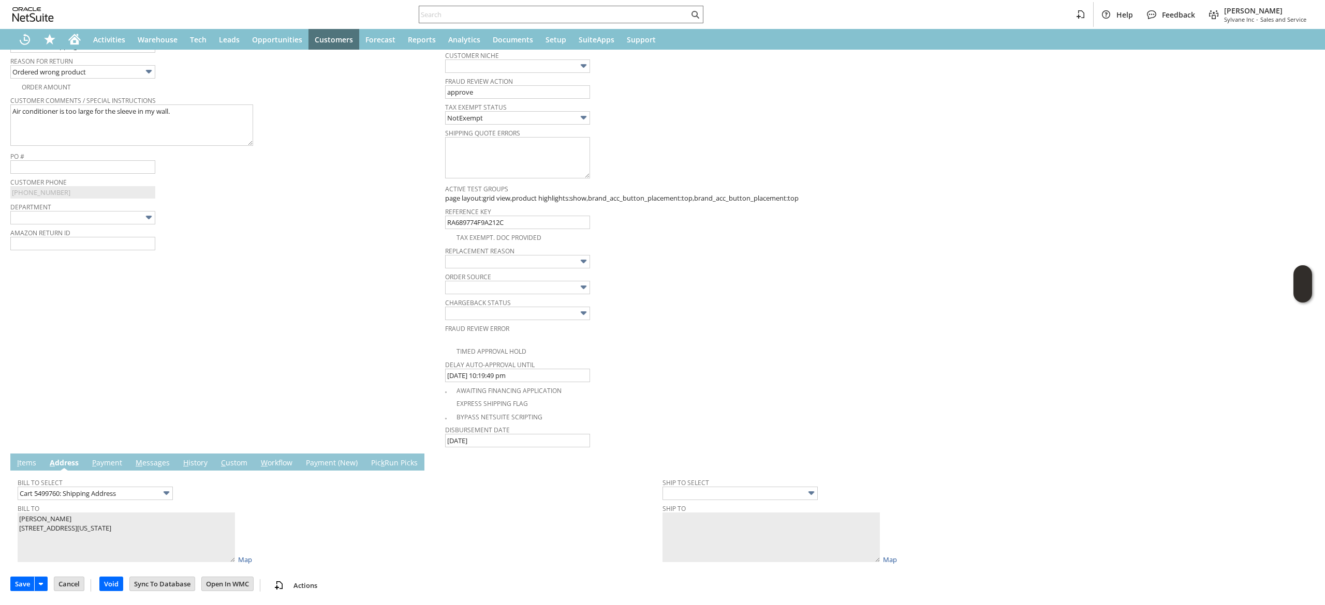
click at [25, 461] on link "I tems" at bounding box center [26, 463] width 24 height 11
type input "Add"
type input "Copy Previous"
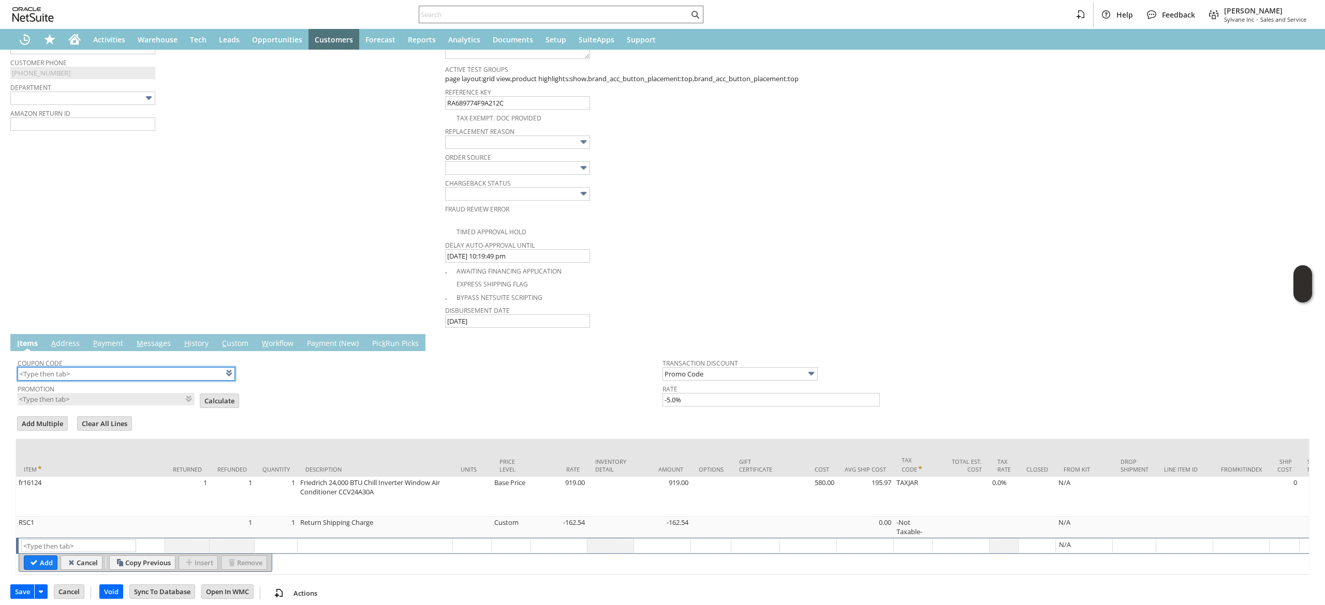
scroll to position [450, 0]
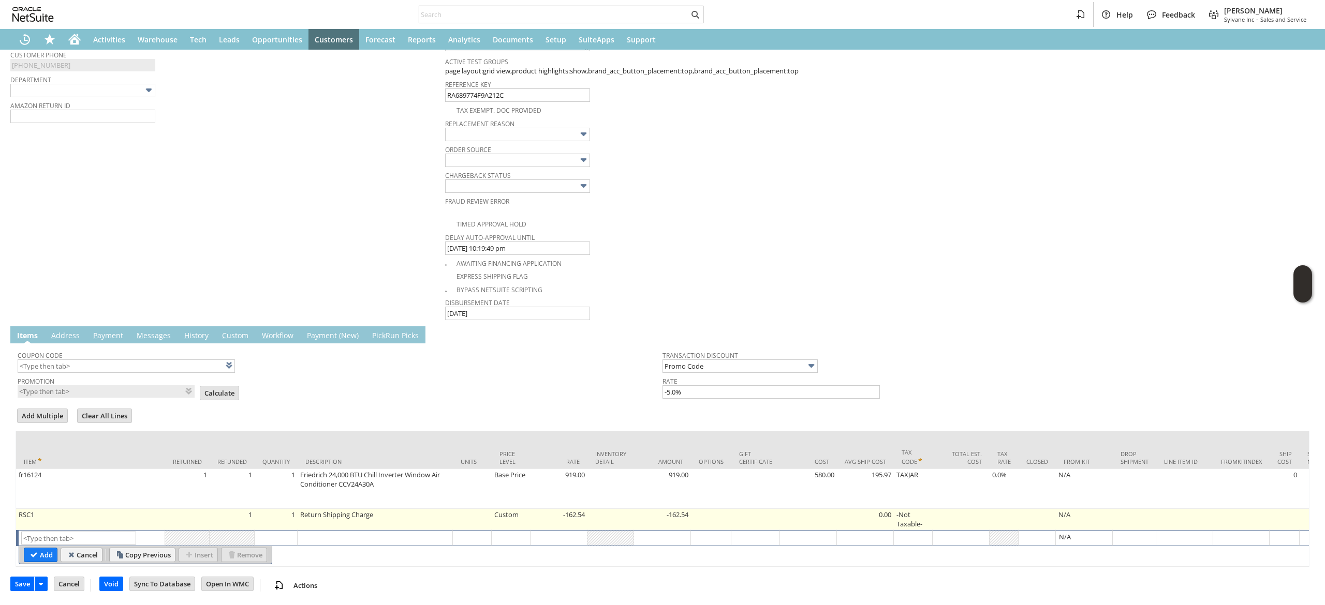
click at [582, 509] on td "-162.54" at bounding box center [558, 519] width 57 height 21
type input "-162.54"
type input "OK"
type input "Make Copy"
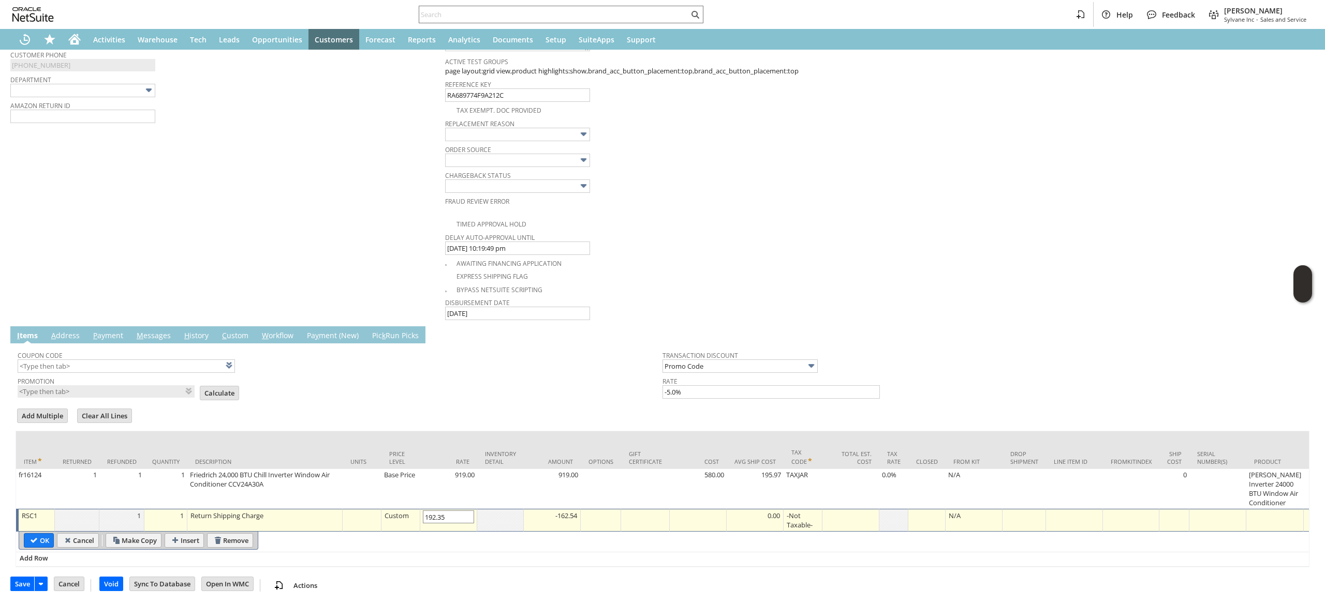
click at [423, 511] on input "192.35" at bounding box center [448, 517] width 51 height 13
type input "-192.35"
click at [51, 534] on input "OK" at bounding box center [38, 540] width 29 height 13
click at [458, 511] on input "-192.35" at bounding box center [448, 517] width 51 height 13
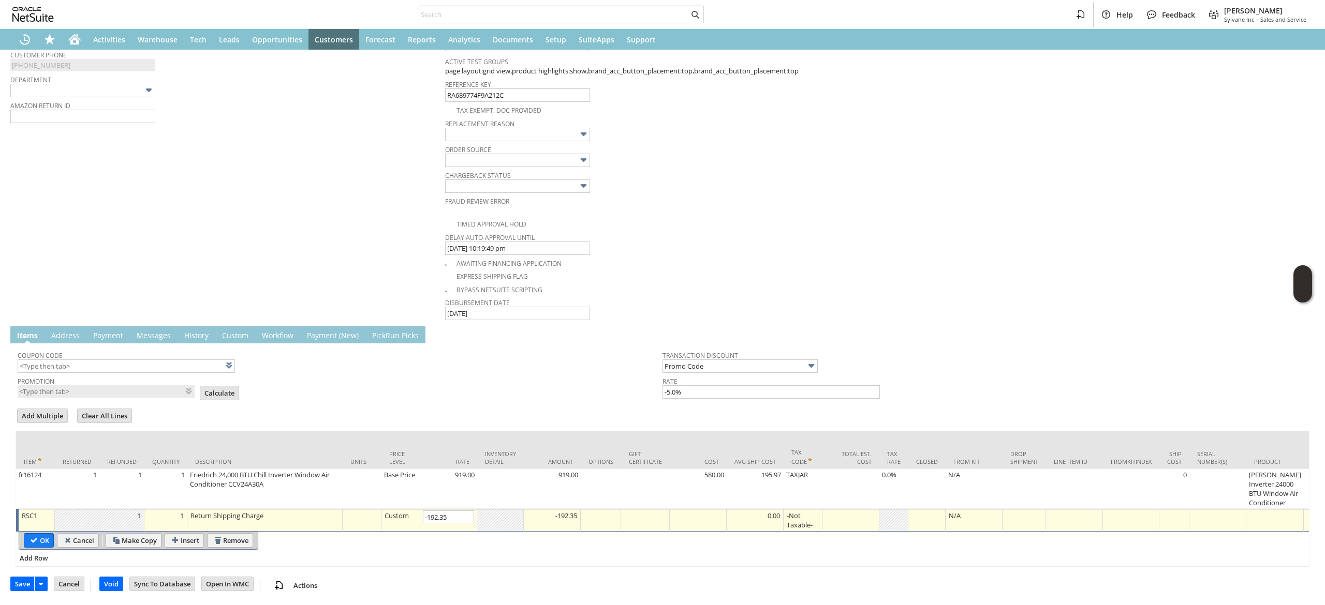
click at [285, 210] on td "Customer * CU1228541 Rolecek Productions List Search Date * 8/9/2025 Rtn. Auth.…" at bounding box center [227, 8] width 435 height 628
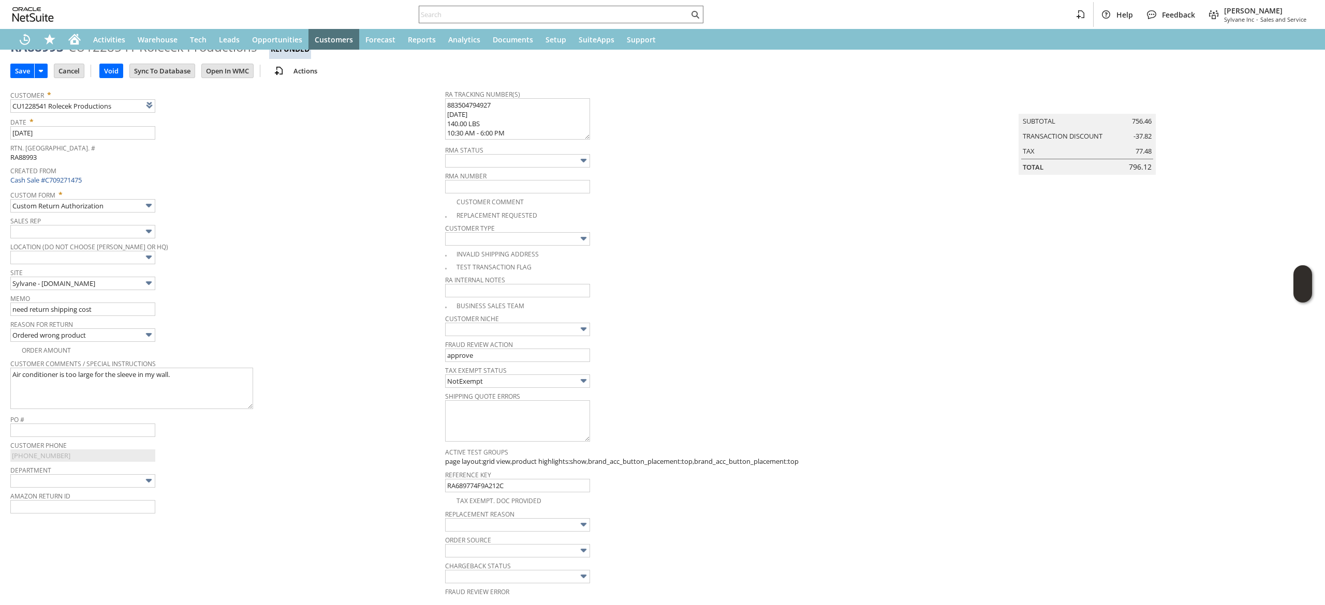
scroll to position [0, 0]
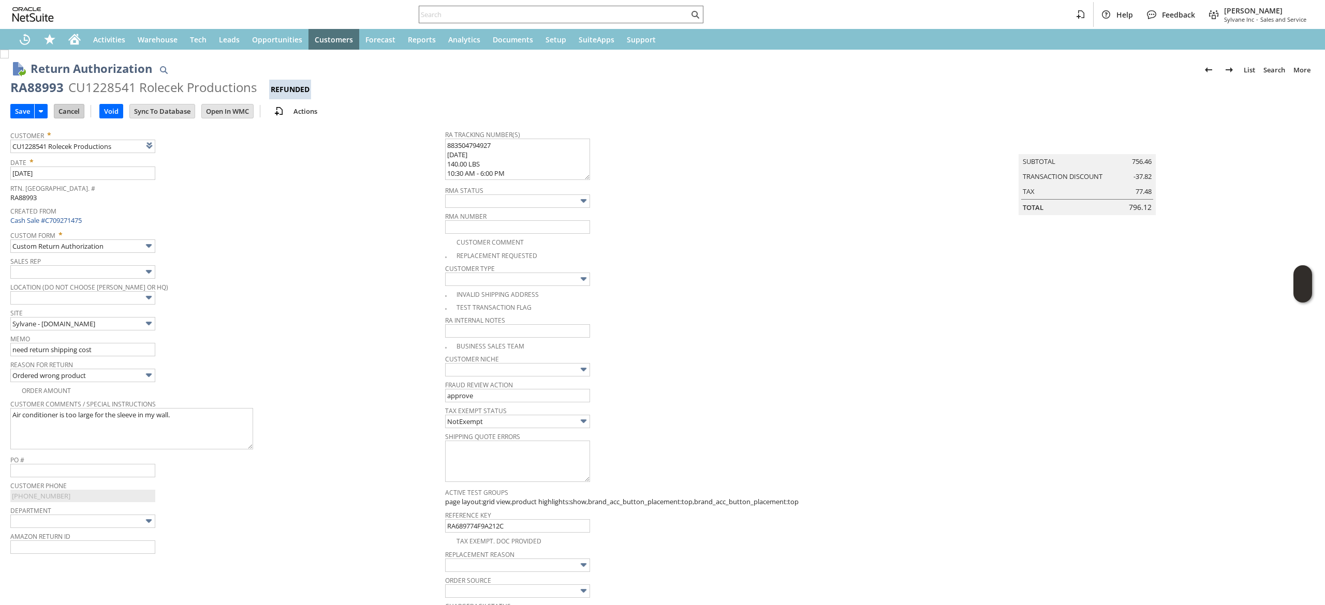
click at [73, 107] on input "Cancel" at bounding box center [68, 111] width 29 height 13
